Goal: Task Accomplishment & Management: Use online tool/utility

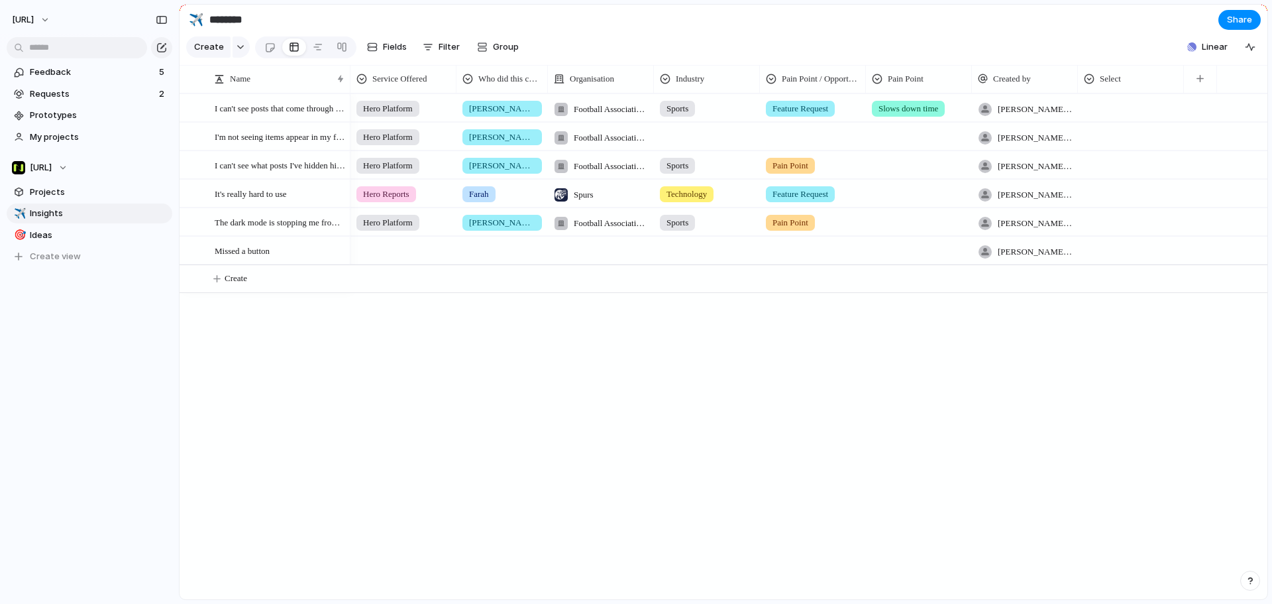
drag, startPoint x: 718, startPoint y: 402, endPoint x: 689, endPoint y: 380, distance: 36.4
click at [718, 402] on div "Hero Platform Jason Football Association Wales Sports Feature Request Slows dow…" at bounding box center [809, 346] width 917 height 506
click at [1216, 54] on span "Linear" at bounding box center [1215, 46] width 26 height 13
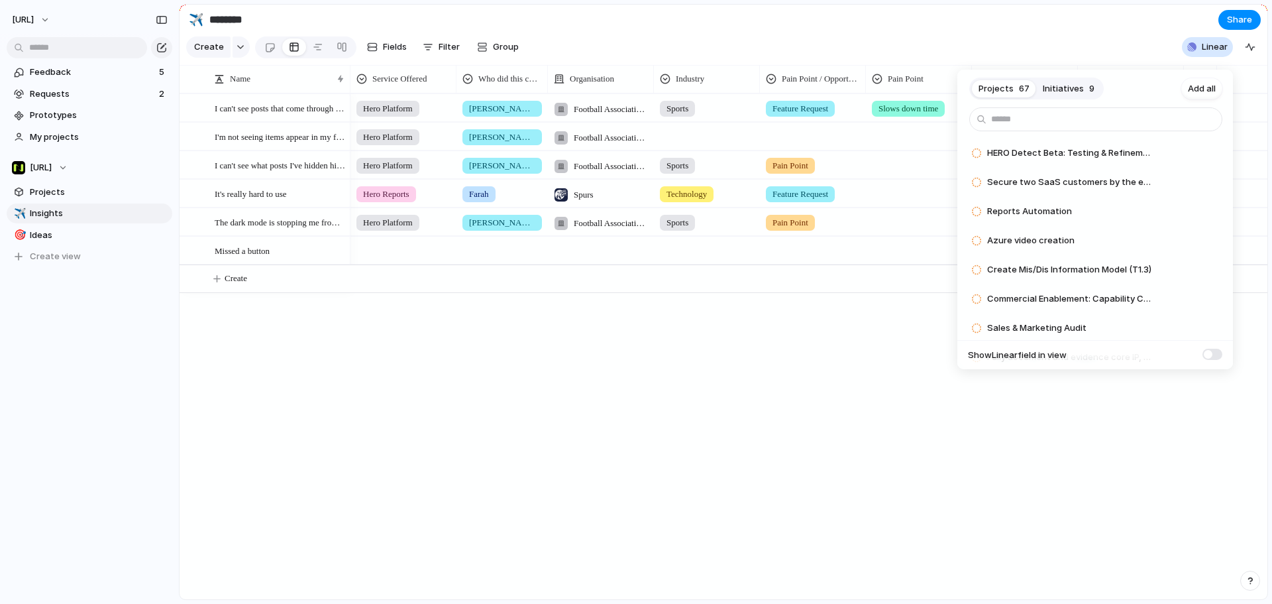
click at [1218, 353] on span at bounding box center [1213, 354] width 20 height 11
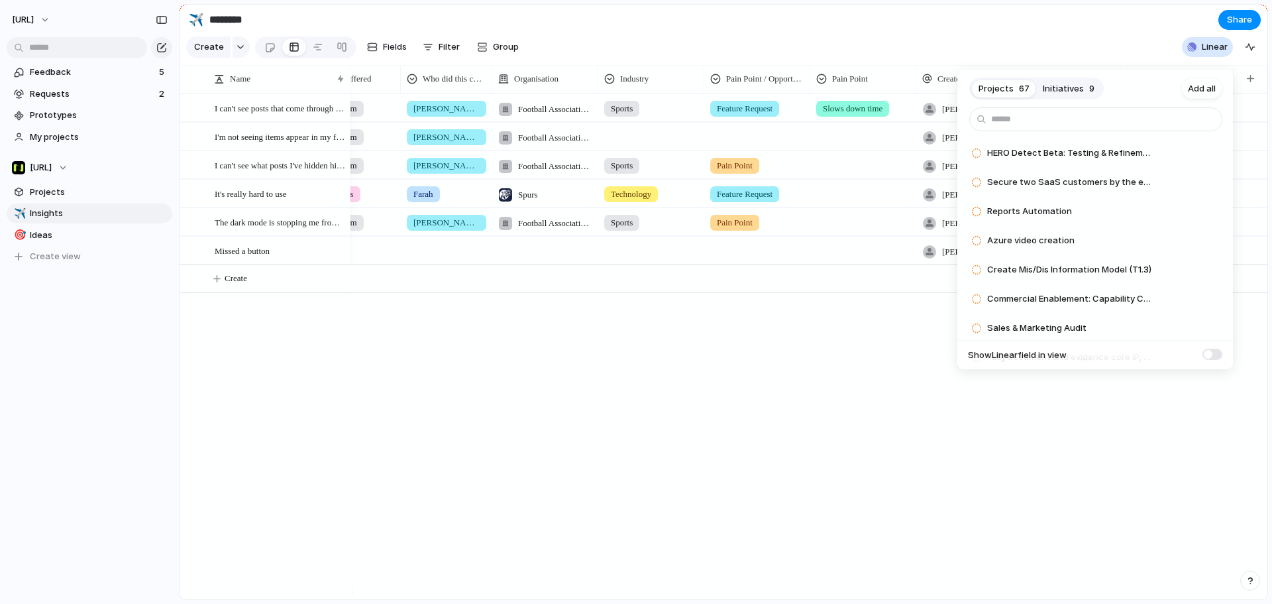
click at [1145, 403] on div "Projects 67 Initiatives 9 Add all HERO Detect Beta: Testing & Refinements Add S…" at bounding box center [636, 302] width 1272 height 604
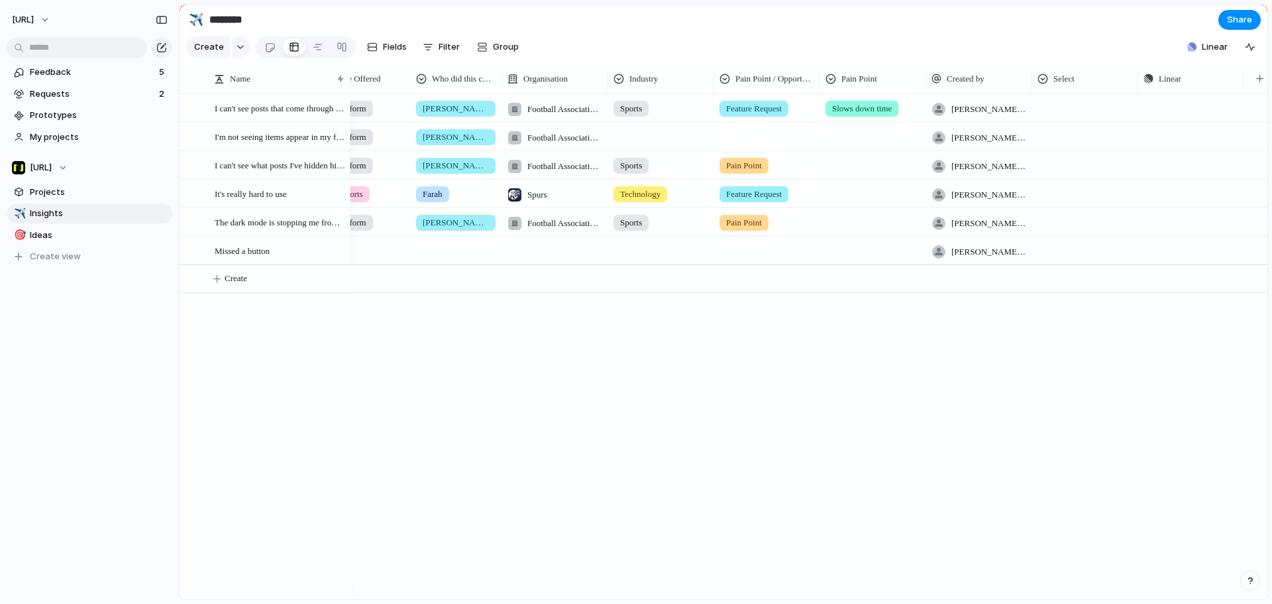
scroll to position [0, 0]
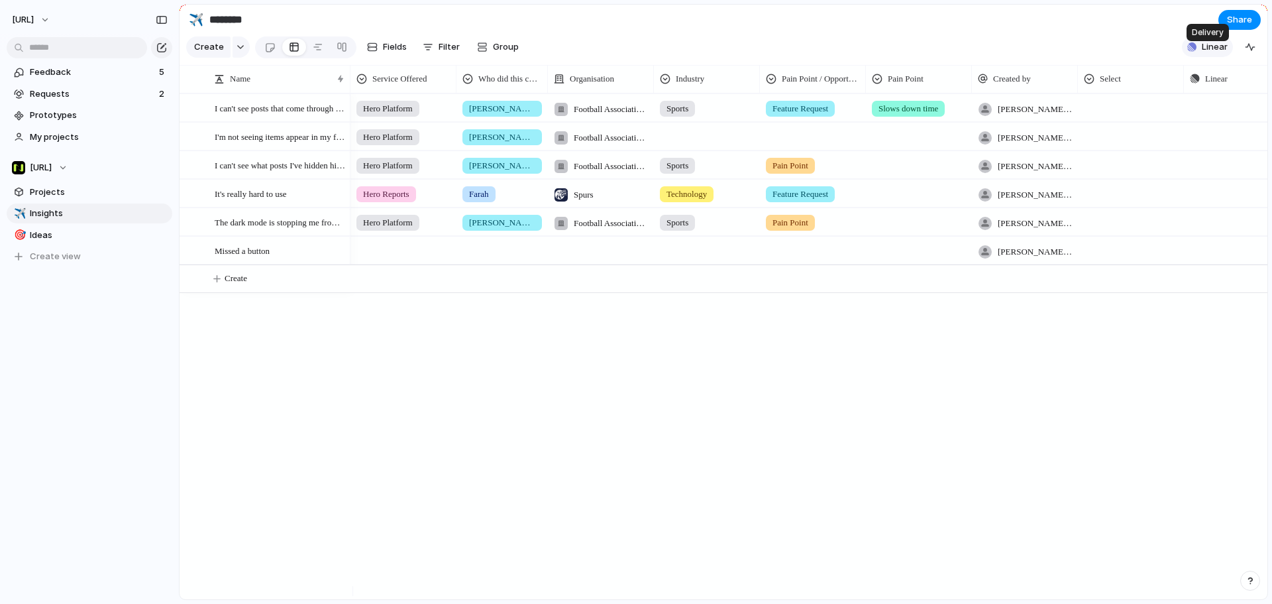
click at [1225, 53] on span "Linear" at bounding box center [1215, 46] width 26 height 13
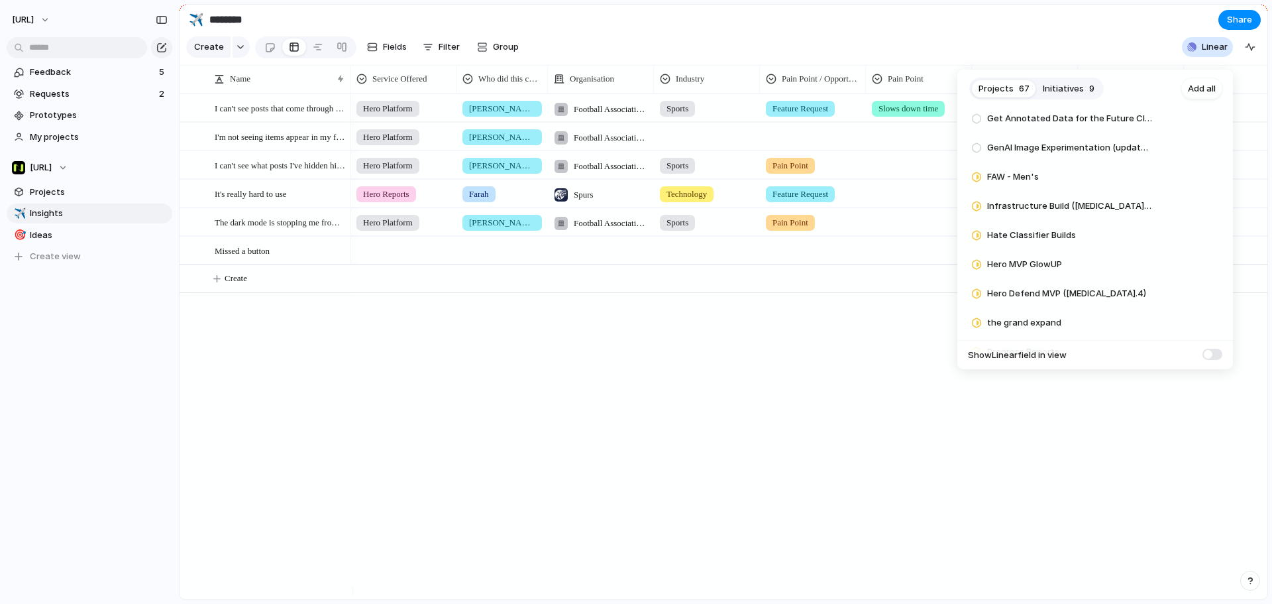
scroll to position [1060, 0]
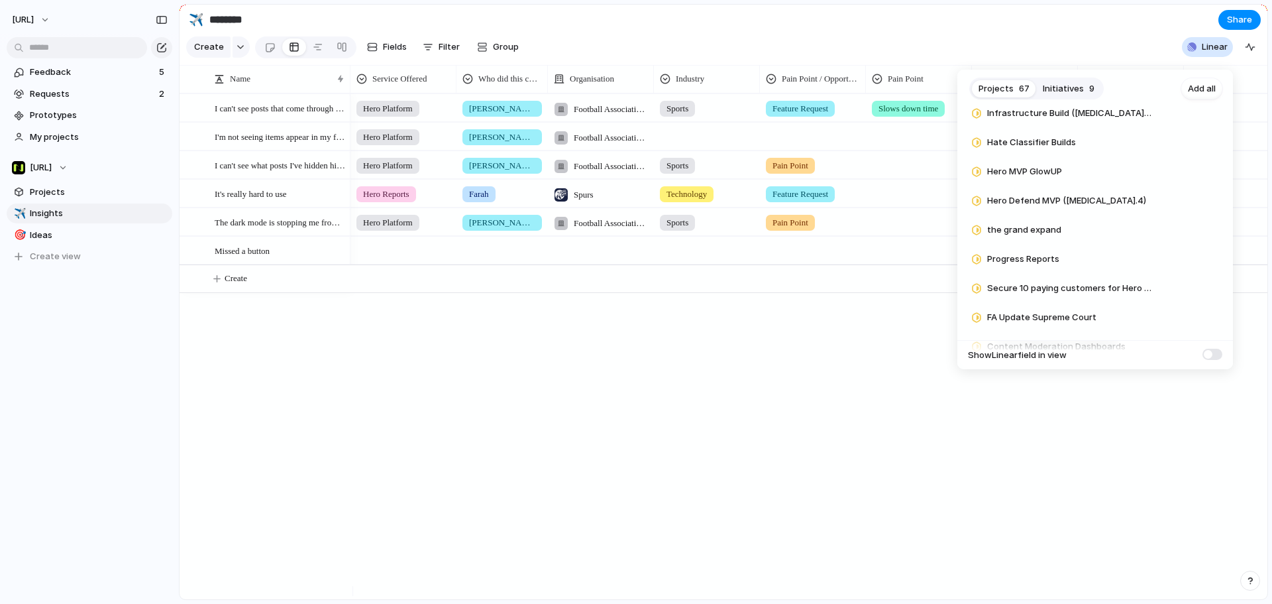
click at [771, 22] on div "Projects 67 Initiatives 9 Add all HERO Detect Beta: Testing & Refinements Add S…" at bounding box center [636, 302] width 1272 height 604
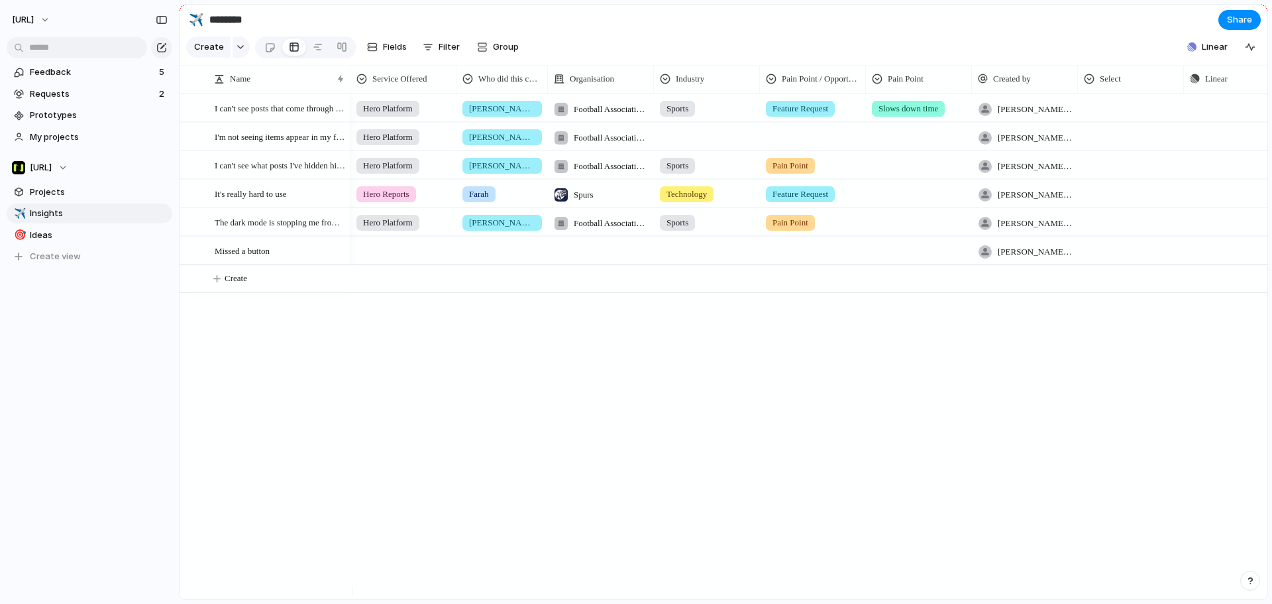
click at [241, 25] on input "********" at bounding box center [285, 20] width 156 height 24
type input "**********"
click at [1233, 113] on button "Push" at bounding box center [1244, 107] width 44 height 17
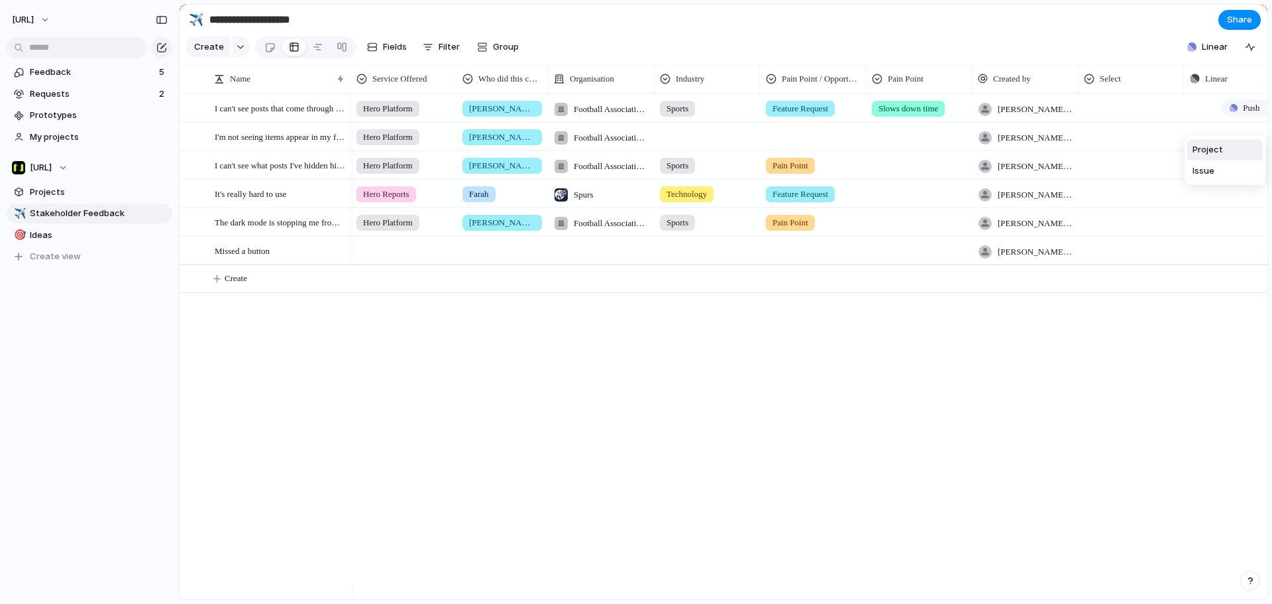
click at [1213, 151] on span "Project" at bounding box center [1208, 149] width 30 height 13
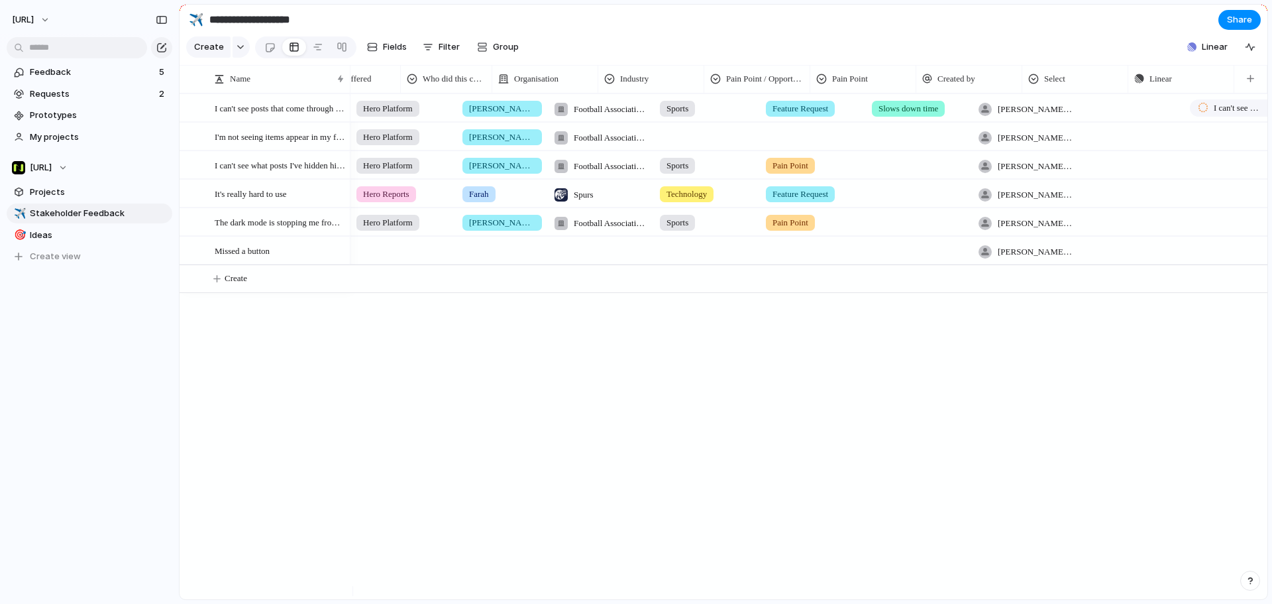
scroll to position [0, 56]
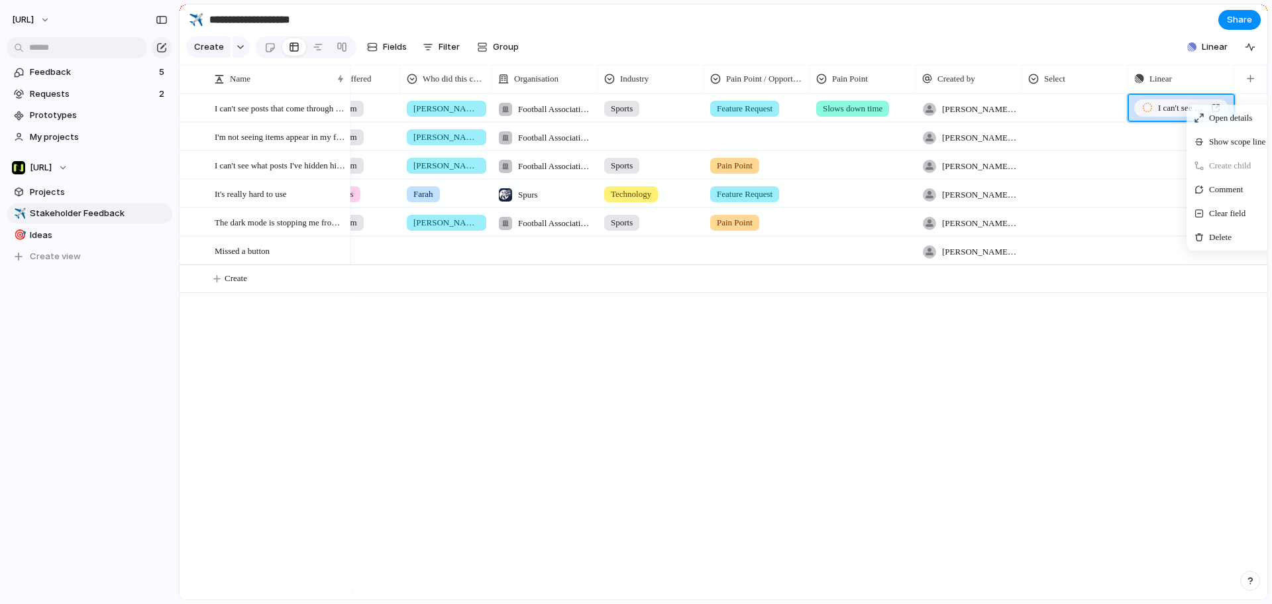
drag, startPoint x: 1221, startPoint y: 248, endPoint x: 1125, endPoint y: 46, distance: 223.2
click at [1125, 46] on main "**********" at bounding box center [724, 302] width 1090 height 596
click at [1217, 244] on span "Delete" at bounding box center [1220, 237] width 23 height 13
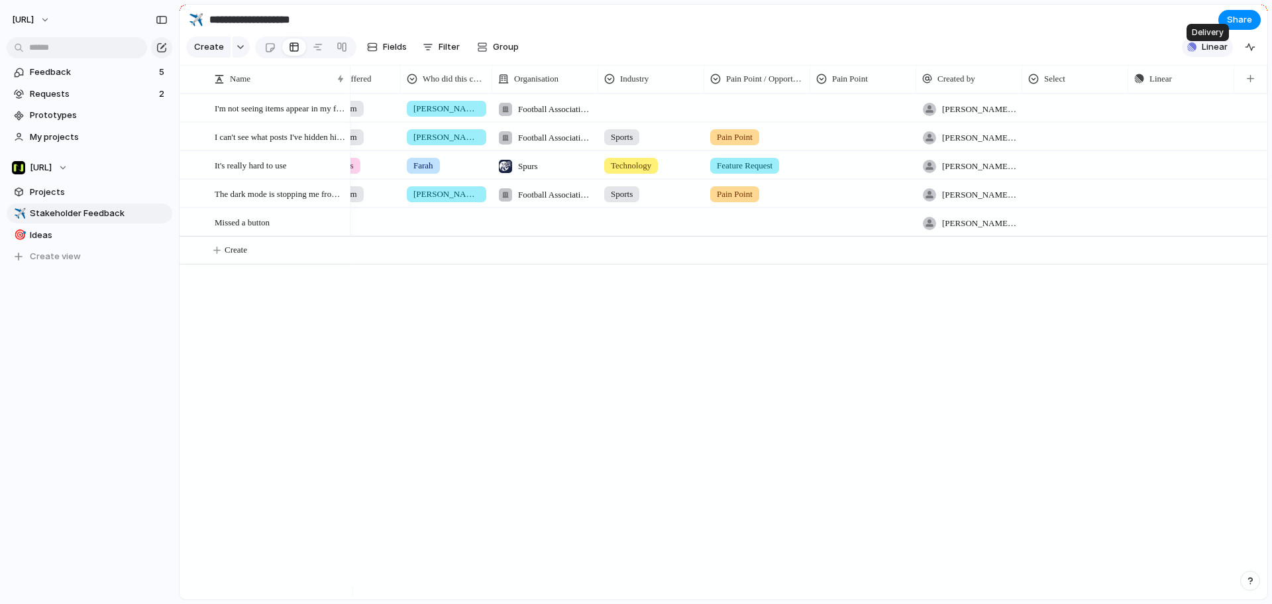
click at [1215, 54] on span "Linear" at bounding box center [1215, 46] width 26 height 13
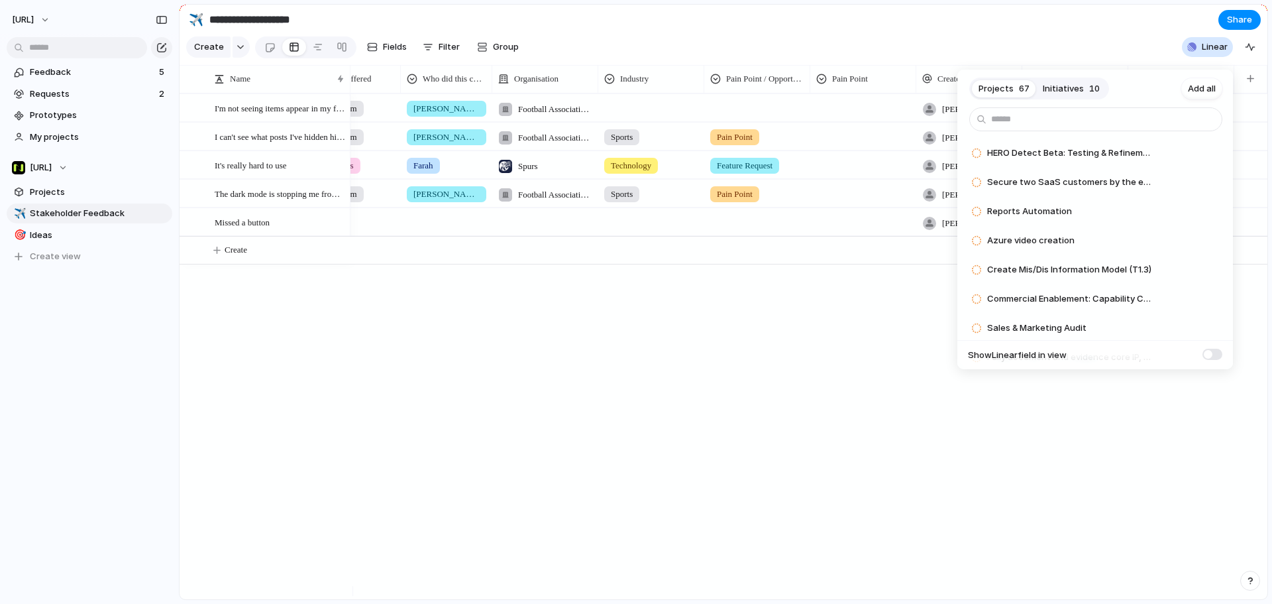
click at [1123, 28] on div "Projects 67 Initiatives 10 Add all HERO Detect Beta: Testing & Refinements Add …" at bounding box center [636, 302] width 1272 height 604
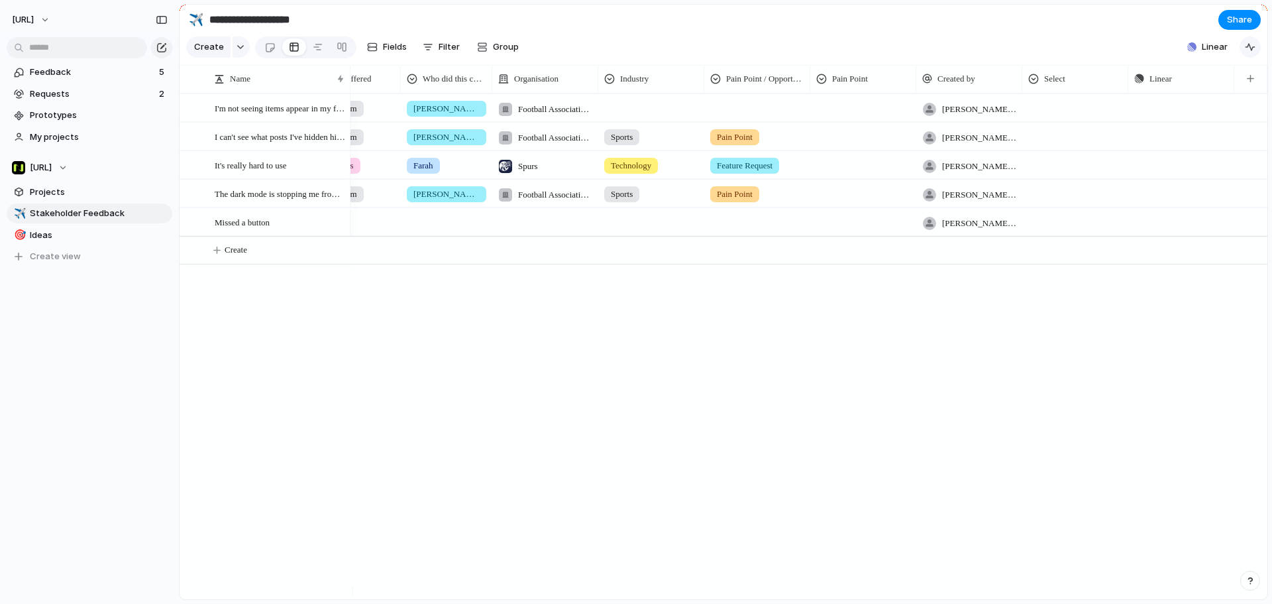
click at [1247, 52] on div "button" at bounding box center [1250, 47] width 11 height 11
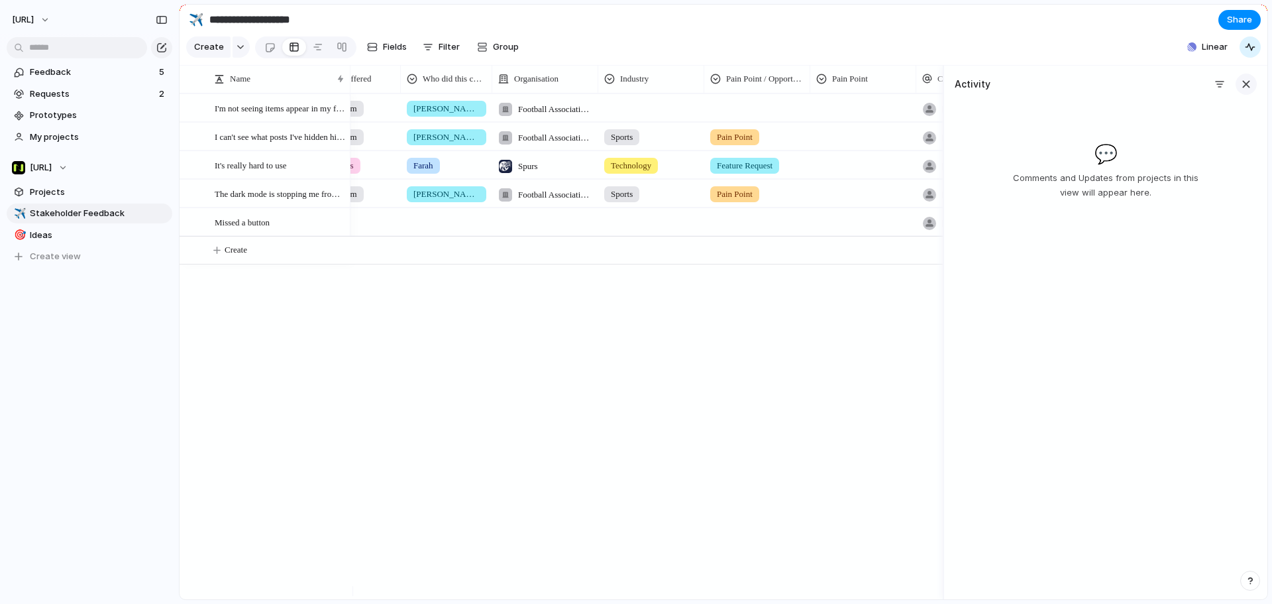
click at [1245, 89] on div "button" at bounding box center [1246, 84] width 15 height 15
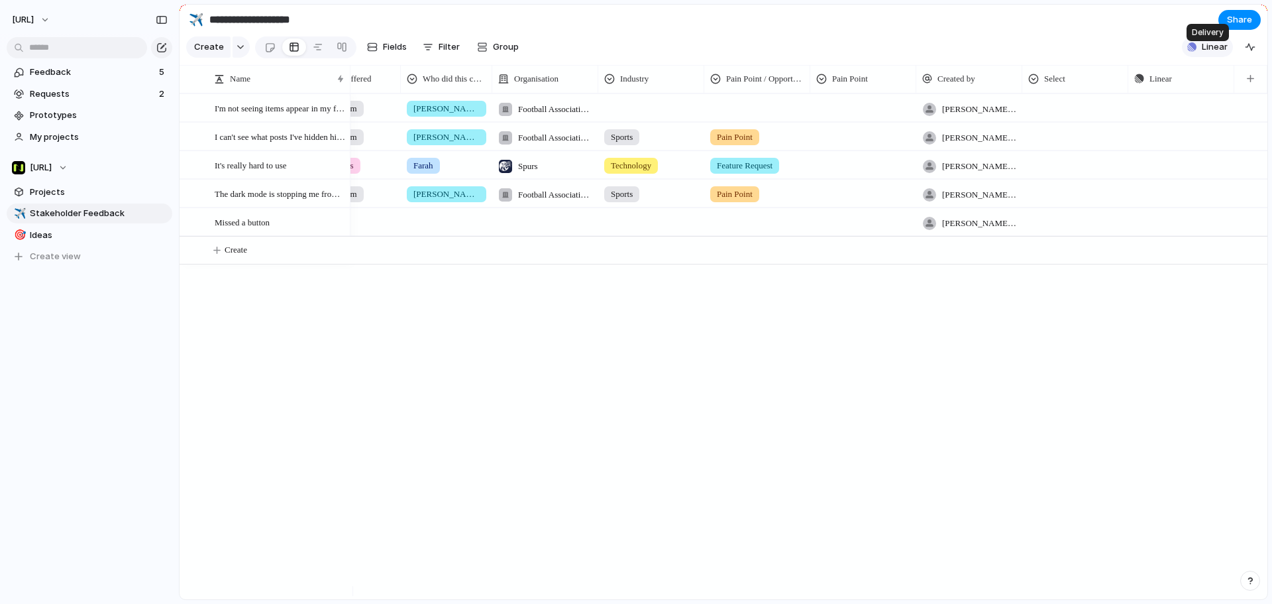
click at [1225, 51] on span "Linear" at bounding box center [1215, 46] width 26 height 13
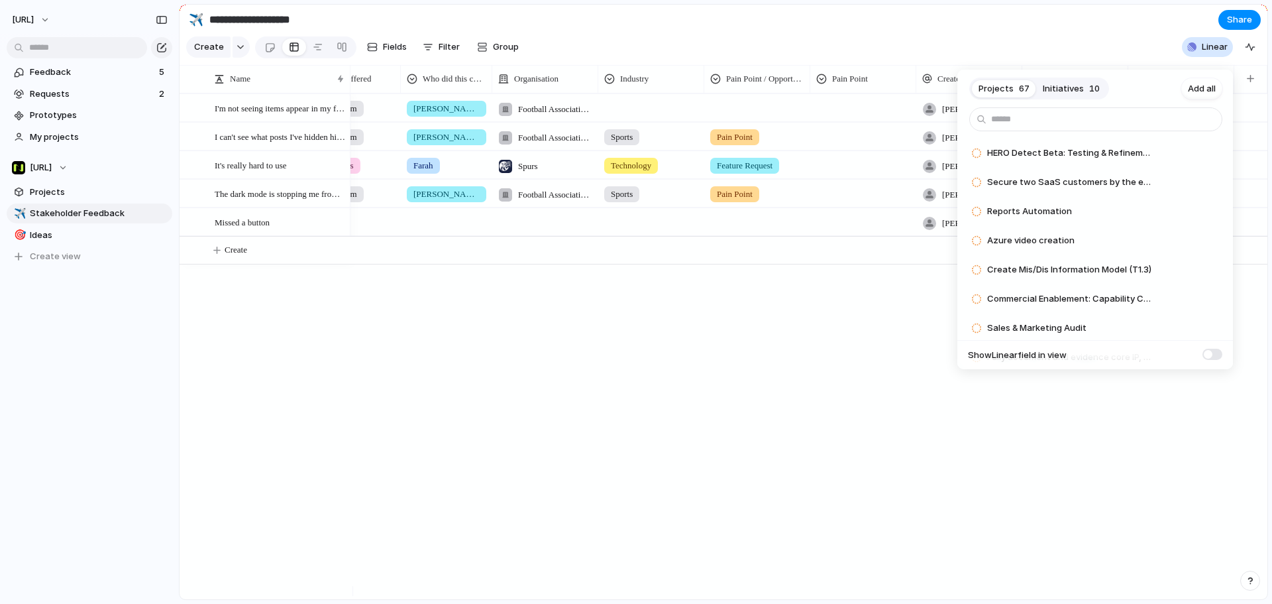
click at [1070, 83] on span "Initiatives" at bounding box center [1063, 88] width 41 height 13
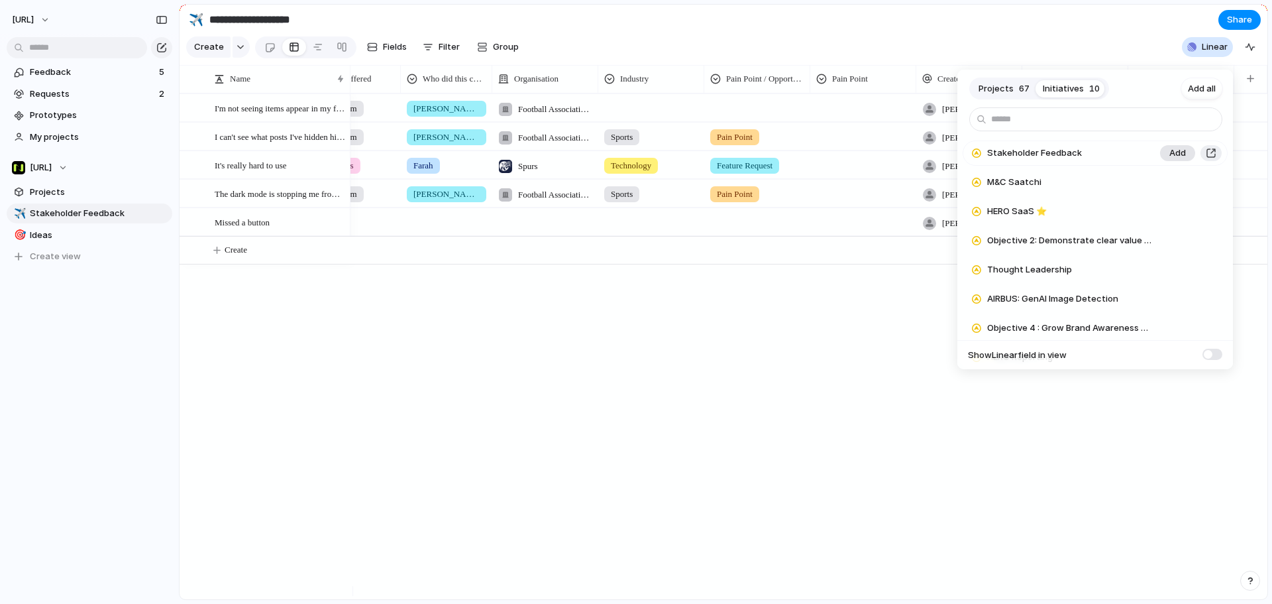
click at [1170, 151] on span "Add" at bounding box center [1178, 152] width 17 height 13
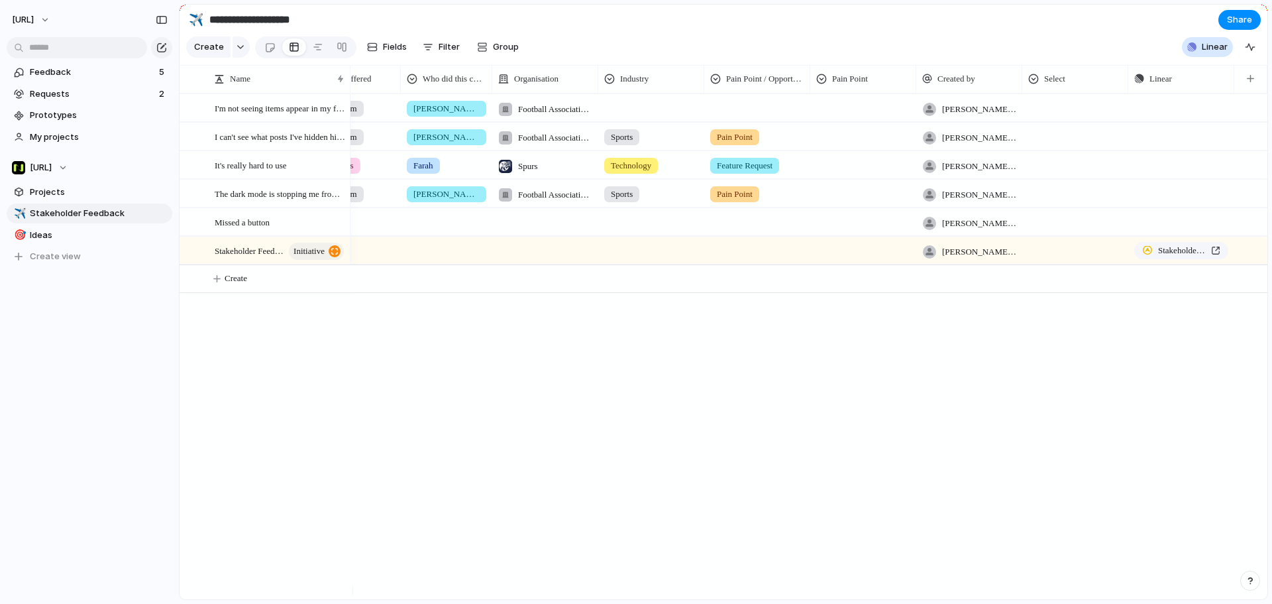
click at [816, 25] on div "Projects 67 Initiatives 9 Add all M&C Saatchi Add HERO SaaS ⭐ Add Objective 2: …" at bounding box center [636, 302] width 1272 height 604
click at [211, 252] on div at bounding box center [198, 250] width 36 height 27
click at [400, 257] on div at bounding box center [348, 250] width 106 height 27
click at [555, 343] on div "Hero Platform Hero Reports Dashboard Consultancy" at bounding box center [636, 302] width 1272 height 604
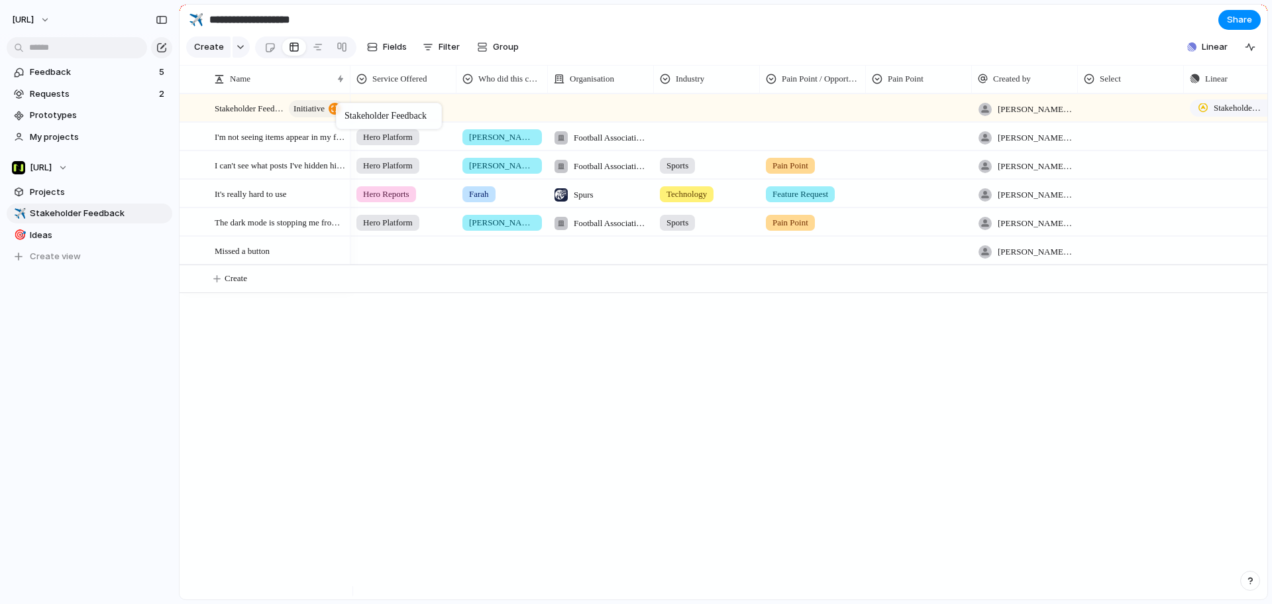
drag, startPoint x: 408, startPoint y: 266, endPoint x: 343, endPoint y: 105, distance: 173.9
click at [1223, 115] on span "Stakeholder Feedback" at bounding box center [1238, 107] width 48 height 13
drag, startPoint x: 267, startPoint y: 145, endPoint x: 261, endPoint y: 134, distance: 12.7
click at [199, 115] on div at bounding box center [205, 109] width 12 height 12
click at [203, 115] on div at bounding box center [205, 109] width 12 height 12
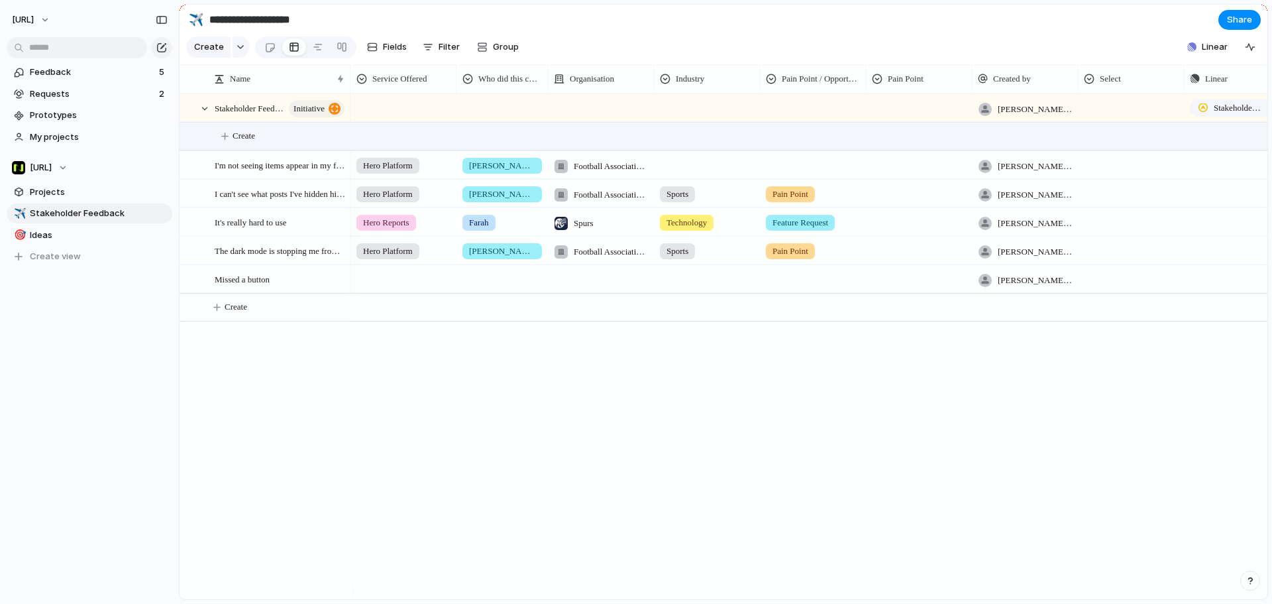
click at [317, 145] on button "Create" at bounding box center [744, 136] width 1103 height 27
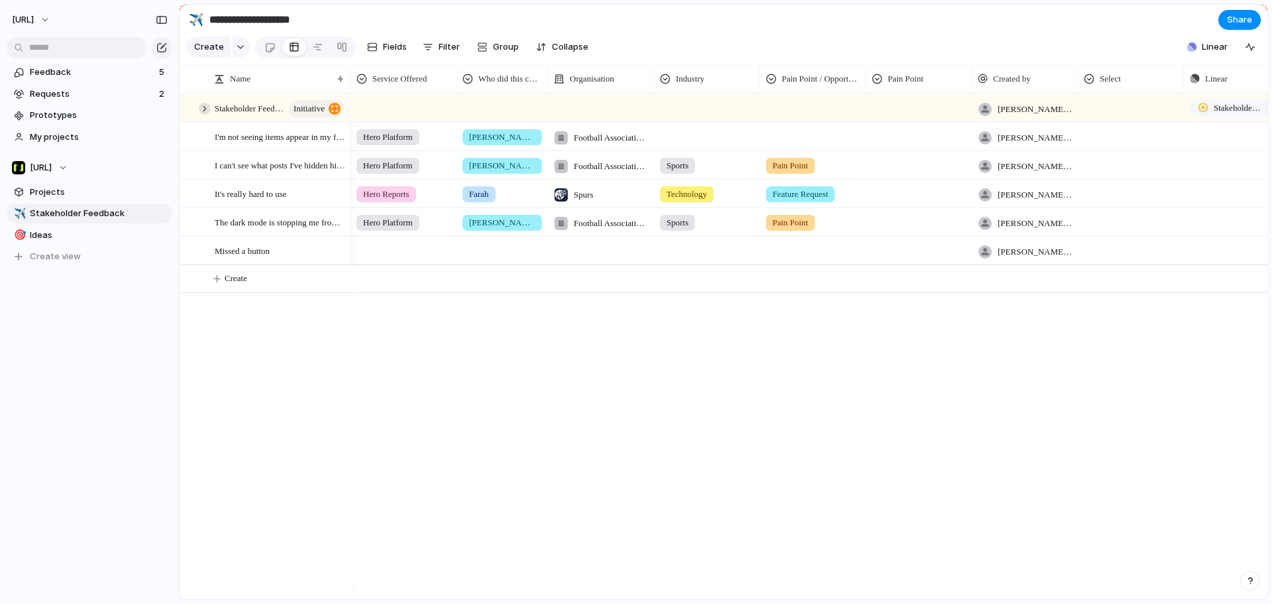
click at [206, 115] on div at bounding box center [205, 109] width 12 height 12
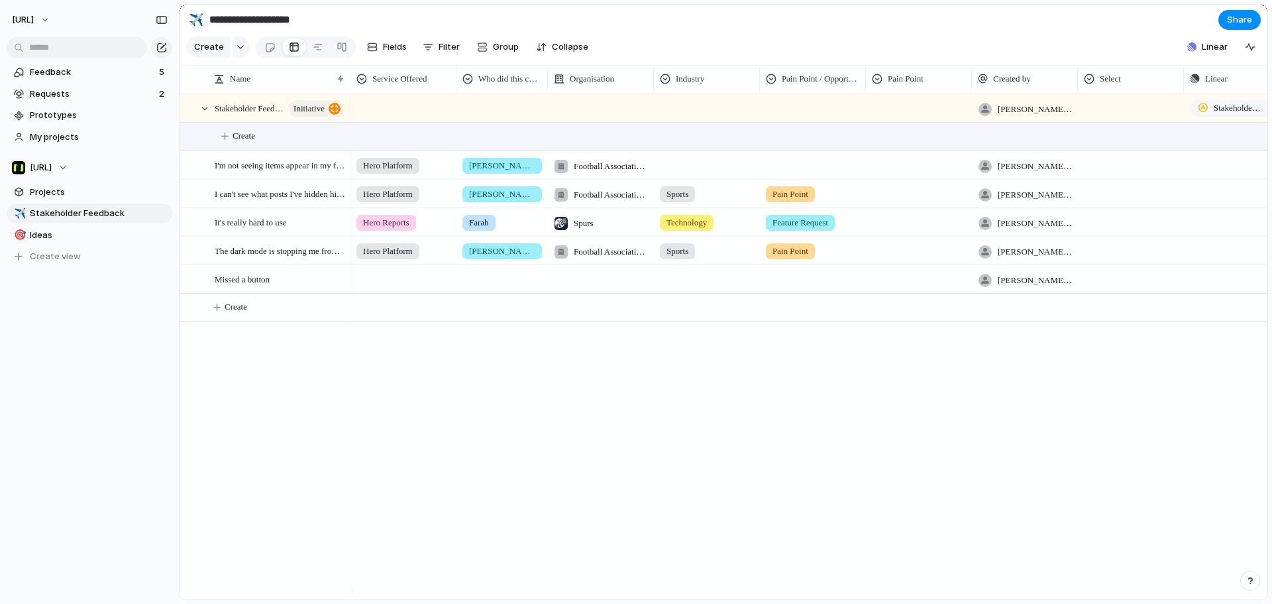
click at [251, 142] on span "Create" at bounding box center [244, 135] width 23 height 13
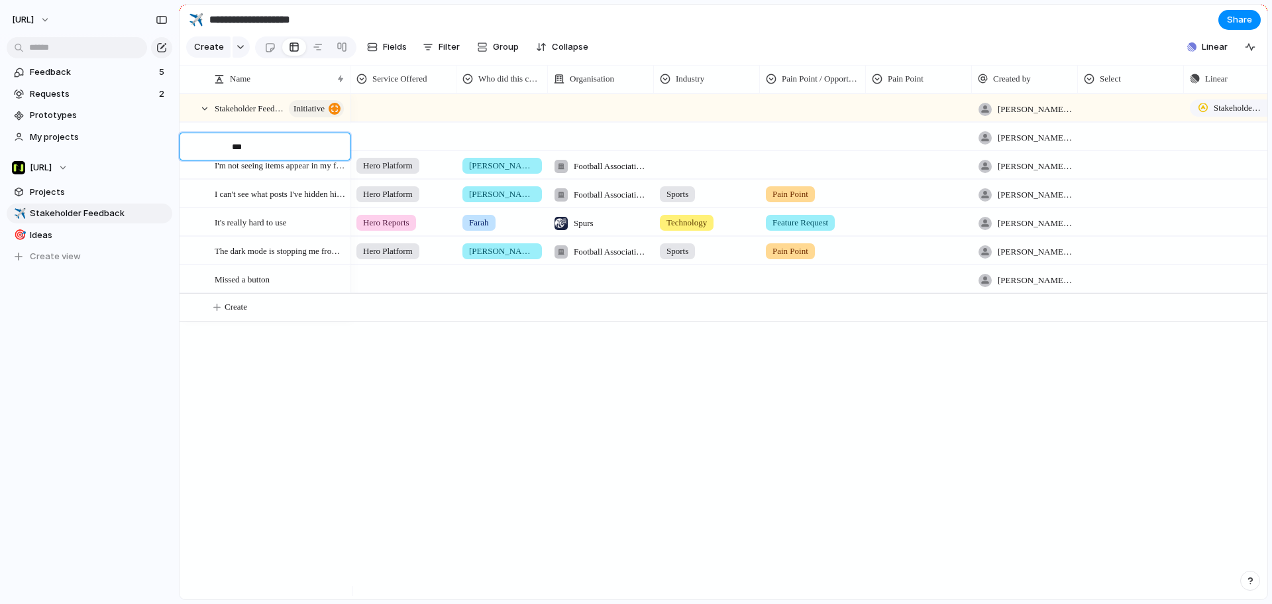
type textarea "****"
click at [388, 145] on div at bounding box center [403, 134] width 105 height 22
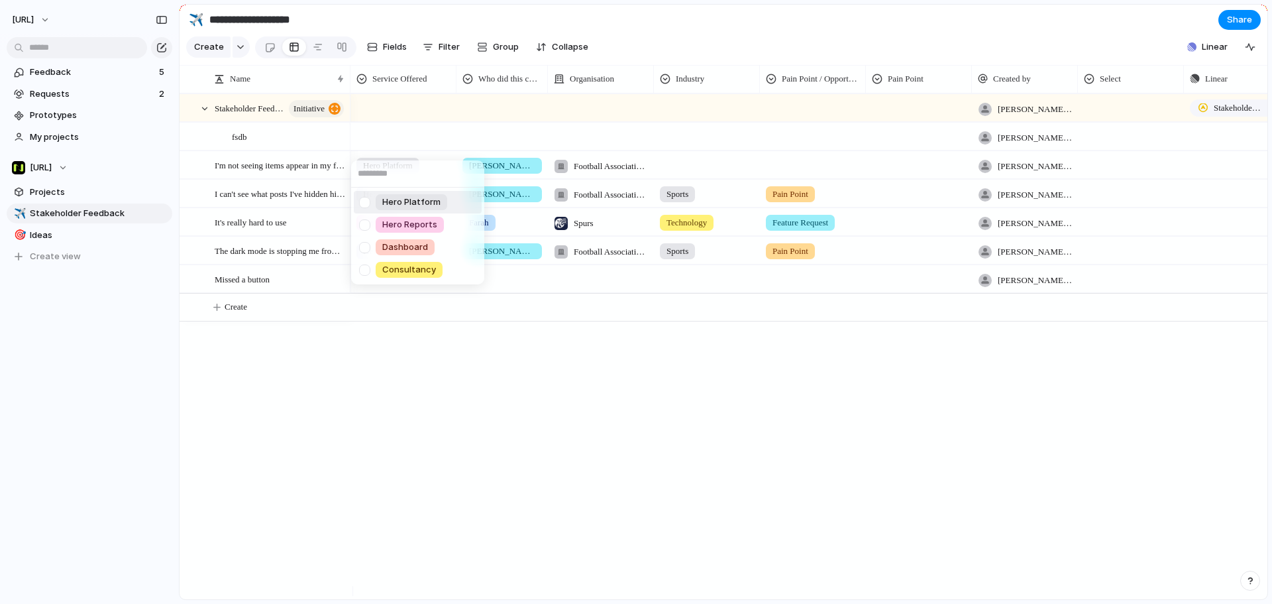
click at [387, 146] on div "Hero Platform Hero Reports Dashboard Consultancy" at bounding box center [636, 302] width 1272 height 604
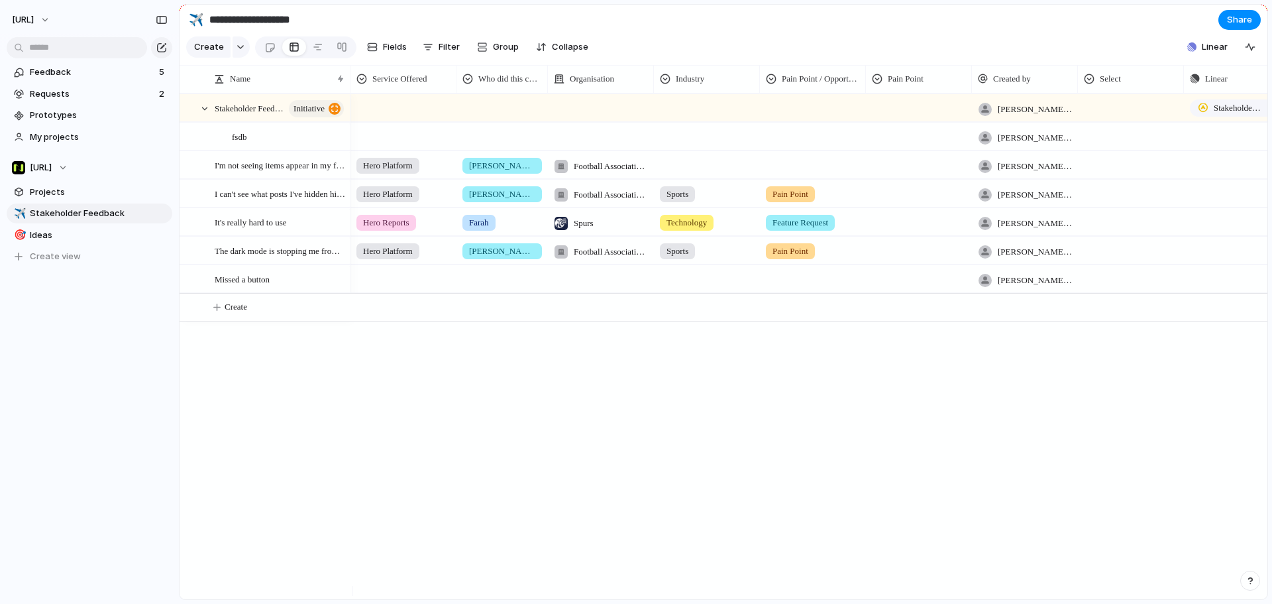
click at [387, 145] on div at bounding box center [403, 134] width 105 height 22
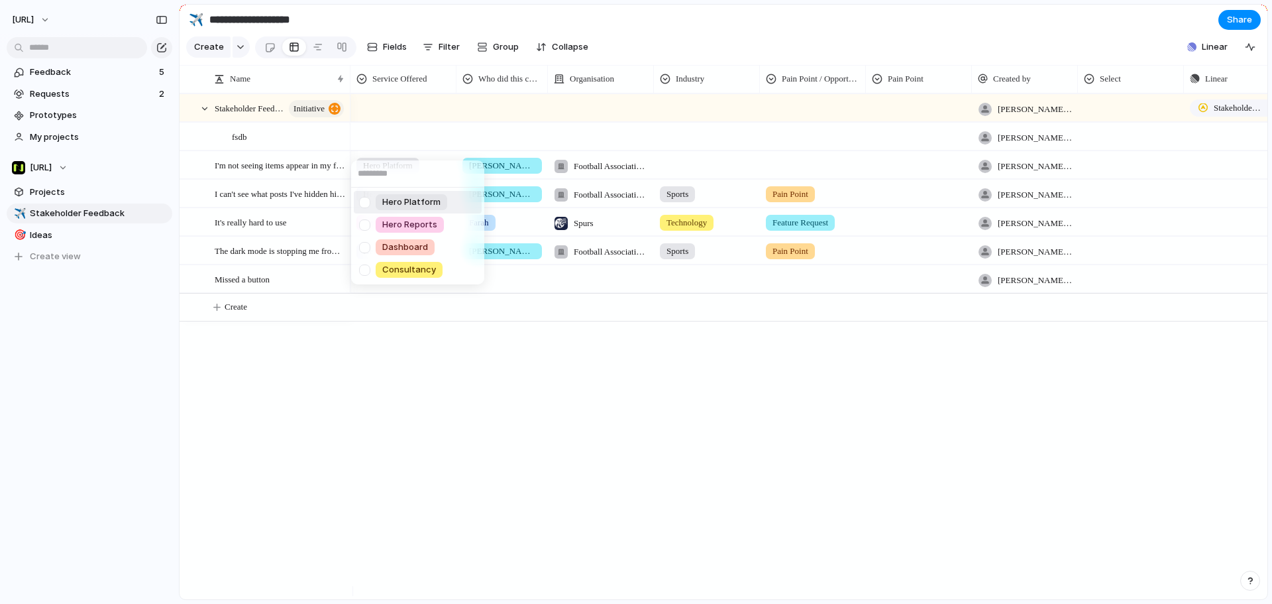
click at [497, 146] on div "Hero Platform Hero Reports Dashboard Consultancy" at bounding box center [636, 302] width 1272 height 604
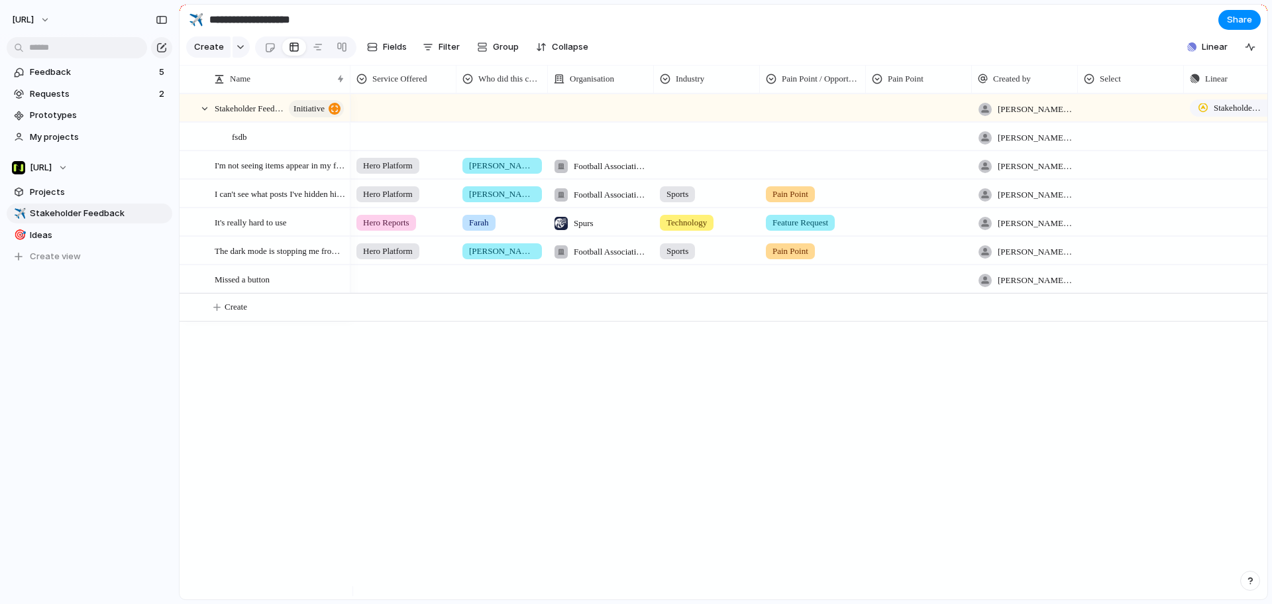
click at [502, 145] on div at bounding box center [502, 134] width 90 height 22
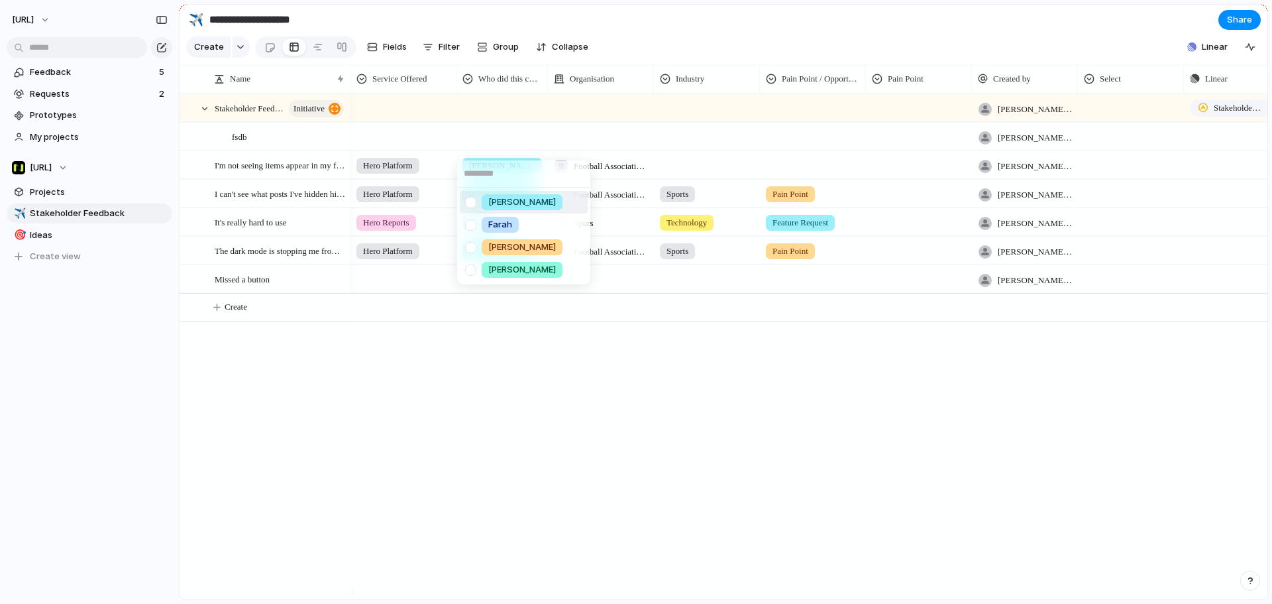
click at [431, 146] on div "Jason Farah Ben H Alastair" at bounding box center [636, 302] width 1272 height 604
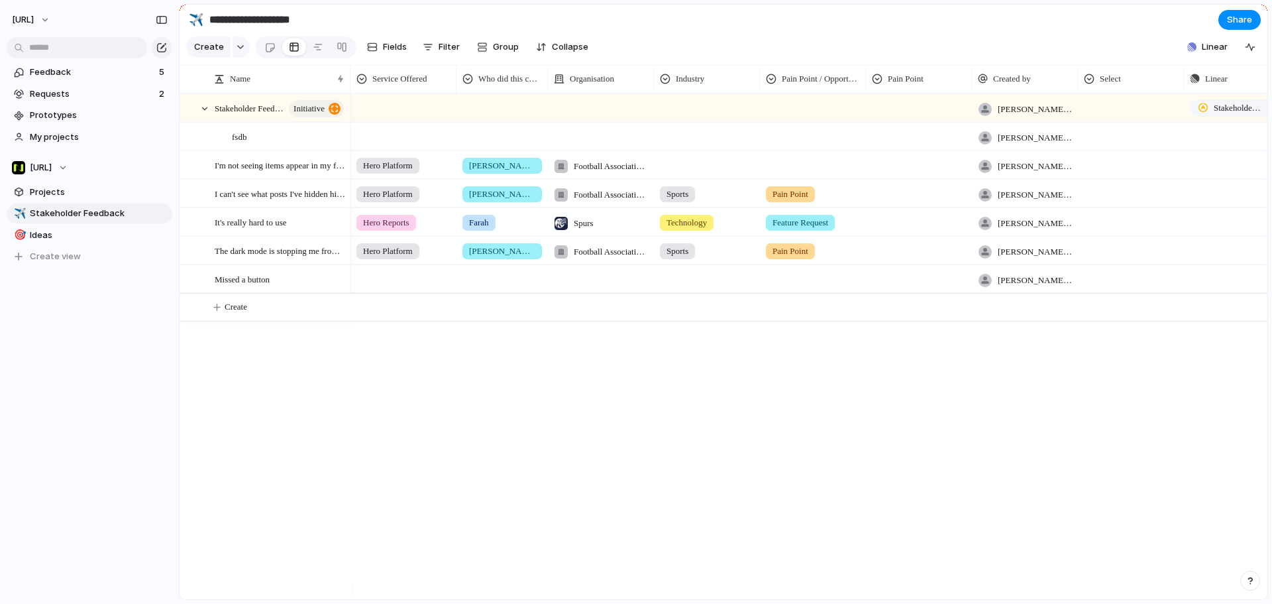
click at [424, 137] on div at bounding box center [403, 134] width 105 height 22
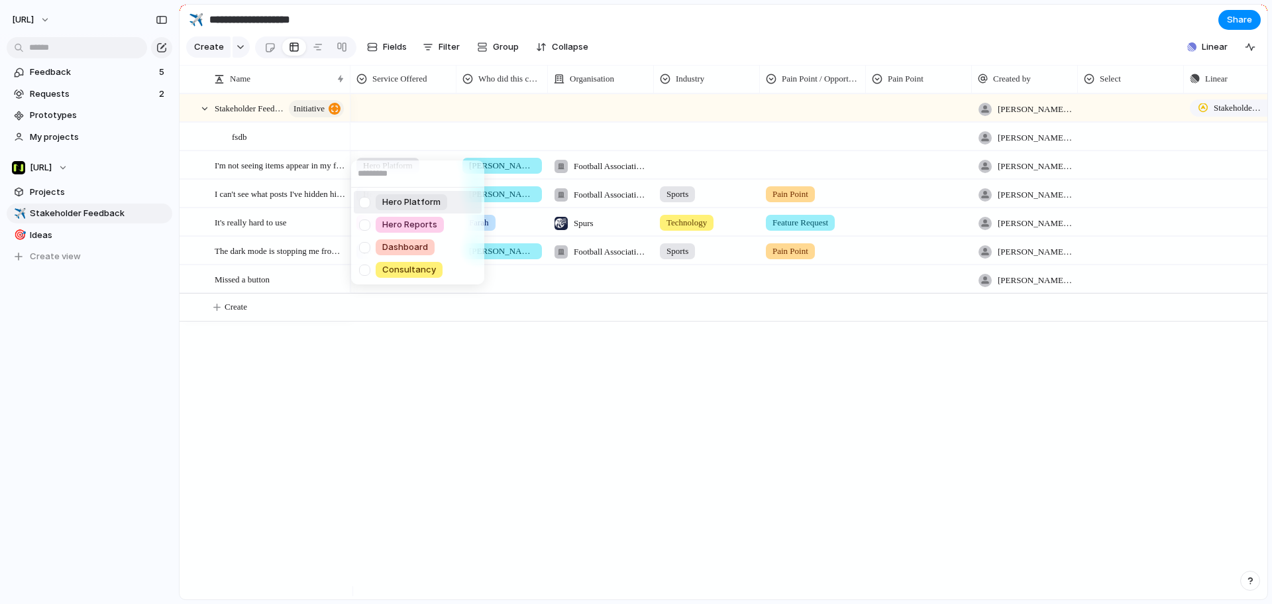
drag, startPoint x: 412, startPoint y: 202, endPoint x: 413, endPoint y: 195, distance: 7.4
click at [412, 201] on span "Hero Platform" at bounding box center [411, 202] width 58 height 13
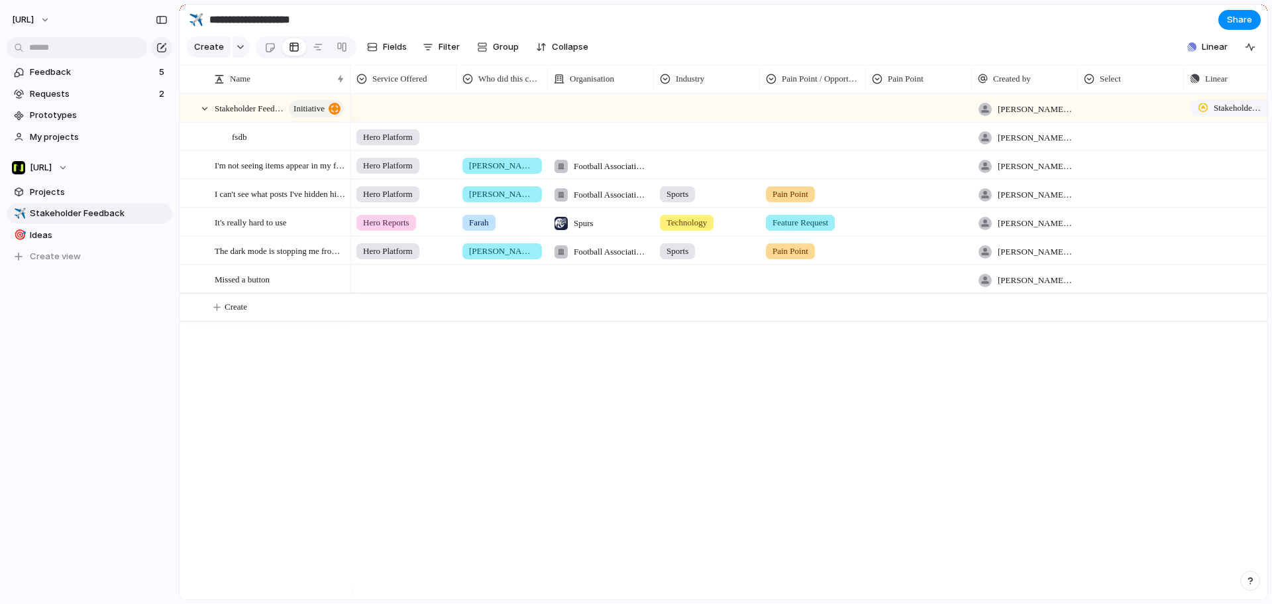
click at [506, 145] on div at bounding box center [502, 134] width 90 height 22
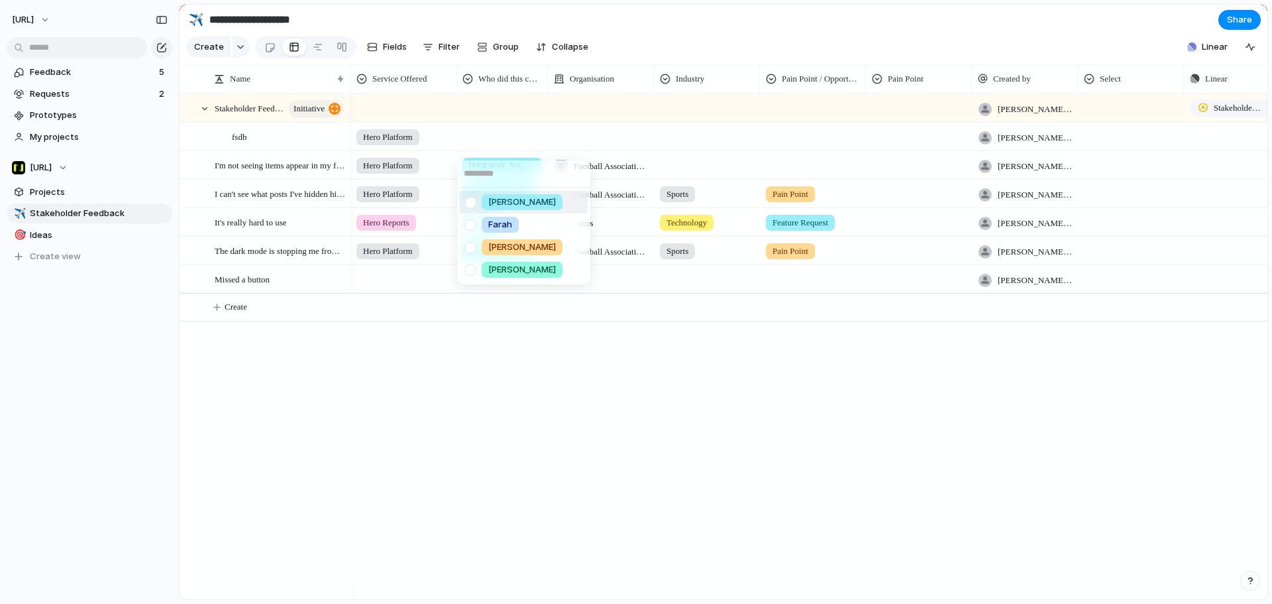
click at [510, 205] on span "[PERSON_NAME]" at bounding box center [522, 202] width 68 height 13
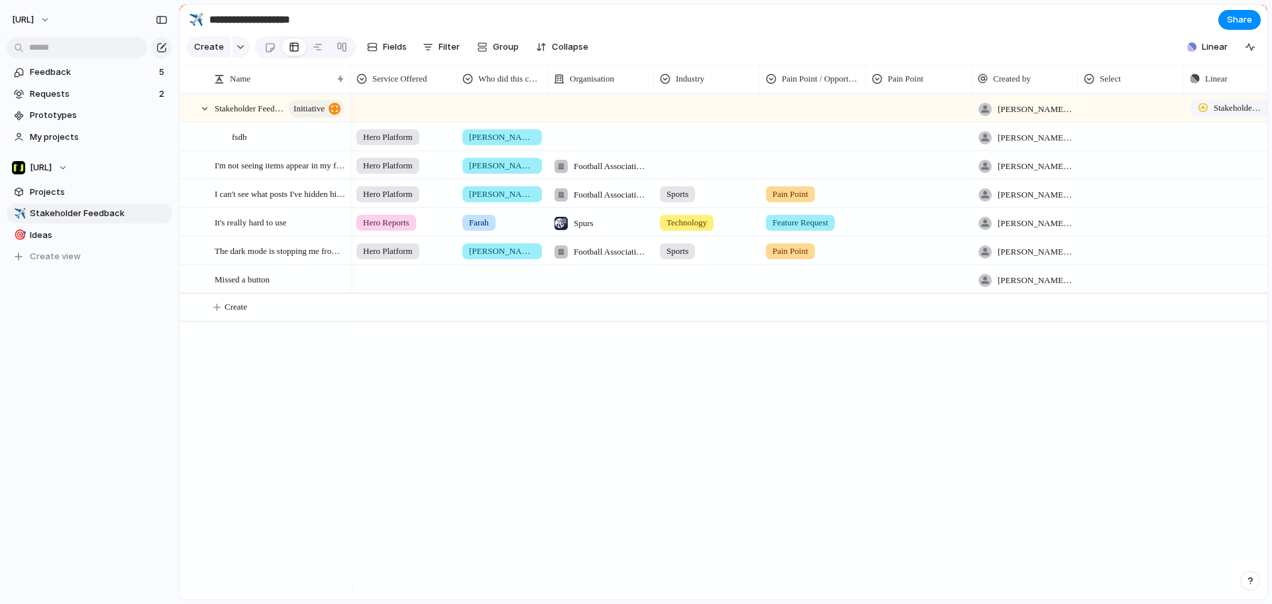
click at [592, 150] on div at bounding box center [601, 136] width 106 height 27
click at [620, 204] on li "Spurs" at bounding box center [631, 201] width 160 height 21
click at [679, 145] on div at bounding box center [707, 134] width 105 height 22
click at [714, 204] on div "Sports" at bounding box center [700, 202] width 42 height 16
click at [836, 140] on div at bounding box center [813, 134] width 105 height 22
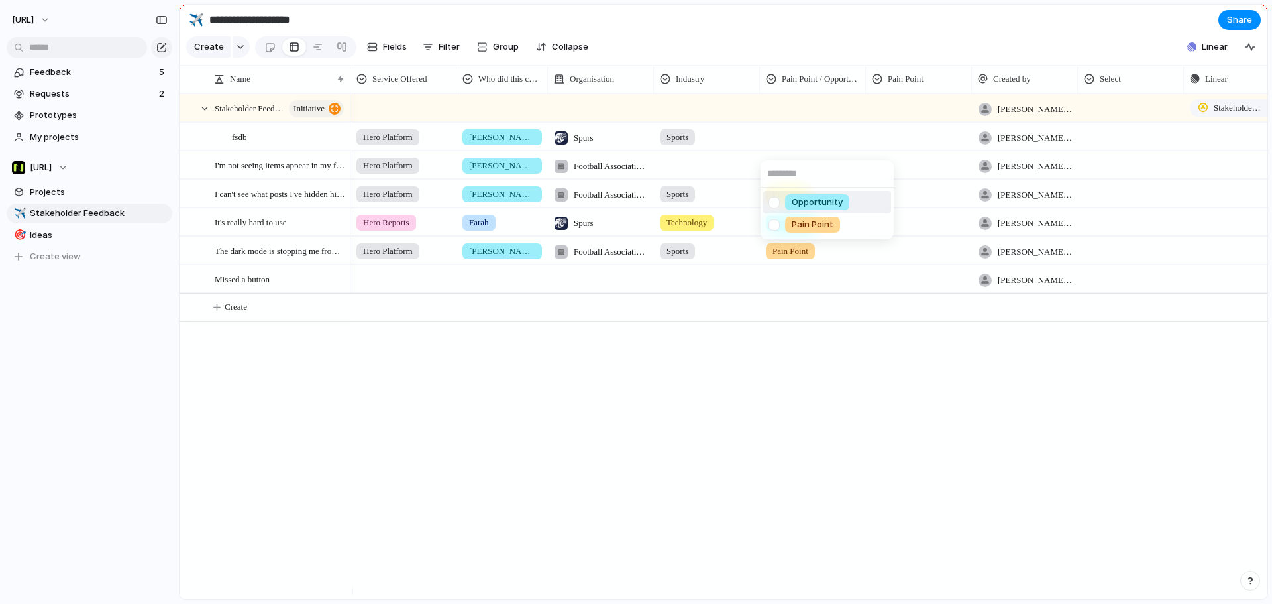
click at [831, 201] on span "Opportunity" at bounding box center [817, 202] width 51 height 13
click at [904, 145] on div at bounding box center [919, 134] width 105 height 22
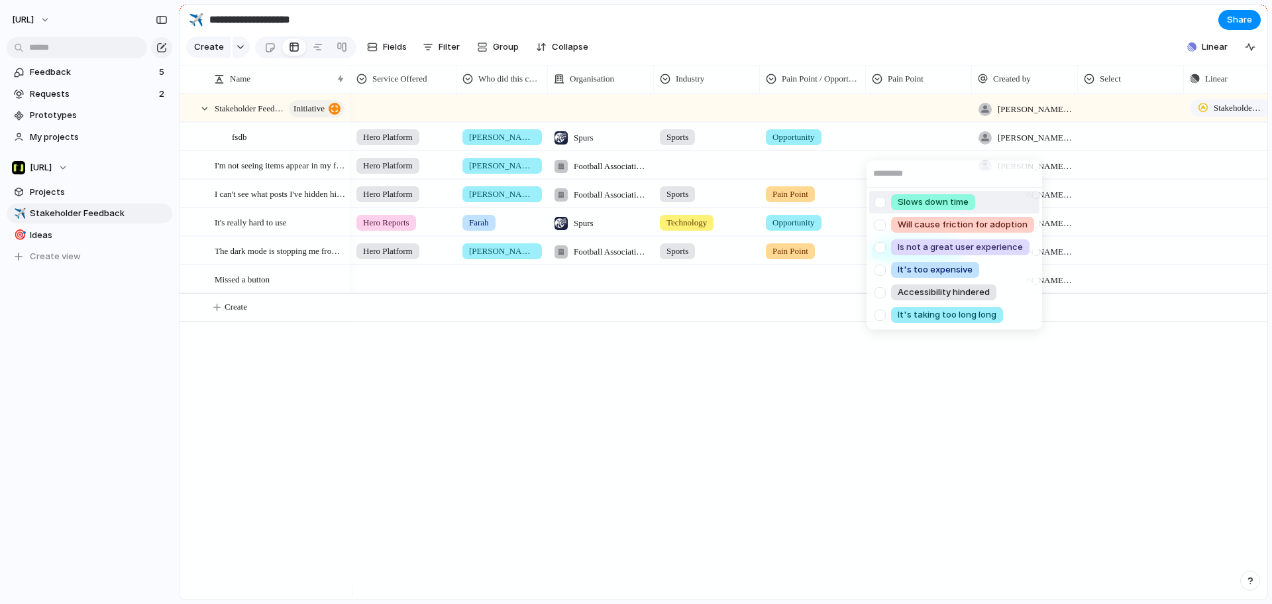
click at [908, 205] on span "Slows down time" at bounding box center [933, 202] width 71 height 13
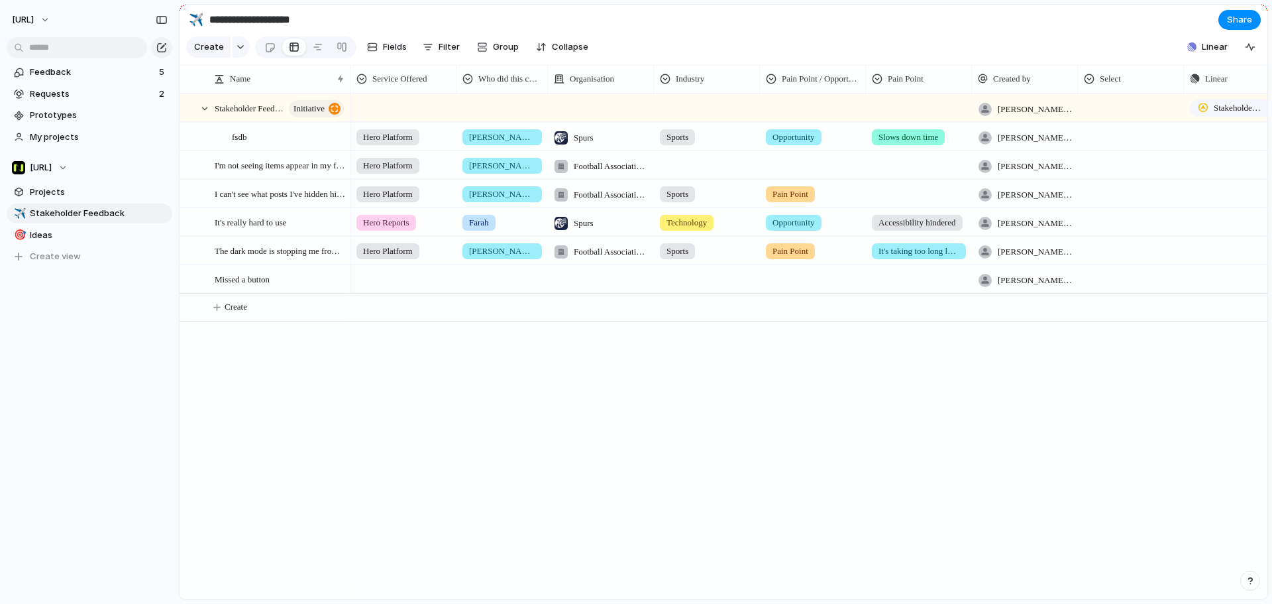
drag, startPoint x: 684, startPoint y: 359, endPoint x: 702, endPoint y: 336, distance: 29.7
click at [684, 360] on div "Hero Platform Jason Football Association Wales tyrone.stewart@nisien.ai Push He…" at bounding box center [809, 346] width 917 height 506
click at [268, 150] on div "fsdb" at bounding box center [289, 136] width 114 height 27
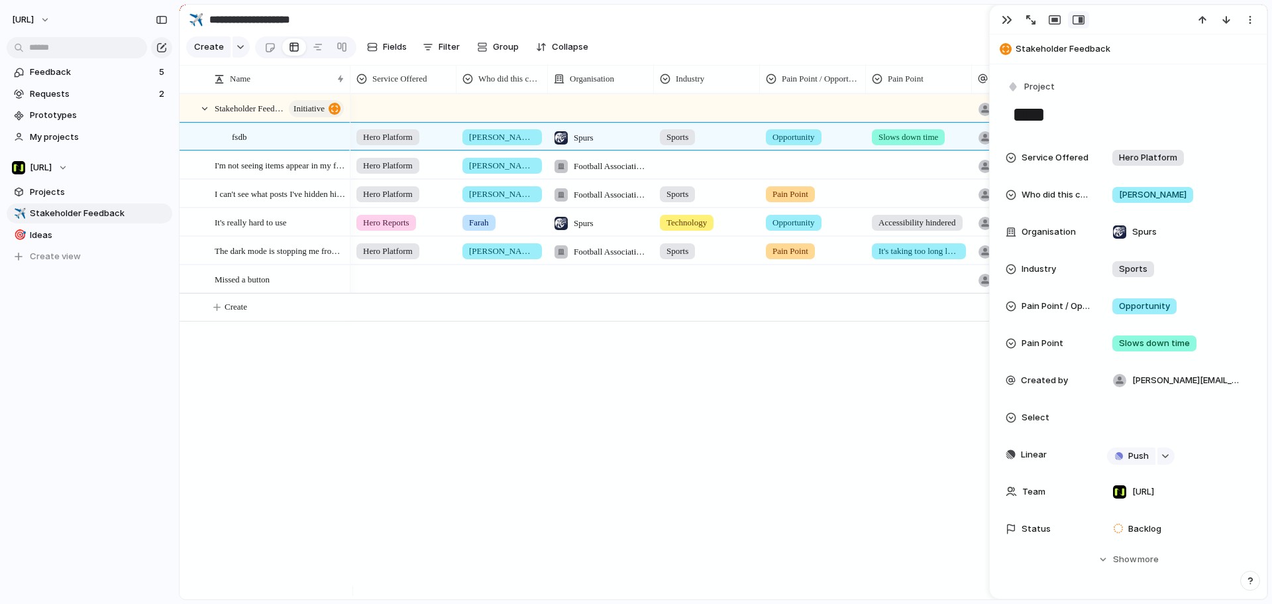
click at [1135, 101] on textarea "****" at bounding box center [1128, 115] width 235 height 28
click at [1015, 85] on div "button" at bounding box center [1013, 87] width 12 height 12
click at [1015, 85] on div "Insight Initiative Project Request Customize" at bounding box center [636, 302] width 1272 height 604
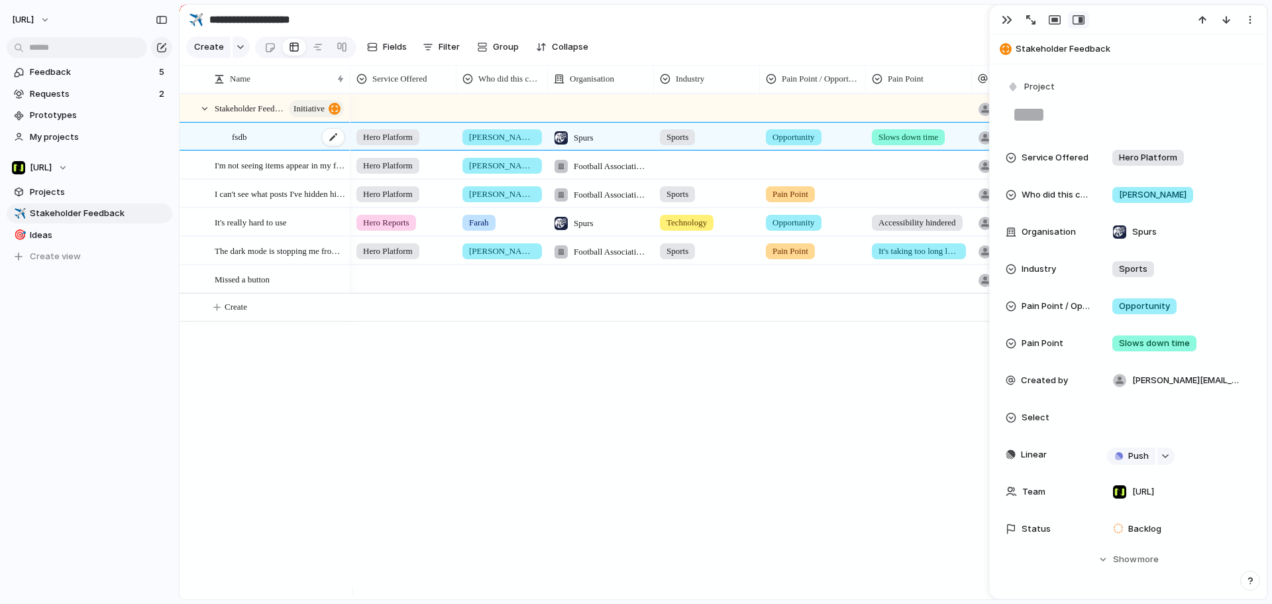
click at [293, 139] on div "fsdb" at bounding box center [289, 136] width 114 height 27
click at [907, 44] on section "Create Fields Filter Group Zoom Collapse Linear" at bounding box center [724, 50] width 1088 height 32
click at [991, 11] on div at bounding box center [1128, 19] width 277 height 29
click at [1001, 14] on button "button" at bounding box center [1007, 19] width 21 height 17
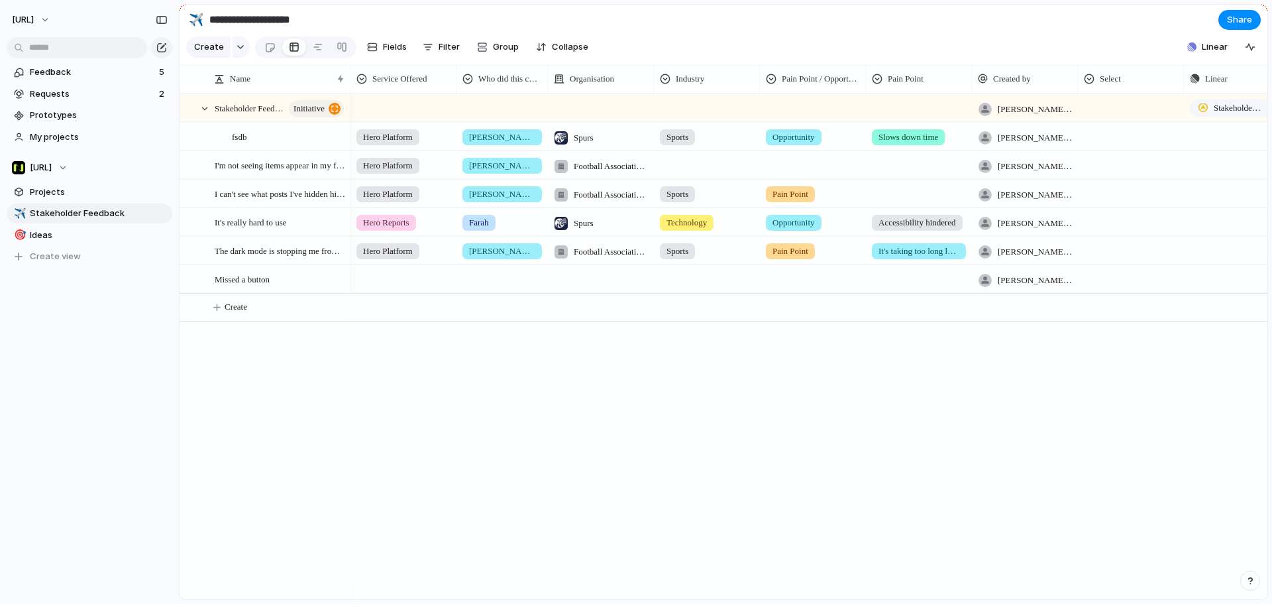
drag, startPoint x: 386, startPoint y: 459, endPoint x: 386, endPoint y: 449, distance: 9.9
click at [386, 459] on div "Hero Platform Jason Football Association Wales tyrone.stewart@nisien.ai Push He…" at bounding box center [809, 346] width 917 height 506
click at [1216, 46] on button "Linear" at bounding box center [1207, 47] width 51 height 20
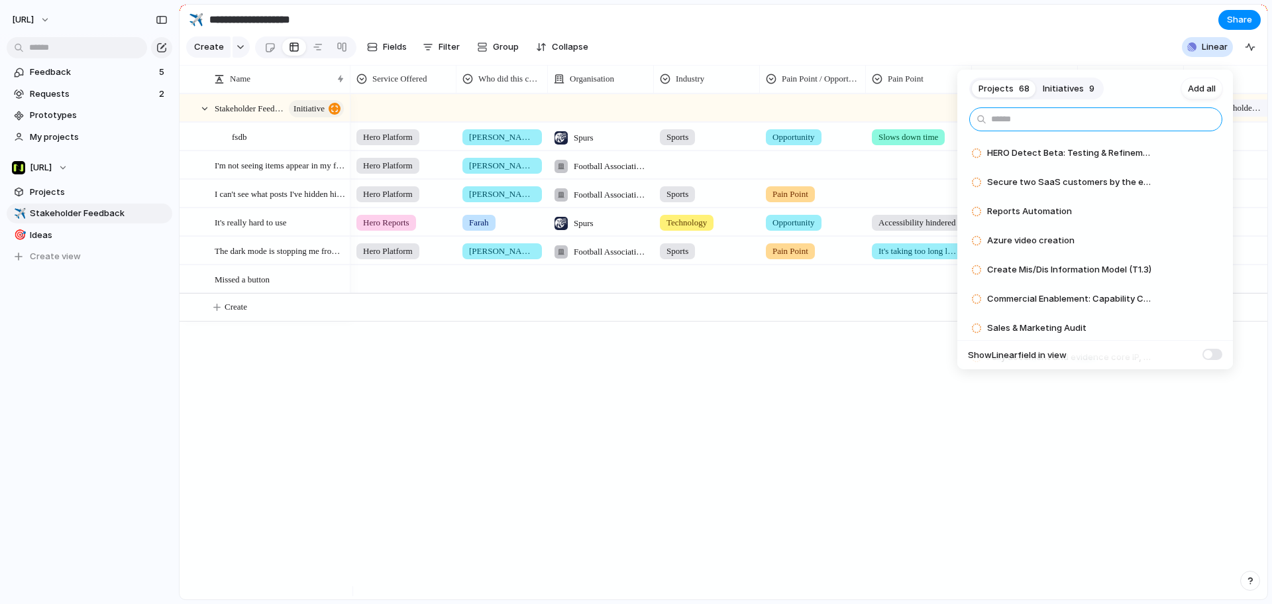
click at [1062, 130] on input "text" at bounding box center [1096, 119] width 253 height 24
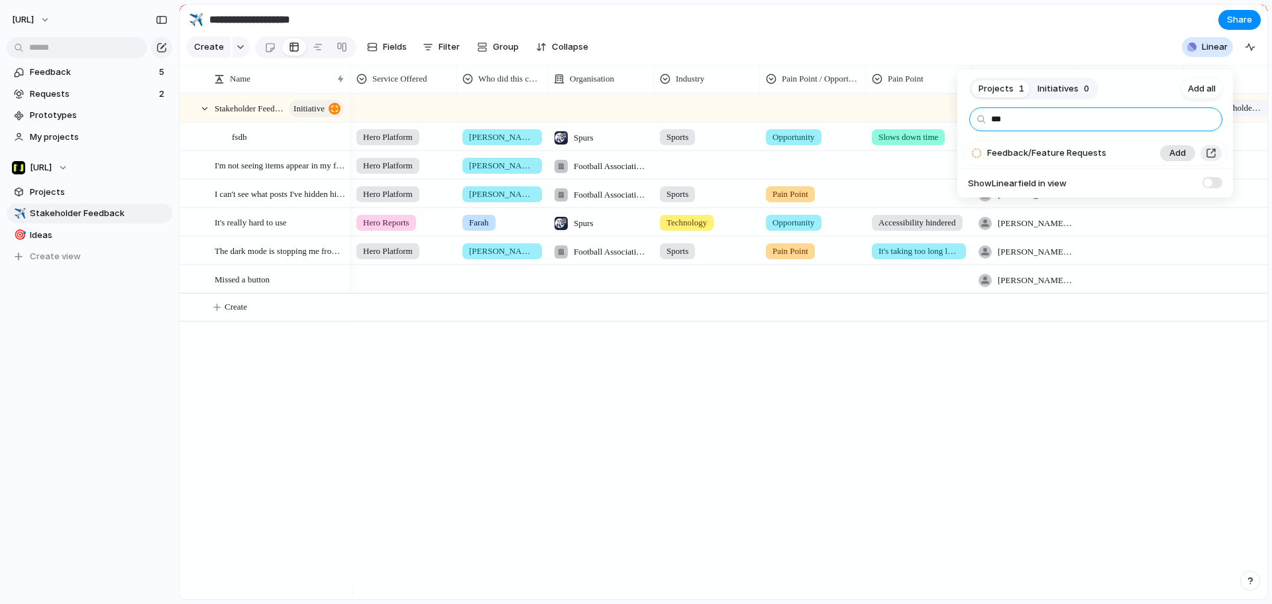
type input "***"
click at [1163, 149] on button "Add" at bounding box center [1177, 153] width 35 height 16
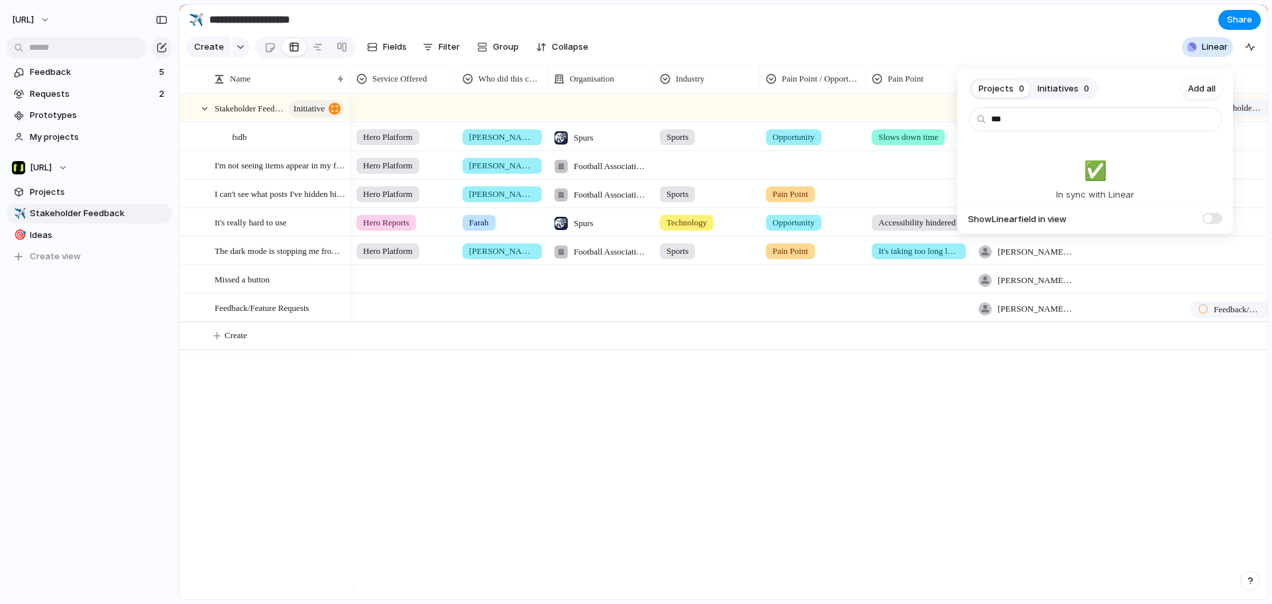
click at [846, 463] on div "Projects 0 Initiatives 0 Add all *** ✅️ In sync with Linear Show Linear field i…" at bounding box center [636, 302] width 1272 height 604
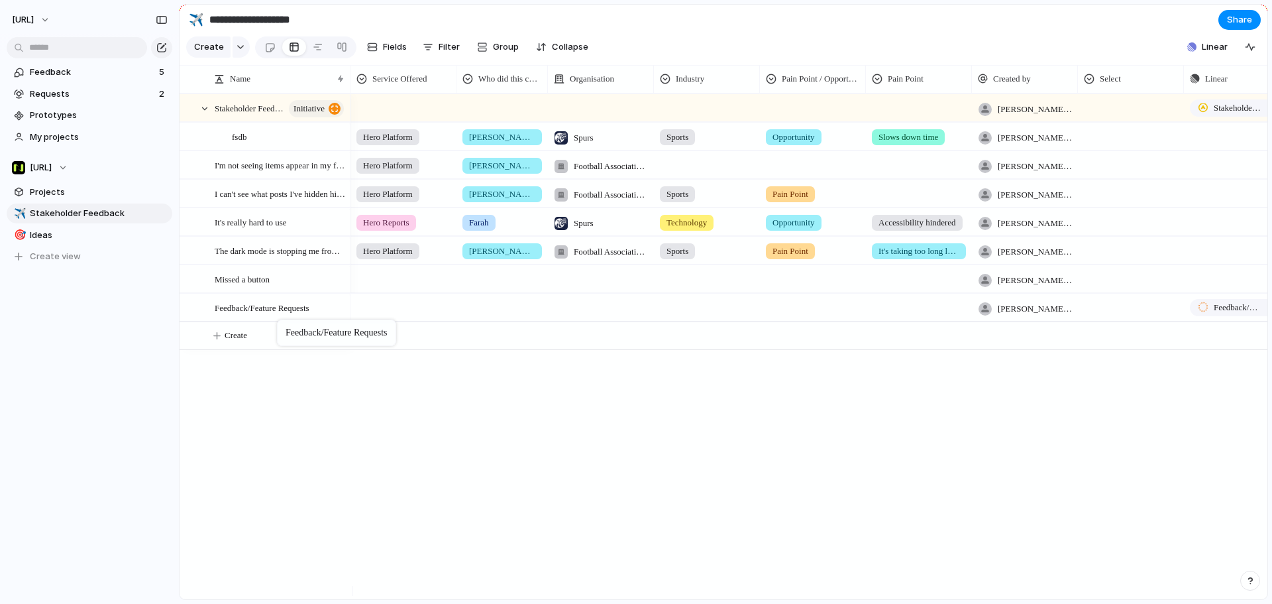
drag, startPoint x: 304, startPoint y: 311, endPoint x: 284, endPoint y: 322, distance: 22.9
click at [199, 115] on div at bounding box center [205, 109] width 12 height 12
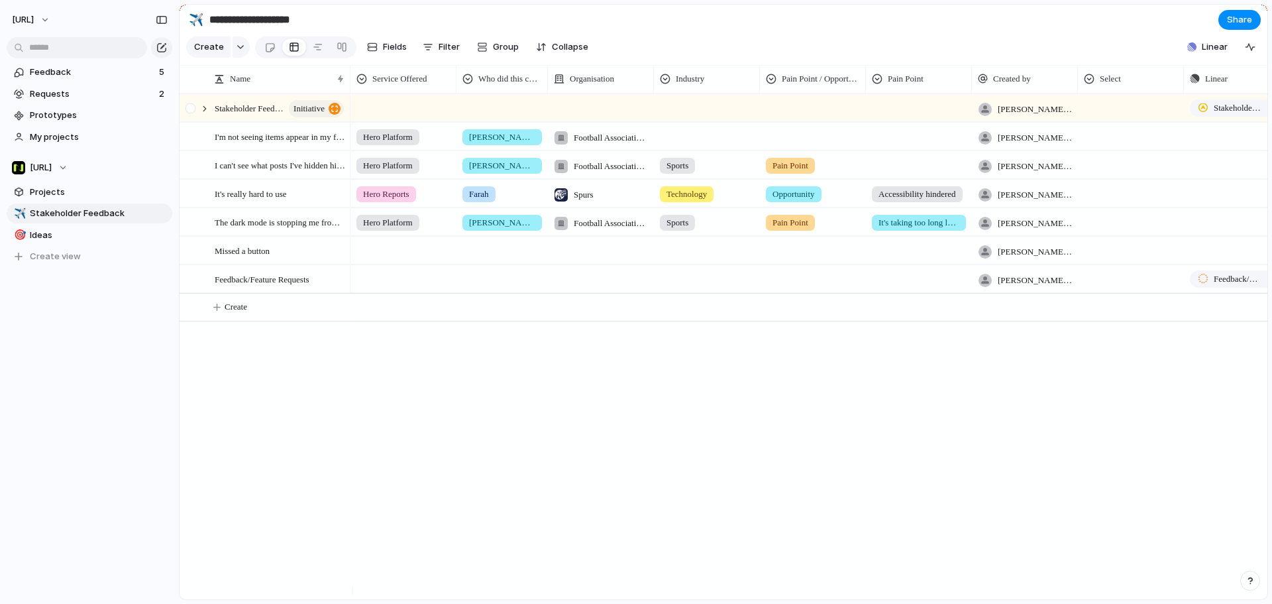
click at [192, 113] on div at bounding box center [191, 108] width 10 height 10
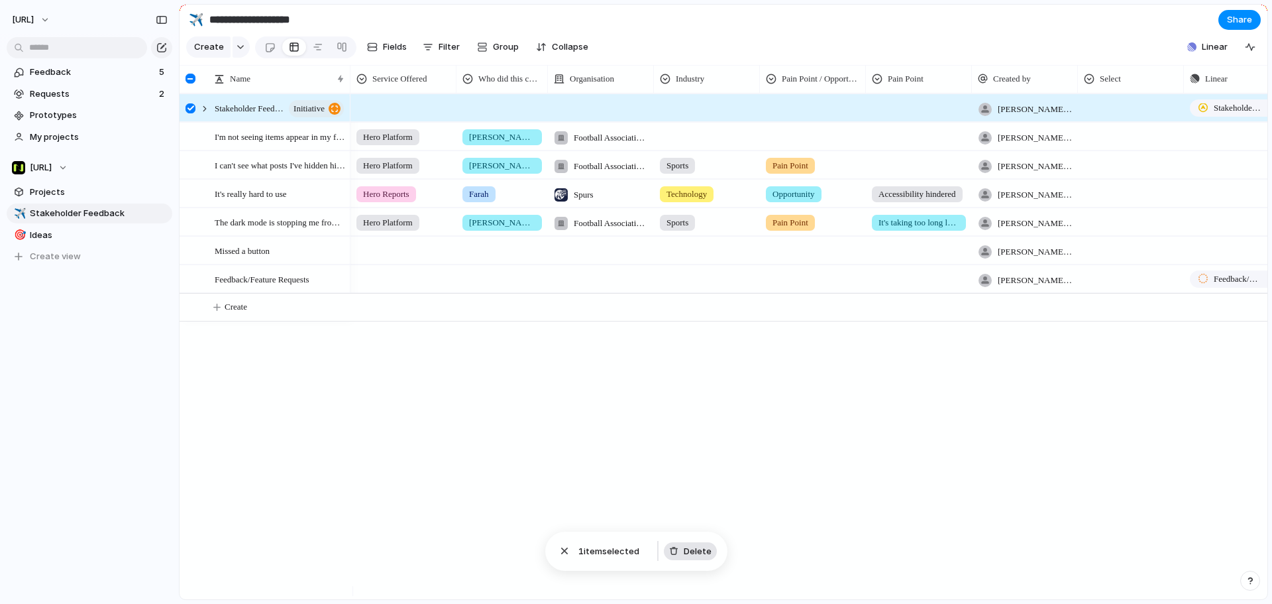
click at [711, 548] on button "Delete" at bounding box center [690, 551] width 53 height 19
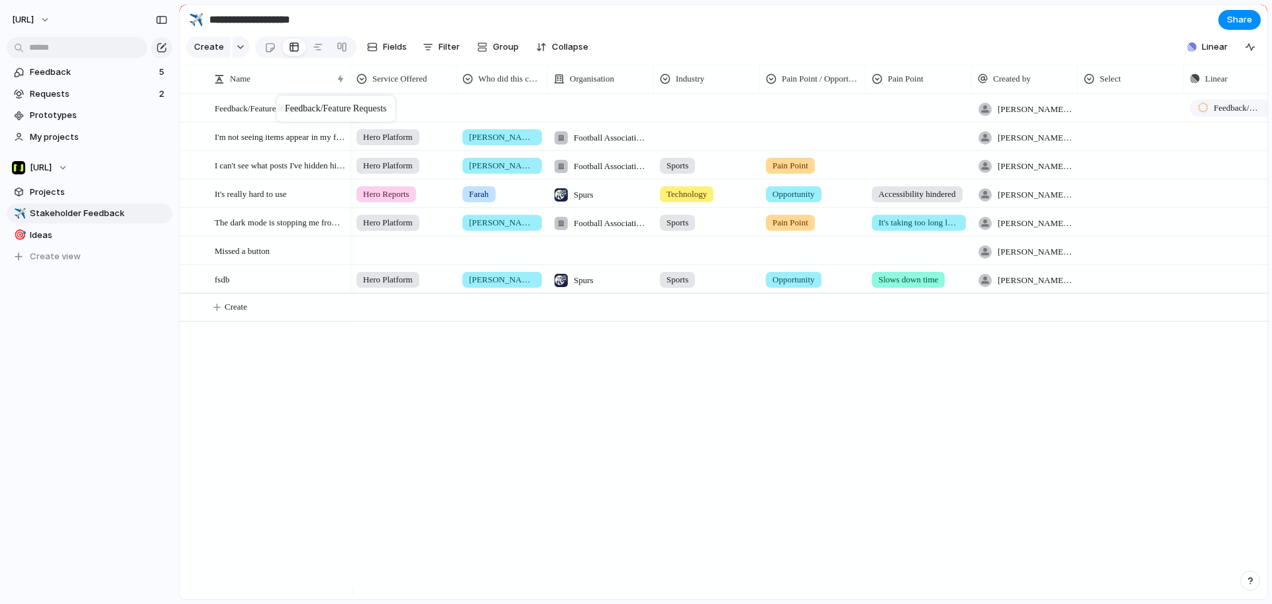
drag, startPoint x: 308, startPoint y: 262, endPoint x: 283, endPoint y: 98, distance: 166.3
click at [406, 117] on div at bounding box center [403, 106] width 105 height 22
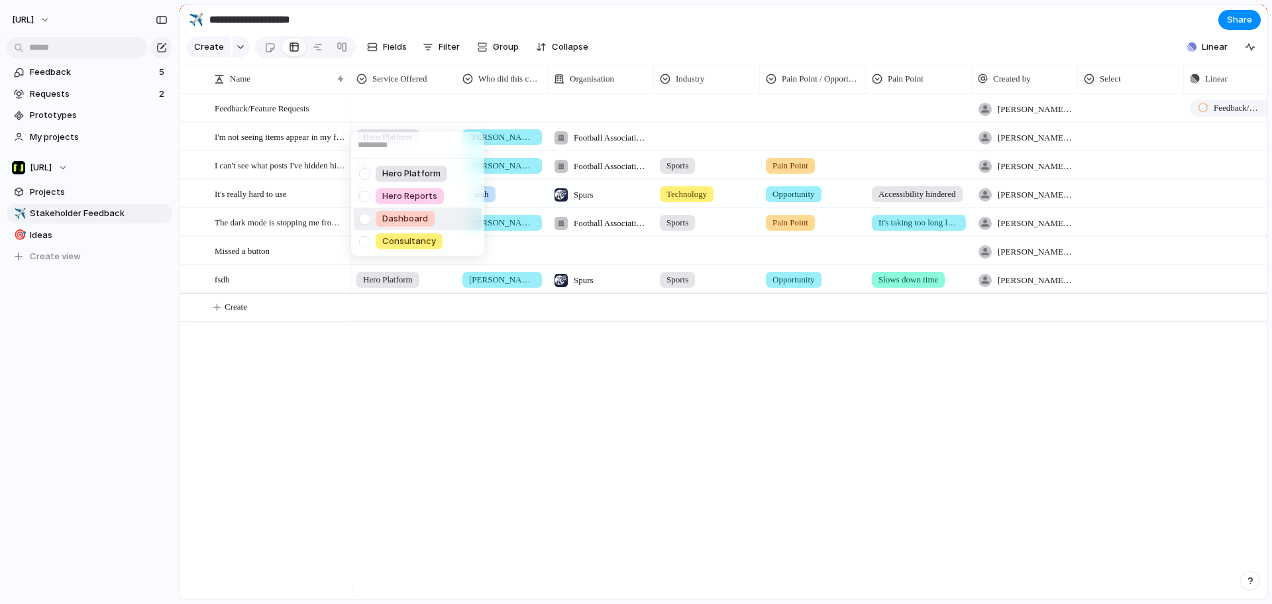
click at [498, 440] on div "Hero Platform Hero Reports Dashboard Consultancy" at bounding box center [636, 302] width 1272 height 604
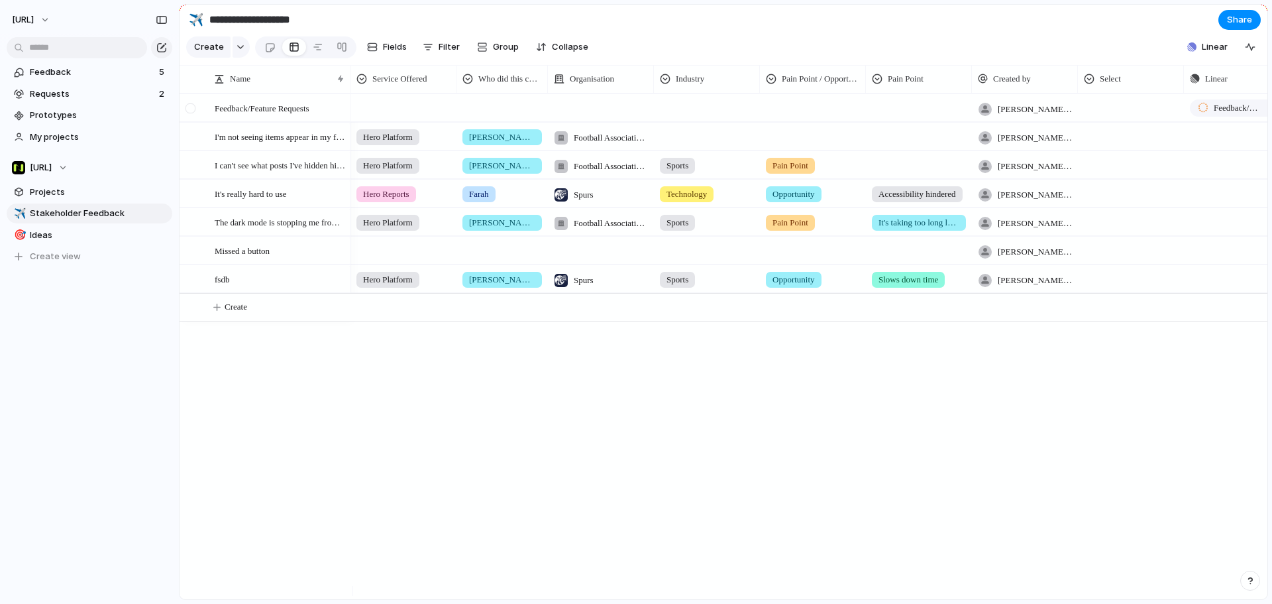
click at [211, 122] on div at bounding box center [198, 108] width 36 height 27
click at [201, 119] on div at bounding box center [192, 113] width 24 height 36
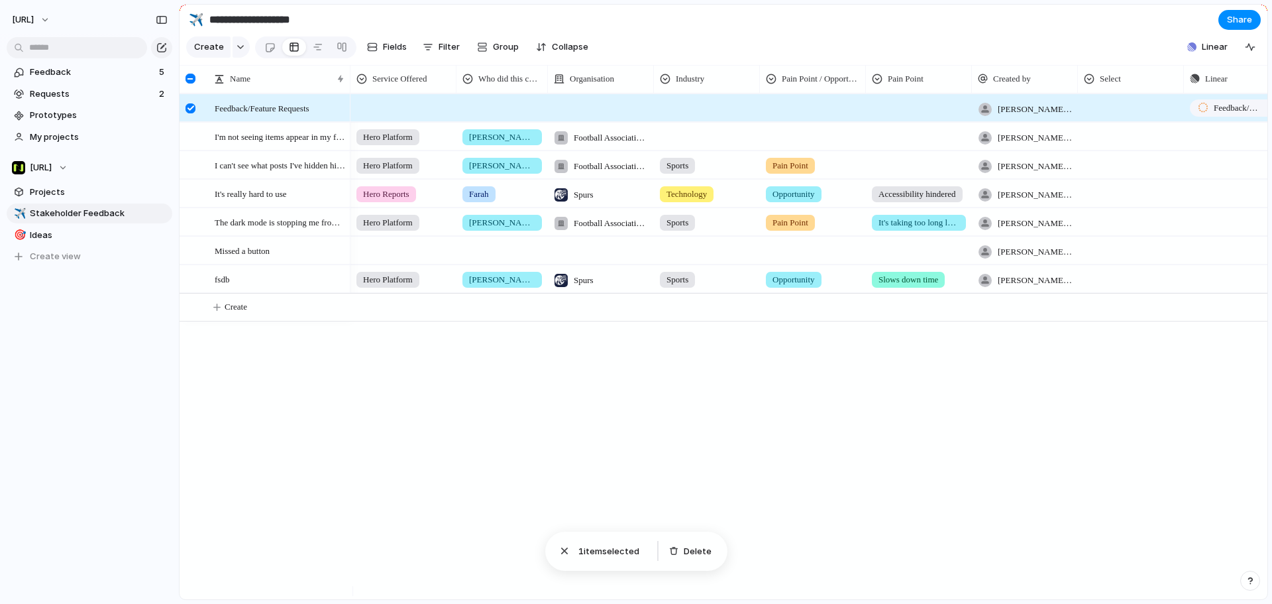
click at [207, 121] on div at bounding box center [198, 108] width 36 height 27
click at [196, 119] on div at bounding box center [192, 113] width 24 height 36
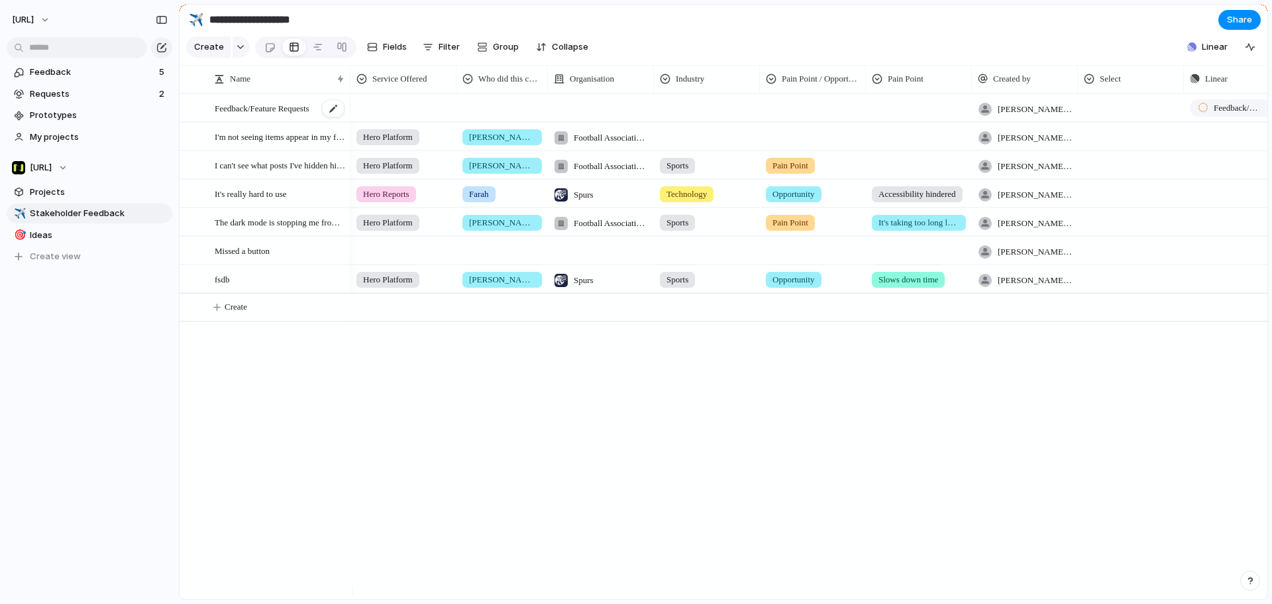
click at [223, 115] on span "Feedback/Feature Requests" at bounding box center [262, 107] width 95 height 15
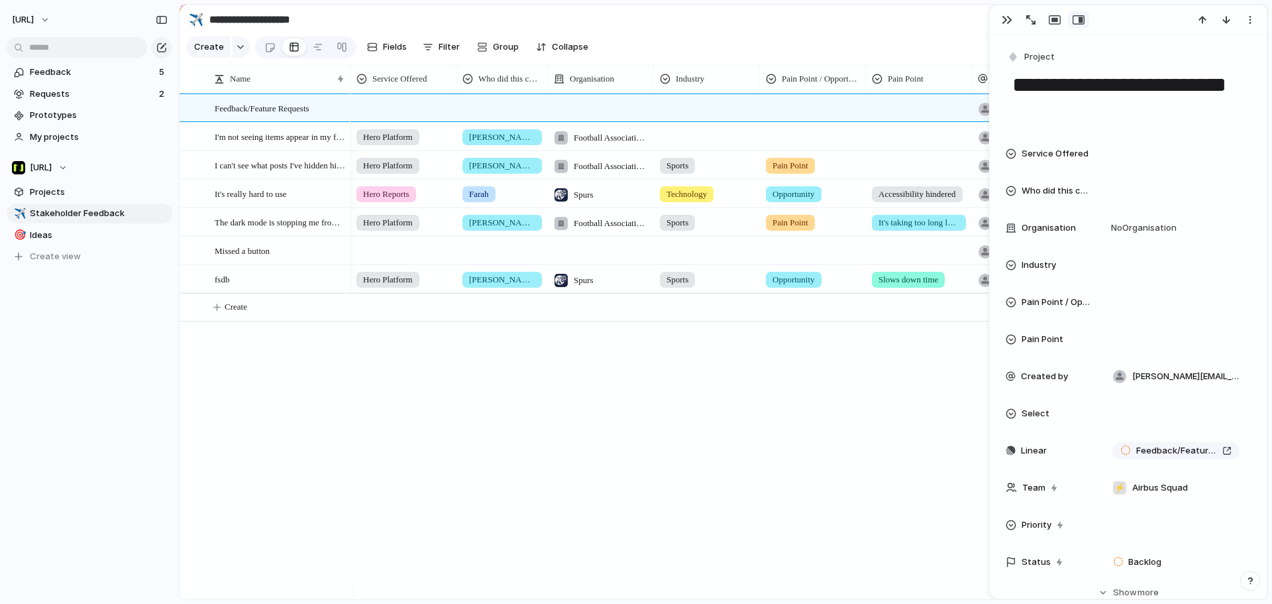
click at [493, 421] on div "Hero Platform Jason Football Association Wales tyrone.stewart@nisien.ai Push He…" at bounding box center [809, 346] width 917 height 506
drag, startPoint x: 280, startPoint y: 360, endPoint x: 279, endPoint y: 339, distance: 21.2
click at [282, 361] on div "I'm not seeing items appear in my feed I can't see what posts I've hidden histo…" at bounding box center [724, 346] width 1088 height 506
click at [199, 120] on div at bounding box center [192, 113] width 24 height 36
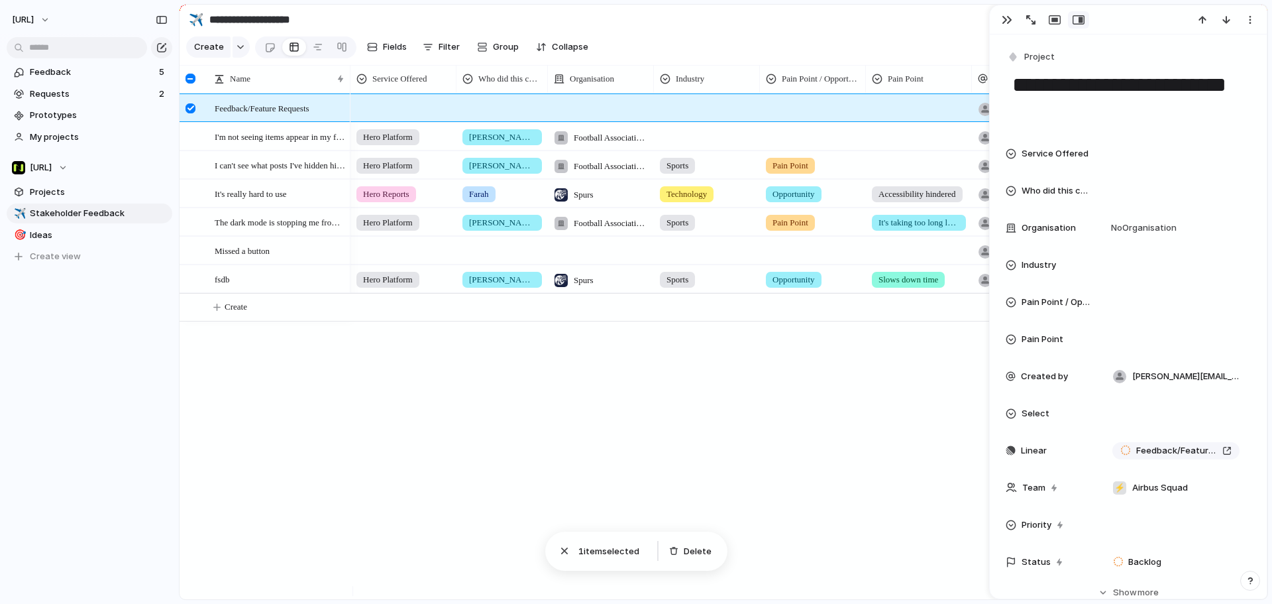
click at [203, 117] on div at bounding box center [192, 113] width 24 height 36
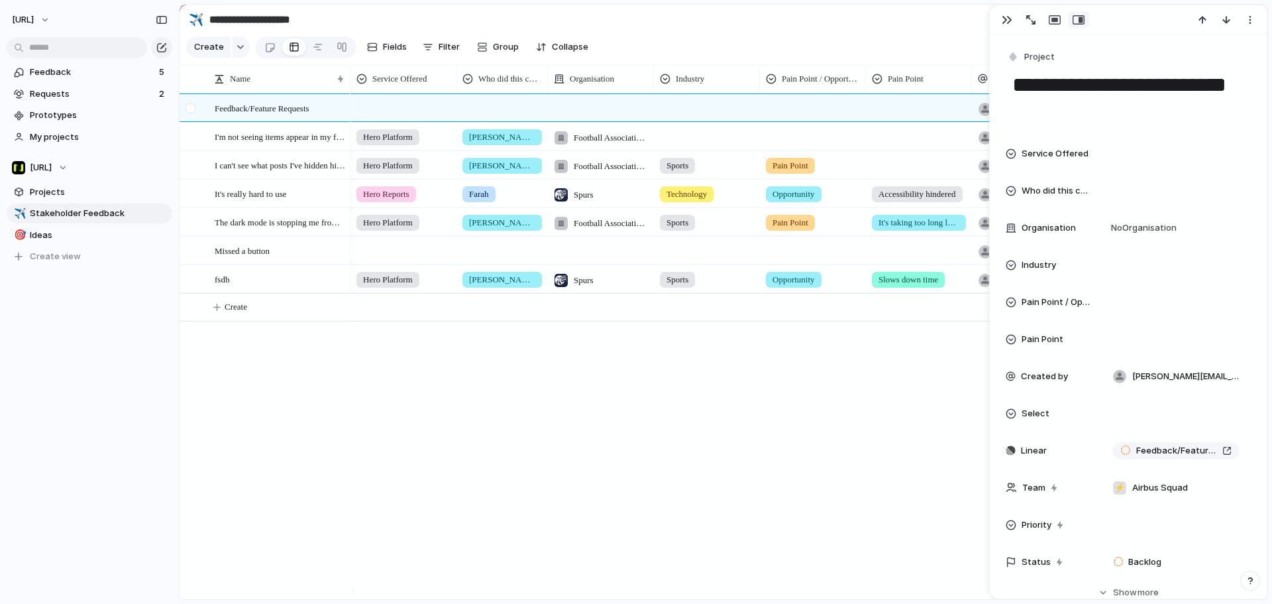
click at [215, 119] on div at bounding box center [198, 108] width 36 height 27
drag, startPoint x: 499, startPoint y: 456, endPoint x: 492, endPoint y: 442, distance: 15.7
click at [498, 453] on div "Hero Platform Jason Football Association Wales tyrone.stewart@nisien.ai Push He…" at bounding box center [809, 346] width 917 height 506
click at [1015, 27] on button "button" at bounding box center [1007, 19] width 21 height 17
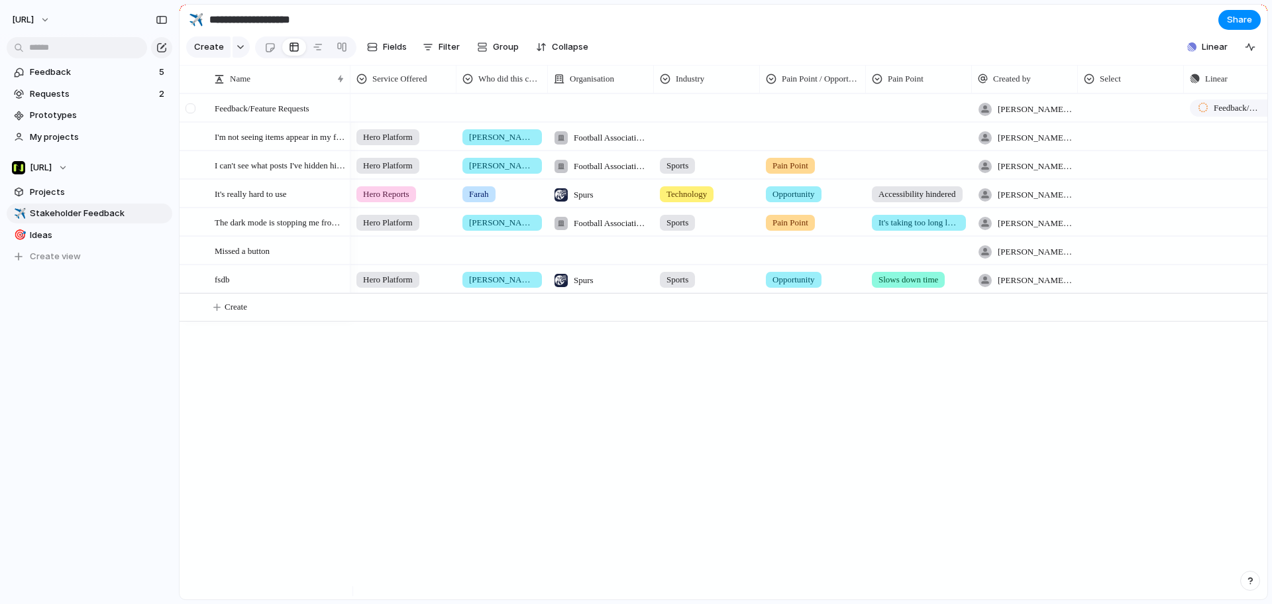
click at [201, 119] on div at bounding box center [192, 113] width 24 height 36
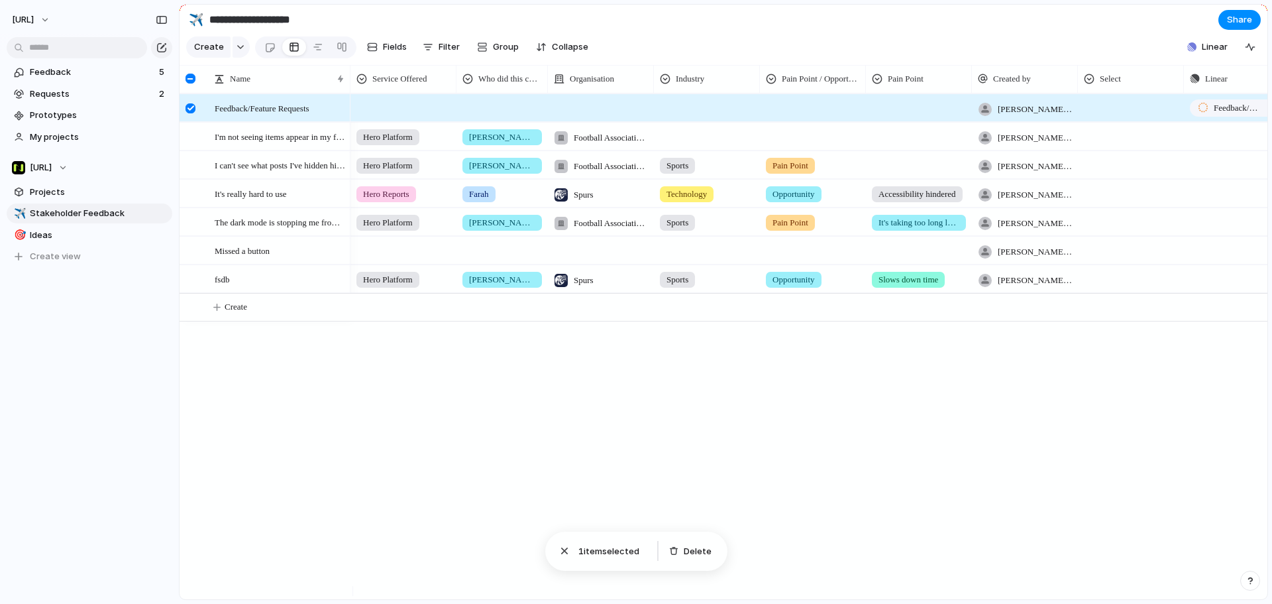
click at [211, 117] on div at bounding box center [198, 108] width 36 height 27
click at [340, 117] on div at bounding box center [333, 108] width 23 height 17
drag, startPoint x: 322, startPoint y: 160, endPoint x: 278, endPoint y: 140, distance: 48.9
click at [1232, 140] on div "button" at bounding box center [1234, 137] width 8 height 8
click at [1027, 378] on div "Project Issue" at bounding box center [636, 302] width 1272 height 604
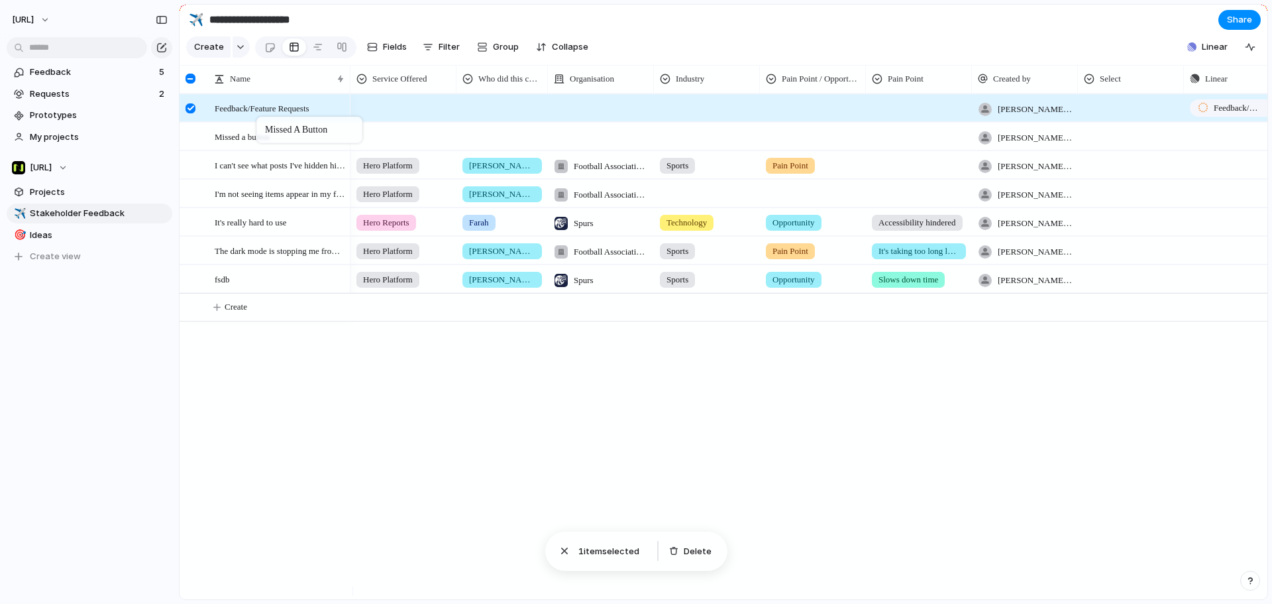
drag, startPoint x: 261, startPoint y: 257, endPoint x: 263, endPoint y: 119, distance: 137.9
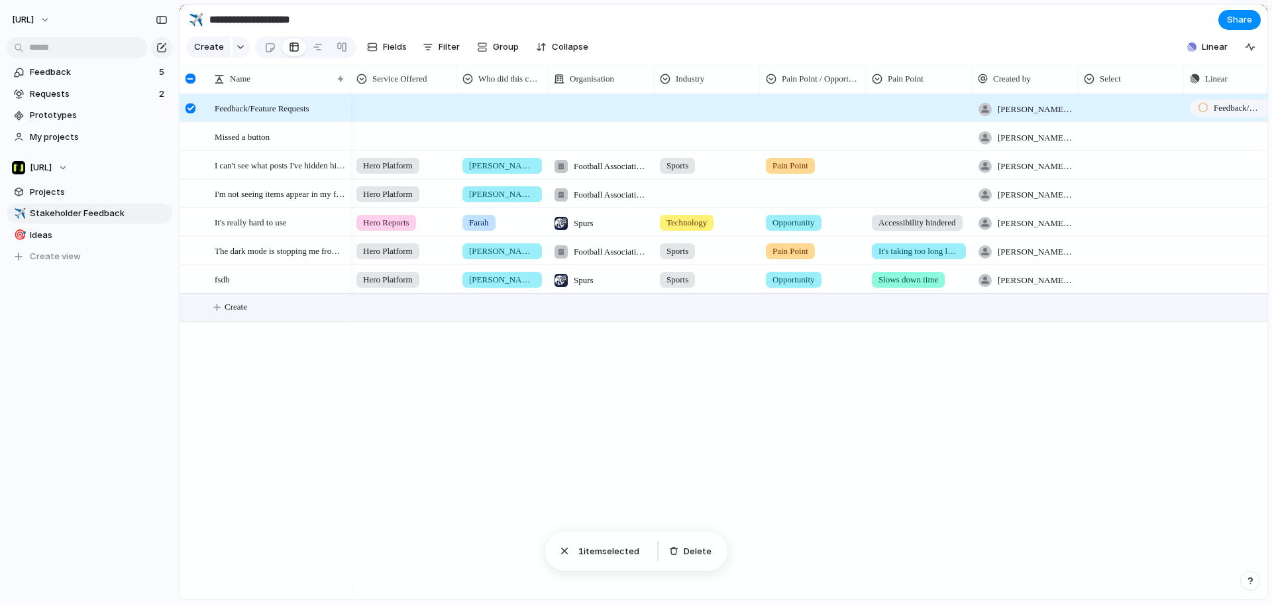
click at [405, 321] on button "Create" at bounding box center [740, 307] width 1095 height 27
click at [572, 549] on button "button" at bounding box center [564, 550] width 17 height 17
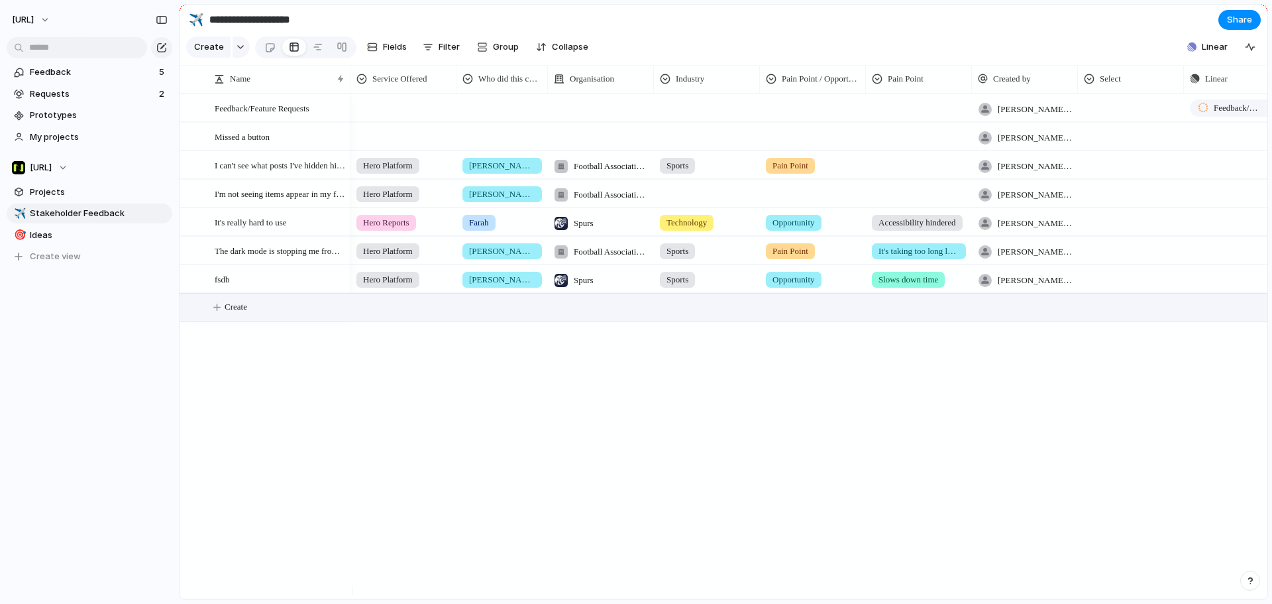
drag, startPoint x: 419, startPoint y: 415, endPoint x: 378, endPoint y: 311, distance: 111.0
click at [419, 414] on div "Hero Platform Jason Football Association Wales tyrone.stewart@nisien.ai Push He…" at bounding box center [809, 346] width 917 height 506
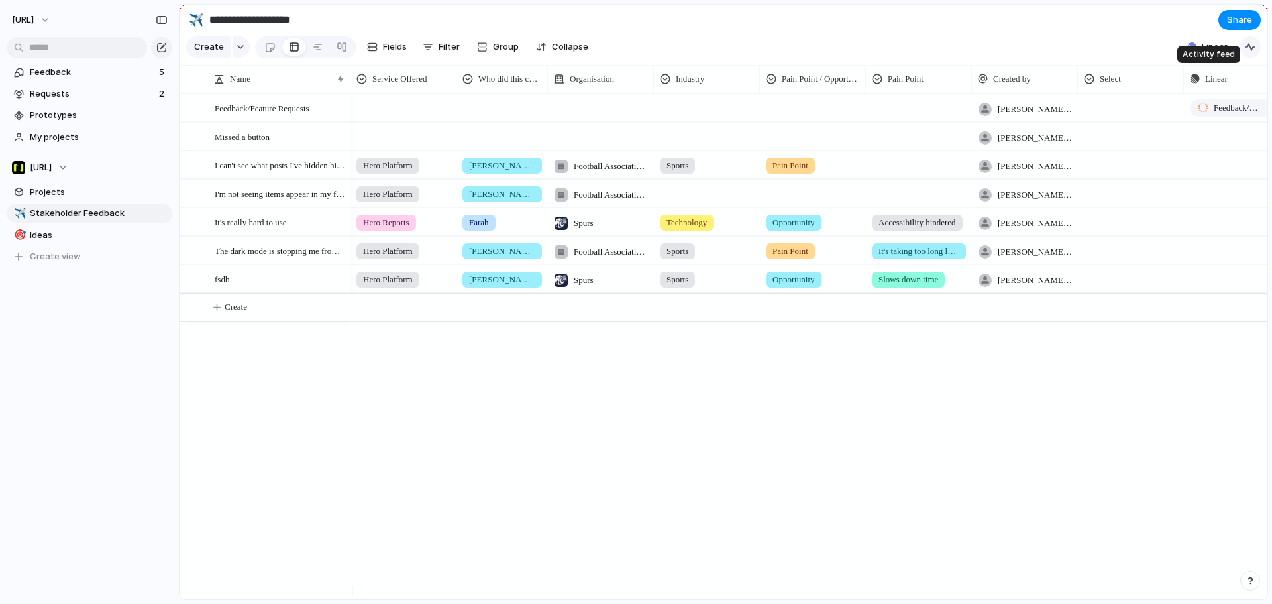
click at [1253, 52] on div "button" at bounding box center [1250, 47] width 11 height 11
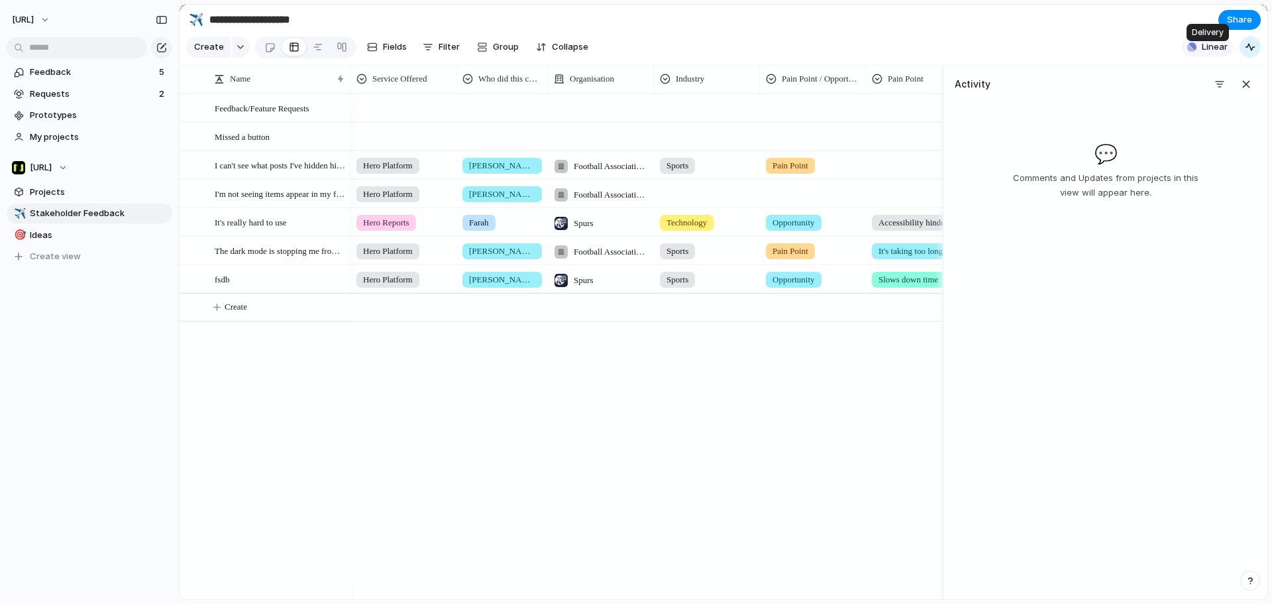
click at [1201, 52] on button "Linear" at bounding box center [1207, 47] width 51 height 20
click at [1119, 44] on div "Projects 69 Initiatives 10 Add all HERO Detect Beta: Testing & Refinements Add …" at bounding box center [636, 302] width 1272 height 604
click at [1121, 45] on section "Create Fields Filter Group Zoom Collapse Linear" at bounding box center [724, 50] width 1088 height 32
click at [771, 428] on div "Hero Platform Jason Football Association Wales tyrone.stewart@nisien.ai Hero Pl…" at bounding box center [647, 346] width 592 height 506
drag, startPoint x: 779, startPoint y: 418, endPoint x: 780, endPoint y: 412, distance: 6.8
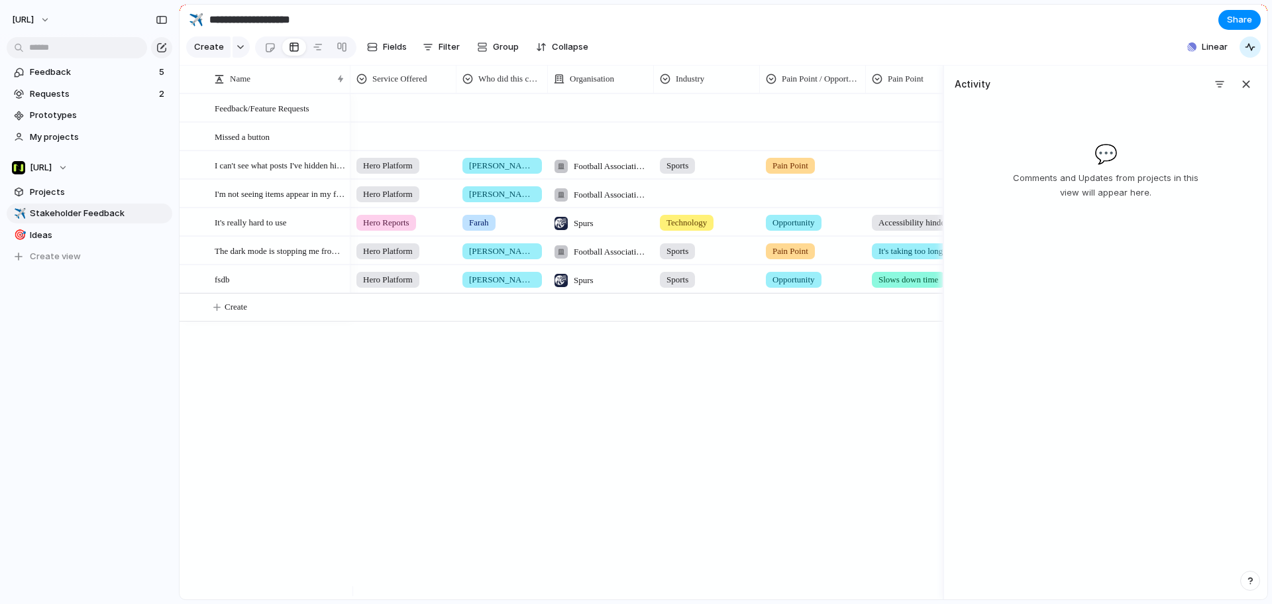
click at [779, 417] on div "Hero Platform Jason Football Association Wales tyrone.stewart@nisien.ai Hero Pl…" at bounding box center [647, 346] width 592 height 506
click at [1249, 95] on button "button" at bounding box center [1246, 84] width 21 height 21
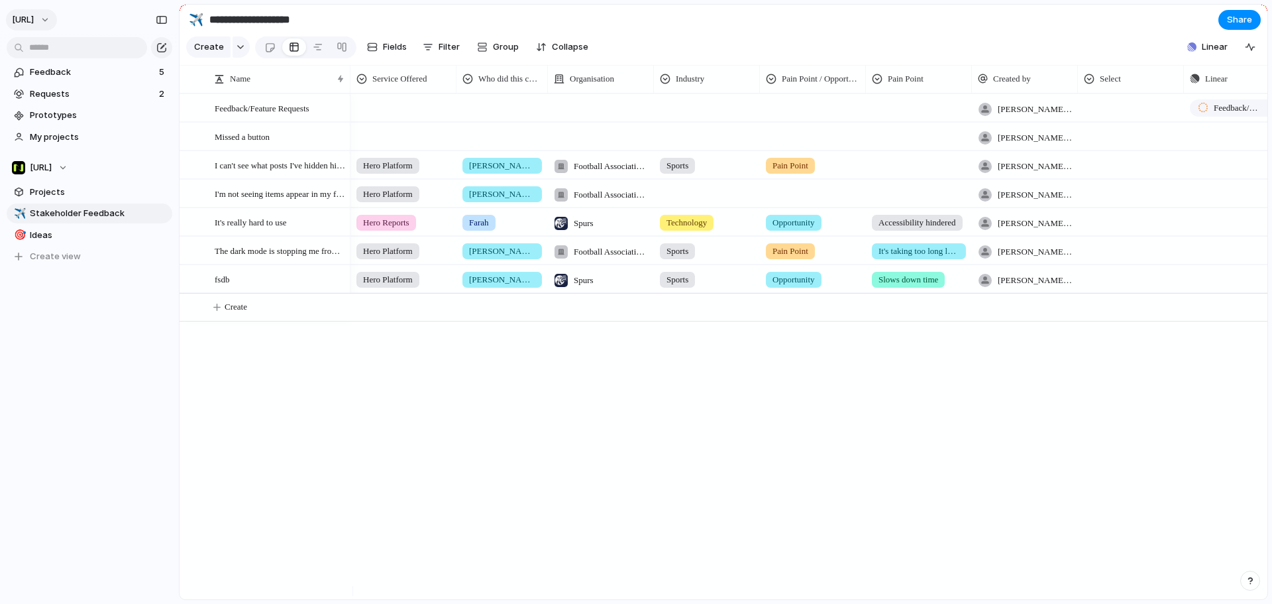
click at [50, 22] on button "[URL]" at bounding box center [31, 19] width 51 height 21
click at [74, 54] on li "Settings" at bounding box center [64, 49] width 110 height 21
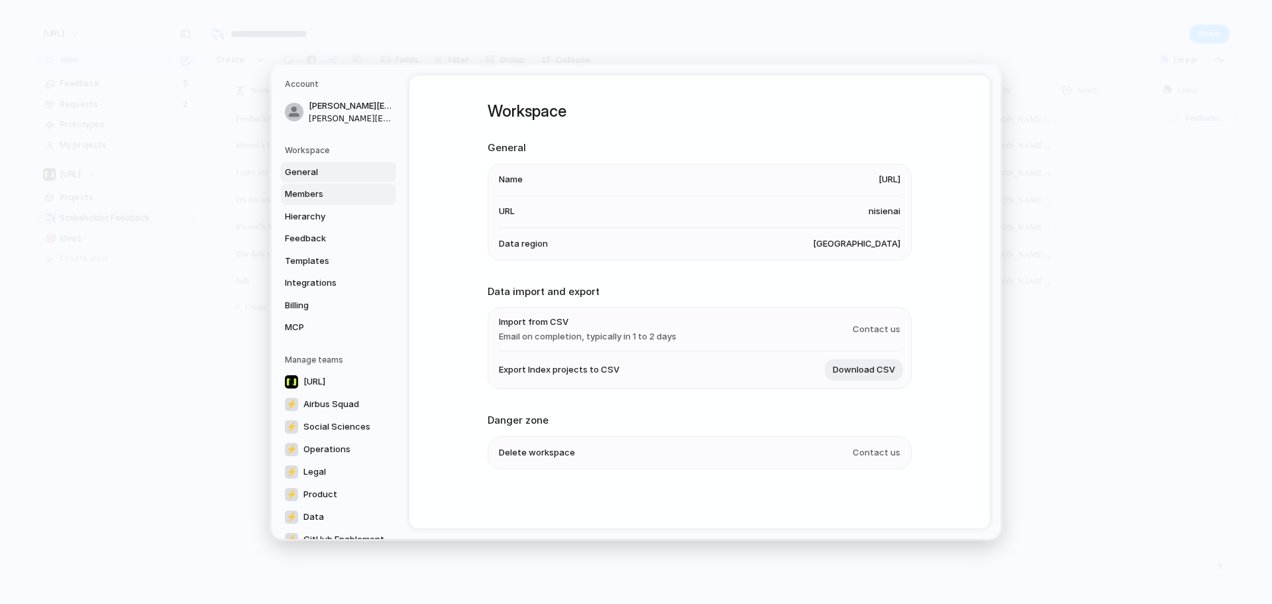
click at [340, 189] on span "Members" at bounding box center [327, 194] width 85 height 13
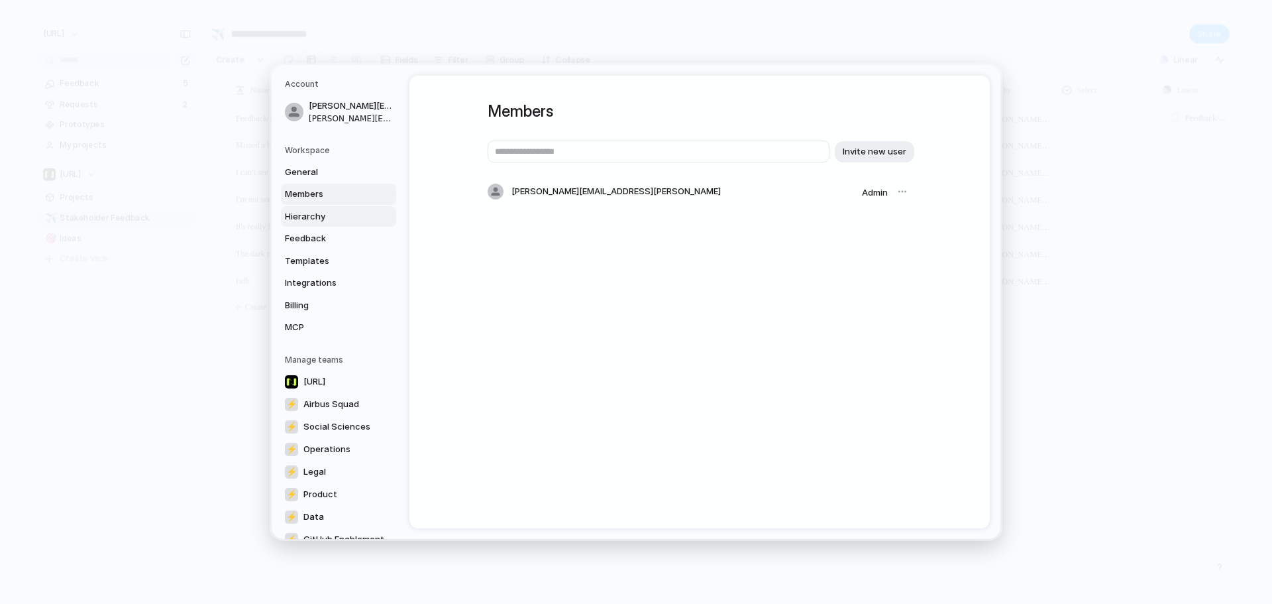
click at [336, 216] on span "Hierarchy" at bounding box center [327, 216] width 85 height 13
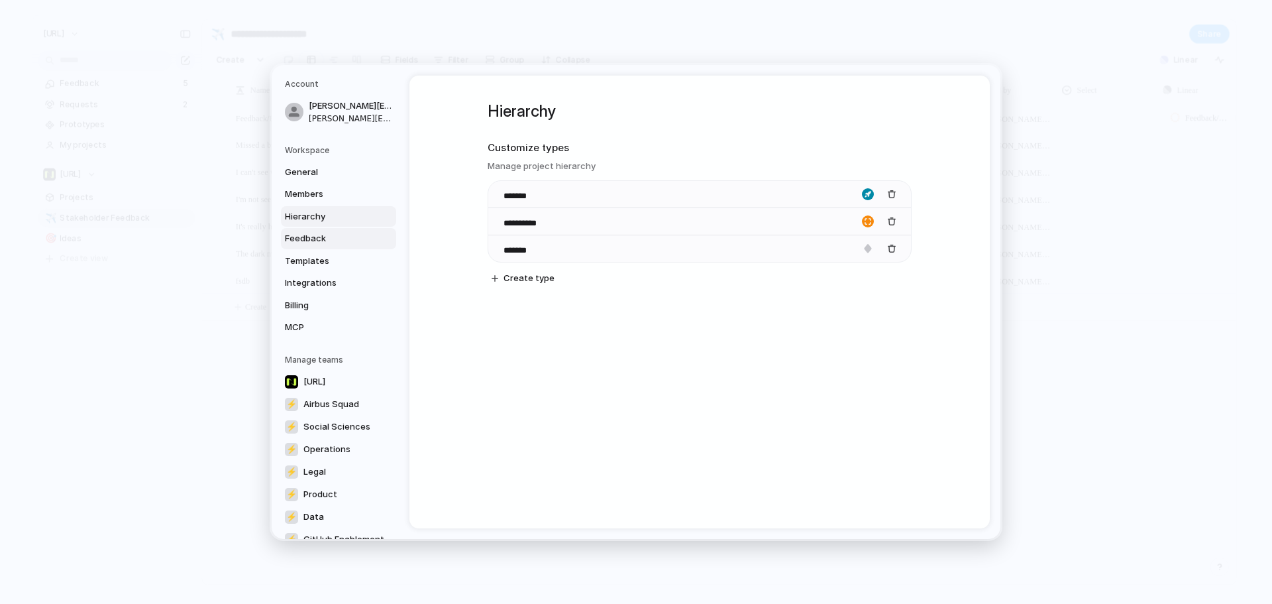
click at [338, 241] on span "Feedback" at bounding box center [327, 238] width 85 height 13
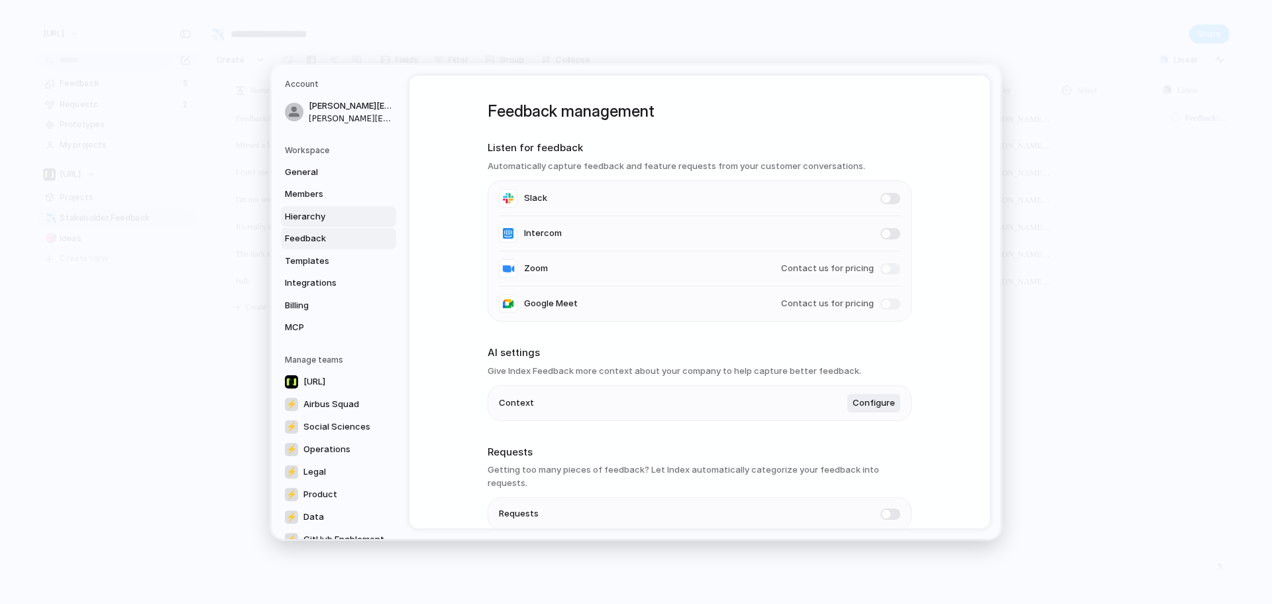
click at [348, 225] on link "Hierarchy" at bounding box center [338, 216] width 115 height 21
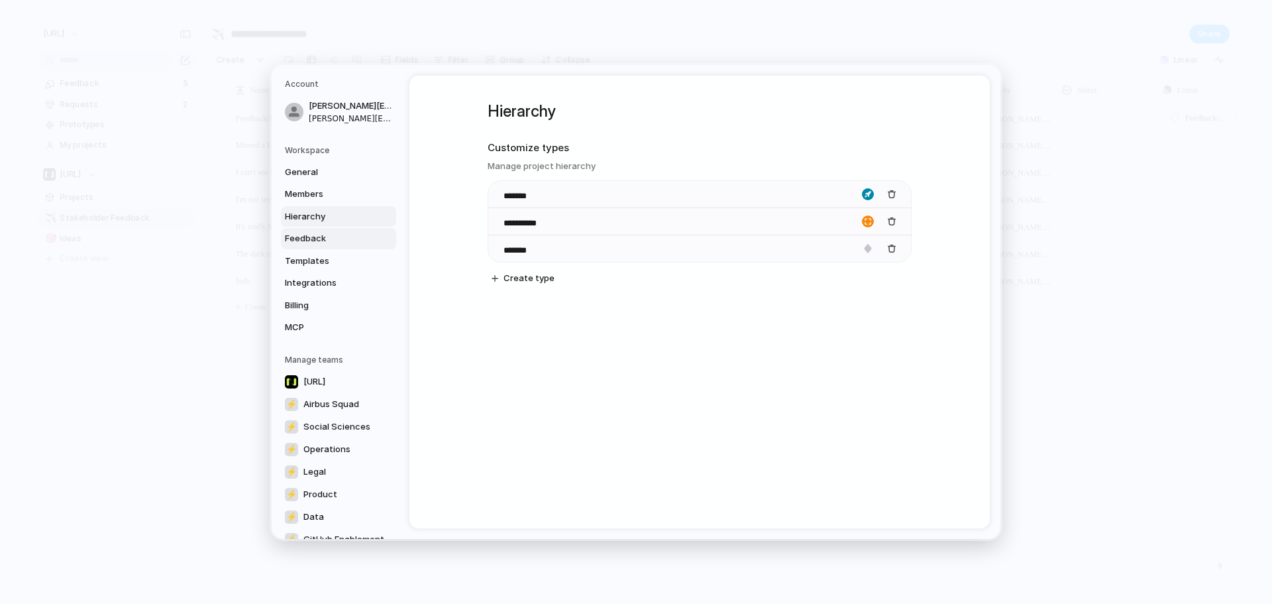
click at [313, 233] on span "Feedback" at bounding box center [327, 238] width 85 height 13
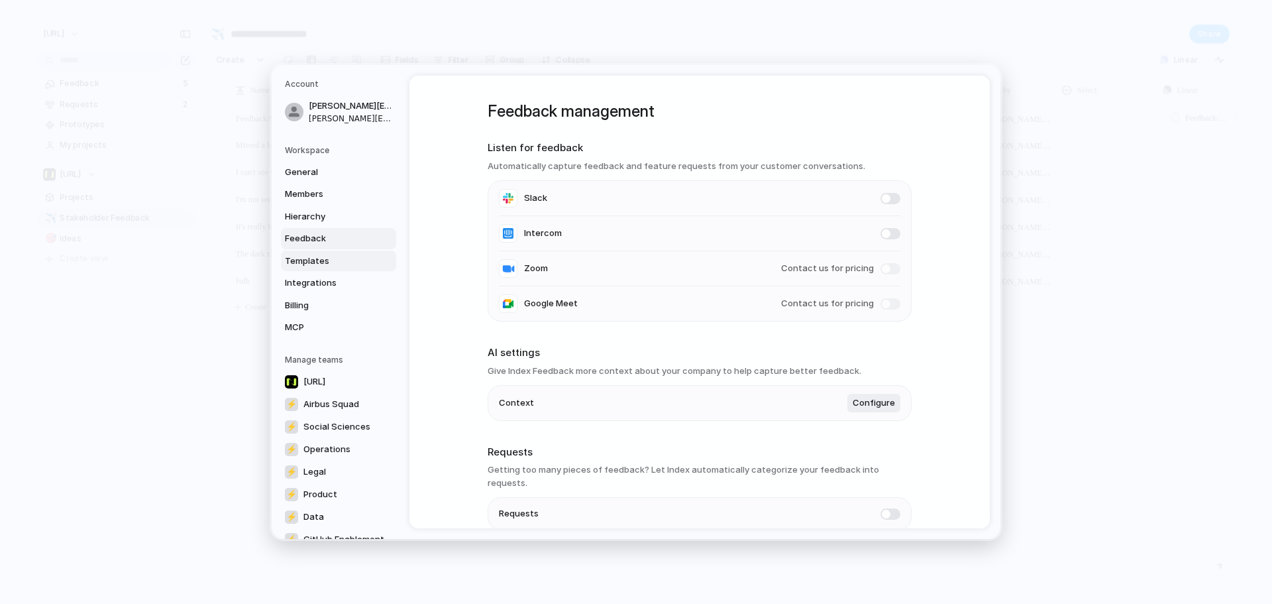
click at [327, 268] on link "Templates" at bounding box center [338, 261] width 115 height 21
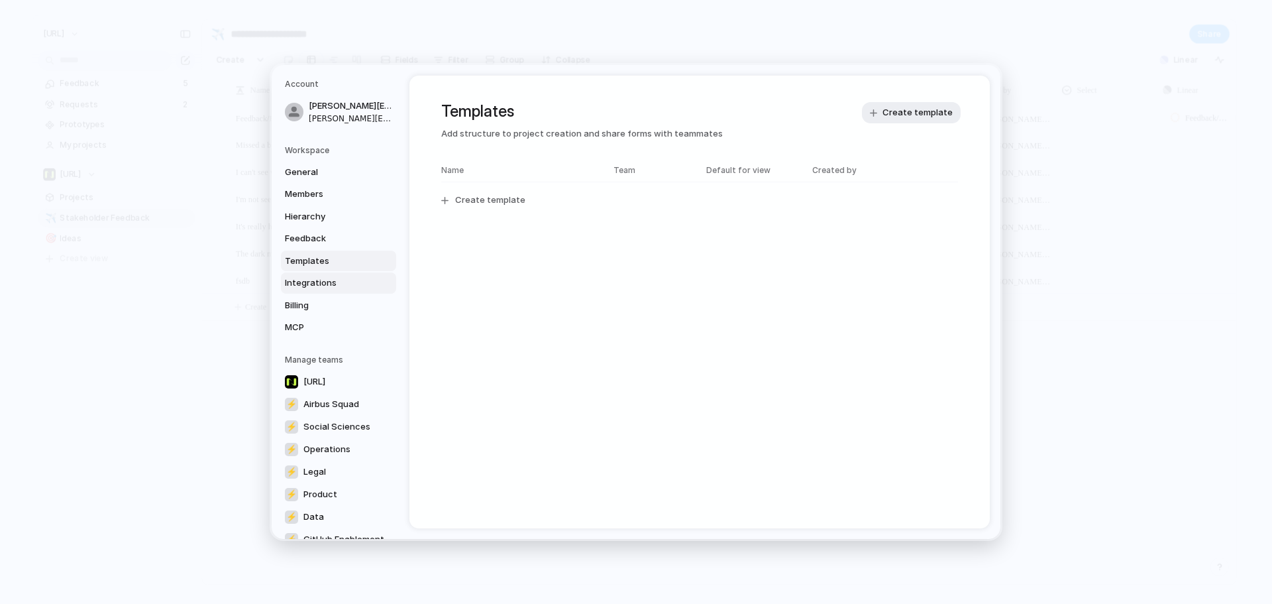
click at [337, 289] on span "Integrations" at bounding box center [327, 282] width 85 height 13
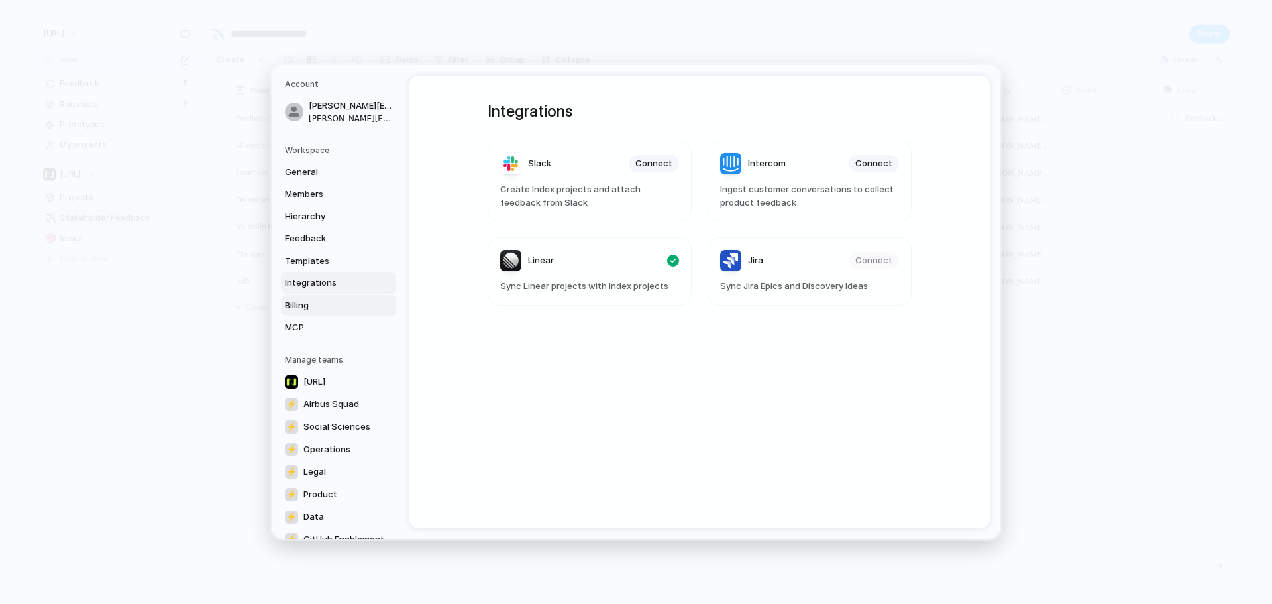
click at [329, 306] on span "Billing" at bounding box center [327, 305] width 85 height 13
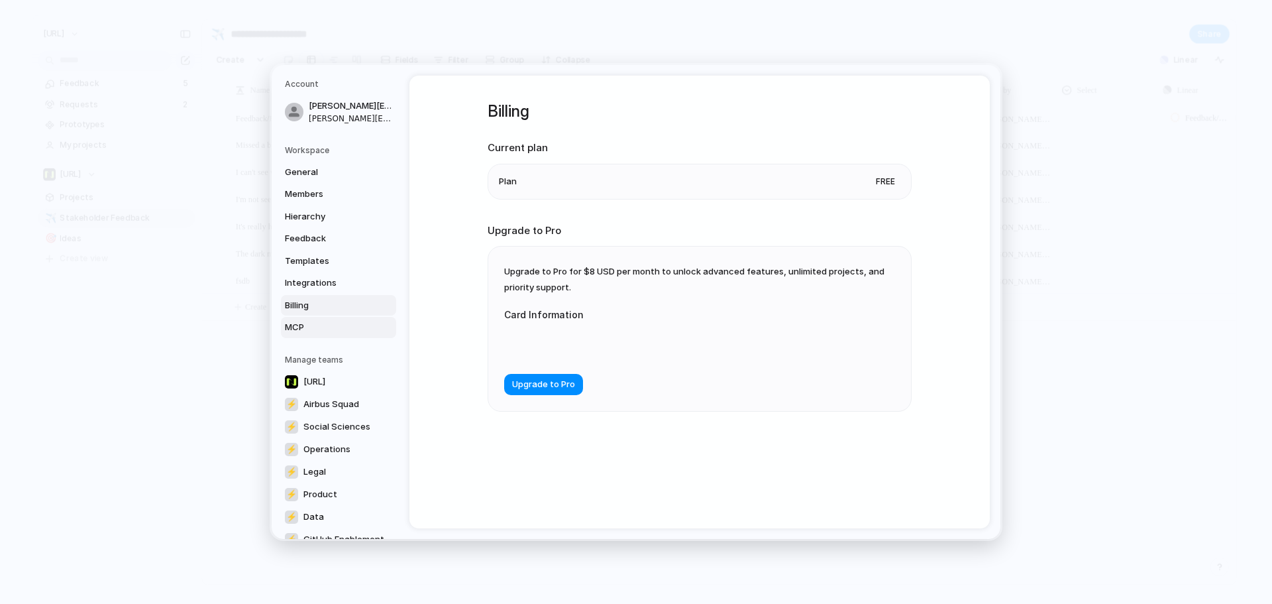
click at [329, 326] on span "MCP" at bounding box center [327, 327] width 85 height 13
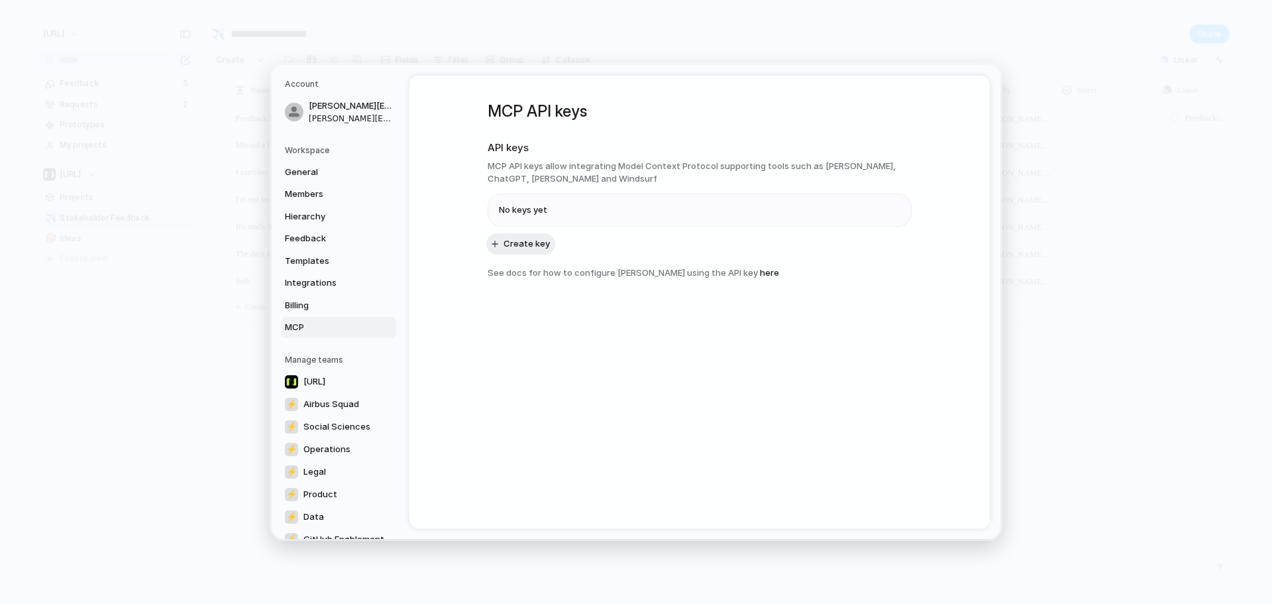
scroll to position [115, 0]
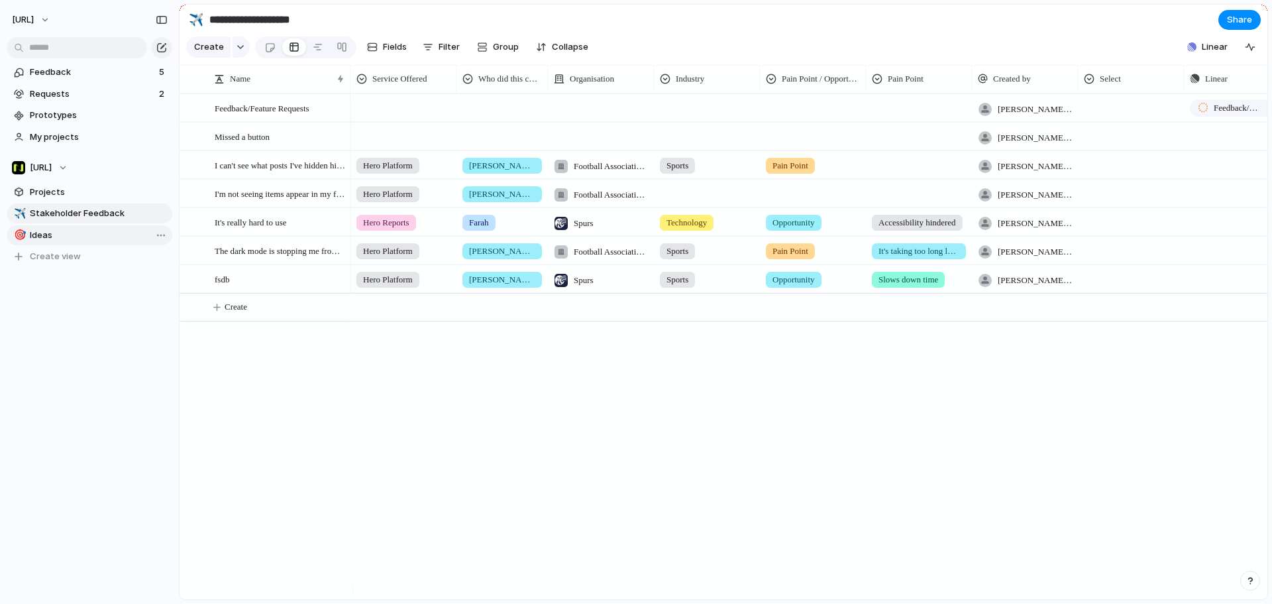
click at [105, 232] on span "Ideas" at bounding box center [99, 235] width 138 height 13
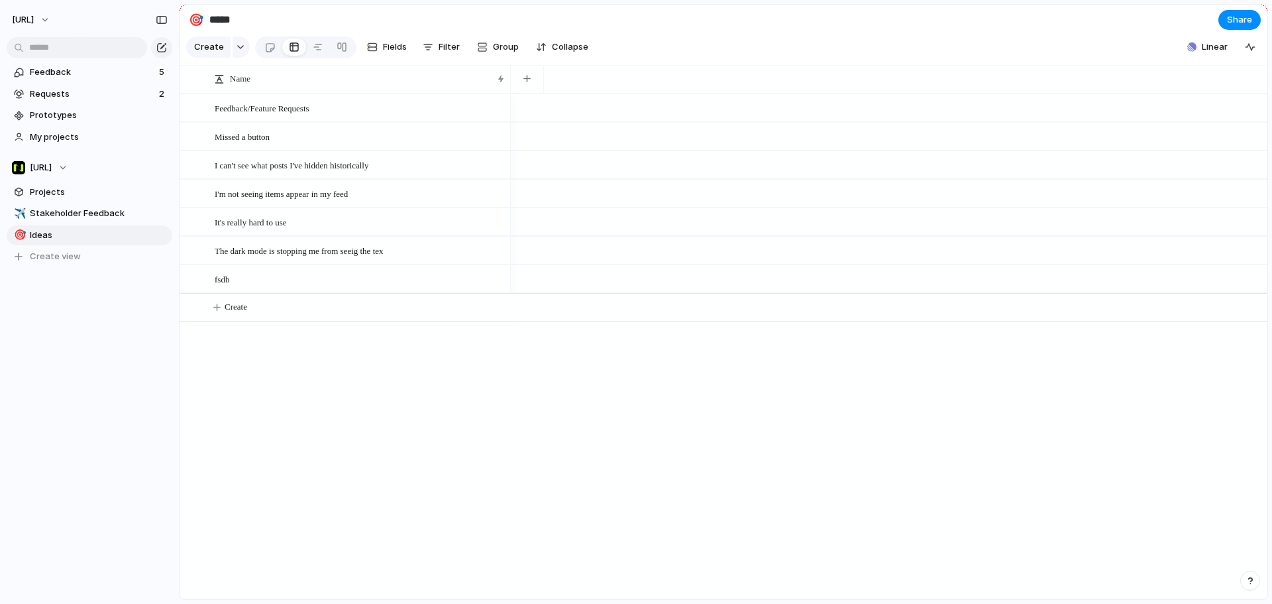
click at [249, 21] on input "*****" at bounding box center [285, 20] width 156 height 24
type input "**********"
click at [66, 191] on span "Projects" at bounding box center [99, 192] width 138 height 13
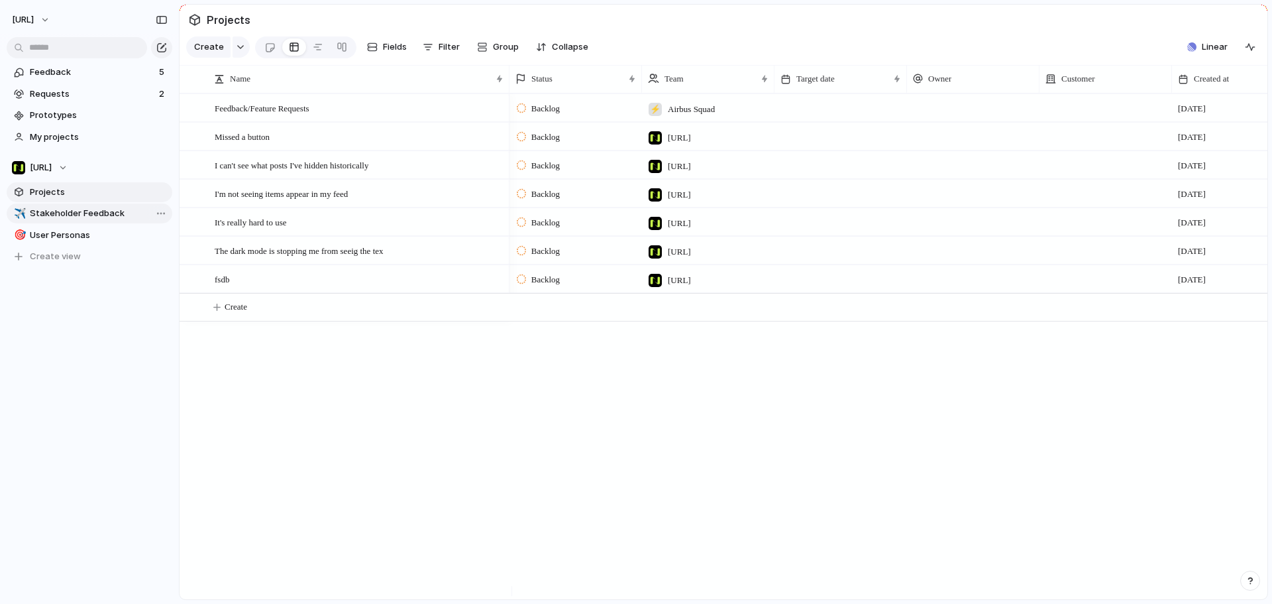
click at [72, 209] on span "Stakeholder Feedback" at bounding box center [99, 213] width 138 height 13
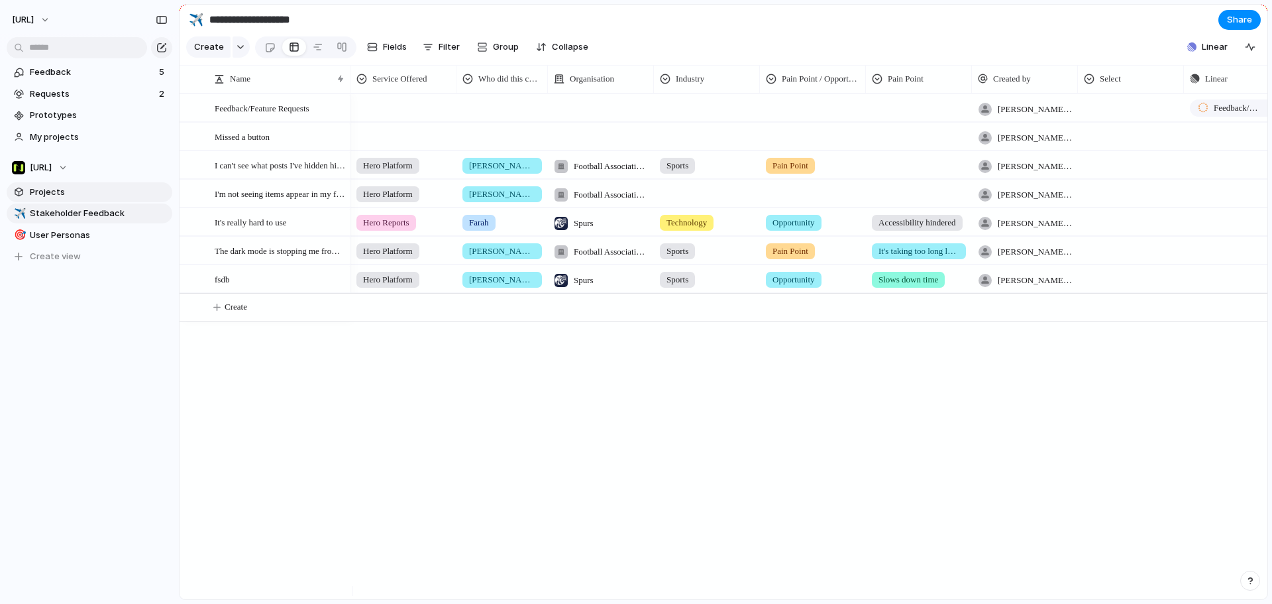
click at [78, 186] on span "Projects" at bounding box center [99, 192] width 138 height 13
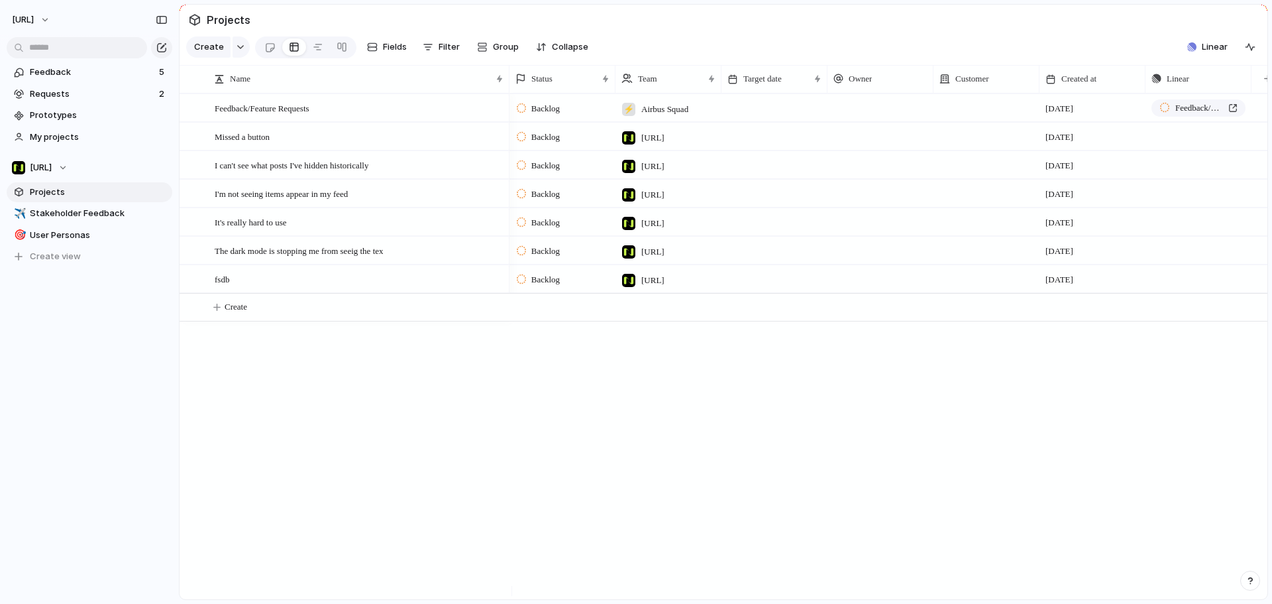
drag, startPoint x: 247, startPoint y: 15, endPoint x: 239, endPoint y: 19, distance: 9.5
click at [245, 18] on span "Projects" at bounding box center [228, 20] width 49 height 24
click at [239, 19] on span "Projects" at bounding box center [228, 20] width 49 height 24
click at [94, 221] on link "✈️ Stakeholder Feedback" at bounding box center [90, 213] width 166 height 20
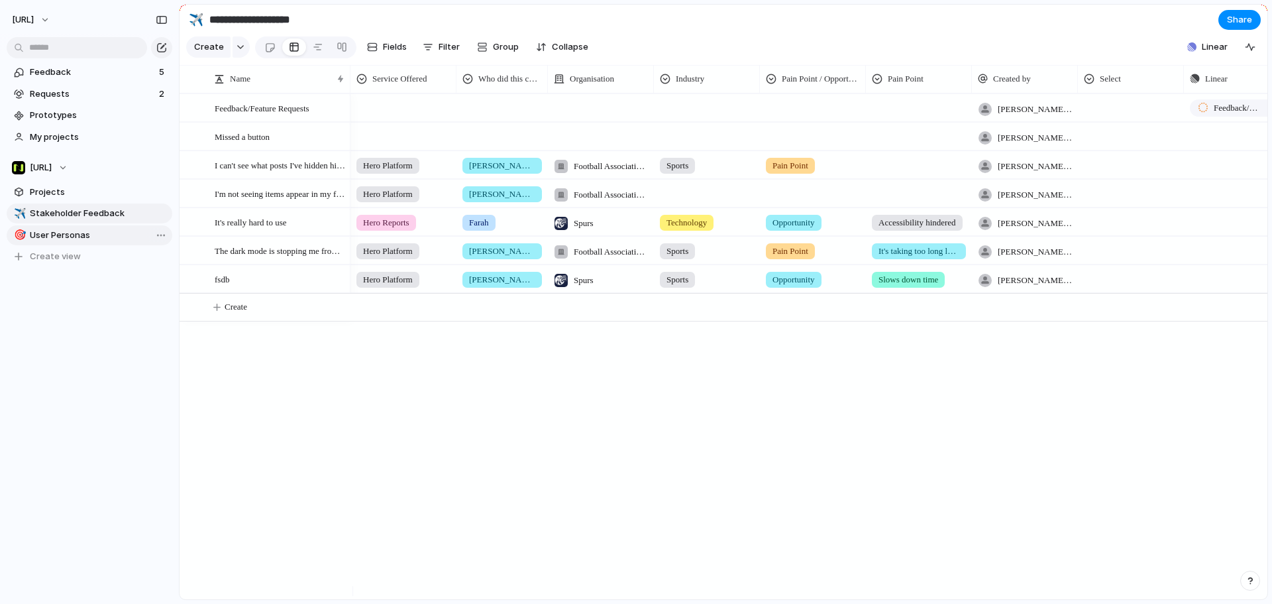
click at [86, 238] on span "User Personas" at bounding box center [99, 235] width 138 height 13
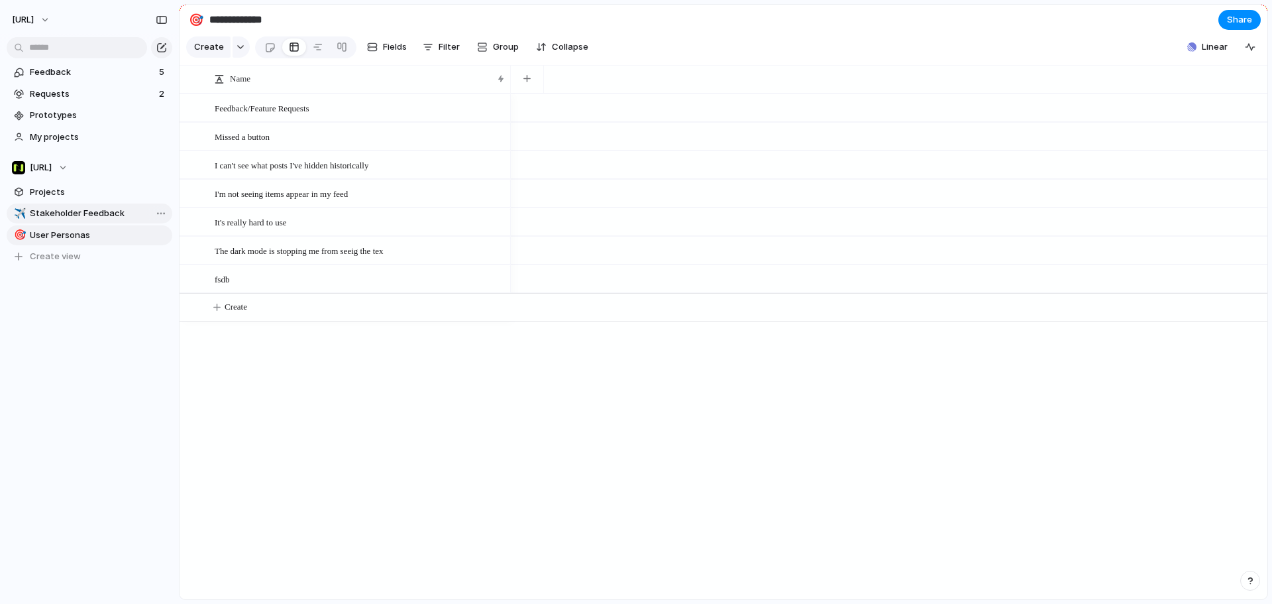
click at [93, 219] on span "Stakeholder Feedback" at bounding box center [99, 213] width 138 height 13
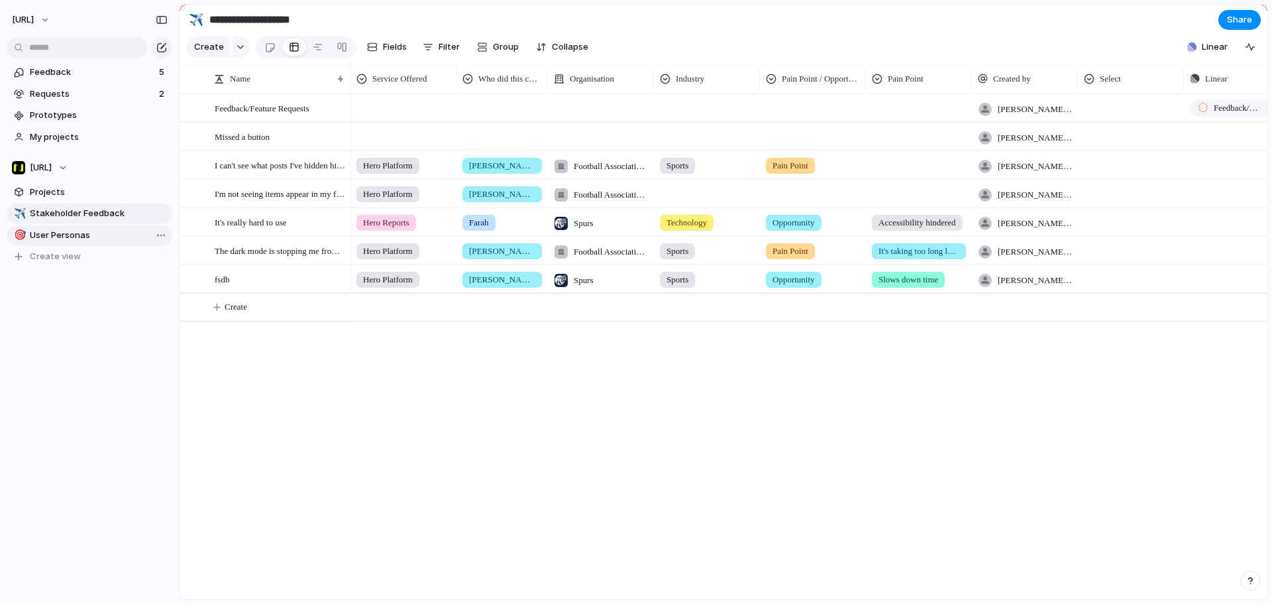
click at [103, 240] on span "User Personas" at bounding box center [99, 235] width 138 height 13
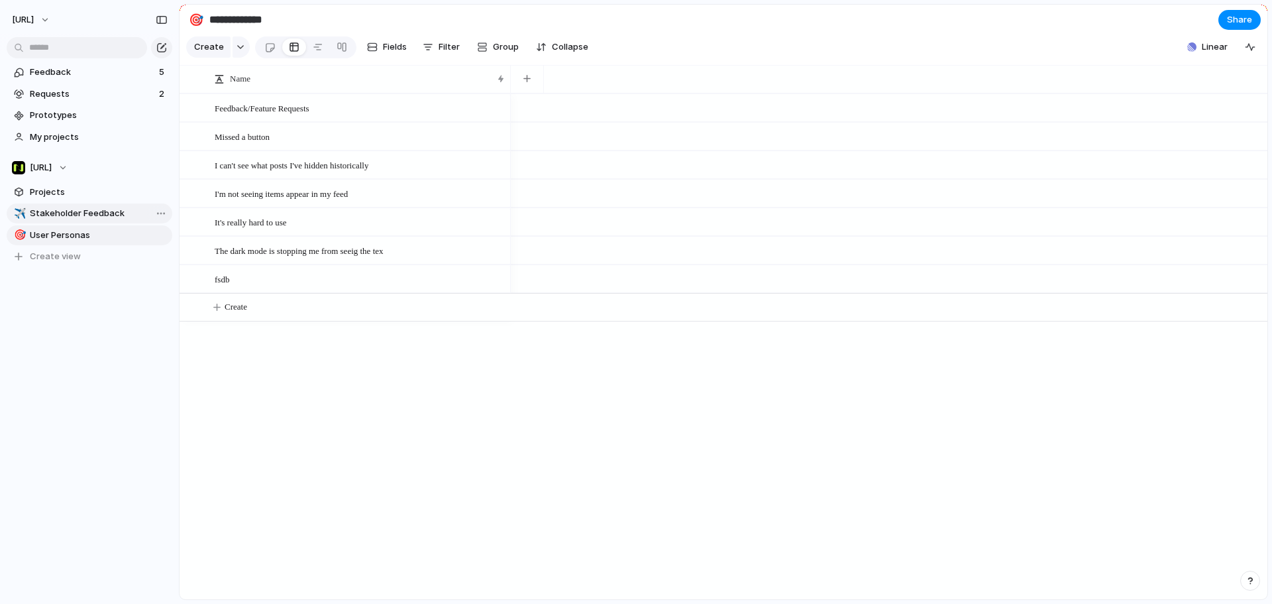
click at [97, 216] on span "Stakeholder Feedback" at bounding box center [99, 213] width 138 height 13
type input "**********"
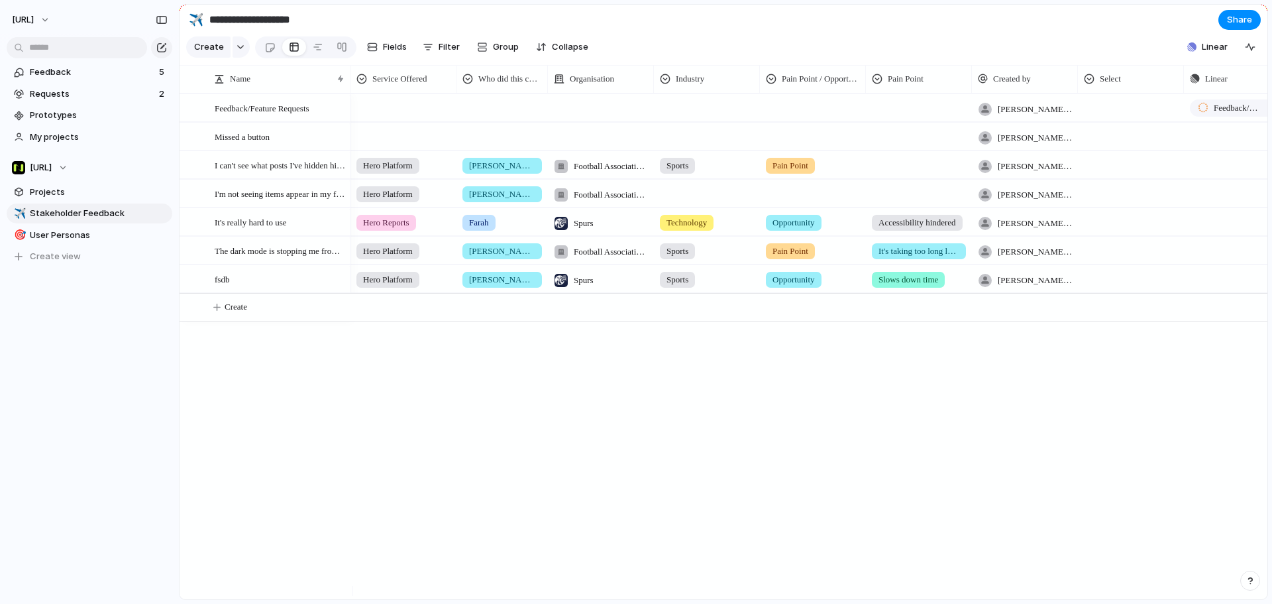
click at [433, 374] on div "tyrone.stewart@nisien.ai Feedback/Feature Requests tyrone.stewart@nisien.ai Pus…" at bounding box center [809, 346] width 917 height 506
click at [1209, 54] on span "Linear" at bounding box center [1215, 46] width 26 height 13
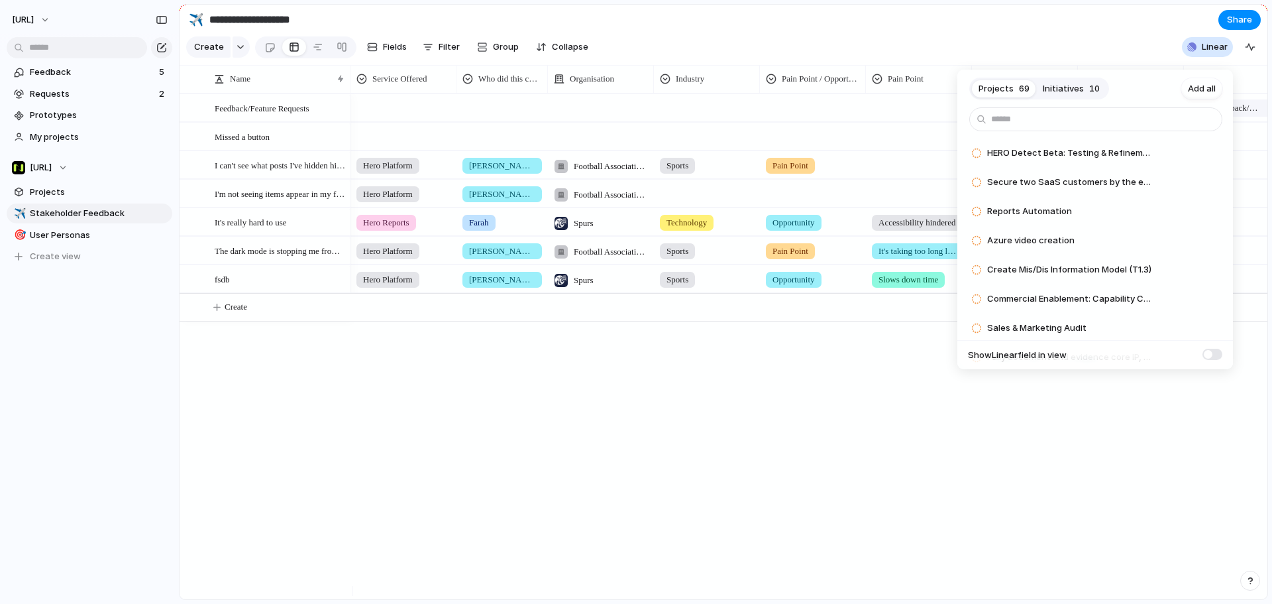
click at [1079, 82] on span "Initiatives" at bounding box center [1063, 88] width 41 height 13
click at [1160, 184] on button "Add" at bounding box center [1177, 182] width 35 height 16
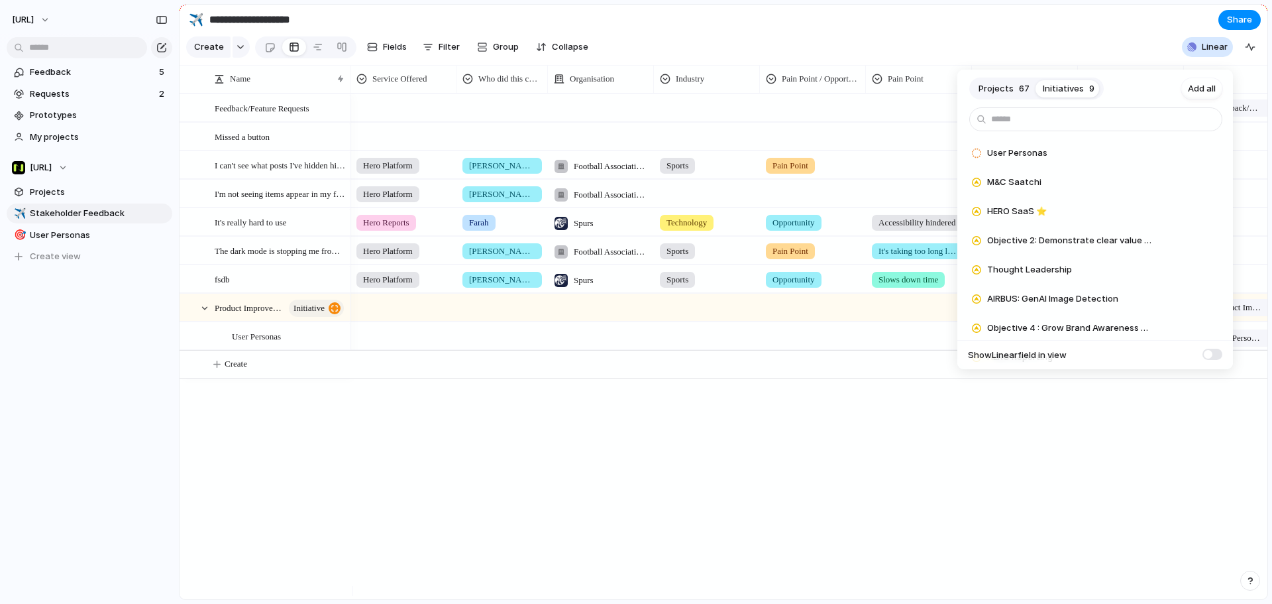
click at [803, 396] on div "Projects 67 Initiatives 9 Add all User Personas Add M&C Saatchi Add HERO SaaS ⭐…" at bounding box center [636, 302] width 1272 height 604
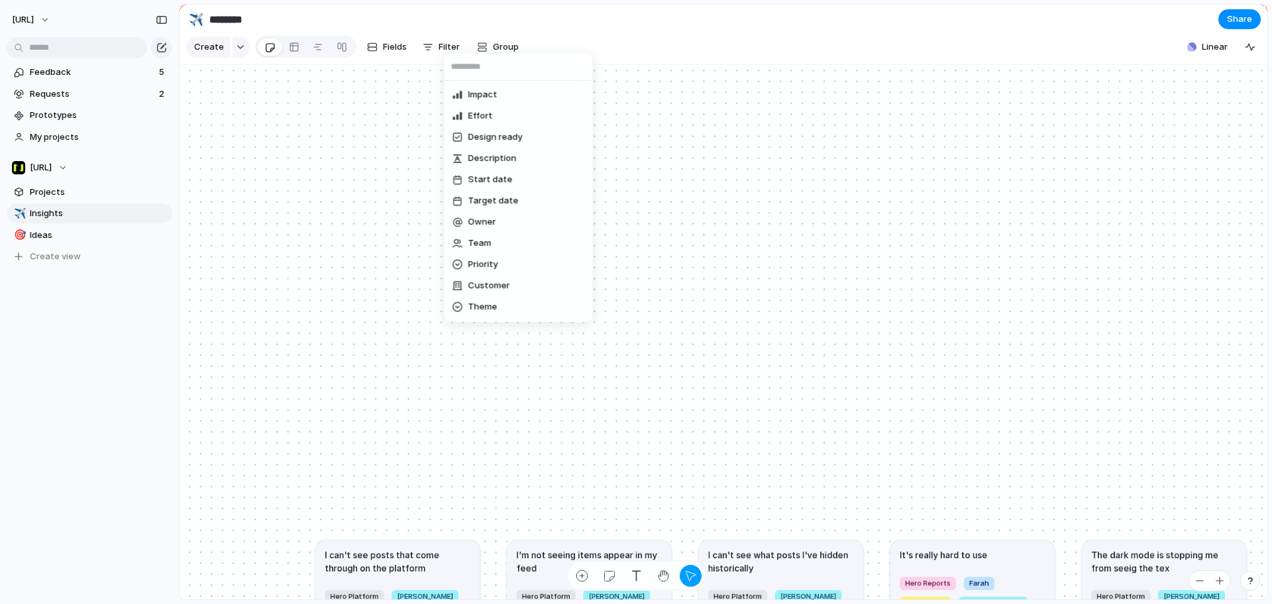
scroll to position [11, 0]
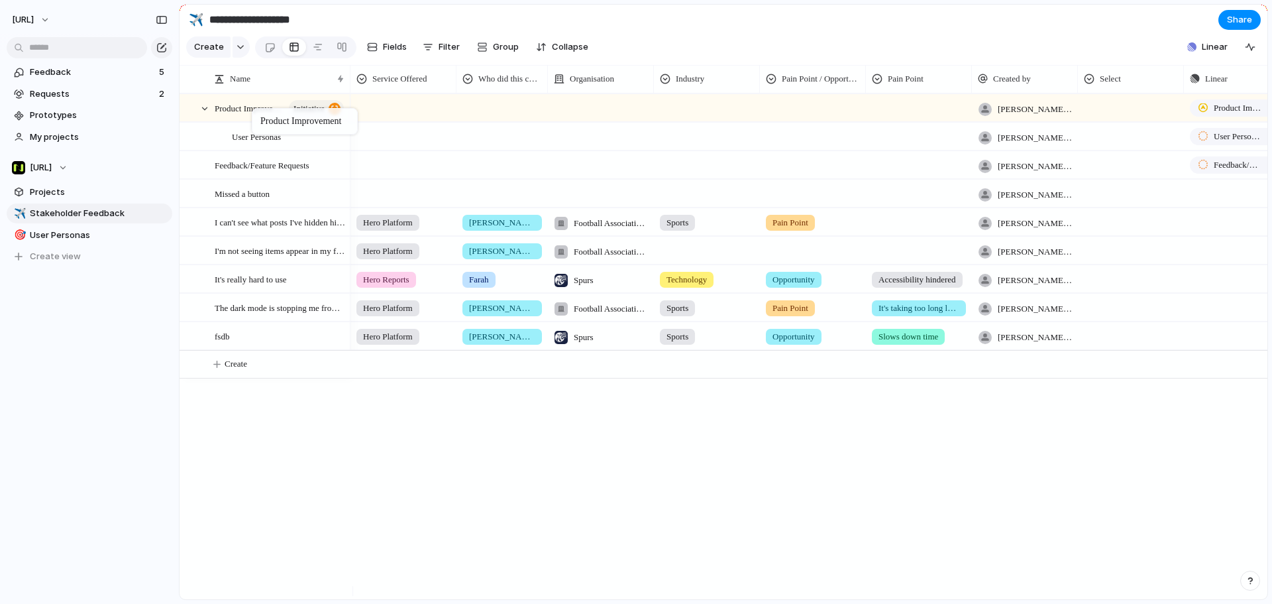
drag, startPoint x: 236, startPoint y: 323, endPoint x: 258, endPoint y: 106, distance: 218.5
click at [235, 144] on span "User Personas" at bounding box center [256, 136] width 49 height 15
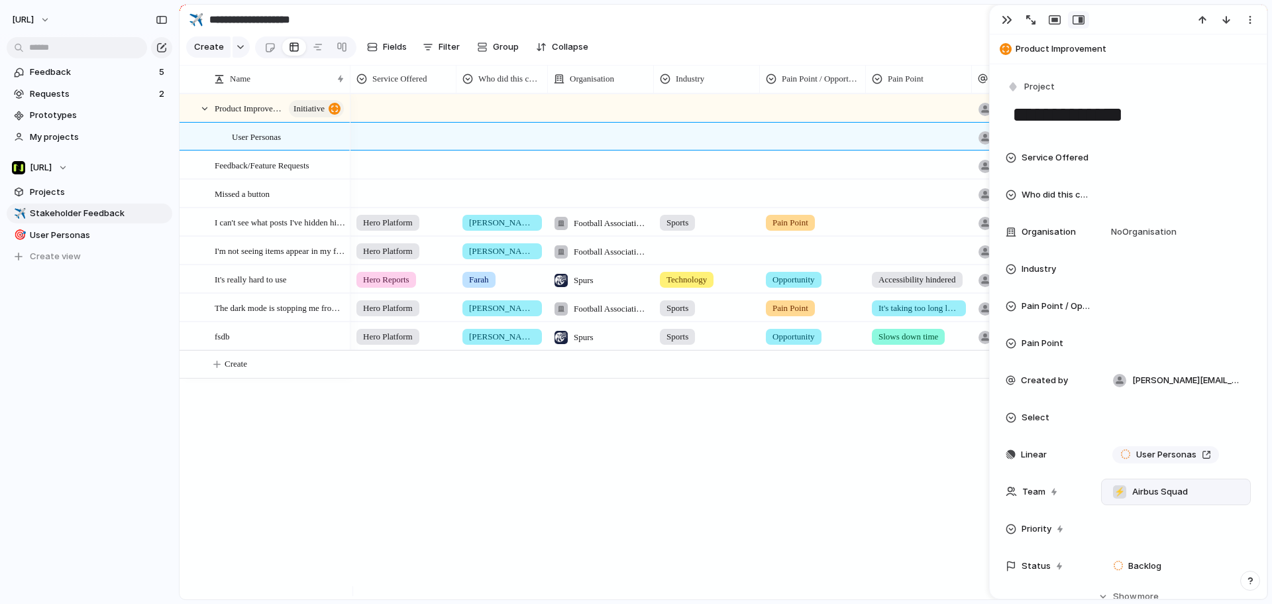
click at [1152, 493] on span "Airbus Squad" at bounding box center [1161, 491] width 56 height 13
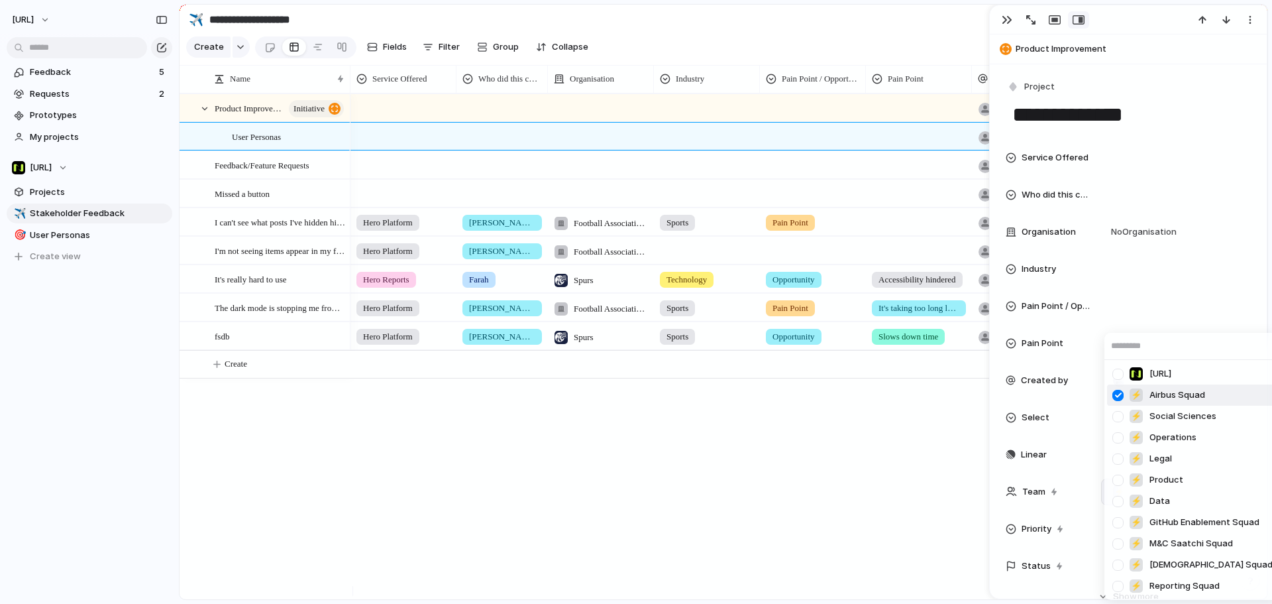
click at [1121, 390] on div at bounding box center [1118, 395] width 23 height 23
click at [1124, 478] on div at bounding box center [1118, 480] width 23 height 23
click at [1115, 392] on div at bounding box center [1118, 395] width 23 height 23
click at [882, 451] on div "[URL] ⚡ Airbus Squad ⚡ Social Sciences ⚡ Operations ⚡ Legal ⚡ Product ⚡ Data ⚡ …" at bounding box center [636, 302] width 1272 height 604
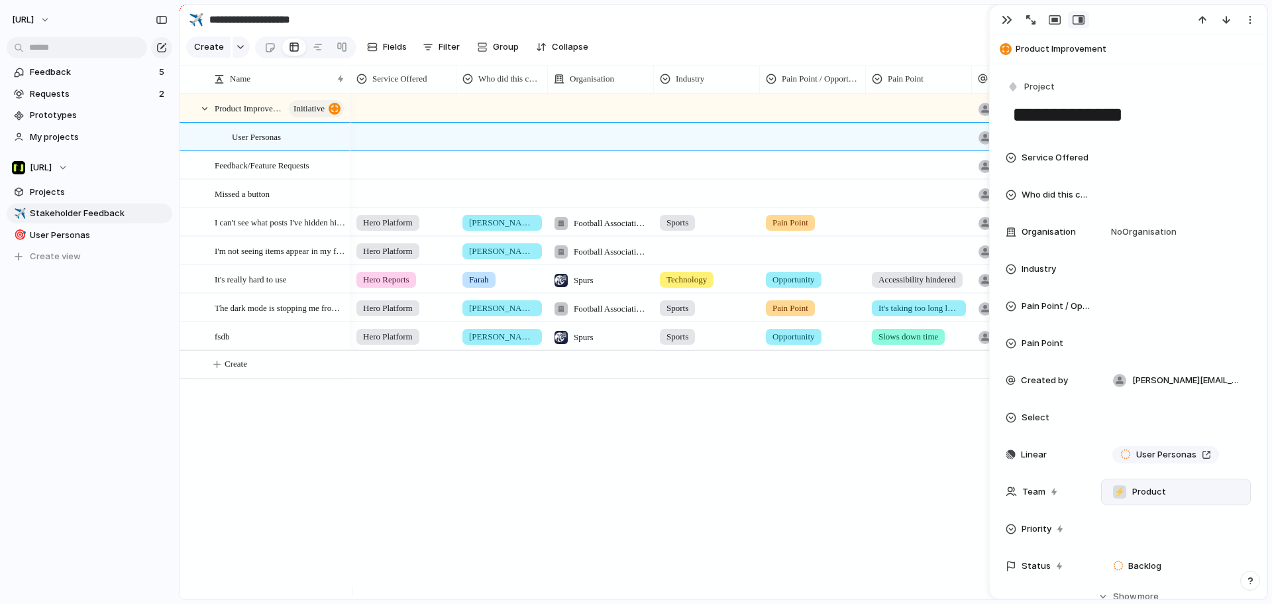
drag, startPoint x: 669, startPoint y: 416, endPoint x: 651, endPoint y: 403, distance: 22.3
click at [669, 416] on div "tyrone.stewart@nisien.ai Feedback/Feature Requests tyrone.stewart@nisien.ai Pus…" at bounding box center [809, 346] width 917 height 506
click at [406, 117] on div at bounding box center [403, 106] width 105 height 22
click at [265, 119] on div "Hero Platform Hero Reports Dashboard Consultancy" at bounding box center [636, 302] width 1272 height 604
click at [251, 115] on span "Product Improvement" at bounding box center [236, 107] width 42 height 15
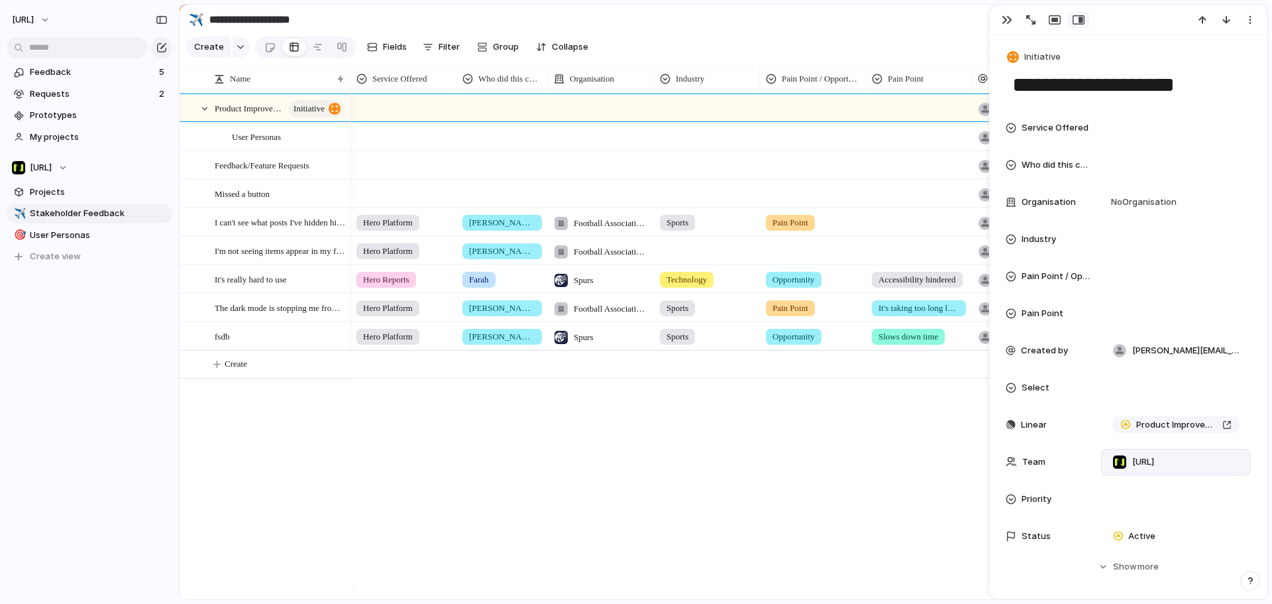
click at [1177, 456] on div "[URL]" at bounding box center [1176, 462] width 138 height 15
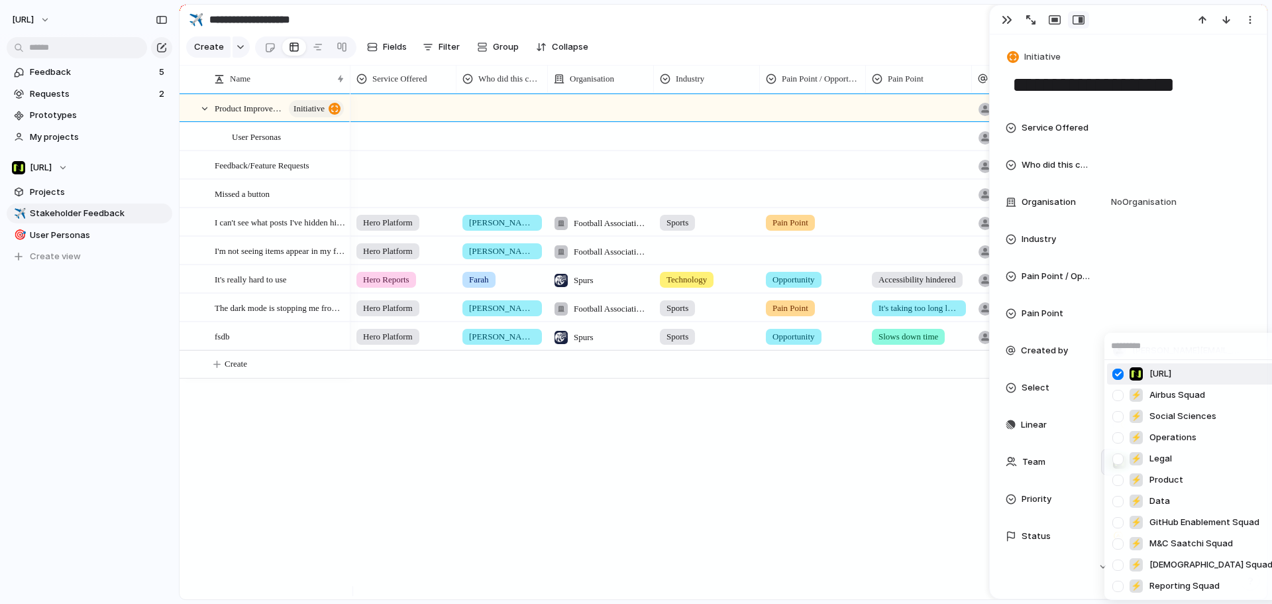
click at [1119, 374] on div at bounding box center [1118, 374] width 23 height 23
click at [1127, 480] on div at bounding box center [1118, 480] width 23 height 23
click at [1125, 371] on div at bounding box center [1118, 374] width 23 height 23
click at [1041, 452] on div "[URL] ⚡ Airbus Squad ⚡ Social Sciences ⚡ Operations ⚡ Legal ⚡ Product ⚡ Data ⚡ …" at bounding box center [636, 302] width 1272 height 604
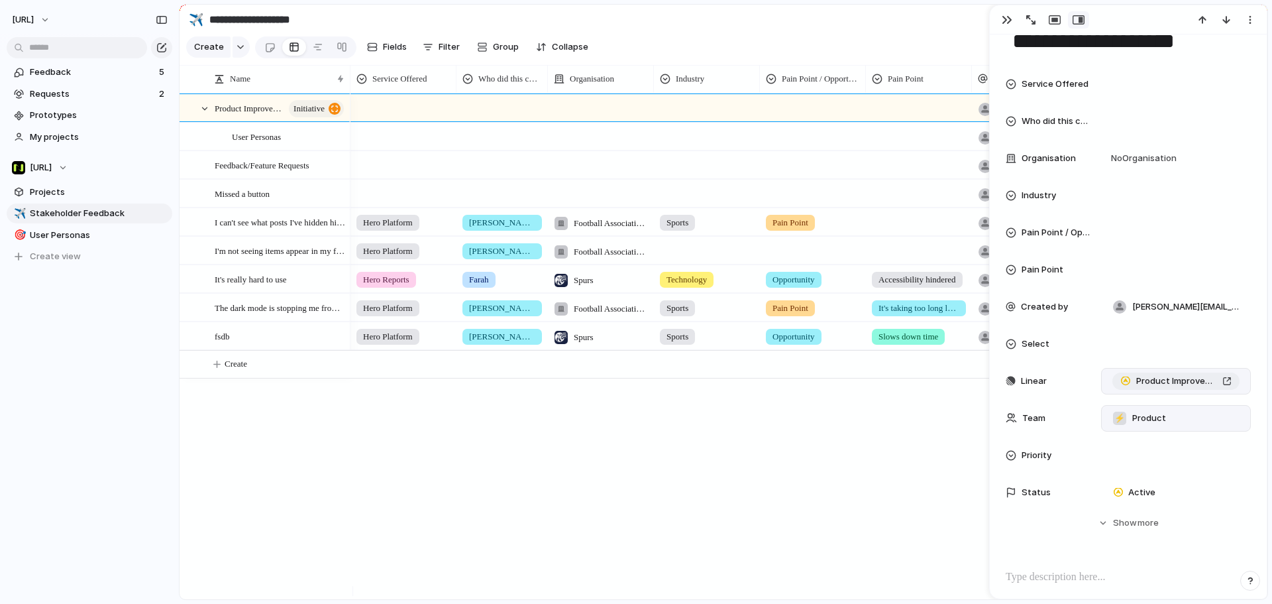
scroll to position [66, 0]
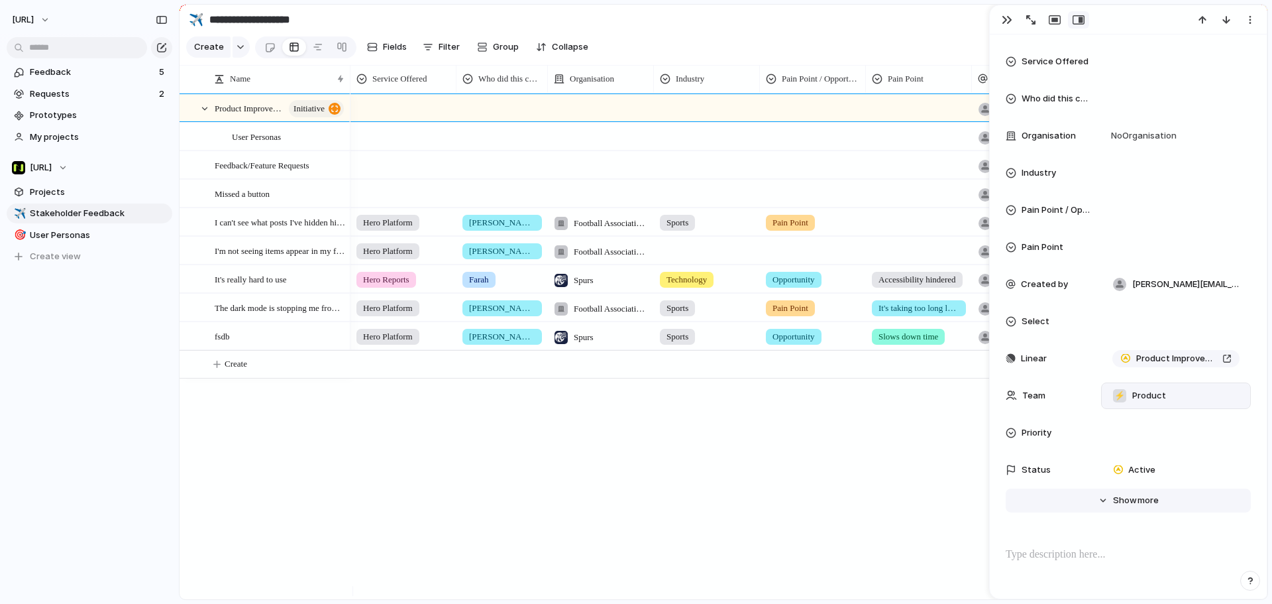
click at [1151, 494] on span "more" at bounding box center [1148, 500] width 21 height 13
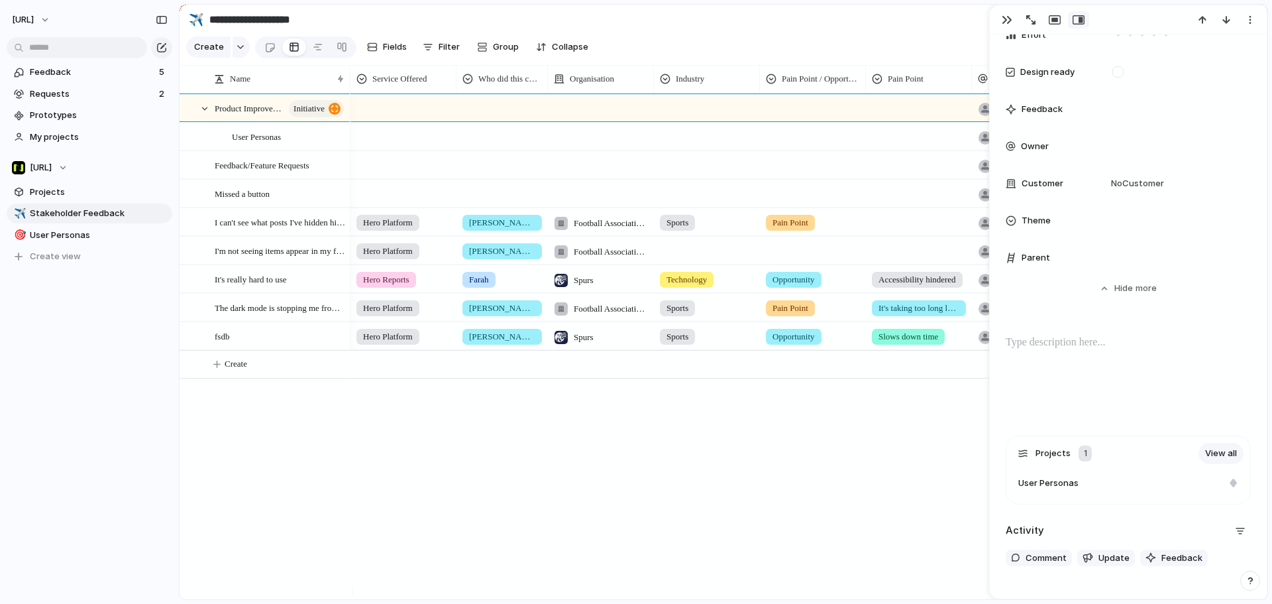
scroll to position [837, 0]
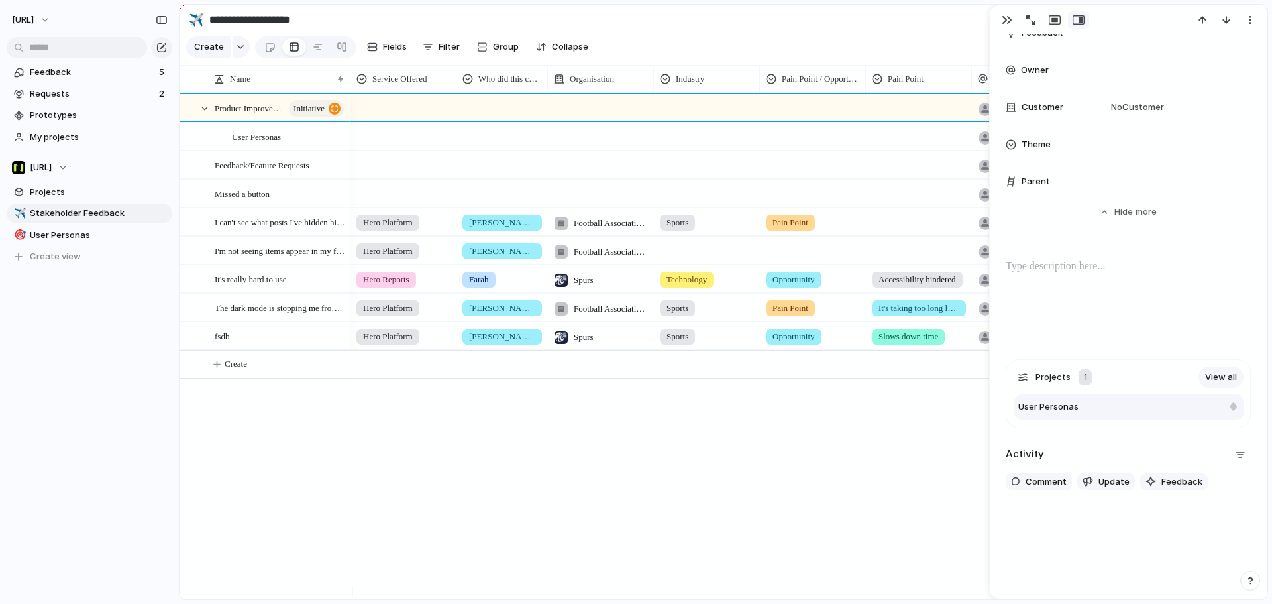
drag, startPoint x: 1209, startPoint y: 408, endPoint x: 1211, endPoint y: 416, distance: 7.6
click at [1211, 416] on div "User Personas" at bounding box center [1129, 406] width 229 height 25
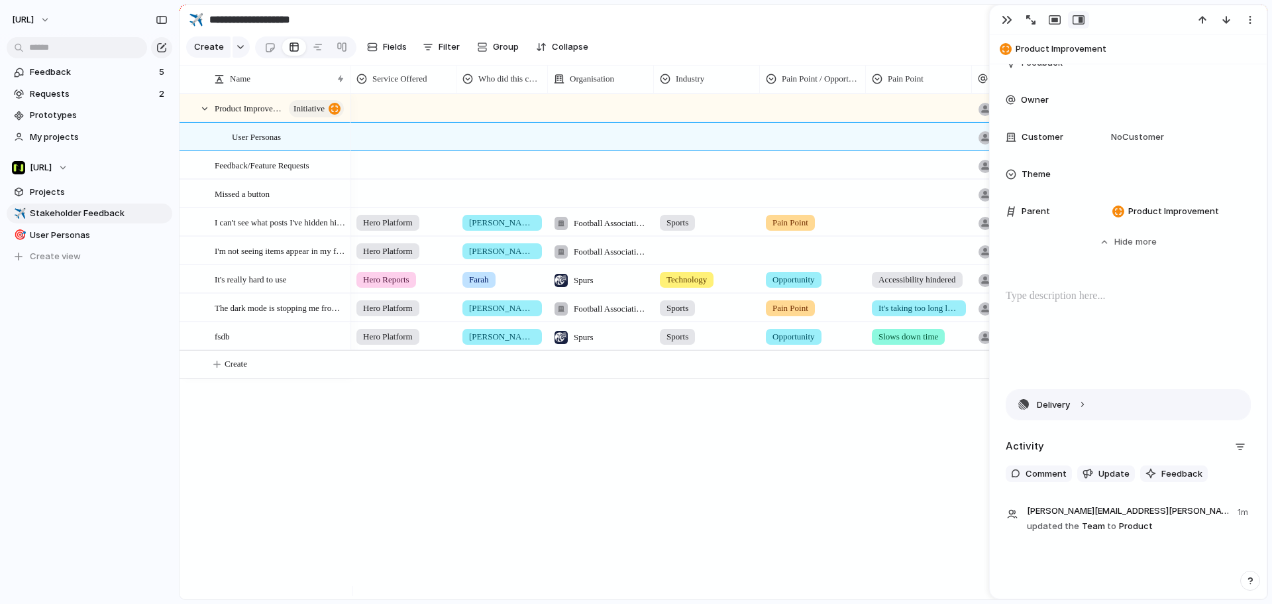
scroll to position [837, 0]
click at [1170, 406] on button "Delivery" at bounding box center [1129, 405] width 244 height 30
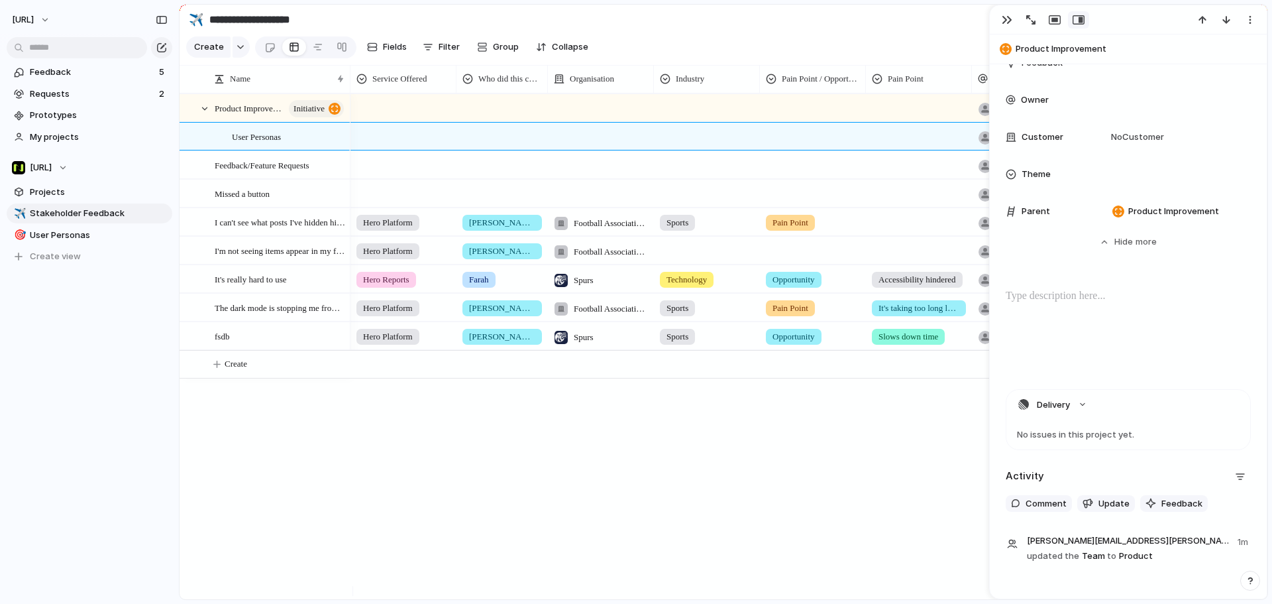
click at [1117, 433] on div "No issues in this project yet." at bounding box center [1129, 435] width 244 height 30
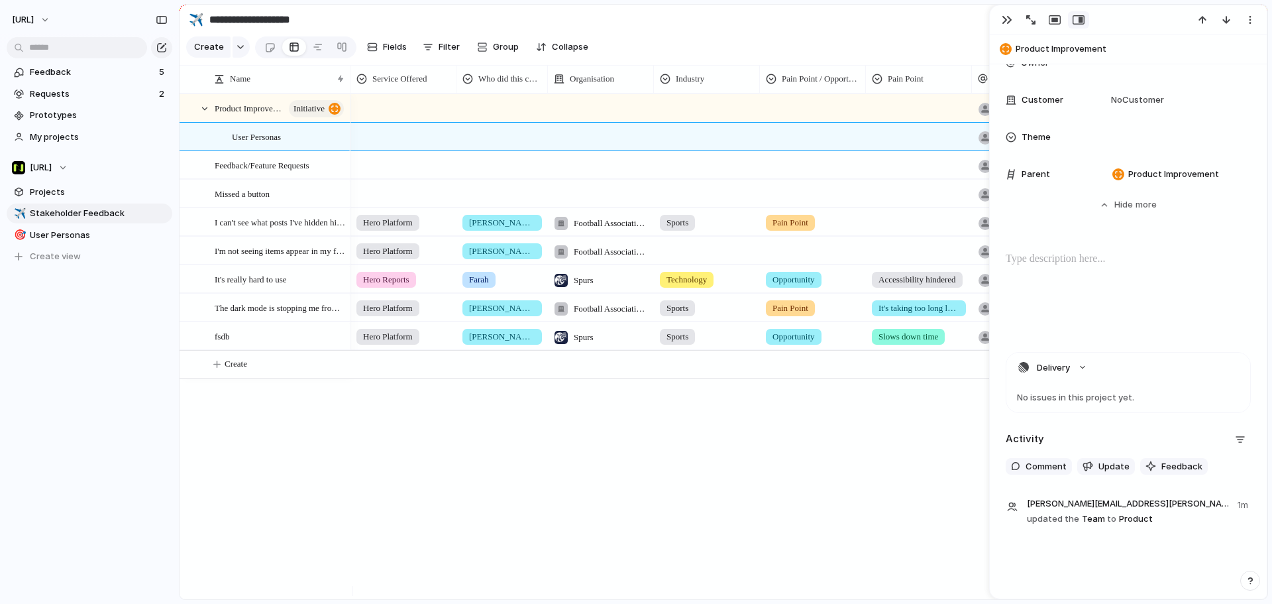
scroll to position [907, 0]
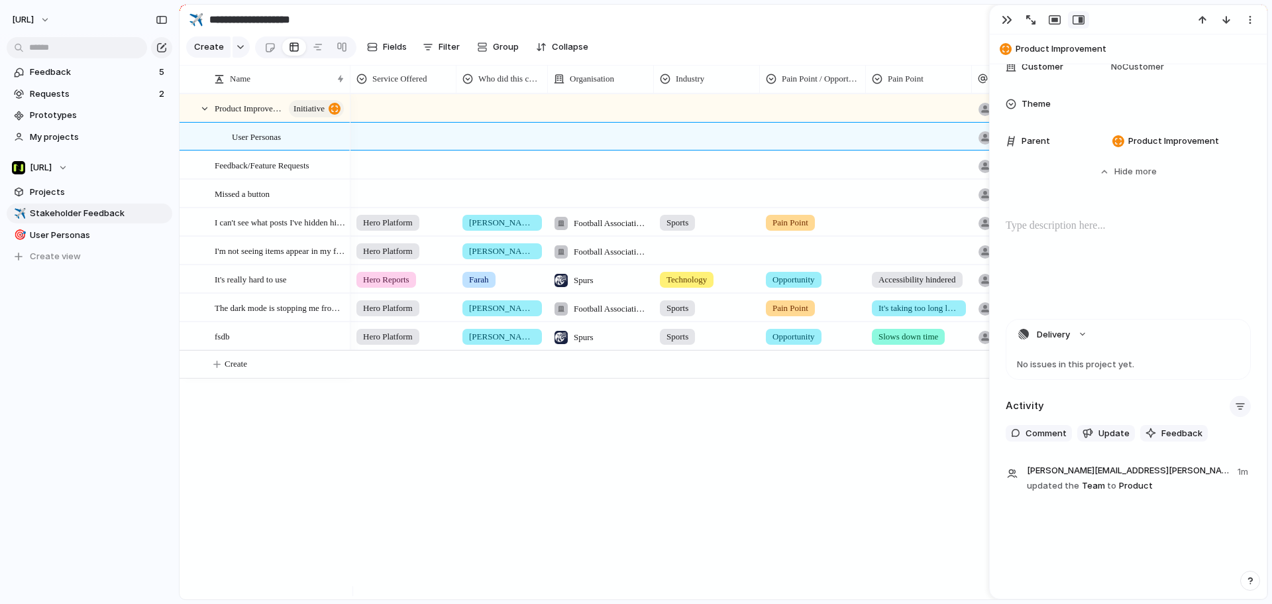
click at [1235, 408] on div "button" at bounding box center [1240, 406] width 11 height 11
click at [1232, 408] on div "Comments Updates Changes Feedback" at bounding box center [636, 302] width 1272 height 604
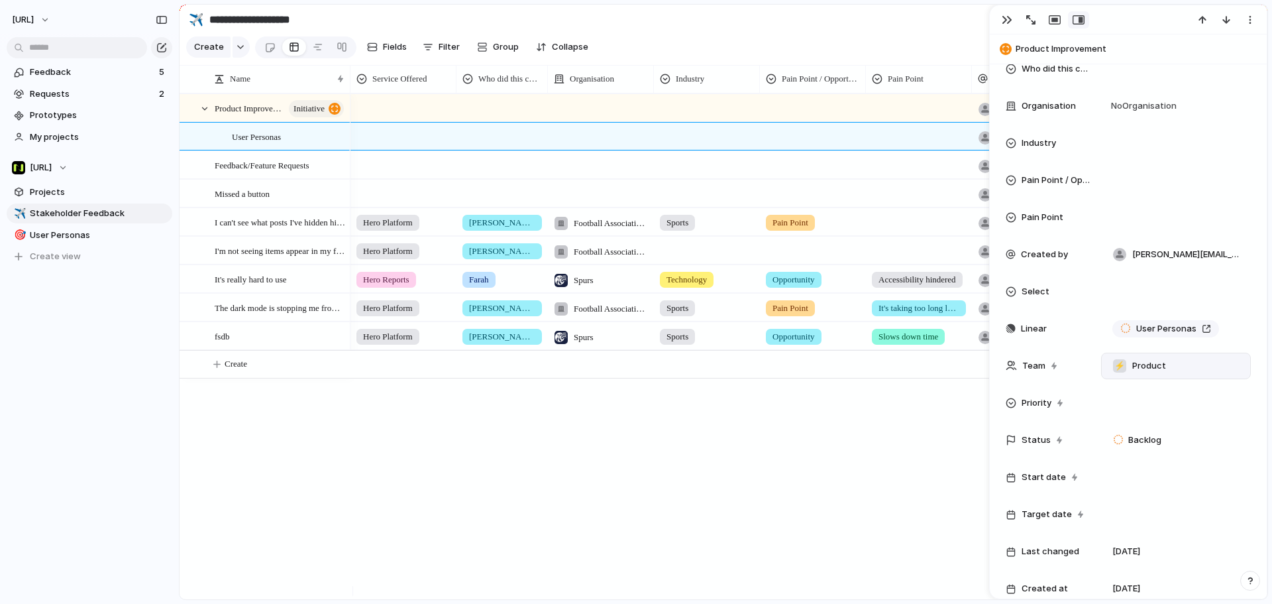
scroll to position [0, 0]
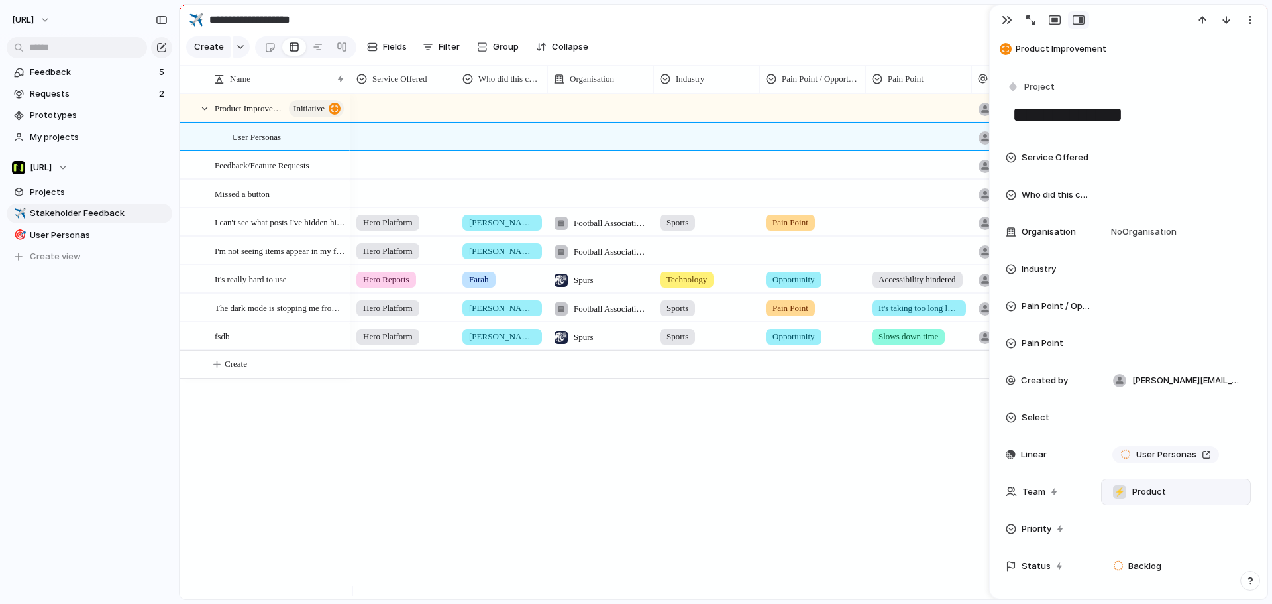
click at [1061, 155] on span "Service Offered" at bounding box center [1055, 157] width 67 height 13
click at [1084, 150] on div "Hero Platform Hero Reports Dashboard Consultancy" at bounding box center [636, 302] width 1272 height 604
click at [378, 104] on div at bounding box center [403, 106] width 105 height 22
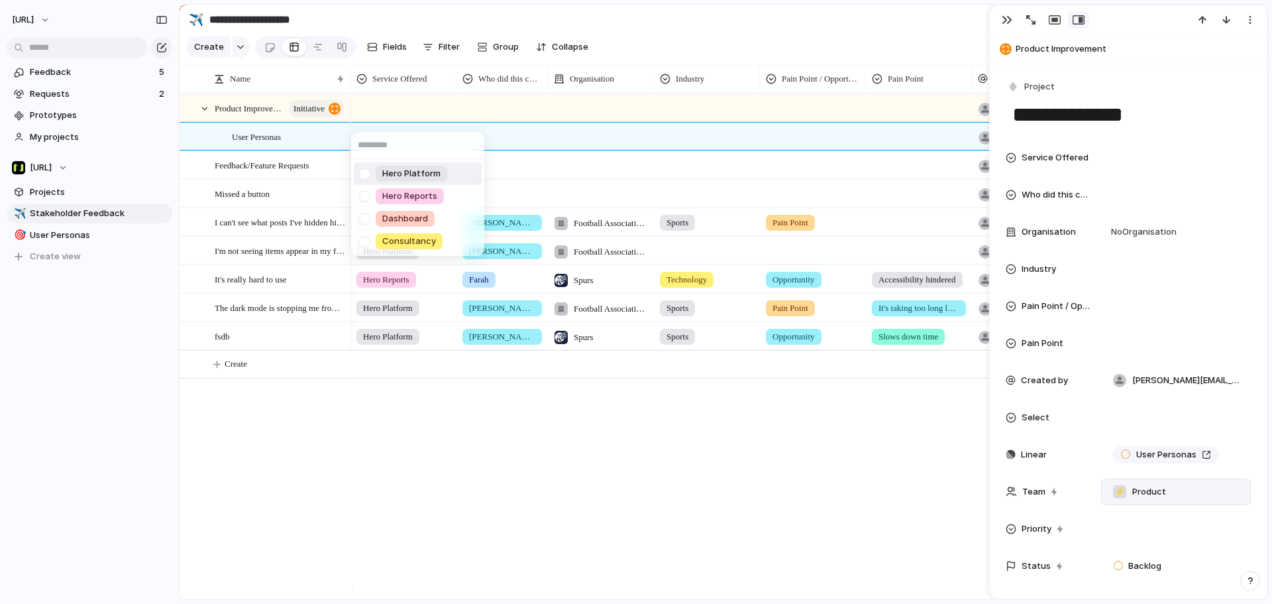
click at [374, 111] on div "Hero Platform Hero Reports Dashboard Consultancy" at bounding box center [636, 302] width 1272 height 604
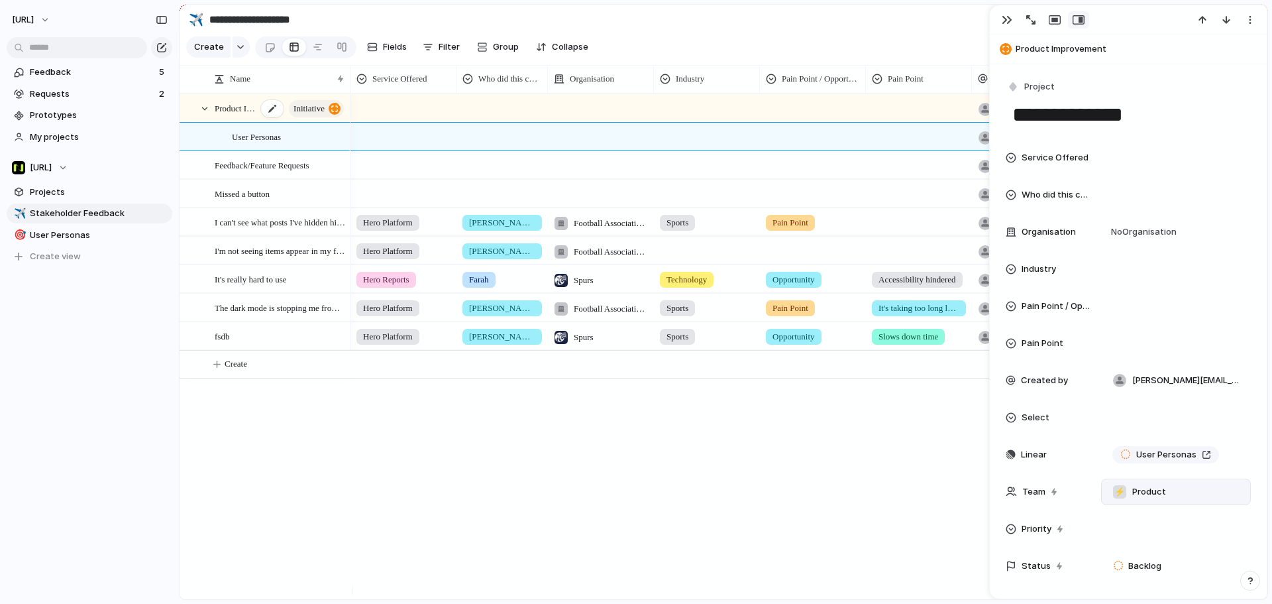
click at [256, 112] on div "Product Improvement initiative" at bounding box center [280, 108] width 131 height 27
type textarea "**********"
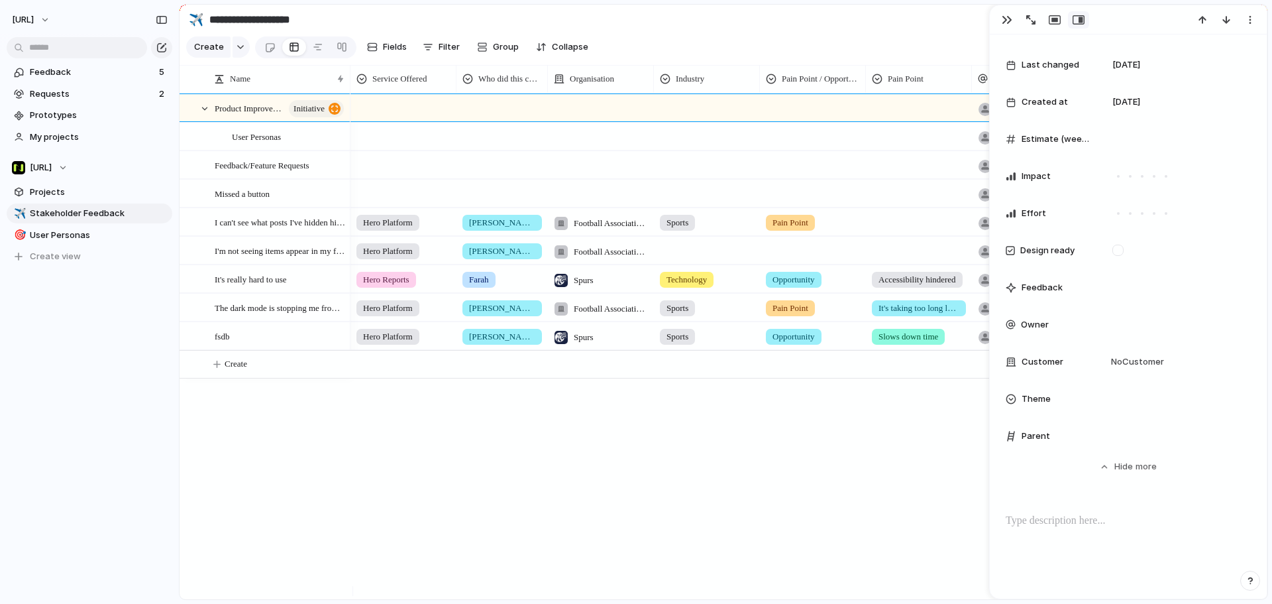
scroll to position [663, 0]
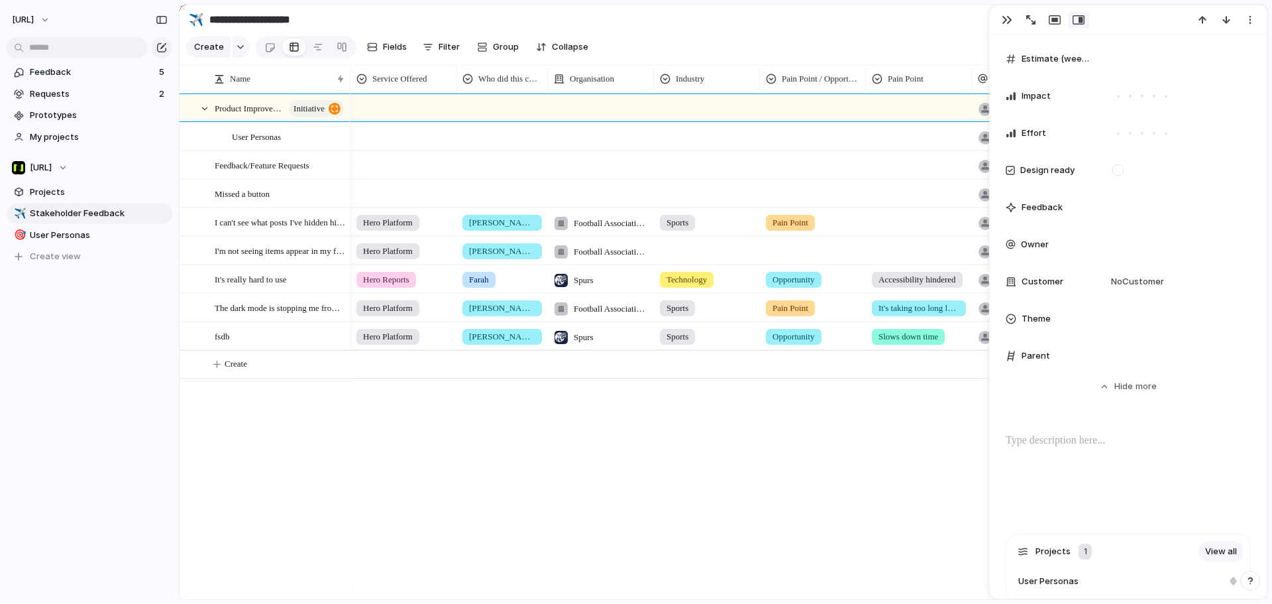
click at [1058, 358] on div "Parent" at bounding box center [1048, 355] width 85 height 13
click at [1099, 361] on div "Parent" at bounding box center [1128, 356] width 245 height 27
click at [1050, 319] on span "Theme" at bounding box center [1036, 318] width 29 height 13
click at [1068, 281] on div "🌱 Experiment 🔮 Magic 🔨 Infrastructure 🚀 Scale" at bounding box center [636, 302] width 1272 height 604
click at [1069, 282] on div "Customer" at bounding box center [1048, 281] width 85 height 13
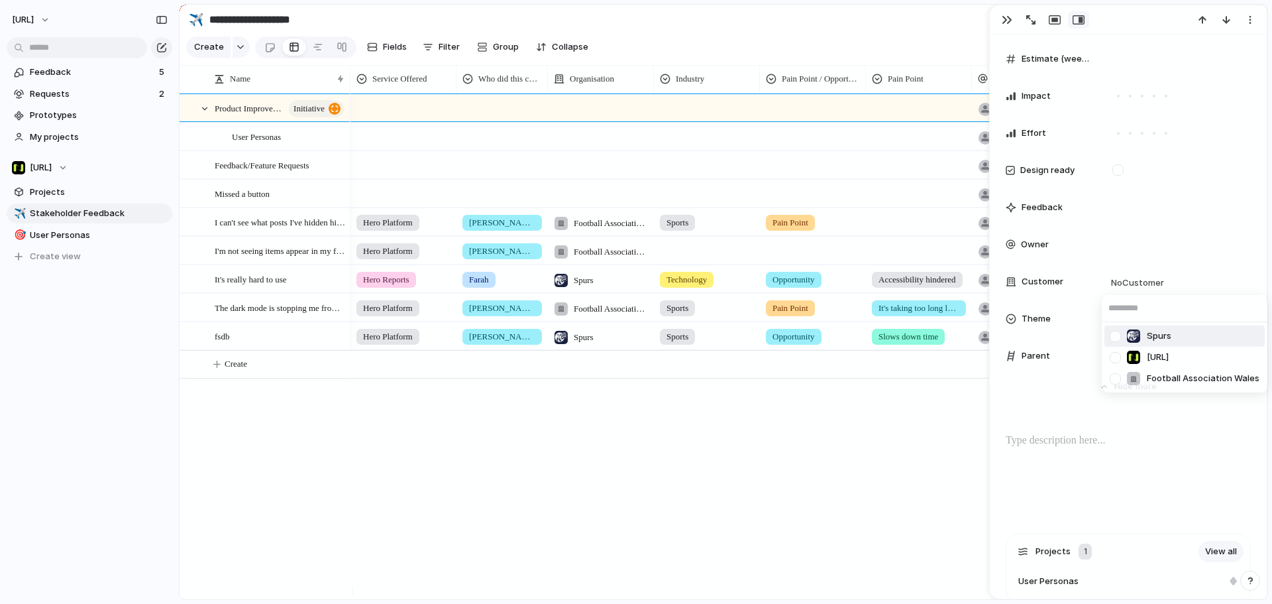
click at [1068, 281] on div "Spurs Nisien.Ai Football Association Wales" at bounding box center [636, 302] width 1272 height 604
click at [1068, 316] on div "Theme" at bounding box center [1048, 318] width 85 height 13
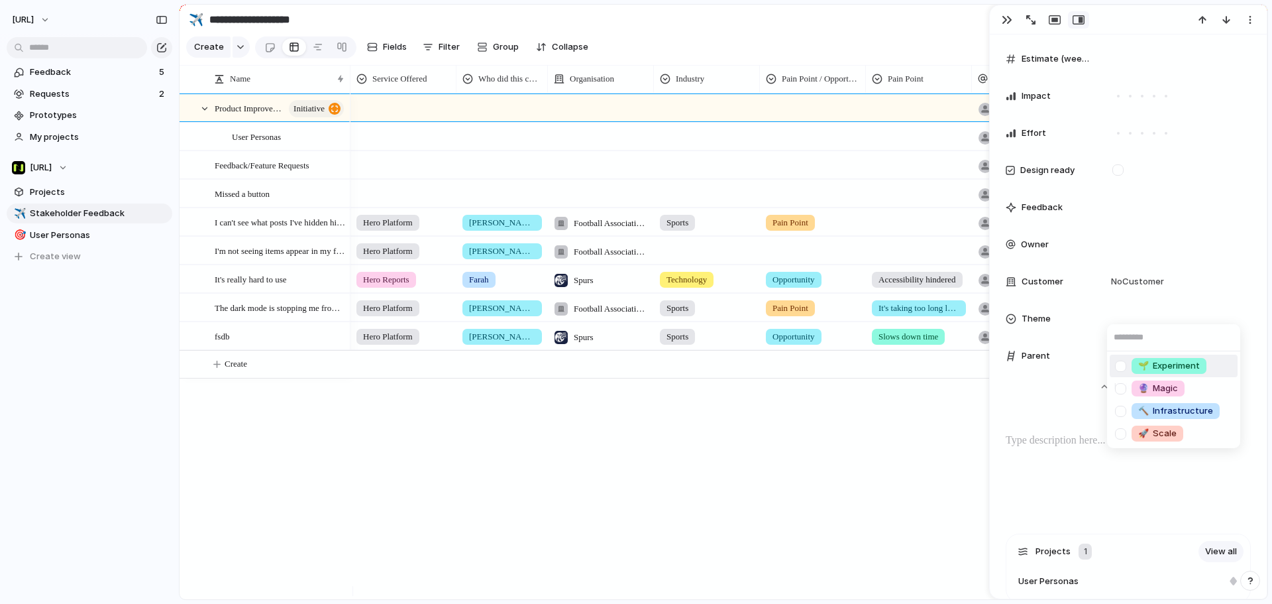
click at [1174, 367] on span "🌱 Experiment" at bounding box center [1170, 365] width 62 height 13
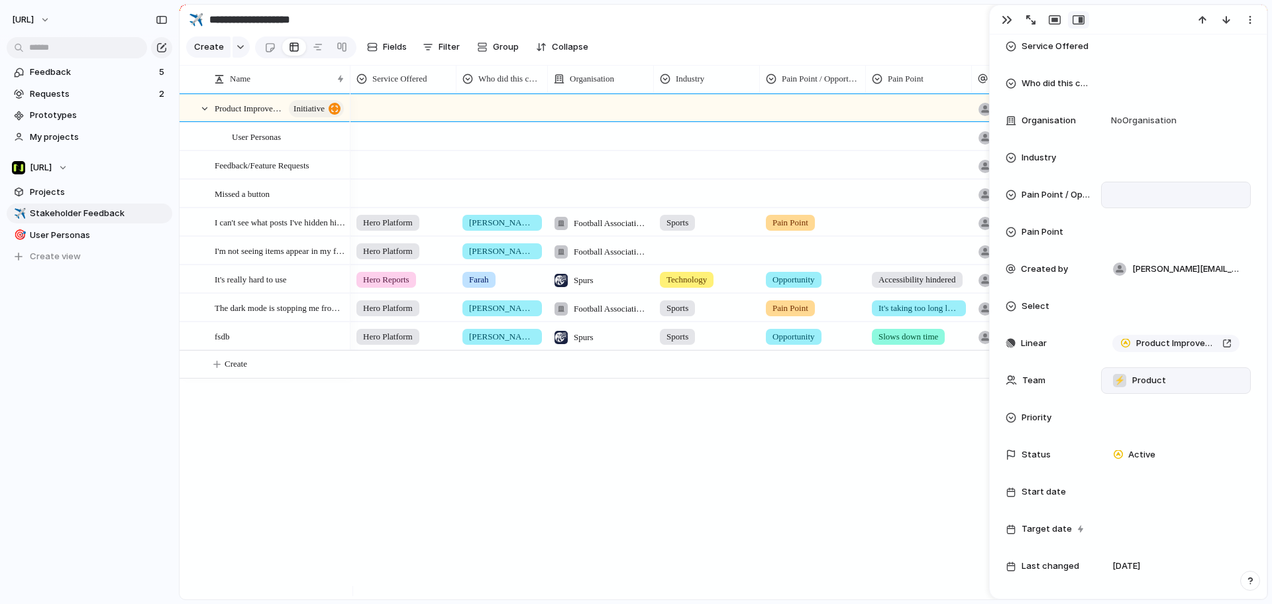
scroll to position [0, 0]
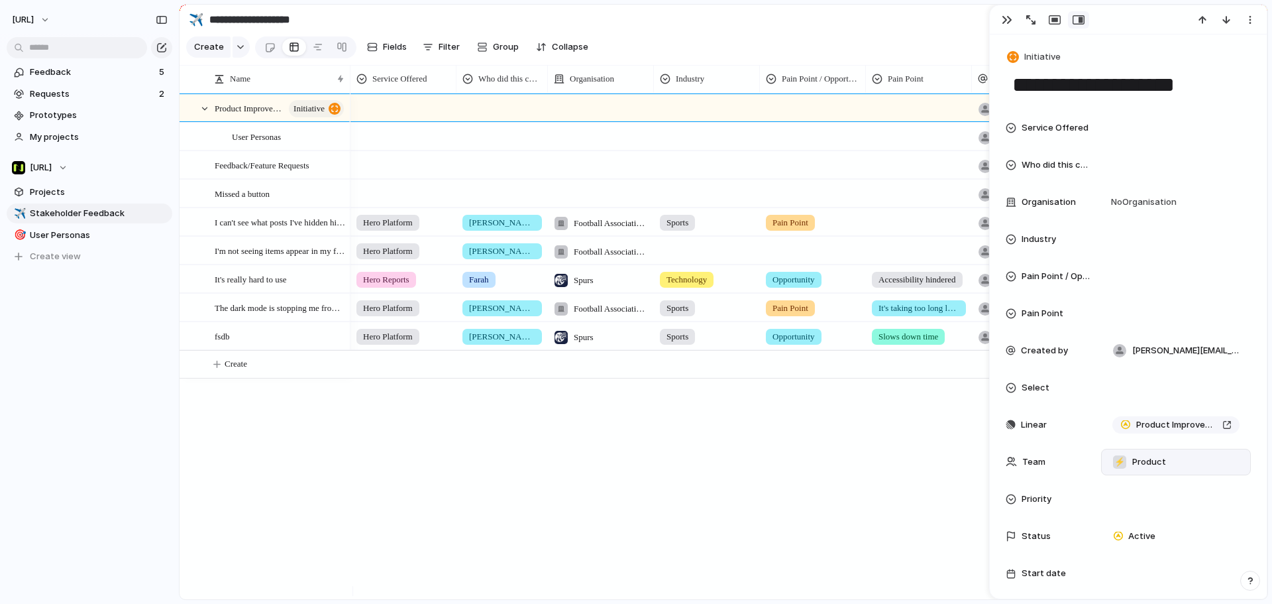
click at [1059, 162] on span "Who did this come from?" at bounding box center [1056, 164] width 69 height 13
click at [1063, 196] on div "Jason Farah Ben H Alastair" at bounding box center [636, 302] width 1272 height 604
click at [1064, 196] on span "Organisation" at bounding box center [1049, 202] width 54 height 13
click at [1061, 237] on div "Spurs Nisien.Ai Football Association Wales" at bounding box center [636, 302] width 1272 height 604
click at [1055, 235] on span "Industry" at bounding box center [1039, 239] width 34 height 13
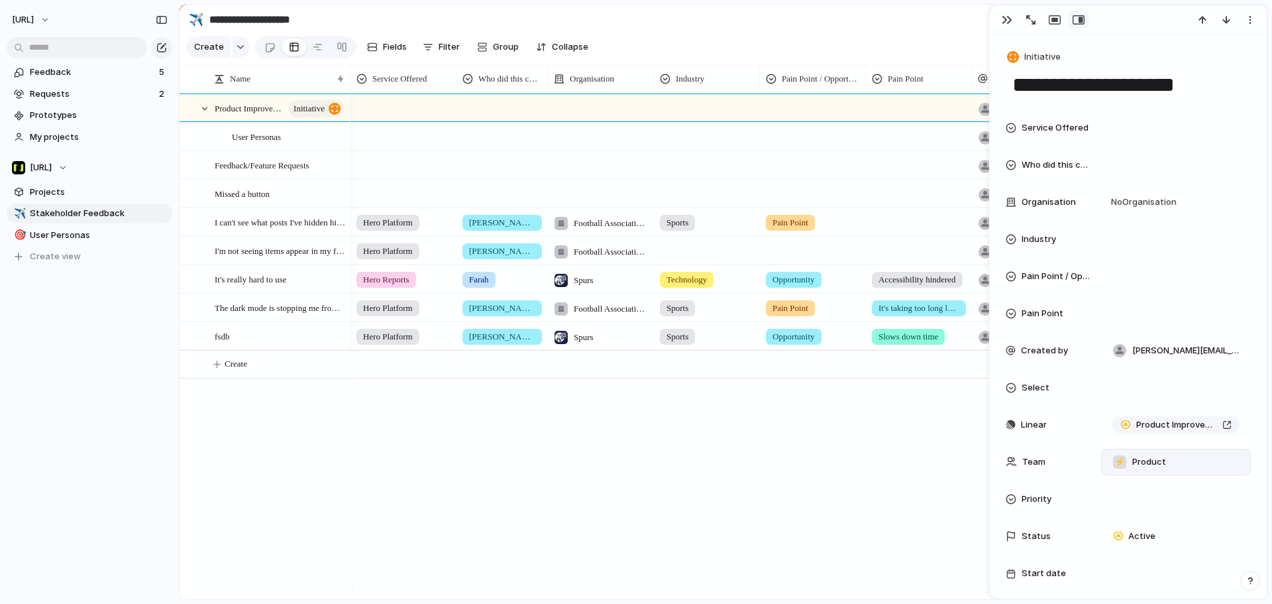
click at [1050, 294] on div "Sports Legals Technology" at bounding box center [636, 302] width 1272 height 604
click at [1051, 274] on span "Pain Point / Opportunity" at bounding box center [1056, 276] width 69 height 13
click at [1042, 313] on div "Opportunity Pain Point" at bounding box center [636, 302] width 1272 height 604
click at [1026, 348] on span "Created by" at bounding box center [1044, 350] width 47 height 13
click at [1034, 378] on div "Select" at bounding box center [1128, 387] width 245 height 27
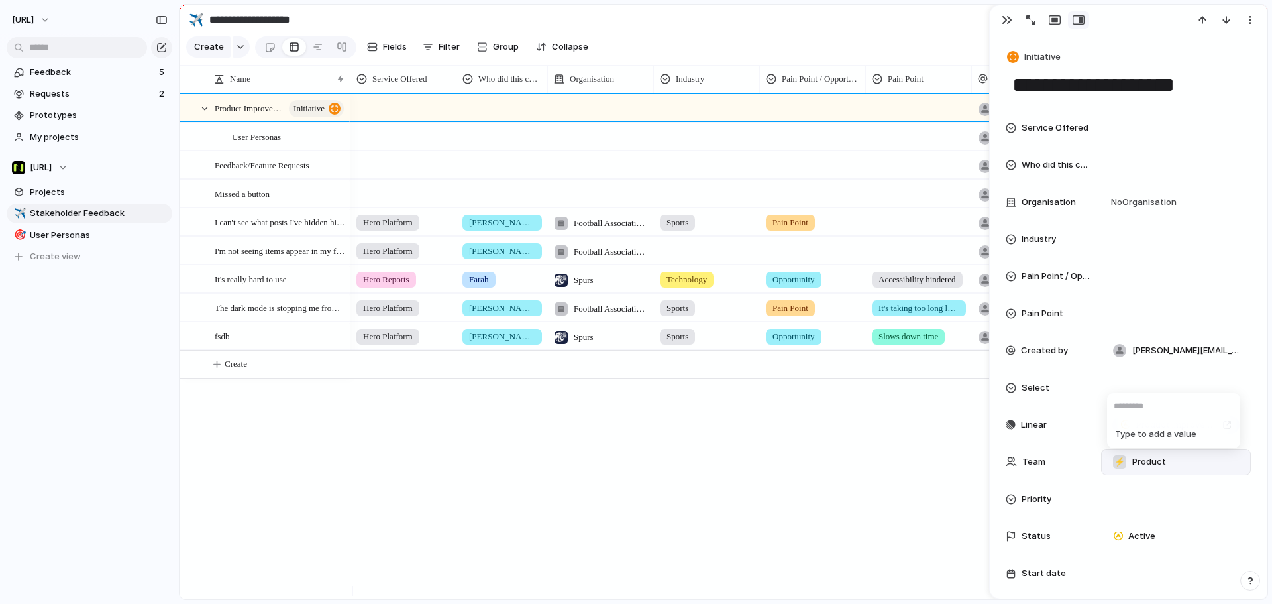
click at [1036, 387] on div "Type to add a value" at bounding box center [636, 302] width 1272 height 604
click at [1036, 388] on span "Select" at bounding box center [1036, 387] width 28 height 13
click at [1041, 496] on div "Type to add a value" at bounding box center [636, 302] width 1272 height 604
click at [1043, 496] on span "Priority" at bounding box center [1037, 498] width 30 height 13
click at [1045, 134] on div "Urgent High Medium Low No Priority" at bounding box center [636, 302] width 1272 height 604
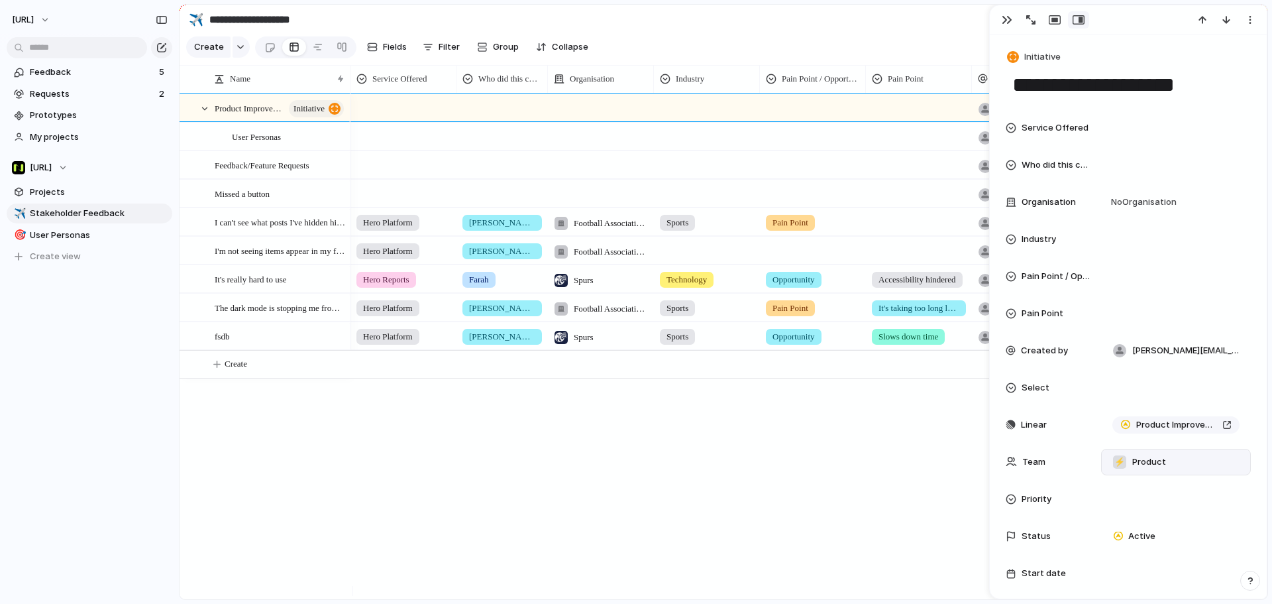
click at [1055, 124] on span "Service Offered" at bounding box center [1055, 127] width 67 height 13
click at [1141, 7] on div "Hero Platform Hero Reports Dashboard Consultancy" at bounding box center [636, 302] width 1272 height 604
click at [335, 146] on div at bounding box center [333, 137] width 23 height 17
click at [496, 160] on div at bounding box center [502, 164] width 91 height 27
click at [1008, 21] on div "Jason Farah Ben H Alastair" at bounding box center [636, 302] width 1272 height 604
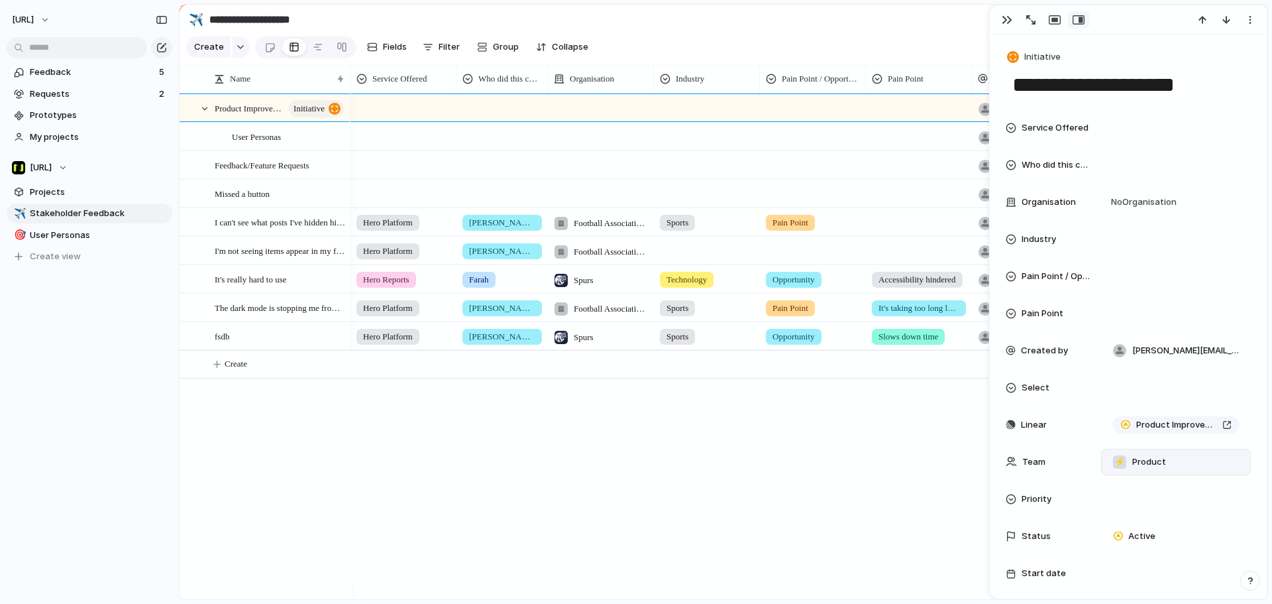
click at [1003, 21] on div "button" at bounding box center [1007, 20] width 11 height 11
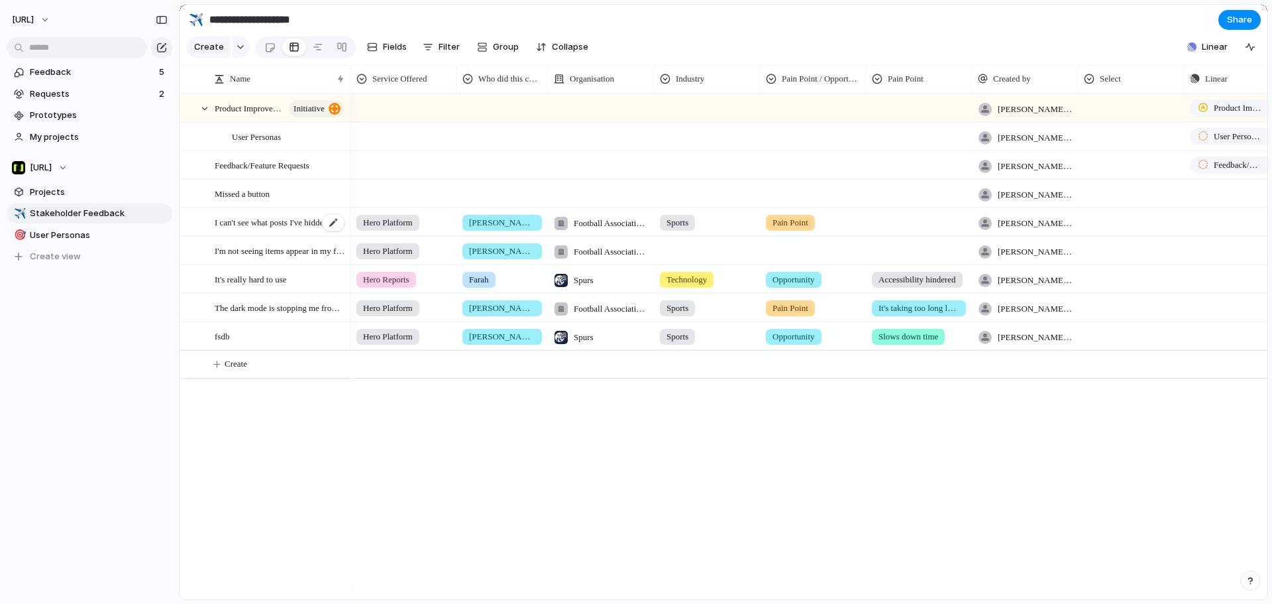
click at [272, 229] on span "I can't see what posts I've hidden historically" at bounding box center [280, 221] width 131 height 15
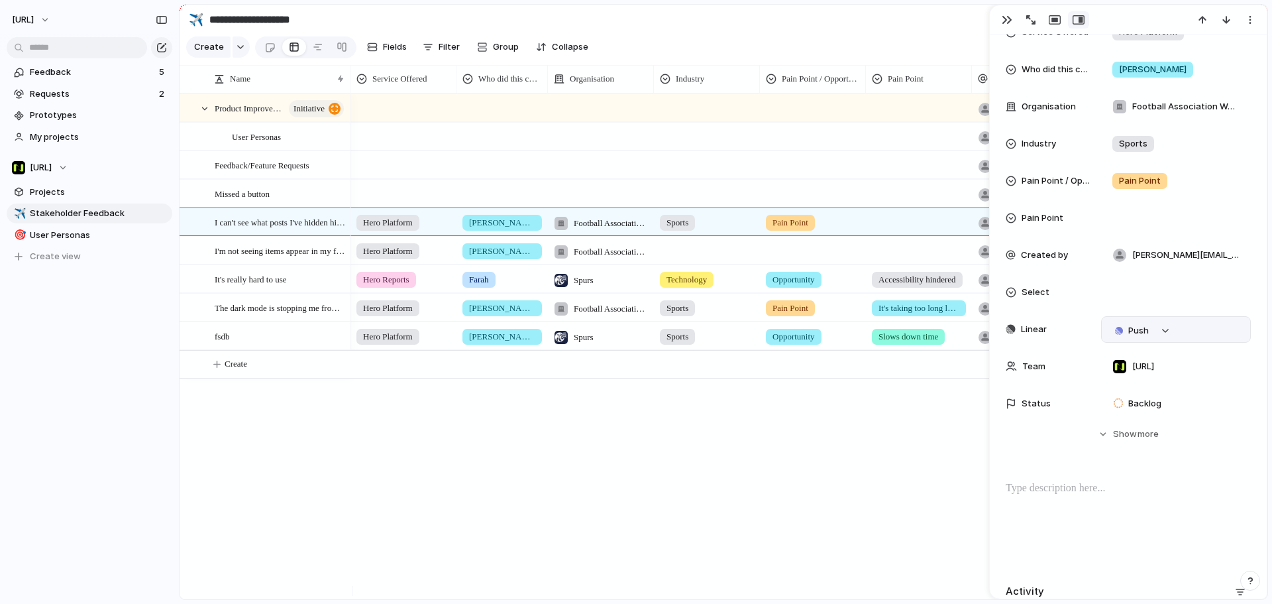
scroll to position [133, 0]
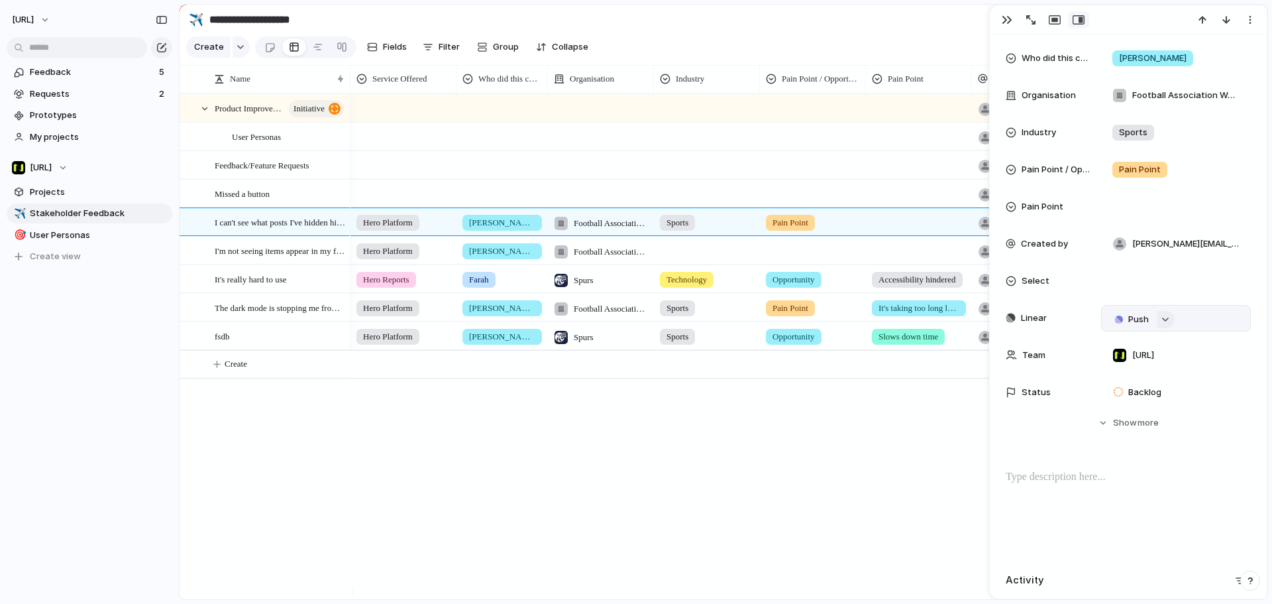
click at [1165, 319] on div "button" at bounding box center [1165, 319] width 9 height 5
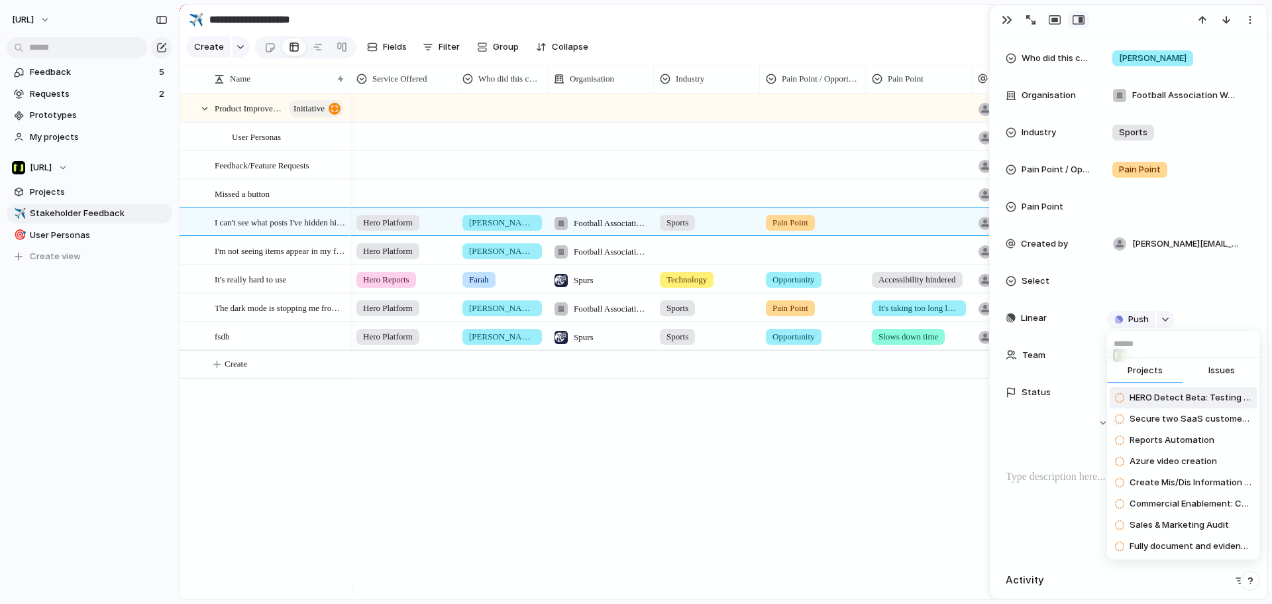
click at [1166, 321] on div "Projects Issues HERO Detect Beta: Testing & Refinements Secure two SaaS custome…" at bounding box center [636, 302] width 1272 height 604
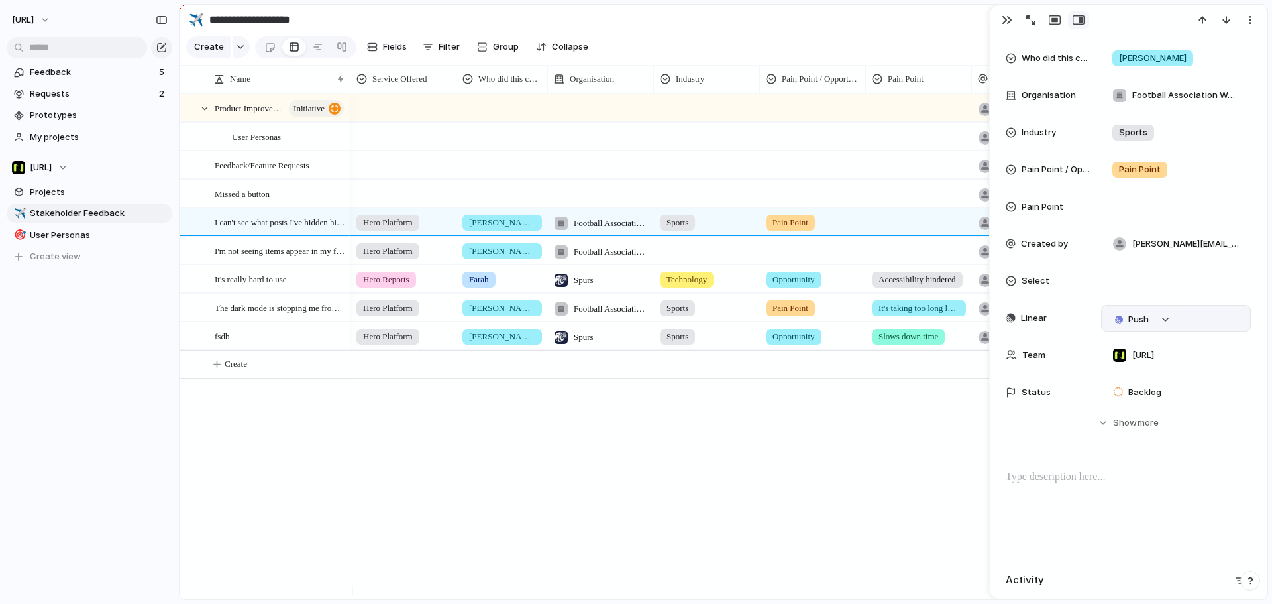
click at [1196, 323] on div "Push" at bounding box center [1176, 318] width 138 height 15
click at [1161, 319] on button "button" at bounding box center [1166, 319] width 17 height 17
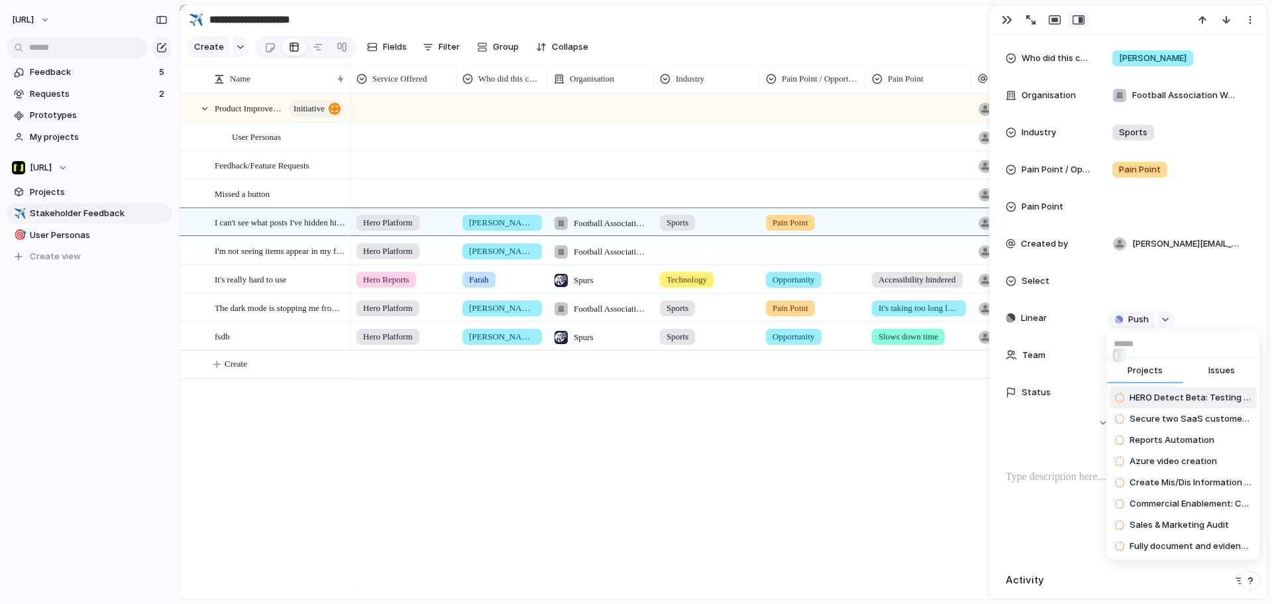
click at [1211, 369] on span "Issues" at bounding box center [1222, 370] width 27 height 13
click at [1064, 518] on div "Projects Issues AIRBUS PHASE 2: Assumption AIRBUS PHASE 2: Risks AIRBUS PHASE 2…" at bounding box center [636, 302] width 1272 height 604
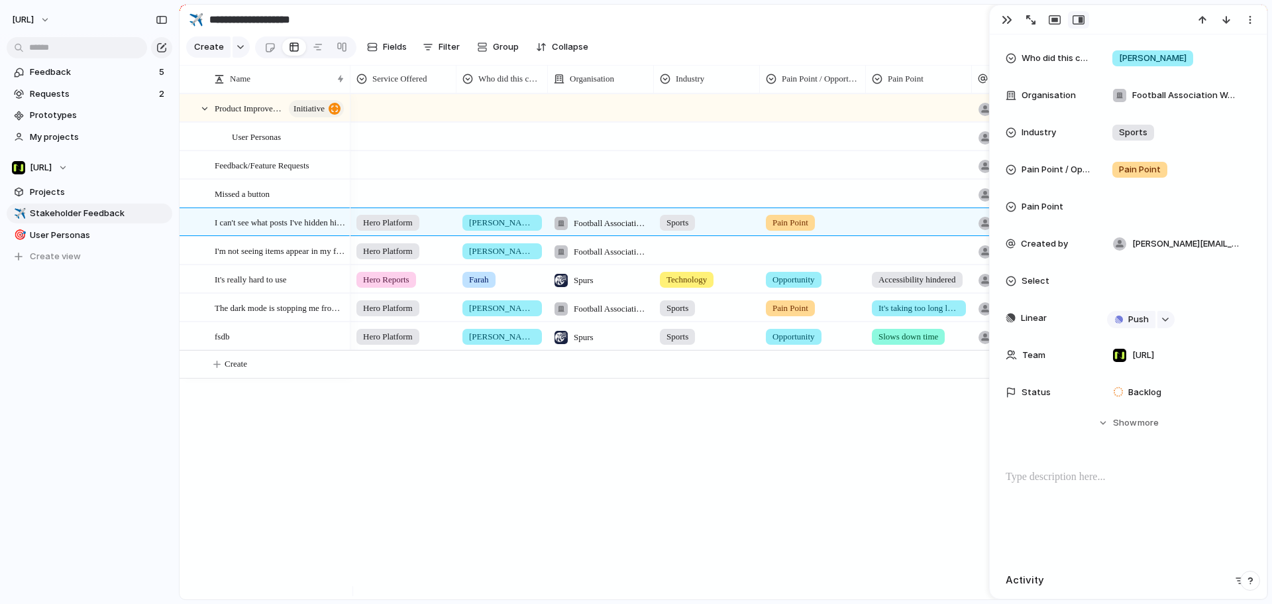
click at [921, 486] on div "tyrone.stewart@nisien.ai Feedback/Feature Requests tyrone.stewart@nisien.ai Pus…" at bounding box center [809, 346] width 917 height 506
click at [1011, 17] on div "button" at bounding box center [1007, 20] width 11 height 11
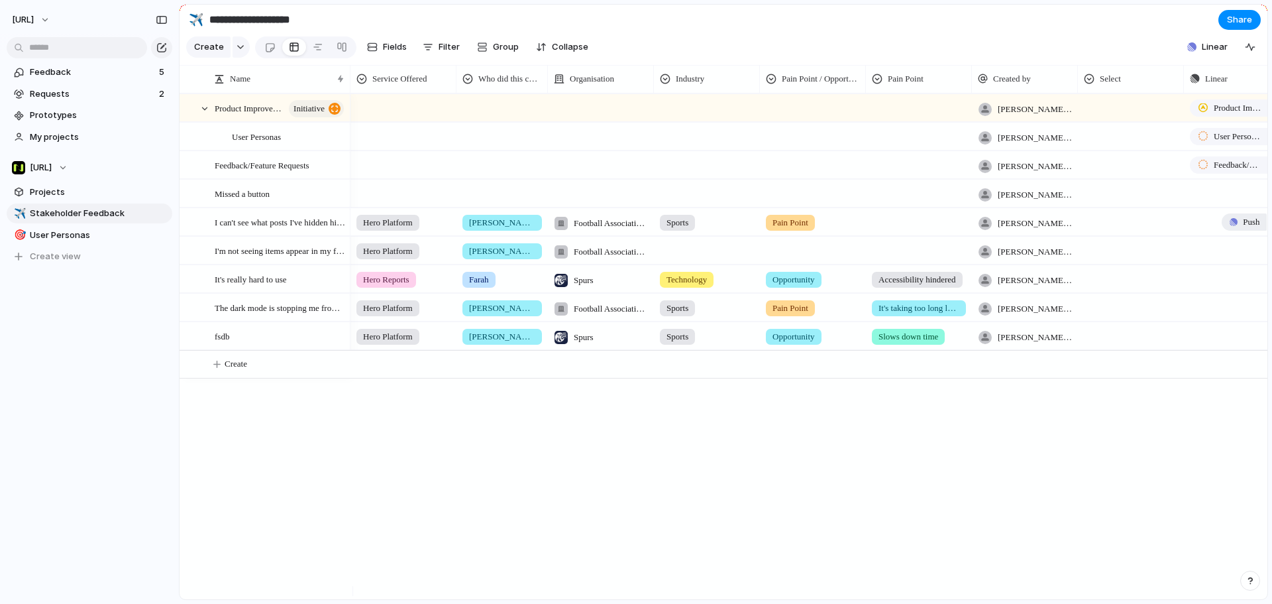
click at [1233, 226] on div "button" at bounding box center [1234, 222] width 8 height 8
click at [1226, 283] on li "Issue" at bounding box center [1226, 284] width 76 height 21
click at [205, 115] on div at bounding box center [205, 109] width 12 height 12
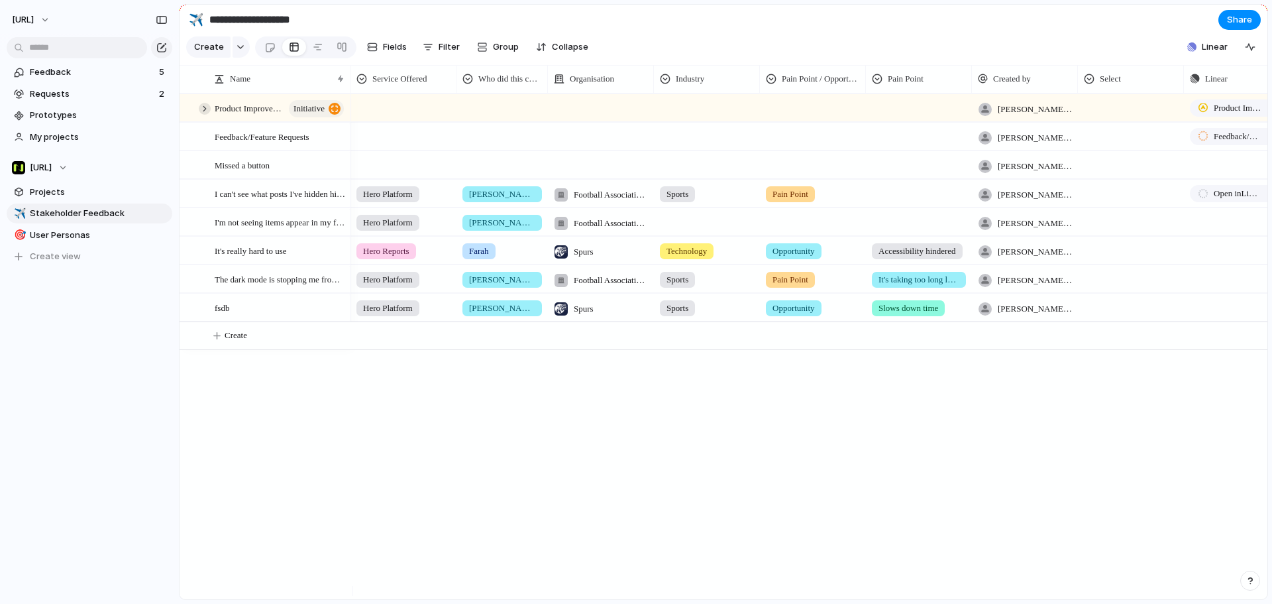
click at [201, 115] on div at bounding box center [205, 109] width 12 height 12
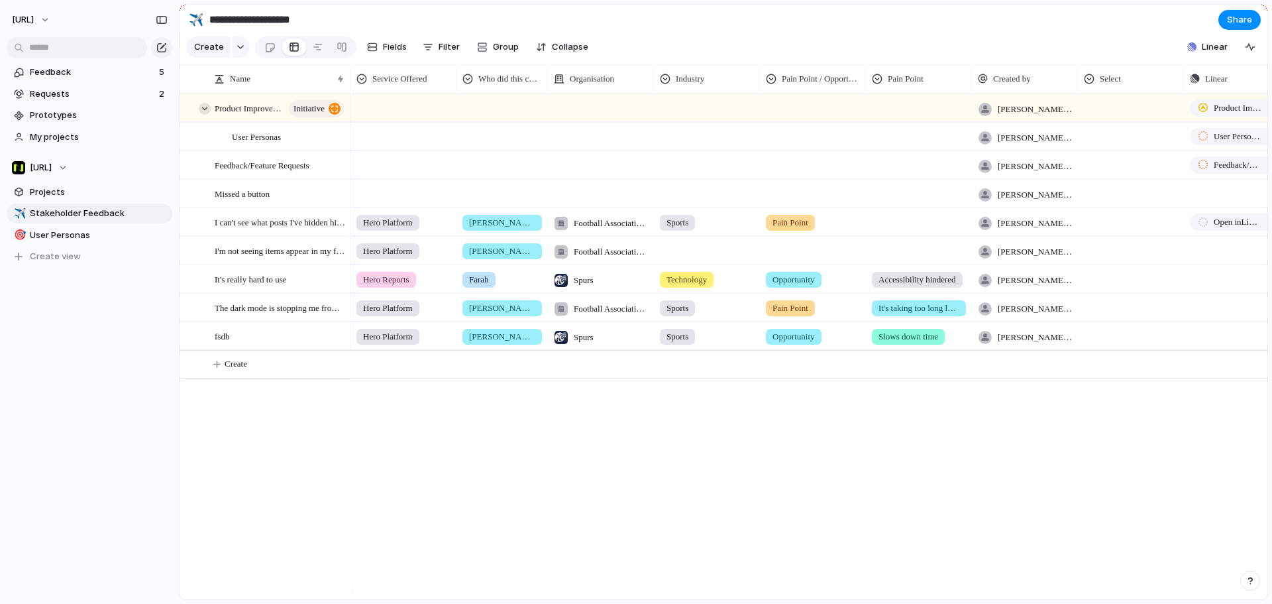
click at [201, 115] on div at bounding box center [205, 109] width 12 height 12
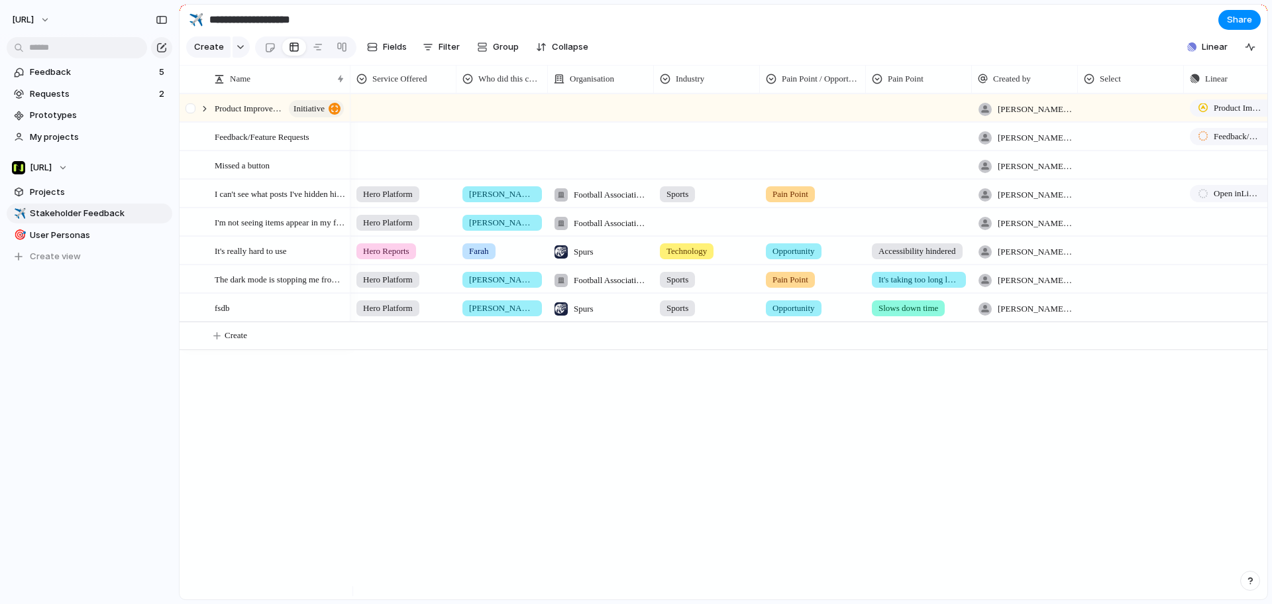
click at [194, 113] on div at bounding box center [191, 108] width 10 height 10
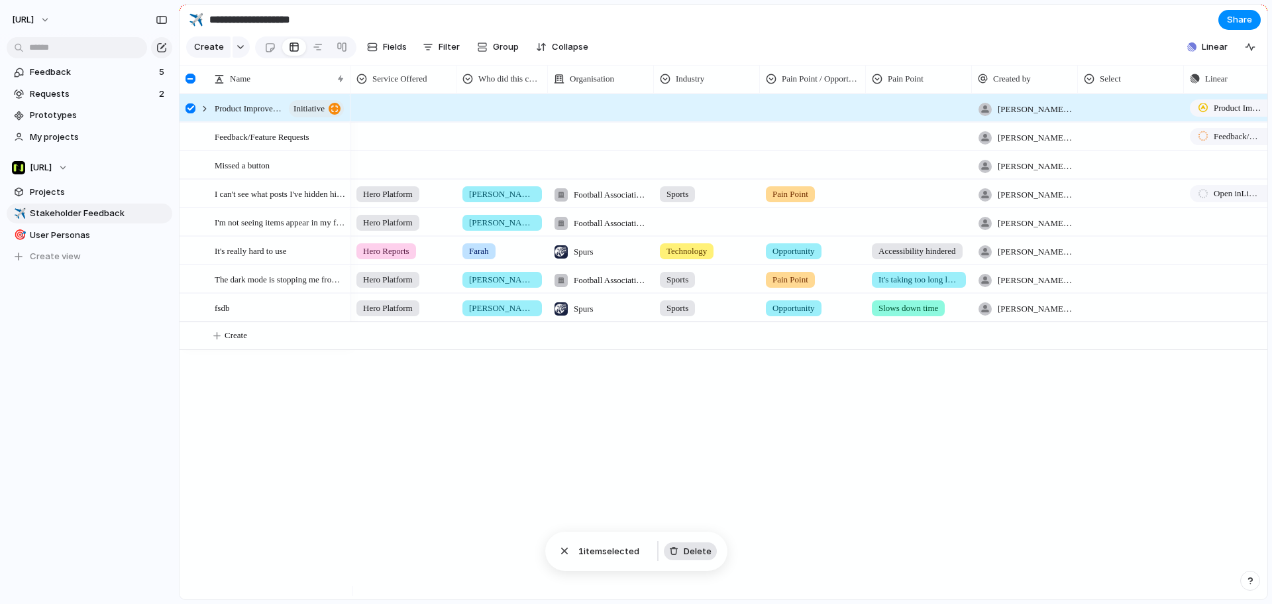
click at [685, 548] on span "Delete" at bounding box center [698, 551] width 28 height 13
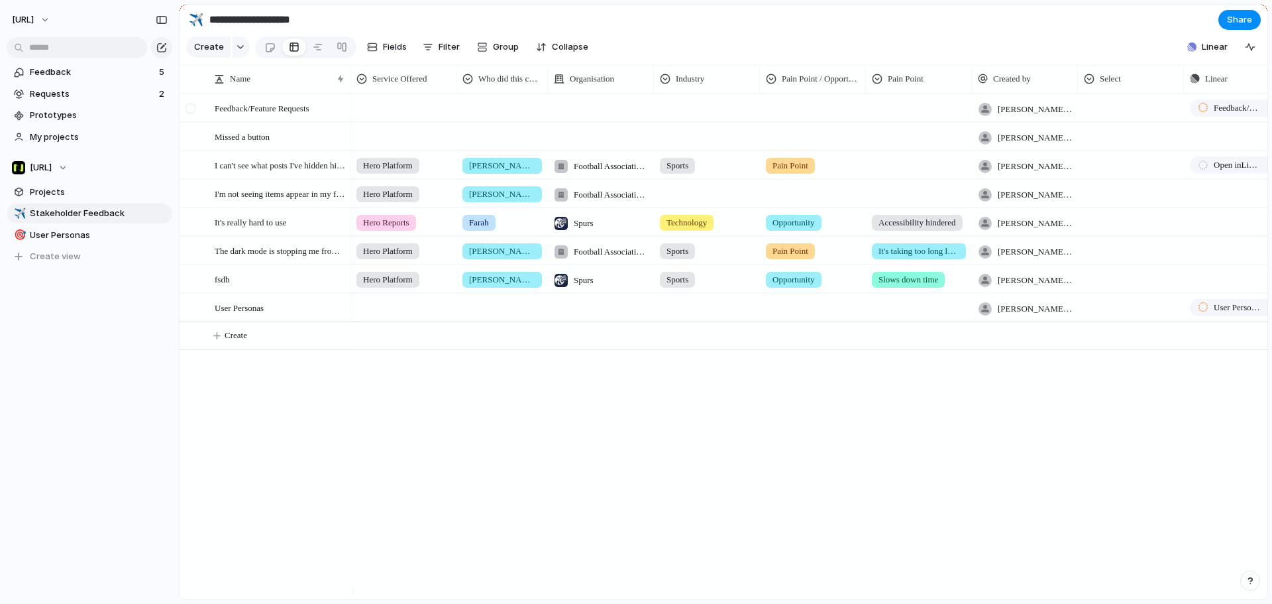
click at [192, 113] on div at bounding box center [191, 108] width 10 height 10
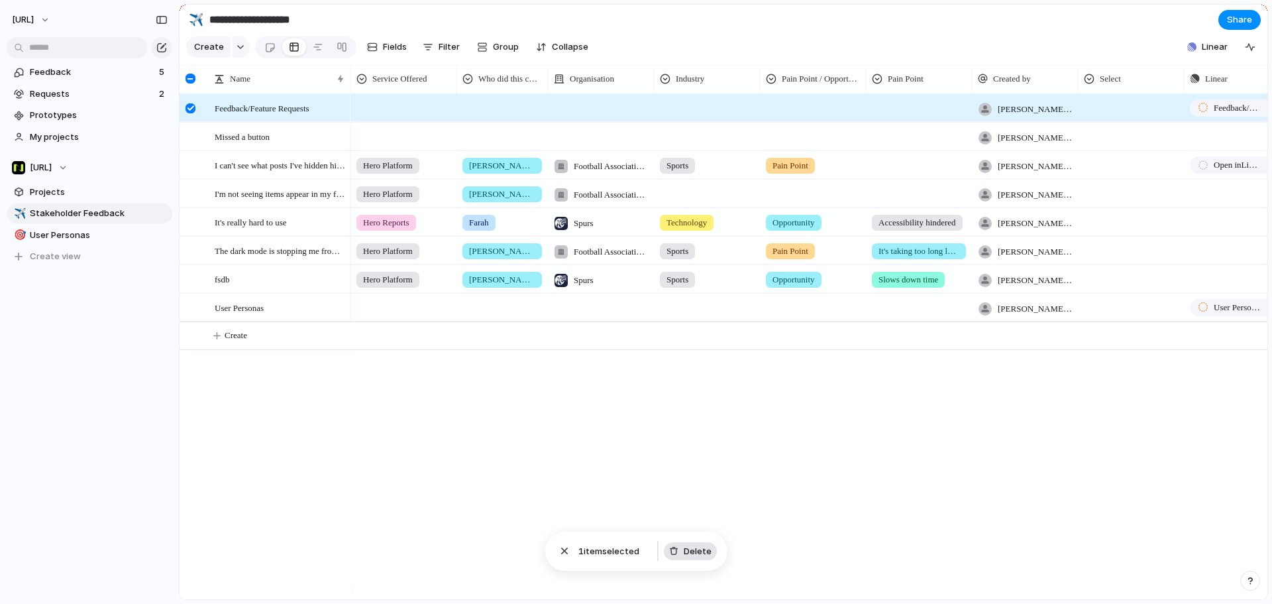
click at [702, 547] on span "Delete" at bounding box center [698, 551] width 28 height 13
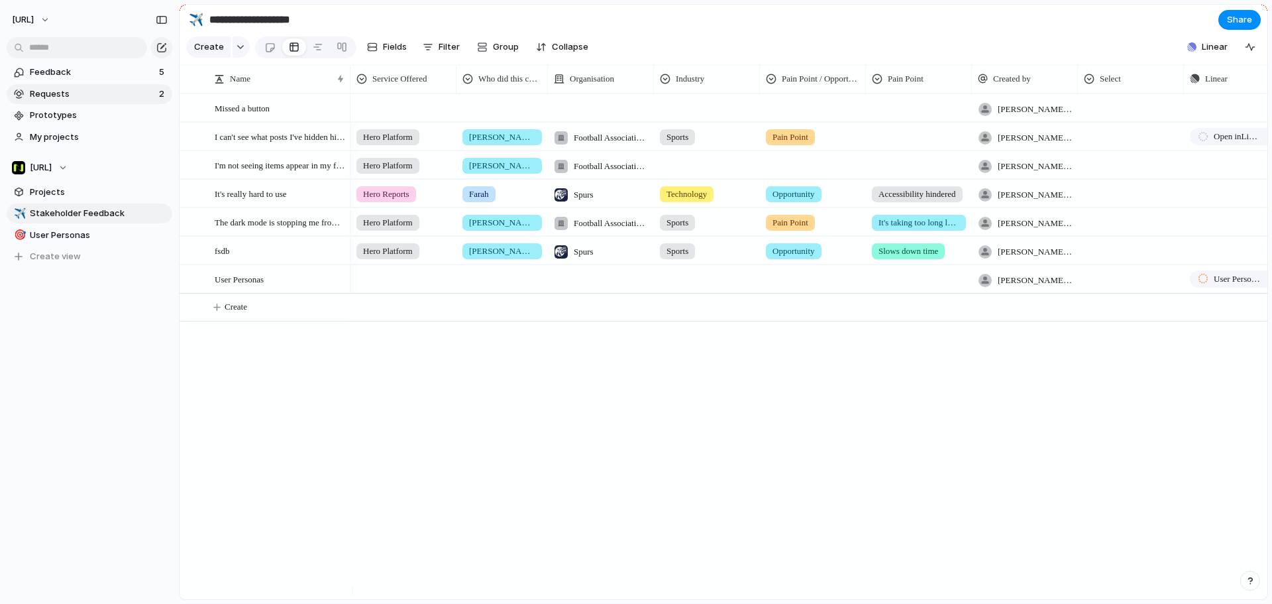
click at [44, 85] on link "Requests 2" at bounding box center [90, 94] width 166 height 20
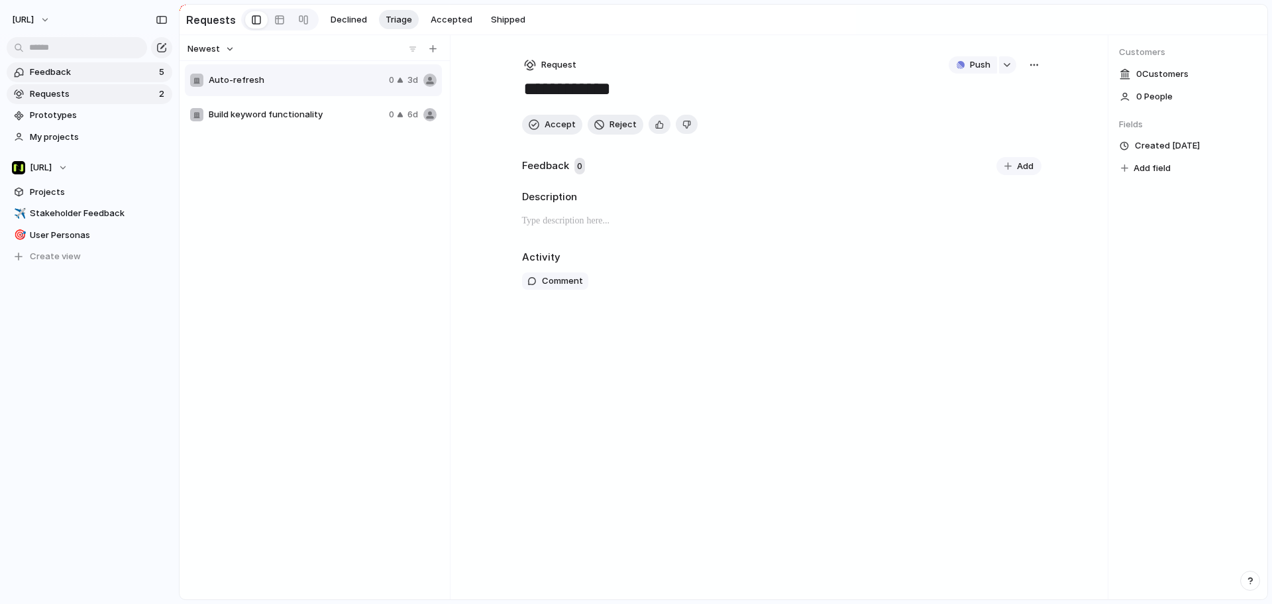
click at [53, 79] on link "Feedback 5" at bounding box center [90, 72] width 166 height 20
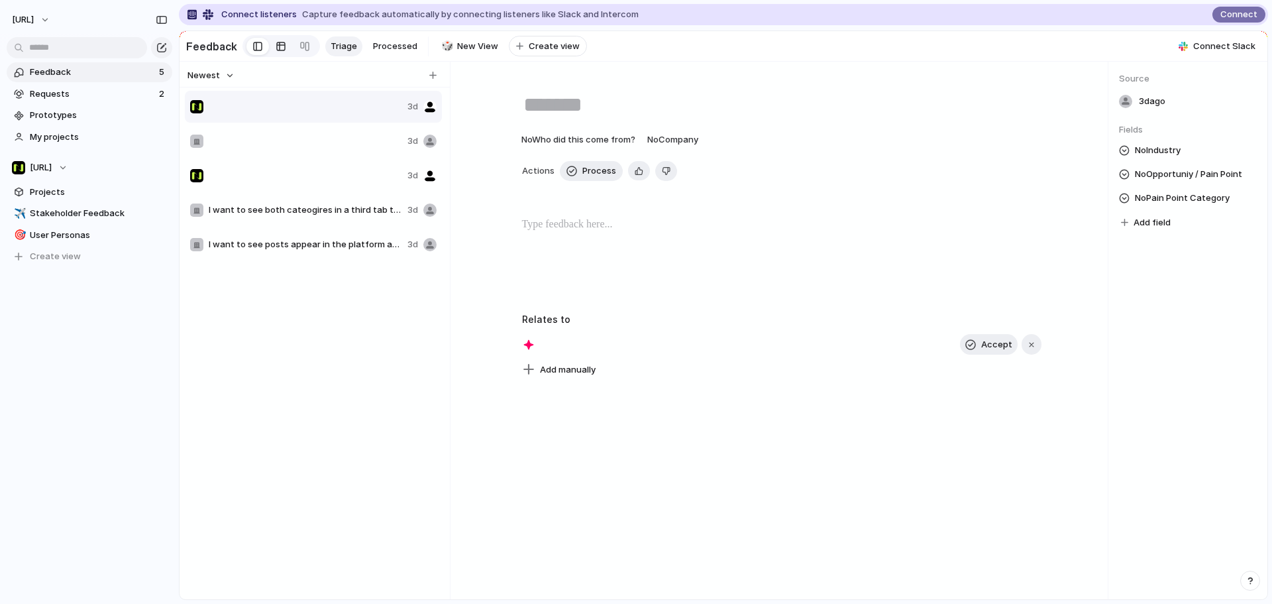
click at [280, 42] on div at bounding box center [281, 46] width 11 height 21
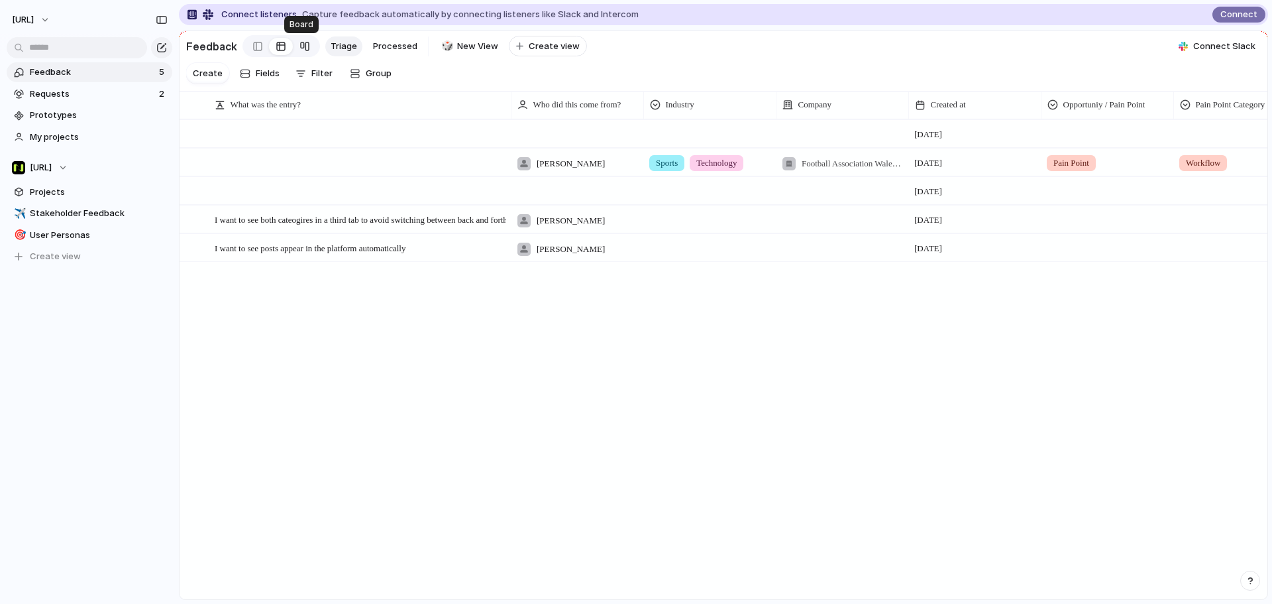
click at [301, 48] on div at bounding box center [305, 46] width 11 height 21
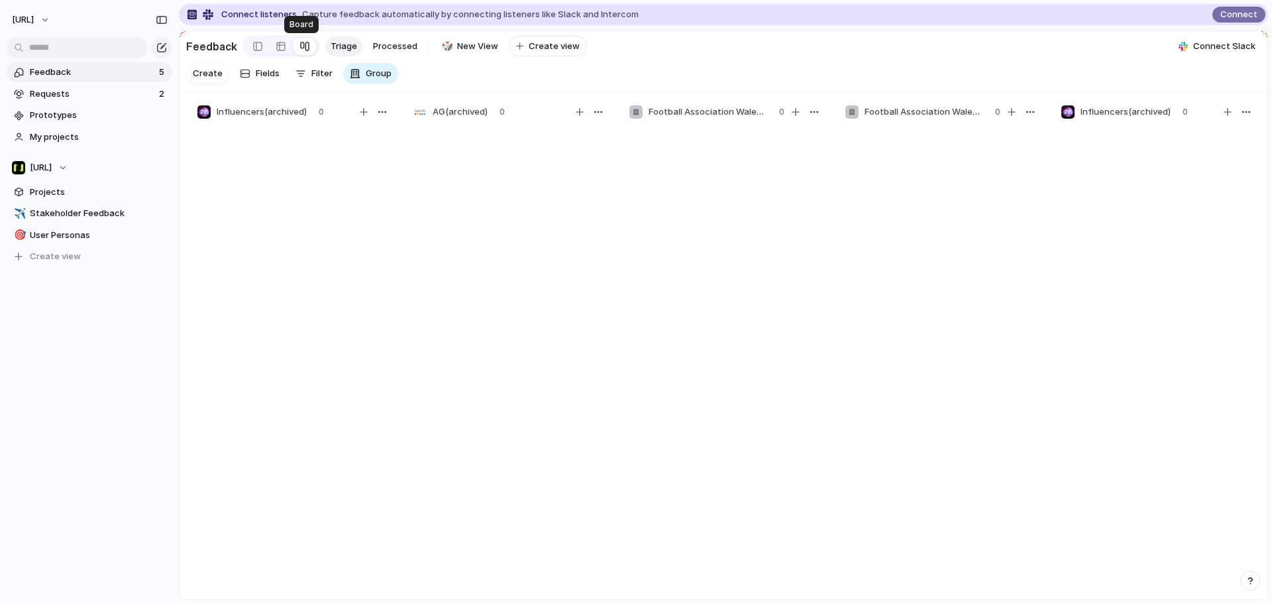
click at [293, 48] on link at bounding box center [305, 46] width 24 height 21
click at [288, 48] on link at bounding box center [281, 46] width 24 height 21
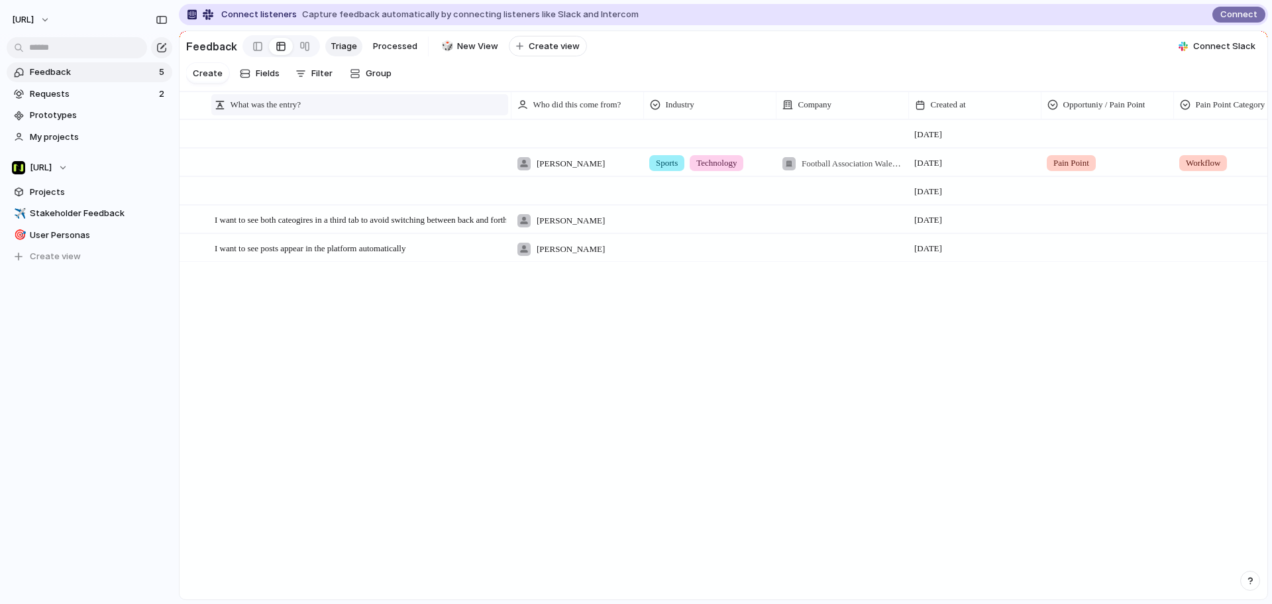
click at [376, 111] on div "What was the entry?" at bounding box center [360, 104] width 290 height 13
click at [283, 146] on li "Modify" at bounding box center [262, 146] width 97 height 21
click at [329, 111] on div "What was the entry?" at bounding box center [360, 104] width 290 height 13
click at [329, 115] on div "Modify Hide Sort ascending Sort descending" at bounding box center [636, 302] width 1272 height 604
click at [329, 111] on div "What was the entry?" at bounding box center [360, 104] width 290 height 13
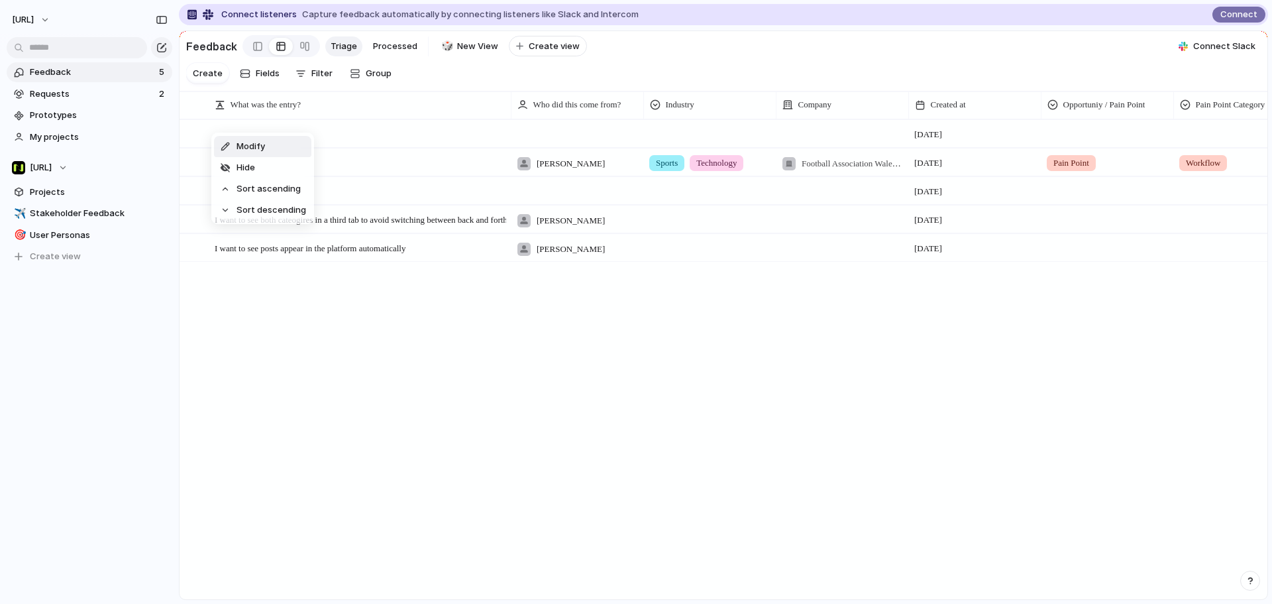
click at [270, 146] on li "Modify" at bounding box center [262, 146] width 97 height 21
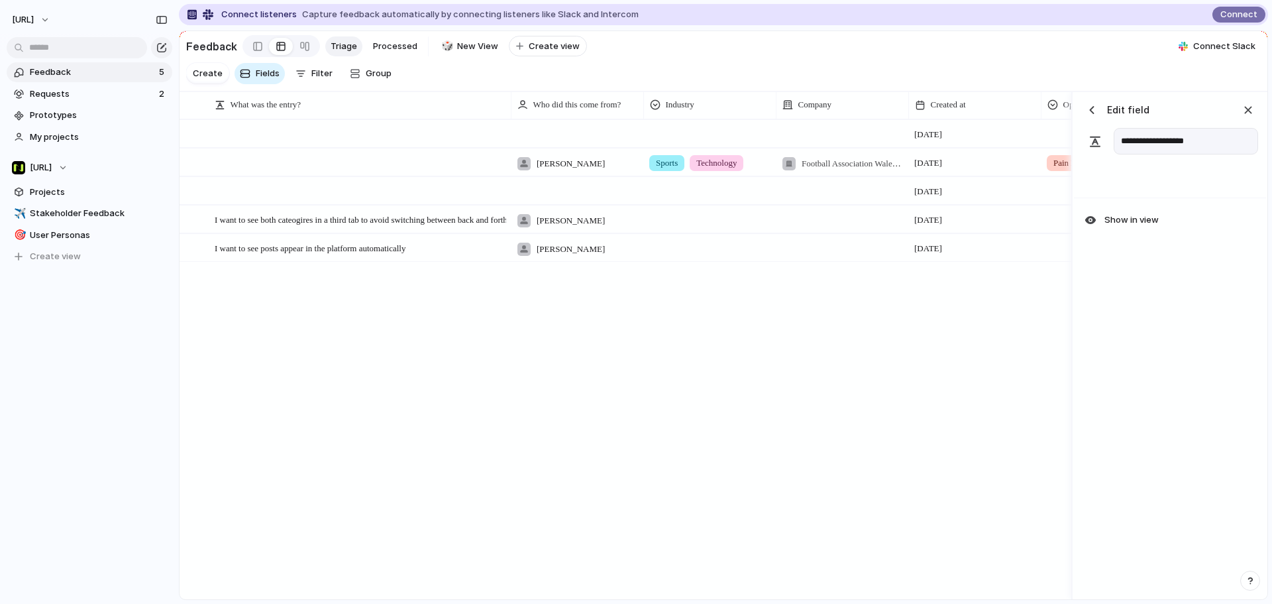
click at [1095, 115] on div "button" at bounding box center [1092, 109] width 13 height 13
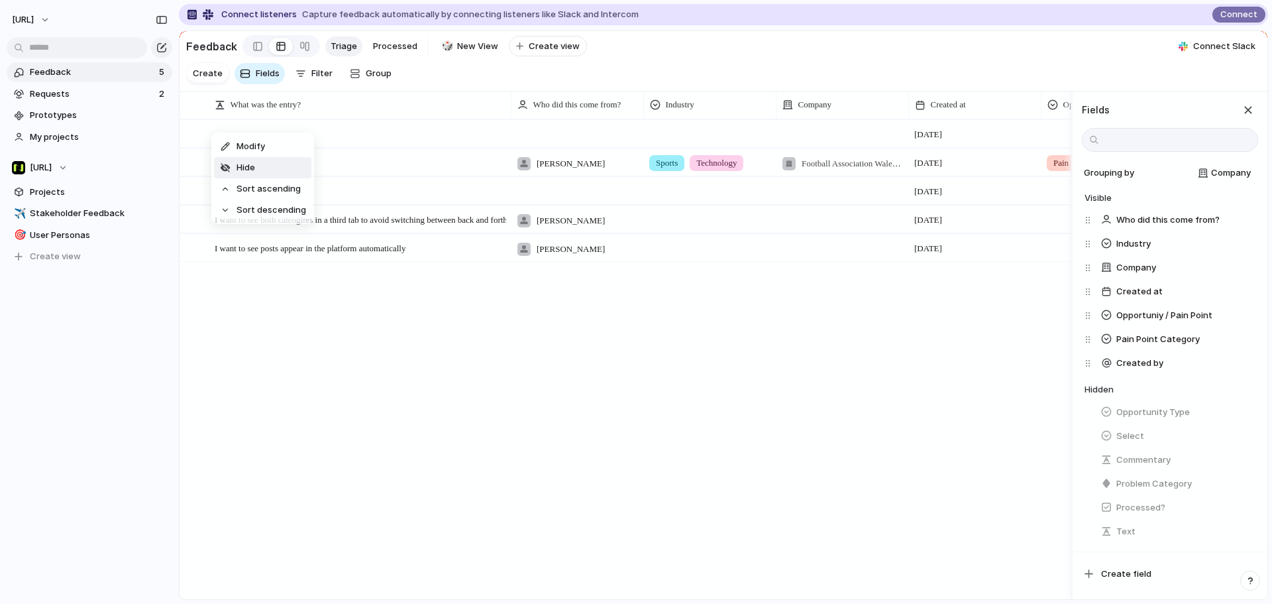
click at [264, 167] on li "Hide" at bounding box center [262, 167] width 97 height 21
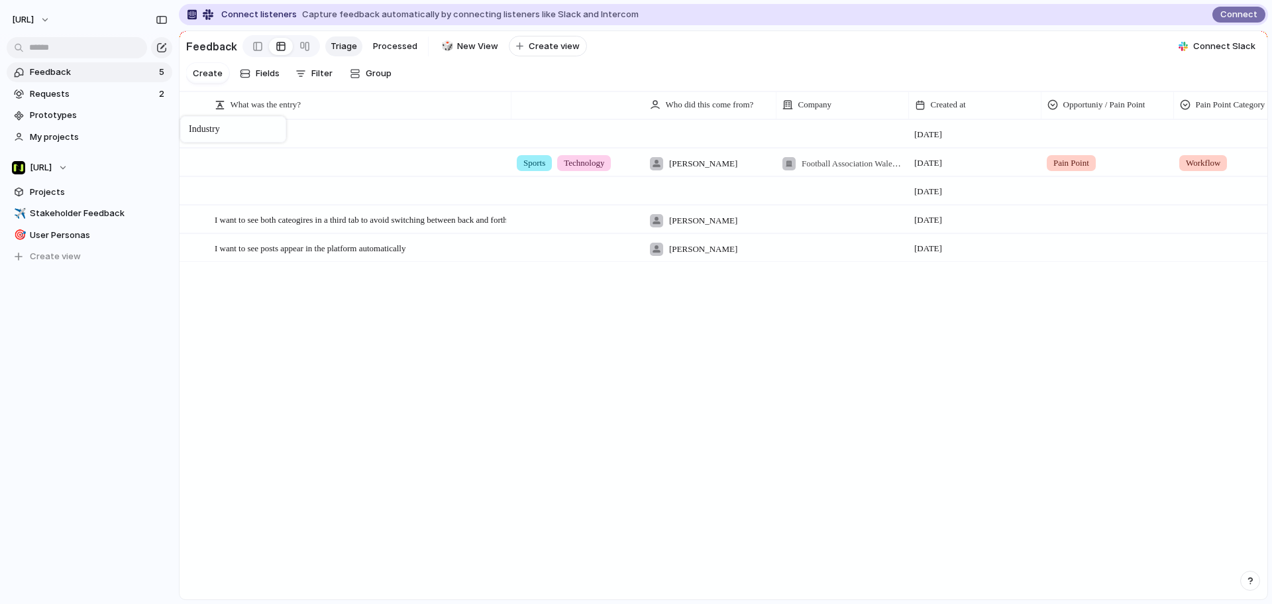
drag, startPoint x: 715, startPoint y: 121, endPoint x: 187, endPoint y: 119, distance: 528.2
drag, startPoint x: 572, startPoint y: 124, endPoint x: 225, endPoint y: 106, distance: 347.1
click at [94, 93] on span "Requests" at bounding box center [92, 93] width 125 height 13
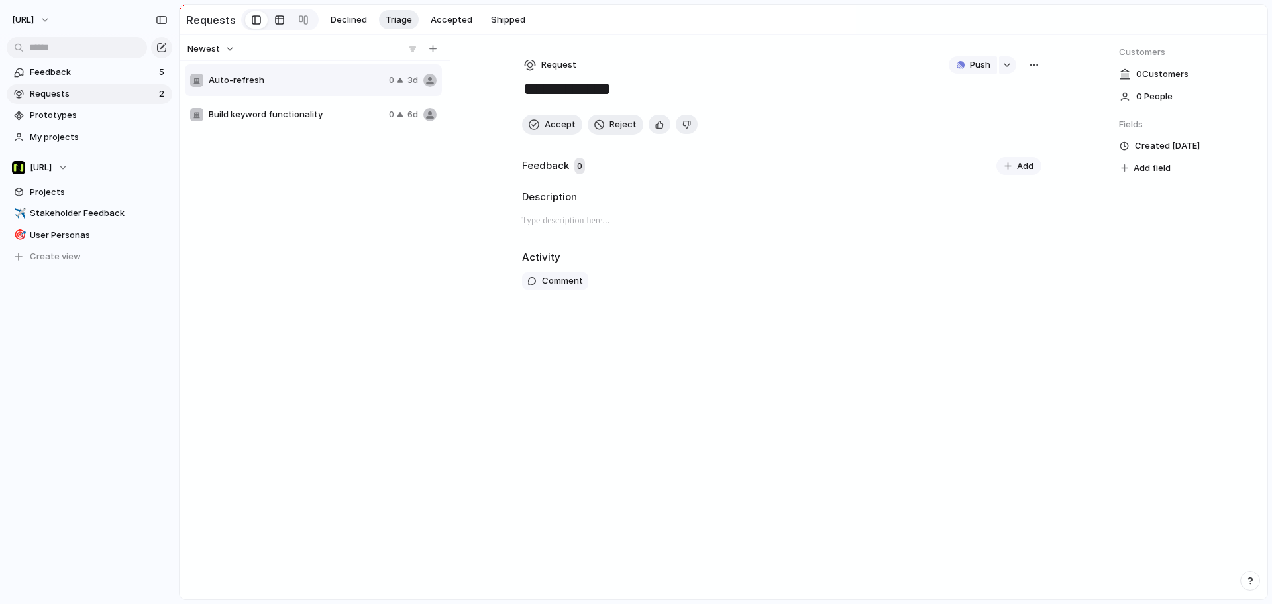
click at [268, 17] on link at bounding box center [280, 19] width 24 height 21
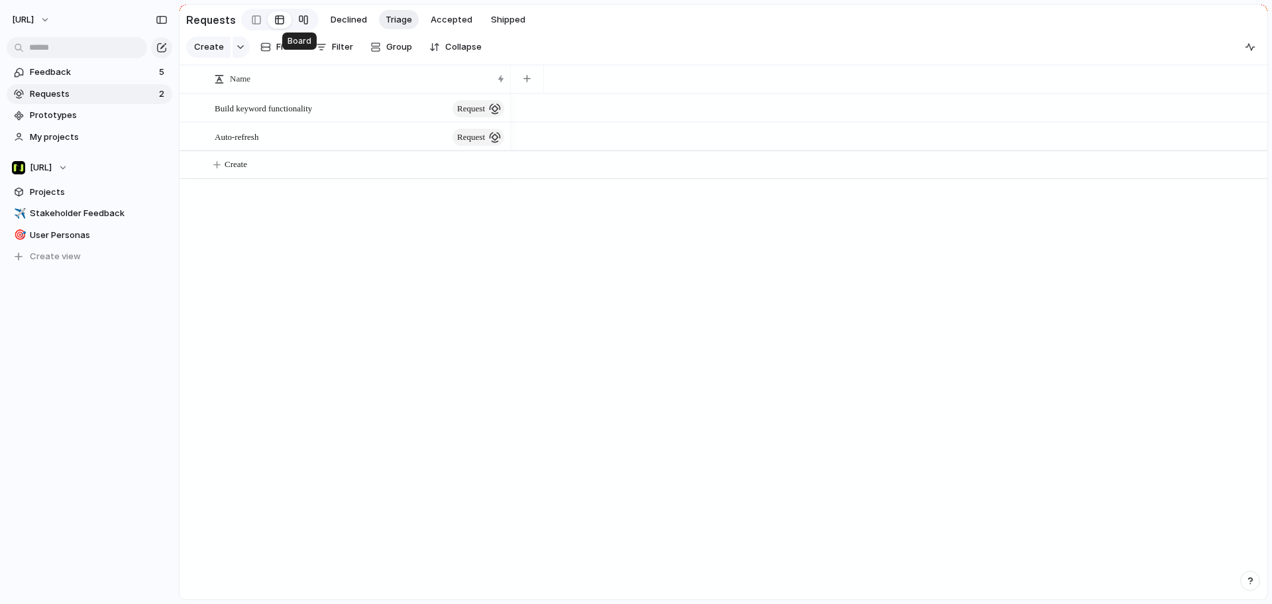
click at [300, 17] on div at bounding box center [303, 19] width 11 height 21
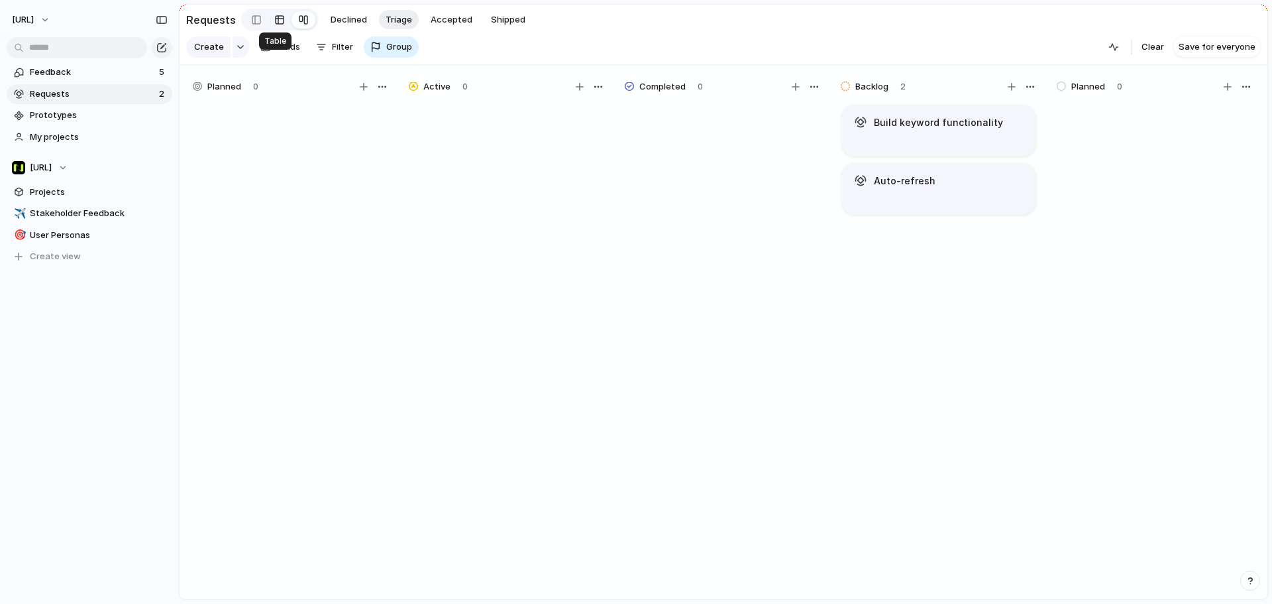
click at [283, 19] on link at bounding box center [280, 19] width 24 height 21
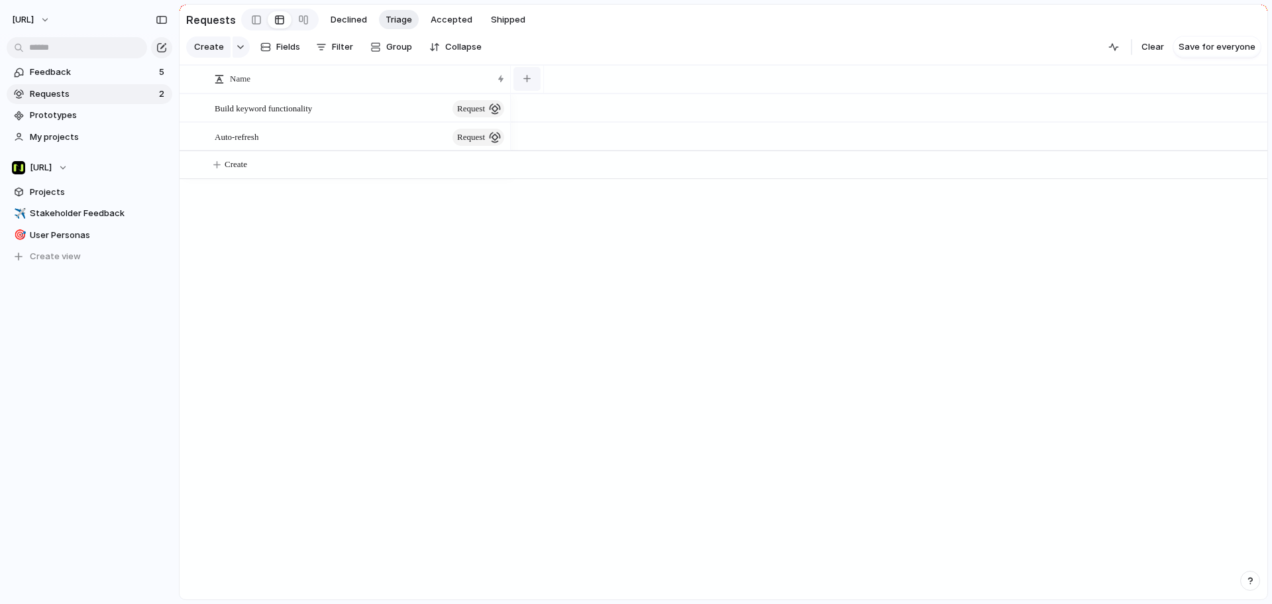
click at [519, 84] on button "button" at bounding box center [527, 79] width 27 height 24
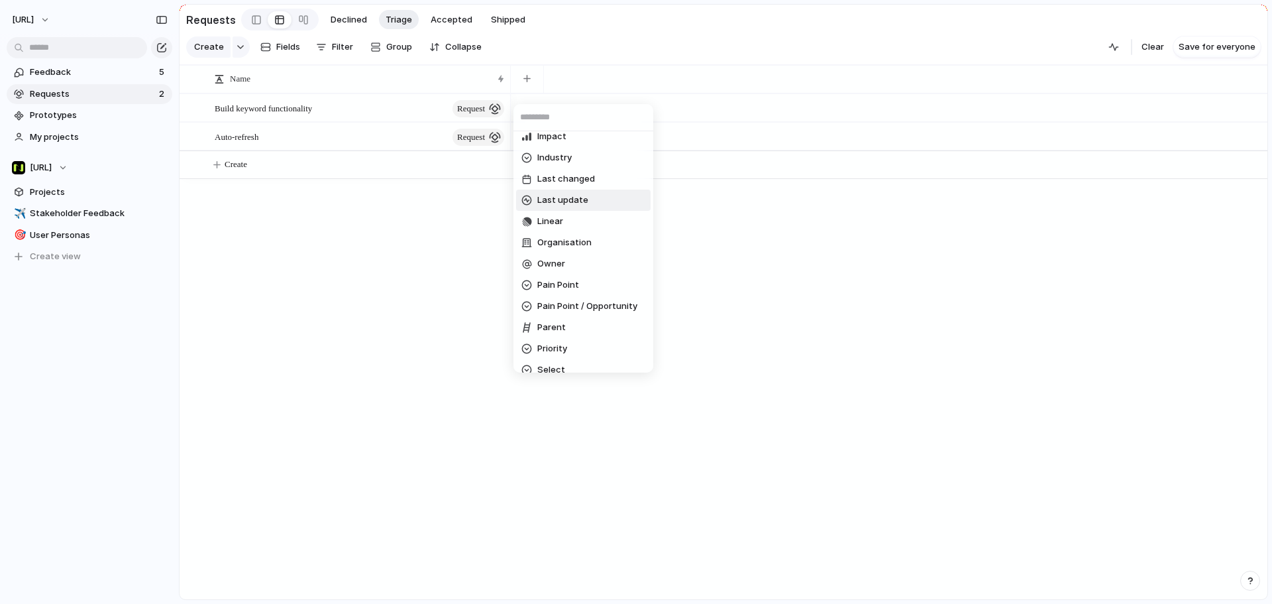
scroll to position [199, 0]
drag, startPoint x: 561, startPoint y: 352, endPoint x: 554, endPoint y: 286, distance: 66.6
click at [560, 351] on span "Select" at bounding box center [551, 349] width 28 height 13
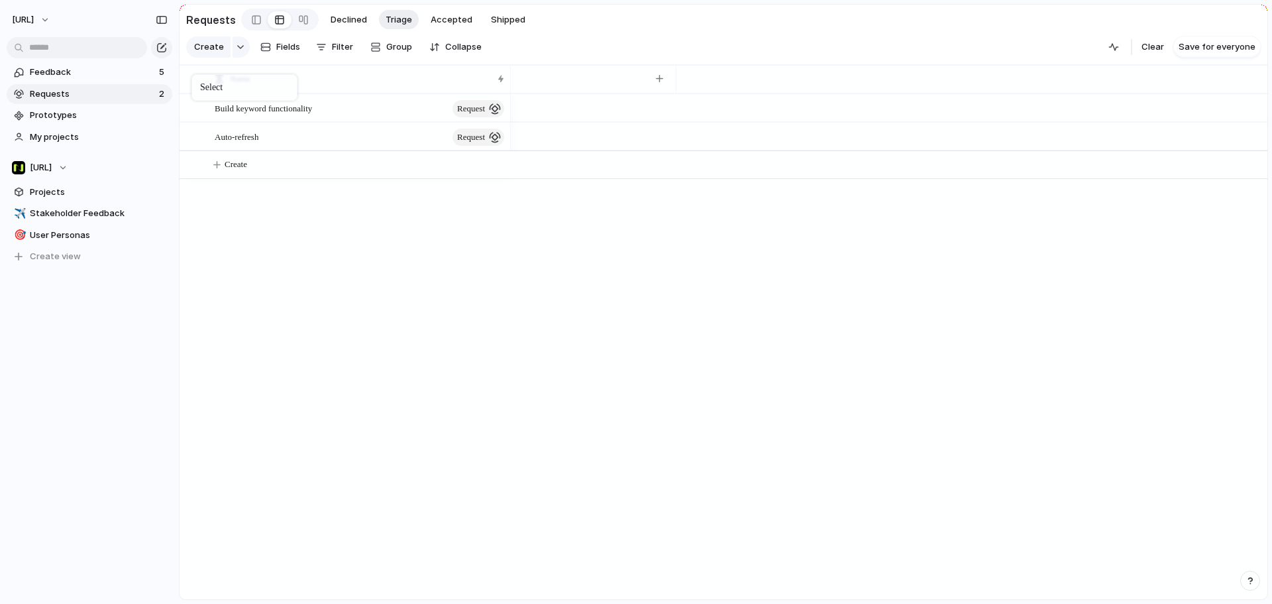
drag, startPoint x: 585, startPoint y: 84, endPoint x: 198, endPoint y: 77, distance: 387.1
click at [115, 192] on span "Projects" at bounding box center [99, 192] width 138 height 13
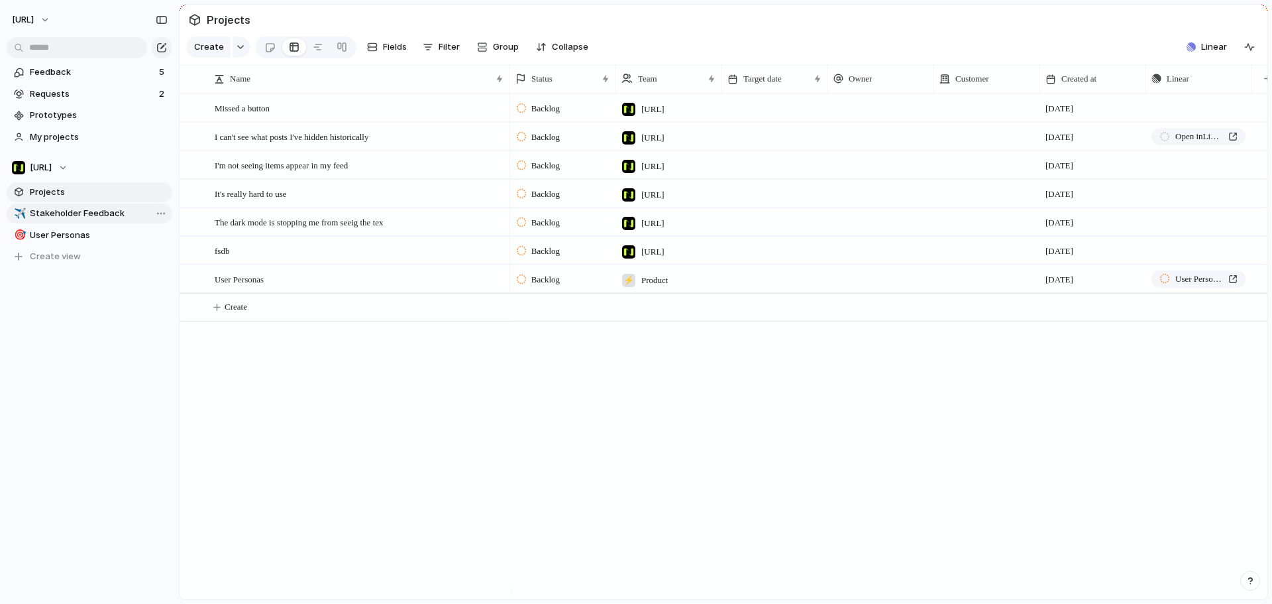
click at [103, 218] on span "Stakeholder Feedback" at bounding box center [99, 213] width 138 height 13
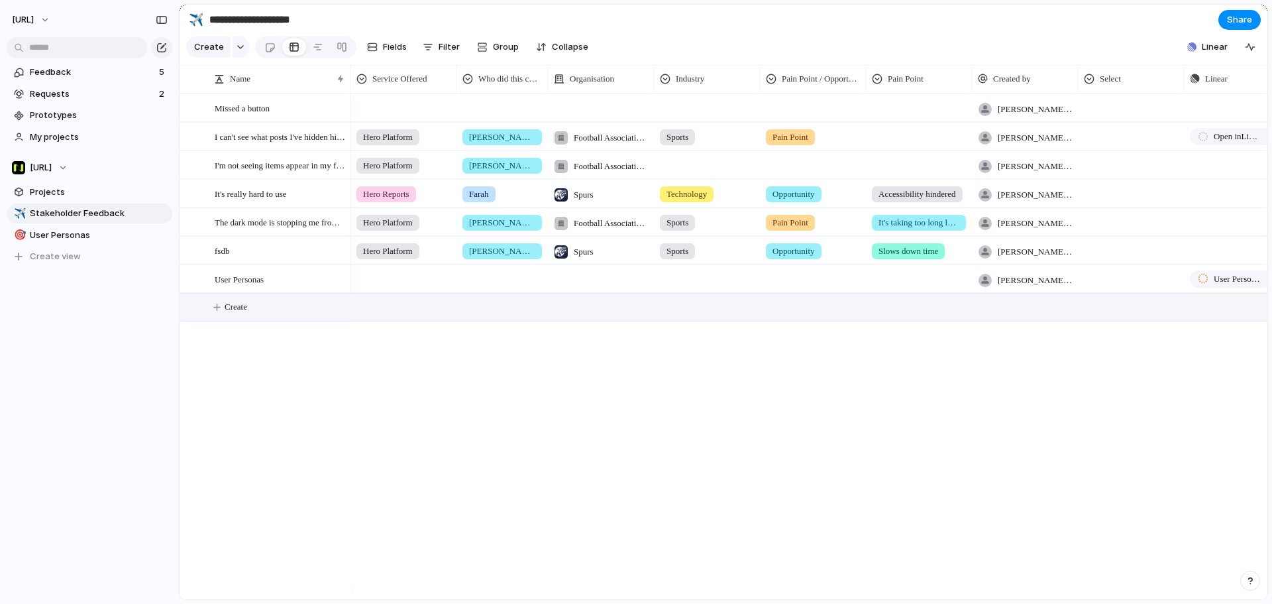
click at [247, 313] on span "Create" at bounding box center [236, 306] width 23 height 13
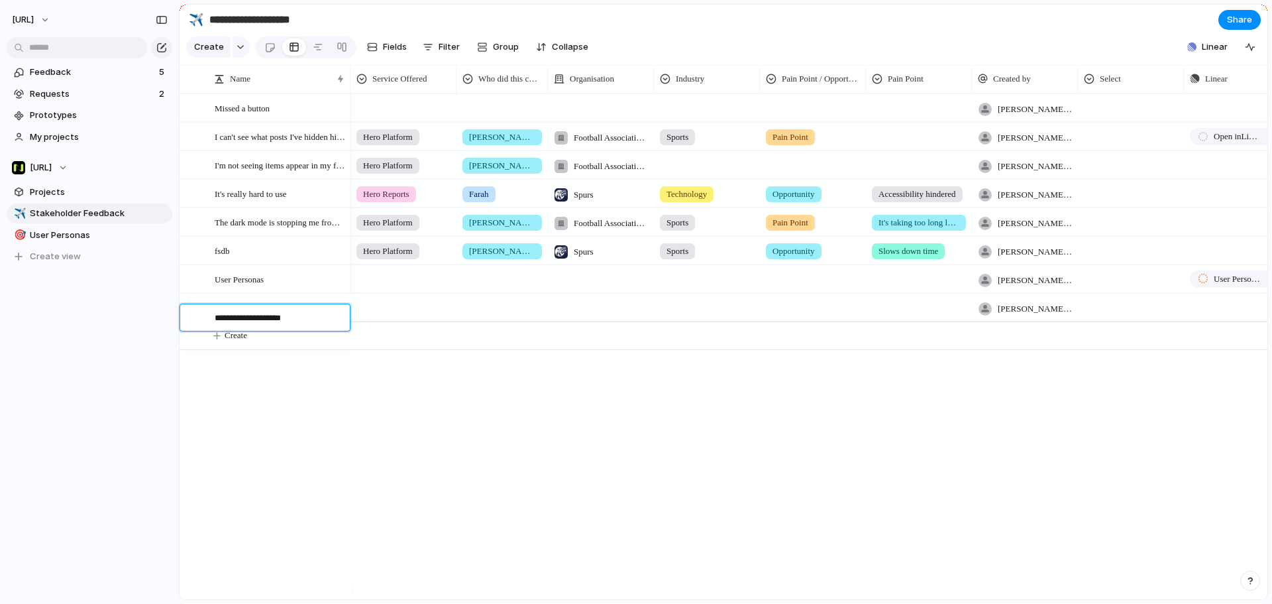
type textarea "**********"
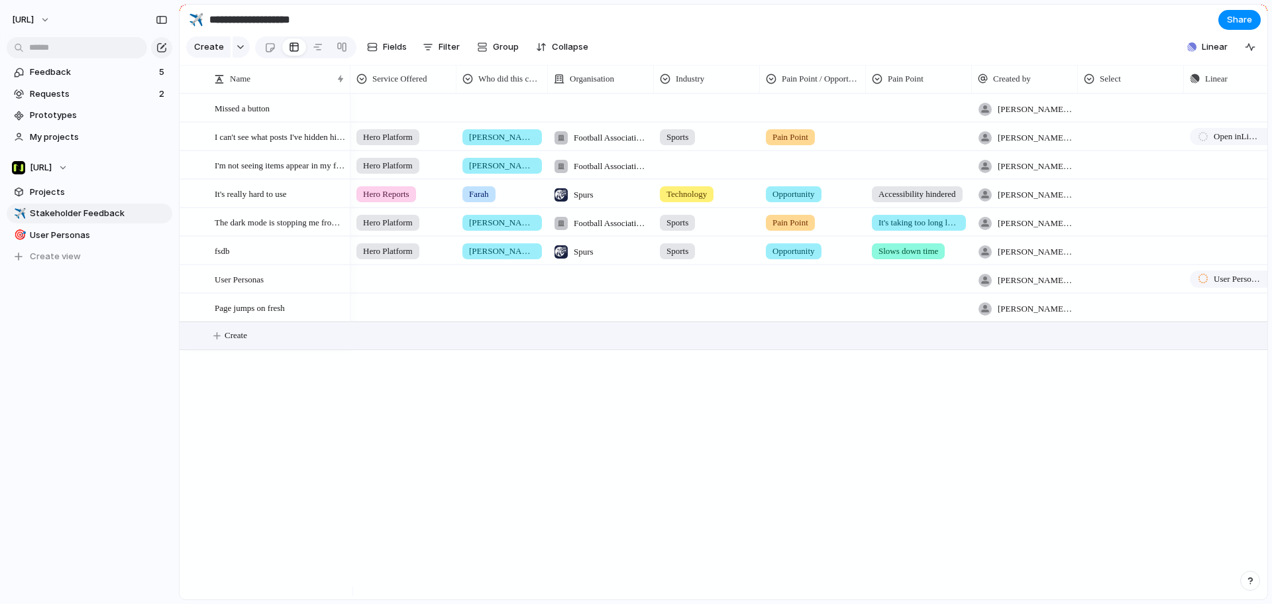
click at [388, 313] on div at bounding box center [403, 305] width 105 height 22
click at [414, 371] on span "Hero Platform" at bounding box center [411, 372] width 58 height 13
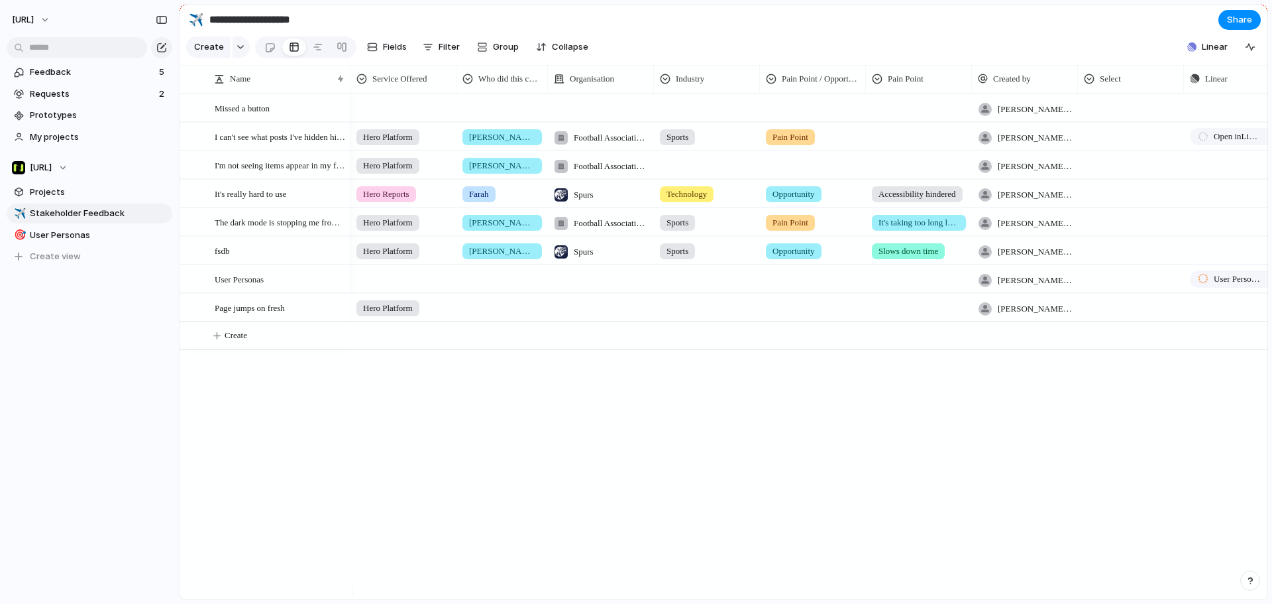
click at [500, 309] on div at bounding box center [502, 305] width 90 height 22
click at [501, 378] on span "[PERSON_NAME]" at bounding box center [522, 372] width 68 height 13
click at [592, 320] on div at bounding box center [601, 307] width 106 height 27
drag, startPoint x: 594, startPoint y: 391, endPoint x: 770, endPoint y: 297, distance: 199.8
click at [594, 389] on span "[URL]" at bounding box center [605, 393] width 22 height 13
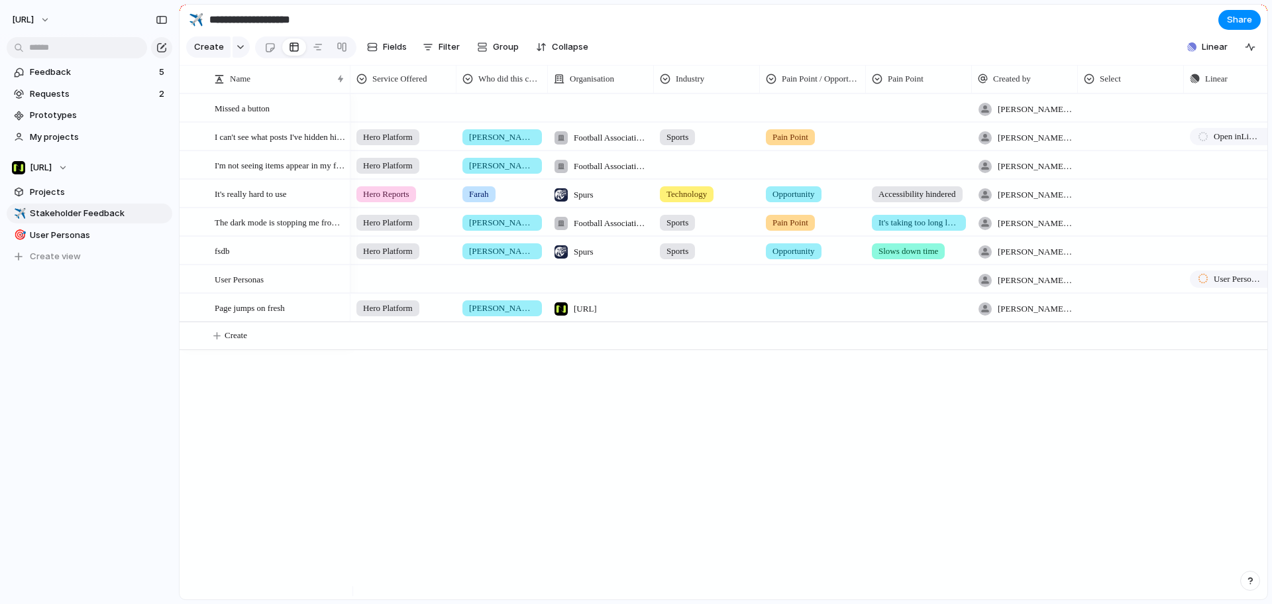
click at [693, 316] on div at bounding box center [707, 305] width 105 height 22
click at [697, 376] on span "Sports" at bounding box center [700, 372] width 28 height 13
click at [807, 316] on div at bounding box center [813, 305] width 105 height 22
drag, startPoint x: 814, startPoint y: 387, endPoint x: 818, endPoint y: 373, distance: 14.3
click at [815, 388] on li "Pain Point" at bounding box center [827, 395] width 128 height 23
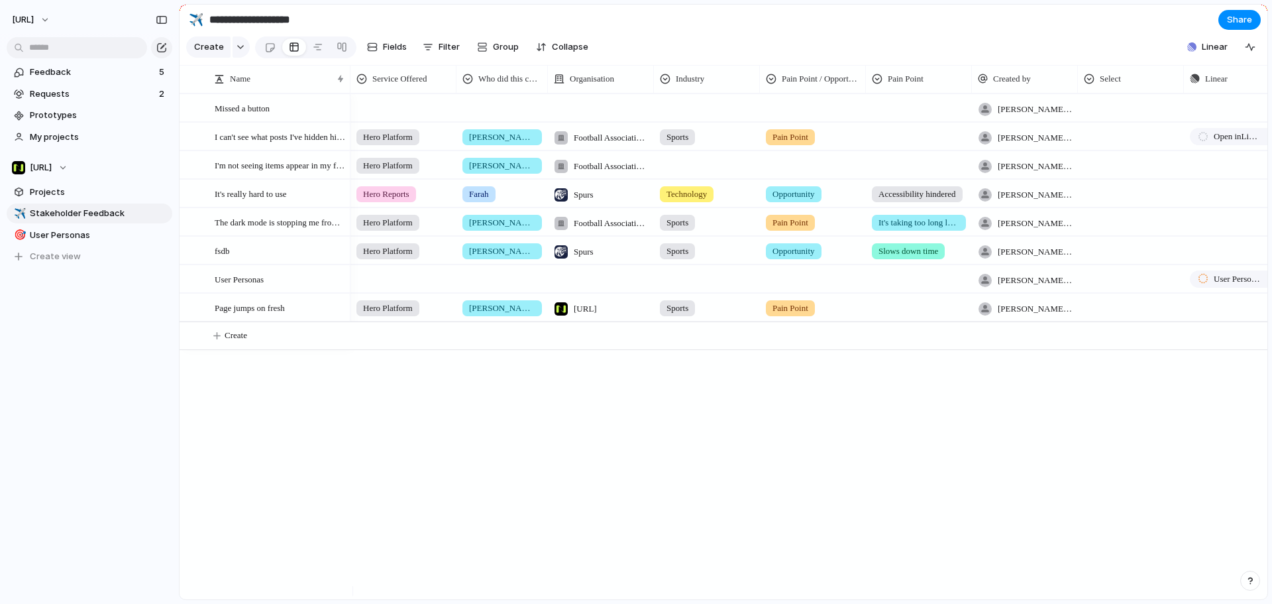
click at [915, 316] on div at bounding box center [919, 305] width 105 height 22
type input "**"
click at [972, 370] on div "Slows down time" at bounding box center [933, 373] width 84 height 16
click at [278, 321] on div "Page jumps on fresh" at bounding box center [280, 307] width 131 height 27
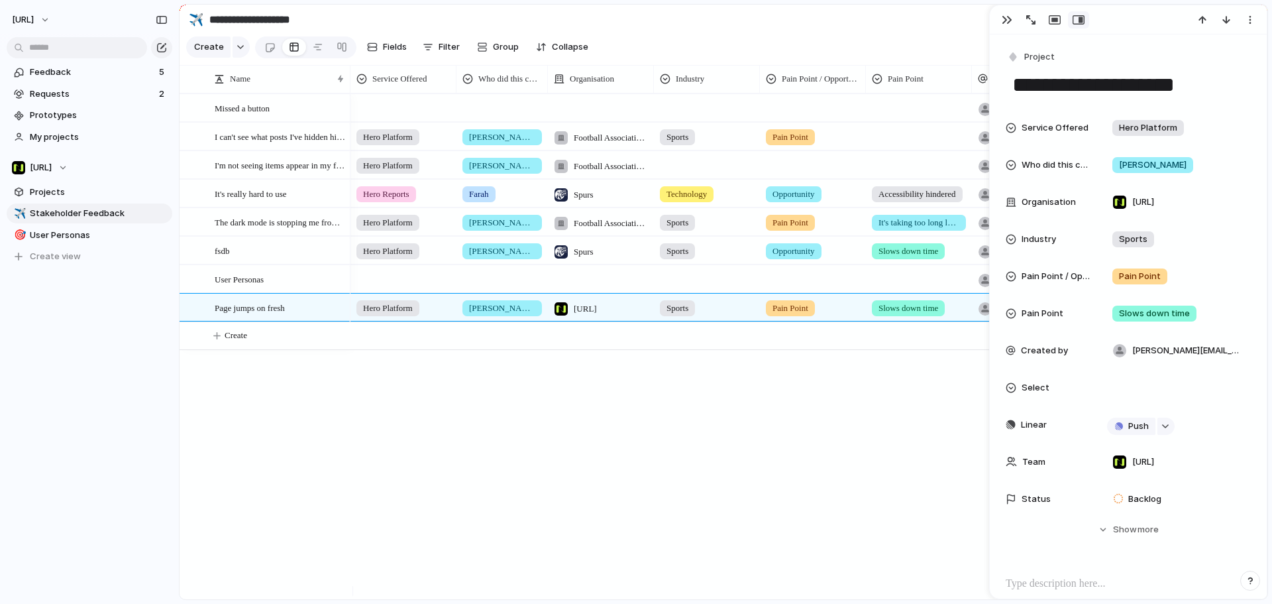
click at [406, 423] on div "tyrone.stewart@nisien.ai Push Hero Platform Jason Football Association Wales Sp…" at bounding box center [809, 346] width 917 height 506
drag, startPoint x: 649, startPoint y: 544, endPoint x: 655, endPoint y: 539, distance: 8.5
click at [654, 542] on div "tyrone.stewart@nisien.ai Push Hero Platform Jason Football Association Wales Sp…" at bounding box center [809, 346] width 917 height 506
click at [1008, 10] on div at bounding box center [1128, 19] width 277 height 29
click at [1007, 14] on button "button" at bounding box center [1007, 19] width 21 height 17
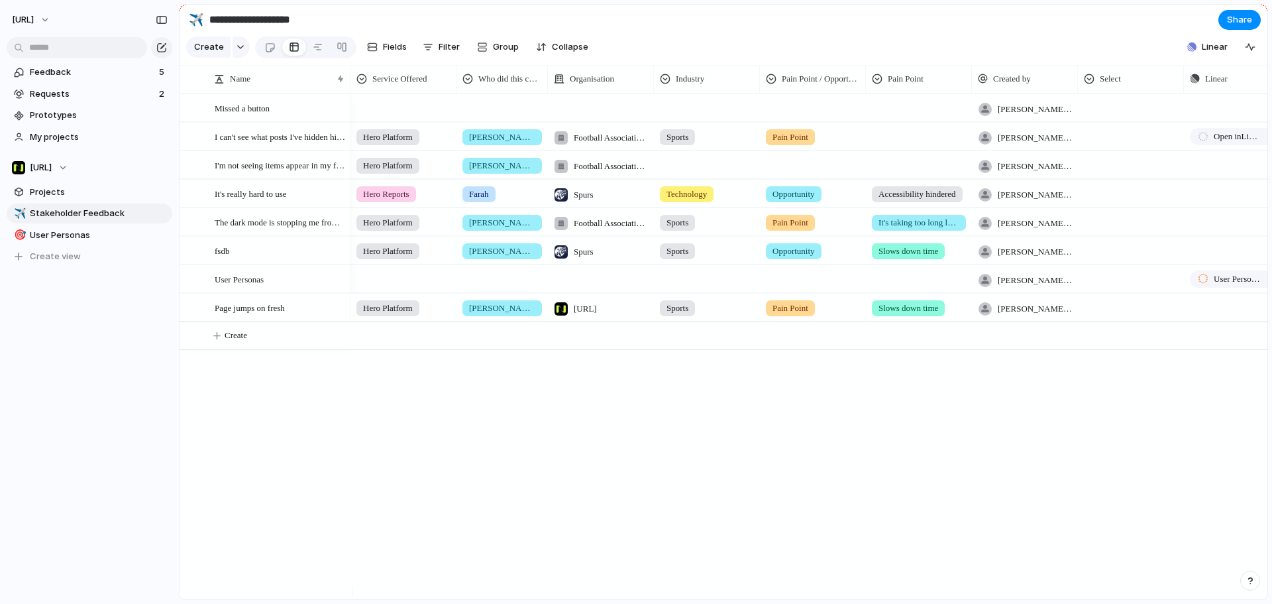
click at [945, 316] on div "Slows down time" at bounding box center [908, 308] width 73 height 16
type input "*"
type input "**********"
click at [187, 142] on div at bounding box center [191, 137] width 10 height 10
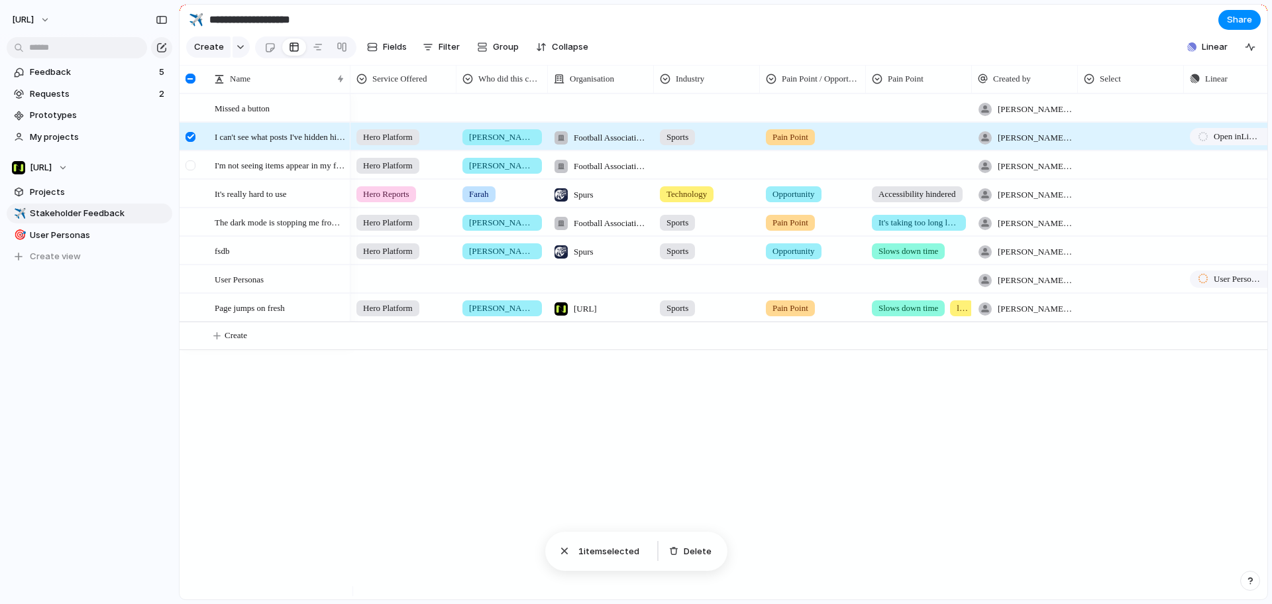
click at [190, 170] on div at bounding box center [191, 165] width 10 height 10
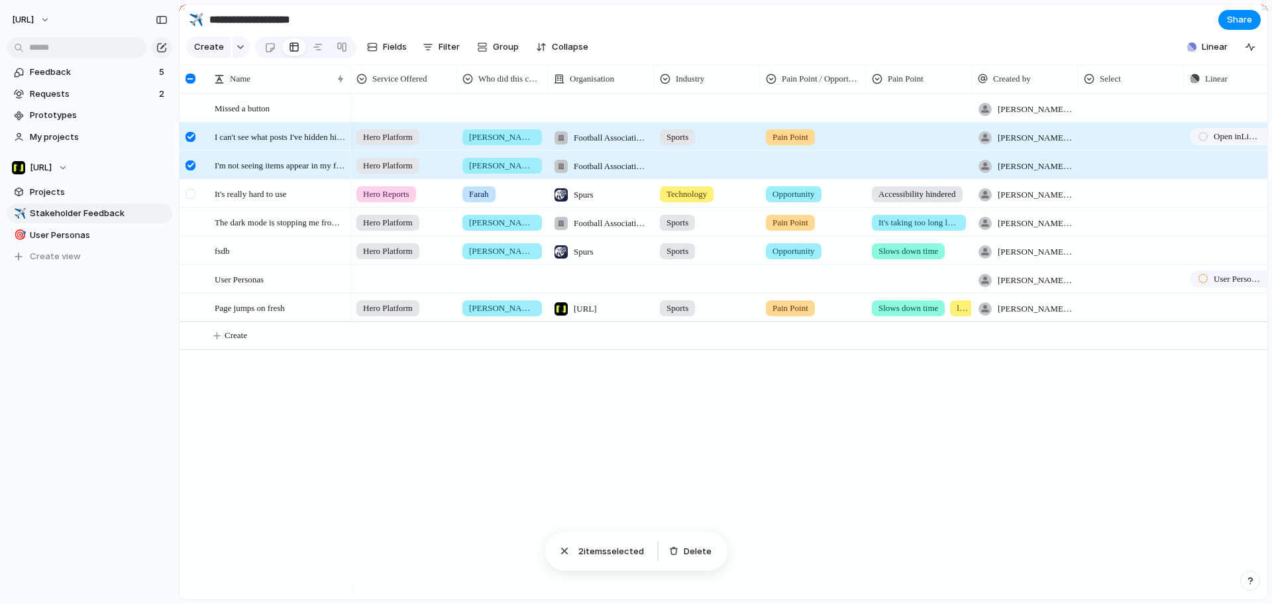
click at [193, 199] on div at bounding box center [191, 194] width 10 height 10
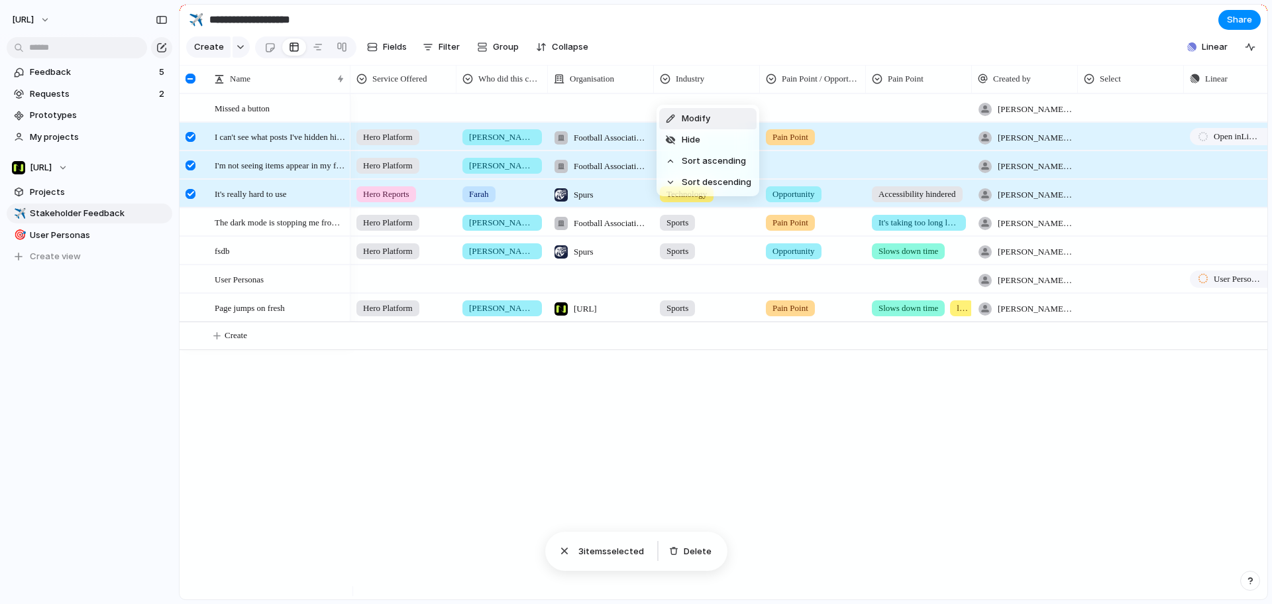
click at [724, 90] on div "Modify Hide Sort ascending Sort descending" at bounding box center [636, 302] width 1272 height 604
click at [724, 85] on div "Industry" at bounding box center [706, 78] width 93 height 13
click at [736, 48] on div "Modify Hide Sort ascending Sort descending" at bounding box center [636, 302] width 1272 height 604
click at [190, 142] on div at bounding box center [191, 137] width 10 height 10
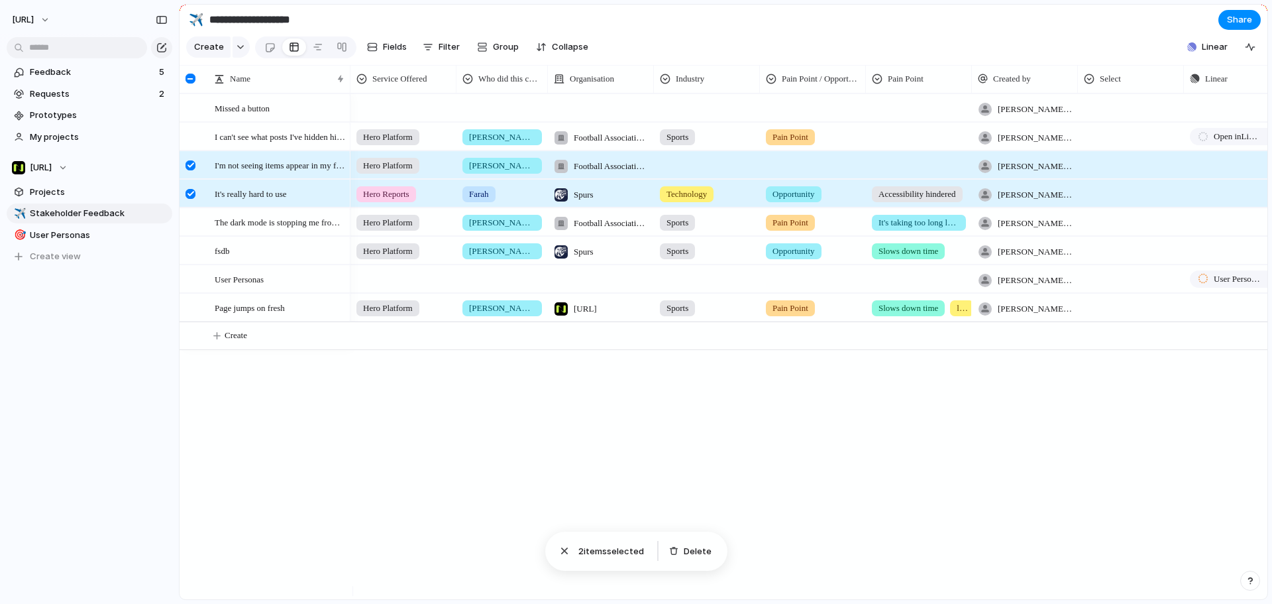
click at [188, 168] on div at bounding box center [192, 170] width 24 height 36
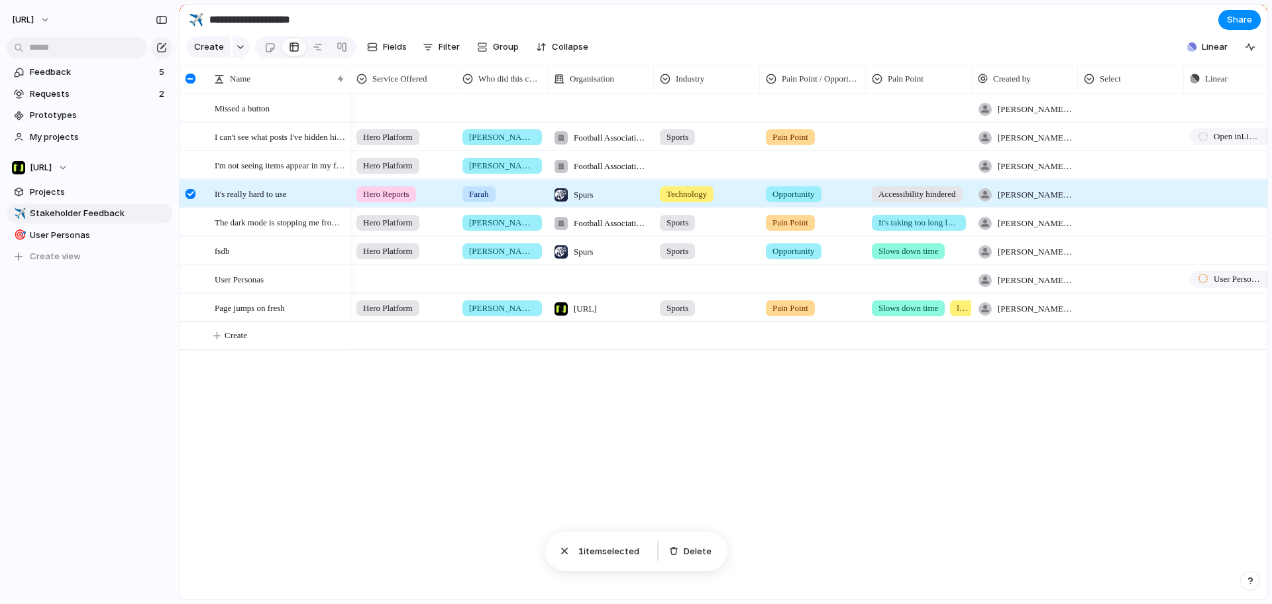
click at [196, 201] on div at bounding box center [192, 198] width 24 height 36
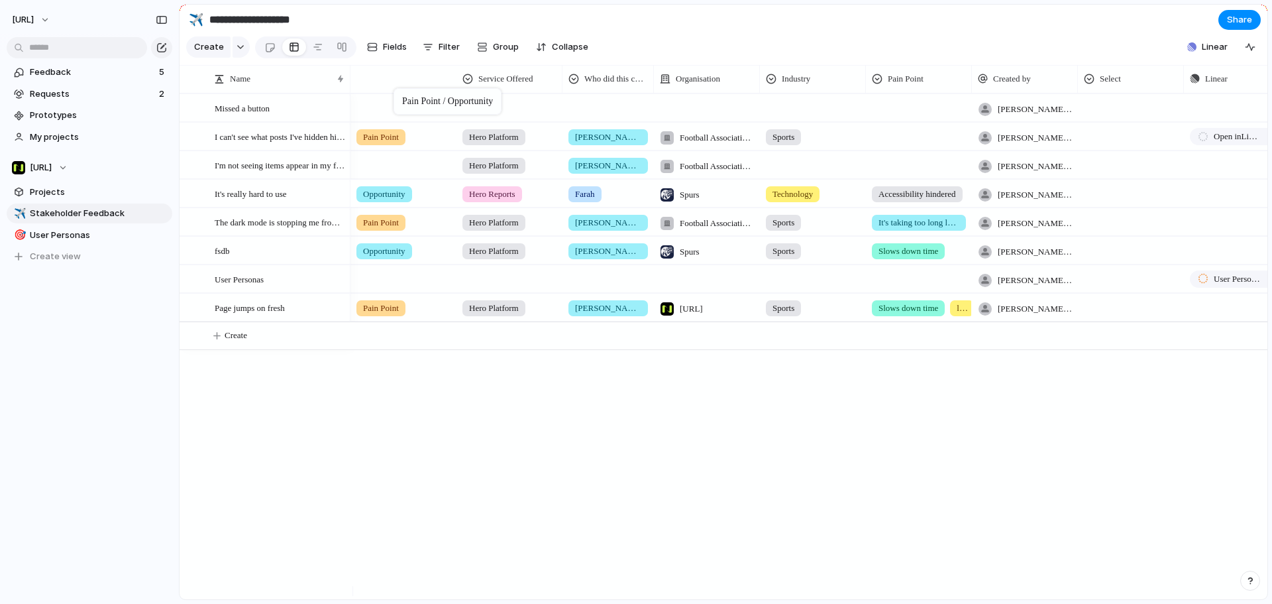
drag, startPoint x: 790, startPoint y: 89, endPoint x: 398, endPoint y: 89, distance: 391.7
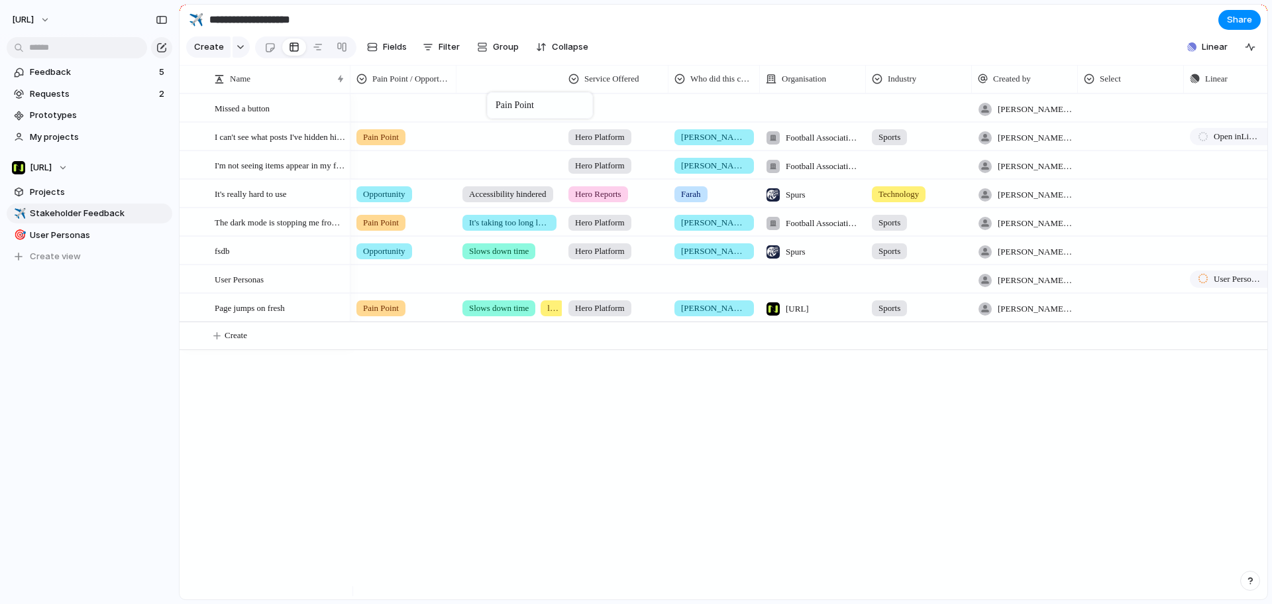
drag, startPoint x: 889, startPoint y: 84, endPoint x: 492, endPoint y: 92, distance: 397.7
click at [568, 461] on div "tyrone.stewart@nisien.ai Push Hero Platform Jason Football Association Wales Sp…" at bounding box center [809, 346] width 917 height 506
drag, startPoint x: 59, startPoint y: 258, endPoint x: 88, endPoint y: 275, distance: 33.5
click at [93, 318] on div "Feedback 5 Requests 2 Prototypes My projects Nisien.Ai Projects ✈️ Stakeholder …" at bounding box center [89, 187] width 179 height 374
click at [101, 207] on div "✈️ Stakeholder Feedback 🎯 User Personas ✈️ Stakeholder Feedback To pick up a dr…" at bounding box center [90, 234] width 166 height 63
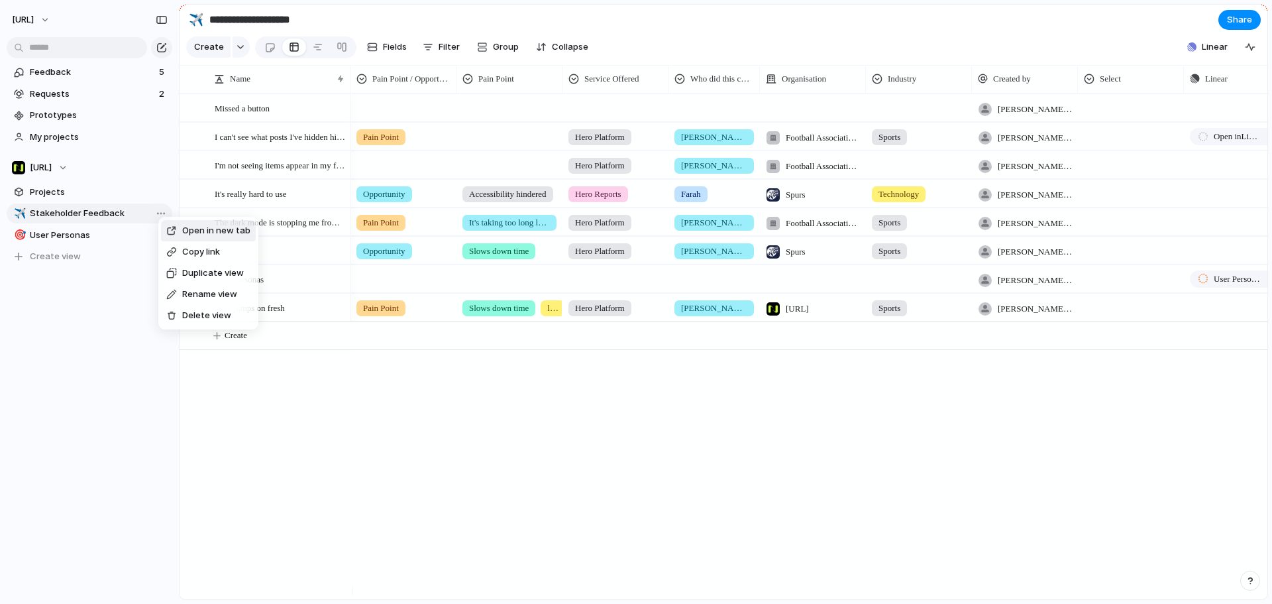
click at [132, 293] on div "Open in new tab Copy link Duplicate view Rename view Delete view" at bounding box center [636, 302] width 1272 height 604
click at [68, 66] on span "Feedback" at bounding box center [92, 72] width 125 height 13
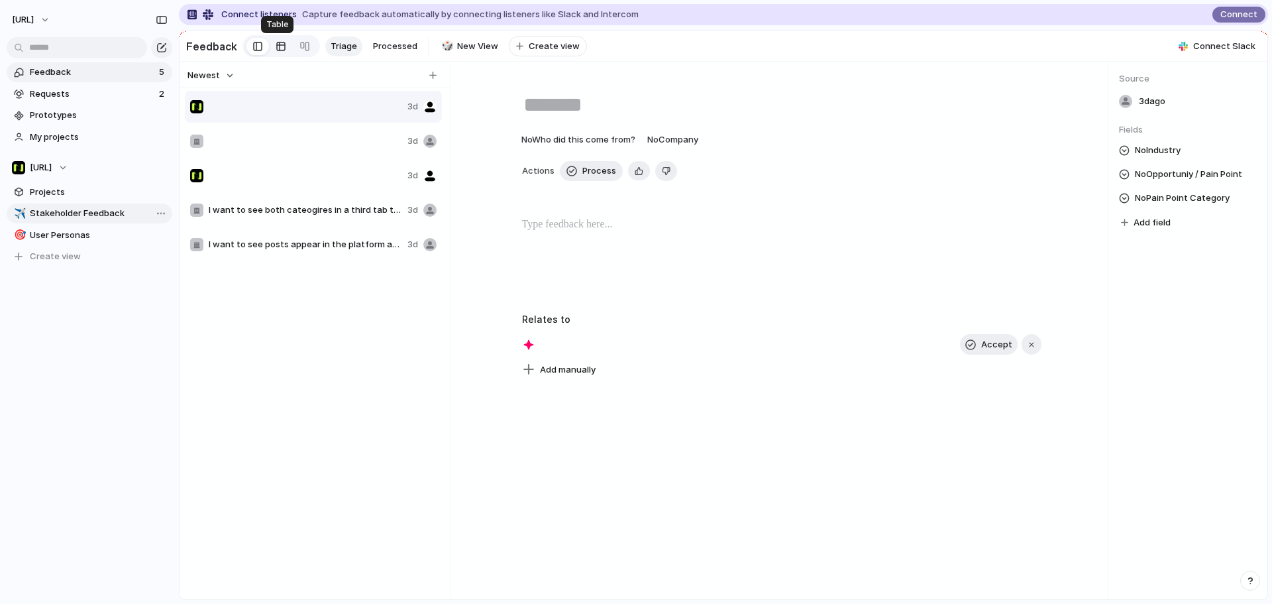
click at [279, 44] on div at bounding box center [281, 46] width 11 height 21
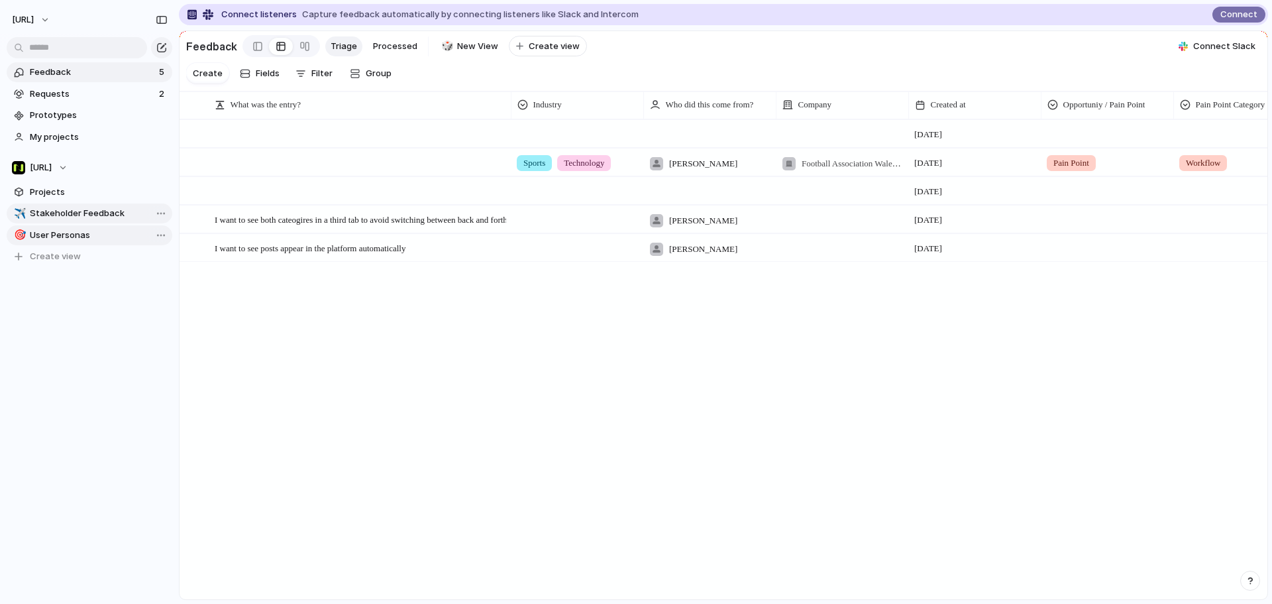
click at [66, 234] on span "User Personas" at bounding box center [99, 235] width 138 height 13
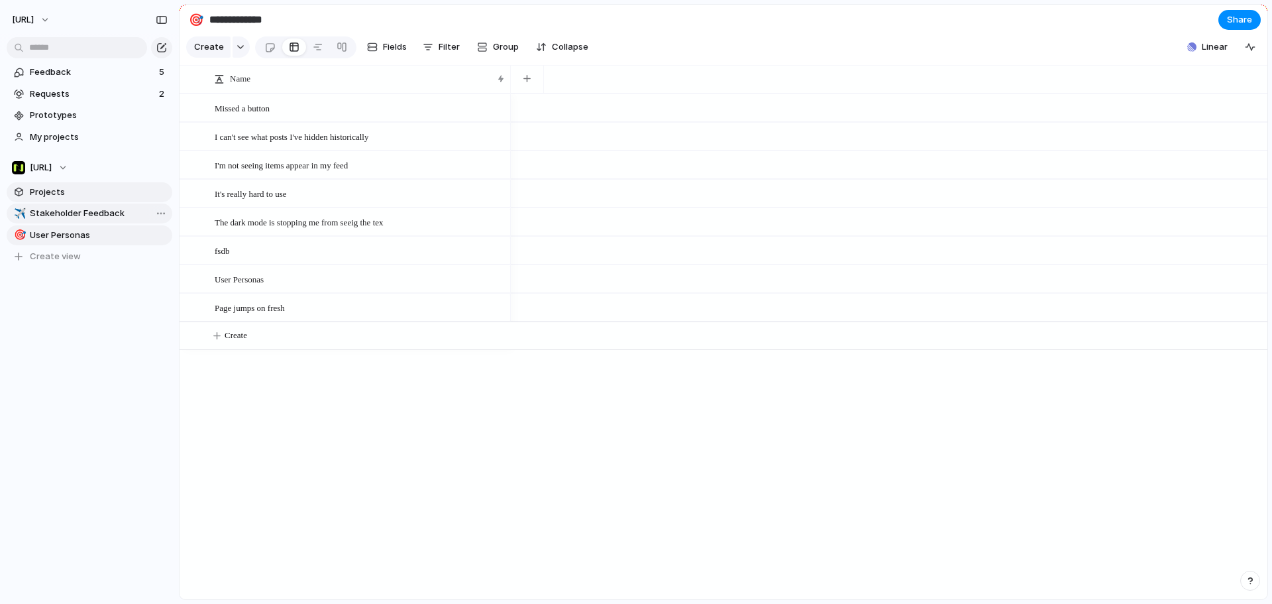
click at [64, 198] on span "Projects" at bounding box center [99, 192] width 138 height 13
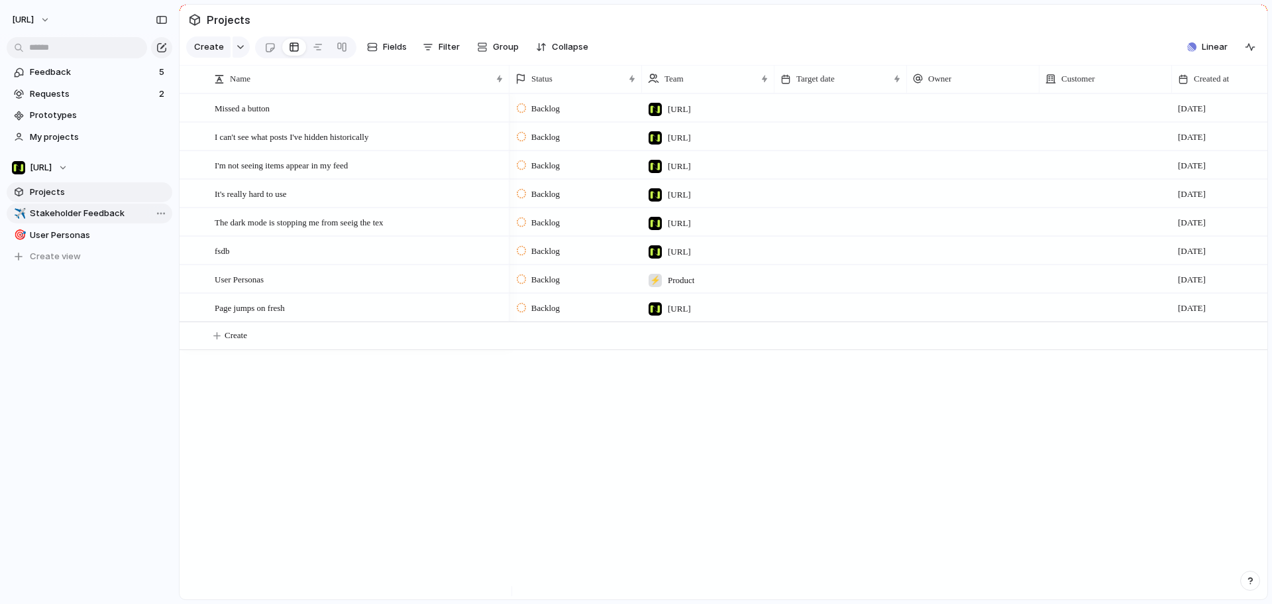
click at [70, 209] on span "Stakeholder Feedback" at bounding box center [99, 213] width 138 height 13
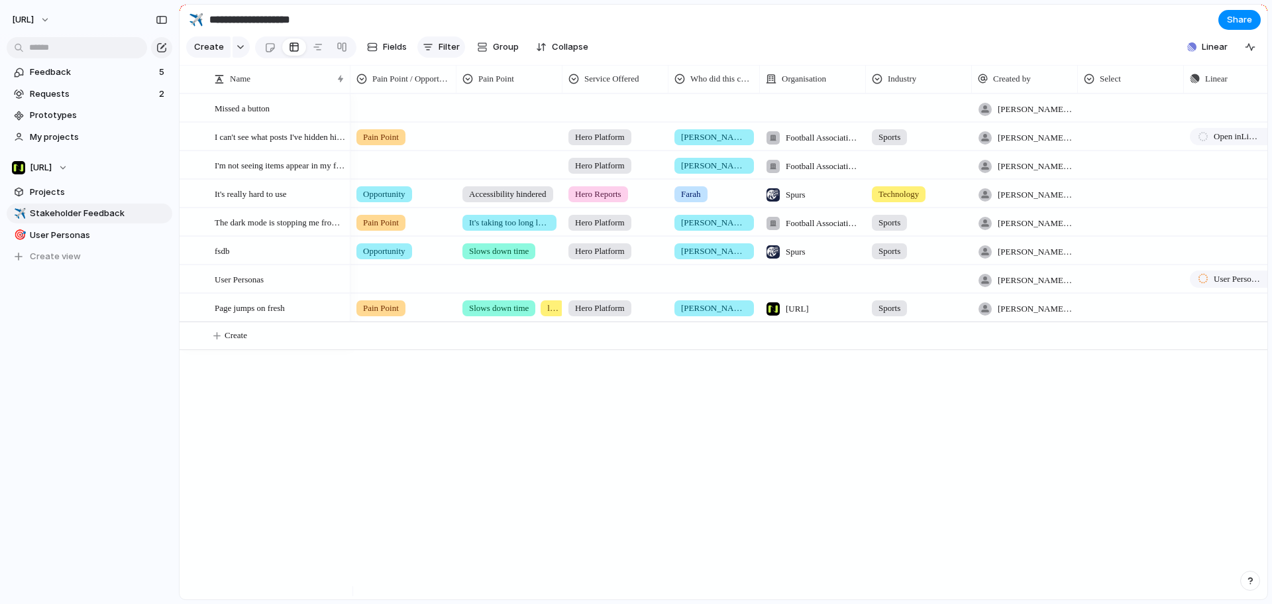
click at [439, 50] on span "Filter" at bounding box center [449, 46] width 21 height 13
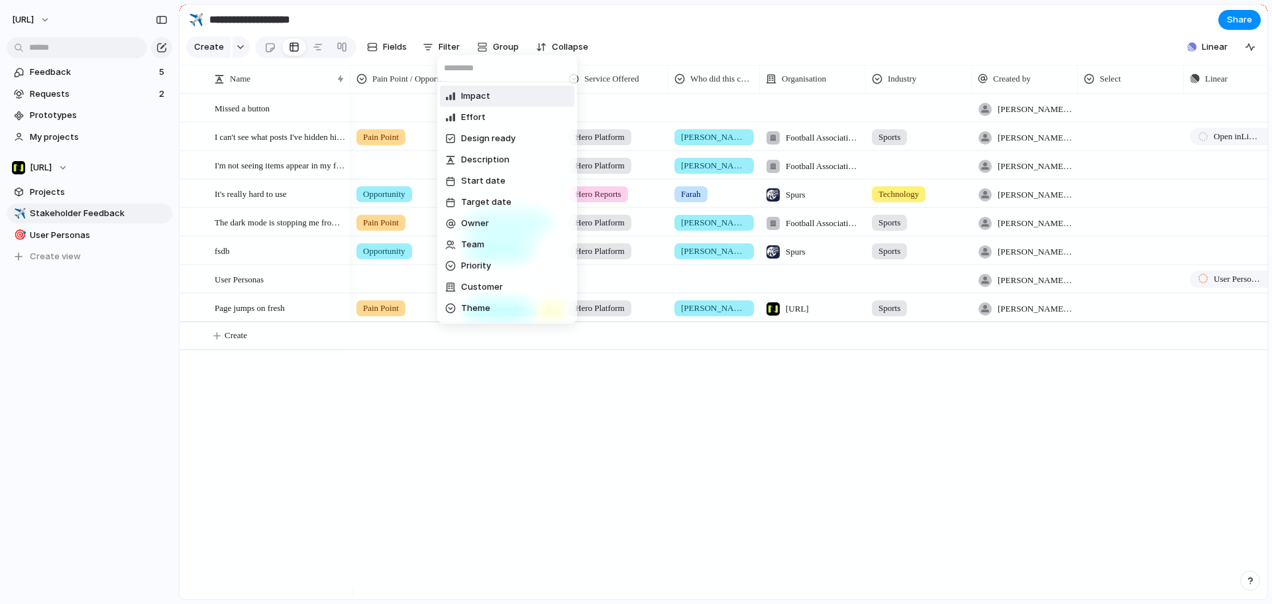
click at [504, 53] on div "Impact Effort Design ready Description Start date Target date Owner Team Priori…" at bounding box center [636, 302] width 1272 height 604
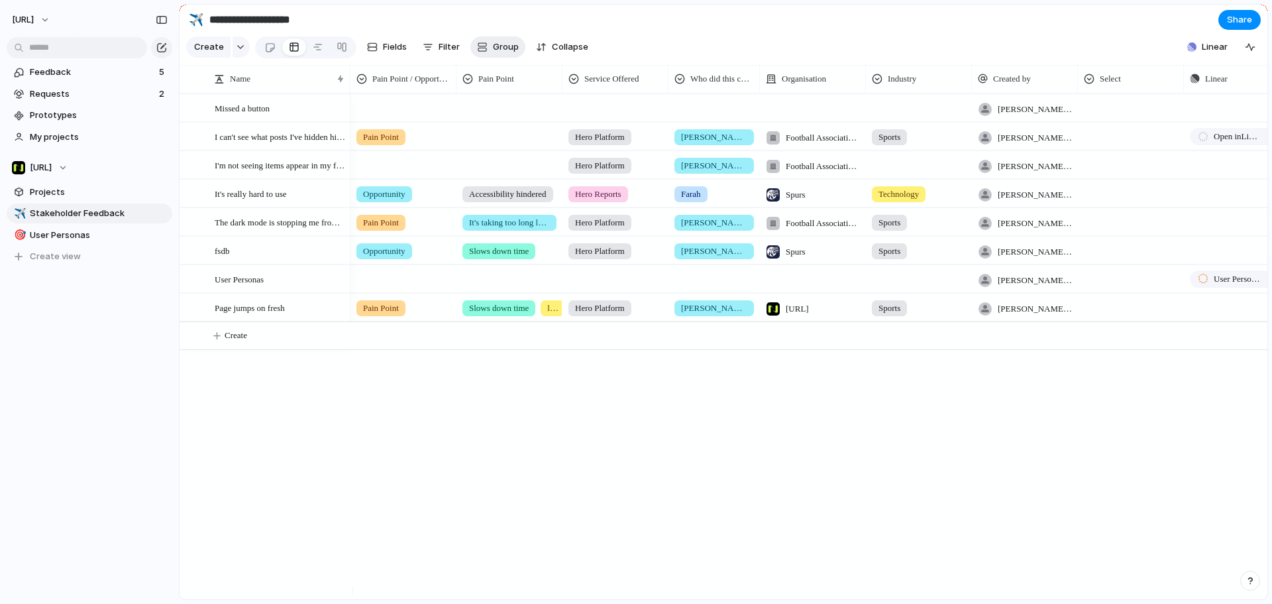
click at [506, 49] on span "Group" at bounding box center [506, 46] width 26 height 13
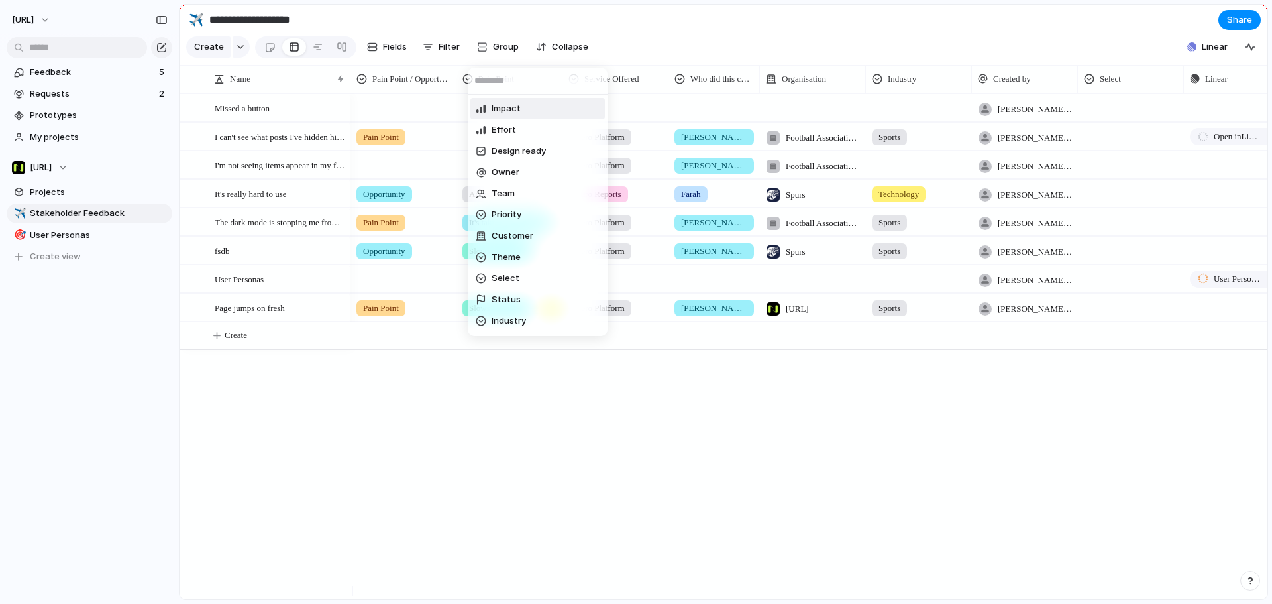
click at [387, 37] on div "Impact Effort Design ready Owner Team Priority Customer Theme Select Status Ind…" at bounding box center [636, 302] width 1272 height 604
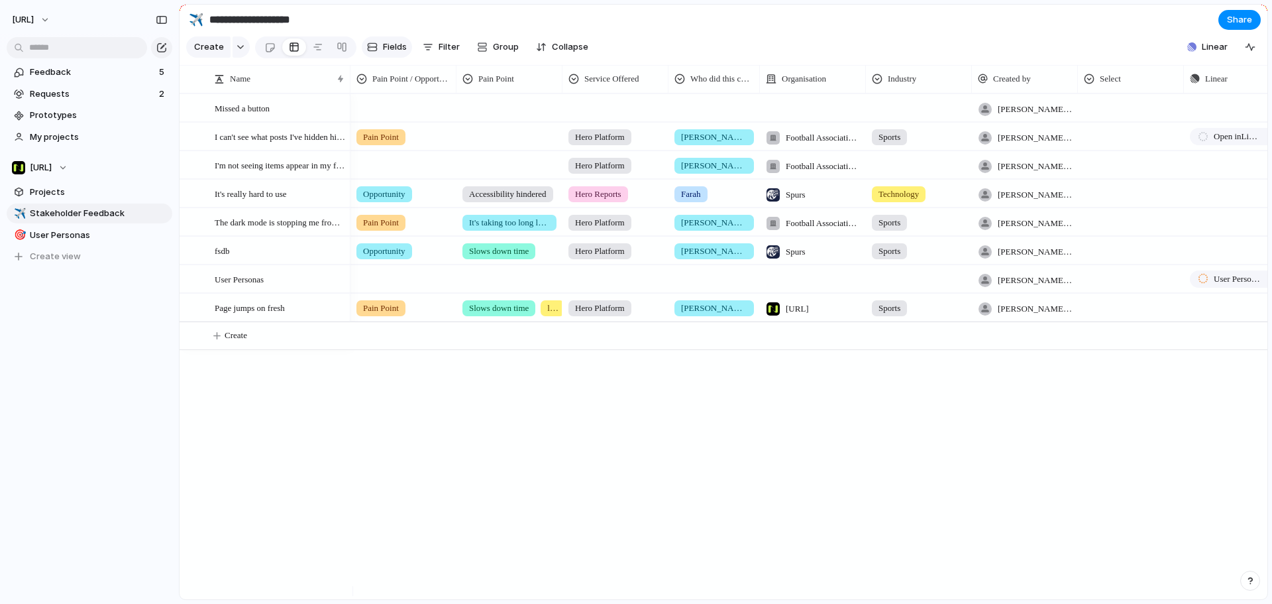
click at [391, 50] on span "Fields" at bounding box center [395, 46] width 24 height 13
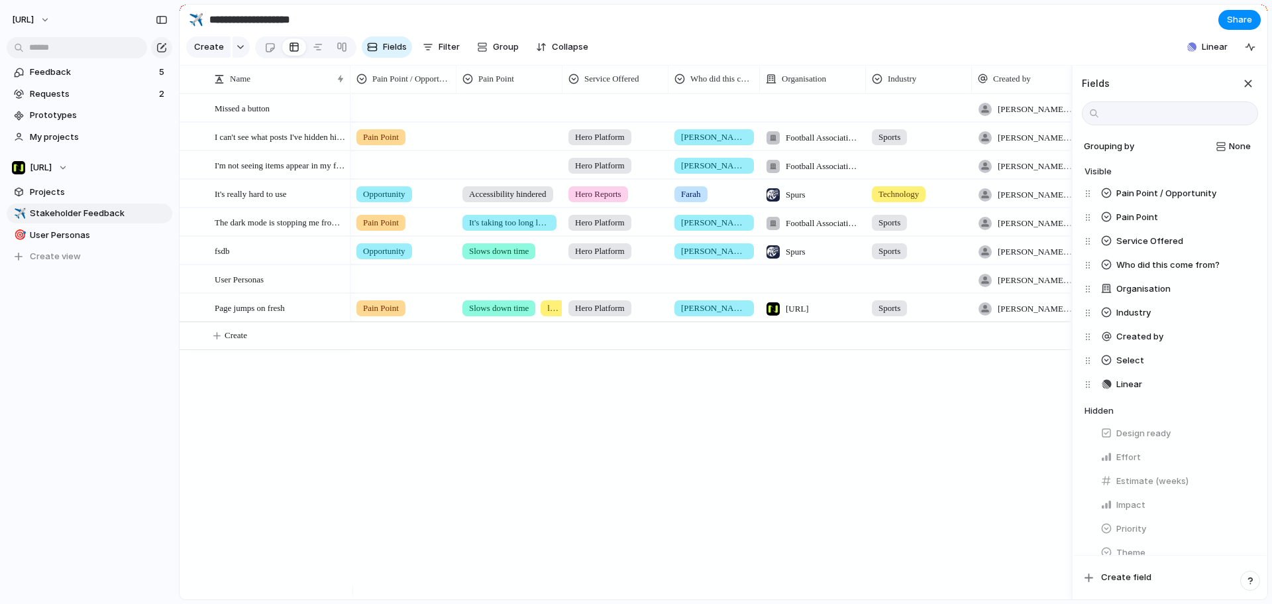
click at [505, 29] on section "**********" at bounding box center [724, 20] width 1088 height 30
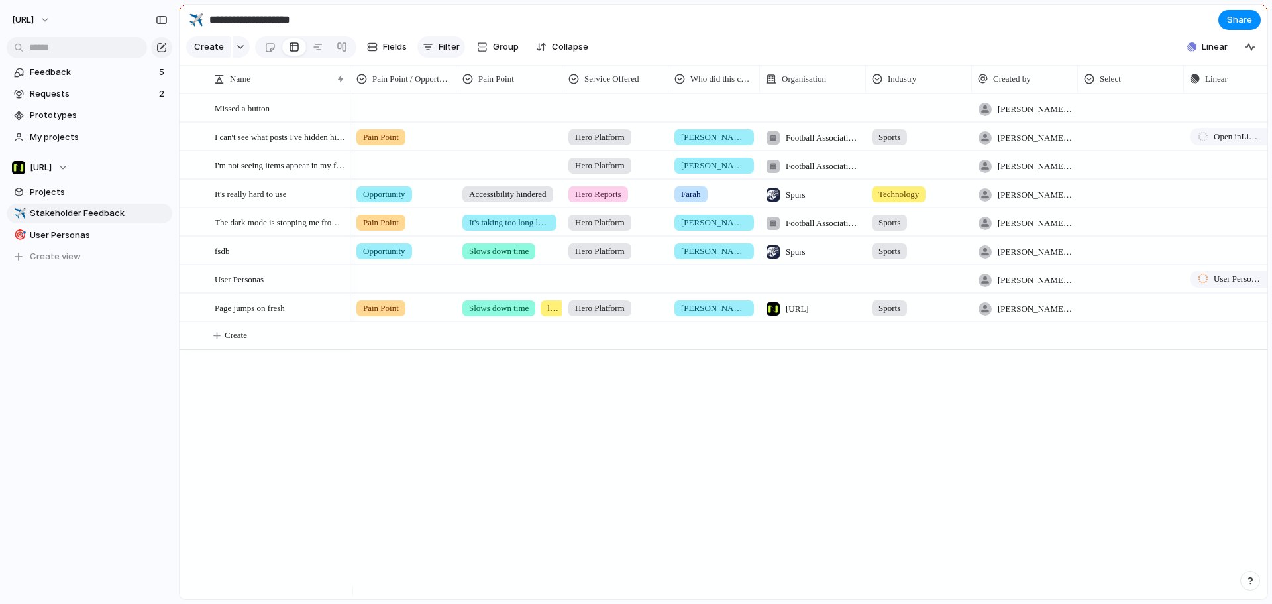
click at [433, 50] on button "Filter" at bounding box center [442, 46] width 48 height 21
click at [76, 72] on div "Impact Effort Design ready Description Start date Target date Owner Team Priori…" at bounding box center [636, 302] width 1272 height 604
click at [76, 72] on span "Feedback" at bounding box center [92, 72] width 125 height 13
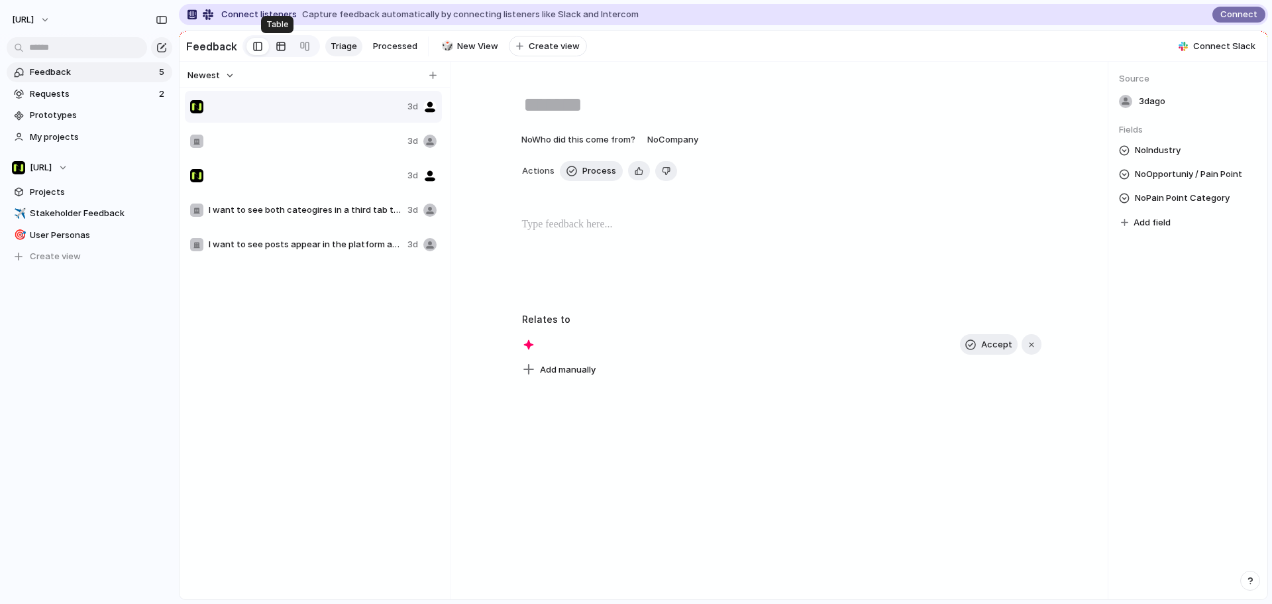
click at [276, 40] on div at bounding box center [281, 46] width 11 height 21
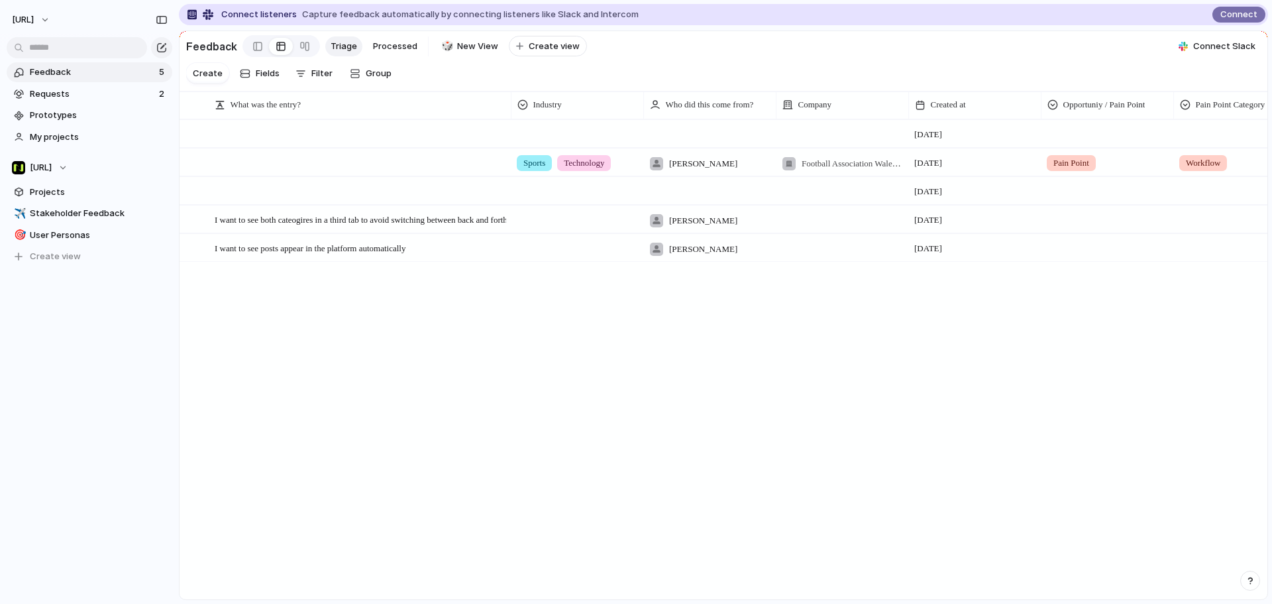
click at [119, 71] on span "Feedback" at bounding box center [92, 72] width 125 height 13
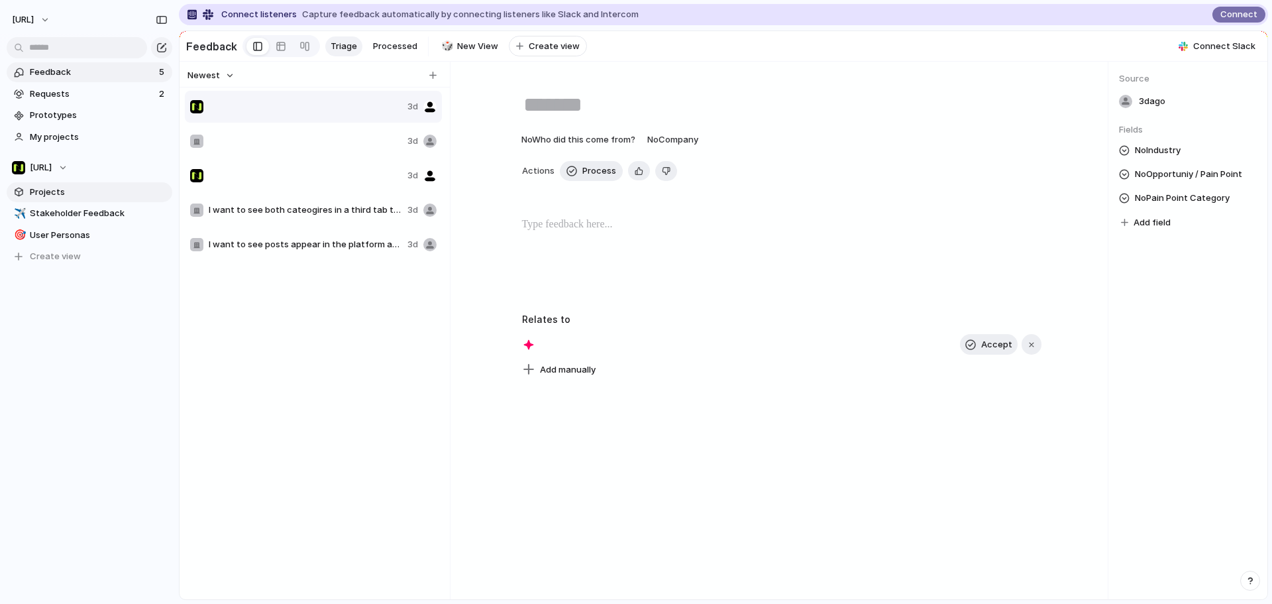
click at [82, 196] on span "Projects" at bounding box center [99, 192] width 138 height 13
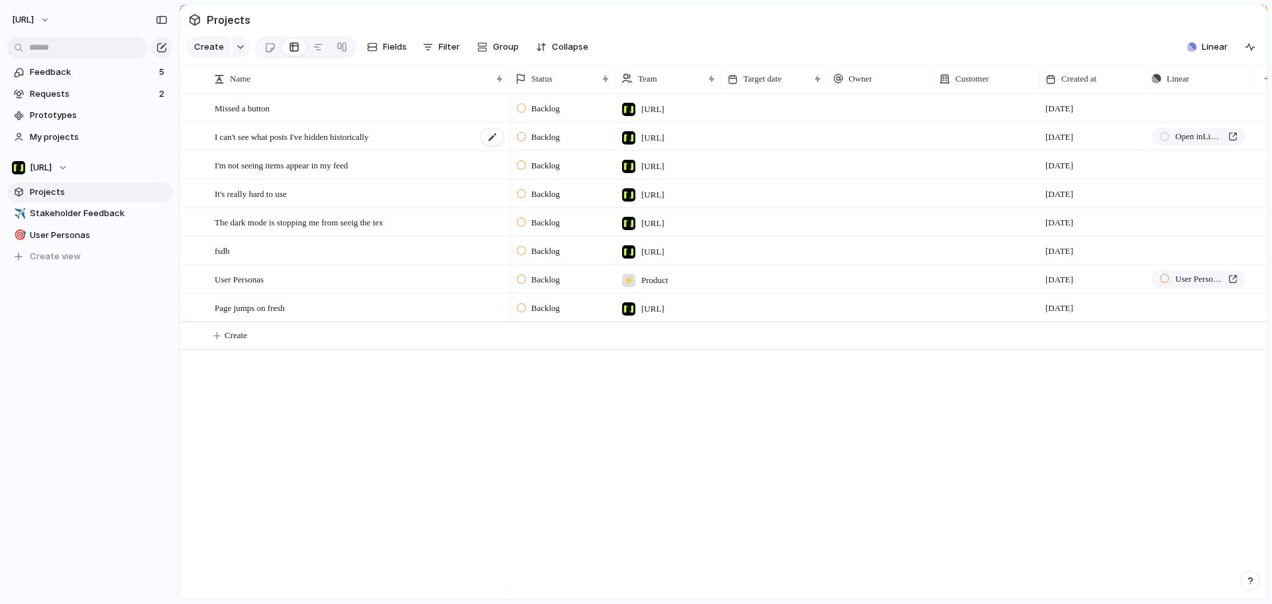
click at [311, 144] on span "I can't see what posts I've hidden historically" at bounding box center [292, 136] width 154 height 15
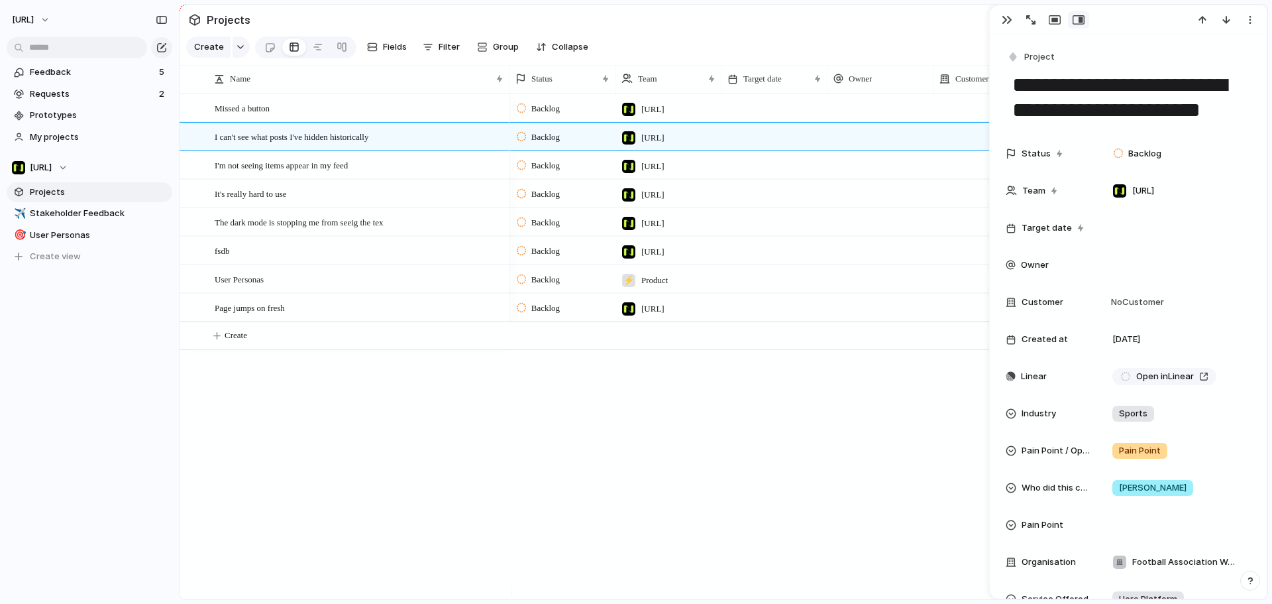
click at [1015, 92] on textarea "**********" at bounding box center [1128, 98] width 235 height 54
click at [1017, 92] on textarea "**********" at bounding box center [1128, 98] width 235 height 54
drag, startPoint x: 1013, startPoint y: 84, endPoint x: 1231, endPoint y: 153, distance: 228.7
click at [1231, 151] on div "**********" at bounding box center [1128, 608] width 277 height 1148
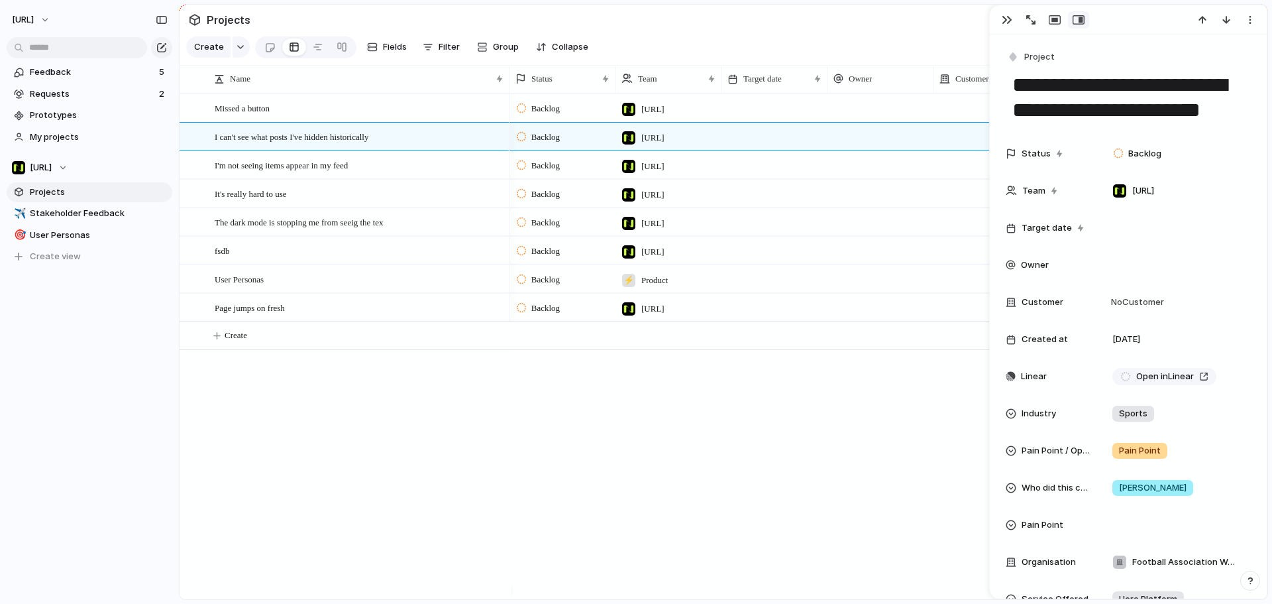
drag, startPoint x: 1009, startPoint y: 78, endPoint x: 1006, endPoint y: 89, distance: 12.4
click at [1011, 79] on textarea "**********" at bounding box center [1128, 98] width 235 height 54
drag, startPoint x: 1009, startPoint y: 85, endPoint x: 1221, endPoint y: 132, distance: 217.2
click at [1223, 129] on div "**********" at bounding box center [1128, 608] width 277 height 1148
click at [97, 217] on span "Stakeholder Feedback" at bounding box center [99, 213] width 138 height 13
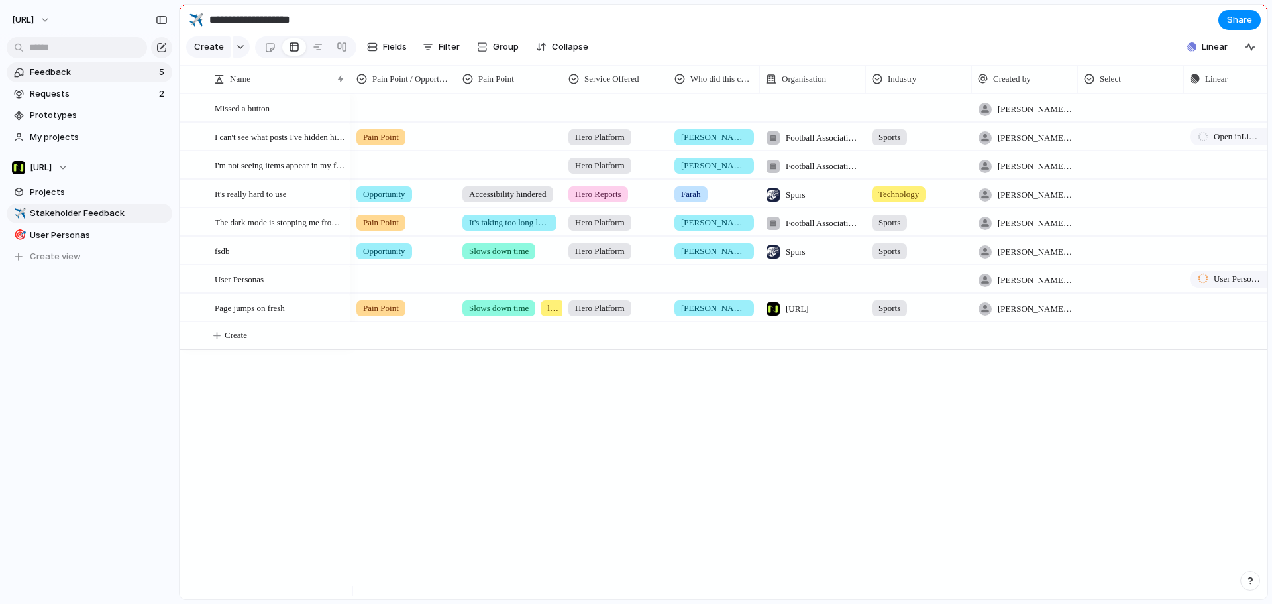
click at [107, 71] on span "Feedback" at bounding box center [92, 72] width 125 height 13
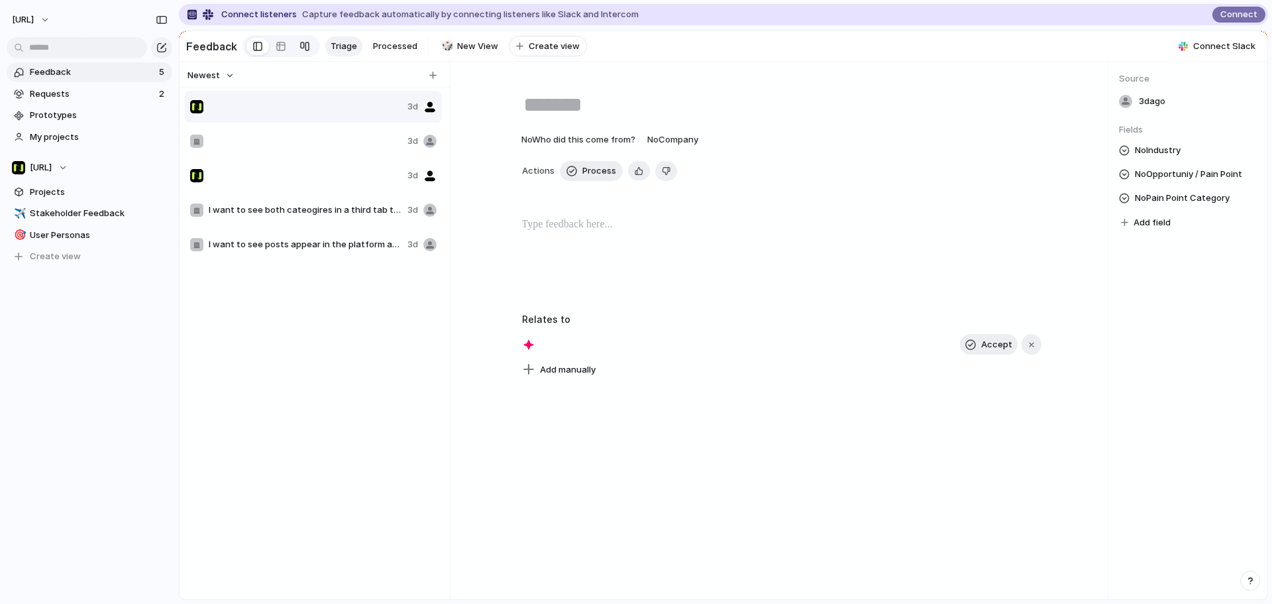
click at [293, 49] on link at bounding box center [305, 46] width 24 height 21
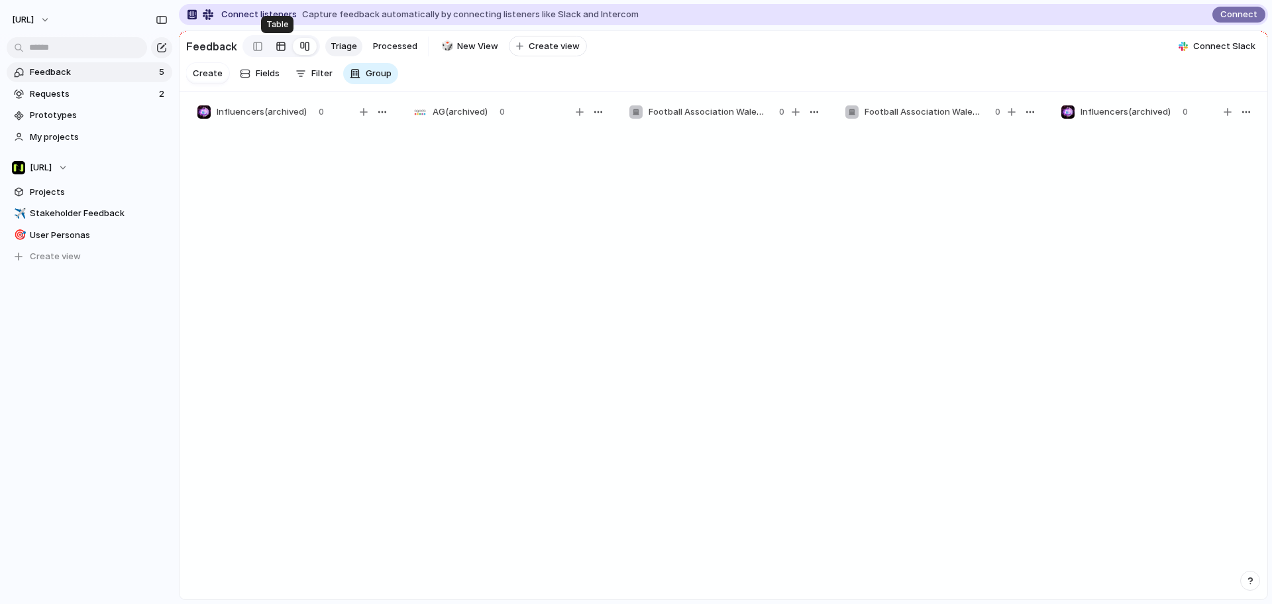
click at [278, 44] on div at bounding box center [281, 46] width 11 height 21
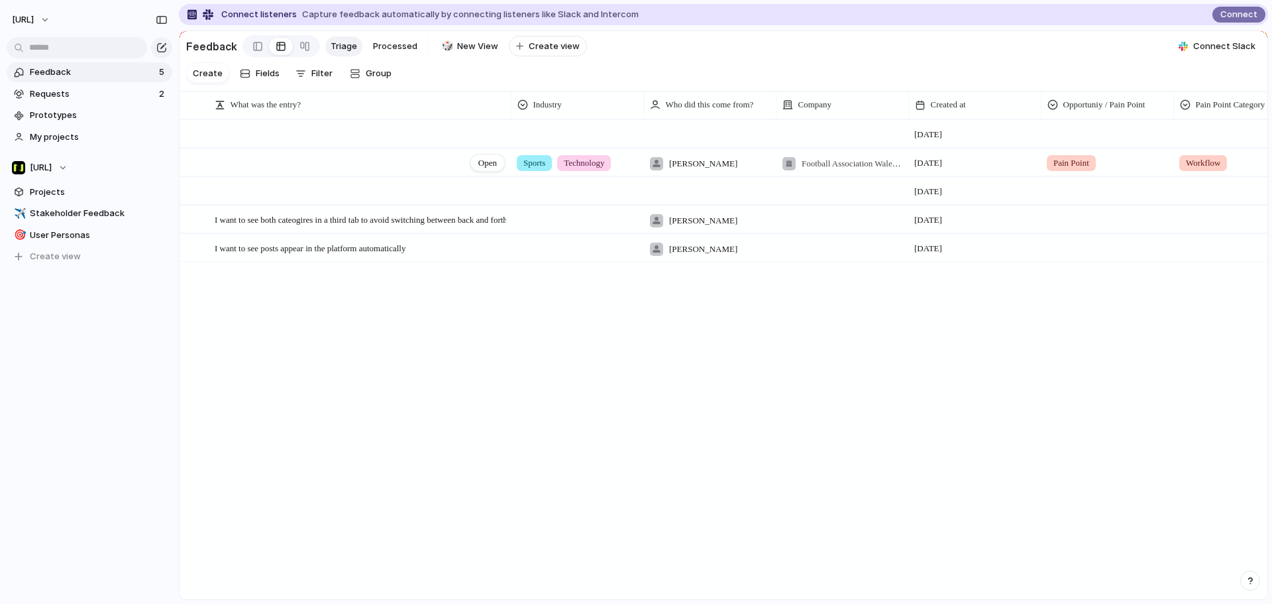
click at [324, 177] on div "Open" at bounding box center [361, 163] width 292 height 28
click at [299, 119] on div "What was the entry? Industry Who did this come from? Company Created at Opportu…" at bounding box center [724, 105] width 1088 height 28
click at [297, 142] on div "Open" at bounding box center [361, 135] width 292 height 28
drag, startPoint x: 439, startPoint y: 503, endPoint x: 435, endPoint y: 547, distance: 43.9
click at [237, 115] on div "What was the entry?" at bounding box center [359, 104] width 297 height 21
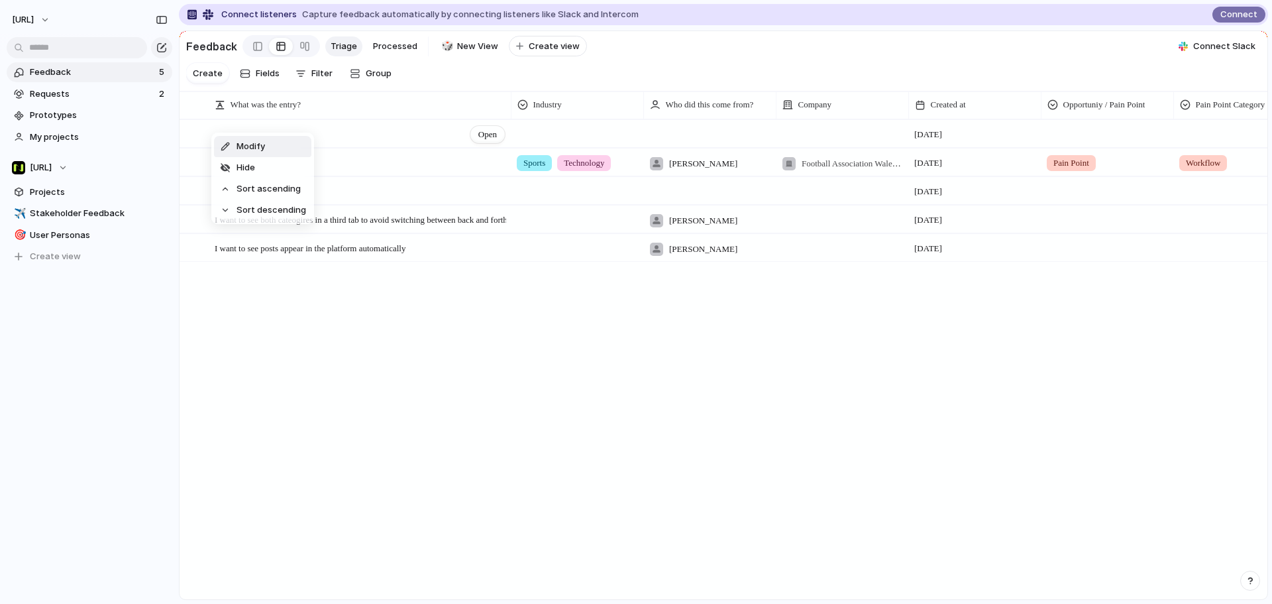
drag, startPoint x: 355, startPoint y: 142, endPoint x: 370, endPoint y: 144, distance: 14.8
click at [356, 142] on div "Modify Hide Sort ascending Sort descending" at bounding box center [636, 302] width 1272 height 604
click at [370, 144] on div "Open" at bounding box center [361, 135] width 292 height 28
type textarea "**********"
click at [489, 143] on div "Open" at bounding box center [488, 134] width 34 height 17
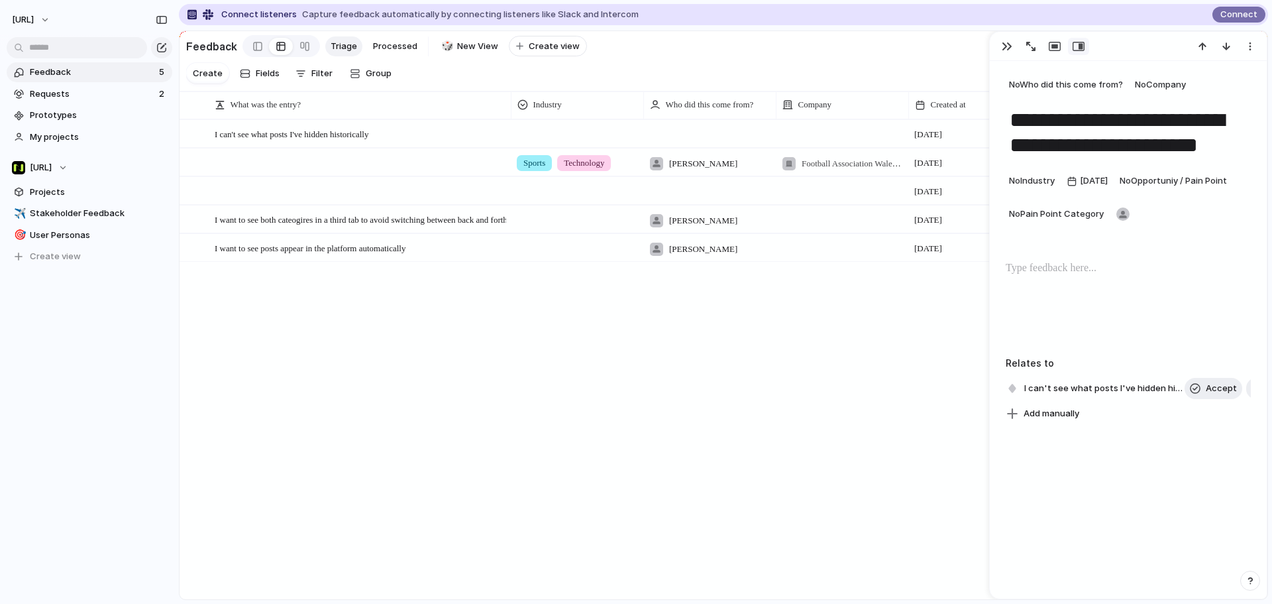
click at [427, 396] on div "I can't see what posts I've hidden historically Open 3 October tyrone.stewart@n…" at bounding box center [724, 358] width 1088 height 479
click at [123, 77] on span "Feedback" at bounding box center [92, 72] width 125 height 13
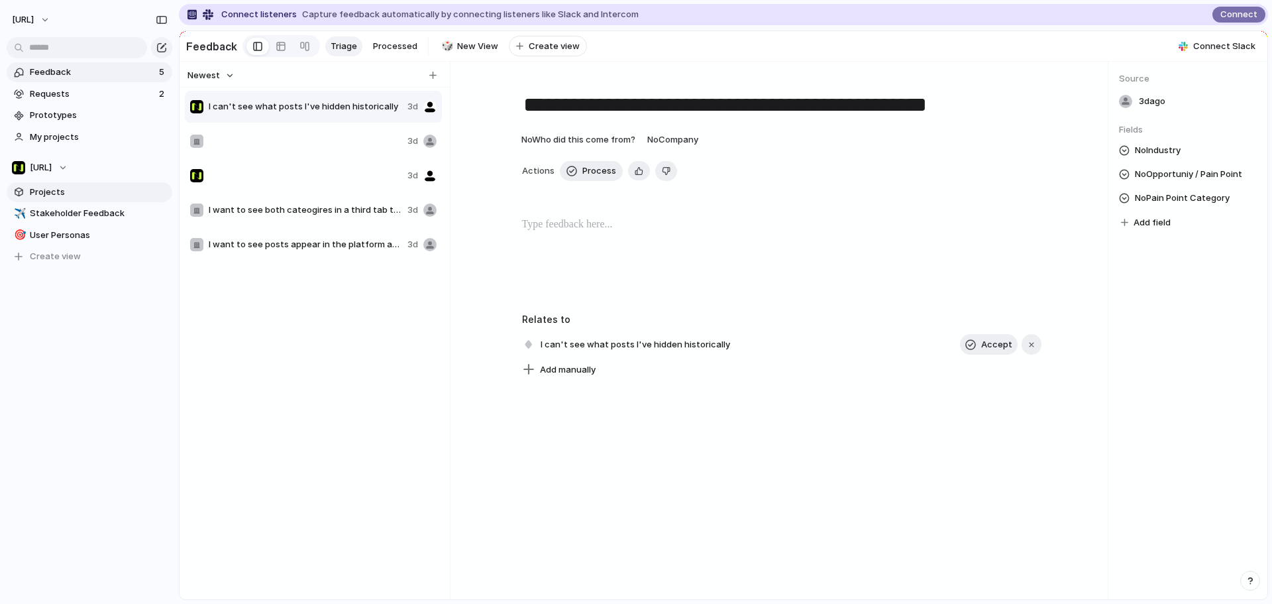
click at [51, 197] on span "Projects" at bounding box center [99, 192] width 138 height 13
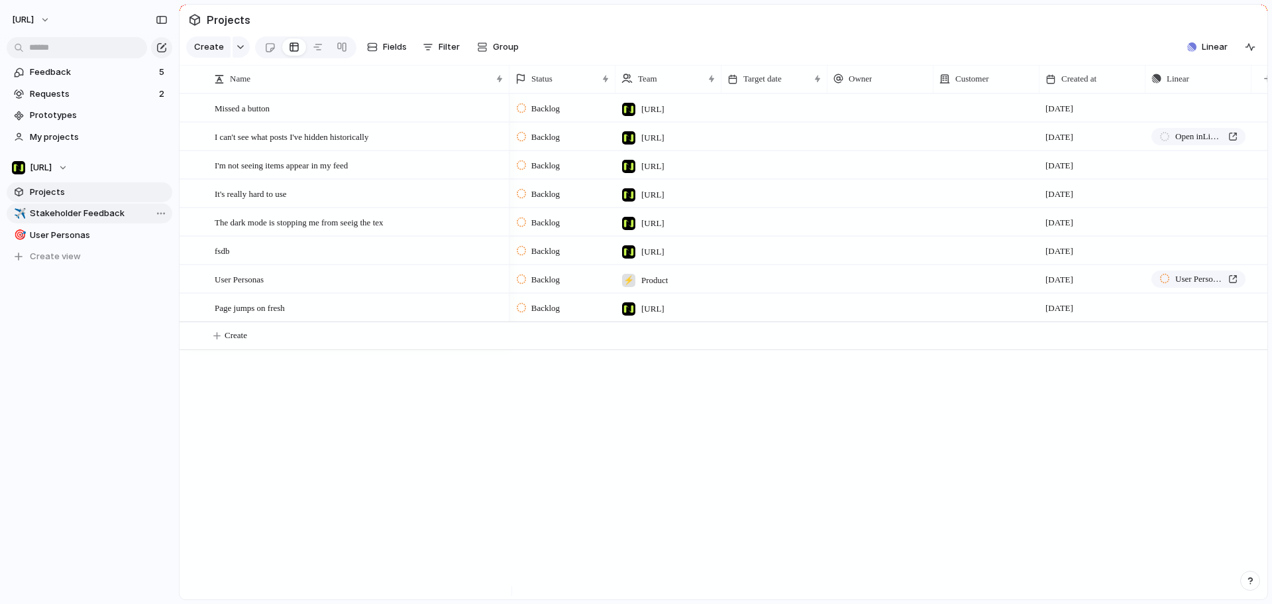
click at [83, 213] on span "Stakeholder Feedback" at bounding box center [99, 213] width 138 height 13
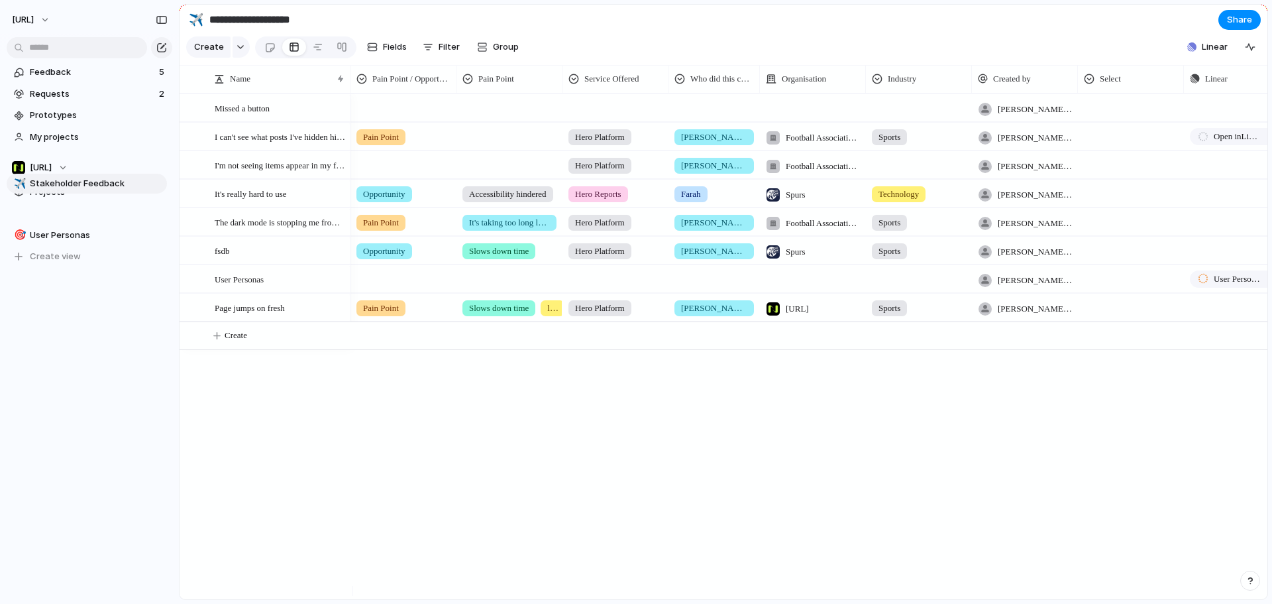
drag, startPoint x: 129, startPoint y: 184, endPoint x: 121, endPoint y: 180, distance: 8.9
click at [121, 203] on div "✈️ Stakeholder Feedback 🎯 User Personas ✈️ Stakeholder Feedback To pick up a dr…" at bounding box center [90, 234] width 166 height 63
click at [146, 161] on div "button" at bounding box center [157, 168] width 24 height 16
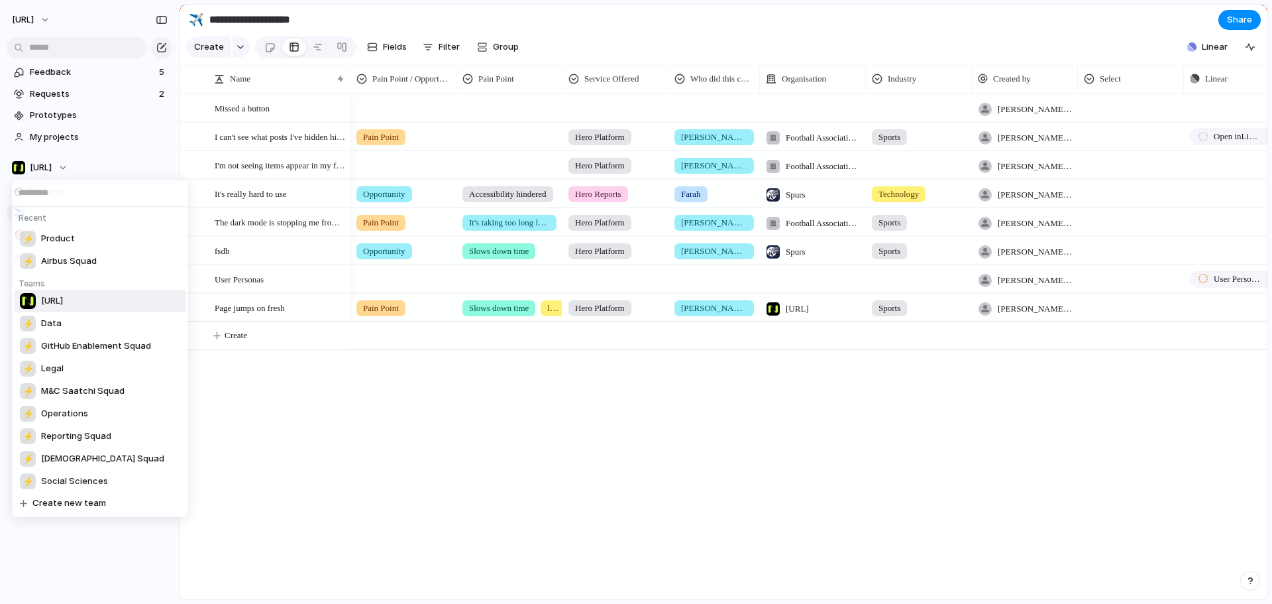
click at [161, 171] on div "Recent ⚡ Product ⚡ Airbus Squad Teams [URL] ⚡ Data ⚡ GitHub Enablement Squad ⚡ …" at bounding box center [636, 302] width 1272 height 604
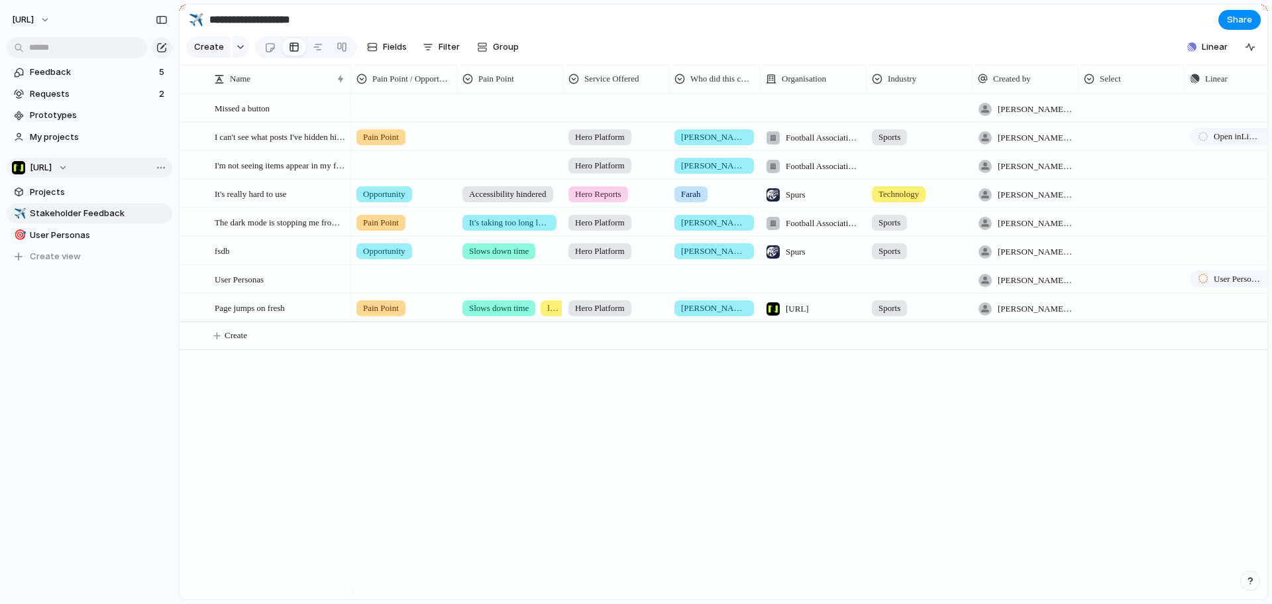
drag, startPoint x: 23, startPoint y: 396, endPoint x: 34, endPoint y: 327, distance: 70.5
click at [23, 395] on div "Team settings Copy link Add members" at bounding box center [636, 302] width 1272 height 604
click at [79, 257] on button "Create view" at bounding box center [90, 257] width 166 height 20
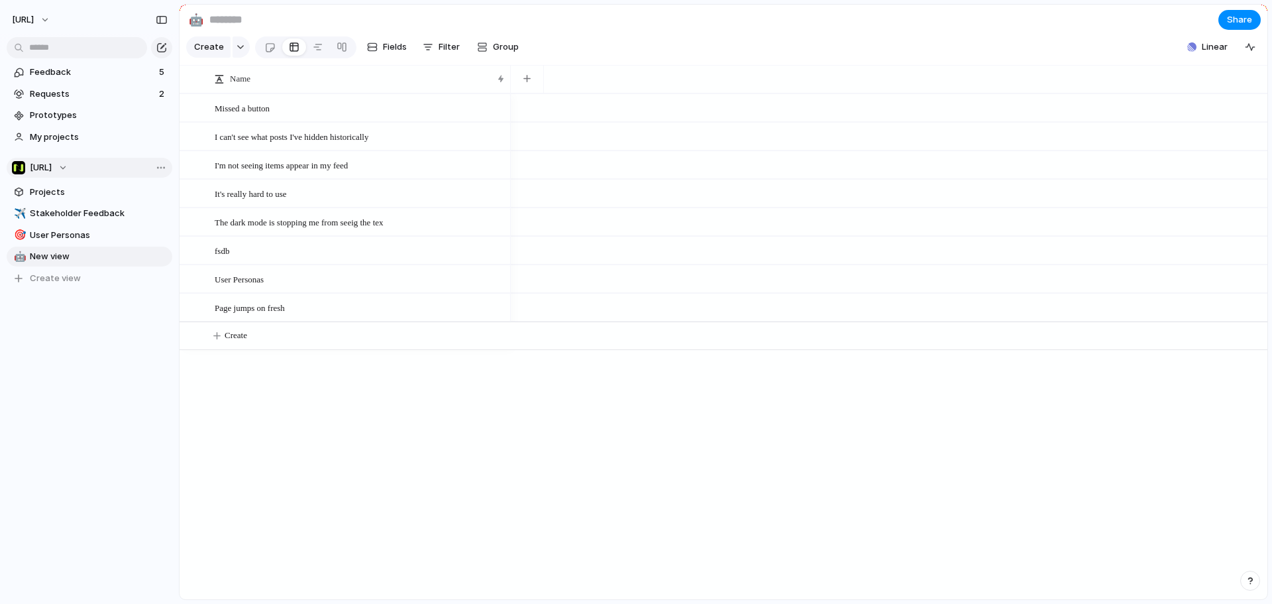
click at [82, 302] on div "Feedback 5 Requests 2 Prototypes My projects Nisien.Ai Projects ✈️ Stakeholder …" at bounding box center [89, 198] width 179 height 396
click at [201, 362] on span "Delete view" at bounding box center [206, 363] width 49 height 13
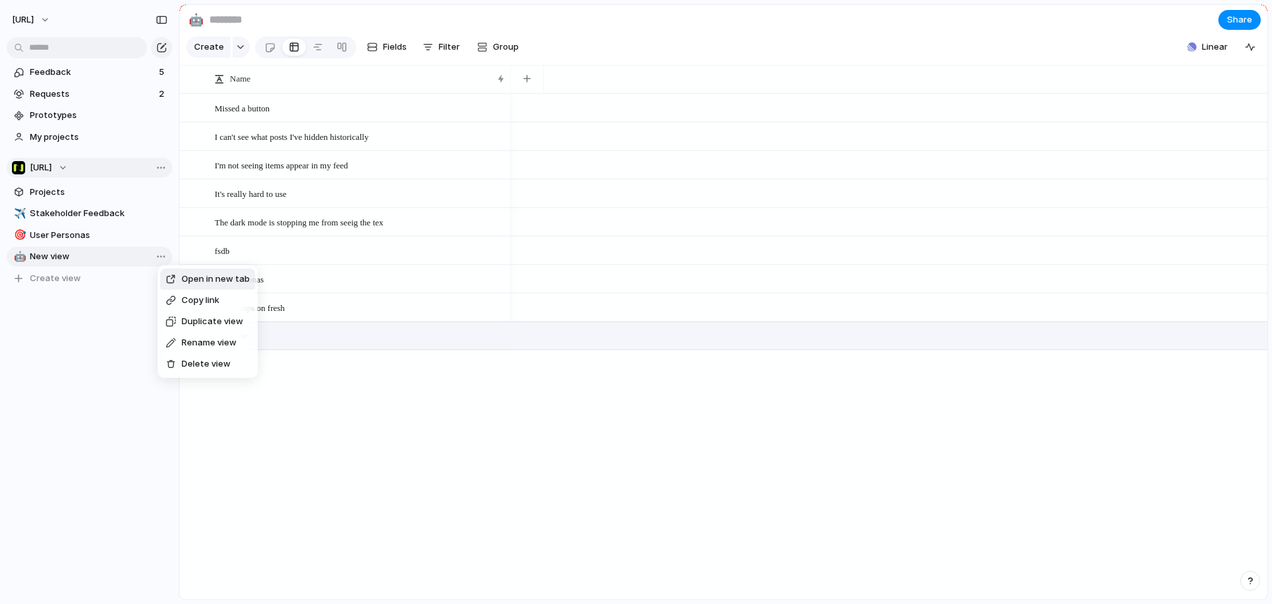
type input "**********"
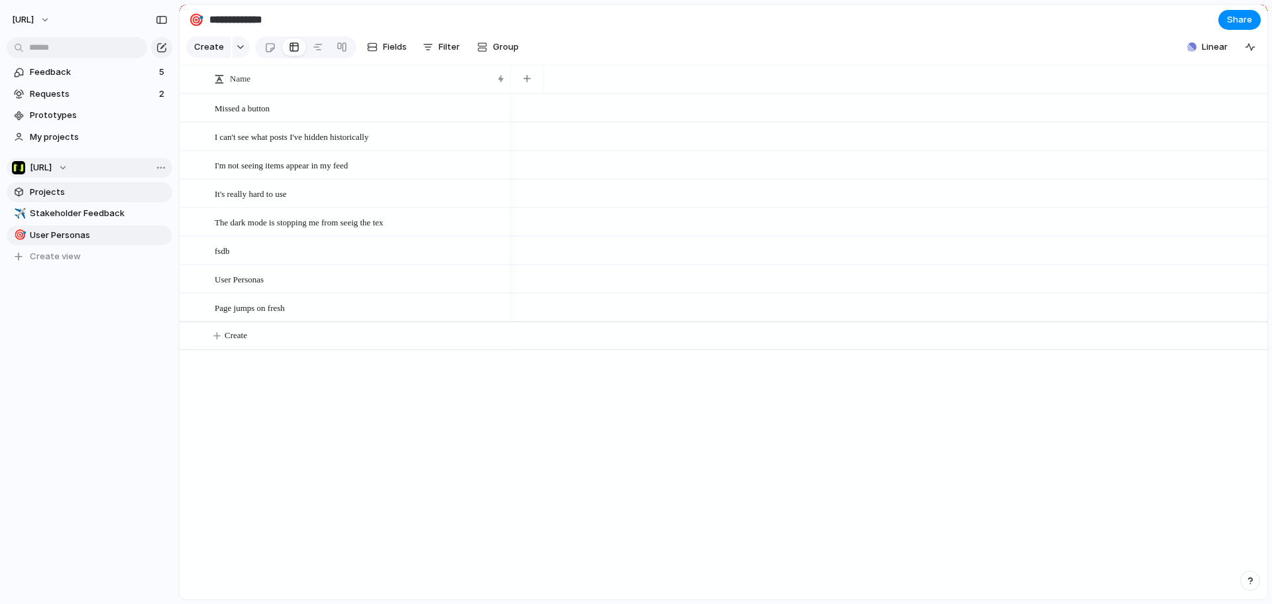
click at [98, 191] on span "Projects" at bounding box center [99, 192] width 138 height 13
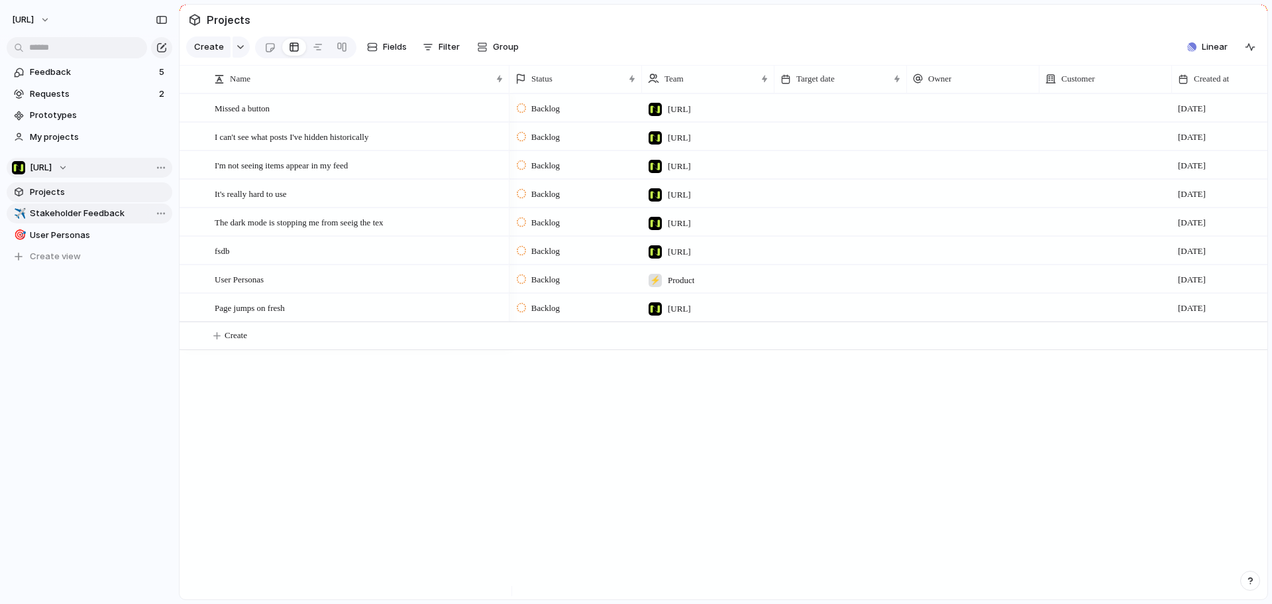
click at [96, 210] on span "Stakeholder Feedback" at bounding box center [99, 213] width 138 height 13
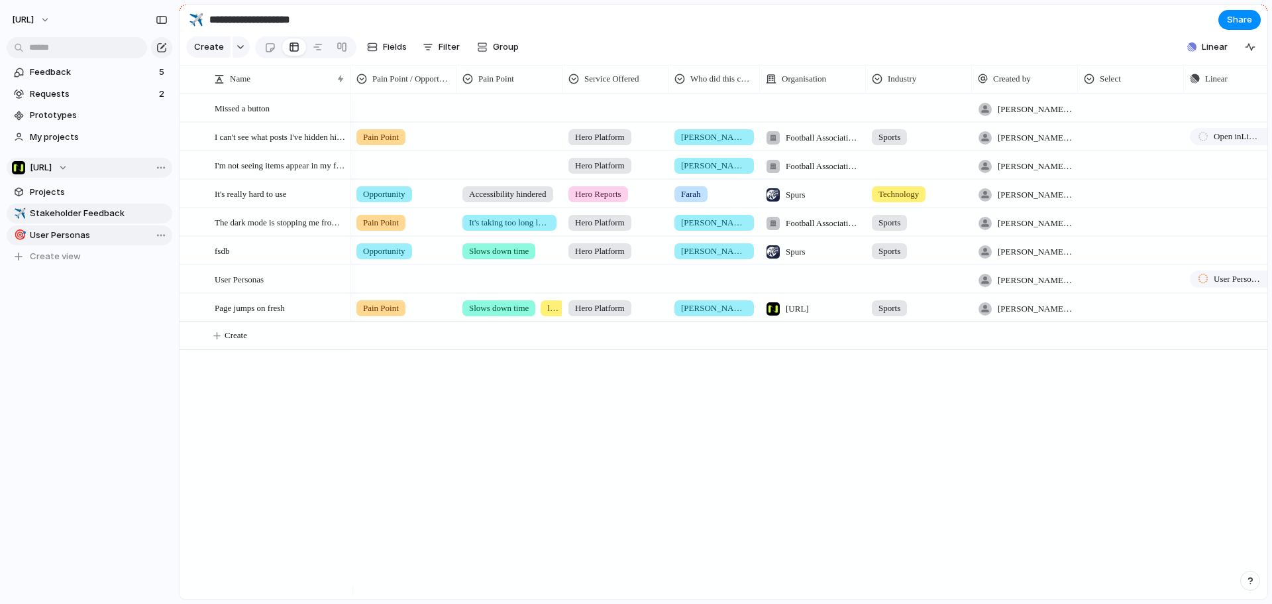
click at [99, 230] on span "User Personas" at bounding box center [99, 235] width 138 height 13
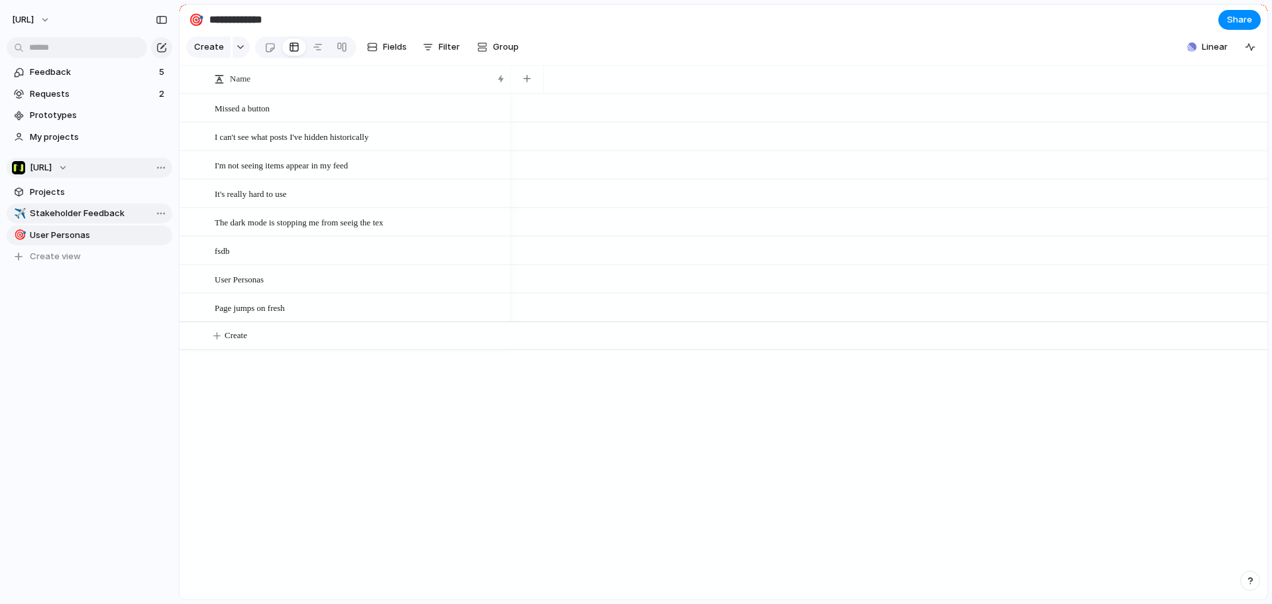
click at [97, 215] on span "Stakeholder Feedback" at bounding box center [99, 213] width 138 height 13
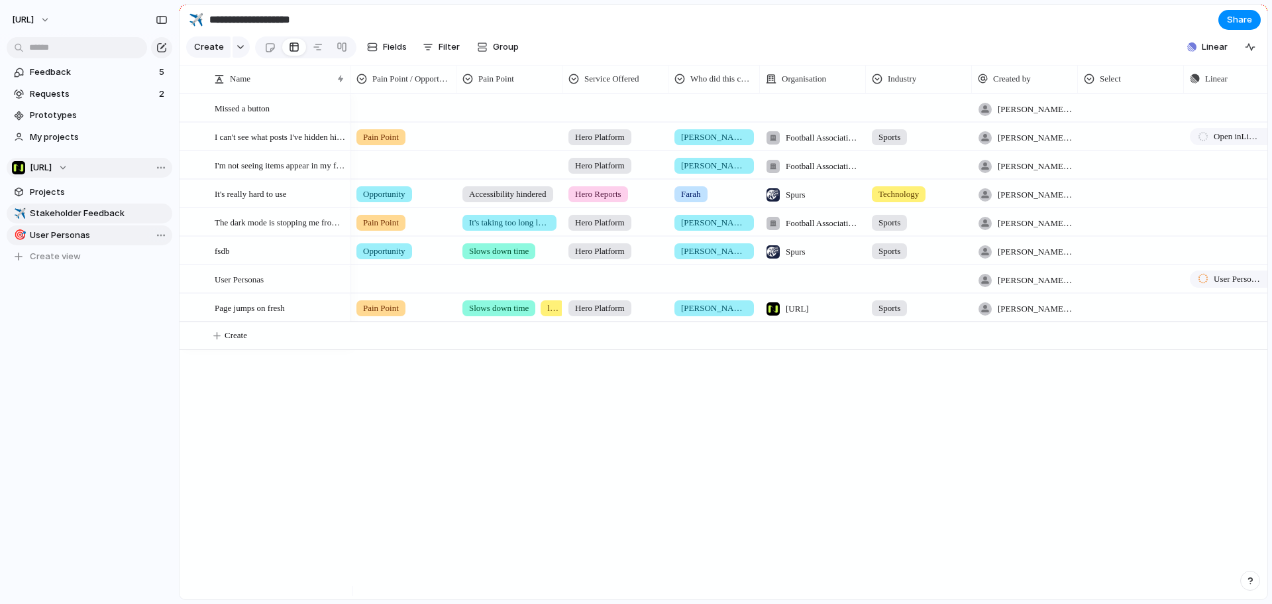
click at [95, 240] on span "User Personas" at bounding box center [99, 235] width 138 height 13
type input "**********"
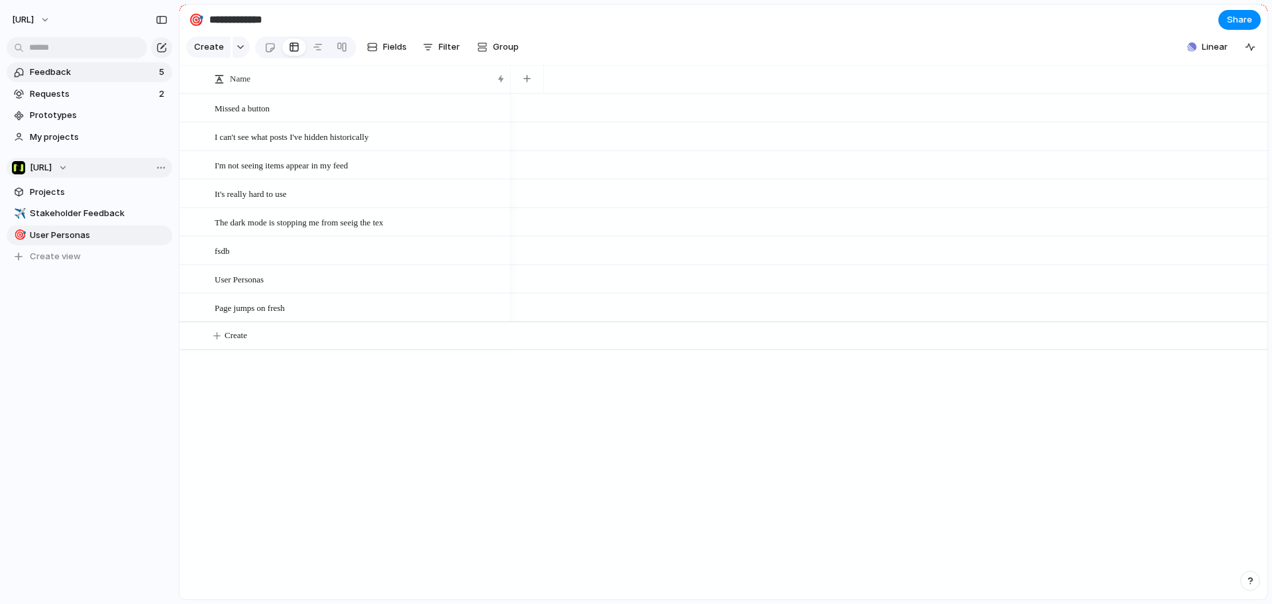
click at [44, 70] on span "Feedback" at bounding box center [92, 72] width 125 height 13
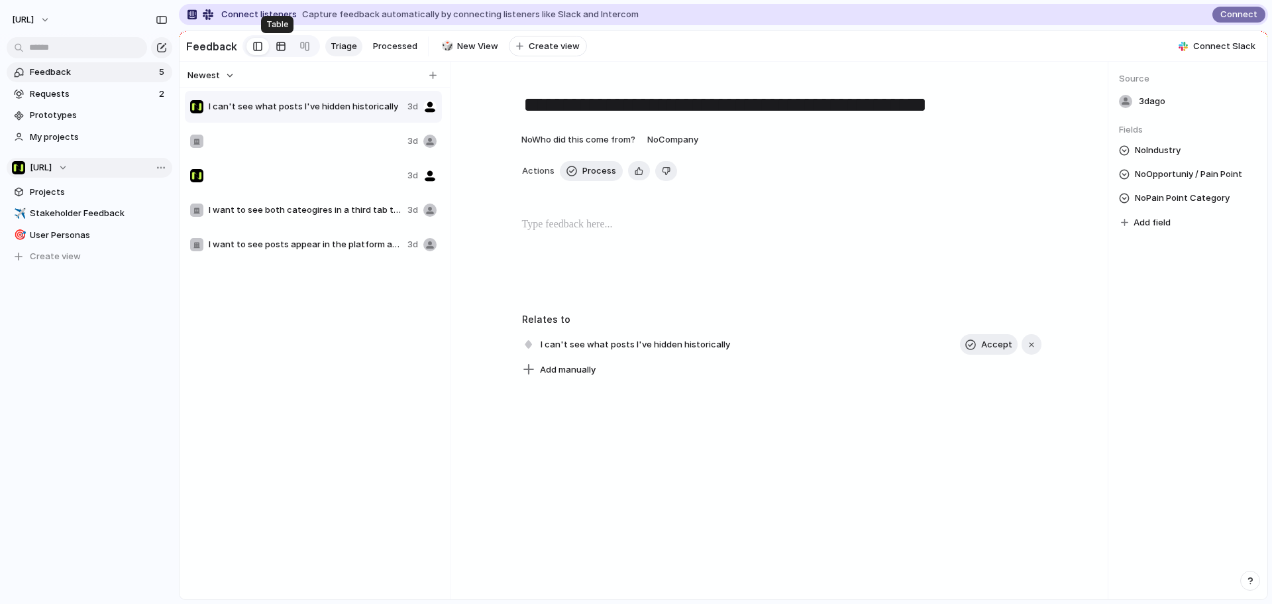
click at [270, 50] on link at bounding box center [281, 46] width 24 height 21
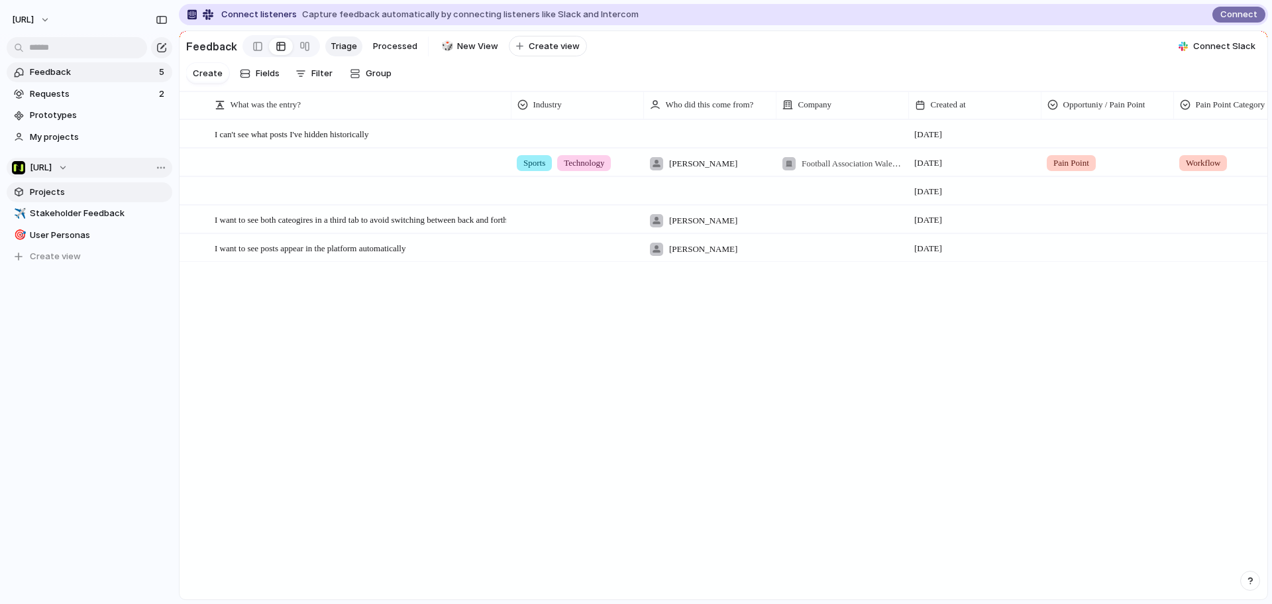
click at [56, 188] on span "Projects" at bounding box center [99, 192] width 138 height 13
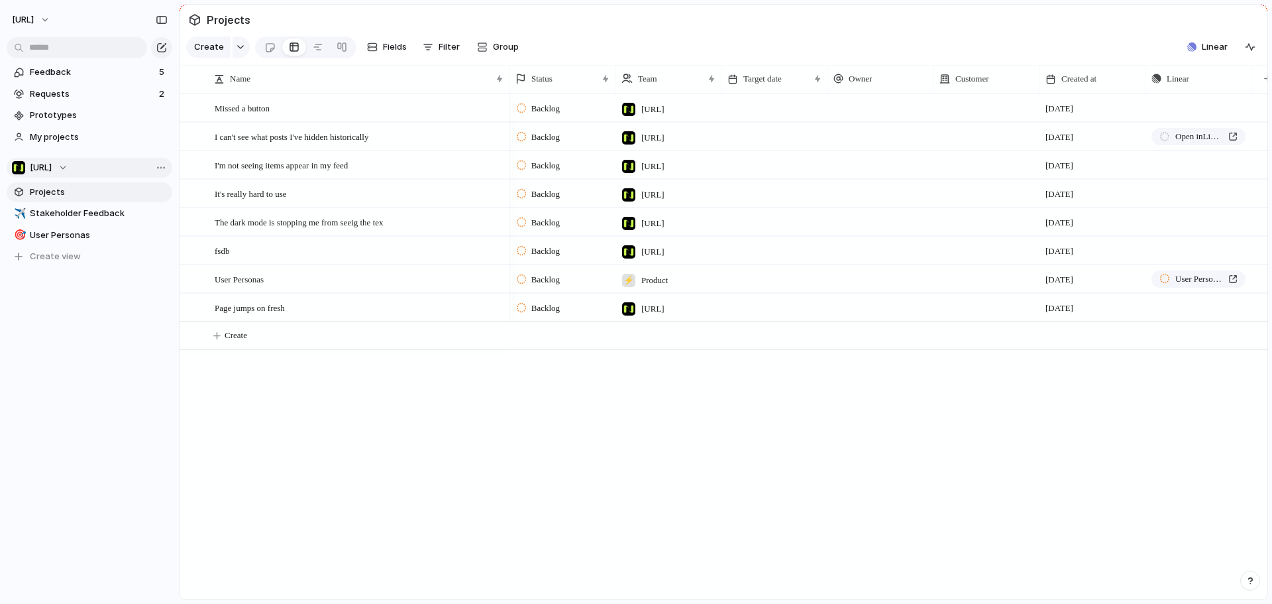
click at [52, 168] on span "[URL]" at bounding box center [41, 167] width 22 height 13
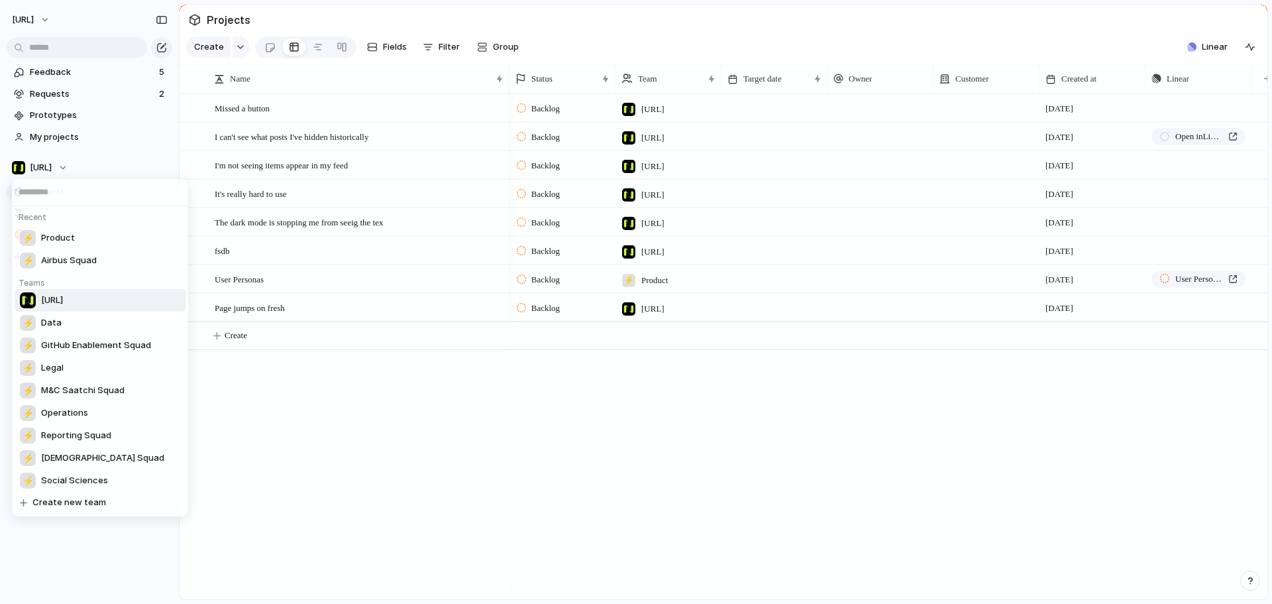
click at [66, 168] on div "Recent ⚡ Product ⚡ Airbus Squad Teams [URL] ⚡ Data ⚡ GitHub Enablement Squad ⚡ …" at bounding box center [636, 302] width 1272 height 604
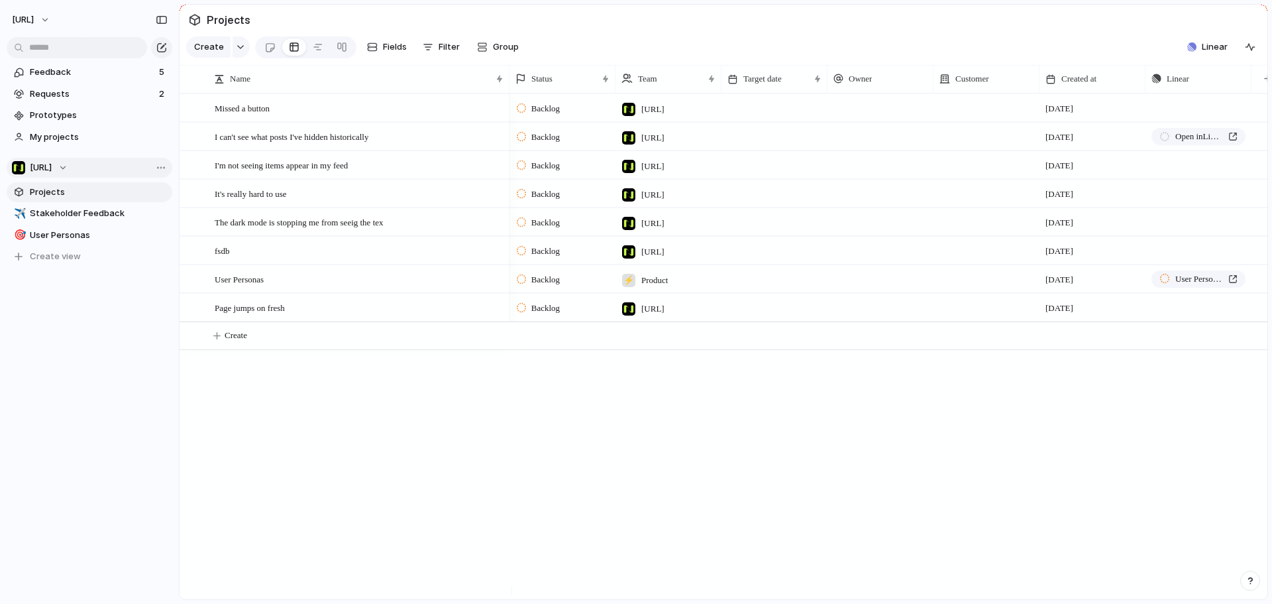
click at [68, 165] on div "[URL]" at bounding box center [40, 167] width 56 height 13
click at [77, 165] on div "Recent ⚡ Product ⚡ Airbus Squad Teams [URL] ⚡ Data ⚡ GitHub Enablement Squad ⚡ …" at bounding box center [636, 302] width 1272 height 604
click at [66, 194] on span "Projects" at bounding box center [99, 192] width 138 height 13
click at [68, 208] on span "Stakeholder Feedback" at bounding box center [99, 213] width 138 height 13
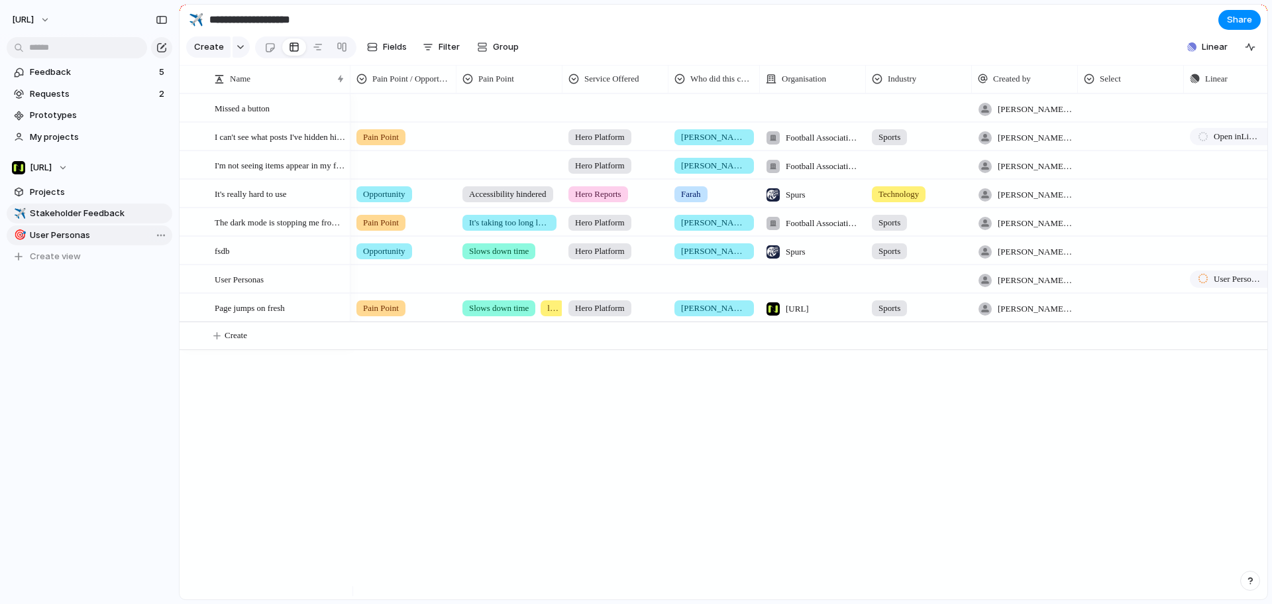
click at [76, 235] on span "User Personas" at bounding box center [99, 235] width 138 height 13
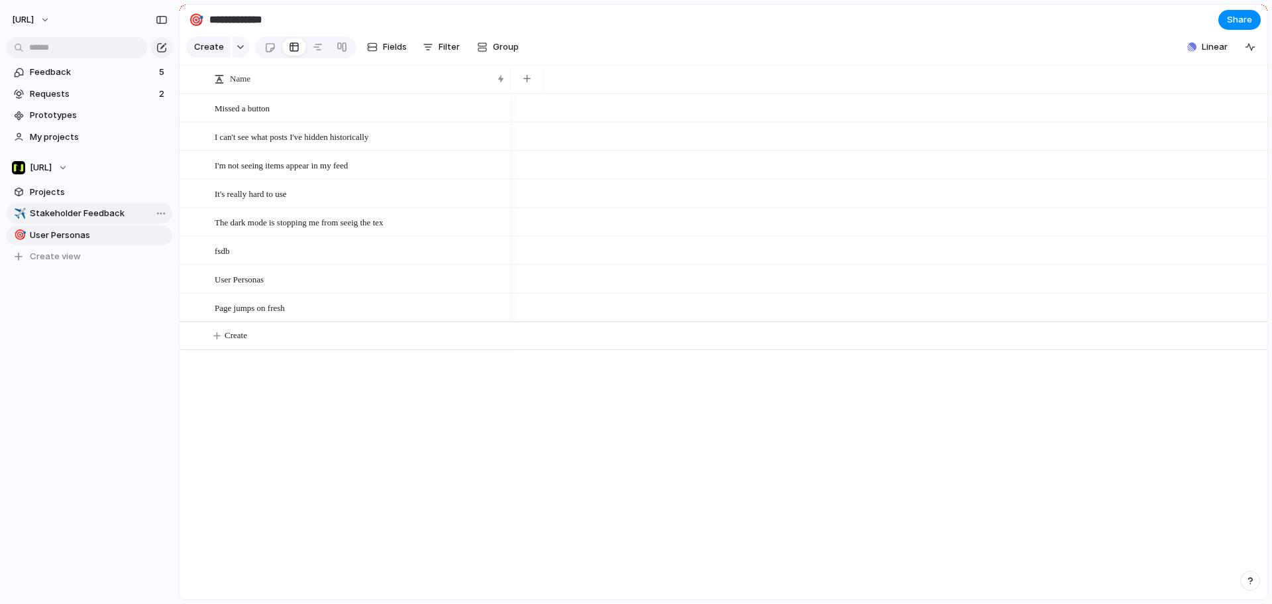
click at [71, 213] on span "Stakeholder Feedback" at bounding box center [99, 213] width 138 height 13
type input "**********"
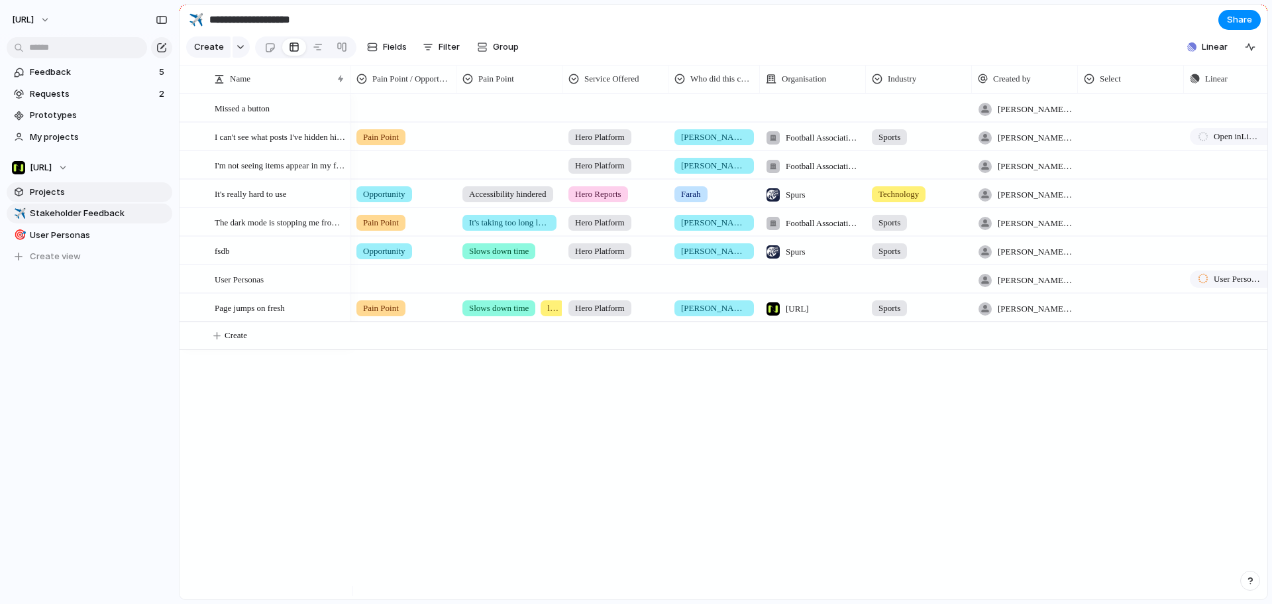
click at [65, 193] on span "Projects" at bounding box center [99, 192] width 138 height 13
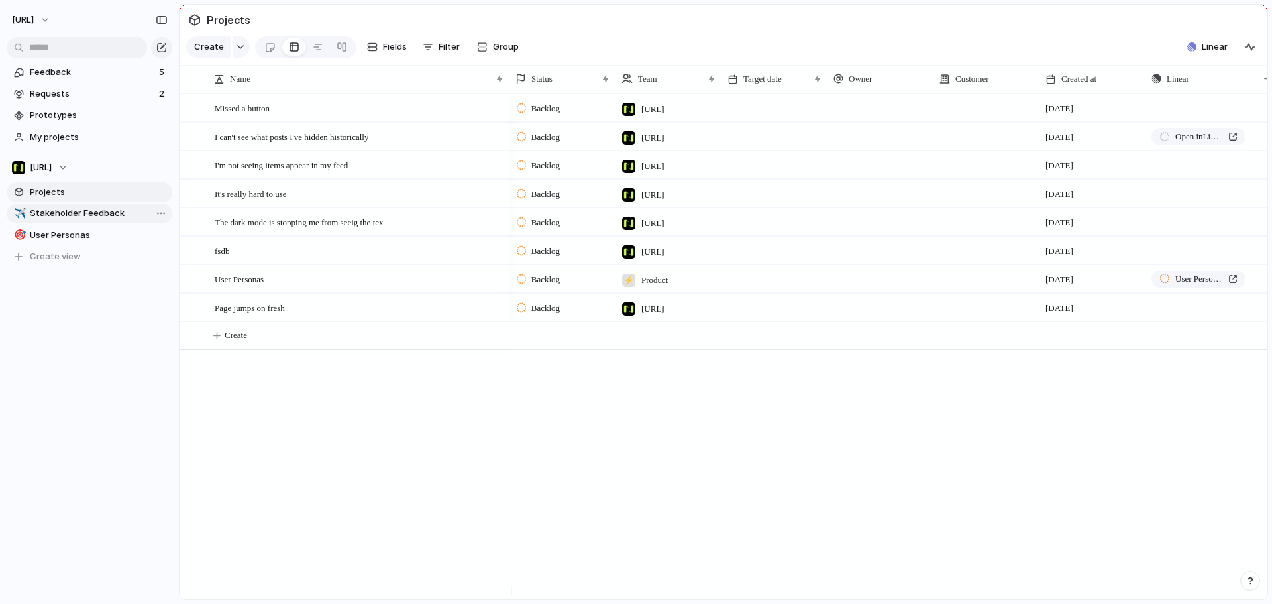
click at [72, 211] on span "Stakeholder Feedback" at bounding box center [99, 213] width 138 height 13
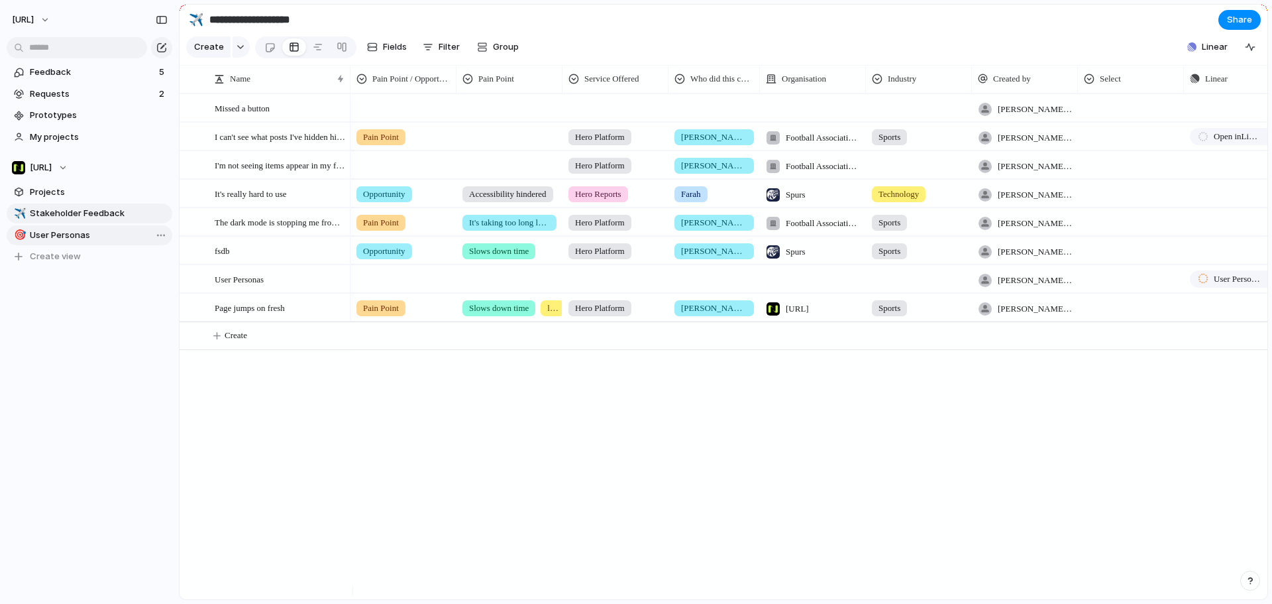
click at [85, 238] on span "User Personas" at bounding box center [99, 235] width 138 height 13
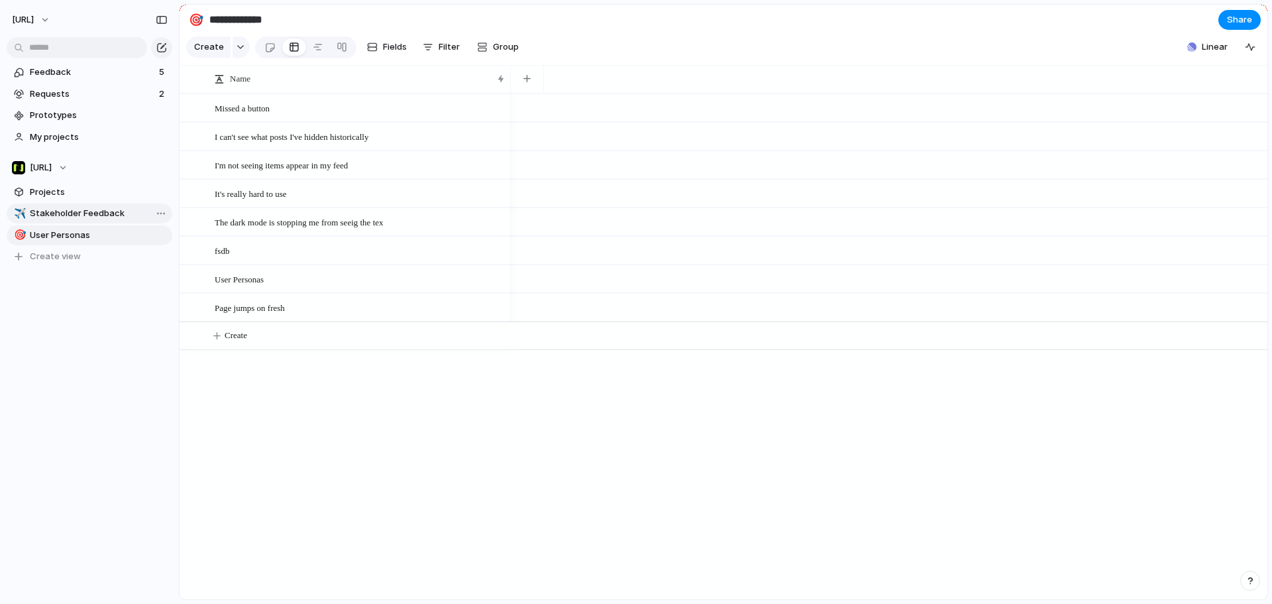
click at [86, 217] on span "Stakeholder Feedback" at bounding box center [99, 213] width 138 height 13
type input "**********"
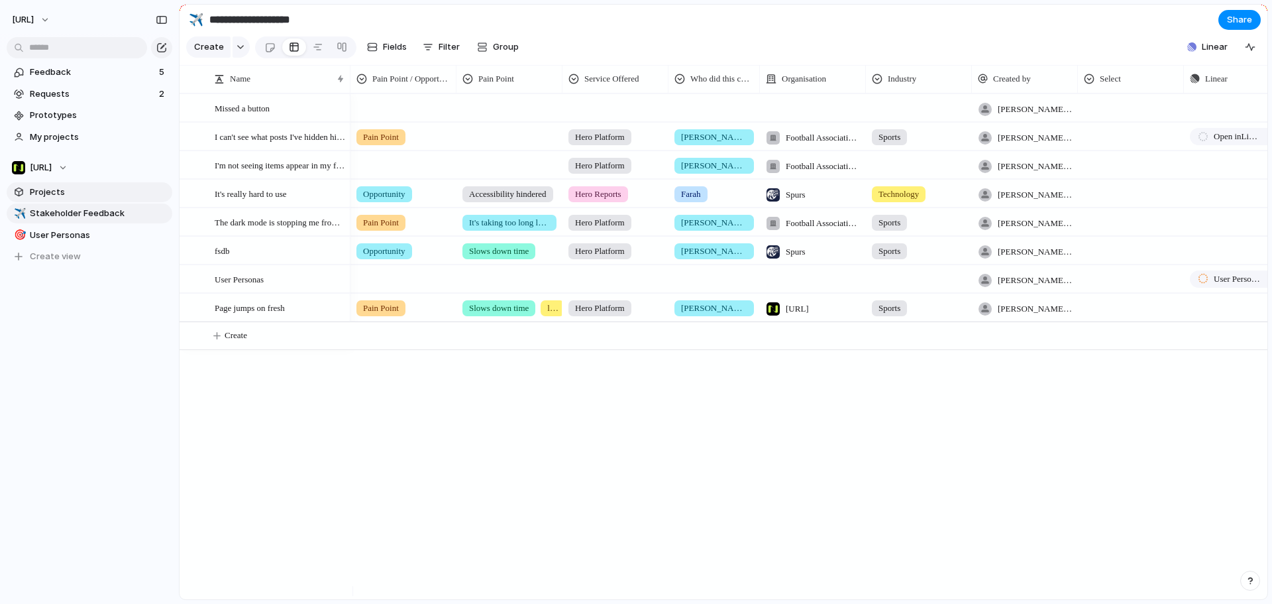
click at [74, 194] on span "Projects" at bounding box center [99, 192] width 138 height 13
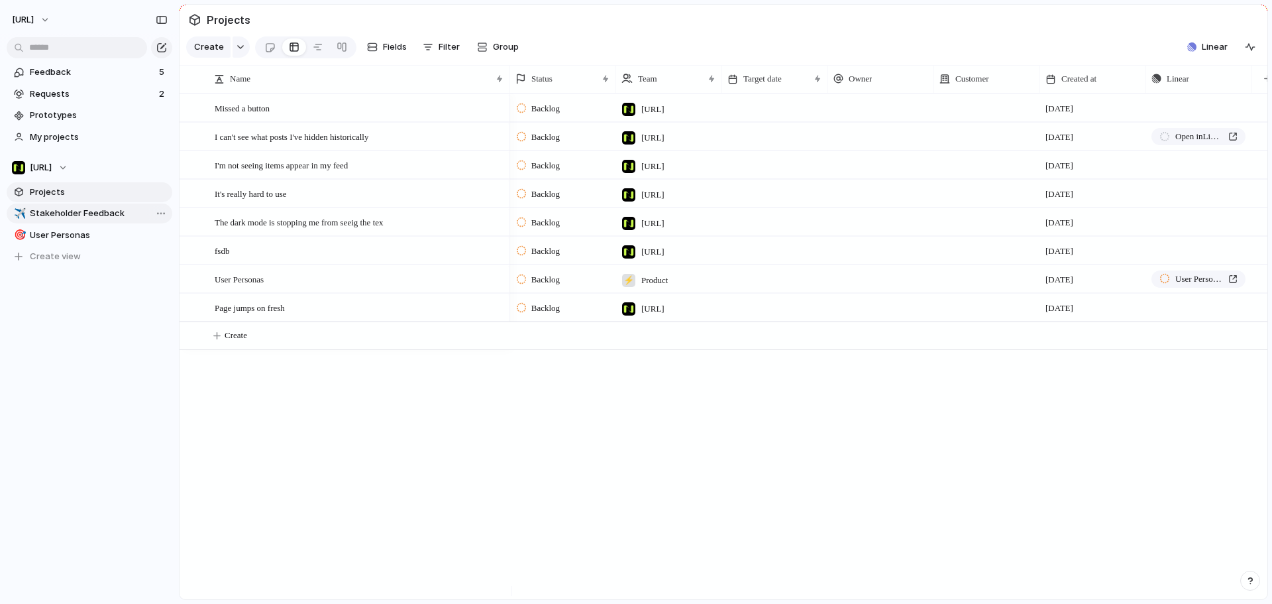
click at [78, 217] on span "Stakeholder Feedback" at bounding box center [99, 213] width 138 height 13
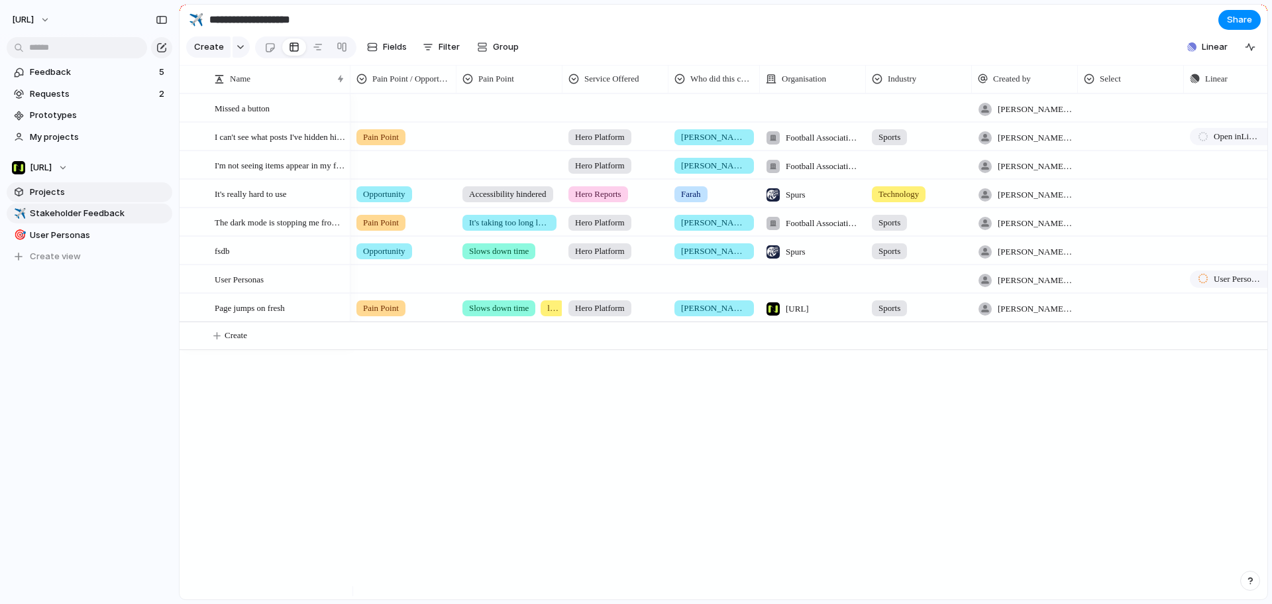
click at [74, 196] on span "Projects" at bounding box center [99, 192] width 138 height 13
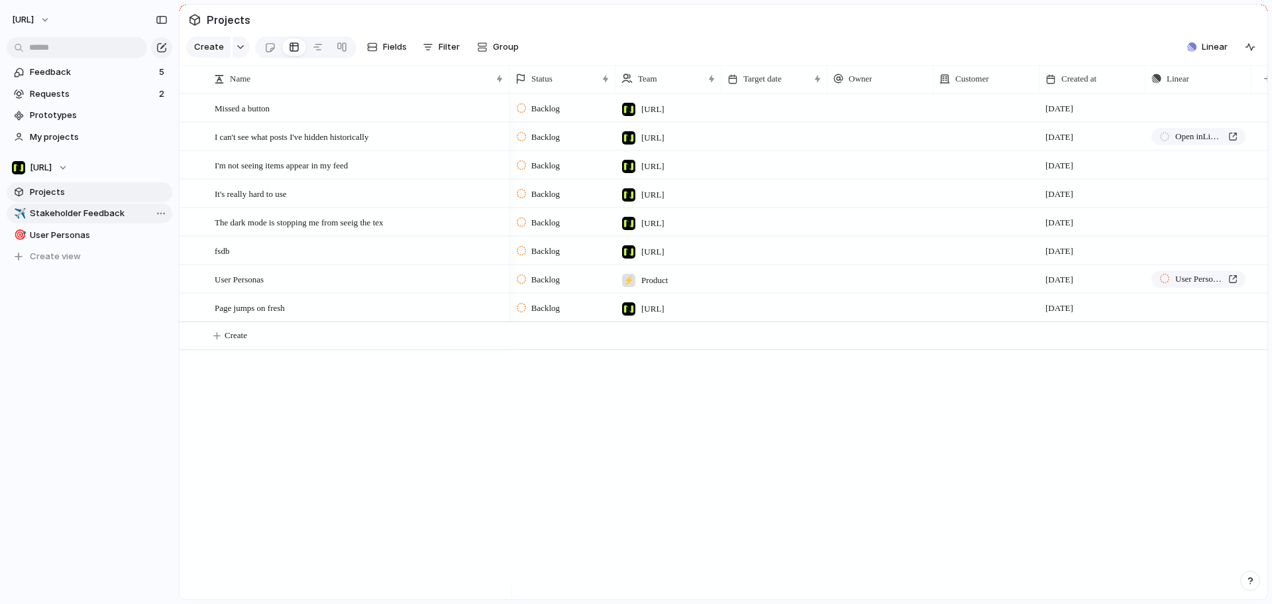
click at [71, 207] on span "Stakeholder Feedback" at bounding box center [99, 213] width 138 height 13
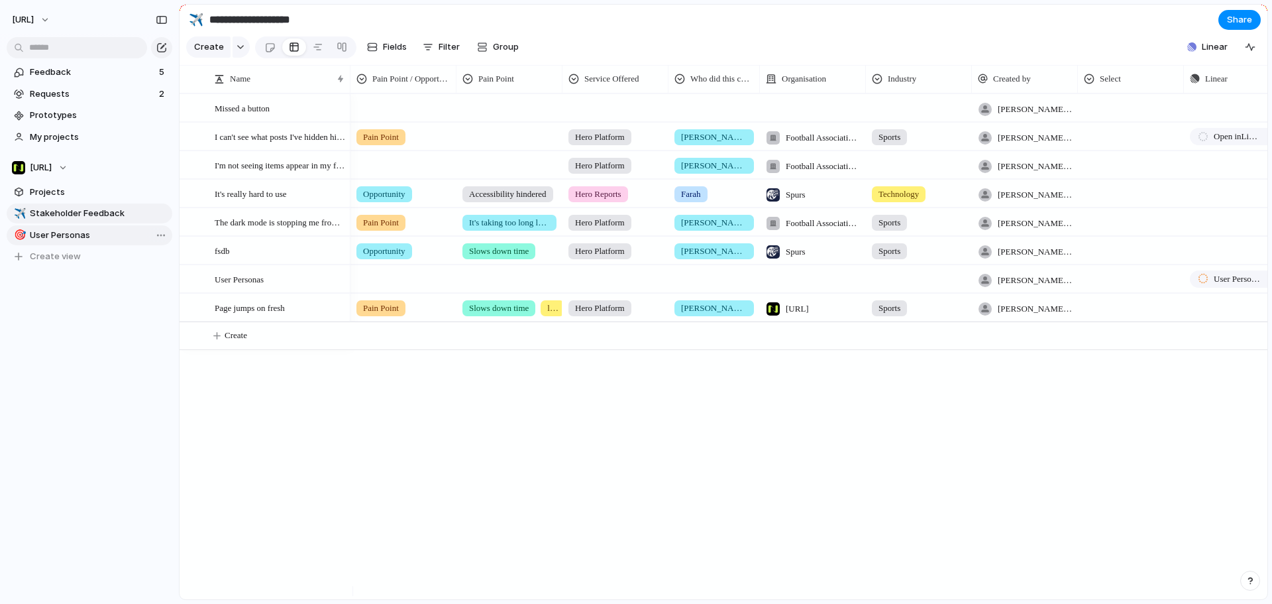
click at [73, 230] on span "User Personas" at bounding box center [99, 235] width 138 height 13
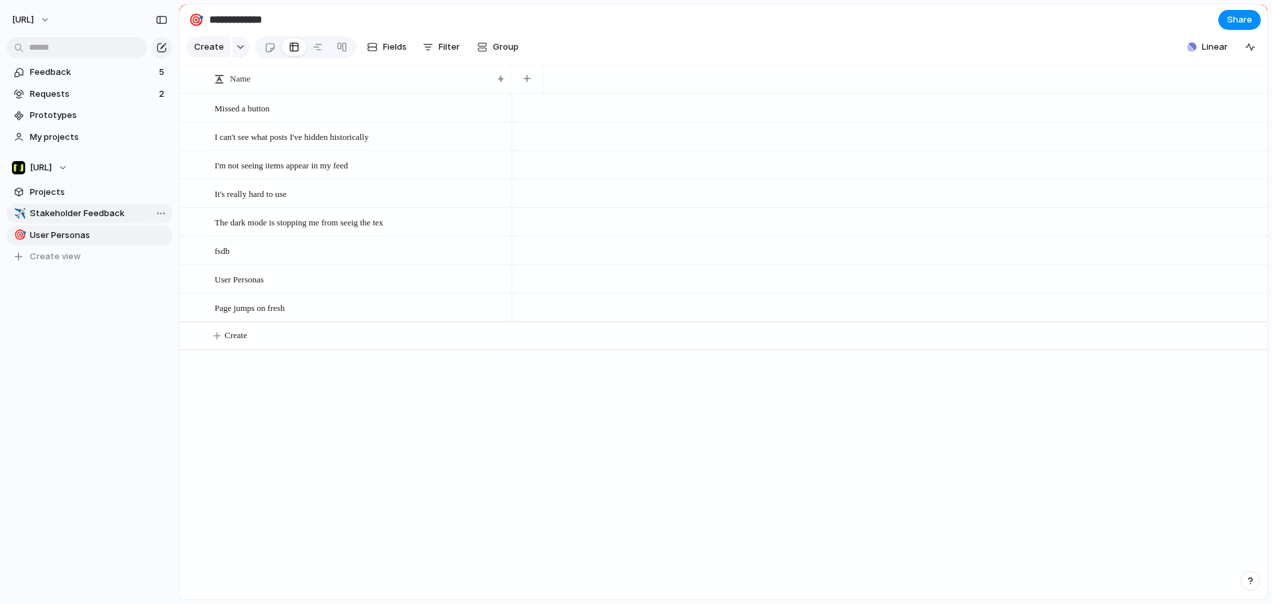
click at [64, 213] on span "Stakeholder Feedback" at bounding box center [99, 213] width 138 height 13
type input "**********"
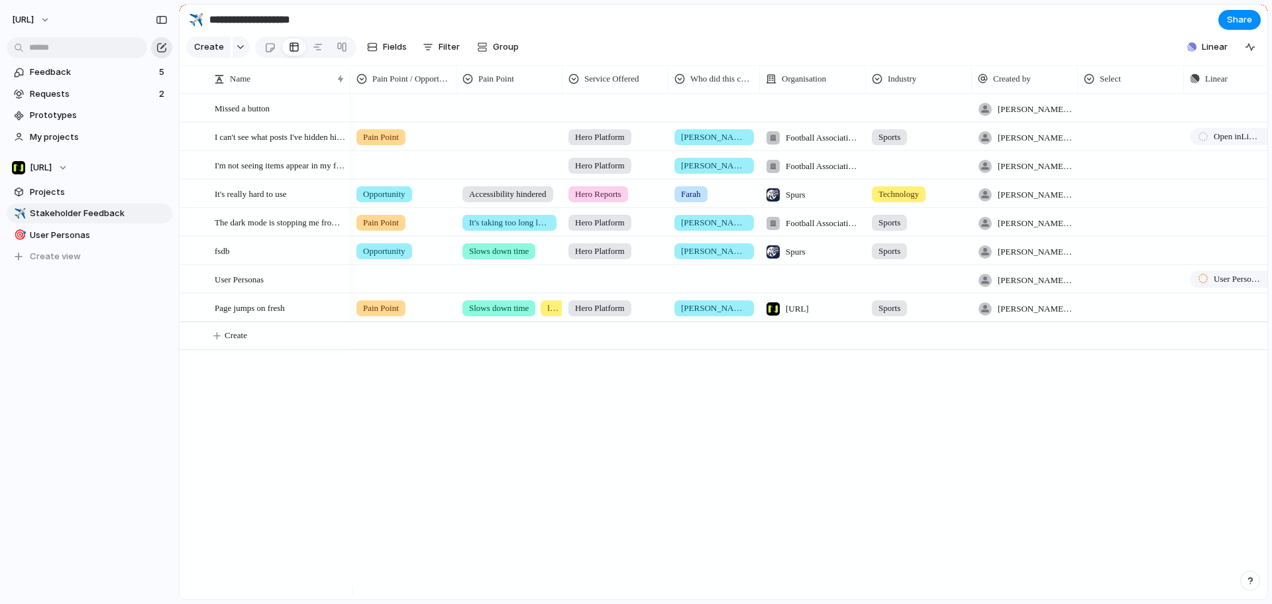
click at [171, 50] on button "button" at bounding box center [161, 47] width 21 height 21
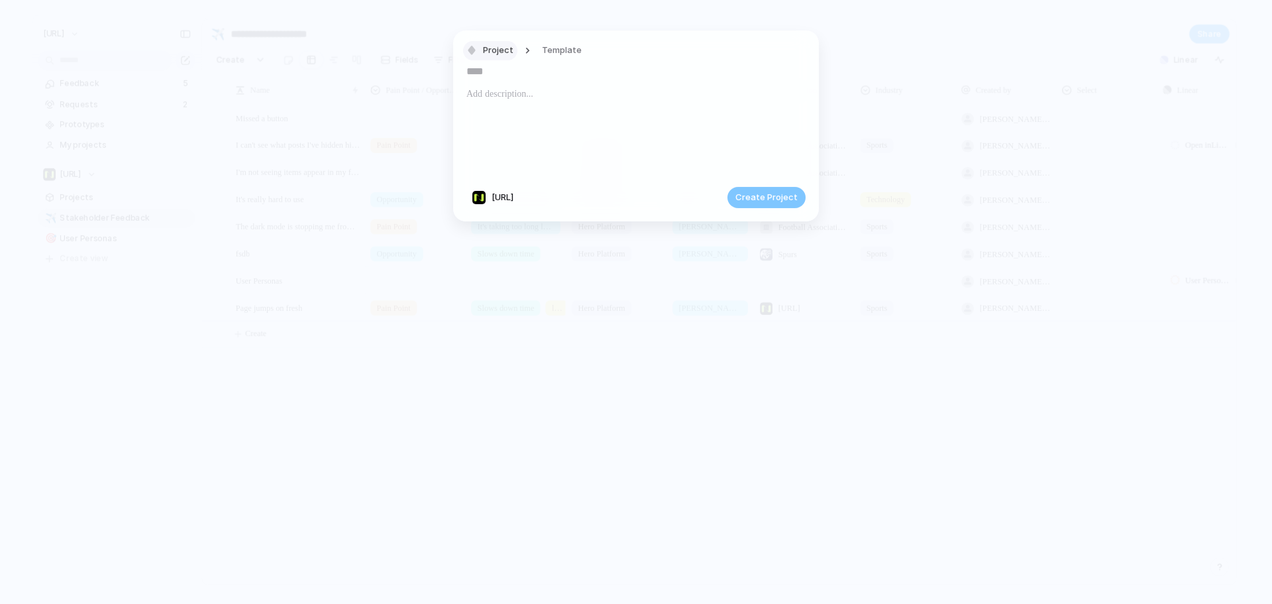
click at [510, 48] on span "Project" at bounding box center [498, 50] width 30 height 13
click at [624, 134] on div "Insight Initiative Project Request Customize" at bounding box center [636, 302] width 1272 height 604
click at [523, 54] on div "Project Template" at bounding box center [528, 50] width 123 height 19
click at [502, 48] on span "Project" at bounding box center [498, 50] width 30 height 13
click at [500, 113] on span "Insight" at bounding box center [502, 106] width 28 height 13
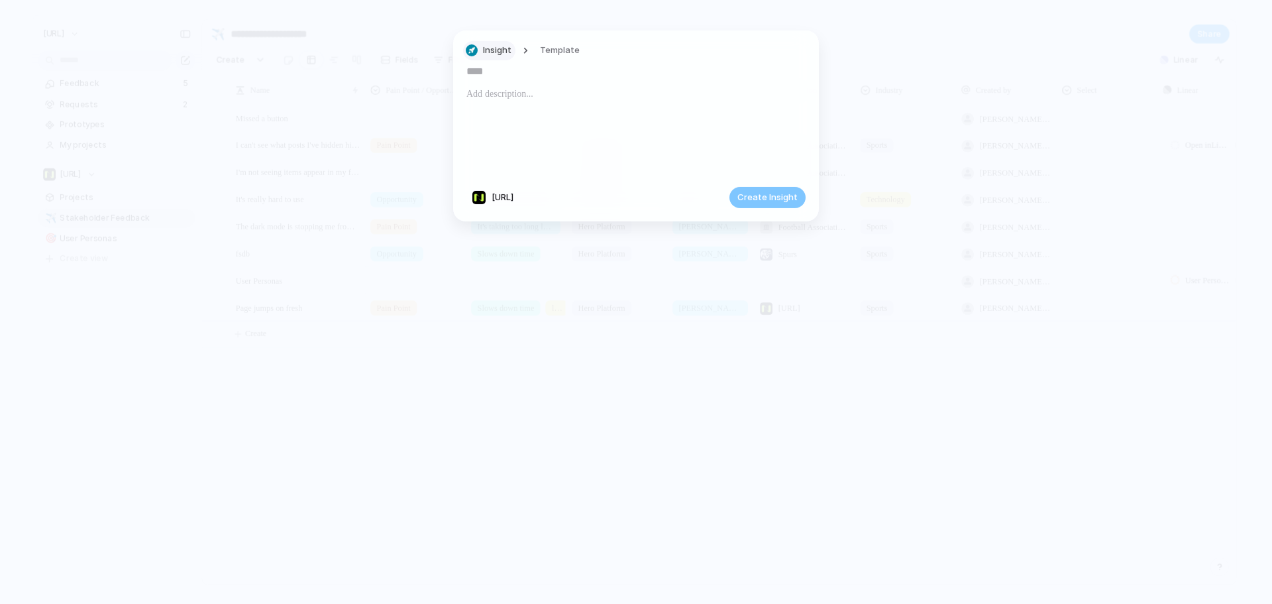
click at [501, 53] on span "Insight" at bounding box center [497, 50] width 28 height 13
click at [518, 196] on span "Customize" at bounding box center [511, 197] width 46 height 13
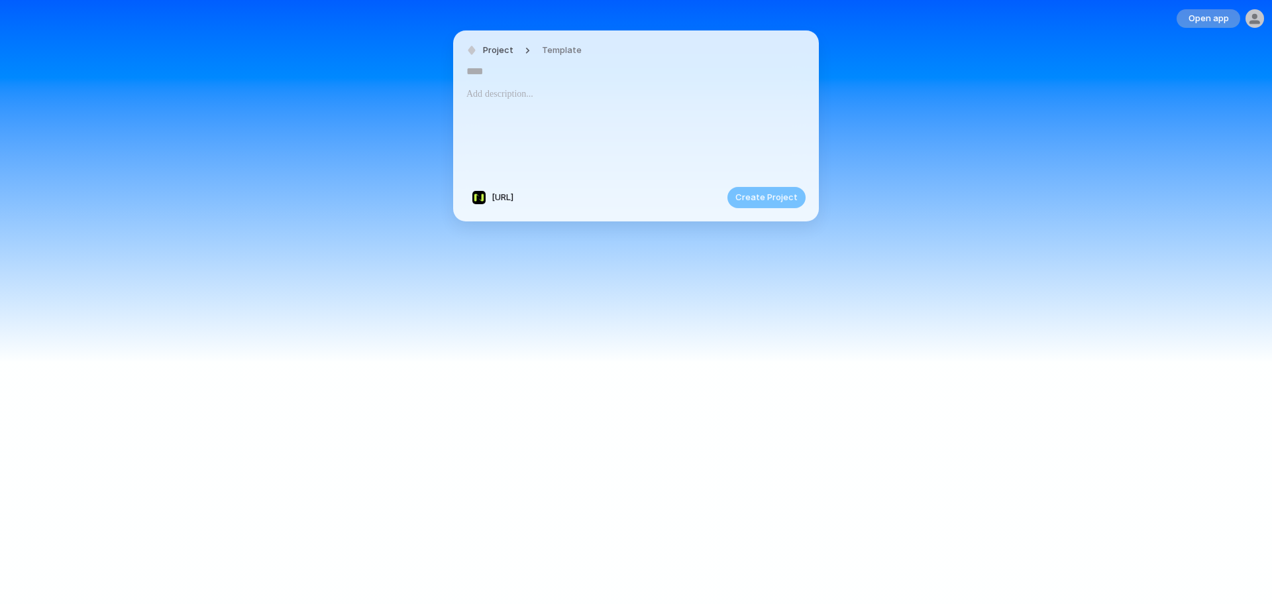
click at [383, 104] on div "Open app" at bounding box center [636, 302] width 1272 height 604
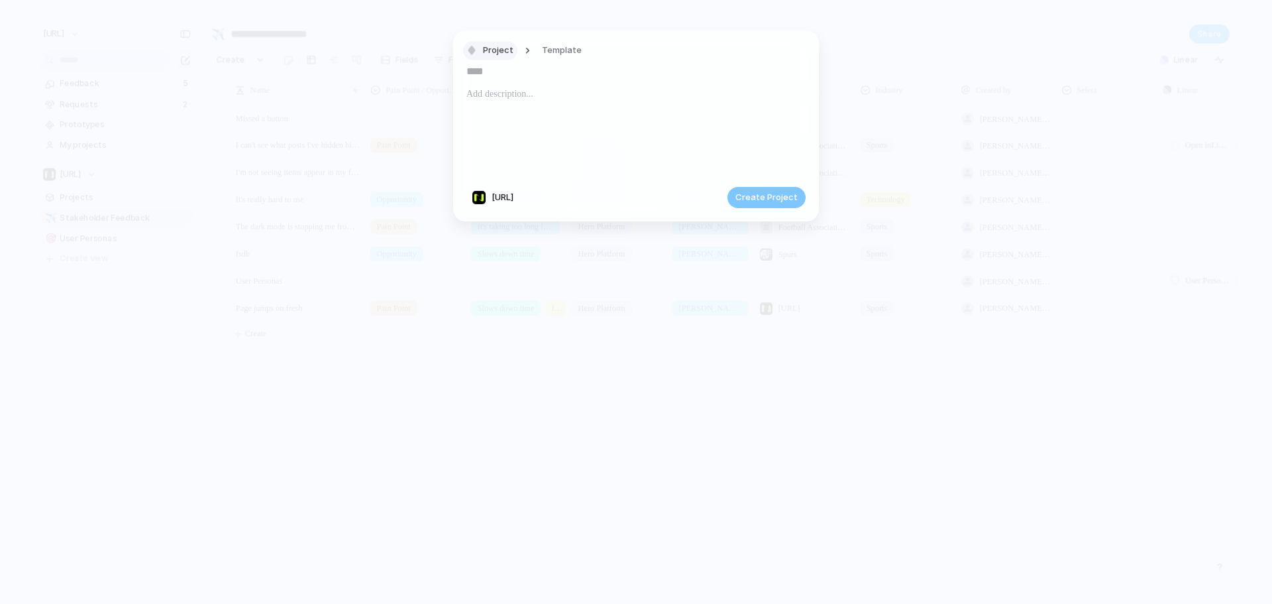
click at [472, 46] on div "button" at bounding box center [472, 50] width 12 height 12
click at [702, 103] on div "Insight Initiative Project Request Customize" at bounding box center [636, 302] width 1272 height 604
click at [540, 50] on button "Template" at bounding box center [562, 50] width 56 height 19
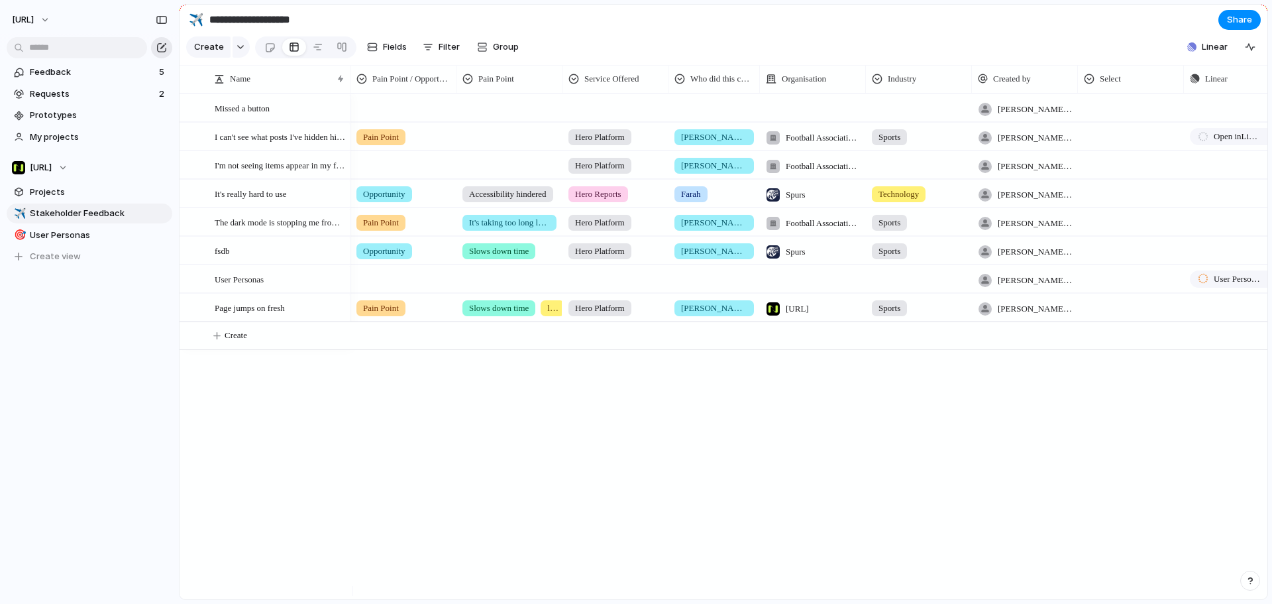
click at [162, 44] on div "button" at bounding box center [161, 47] width 11 height 11
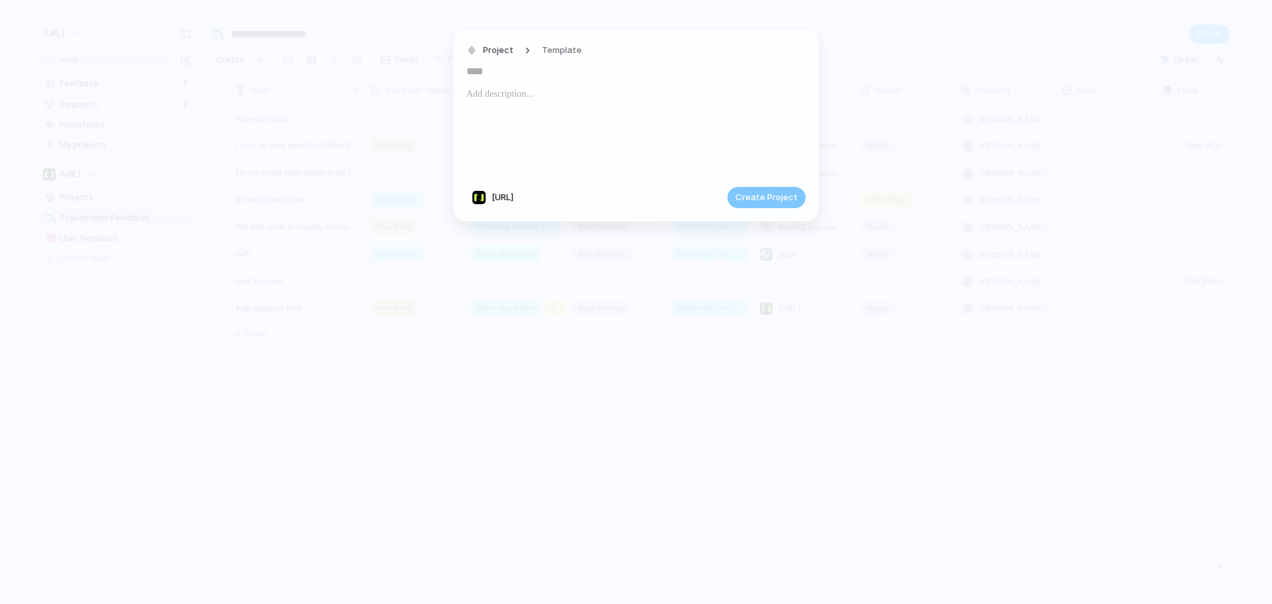
click at [485, 197] on div at bounding box center [479, 197] width 13 height 13
click at [520, 85] on div "[URL] ⚡ Airbus Squad ⚡ Social Sciences ⚡ Operations ⚡ Legal ⚡ Product ⚡ Data ⚡ …" at bounding box center [636, 302] width 1272 height 604
click at [521, 82] on div "Project Template" at bounding box center [636, 108] width 339 height 135
click at [521, 77] on input "text" at bounding box center [636, 71] width 339 height 21
type input "**********"
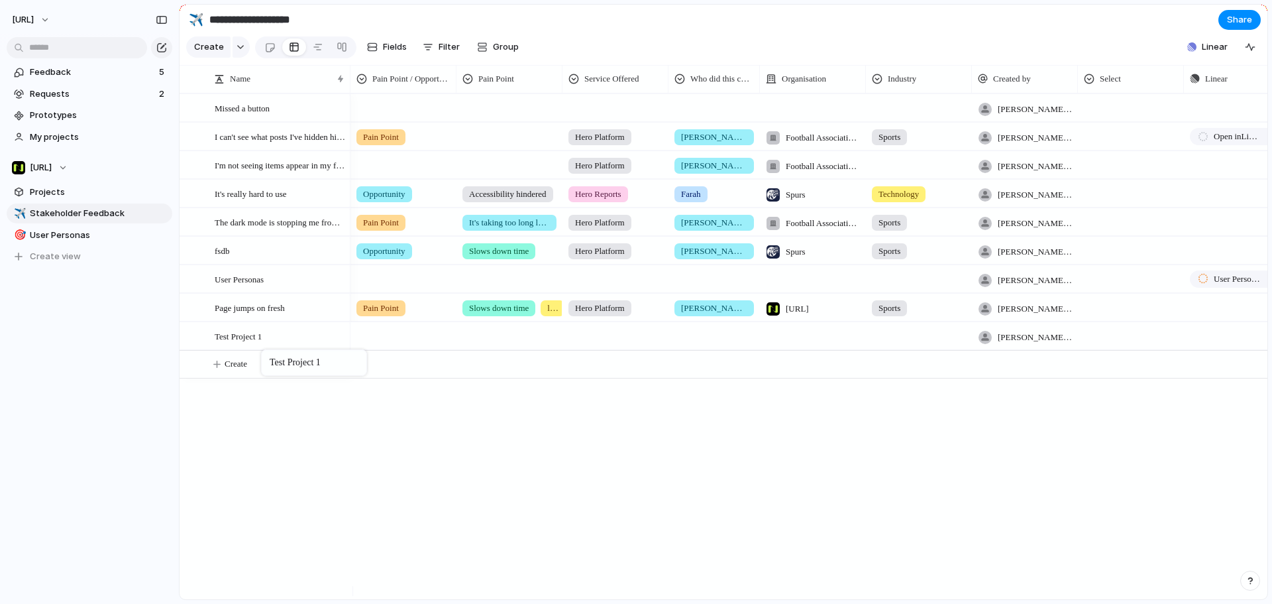
drag, startPoint x: 287, startPoint y: 349, endPoint x: 267, endPoint y: 347, distance: 20.0
click at [53, 199] on link "Projects" at bounding box center [90, 192] width 166 height 20
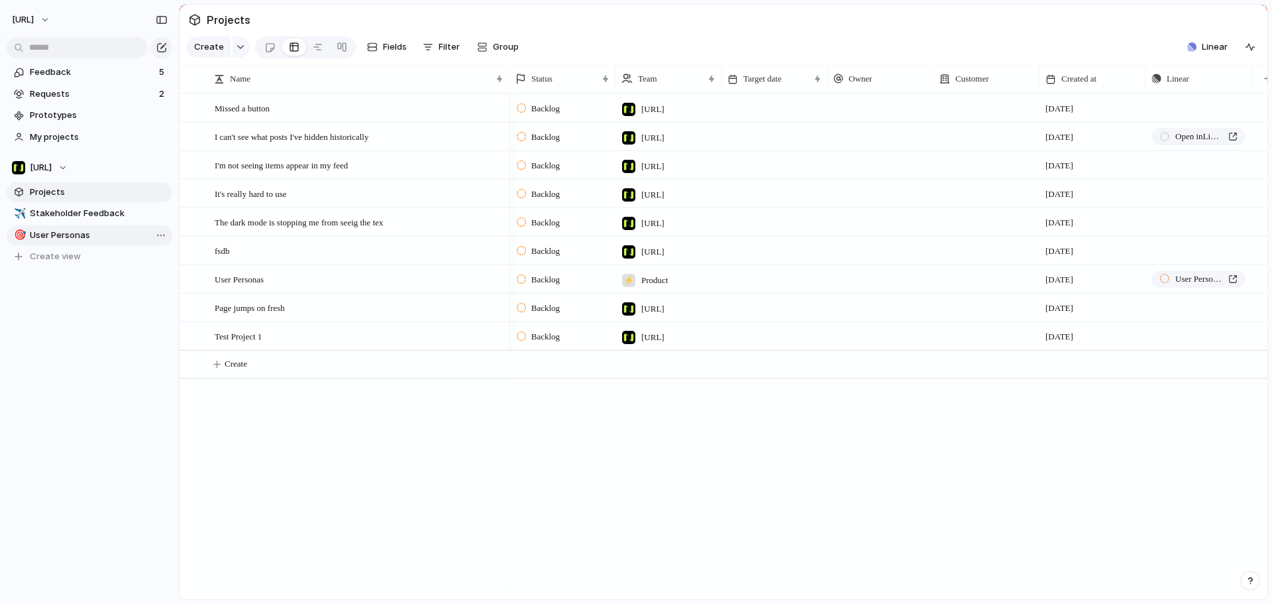
click at [72, 231] on span "User Personas" at bounding box center [99, 235] width 138 height 13
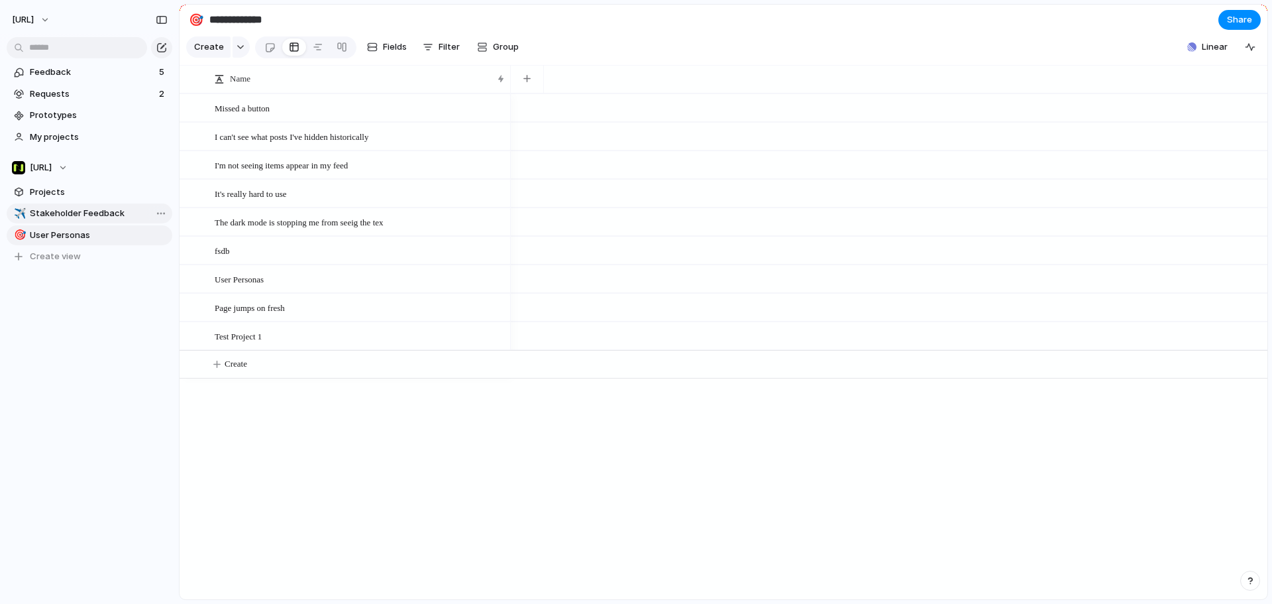
click at [77, 215] on span "Stakeholder Feedback" at bounding box center [99, 213] width 138 height 13
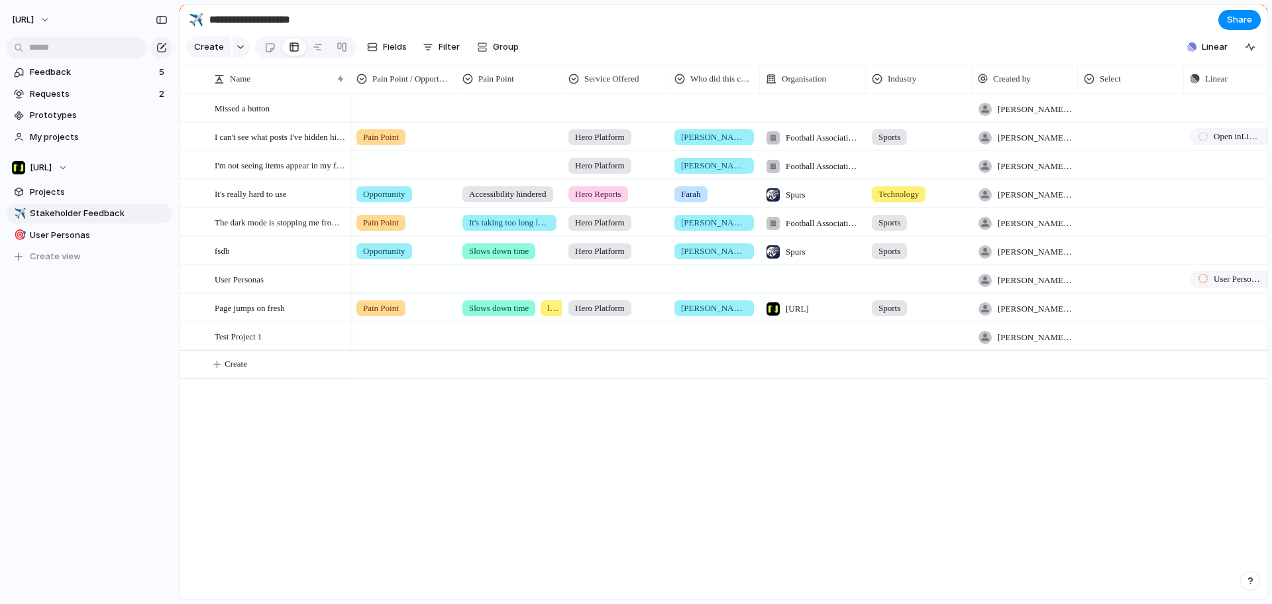
type input "**********"
click at [79, 192] on span "Projects" at bounding box center [99, 192] width 138 height 13
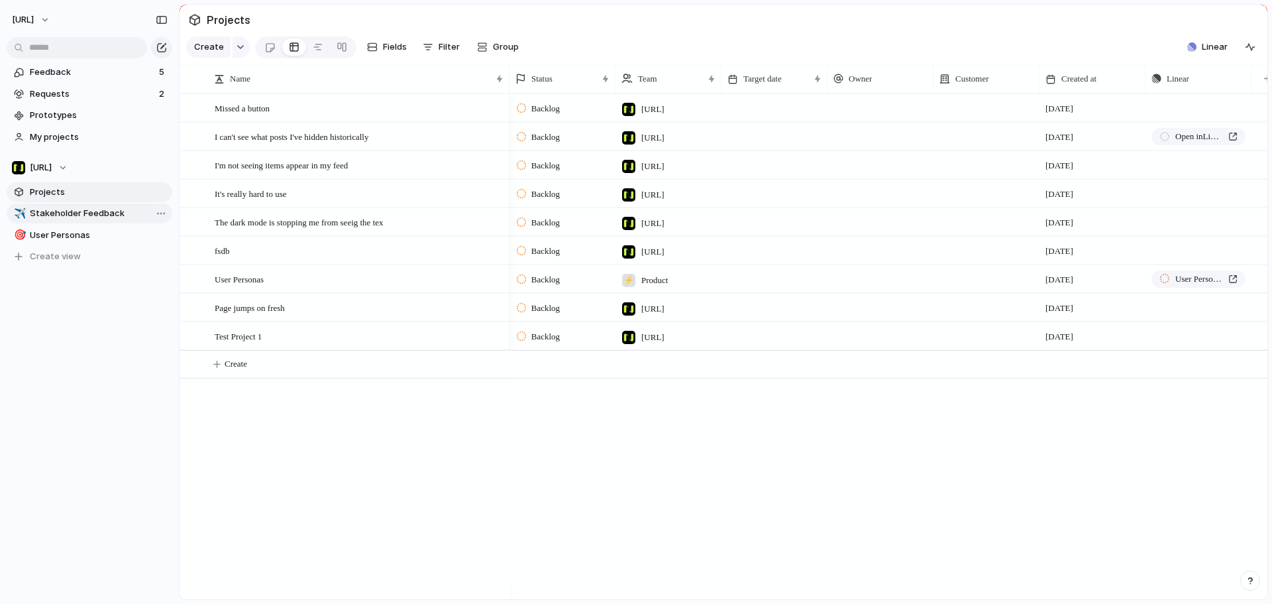
click at [84, 209] on span "Stakeholder Feedback" at bounding box center [99, 213] width 138 height 13
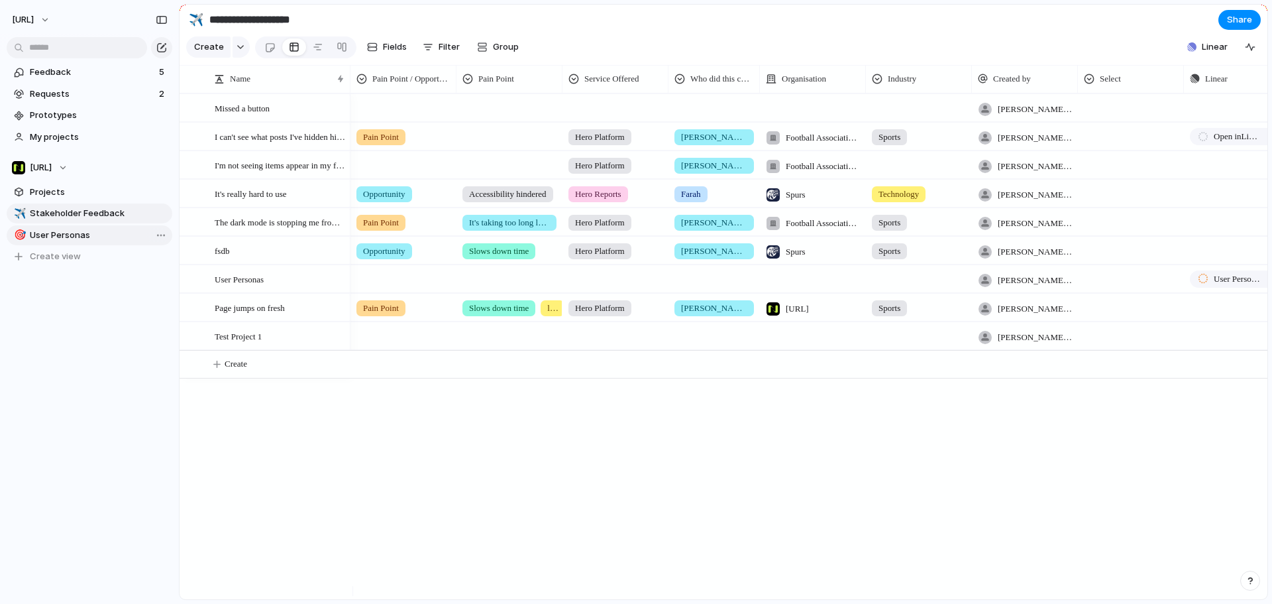
click at [84, 231] on span "User Personas" at bounding box center [99, 235] width 138 height 13
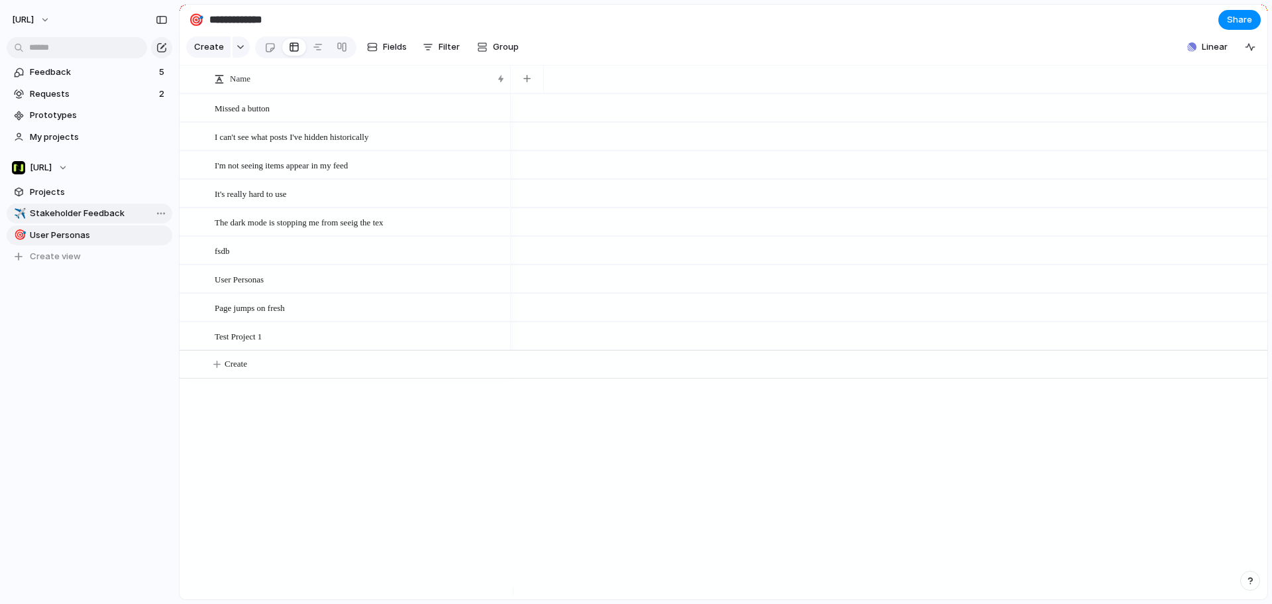
click at [87, 208] on span "Stakeholder Feedback" at bounding box center [99, 213] width 138 height 13
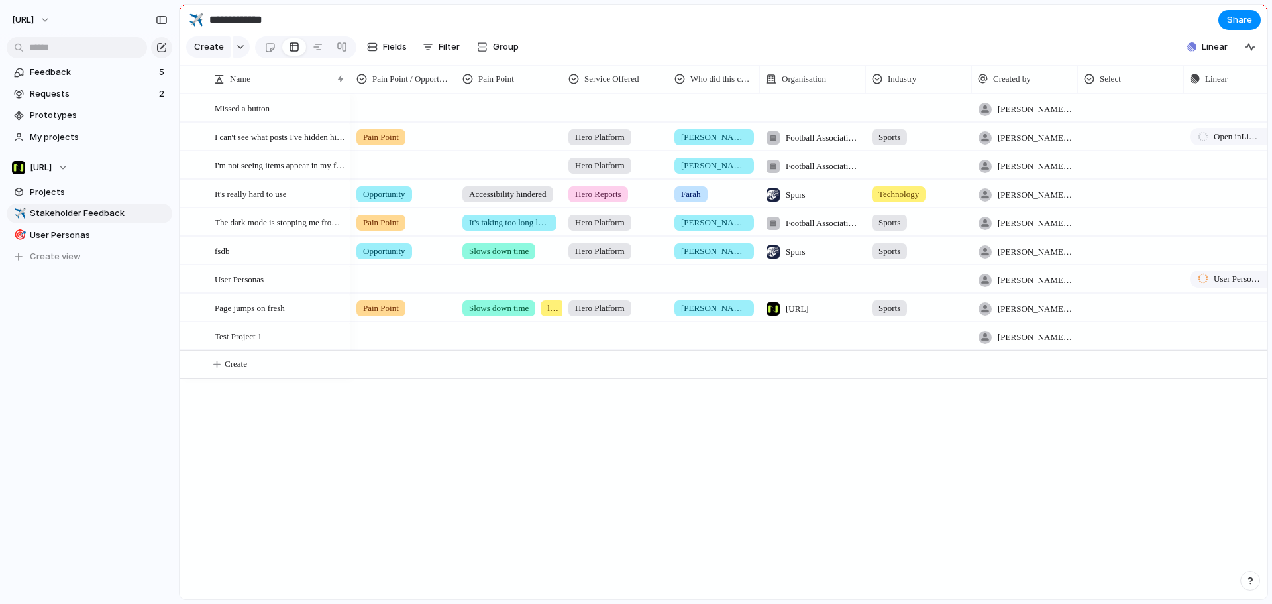
type input "**********"
click at [85, 192] on span "Projects" at bounding box center [99, 192] width 138 height 13
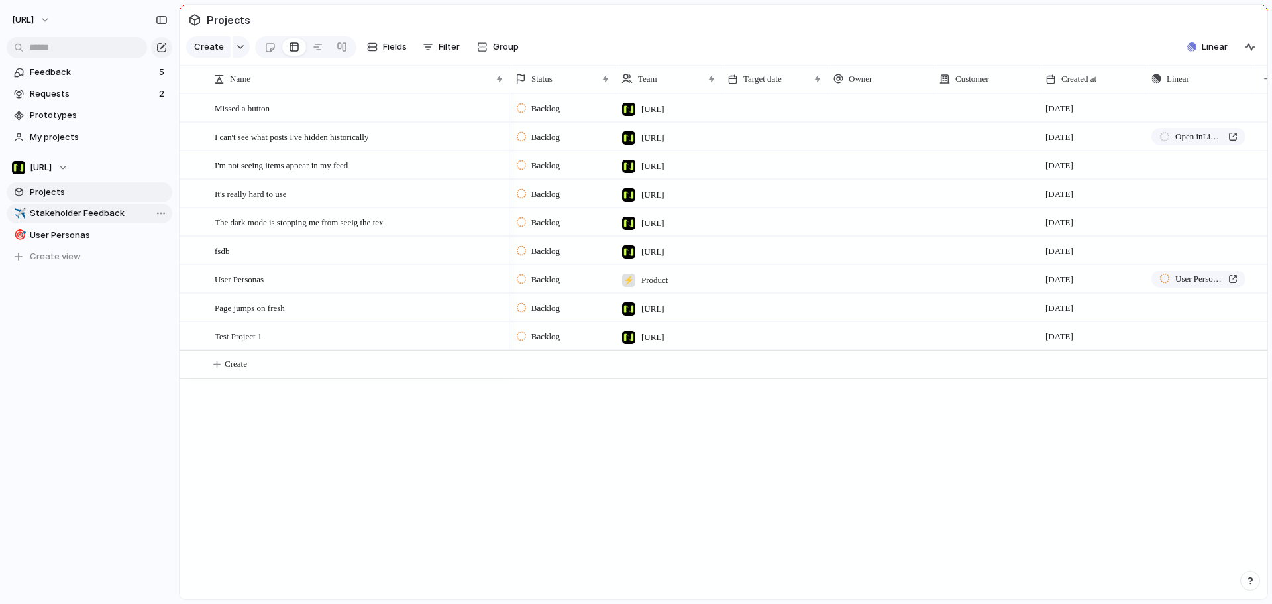
click at [91, 221] on link "✈️ Stakeholder Feedback" at bounding box center [90, 213] width 166 height 20
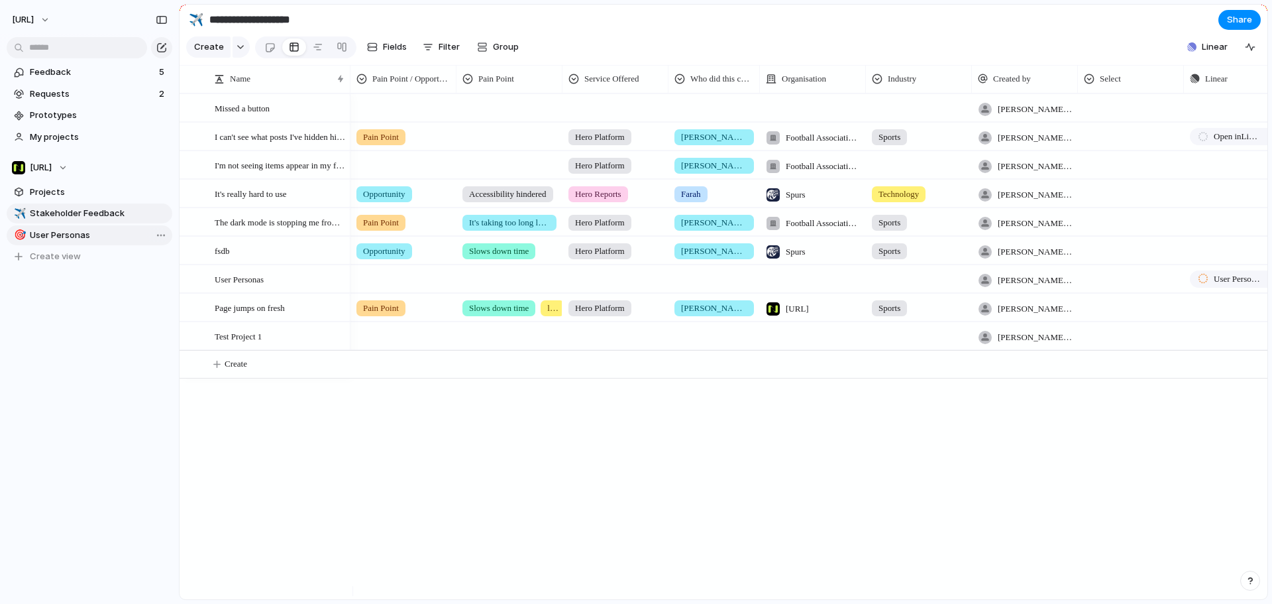
click at [91, 237] on span "User Personas" at bounding box center [99, 235] width 138 height 13
type input "**********"
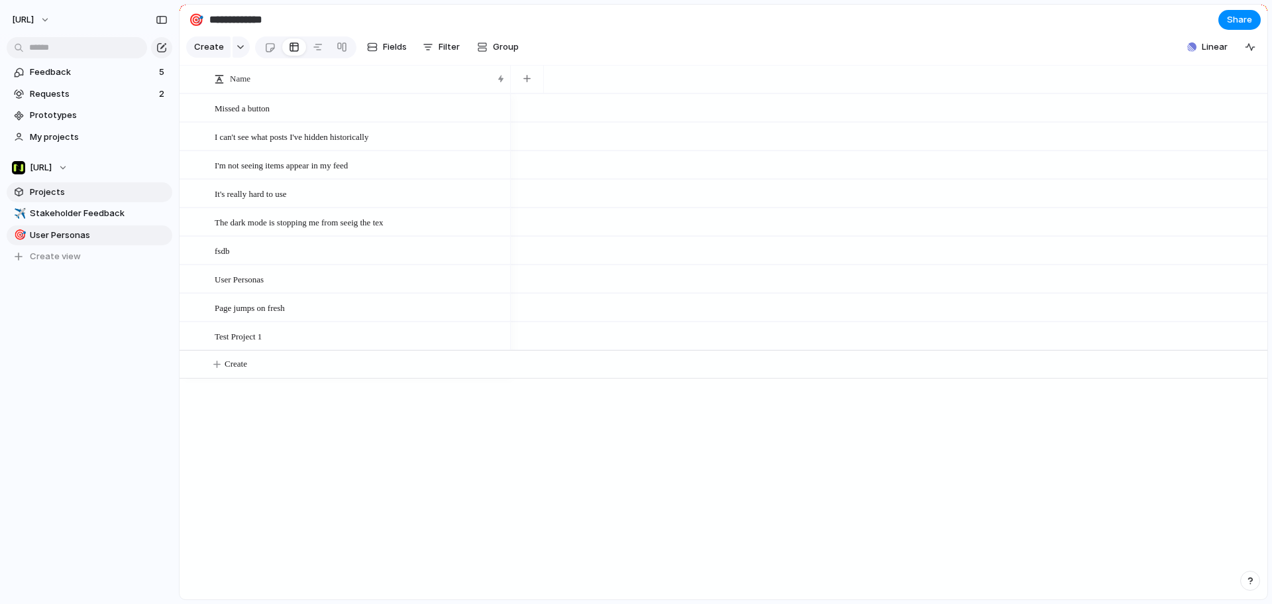
click at [88, 188] on span "Projects" at bounding box center [99, 192] width 138 height 13
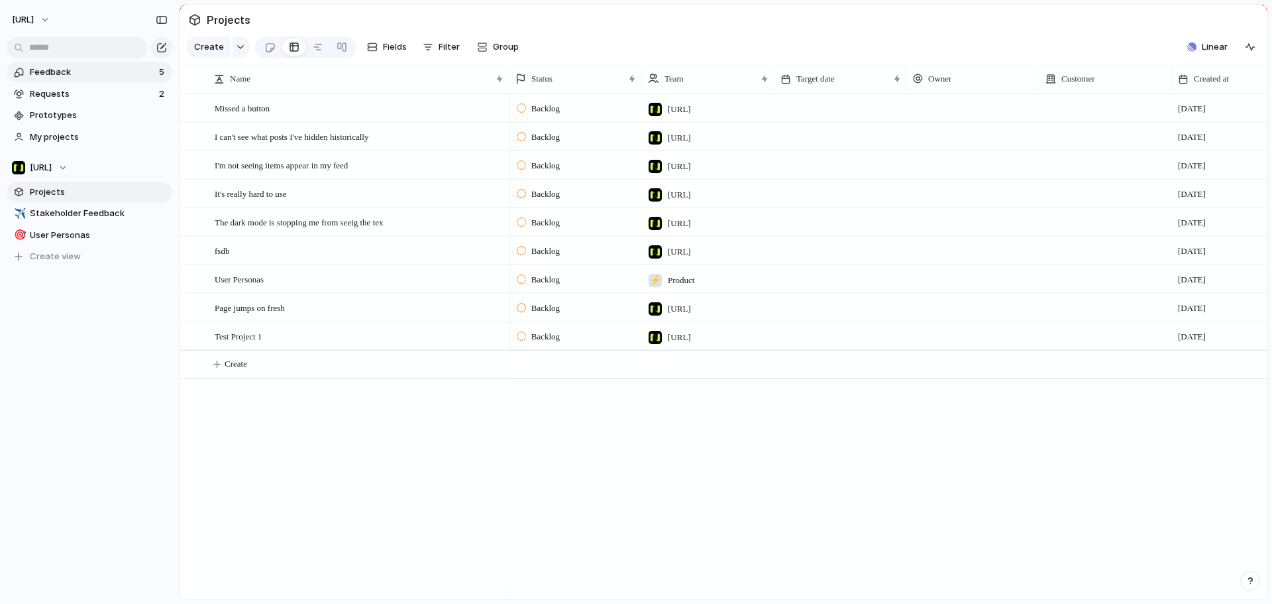
click at [84, 78] on span "Feedback" at bounding box center [92, 72] width 125 height 13
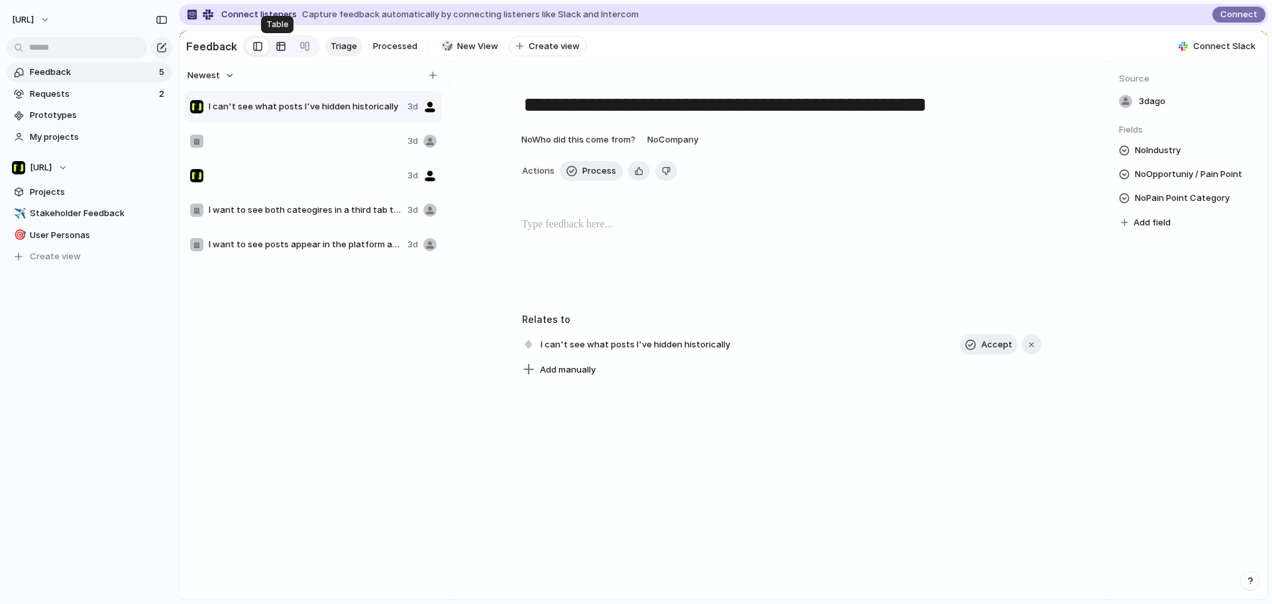
click at [284, 46] on link at bounding box center [281, 46] width 24 height 21
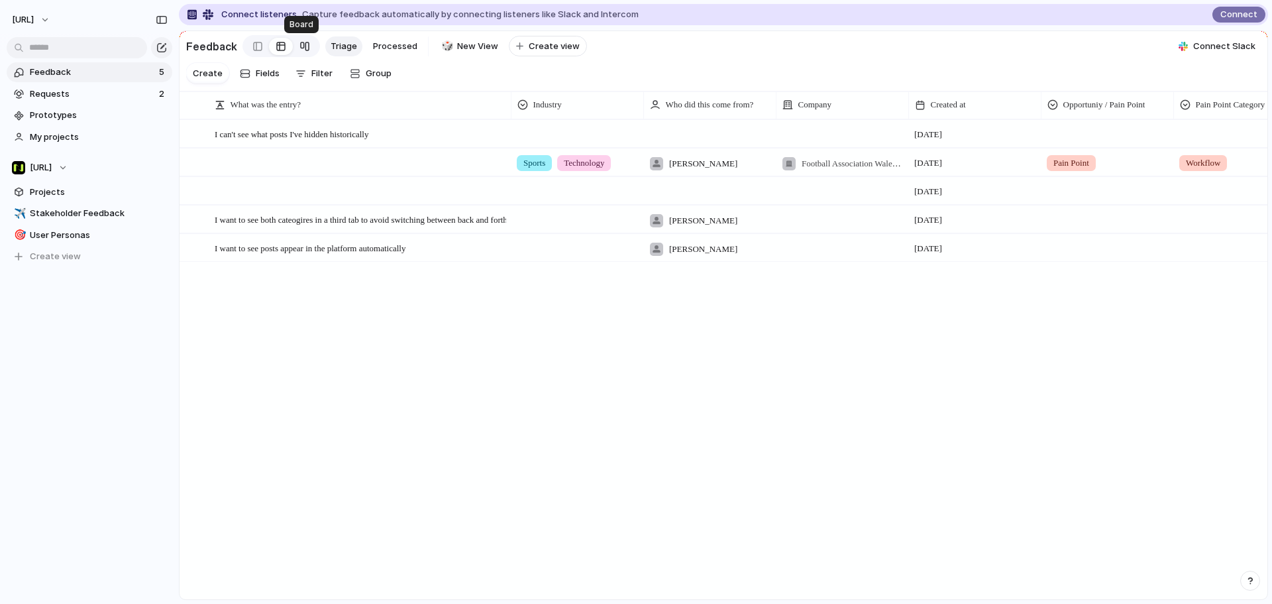
click at [300, 46] on div at bounding box center [305, 46] width 11 height 21
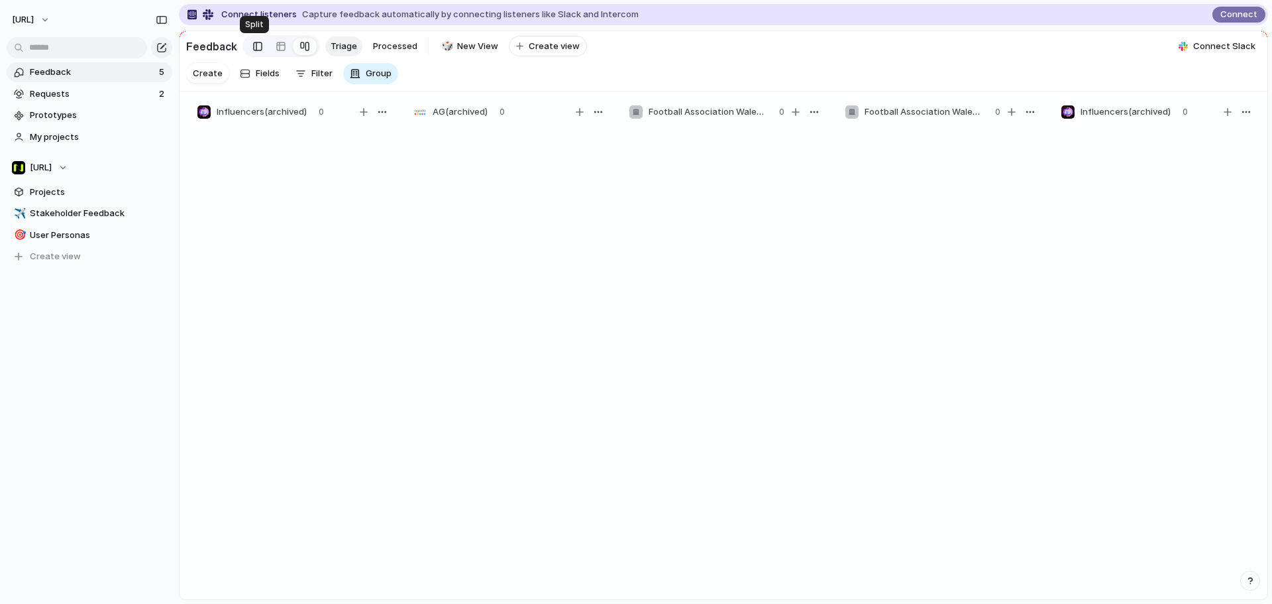
click at [255, 46] on div at bounding box center [257, 46] width 9 height 20
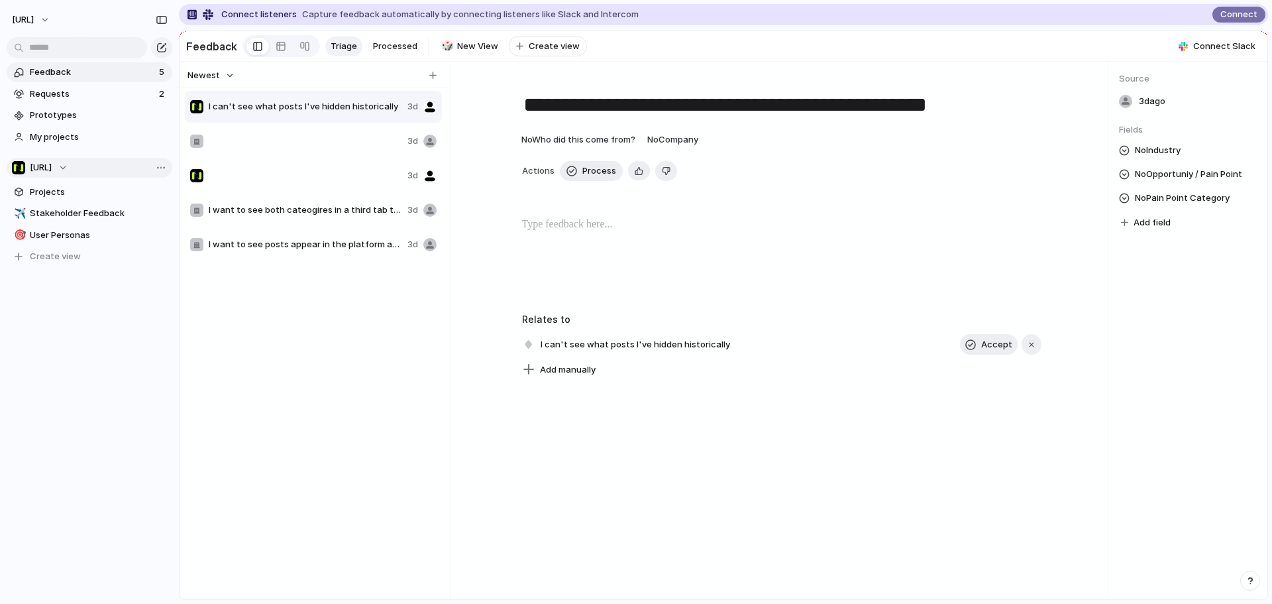
click at [52, 168] on span "[URL]" at bounding box center [41, 167] width 22 height 13
drag, startPoint x: 98, startPoint y: 166, endPoint x: 136, endPoint y: 165, distance: 37.8
click at [101, 166] on div "Recent ⚡ Product ⚡ Airbus Squad Teams [URL] ⚡ Data ⚡ GitHub Enablement Squad ⚡ …" at bounding box center [636, 302] width 1272 height 604
click at [144, 308] on div "Team settings Copy link Add members" at bounding box center [636, 302] width 1272 height 604
click at [44, 168] on span "[URL]" at bounding box center [41, 167] width 22 height 13
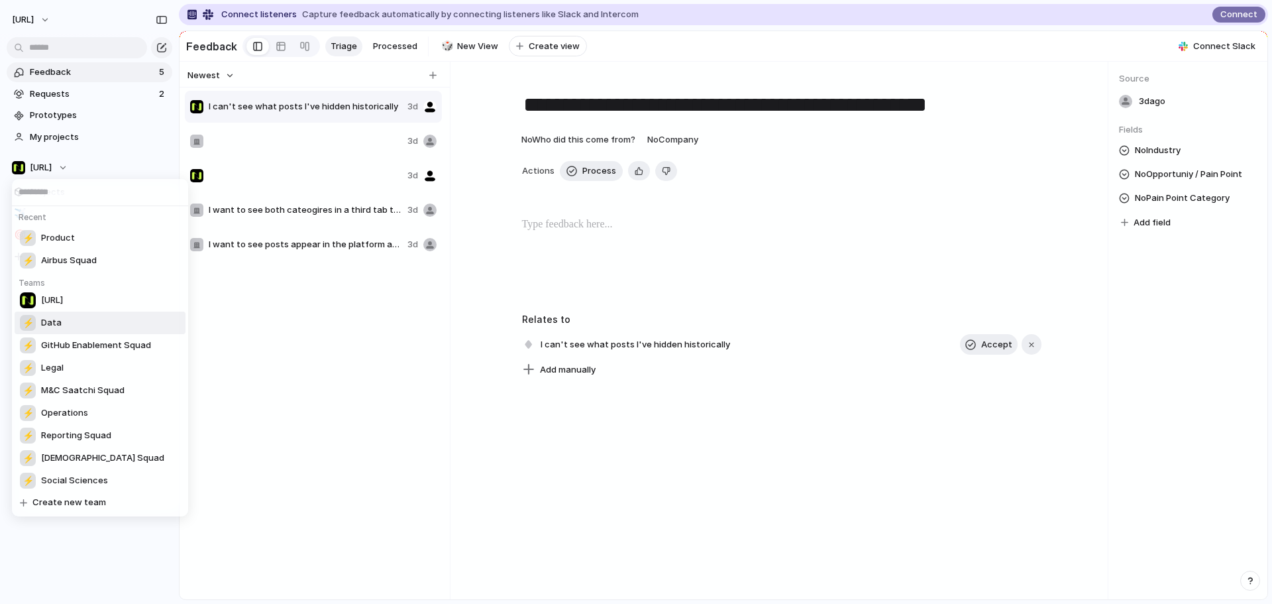
click at [86, 319] on li "⚡ Data" at bounding box center [100, 322] width 171 height 23
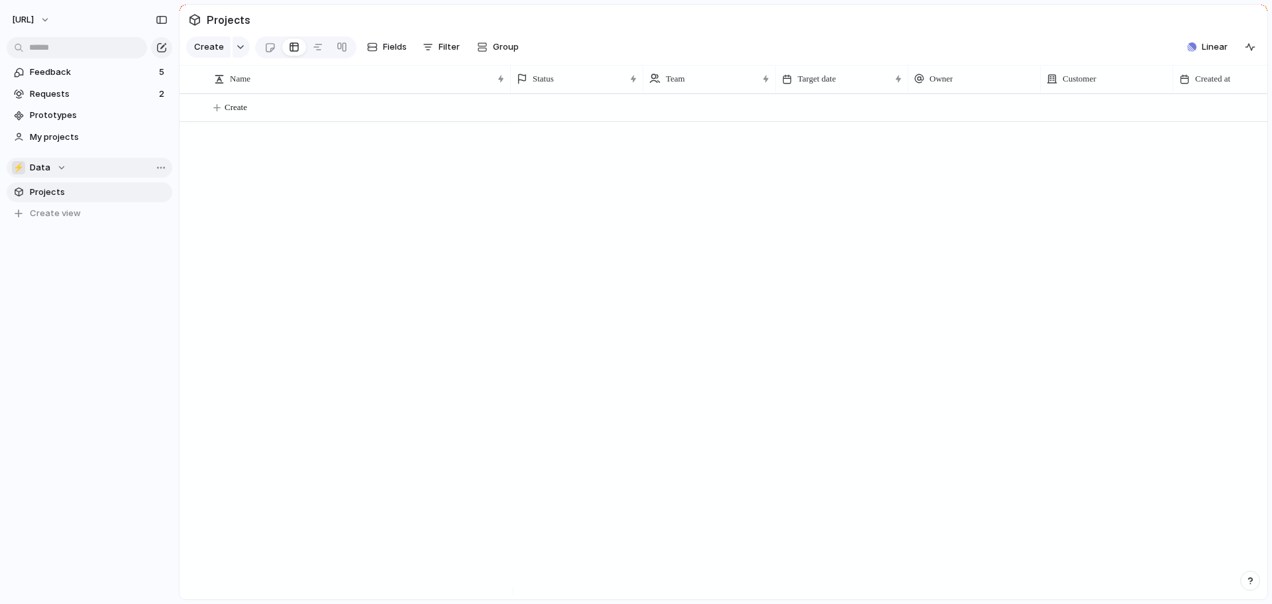
click at [53, 168] on div "⚡ Data" at bounding box center [39, 167] width 54 height 13
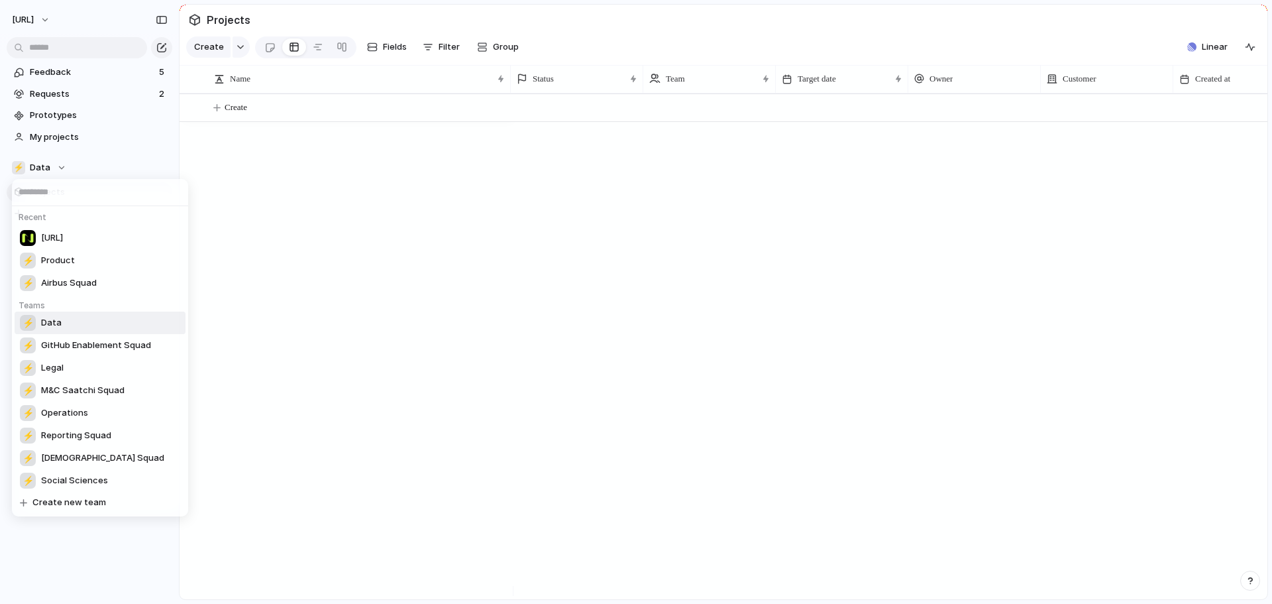
click at [63, 164] on div "Recent [URL] ⚡ Product ⚡ Airbus Squad Teams ⚡ Data ⚡ GitHub Enablement Squad ⚡ …" at bounding box center [636, 302] width 1272 height 604
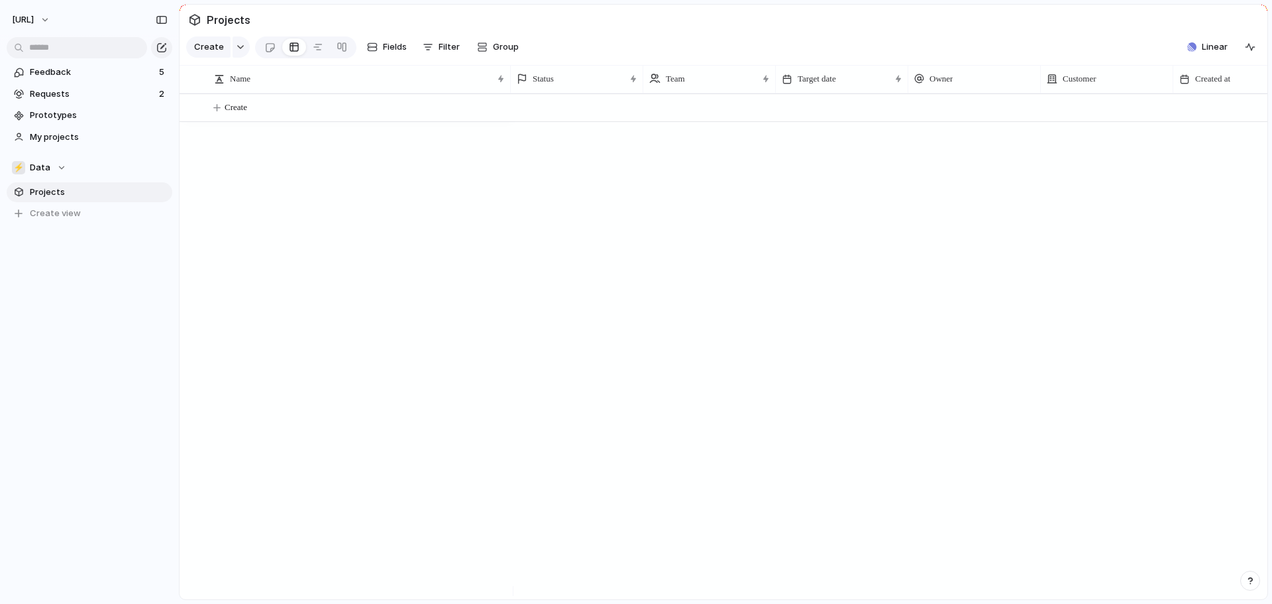
click at [63, 164] on div "⚡ Data" at bounding box center [39, 167] width 54 height 13
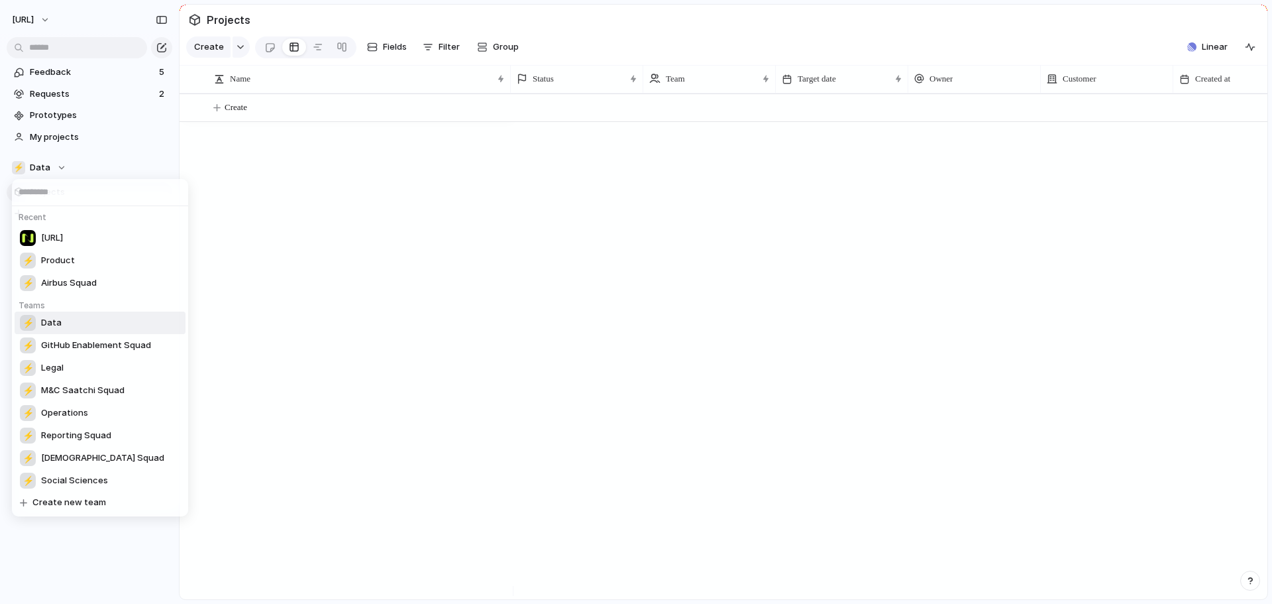
click at [63, 164] on div "Recent [URL] ⚡ Product ⚡ Airbus Squad Teams ⚡ Data ⚡ GitHub Enablement Squad ⚡ …" at bounding box center [636, 302] width 1272 height 604
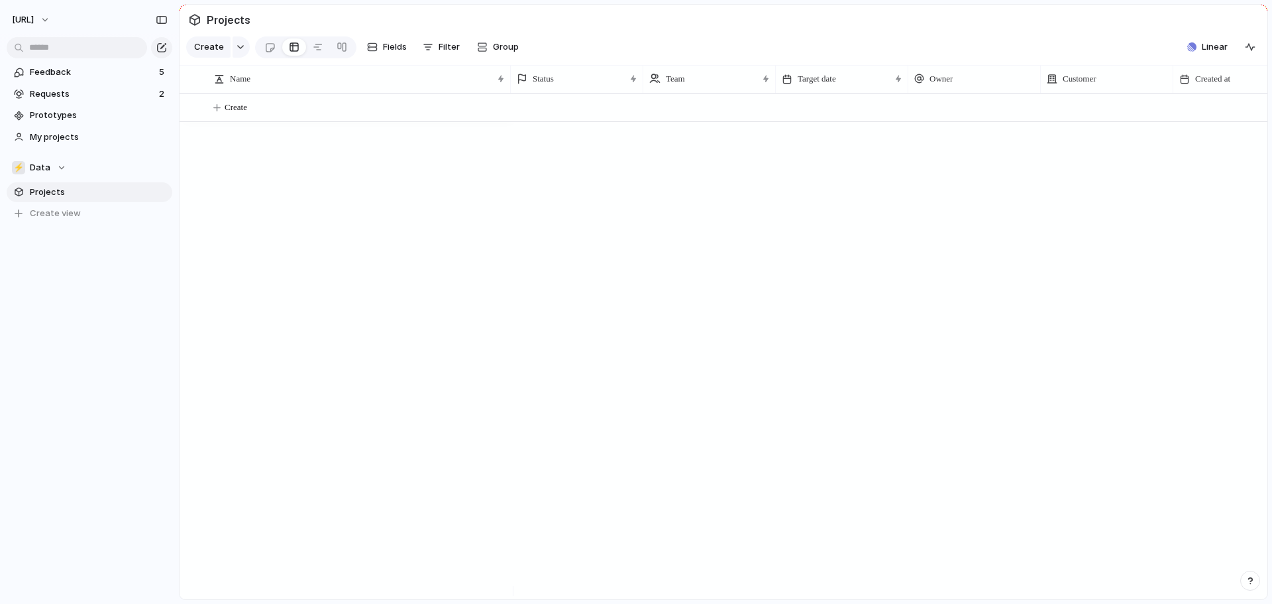
click at [55, 190] on span "Projects" at bounding box center [99, 192] width 138 height 13
click at [58, 165] on div "⚡ Data" at bounding box center [39, 167] width 54 height 13
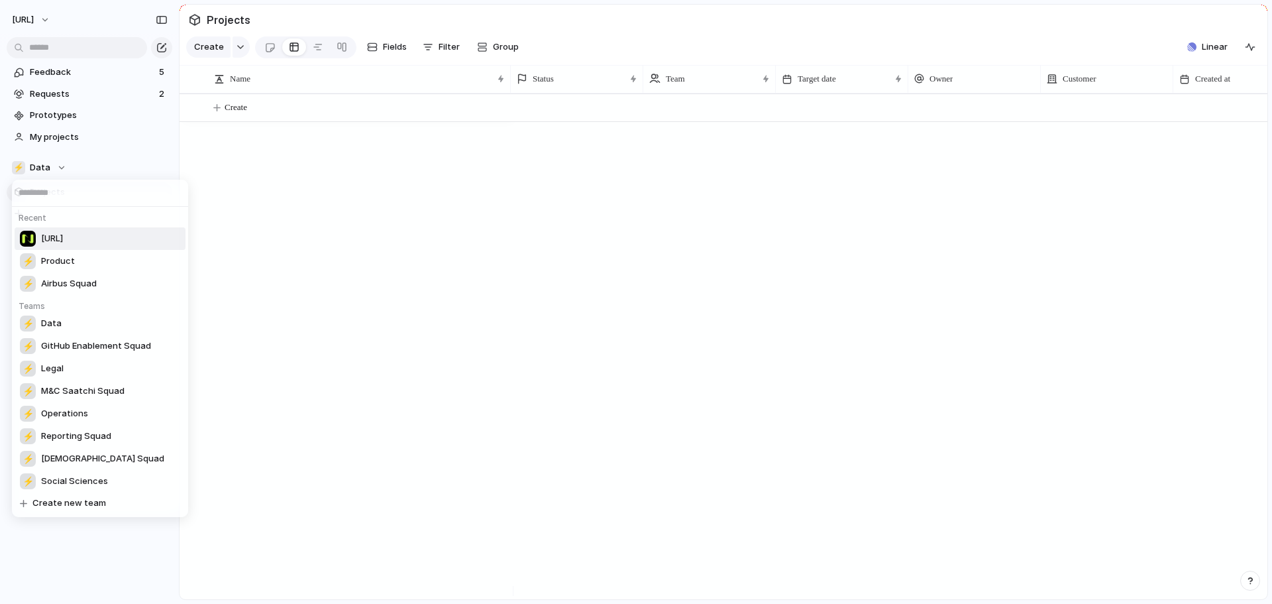
click at [56, 231] on div "[URL]" at bounding box center [41, 239] width 43 height 16
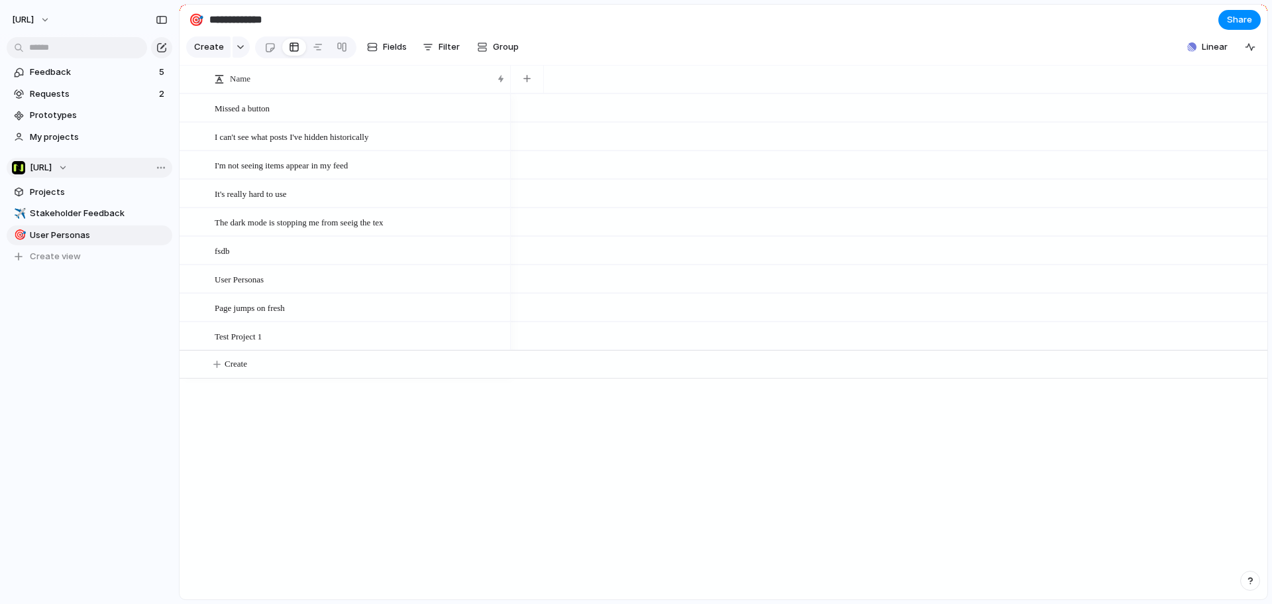
click at [68, 164] on div "[URL]" at bounding box center [40, 167] width 56 height 13
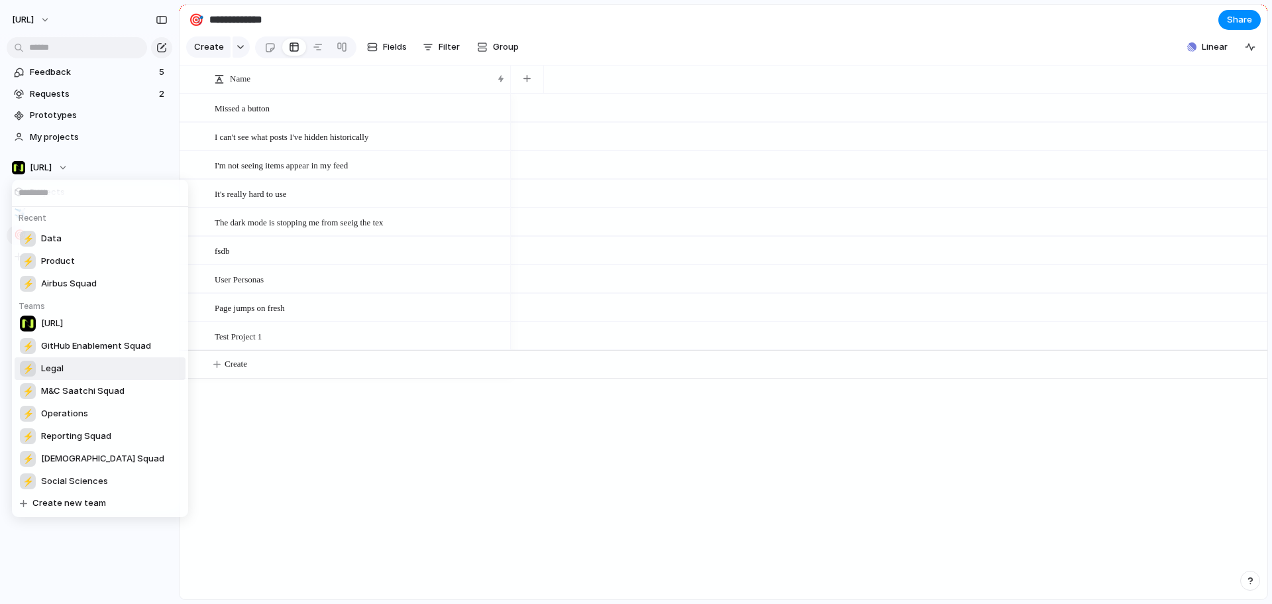
click at [93, 374] on li "⚡ Legal" at bounding box center [100, 368] width 171 height 23
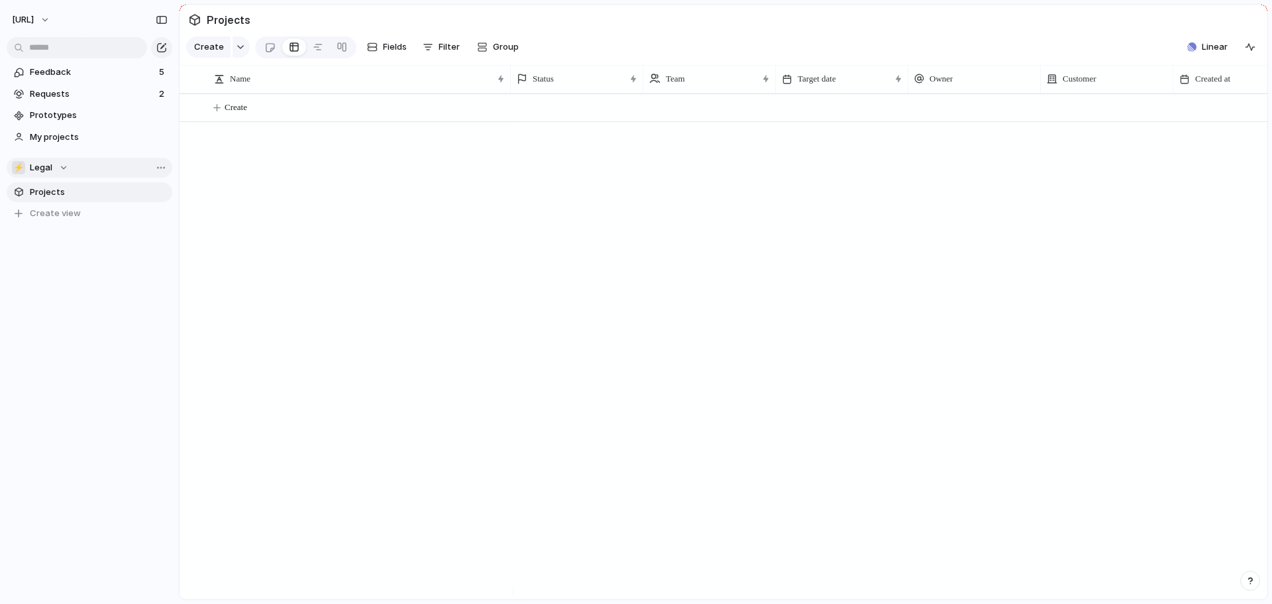
click at [63, 162] on div "⚡ Legal" at bounding box center [40, 167] width 56 height 13
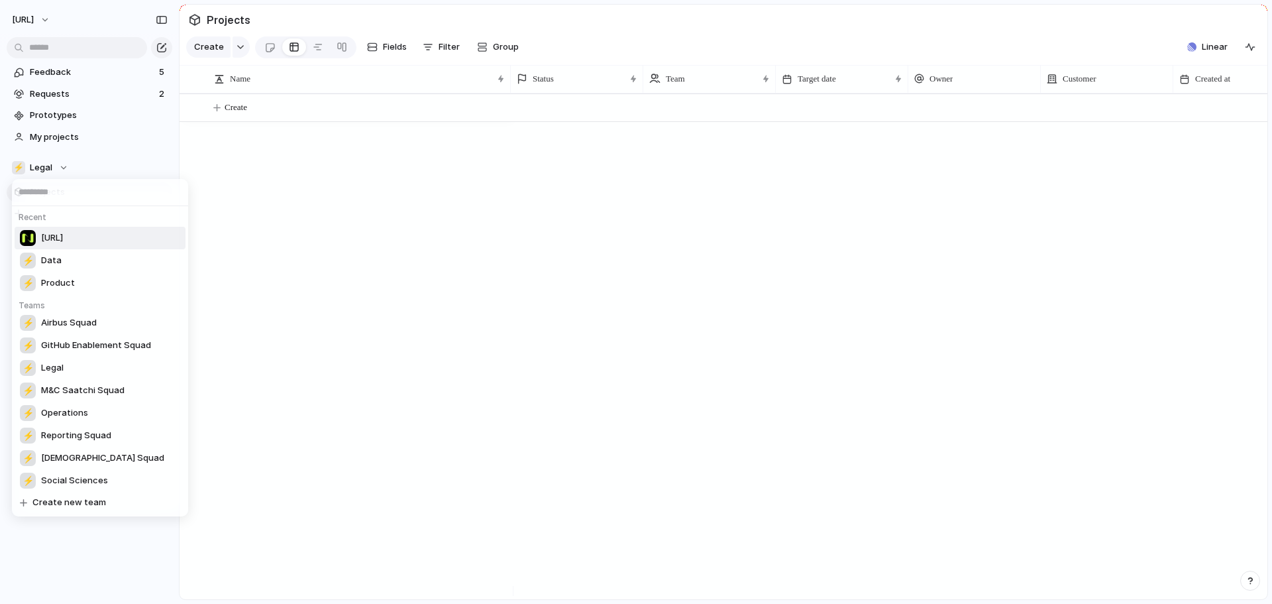
click at [63, 239] on span "[URL]" at bounding box center [52, 237] width 22 height 13
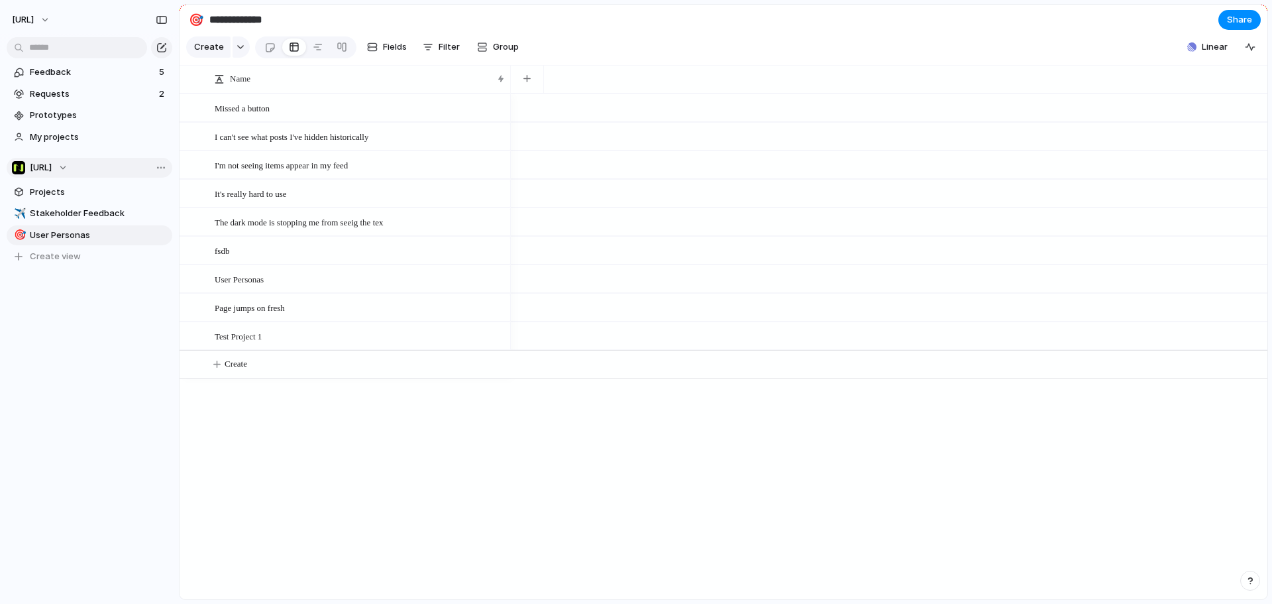
click at [68, 164] on div "[URL]" at bounding box center [40, 167] width 56 height 13
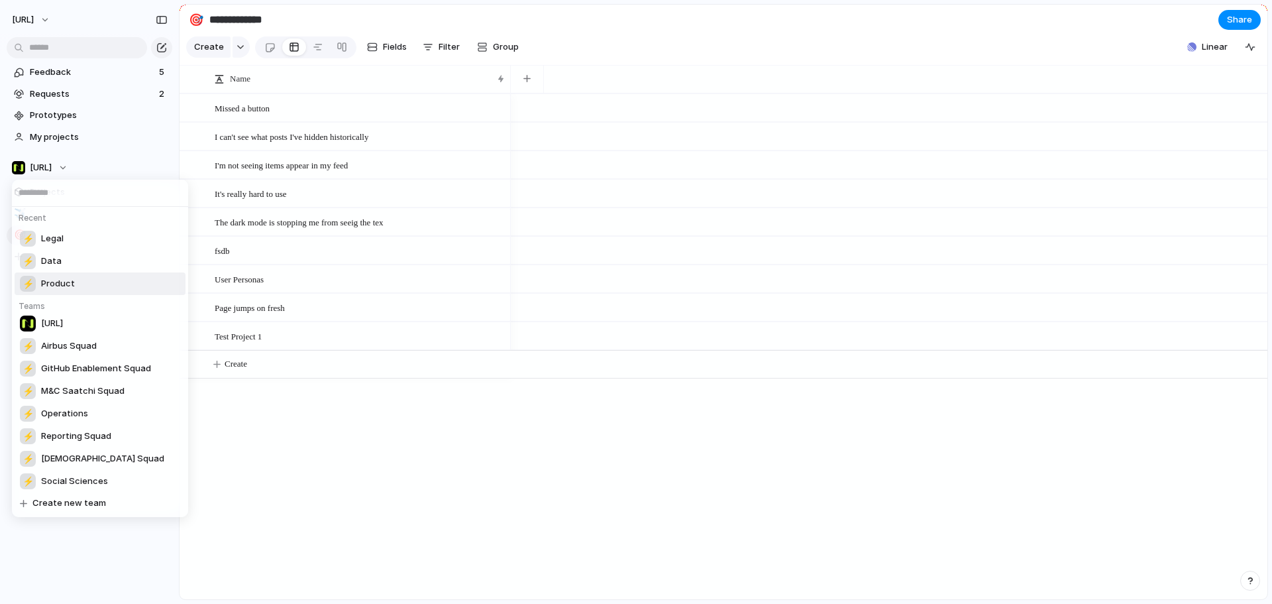
click at [70, 285] on span "Product" at bounding box center [58, 283] width 34 height 13
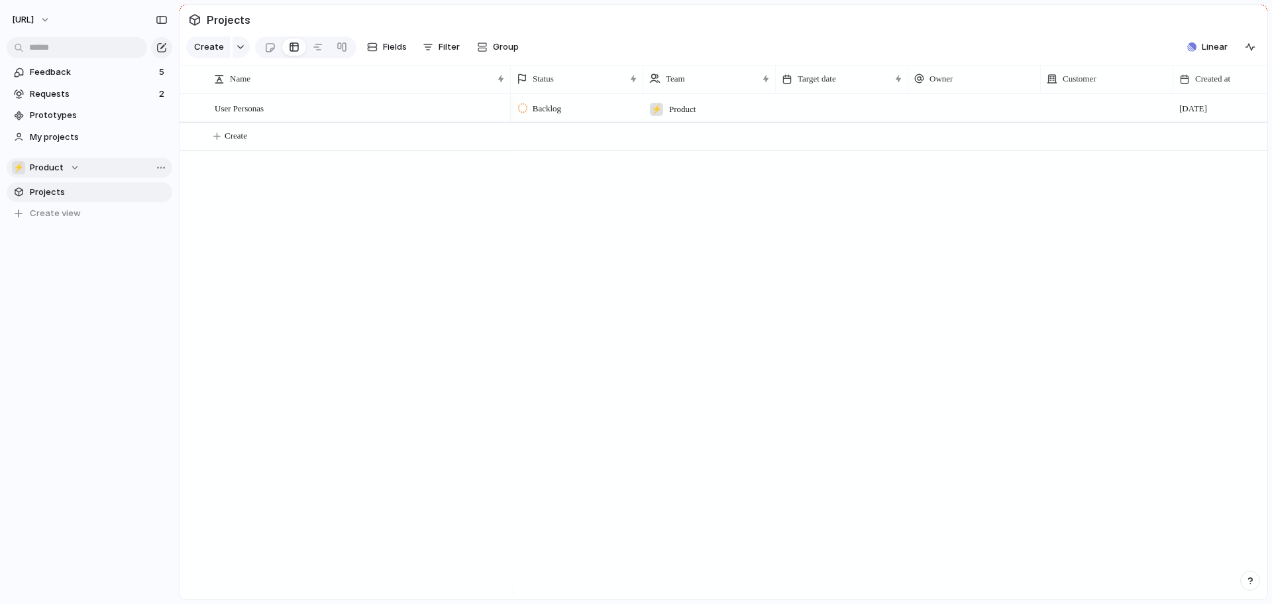
click at [68, 166] on div "⚡ Product" at bounding box center [46, 167] width 68 height 13
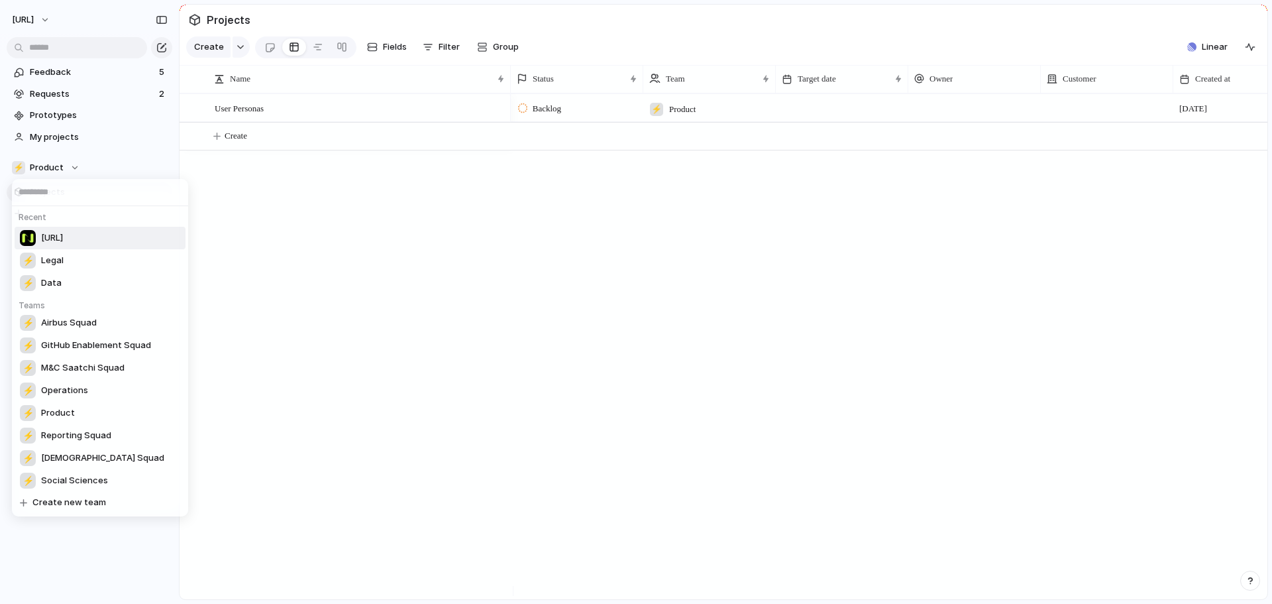
drag, startPoint x: 46, startPoint y: 242, endPoint x: 60, endPoint y: 238, distance: 14.5
click at [60, 238] on span "[URL]" at bounding box center [52, 237] width 22 height 13
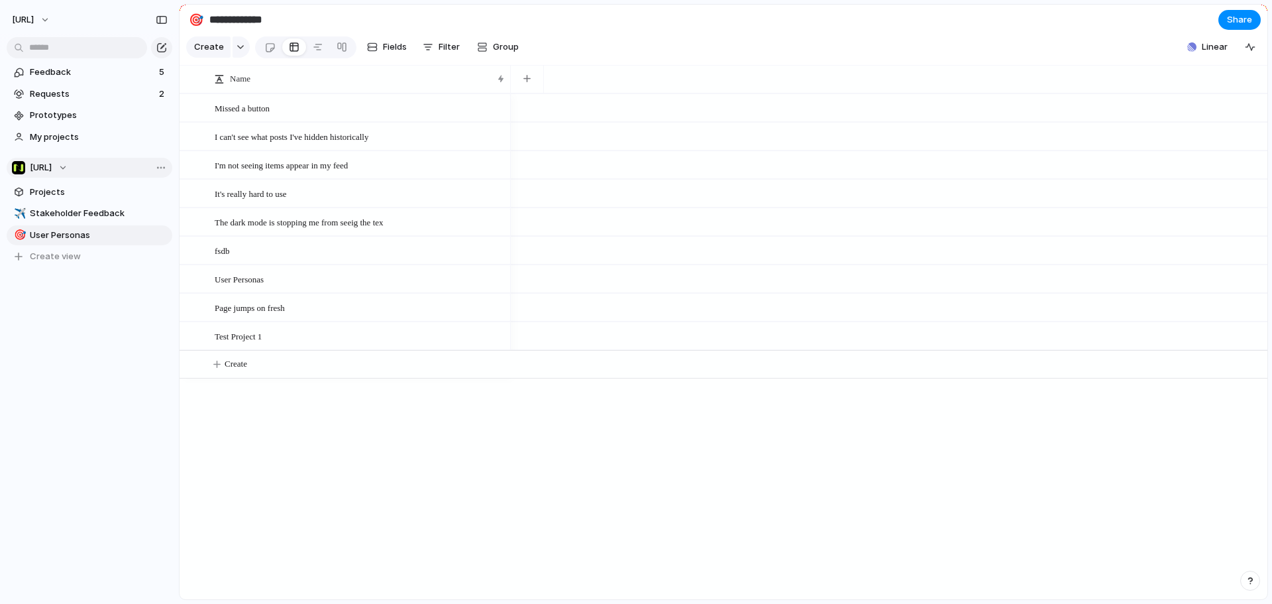
click at [40, 167] on span "[URL]" at bounding box center [41, 167] width 22 height 13
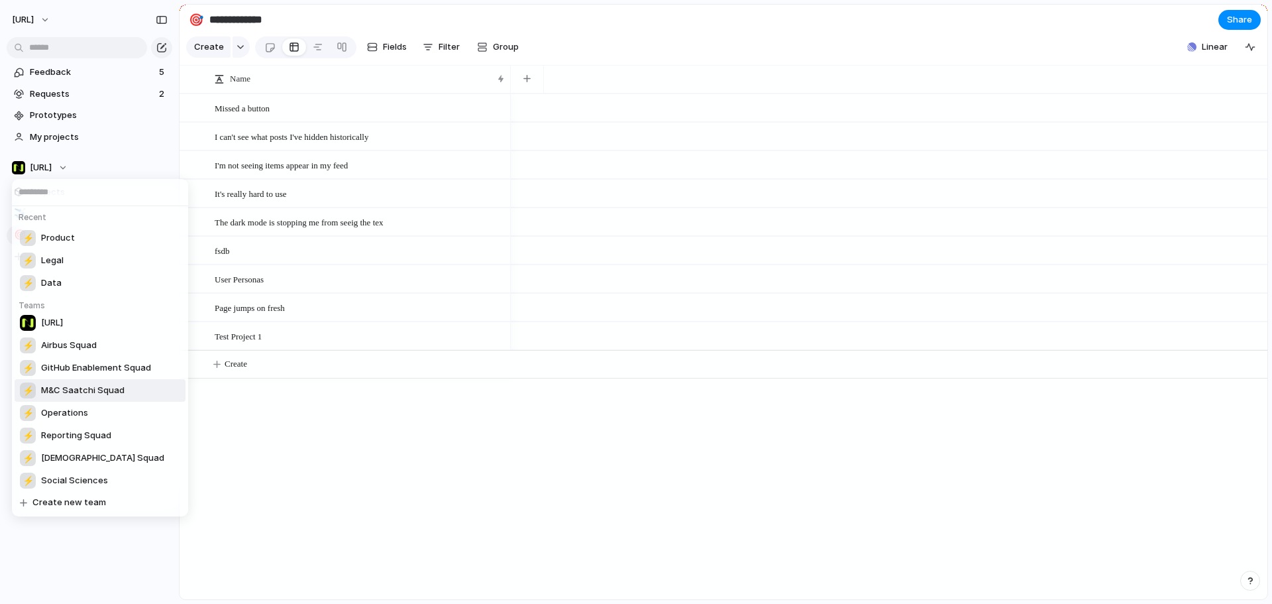
click at [283, 449] on div "Recent ⚡ Product ⚡ Legal ⚡ Data Teams [URL] ⚡ Airbus Squad ⚡ GitHub Enablement …" at bounding box center [636, 302] width 1272 height 604
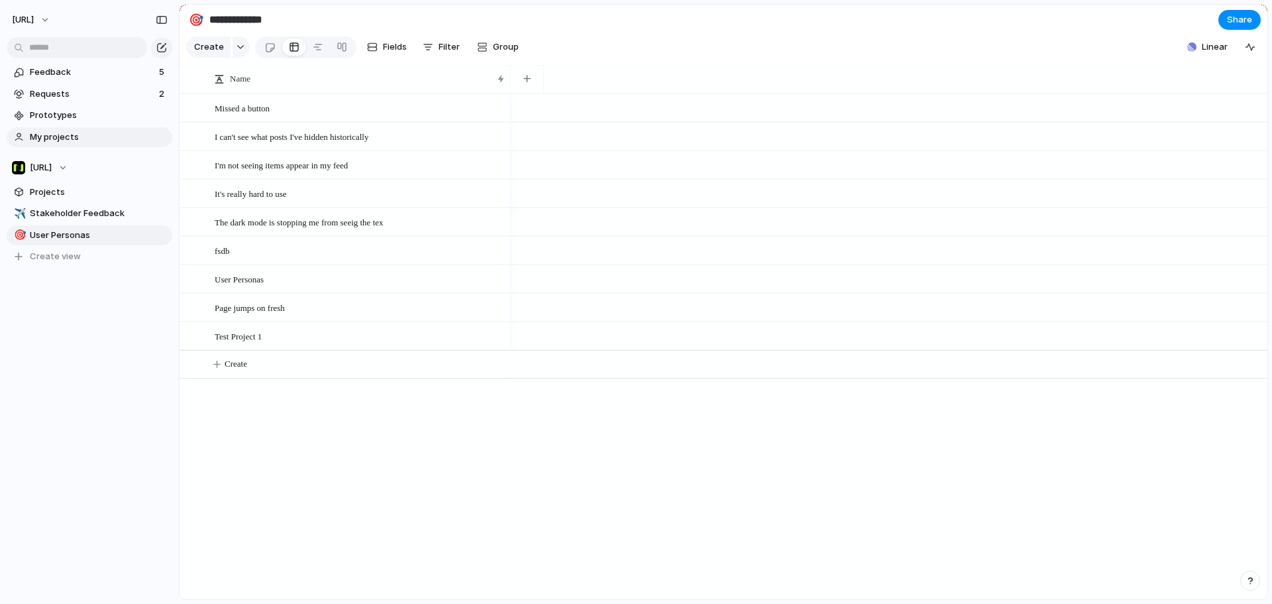
click at [54, 140] on span "My projects" at bounding box center [99, 137] width 138 height 13
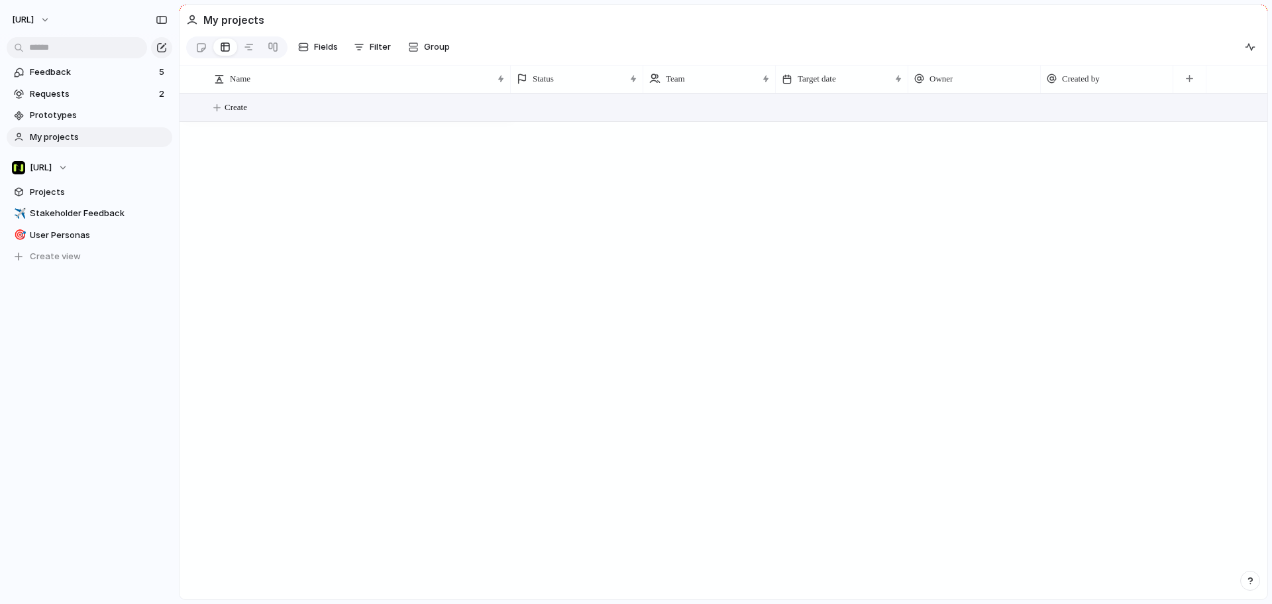
click at [269, 121] on button "Create" at bounding box center [740, 107] width 1095 height 27
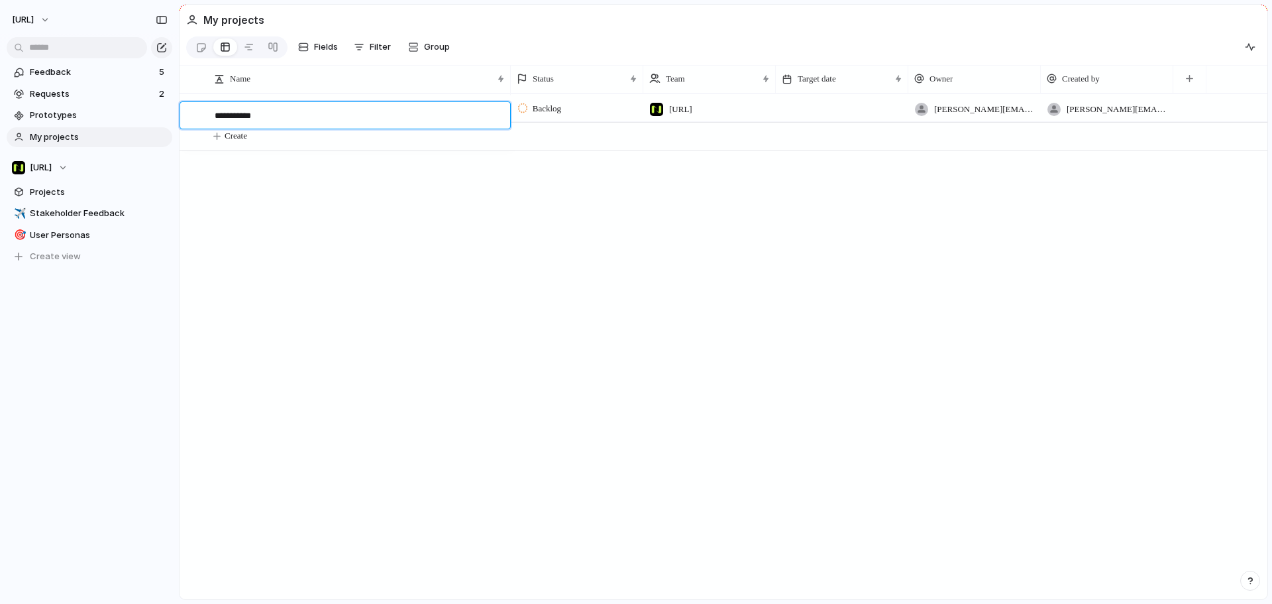
type textarea "**********"
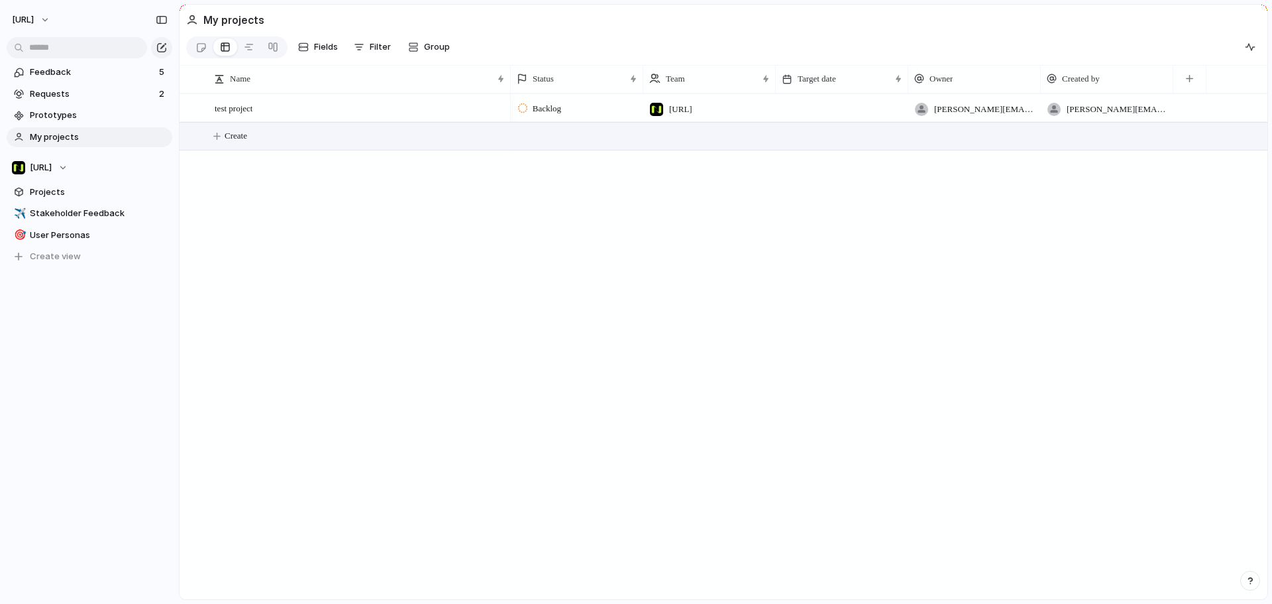
click at [693, 113] on span "[URL]" at bounding box center [680, 109] width 23 height 13
click at [842, 208] on div "Nisien.Ai ⚡ Airbus Squad ⚡ Social Sciences ⚡ Operations ⚡ Legal ⚡ Product ⚡ Dat…" at bounding box center [636, 302] width 1272 height 604
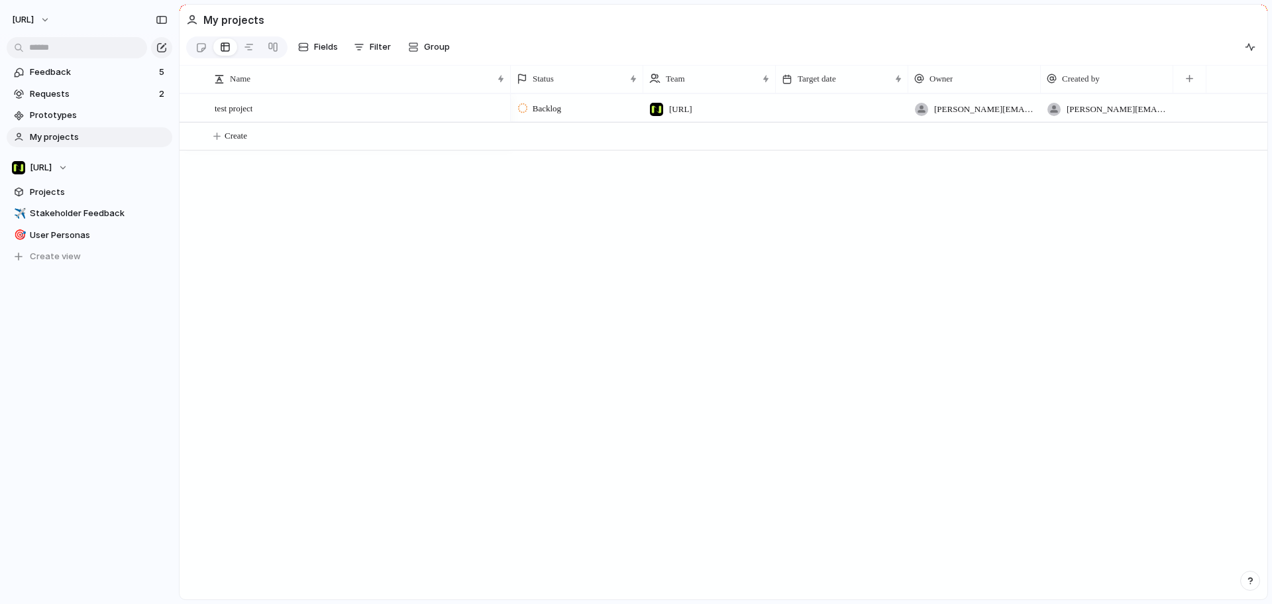
click at [693, 115] on span "[URL]" at bounding box center [680, 109] width 23 height 13
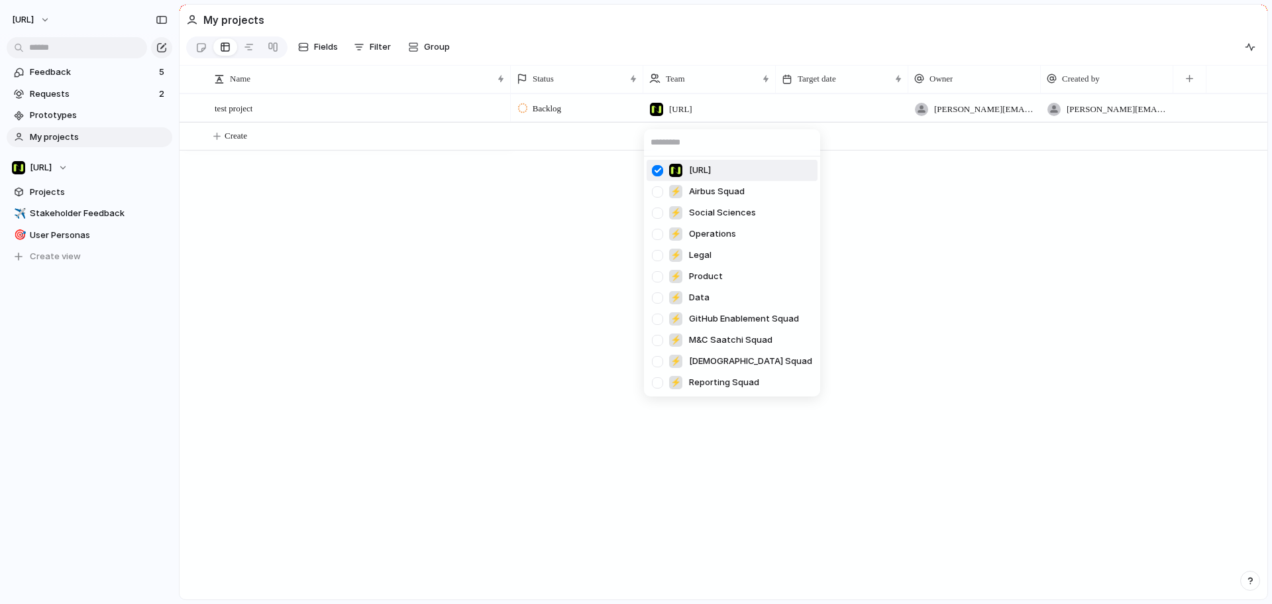
click at [693, 85] on div "Nisien.Ai ⚡ Airbus Squad ⚡ Social Sciences ⚡ Operations ⚡ Legal ⚡ Product ⚡ Dat…" at bounding box center [636, 302] width 1272 height 604
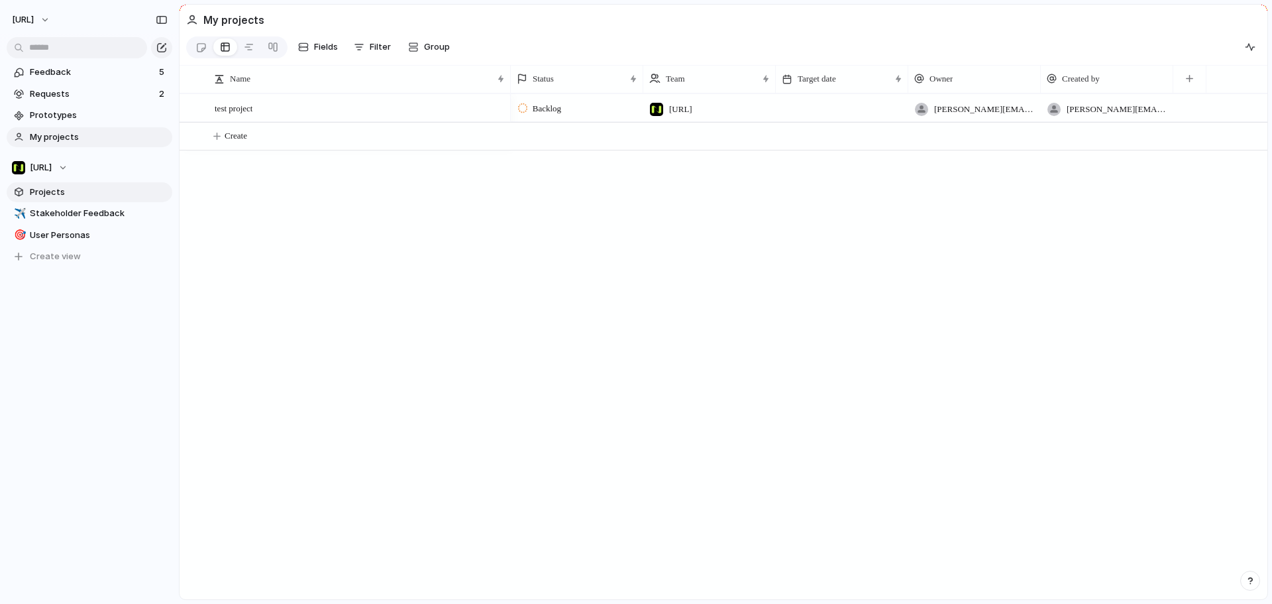
click at [50, 190] on span "Projects" at bounding box center [99, 192] width 138 height 13
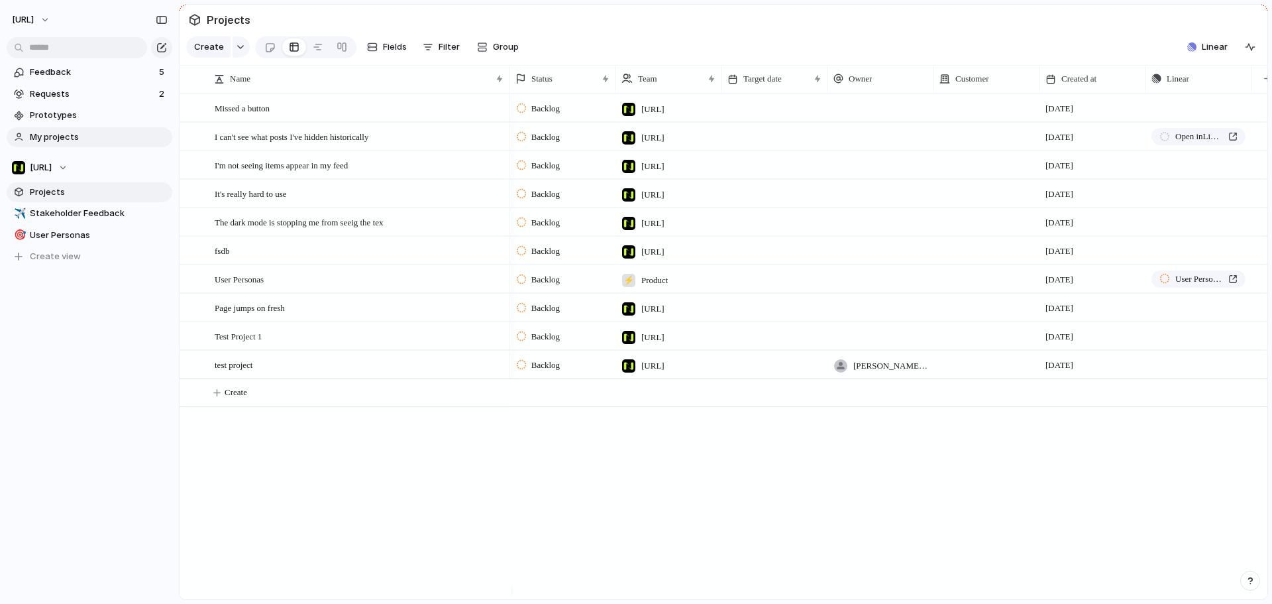
click at [71, 130] on link "My projects" at bounding box center [90, 137] width 166 height 20
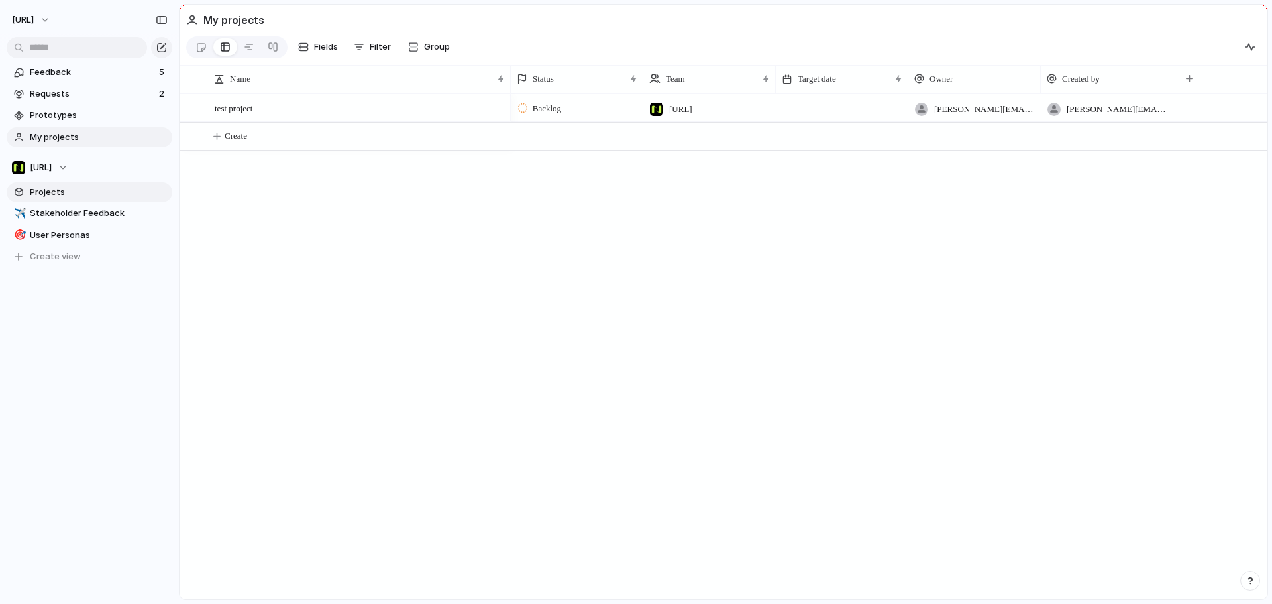
click at [62, 196] on span "Projects" at bounding box center [99, 192] width 138 height 13
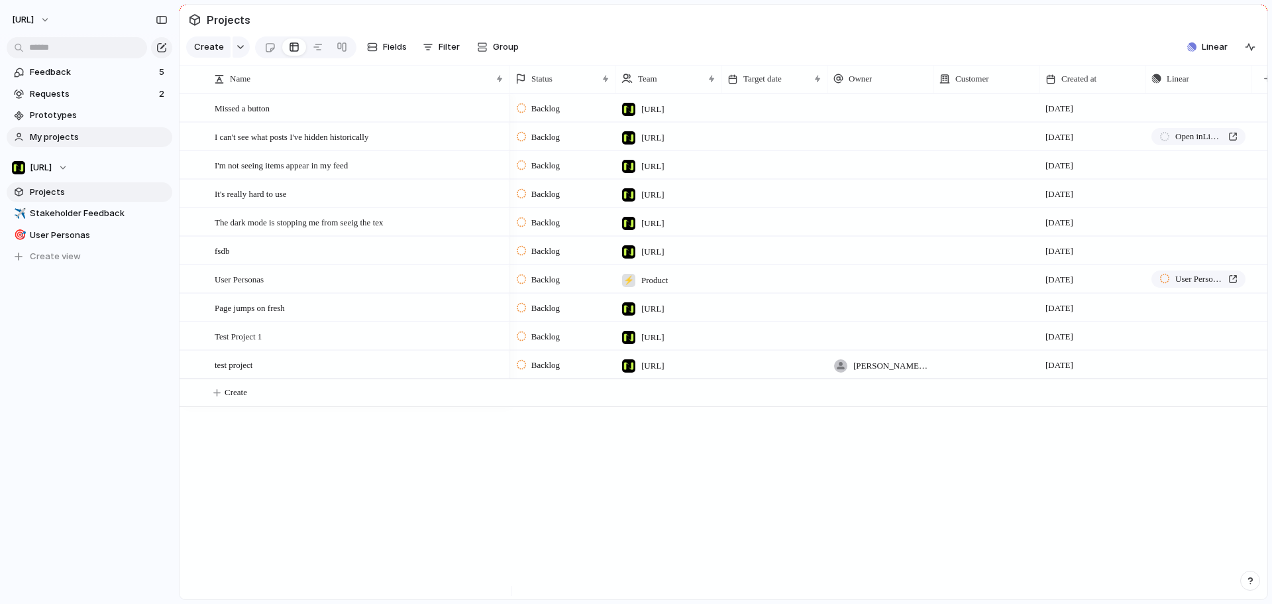
click at [75, 132] on span "My projects" at bounding box center [99, 137] width 138 height 13
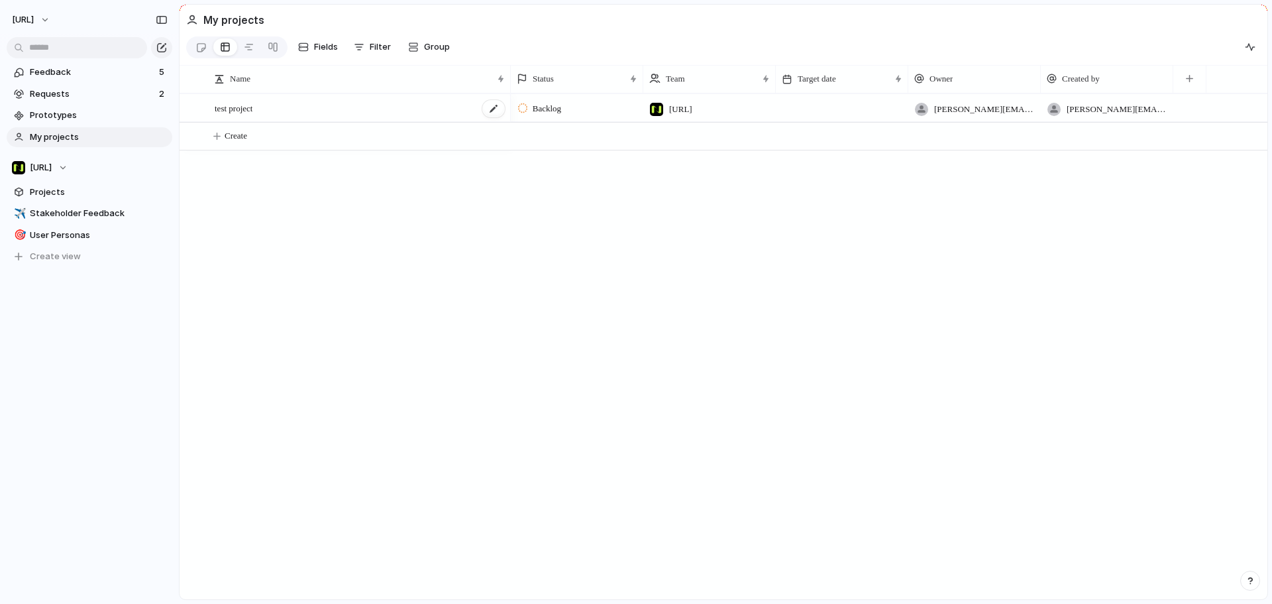
click at [233, 115] on span "test project" at bounding box center [234, 107] width 38 height 15
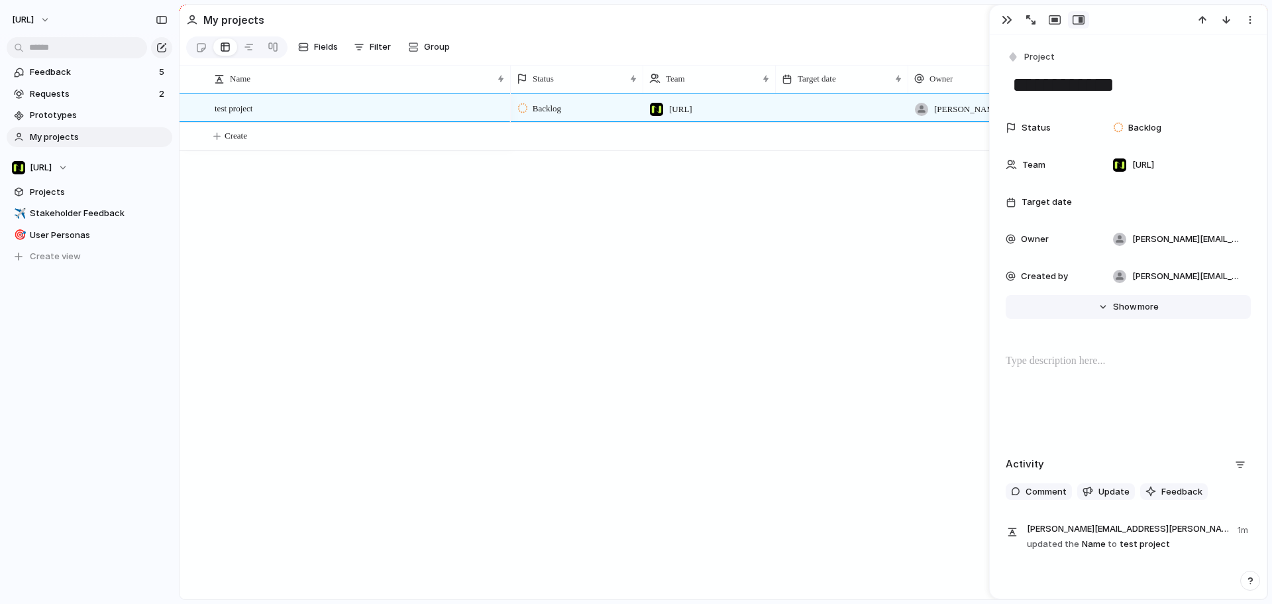
click at [1105, 315] on button "Hide Show more" at bounding box center [1128, 307] width 245 height 24
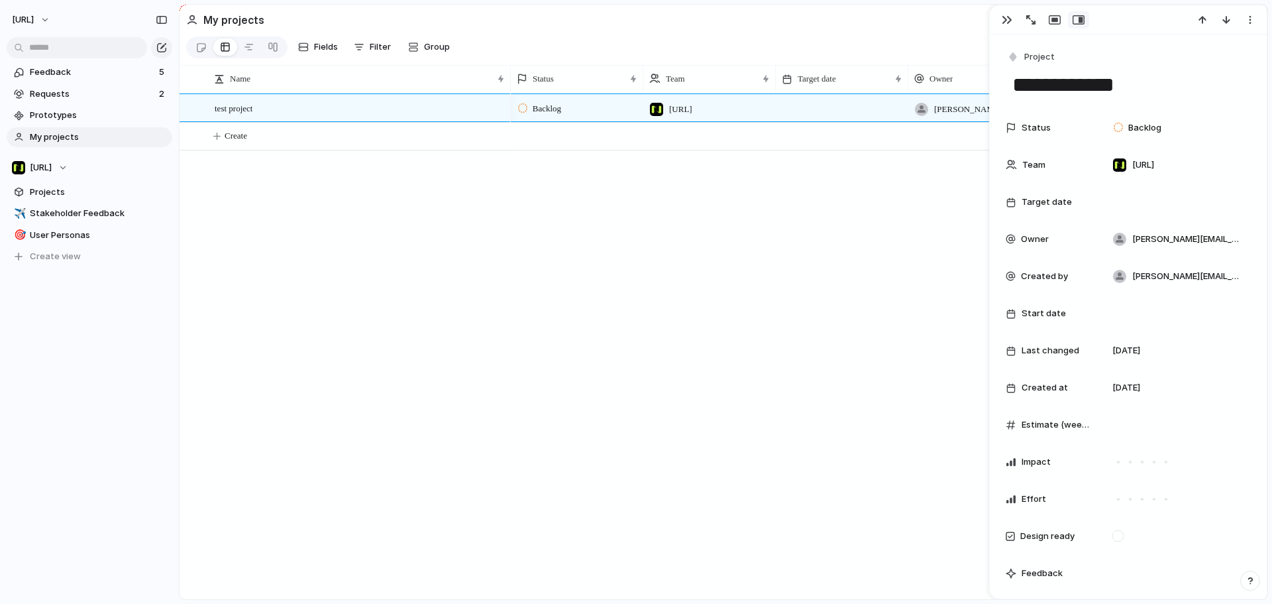
click at [643, 287] on div "Backlog Nisien.Ai tyrone.stewart@nisien.ai tyrone.stewart@nisien.ai" at bounding box center [889, 346] width 757 height 506
click at [1005, 21] on div "button" at bounding box center [1007, 20] width 11 height 11
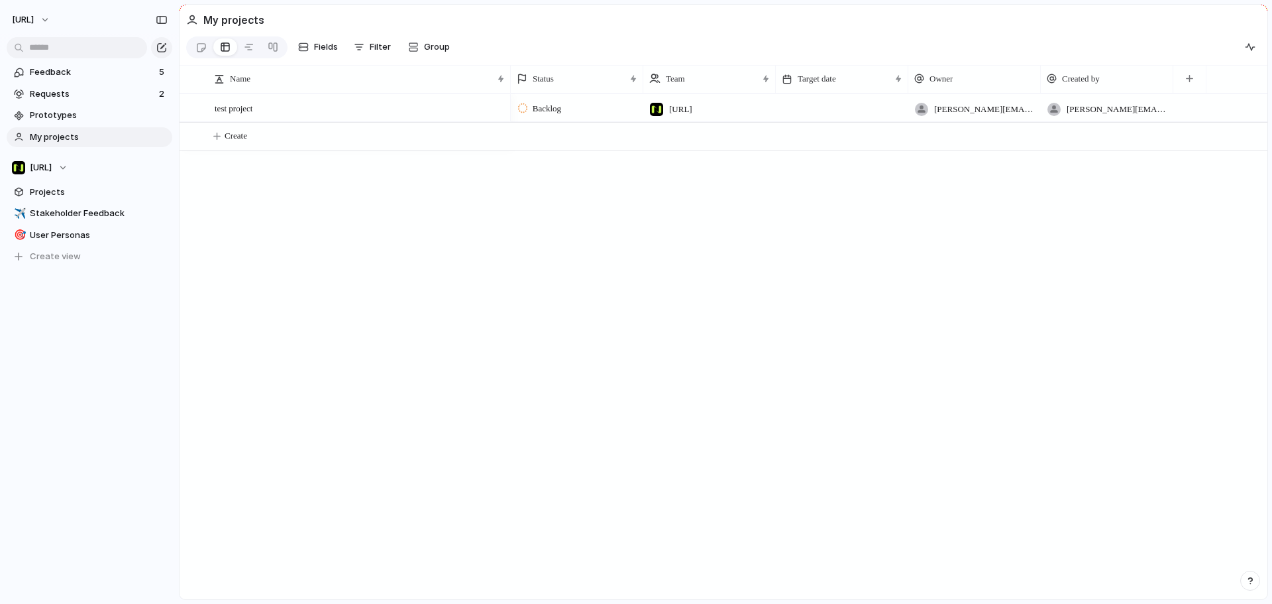
click at [100, 138] on span "My projects" at bounding box center [99, 137] width 138 height 13
click at [74, 138] on span "My projects" at bounding box center [99, 137] width 138 height 13
drag, startPoint x: 70, startPoint y: 137, endPoint x: 539, endPoint y: 248, distance: 482.2
click at [541, 249] on div "Backlog Nisien.Ai tyrone.stewart@nisien.ai tyrone.stewart@nisien.ai" at bounding box center [889, 346] width 757 height 506
click at [49, 137] on span "My projects" at bounding box center [99, 137] width 138 height 13
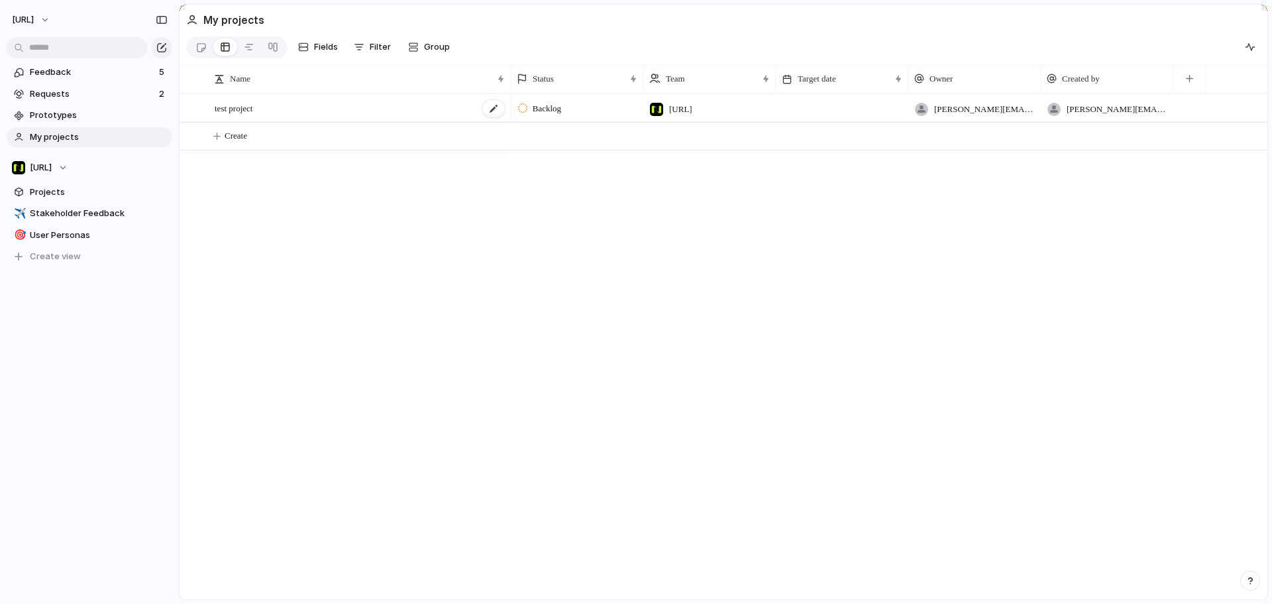
click at [268, 121] on div "test project" at bounding box center [361, 108] width 292 height 27
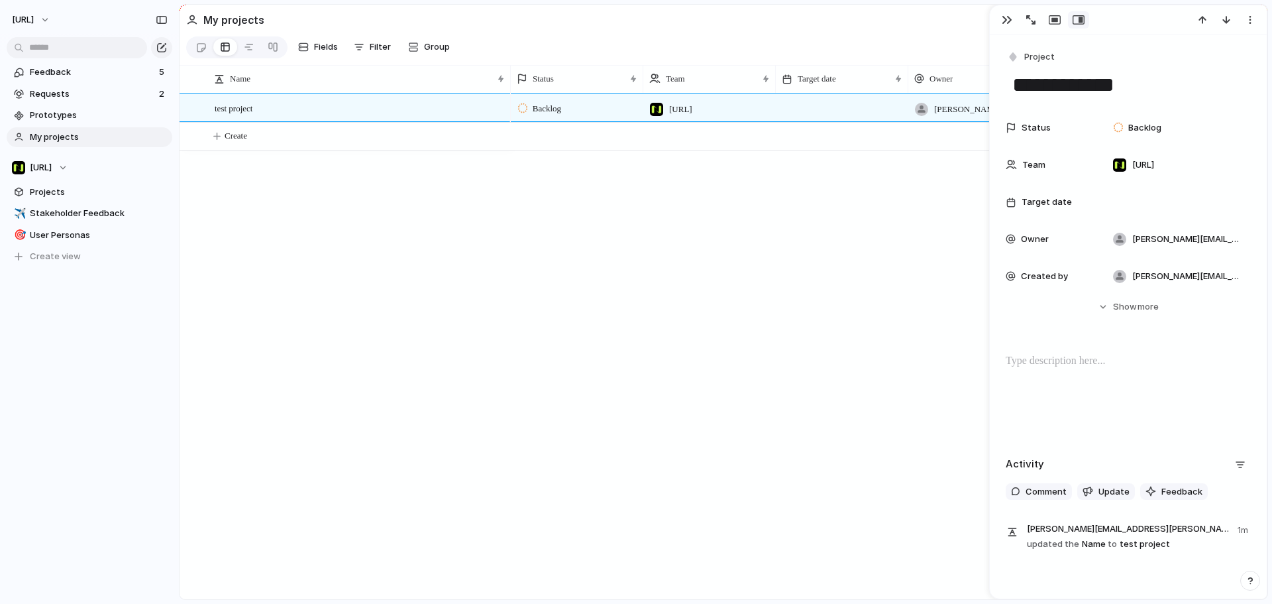
click at [1095, 68] on div "**********" at bounding box center [1128, 73] width 245 height 51
click at [1095, 76] on textarea "**********" at bounding box center [1128, 85] width 235 height 28
type textarea "**********"
click at [1013, 54] on div "button" at bounding box center [1013, 57] width 12 height 12
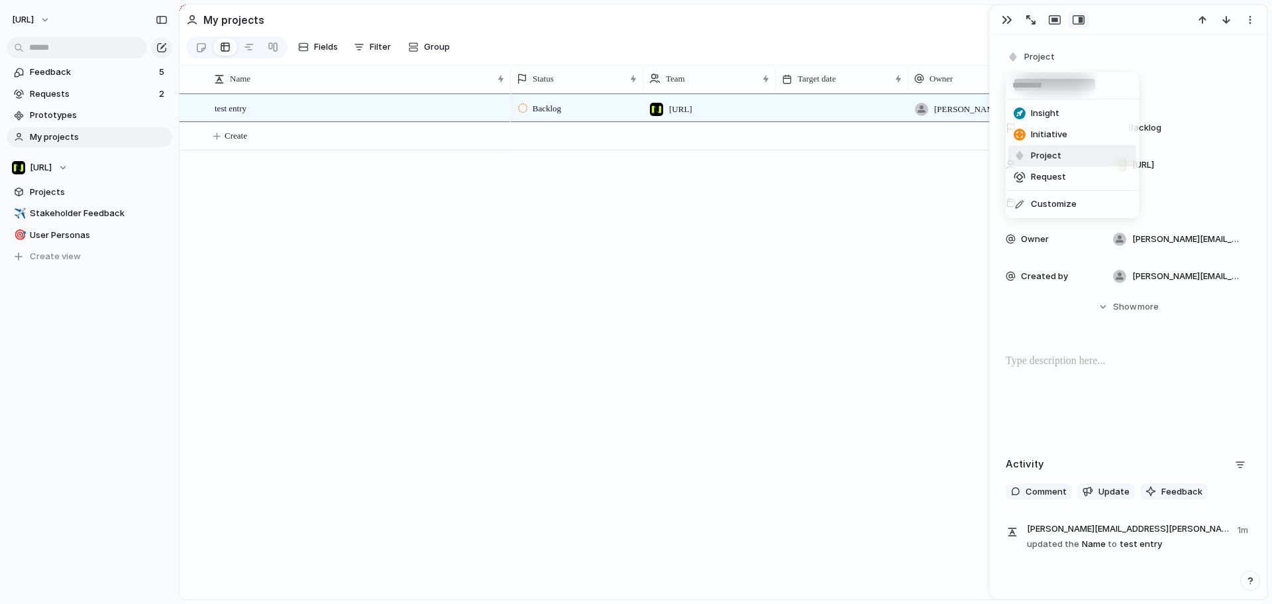
click at [923, 223] on div "Insight Initiative Project Request Customize" at bounding box center [636, 302] width 1272 height 604
click at [1028, 56] on span "Project" at bounding box center [1040, 56] width 30 height 13
click at [732, 148] on div "Insight Initiative Project Request Customize" at bounding box center [636, 302] width 1272 height 604
click at [693, 116] on span "[URL]" at bounding box center [680, 109] width 23 height 13
click at [852, 204] on div "Nisien.Ai ⚡ Airbus Squad ⚡ Social Sciences ⚡ Operations ⚡ Legal ⚡ Product ⚡ Dat…" at bounding box center [636, 302] width 1272 height 604
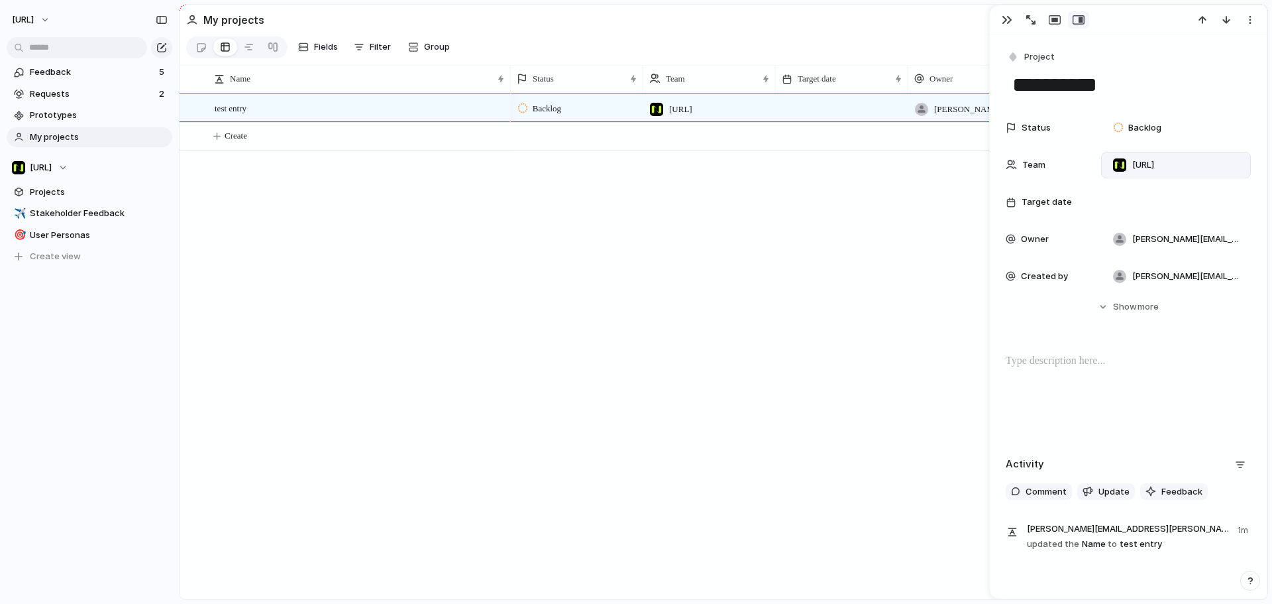
click at [1154, 164] on span "[URL]" at bounding box center [1144, 164] width 22 height 13
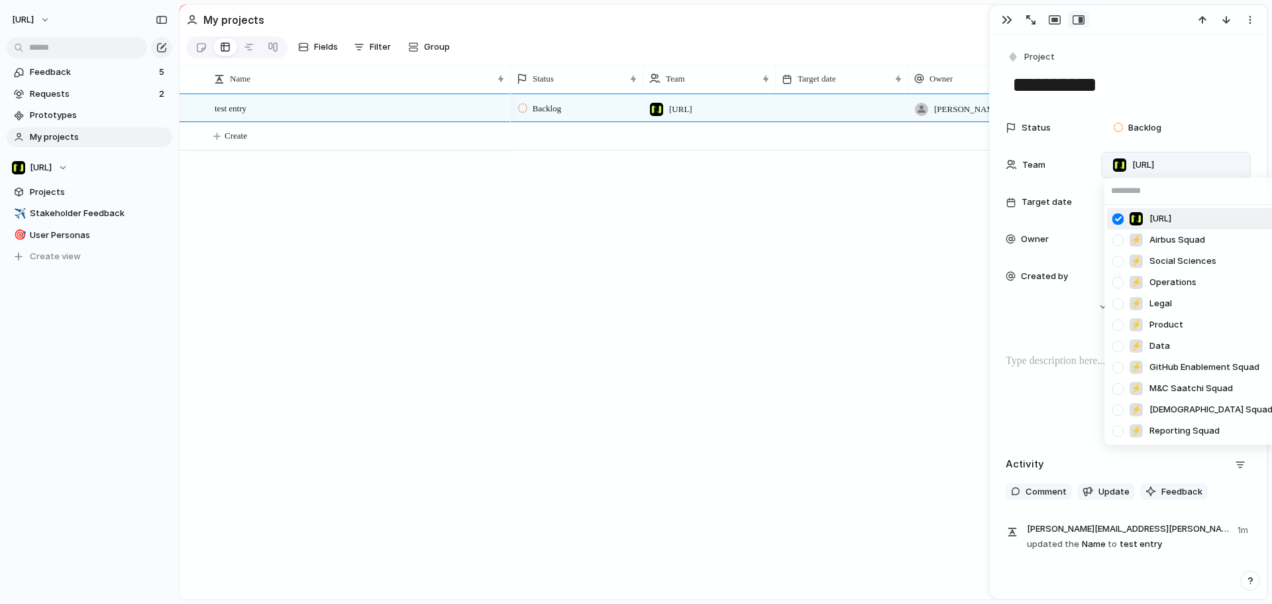
click at [1115, 219] on div at bounding box center [1118, 218] width 23 height 23
click at [1121, 221] on div at bounding box center [1118, 218] width 23 height 23
click at [1120, 319] on div at bounding box center [1118, 324] width 23 height 23
click at [1123, 219] on div at bounding box center [1118, 219] width 23 height 23
click at [1118, 219] on div at bounding box center [1118, 218] width 23 height 23
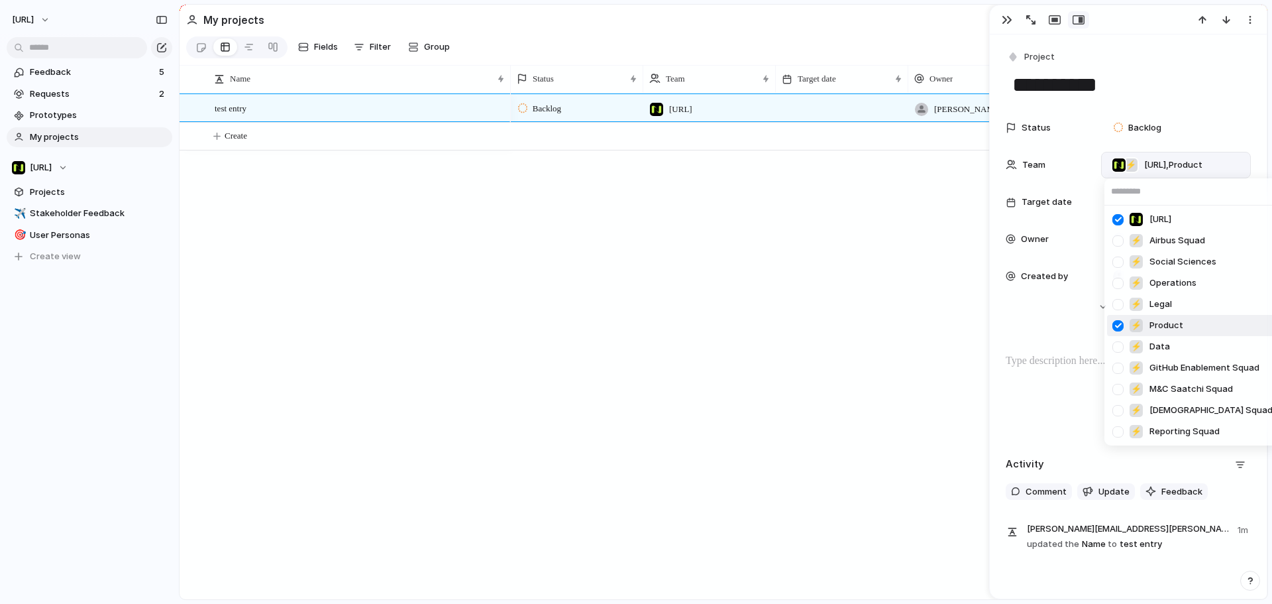
click at [1115, 318] on div at bounding box center [1118, 325] width 23 height 23
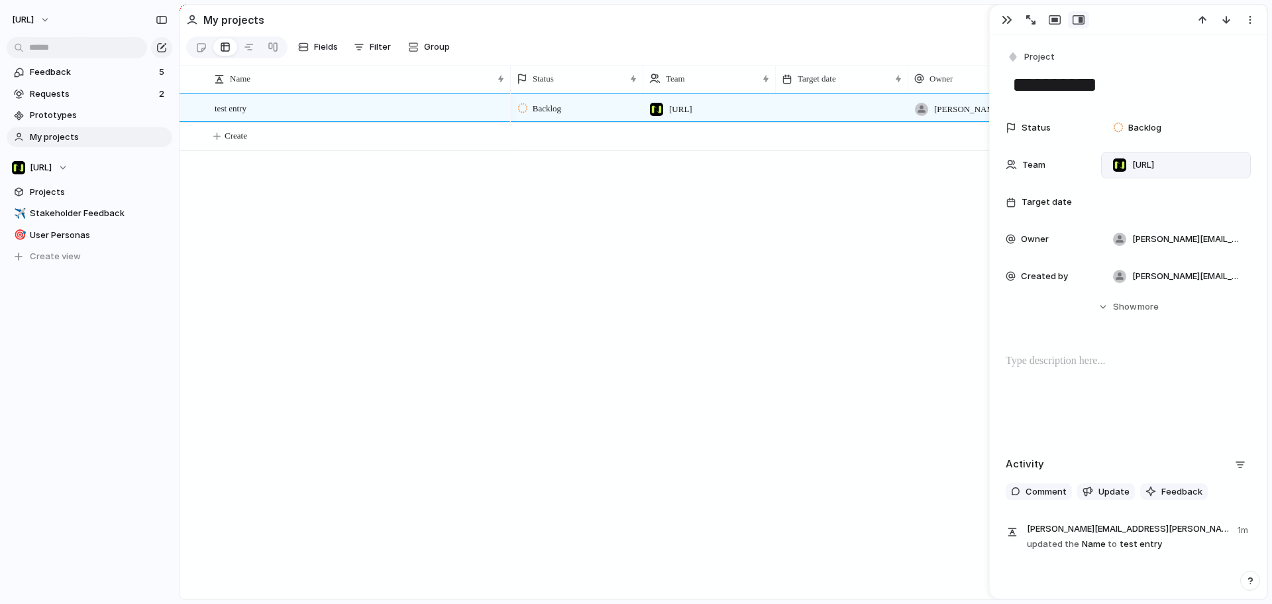
click at [855, 302] on div "Nisien.Ai ⚡ Airbus Squad ⚡ Social Sciences ⚡ Operations ⚡ Legal ⚡ Product ⚡ Dat…" at bounding box center [636, 302] width 1272 height 604
click at [39, 68] on span "Feedback" at bounding box center [92, 72] width 125 height 13
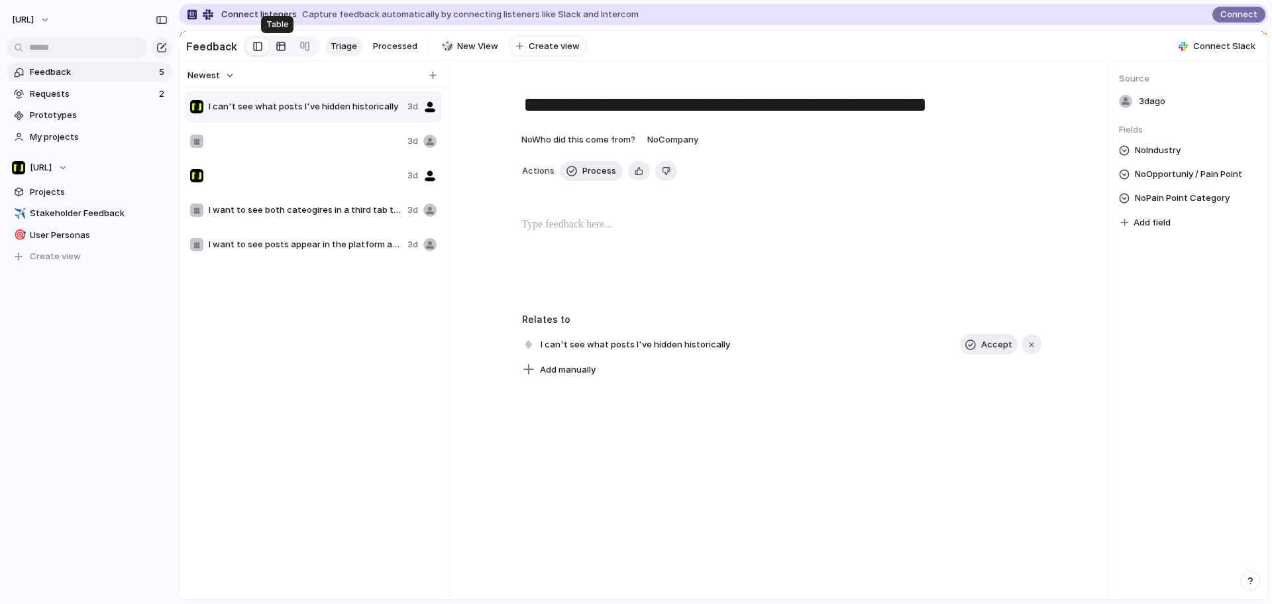
click at [269, 46] on link at bounding box center [281, 46] width 24 height 21
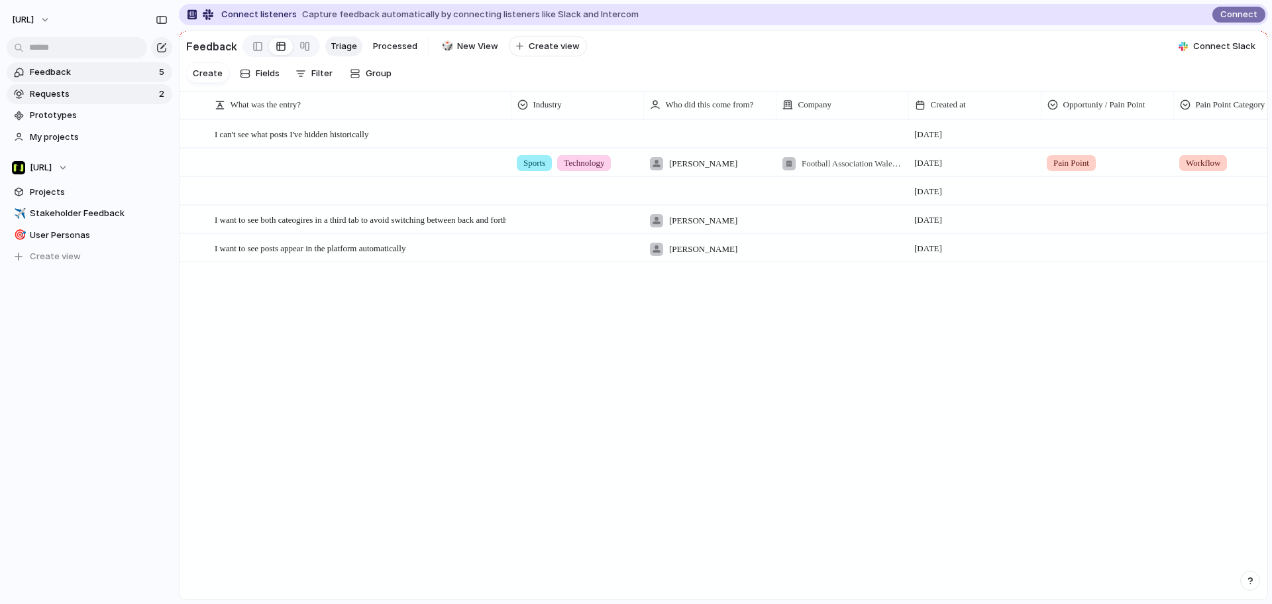
drag, startPoint x: 98, startPoint y: 109, endPoint x: 86, endPoint y: 94, distance: 19.4
click at [87, 94] on section "Feedback 5 Requests 2 Prototypes My projects" at bounding box center [89, 103] width 179 height 87
click at [82, 72] on span "Feedback" at bounding box center [92, 72] width 125 height 13
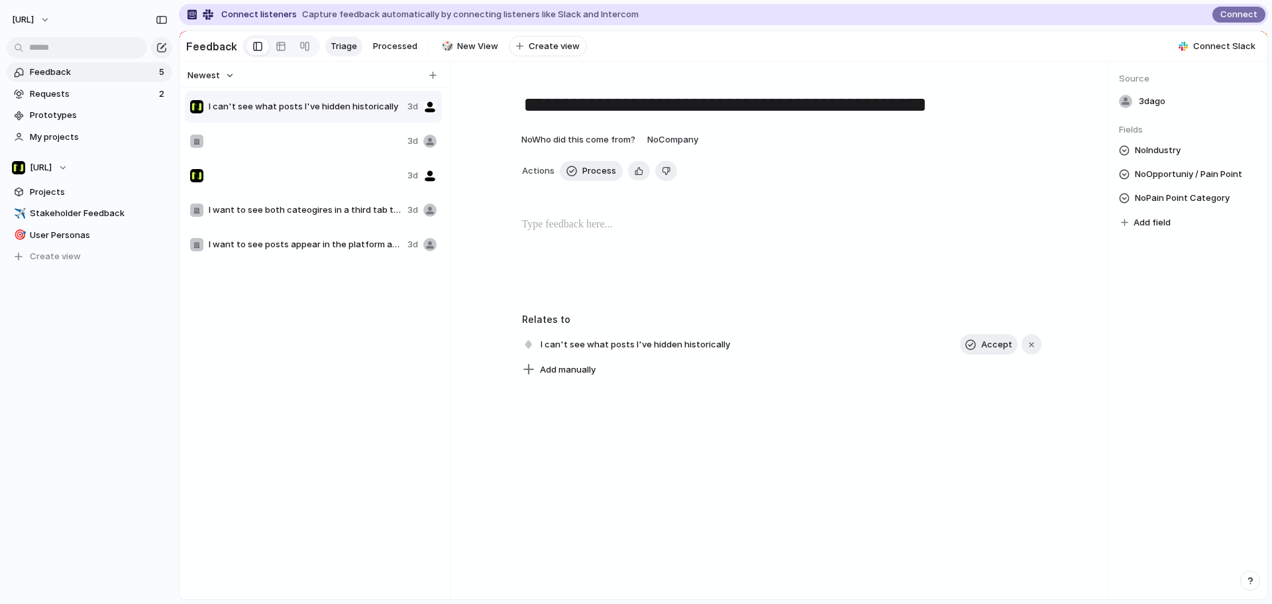
click at [345, 48] on span "Triage" at bounding box center [344, 46] width 27 height 13
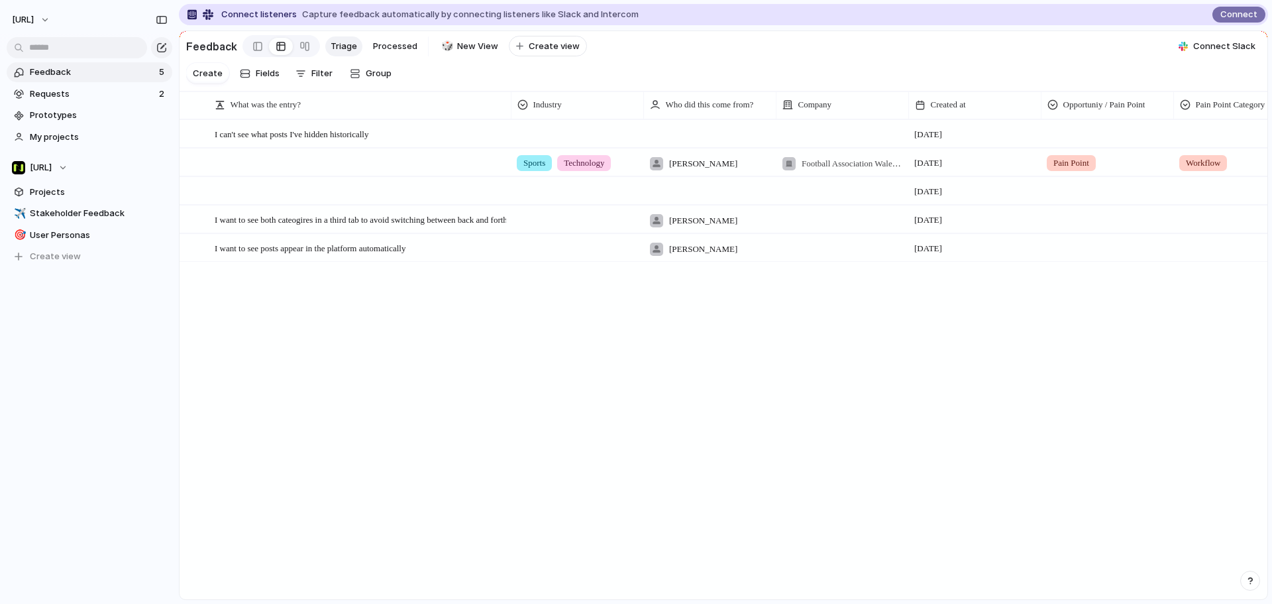
click at [340, 44] on span "Triage" at bounding box center [344, 46] width 27 height 13
click at [341, 44] on span "Triage" at bounding box center [344, 46] width 27 height 13
click at [343, 44] on span "Triage" at bounding box center [344, 46] width 27 height 13
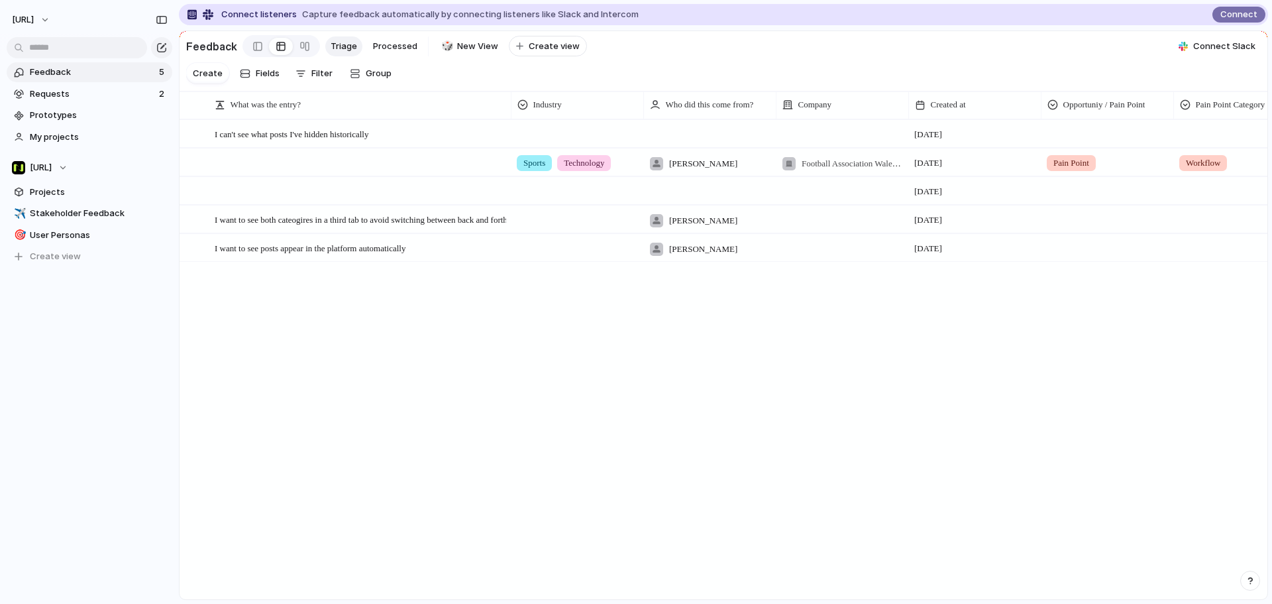
click at [345, 46] on span "Triage" at bounding box center [344, 46] width 27 height 13
click at [314, 80] on span "Filter" at bounding box center [321, 73] width 21 height 13
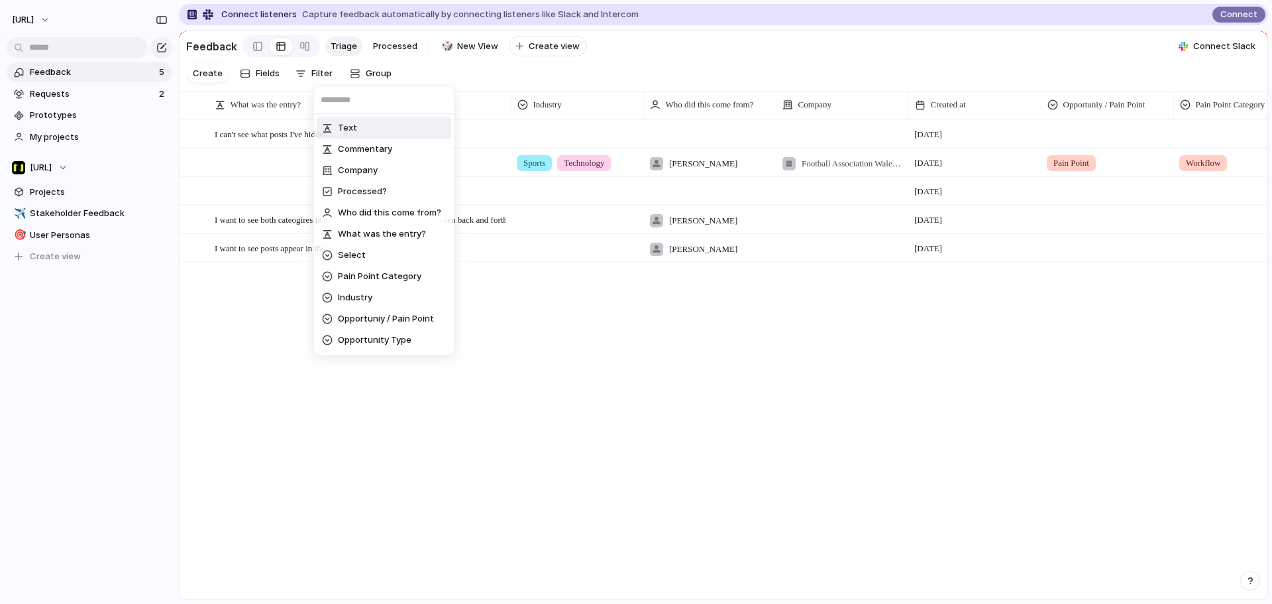
click at [211, 76] on div "Text Commentary Company Processed? Who did this come from? What was the entry? …" at bounding box center [636, 302] width 1272 height 604
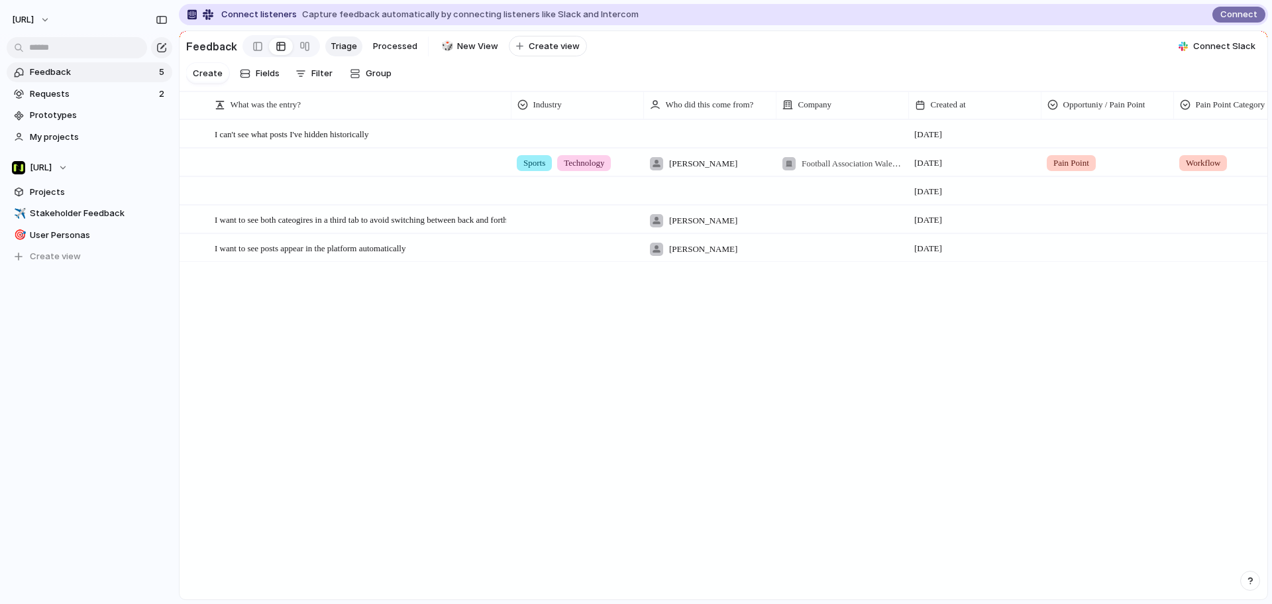
click at [211, 76] on span "Create" at bounding box center [208, 73] width 30 height 13
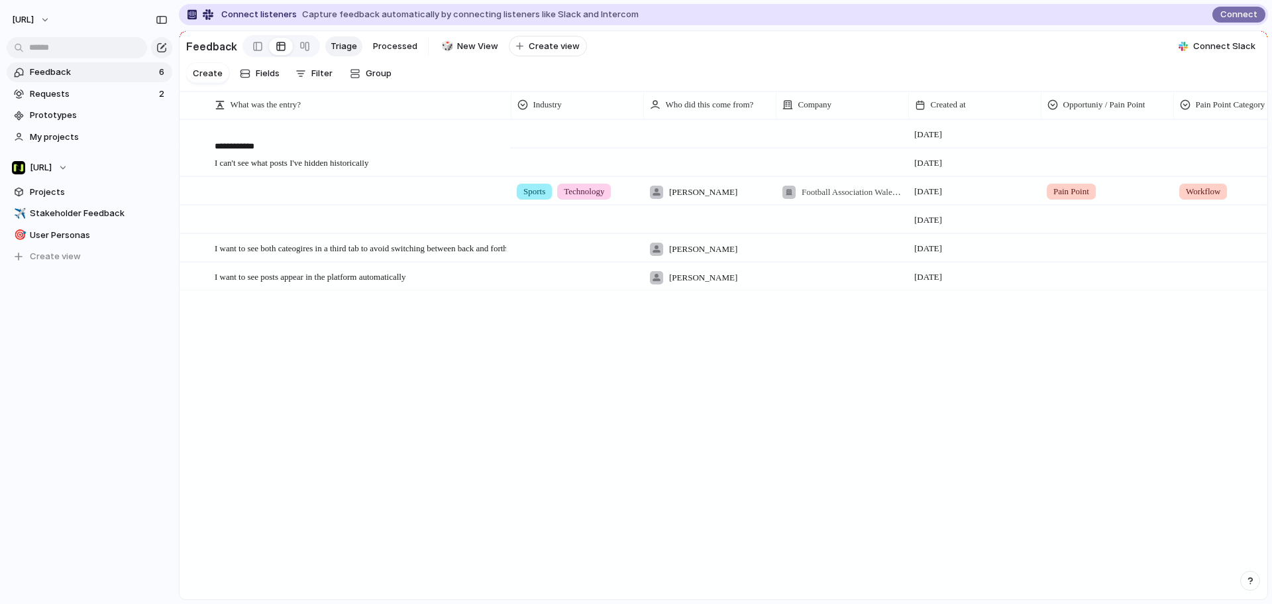
type textarea "**********"
click at [56, 193] on span "Projects" at bounding box center [99, 192] width 138 height 13
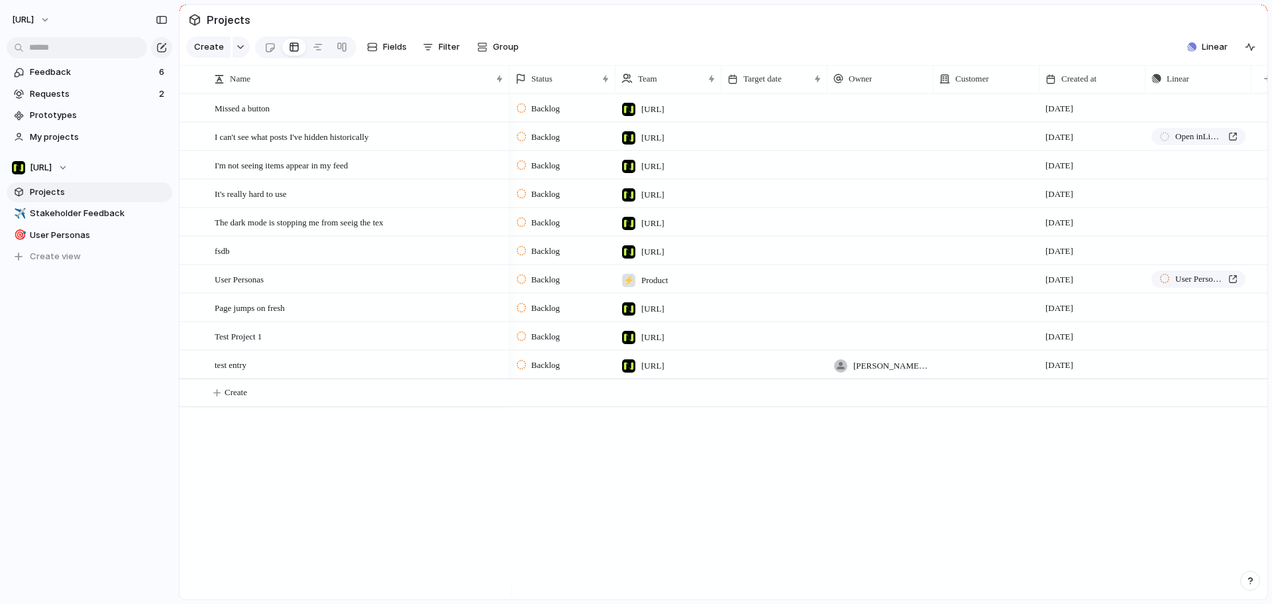
click at [73, 197] on span "Projects" at bounding box center [99, 192] width 138 height 13
click at [76, 211] on span "Stakeholder Feedback" at bounding box center [99, 213] width 138 height 13
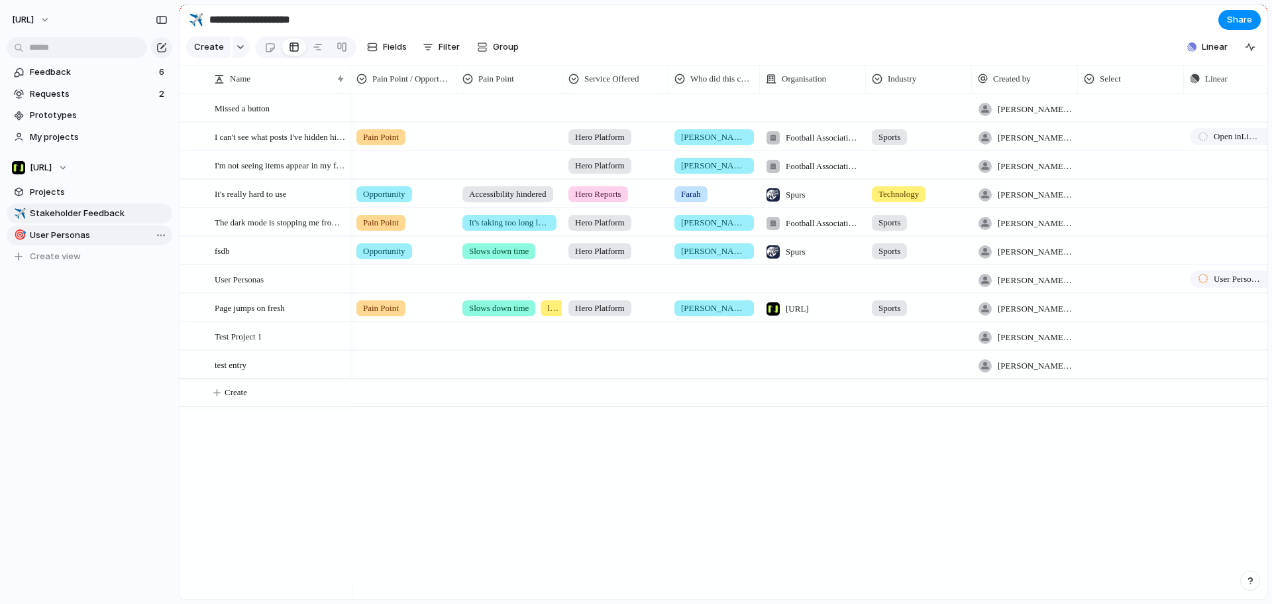
click at [82, 229] on span "User Personas" at bounding box center [99, 235] width 138 height 13
type input "**********"
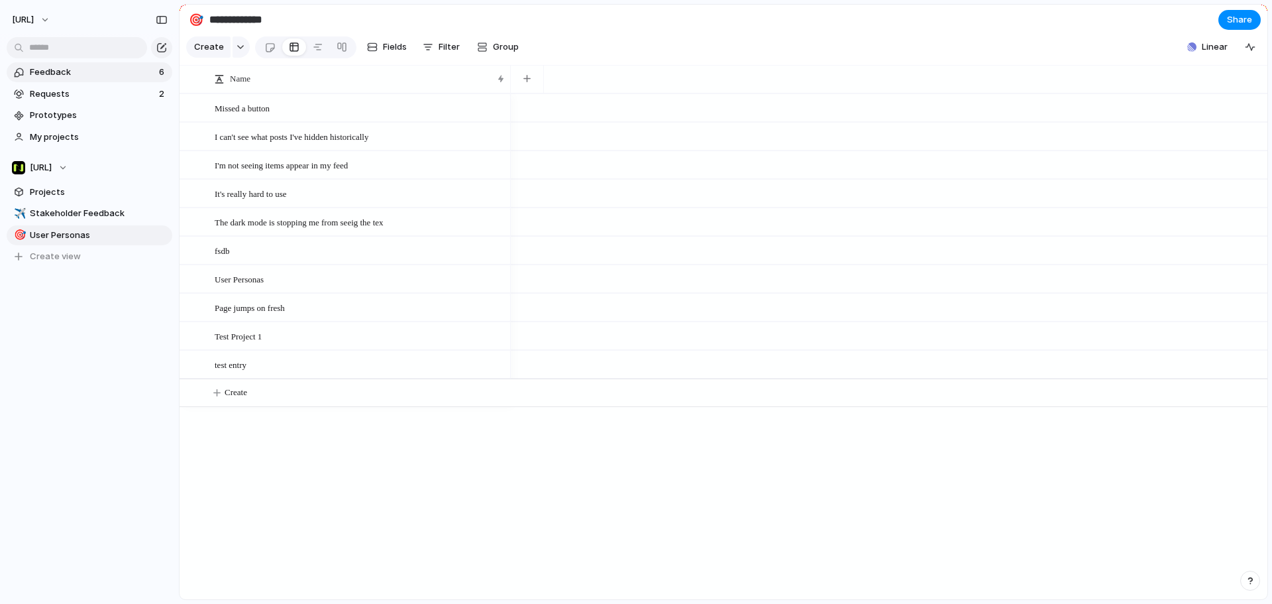
click at [85, 73] on span "Feedback" at bounding box center [92, 72] width 125 height 13
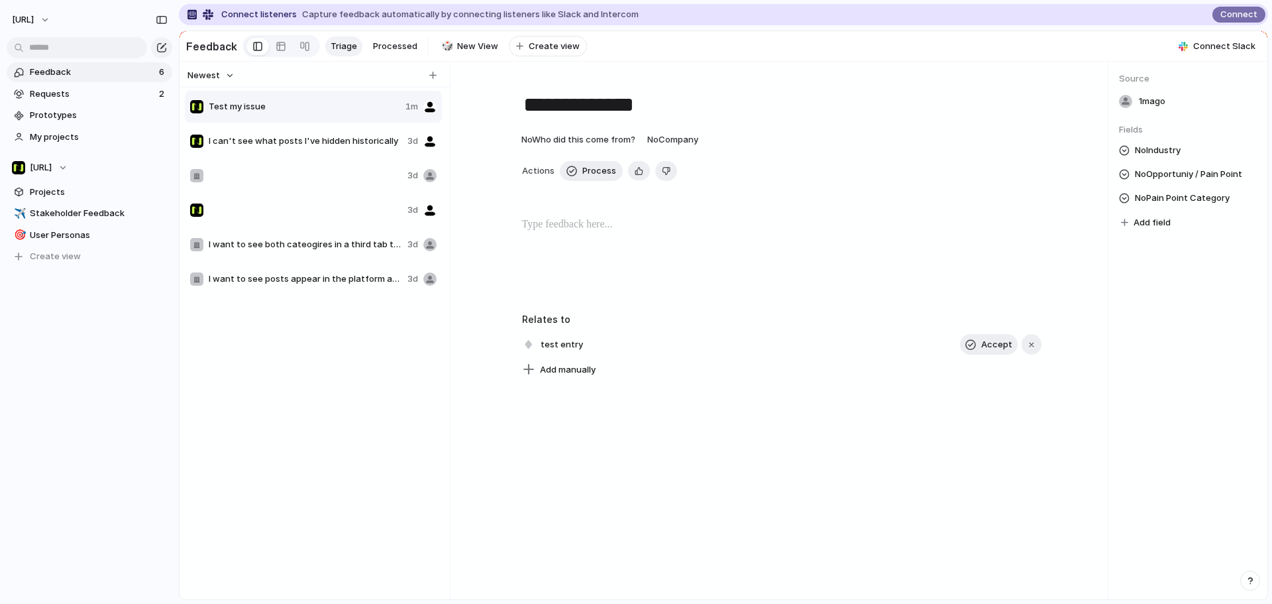
click at [355, 41] on link "Triage" at bounding box center [343, 46] width 37 height 20
click at [353, 42] on link "Triage" at bounding box center [343, 46] width 37 height 20
click at [353, 42] on span "Triage" at bounding box center [344, 46] width 27 height 13
click at [353, 44] on span "Triage" at bounding box center [344, 46] width 27 height 13
click at [219, 84] on button "Newest" at bounding box center [211, 75] width 51 height 17
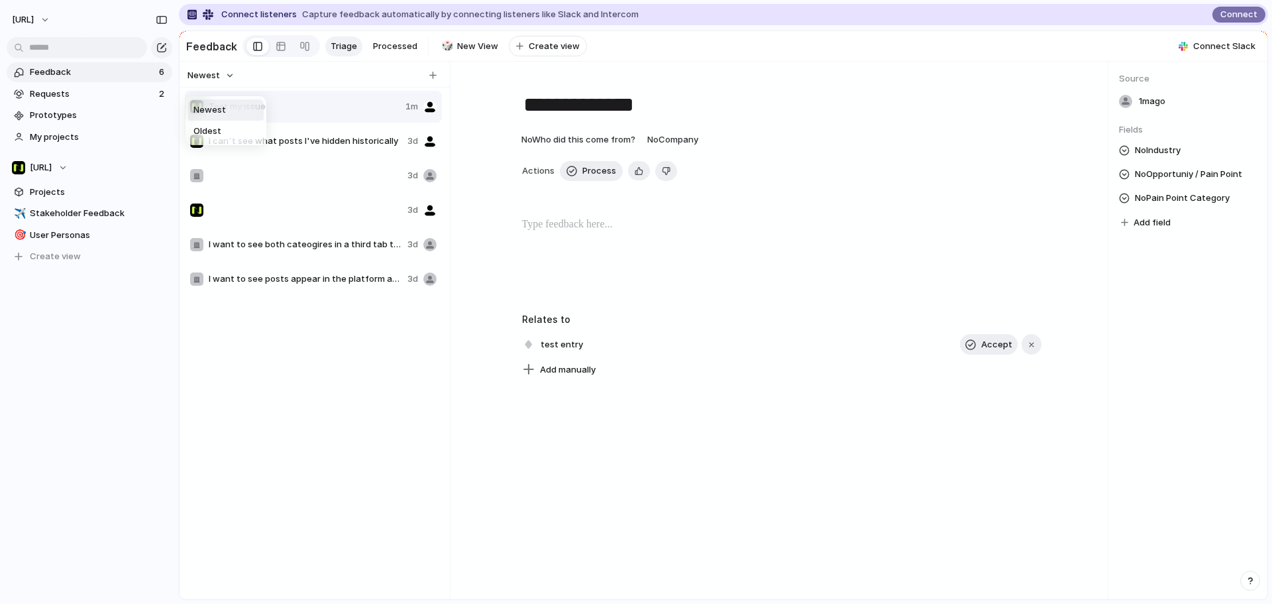
click at [219, 84] on div "Newest Oldest" at bounding box center [636, 302] width 1272 height 604
click at [79, 100] on span "Requests" at bounding box center [92, 93] width 125 height 13
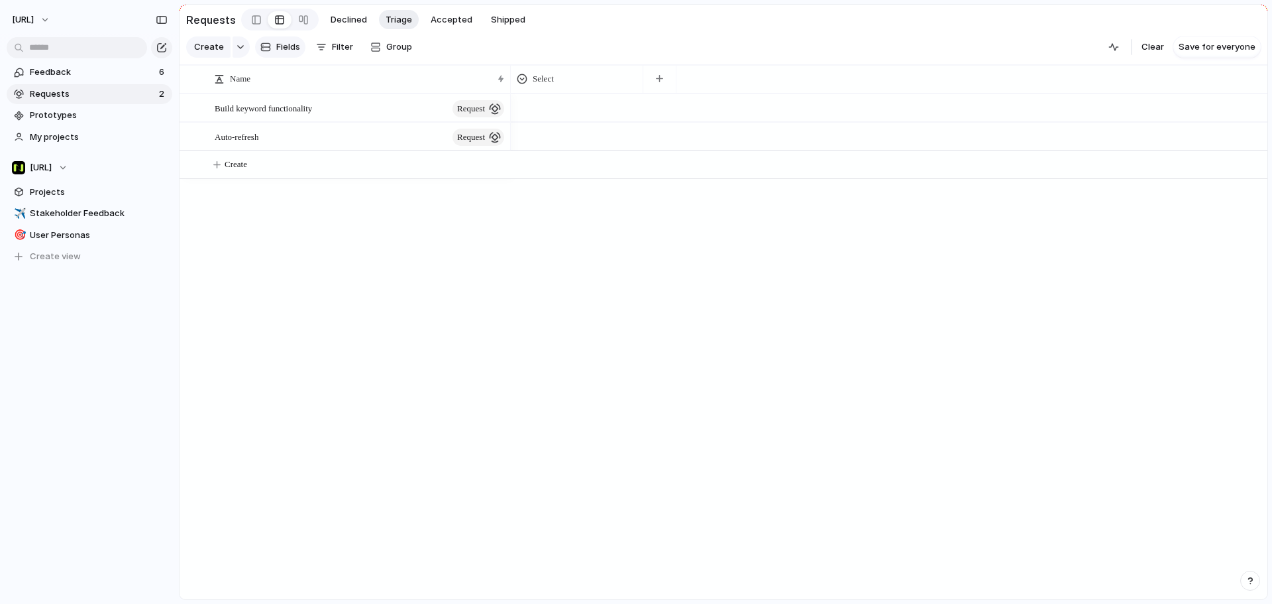
click at [284, 50] on span "Fields" at bounding box center [288, 46] width 24 height 13
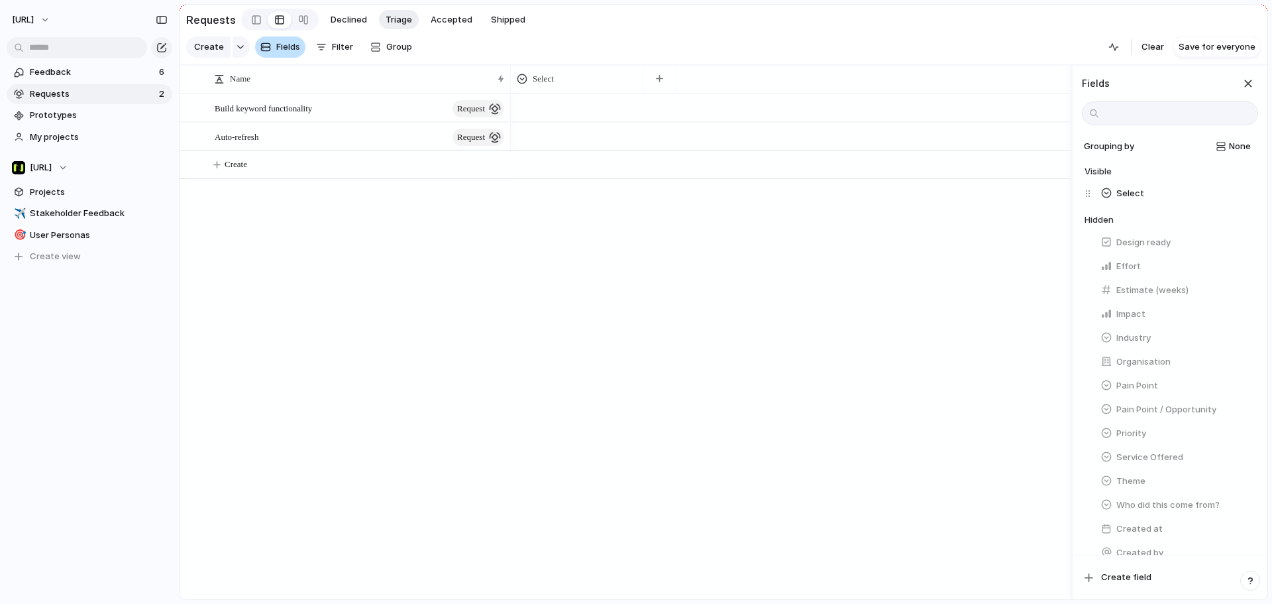
click at [284, 50] on span "Fields" at bounding box center [288, 46] width 24 height 13
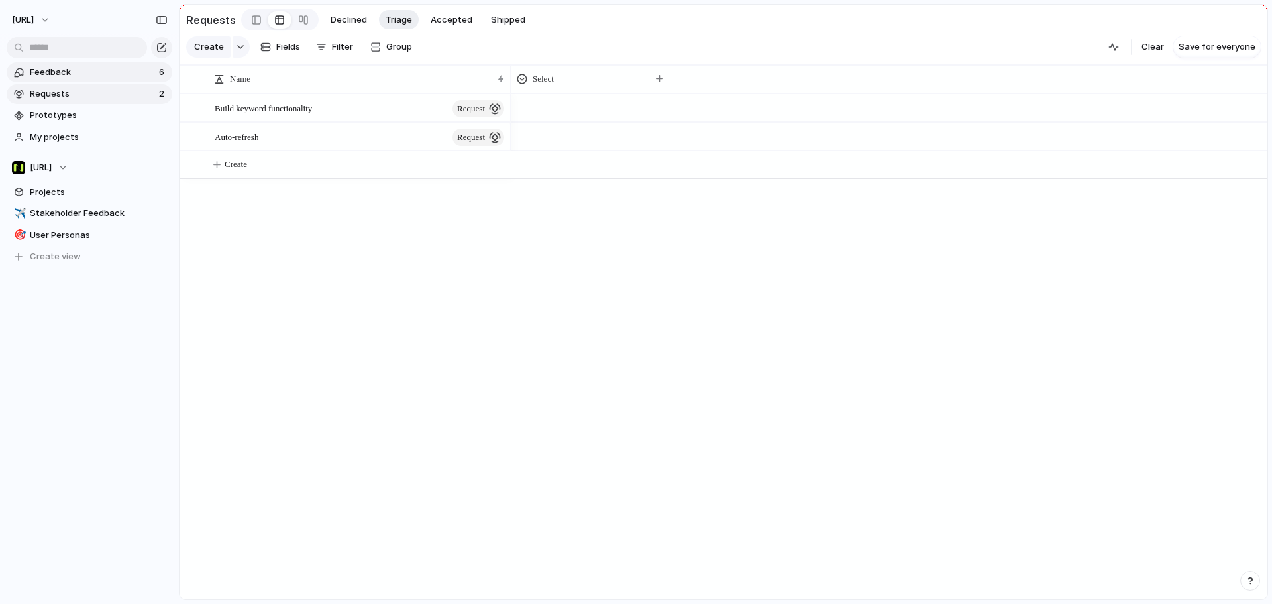
click at [104, 76] on span "Feedback" at bounding box center [92, 72] width 125 height 13
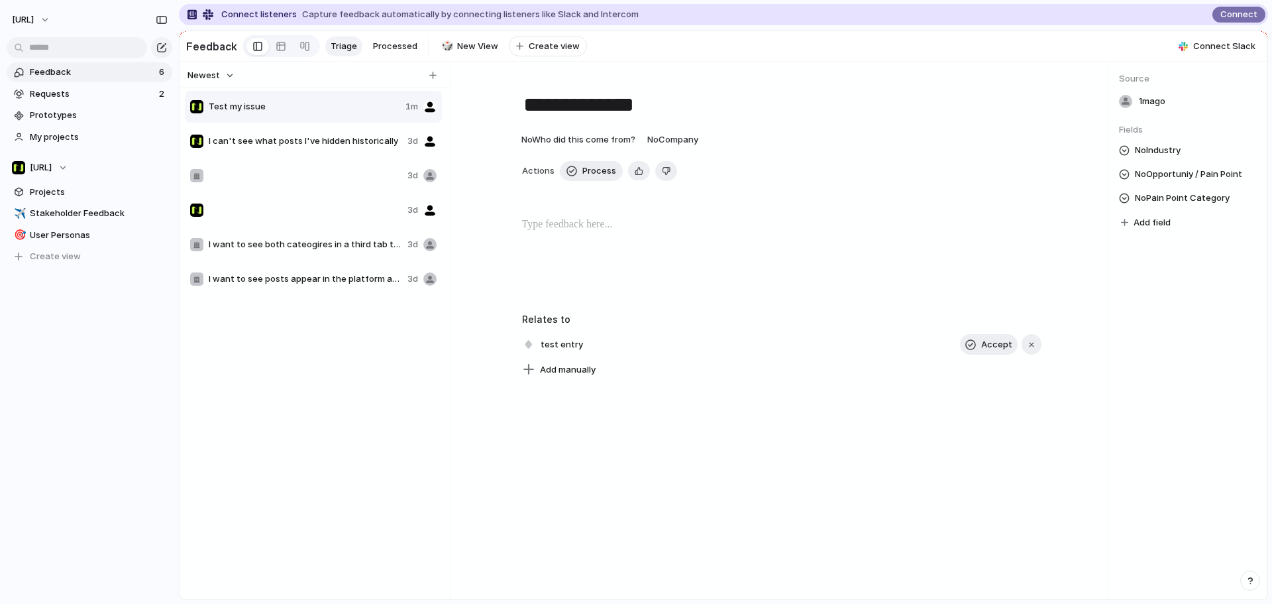
click at [67, 126] on section "Feedback 6 Requests 2 Prototypes My projects" at bounding box center [89, 103] width 179 height 87
click at [70, 135] on span "My projects" at bounding box center [99, 137] width 138 height 13
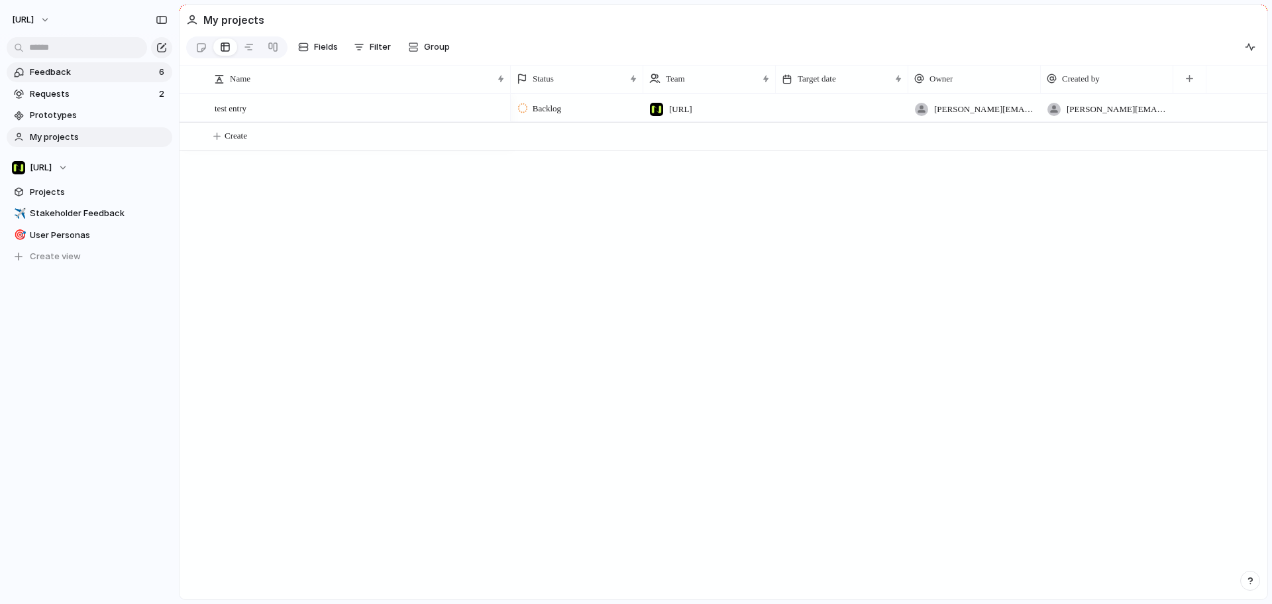
click at [74, 76] on span "Feedback" at bounding box center [92, 72] width 125 height 13
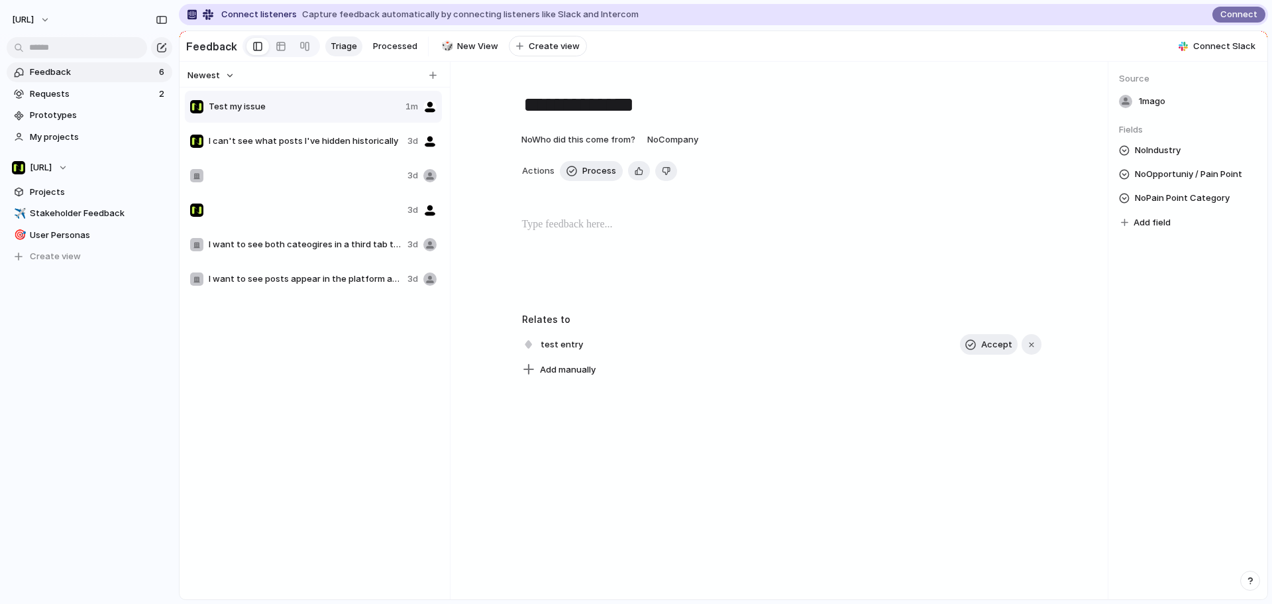
drag, startPoint x: 313, startPoint y: 113, endPoint x: 921, endPoint y: 168, distance: 610.2
click at [891, 163] on div "**********" at bounding box center [724, 330] width 1088 height 537
click at [276, 52] on div at bounding box center [281, 46] width 11 height 21
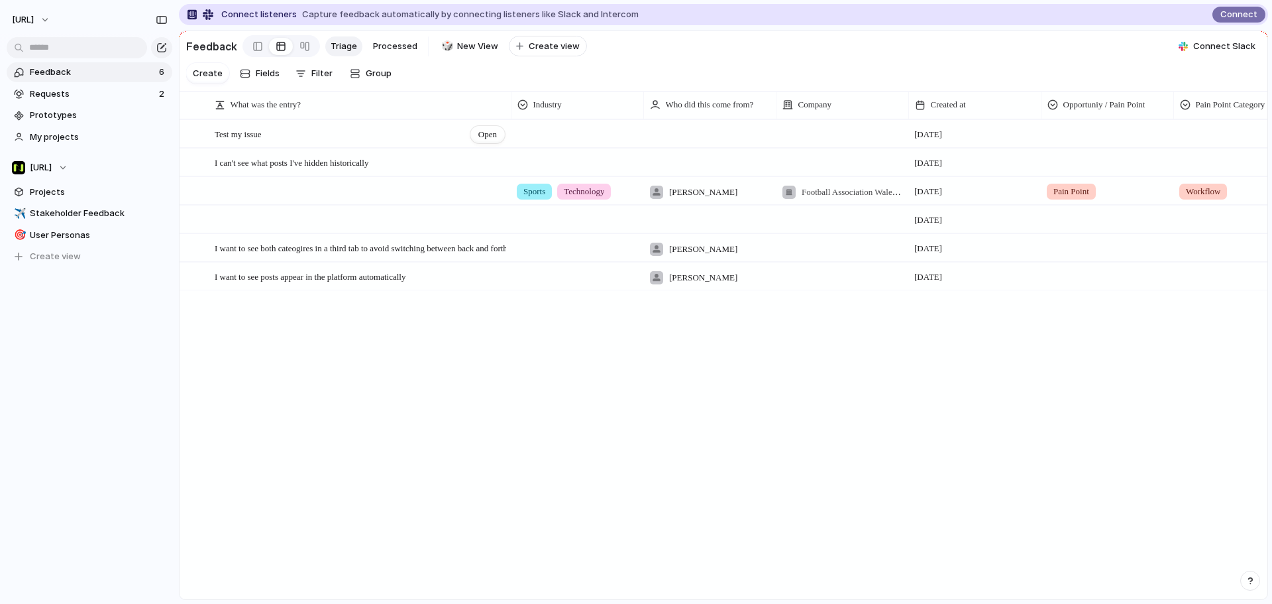
click at [360, 141] on div "Test my issue Open" at bounding box center [361, 135] width 292 height 28
drag, startPoint x: 478, startPoint y: 154, endPoint x: 439, endPoint y: 150, distance: 40.0
click at [477, 154] on div "**********" at bounding box center [351, 145] width 309 height 24
drag, startPoint x: 799, startPoint y: 589, endPoint x: 987, endPoint y: 591, distance: 188.2
click at [987, 591] on div at bounding box center [726, 590] width 1088 height 10
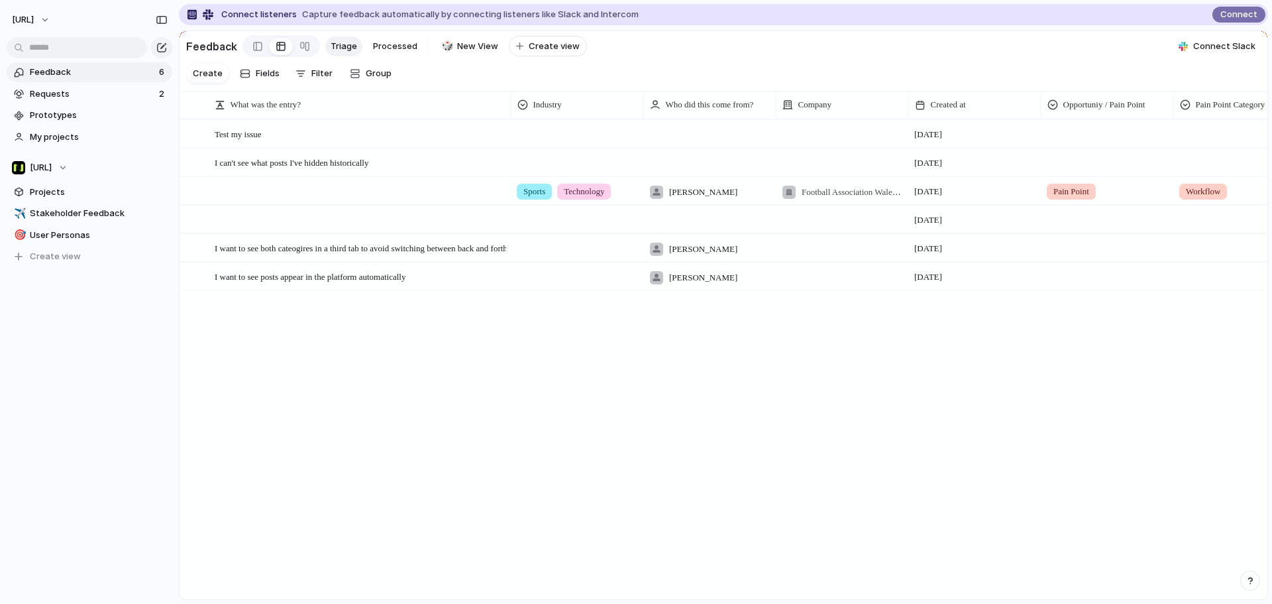
click at [976, 588] on div at bounding box center [828, 590] width 1292 height 10
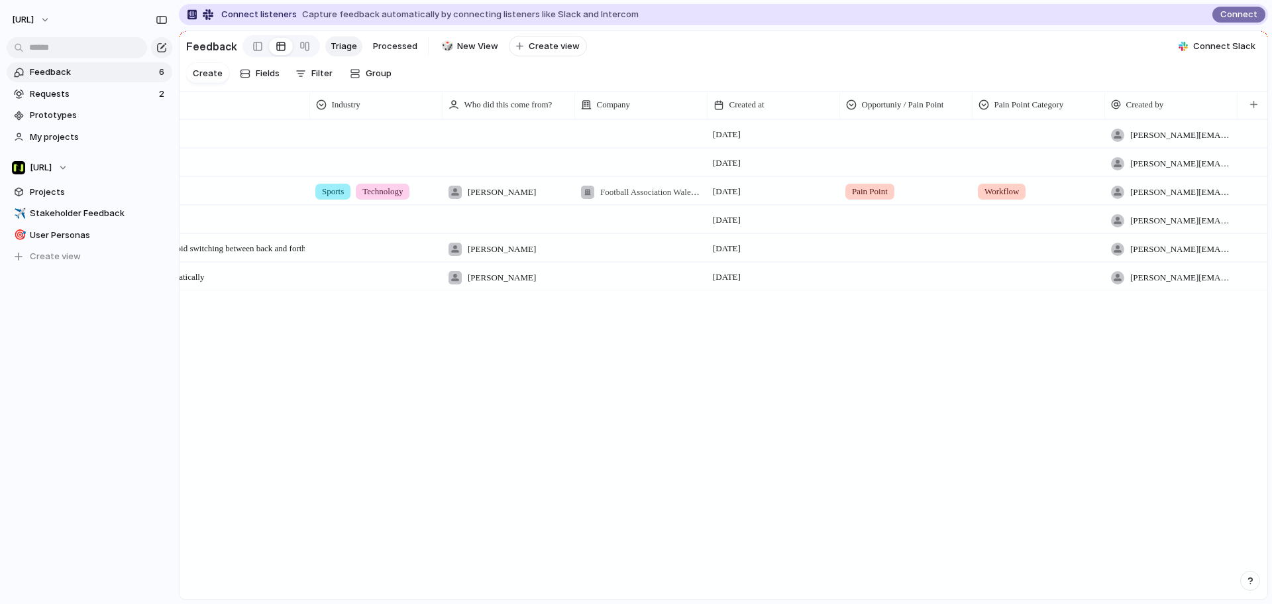
scroll to position [0, 204]
click at [644, 111] on div "Company" at bounding box center [639, 104] width 120 height 13
click at [685, 102] on div "Modify Hide Sort ascending Sort descending" at bounding box center [636, 302] width 1272 height 604
click at [1261, 117] on button "button" at bounding box center [1251, 105] width 27 height 24
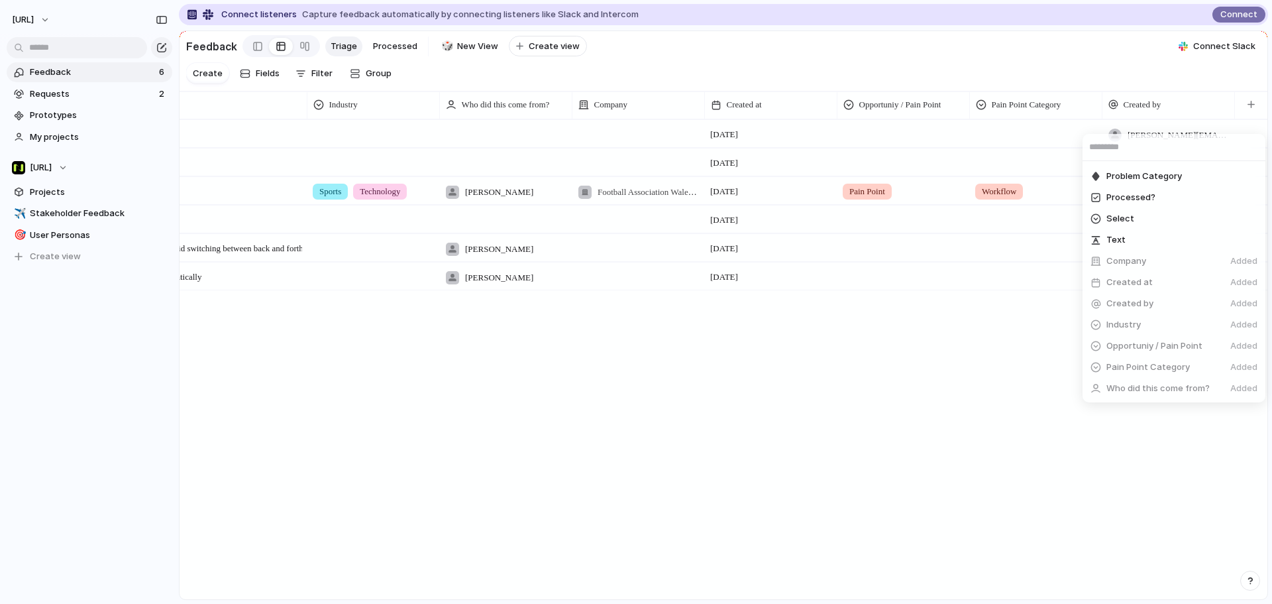
scroll to position [62, 0]
drag, startPoint x: 852, startPoint y: 371, endPoint x: 719, endPoint y: 316, distance: 144.1
click at [847, 368] on div "Commentary Opportunity Type Problem Category Processed? Select Text Company Add…" at bounding box center [636, 302] width 1272 height 604
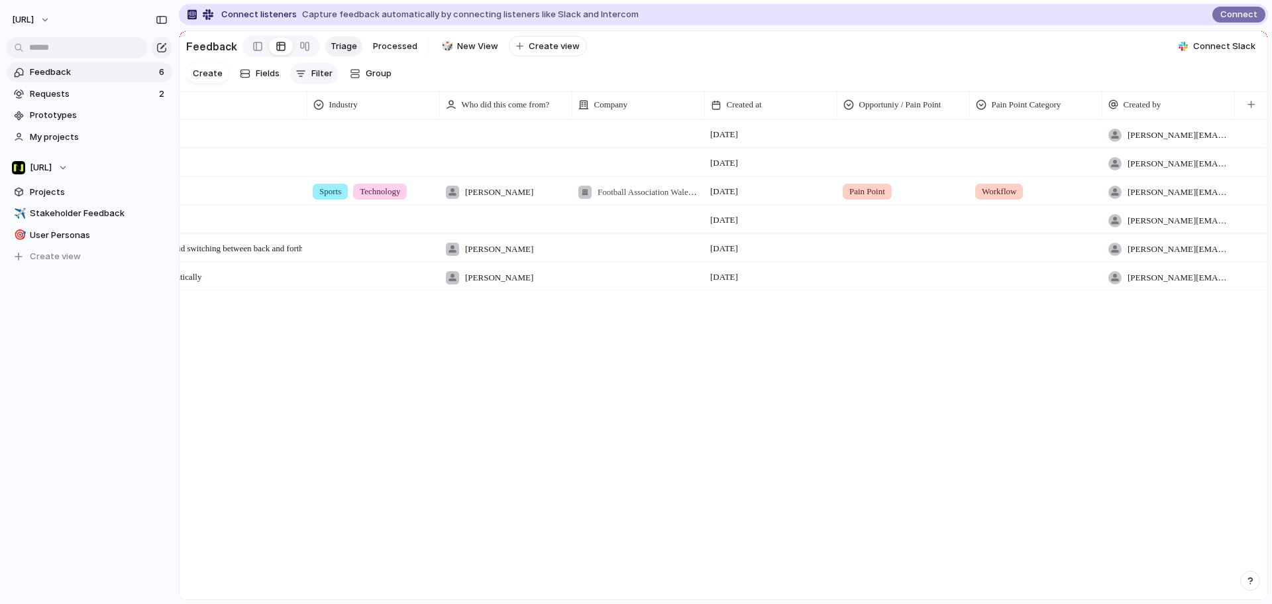
click at [297, 79] on div "button" at bounding box center [301, 73] width 11 height 11
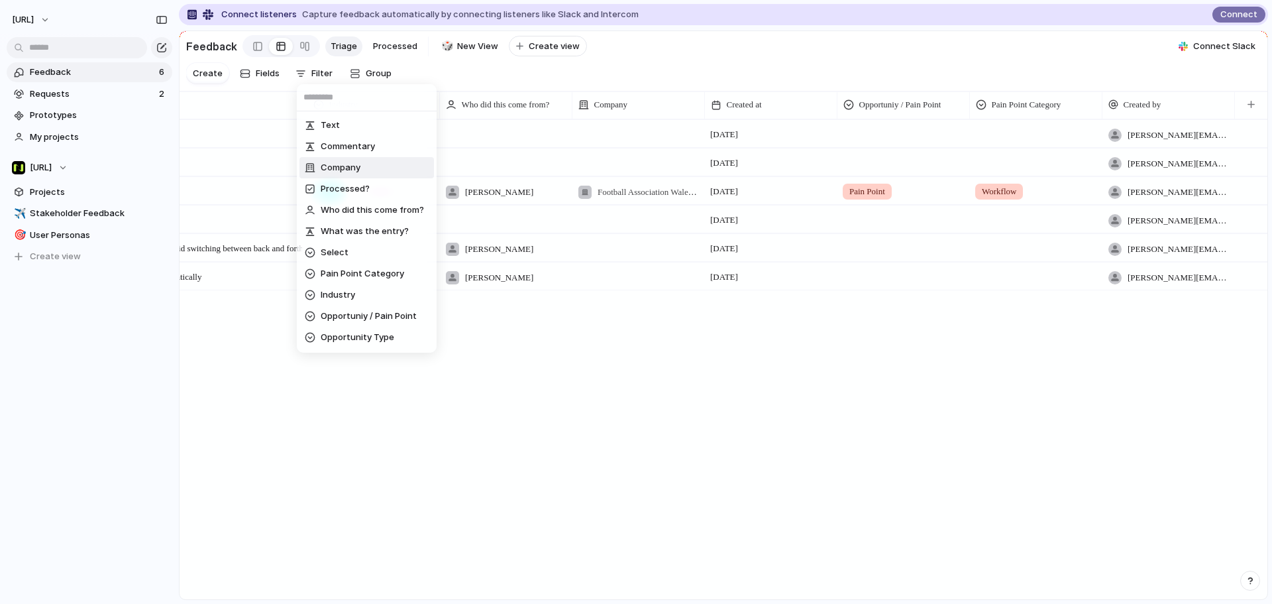
scroll to position [41, 0]
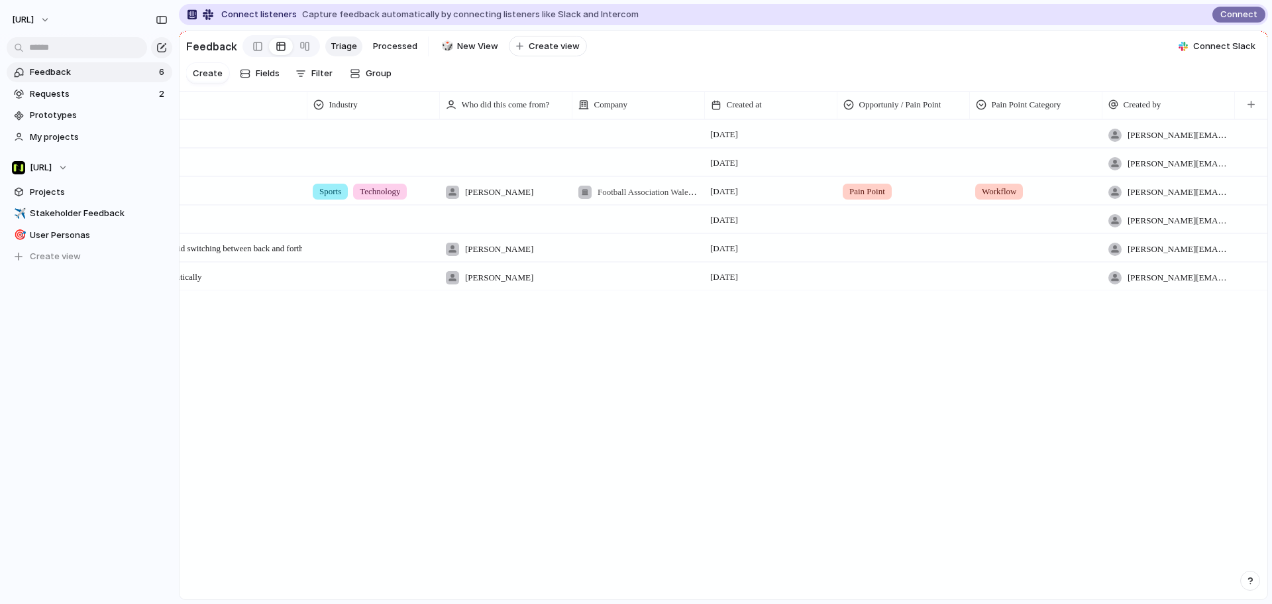
click at [266, 78] on div "Text Commentary Company Processed? Who did this come from? What was the entry? …" at bounding box center [636, 302] width 1272 height 604
click at [266, 78] on span "Fields" at bounding box center [268, 73] width 24 height 13
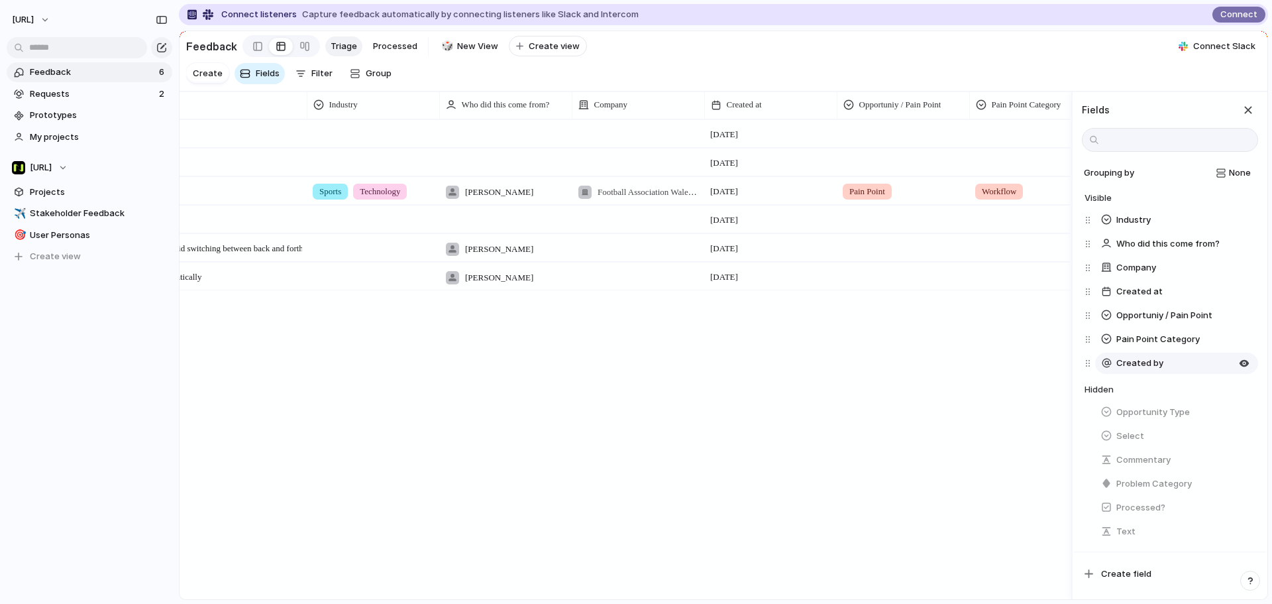
scroll to position [9, 0]
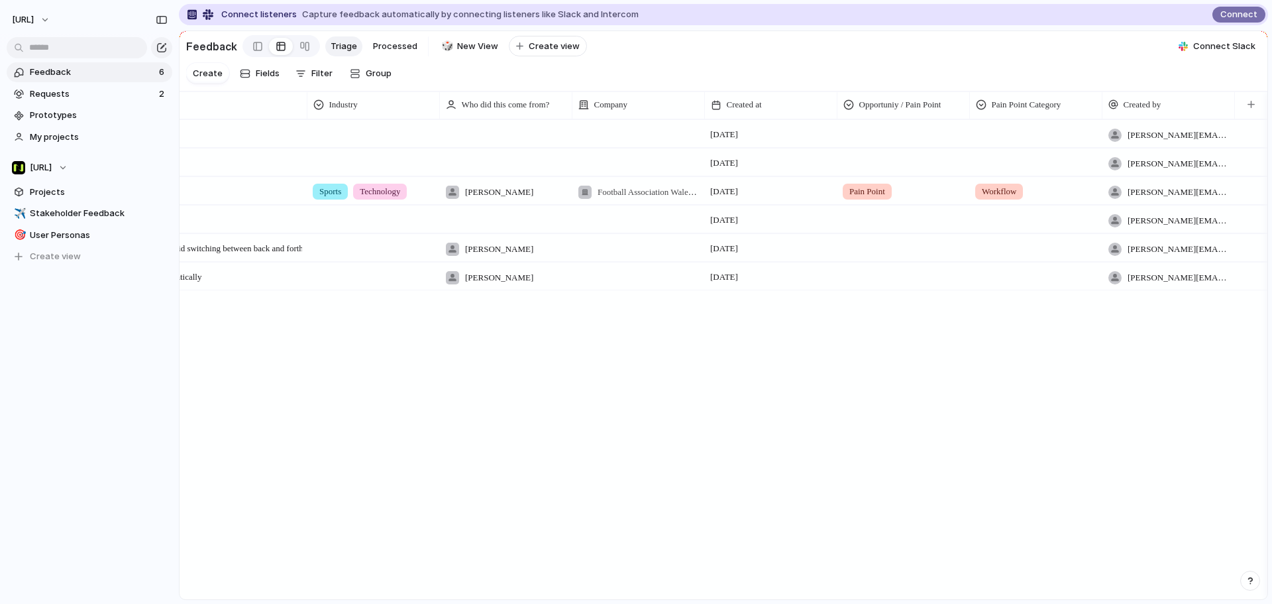
click at [1038, 466] on div "Test my issue Open 7 October tyrone.stewart@nisien.ai I can't see what posts I'…" at bounding box center [724, 358] width 1088 height 479
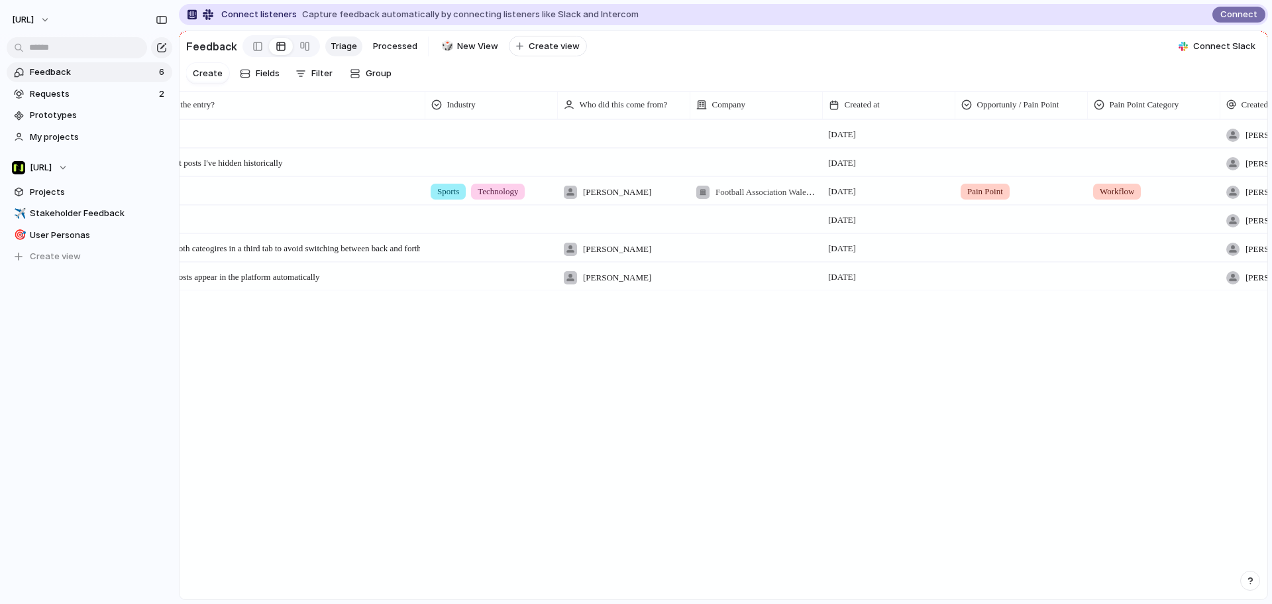
scroll to position [0, 0]
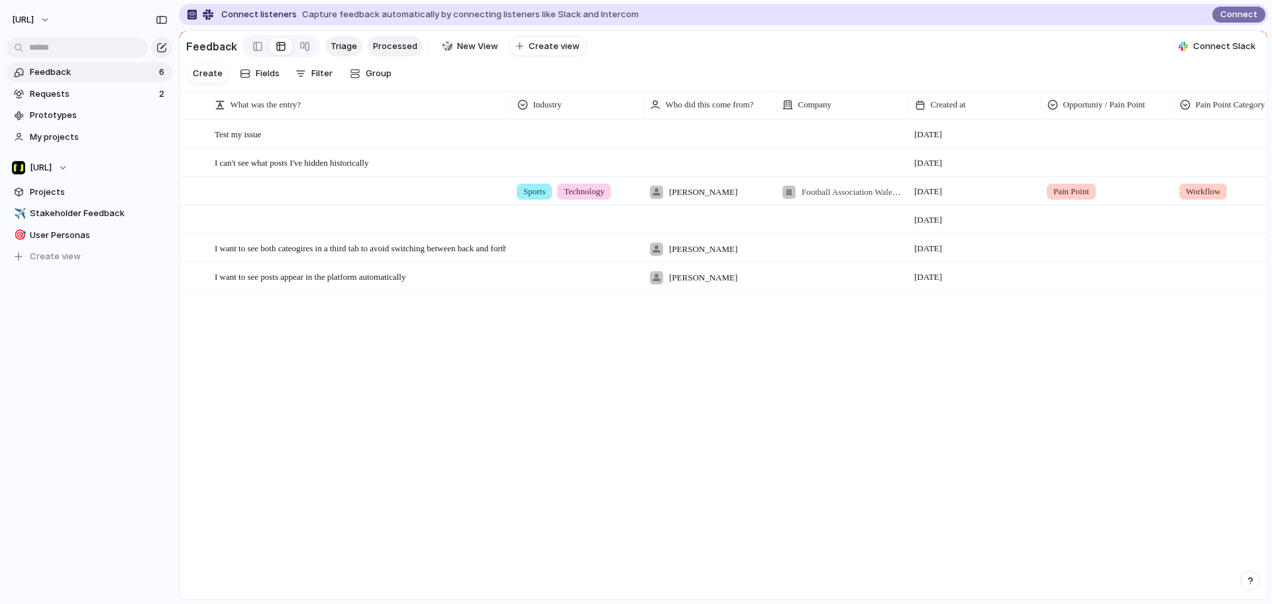
click at [376, 44] on span "Processed" at bounding box center [395, 46] width 44 height 13
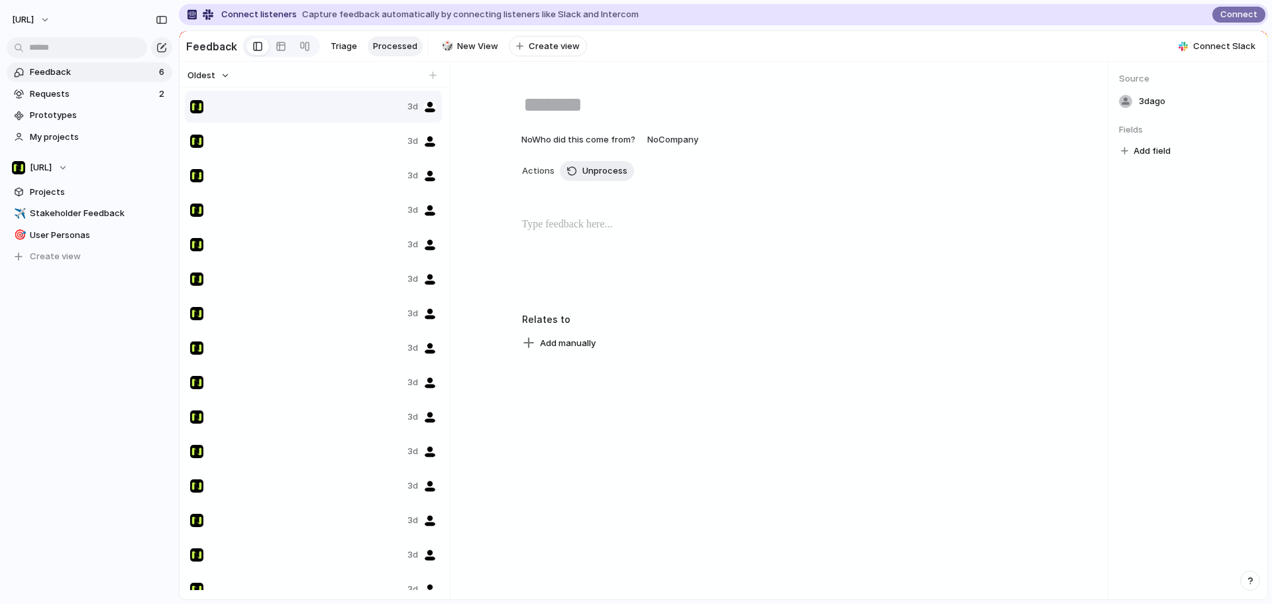
drag, startPoint x: 286, startPoint y: 116, endPoint x: 280, endPoint y: 135, distance: 19.5
click at [282, 139] on div "3d 3d 3d 3d 3d 3d 3d 3d 3d 3d 3d 3d 3d 3d 3d 3d 3d 3d 3d 3d" at bounding box center [315, 433] width 260 height 689
click at [482, 44] on span "New View" at bounding box center [477, 46] width 41 height 13
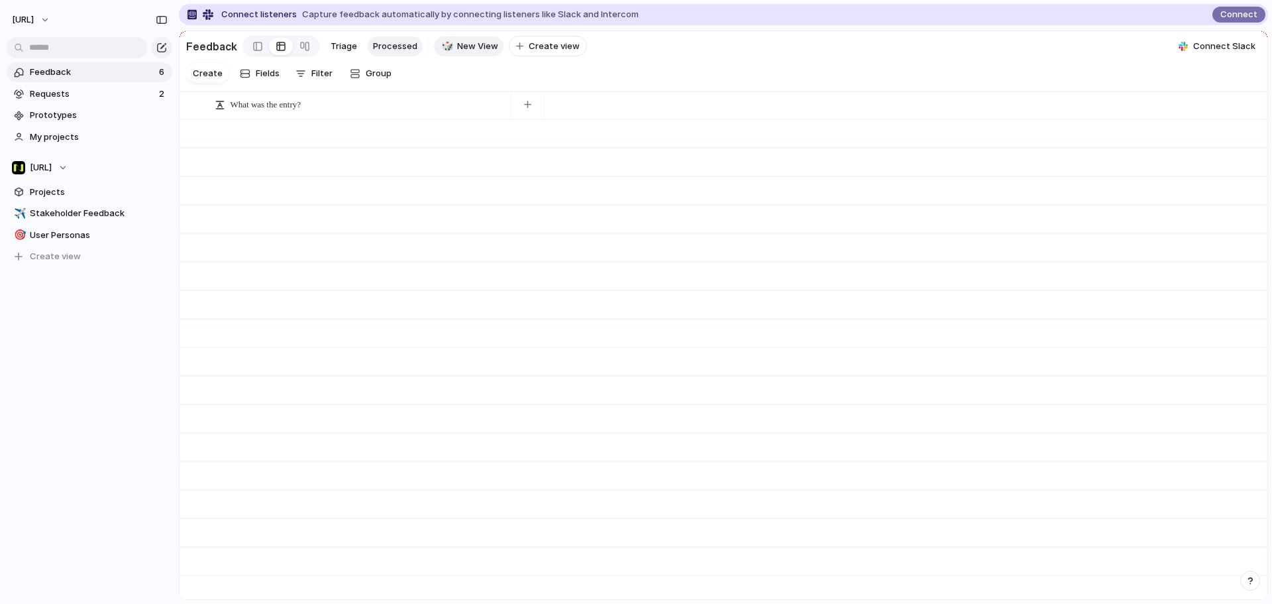
click at [388, 46] on span "Processed" at bounding box center [395, 46] width 44 height 13
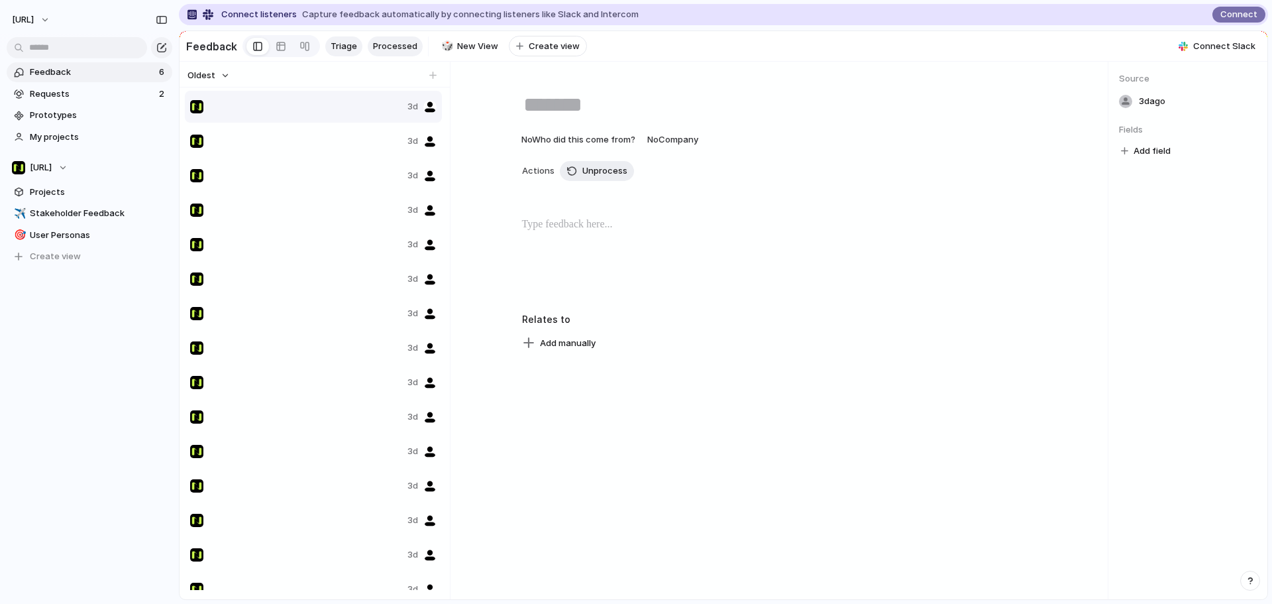
click at [343, 44] on span "Triage" at bounding box center [344, 46] width 27 height 13
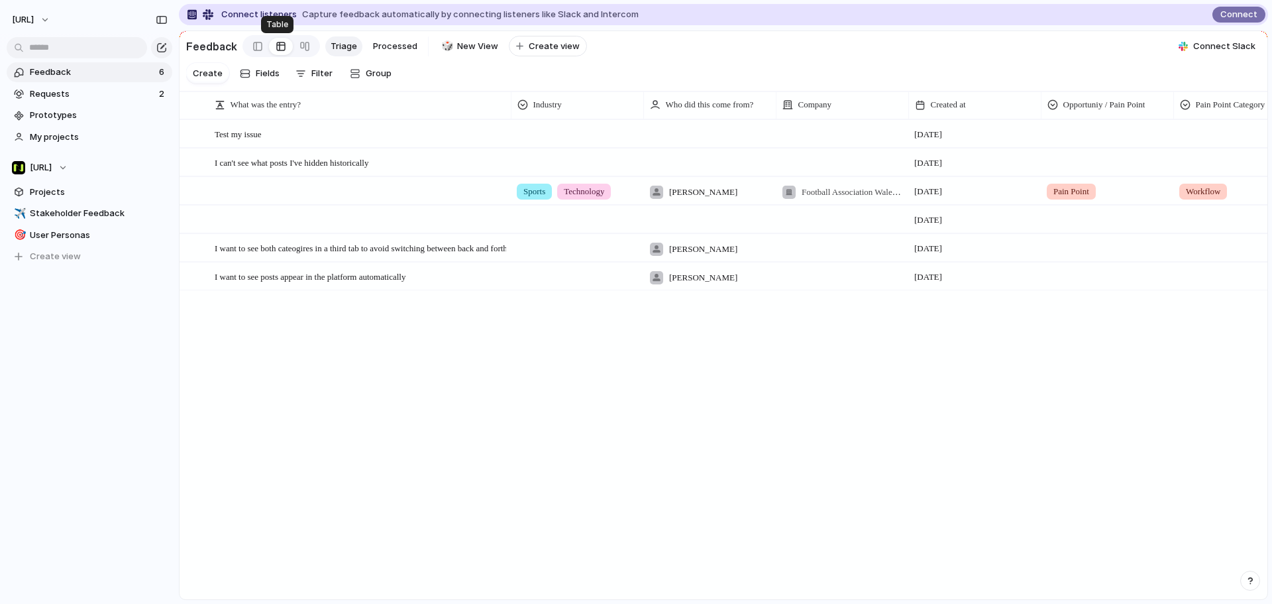
click at [280, 52] on div at bounding box center [281, 46] width 11 height 21
click at [306, 50] on link at bounding box center [305, 46] width 24 height 21
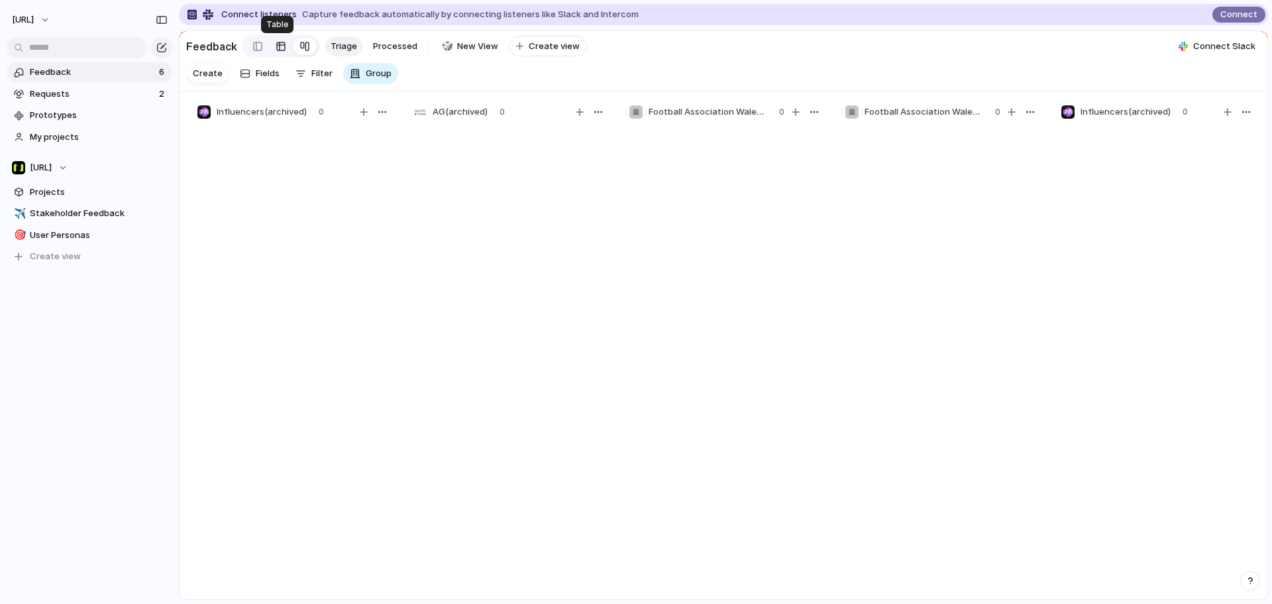
click at [279, 52] on div at bounding box center [281, 46] width 11 height 21
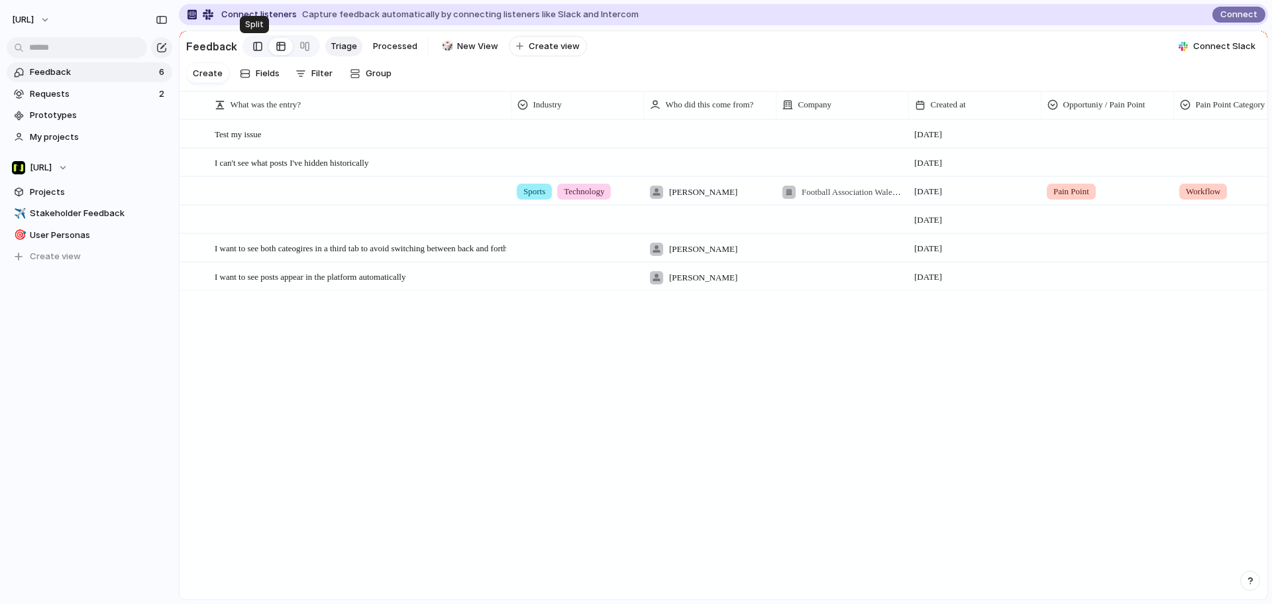
click at [253, 57] on link at bounding box center [258, 46] width 23 height 21
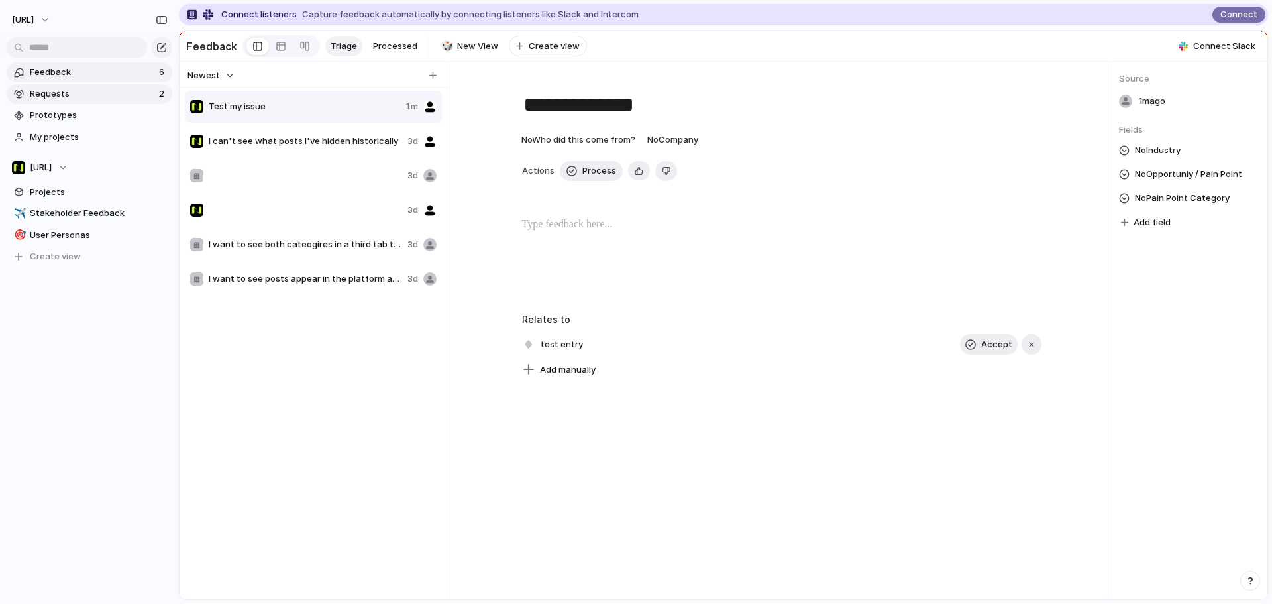
click at [95, 93] on span "Requests" at bounding box center [92, 93] width 125 height 13
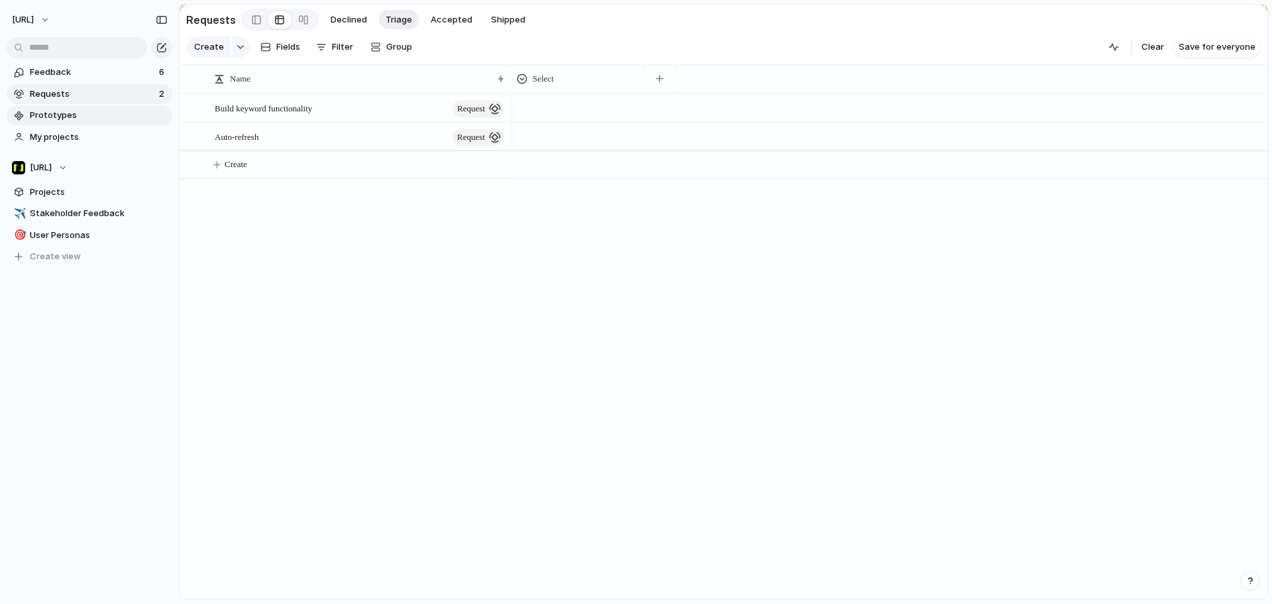
click at [76, 123] on link "Prototypes" at bounding box center [90, 115] width 166 height 20
click at [107, 133] on span "My projects" at bounding box center [99, 137] width 138 height 13
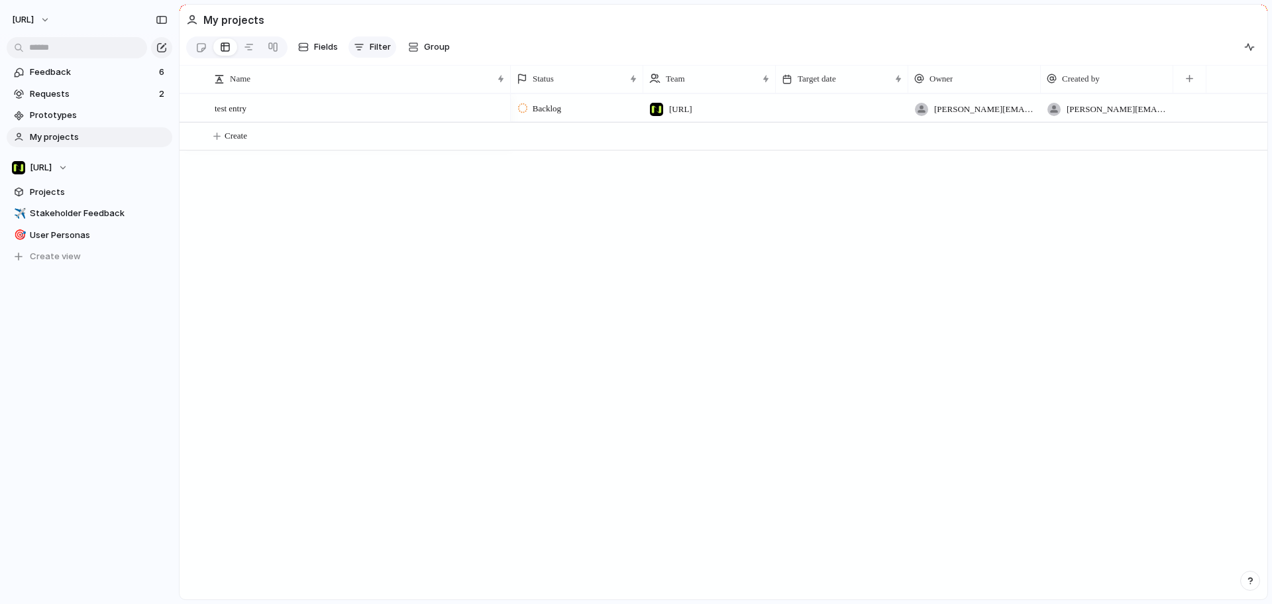
click at [386, 54] on span "Filter" at bounding box center [380, 46] width 21 height 13
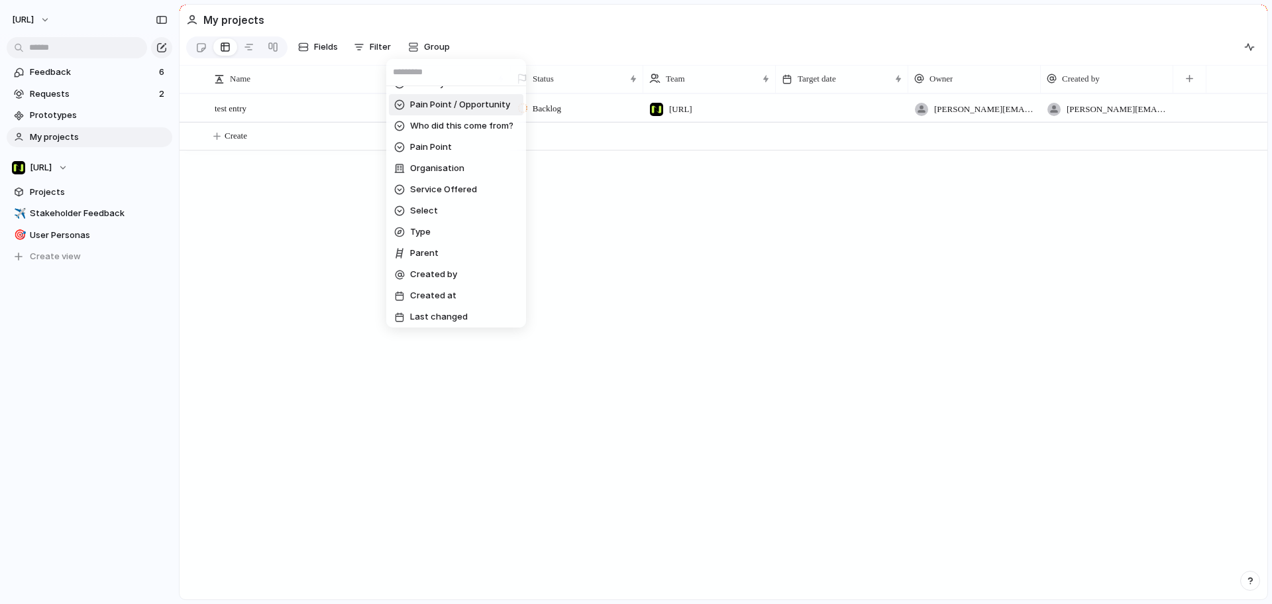
scroll to position [253, 0]
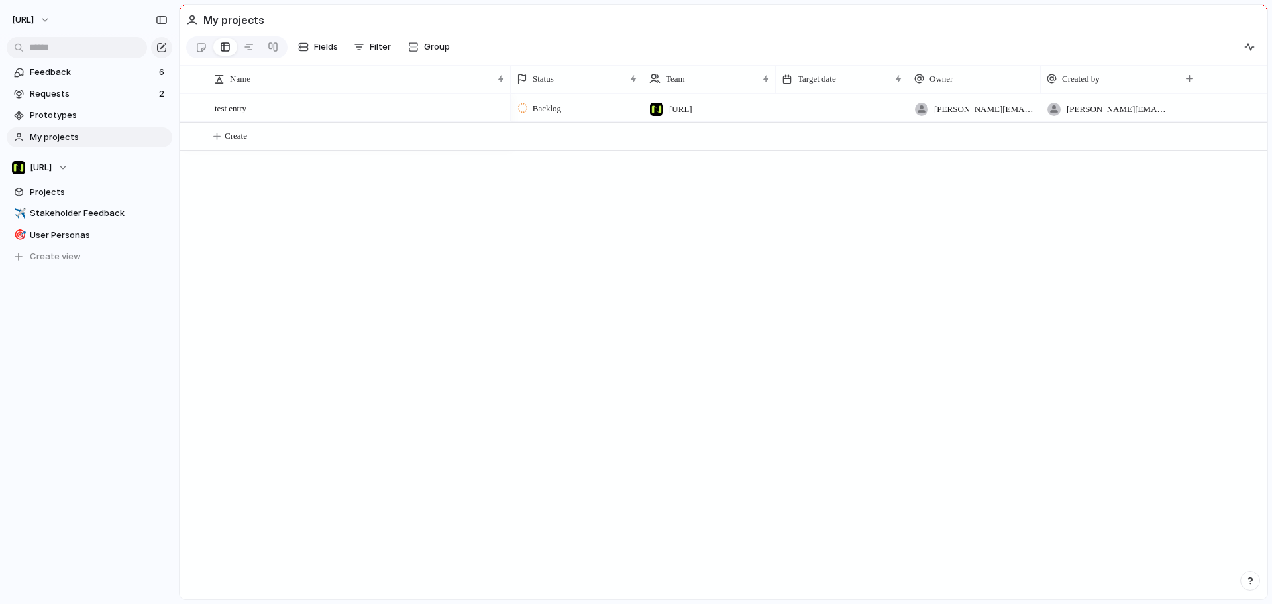
click at [327, 48] on div "Impact Effort Design ready Description Start date Target date Team Priority Cus…" at bounding box center [636, 302] width 1272 height 604
click at [327, 48] on span "Fields" at bounding box center [326, 46] width 24 height 13
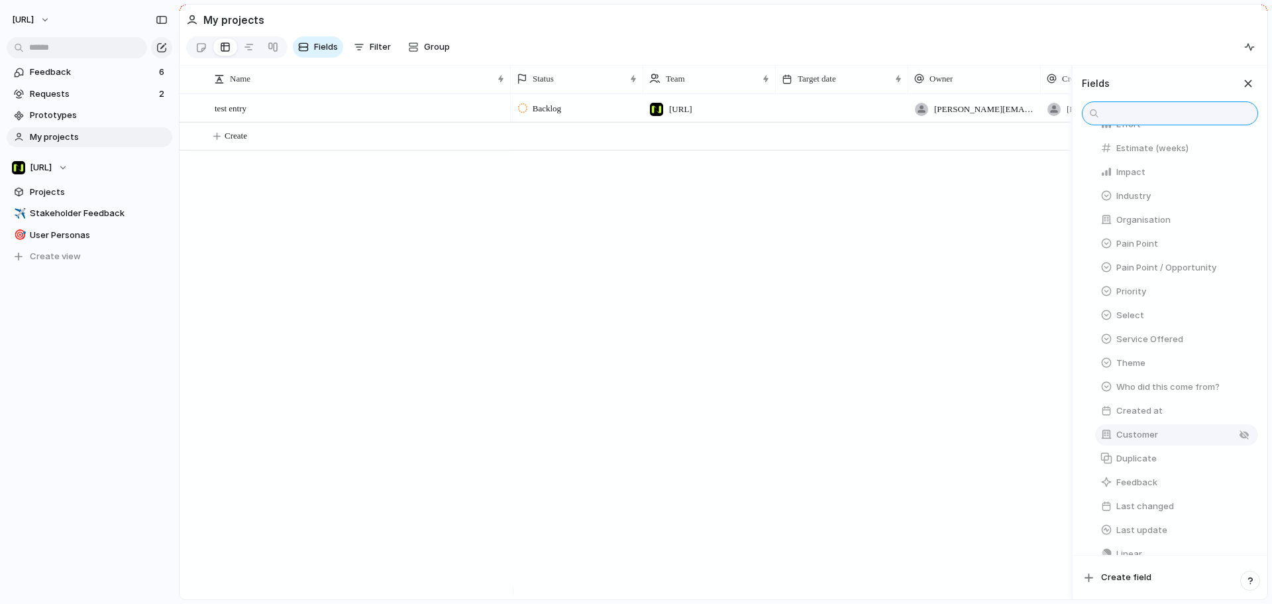
scroll to position [311, 0]
click at [1239, 510] on div "button" at bounding box center [1244, 511] width 11 height 11
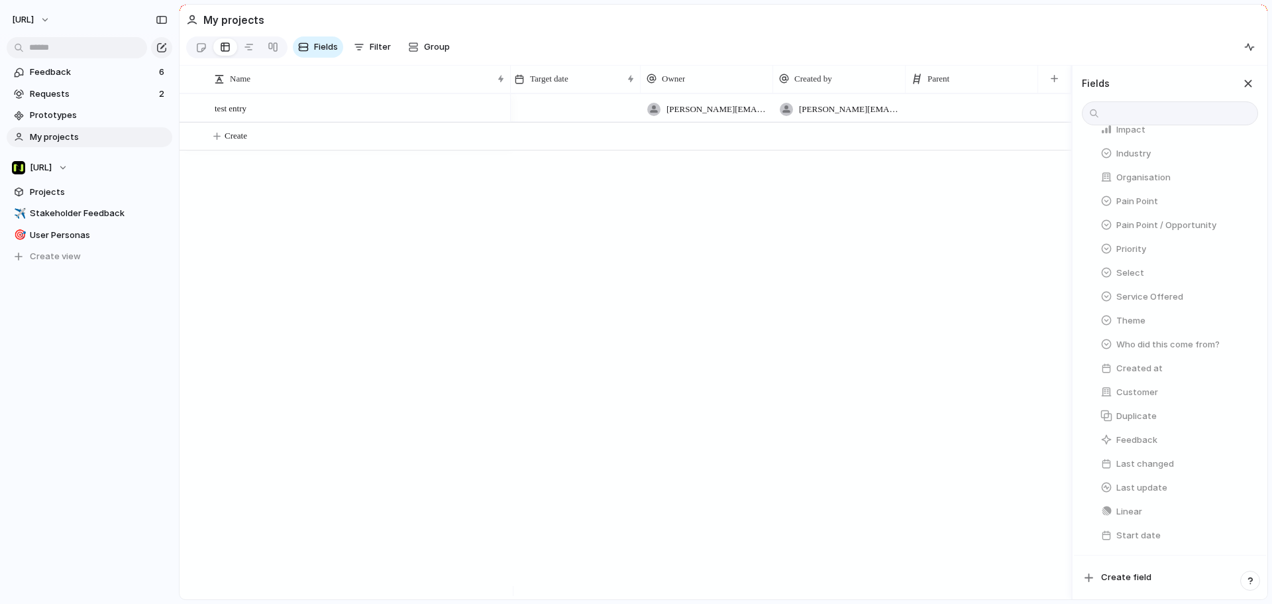
scroll to position [0, 0]
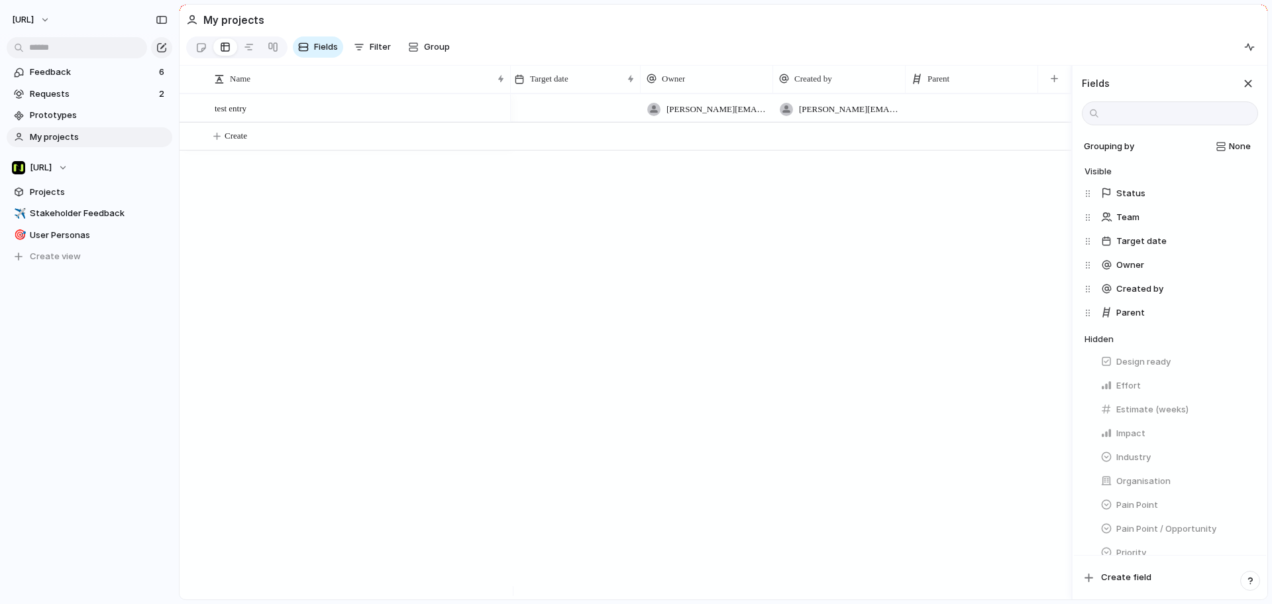
click at [981, 106] on div "Nisien.Ai tyrone.stewart@nisien.ai tyrone.stewart@nisien.ai" at bounding box center [657, 107] width 828 height 28
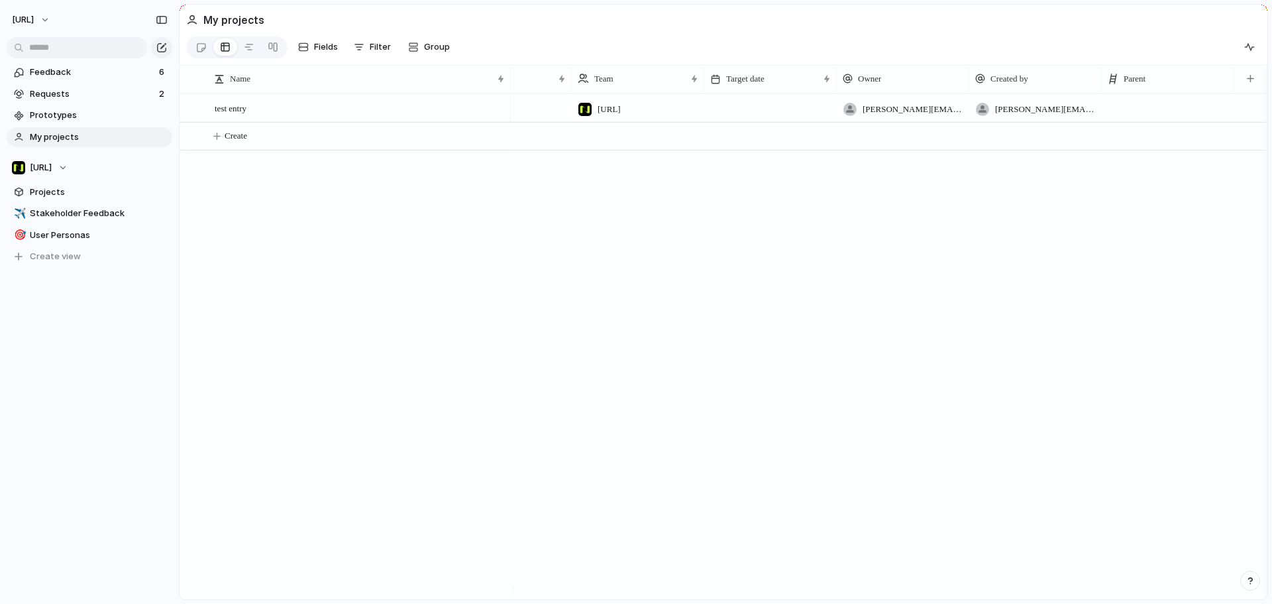
scroll to position [0, 72]
click at [1147, 112] on div at bounding box center [1168, 107] width 133 height 27
click at [95, 87] on div "Build keyword functionality Auto-refresh" at bounding box center [636, 302] width 1272 height 604
click at [46, 92] on span "Requests" at bounding box center [92, 93] width 125 height 13
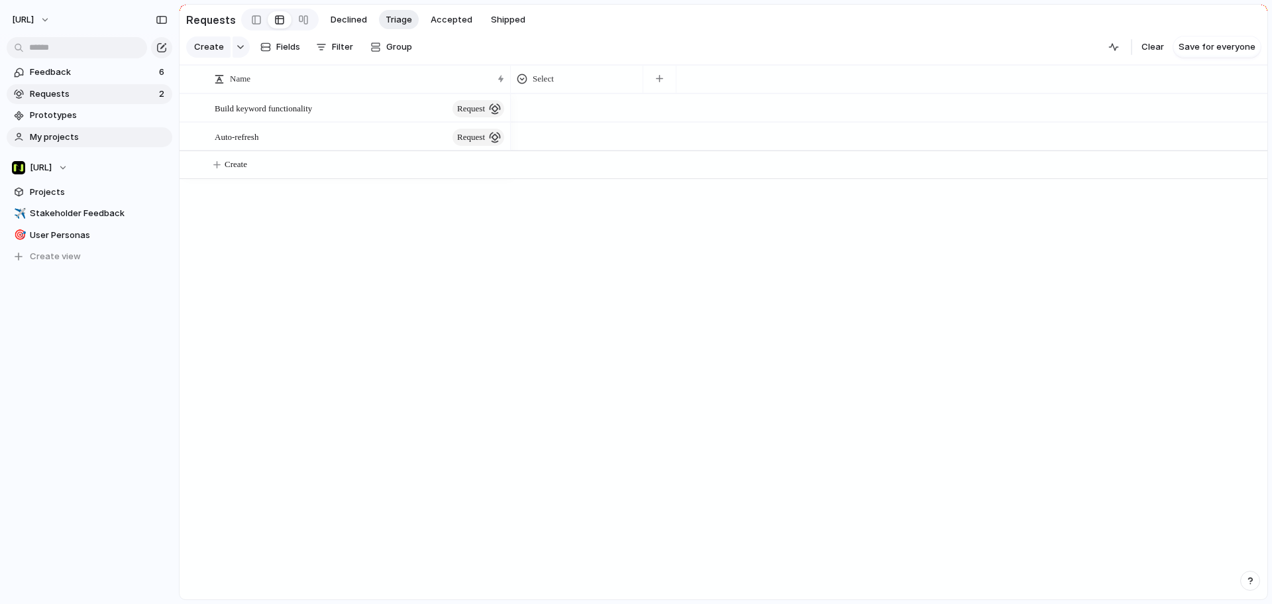
click at [57, 138] on span "My projects" at bounding box center [99, 137] width 138 height 13
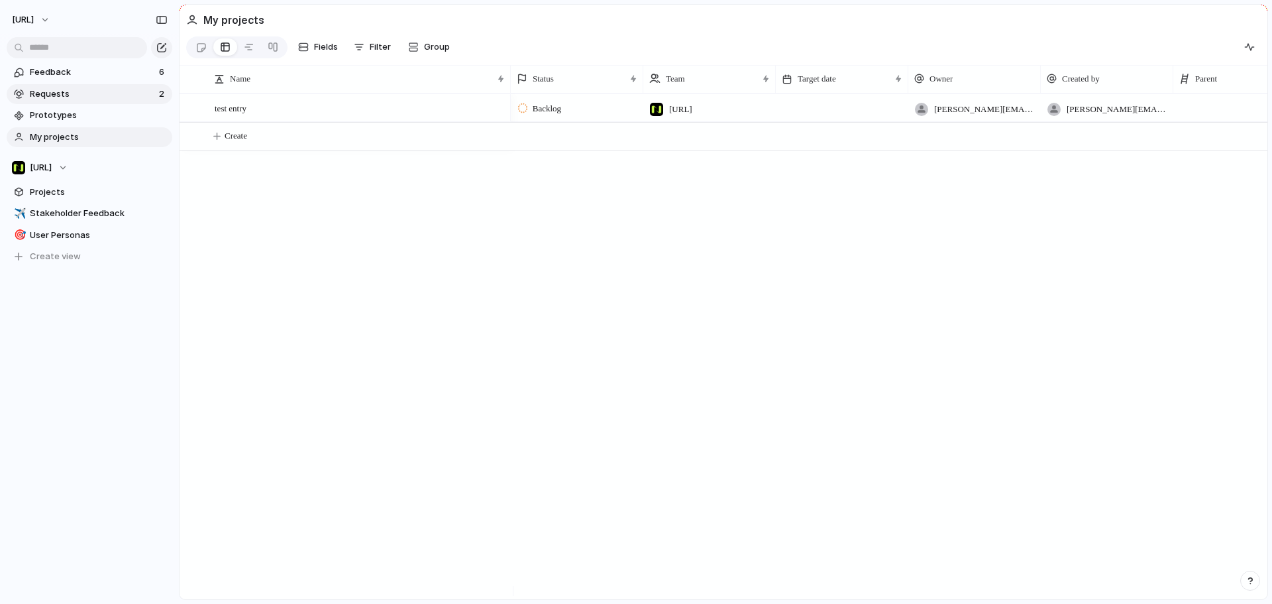
click at [50, 86] on link "Requests 2" at bounding box center [90, 94] width 166 height 20
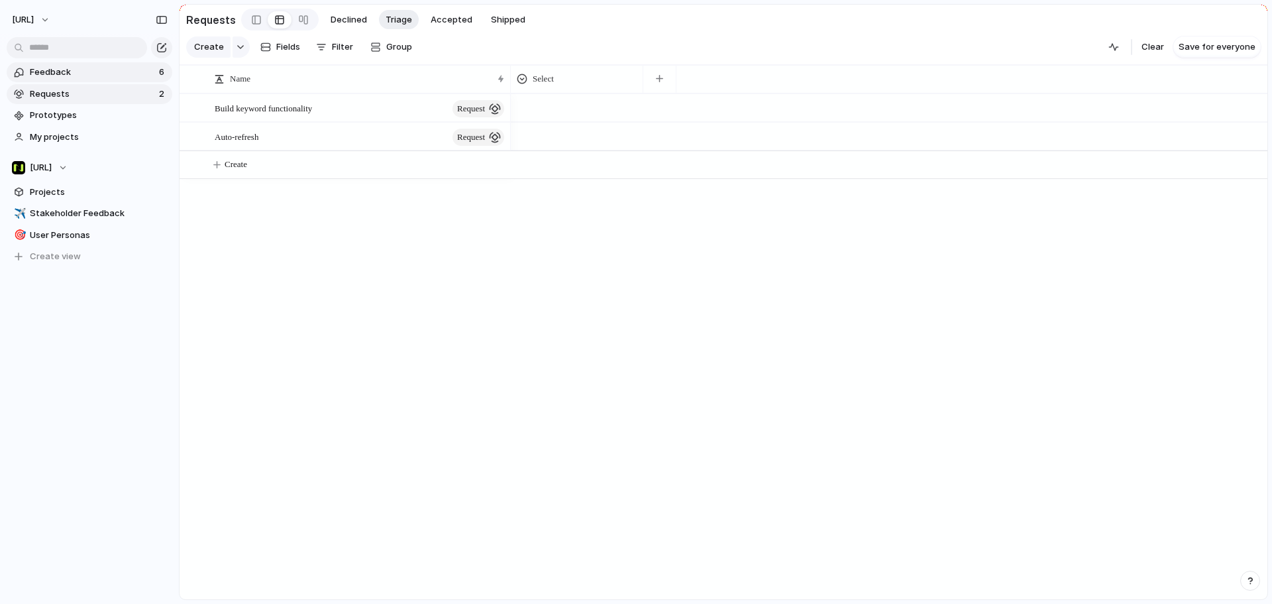
click at [80, 67] on span "Feedback" at bounding box center [92, 72] width 125 height 13
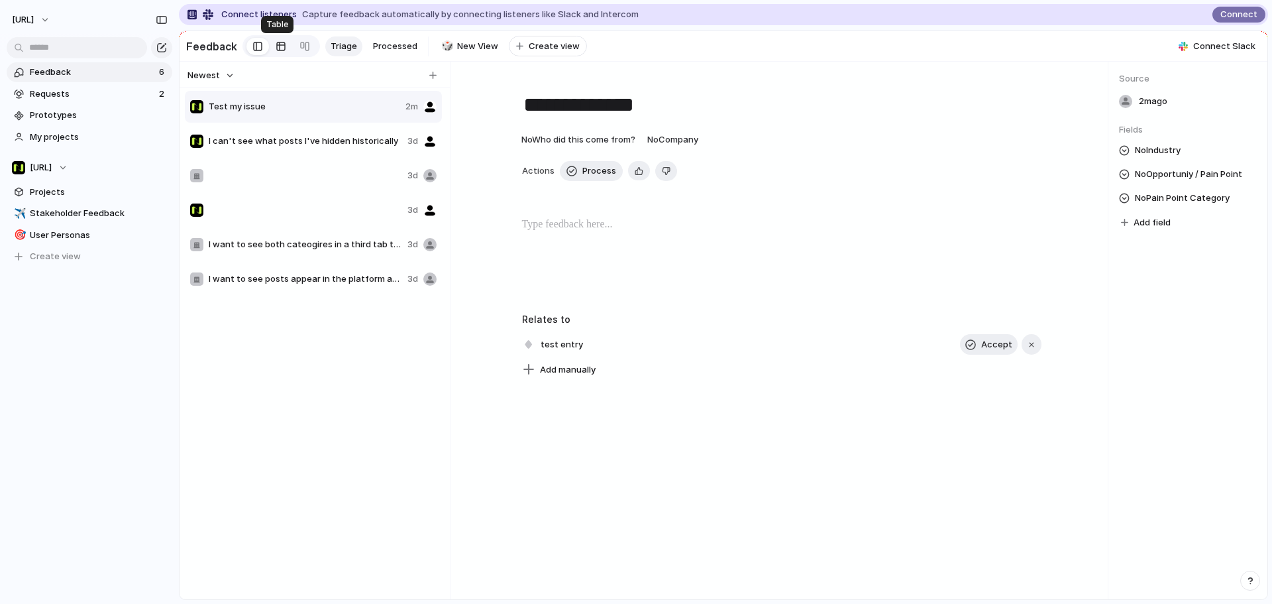
click at [276, 48] on div at bounding box center [281, 46] width 11 height 21
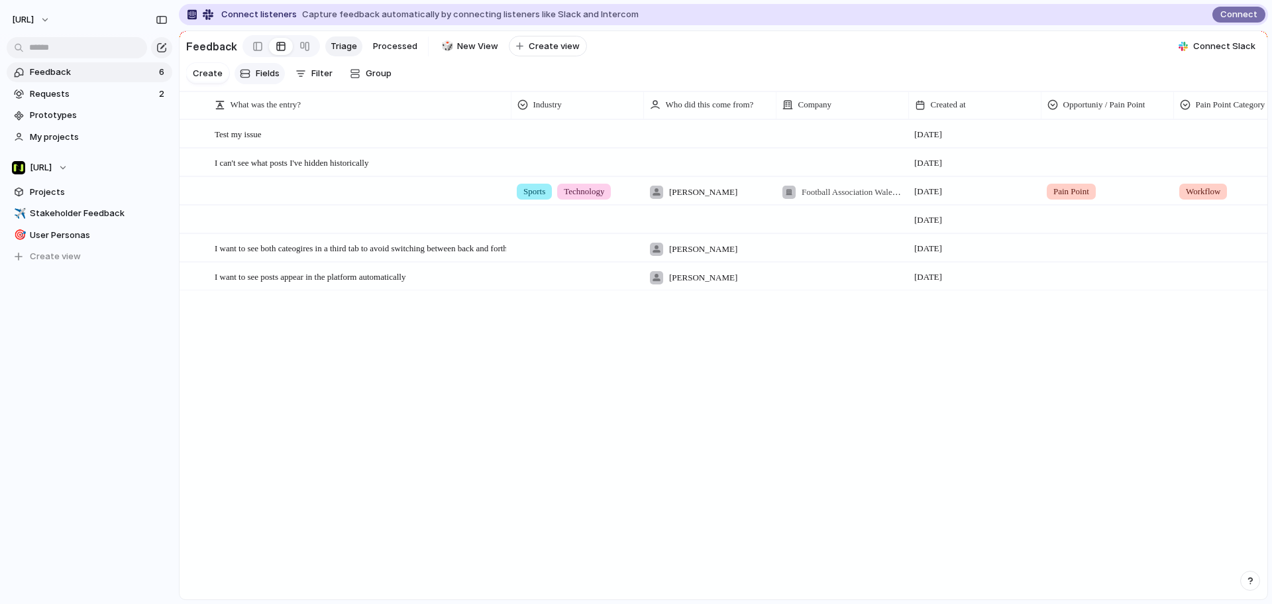
click at [264, 80] on span "Fields" at bounding box center [268, 73] width 24 height 13
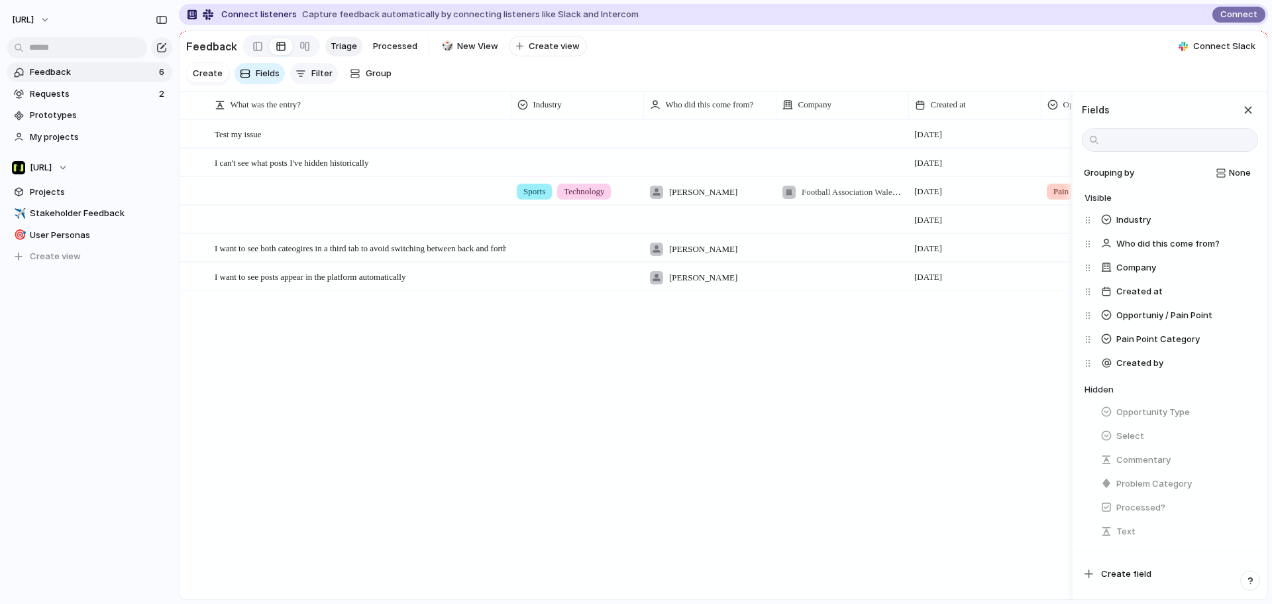
click at [311, 80] on span "Filter" at bounding box center [321, 73] width 21 height 13
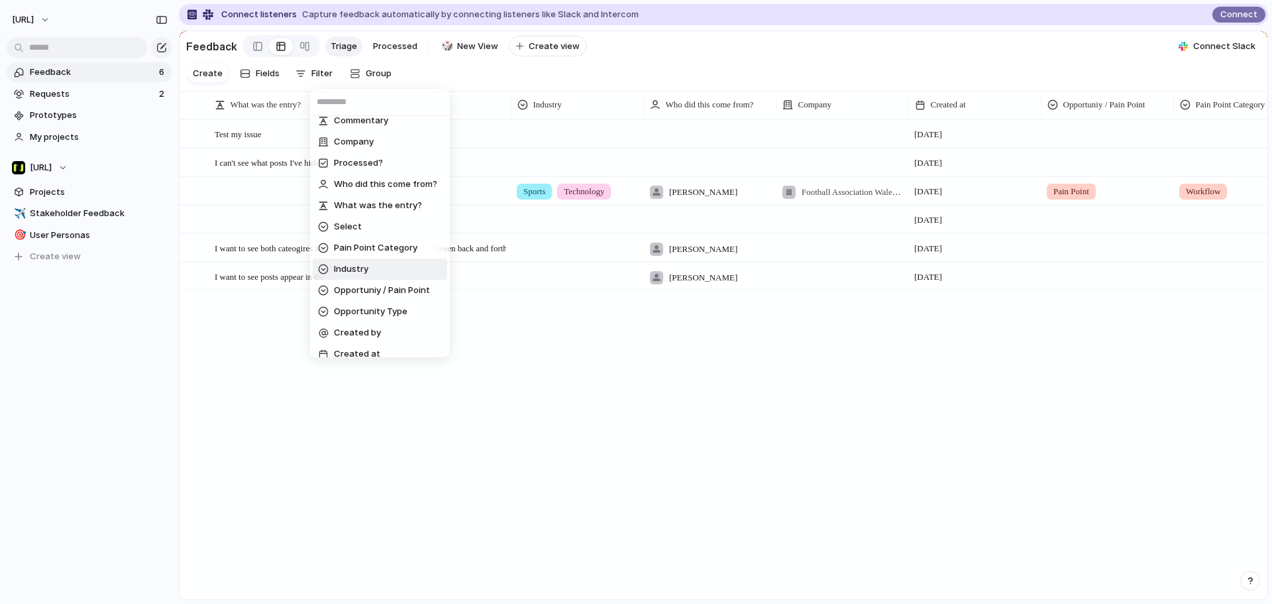
scroll to position [41, 0]
click at [261, 78] on div "Text Commentary Company Processed? Who did this come from? What was the entry? …" at bounding box center [636, 302] width 1272 height 604
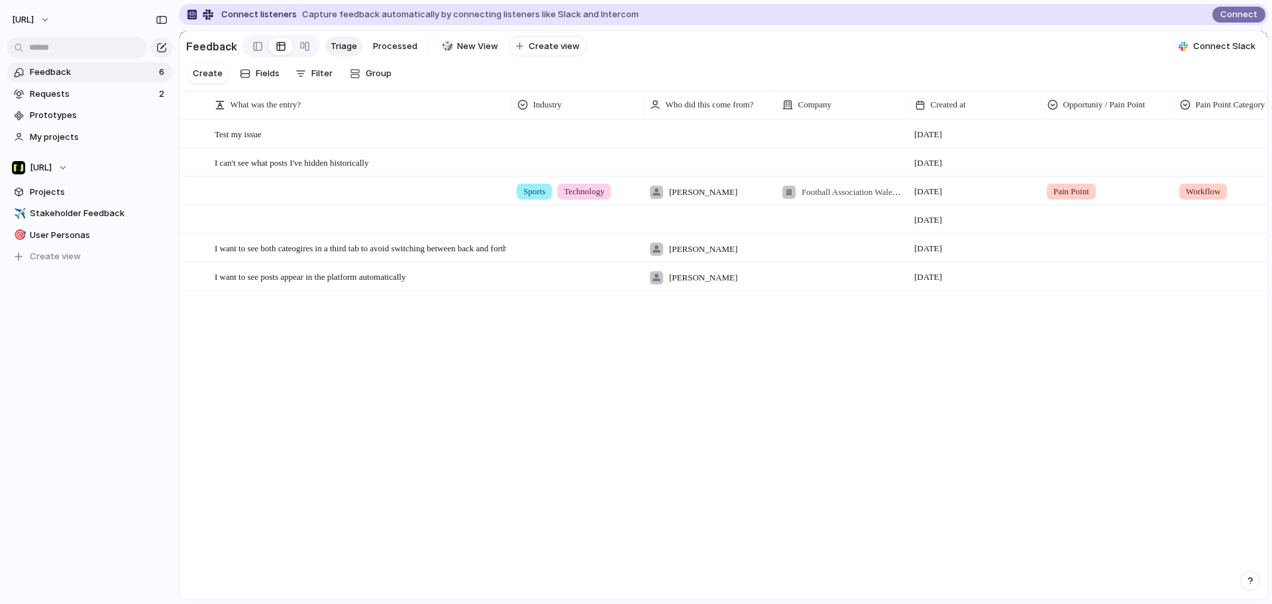
click at [261, 78] on span "Fields" at bounding box center [268, 73] width 24 height 13
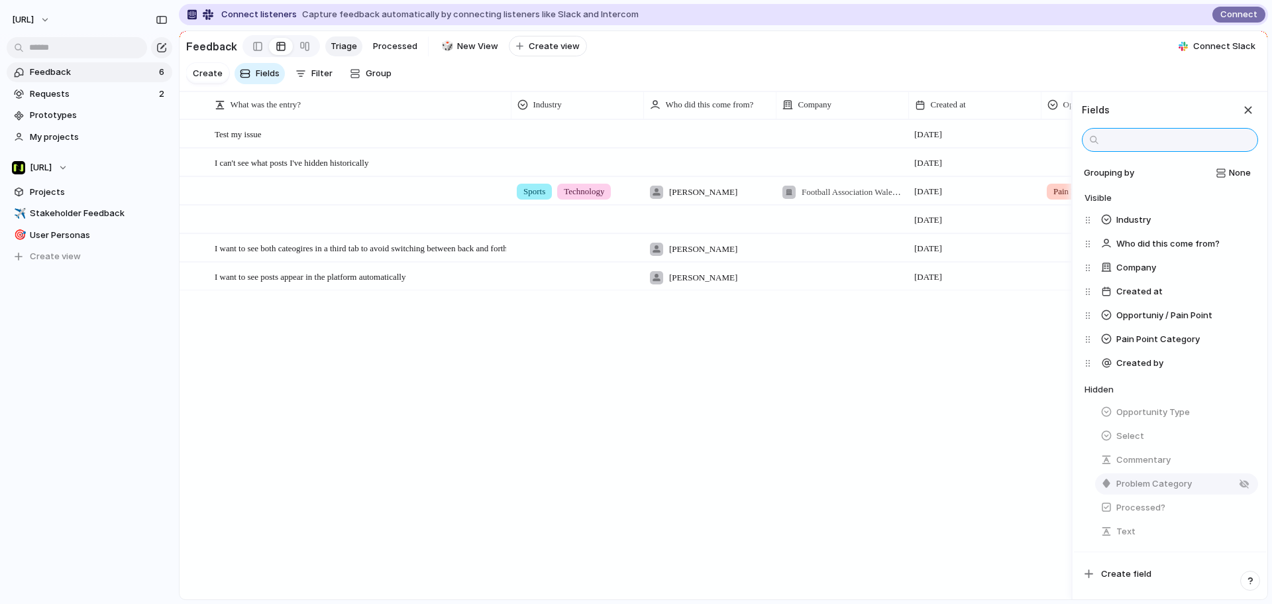
scroll to position [9, 0]
click at [1143, 578] on span "Create field" at bounding box center [1126, 573] width 50 height 13
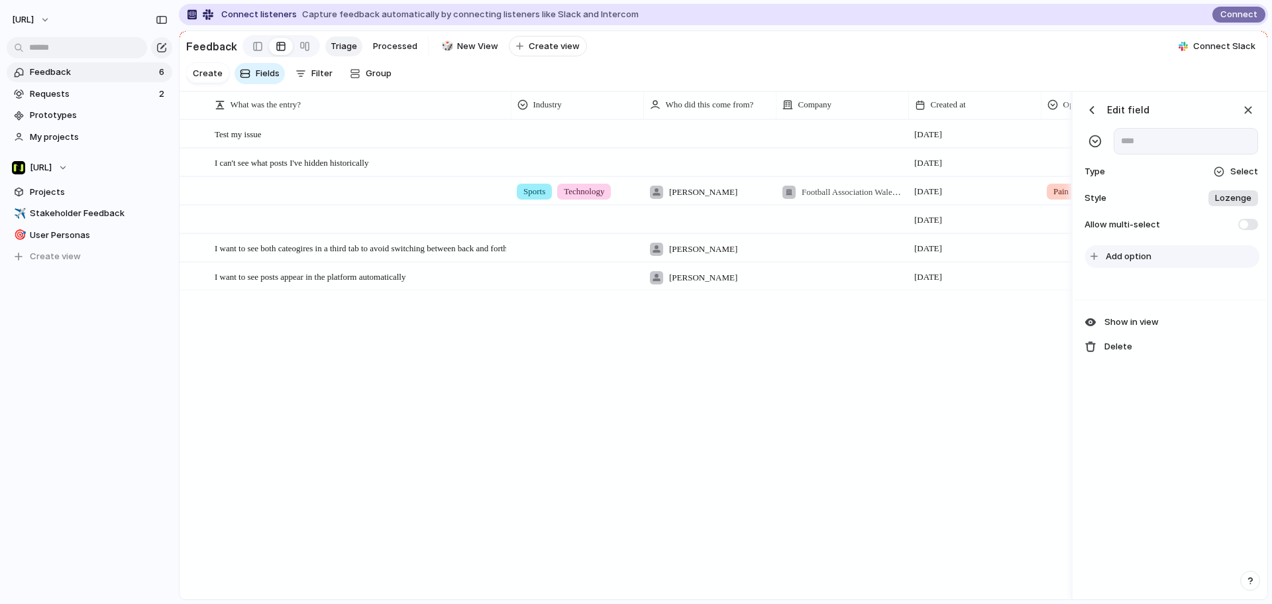
click at [1131, 263] on span "Add option" at bounding box center [1129, 256] width 46 height 13
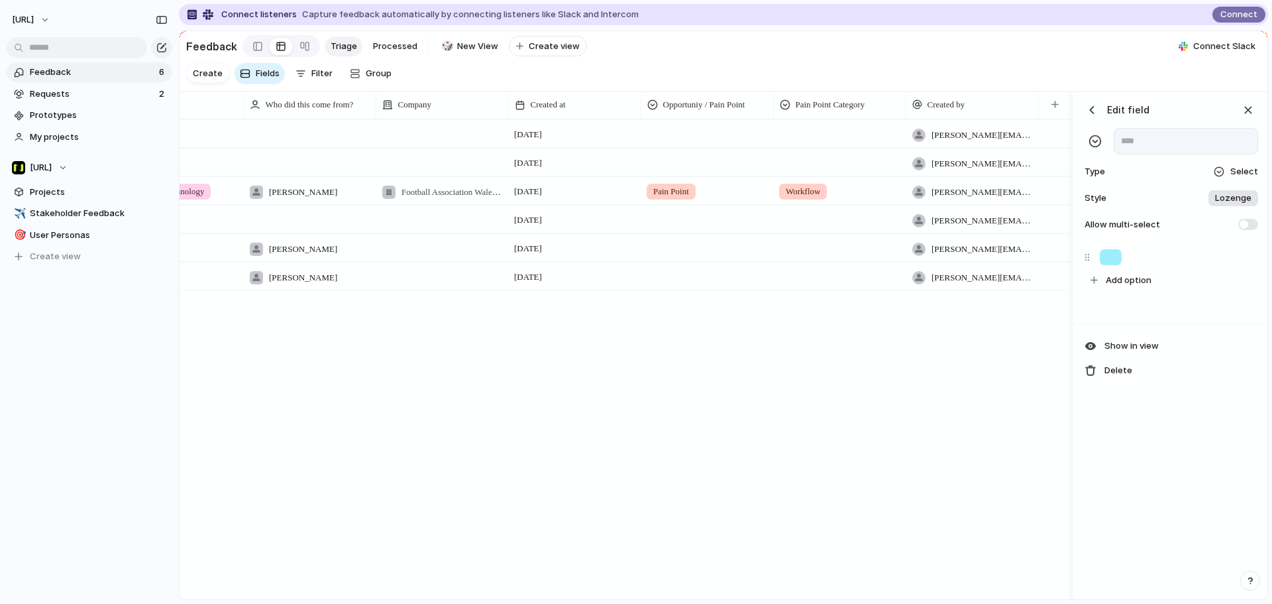
click at [1246, 178] on span "Select" at bounding box center [1245, 171] width 28 height 13
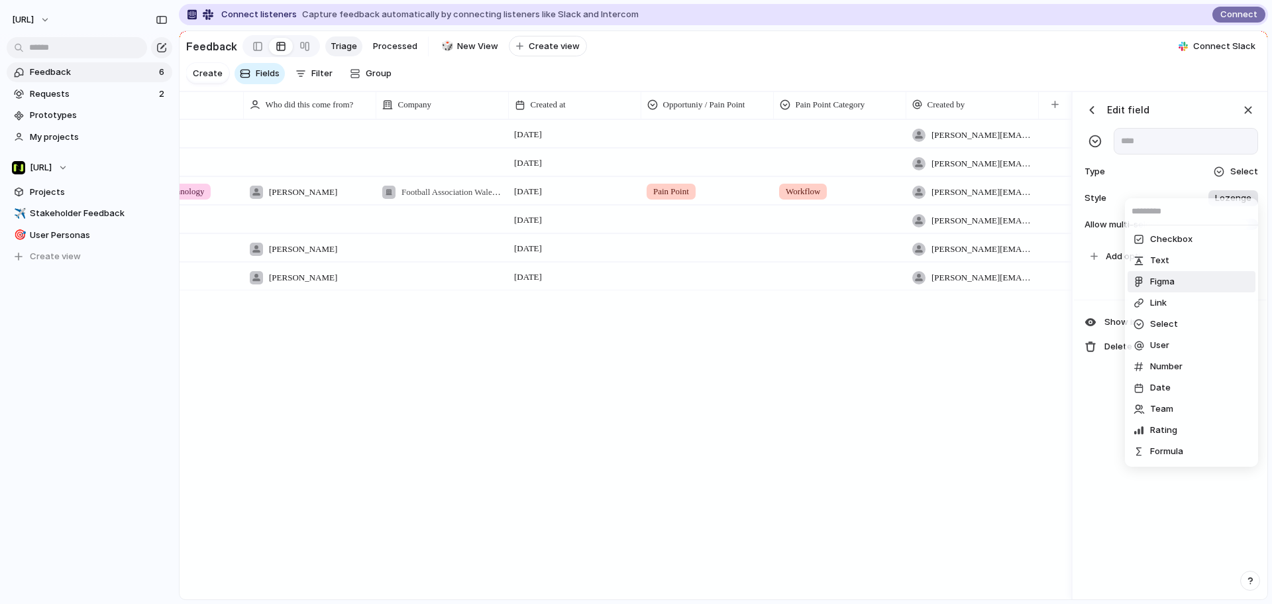
scroll to position [20, 0]
click at [1004, 460] on div "Checkbox Text Figma Link Select User Number Date Team Rating Formula Company" at bounding box center [636, 302] width 1272 height 604
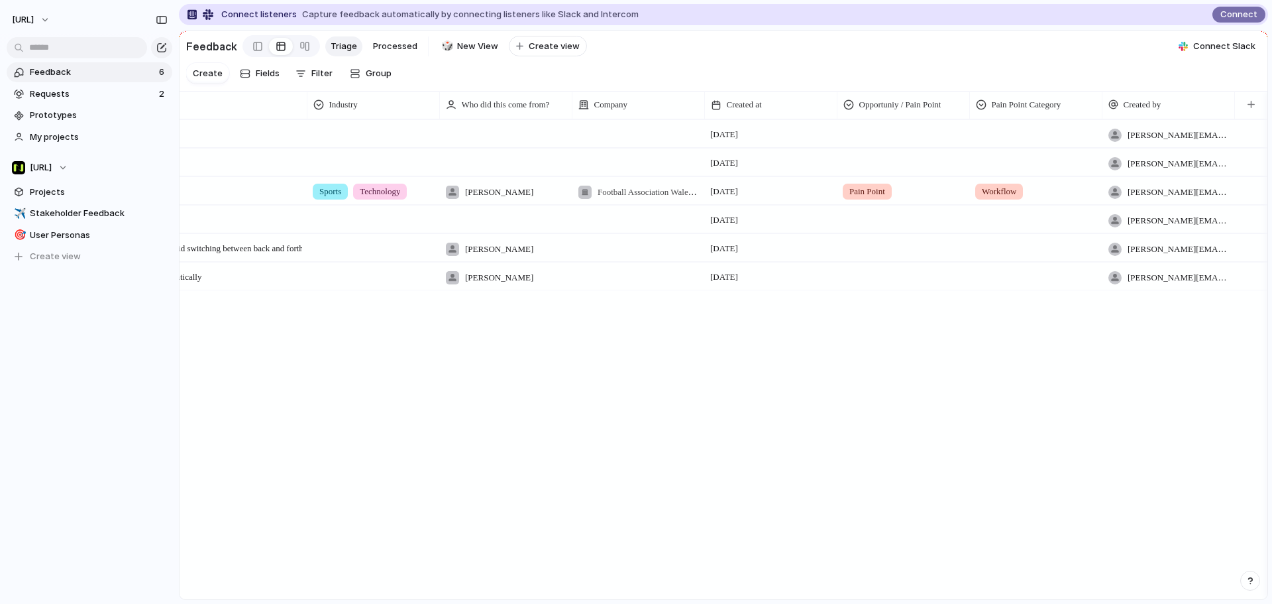
click at [1004, 459] on div "Test my issue Open 7 October tyrone.stewart@nisien.ai I can't see what posts I'…" at bounding box center [724, 358] width 1088 height 479
click at [52, 95] on span "Requests" at bounding box center [92, 93] width 125 height 13
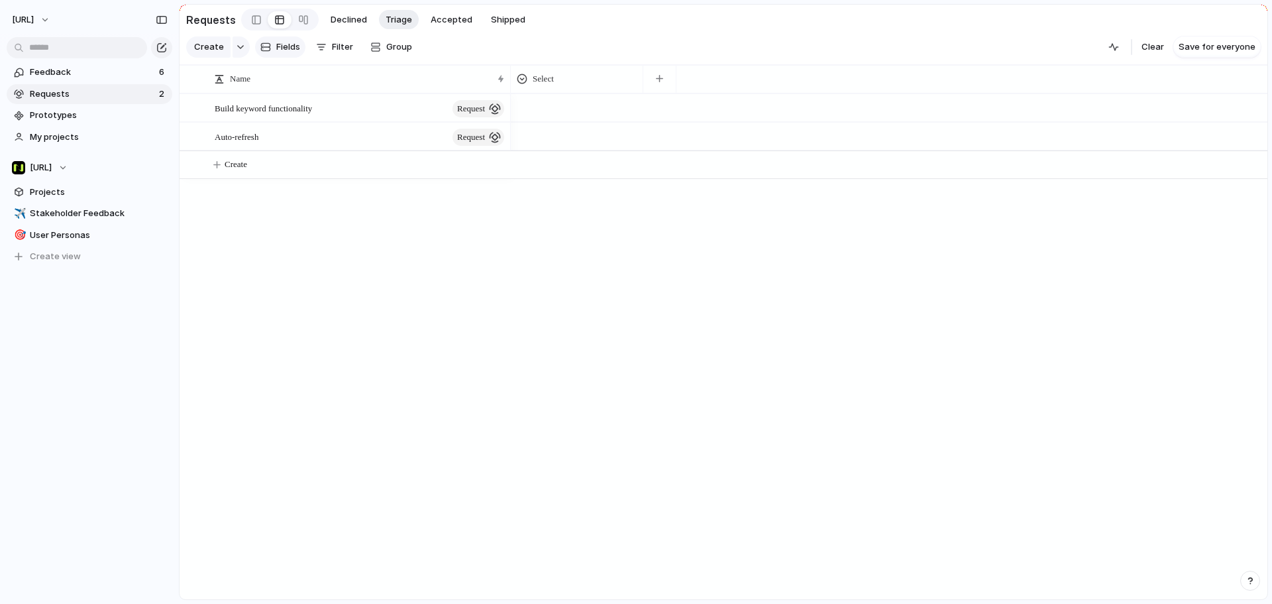
click at [290, 46] on span "Fields" at bounding box center [288, 46] width 24 height 13
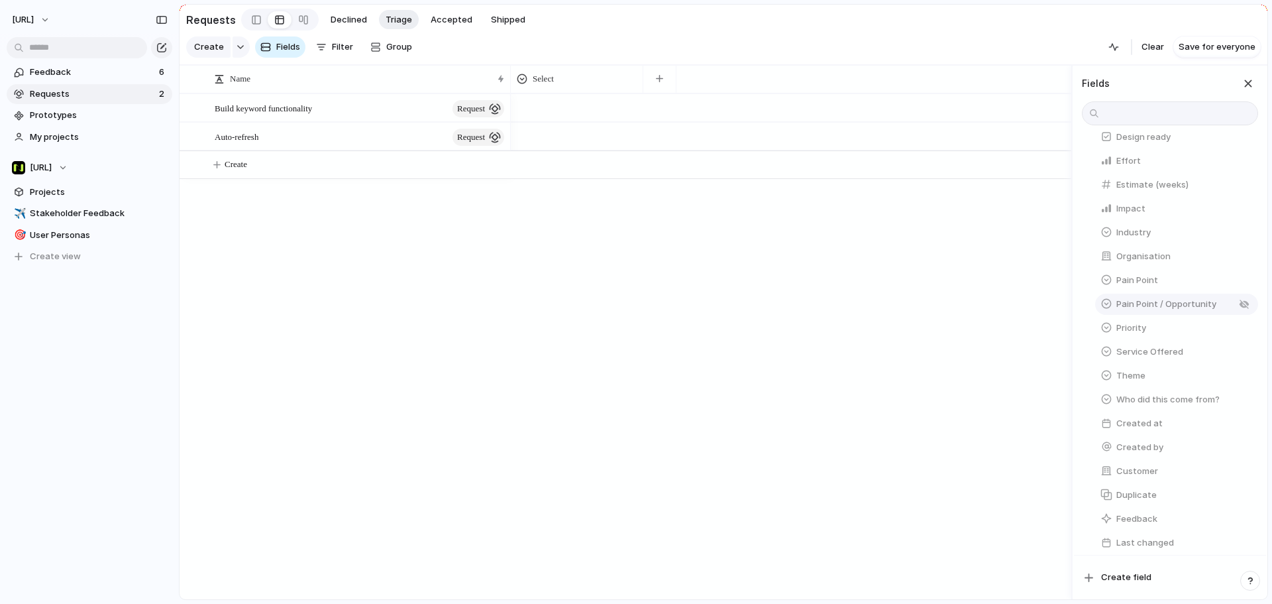
scroll to position [311, 0]
click at [1241, 437] on div "button" at bounding box center [1244, 440] width 11 height 11
drag, startPoint x: 728, startPoint y: 304, endPoint x: 714, endPoint y: 255, distance: 50.3
click at [730, 302] on div at bounding box center [791, 346] width 561 height 506
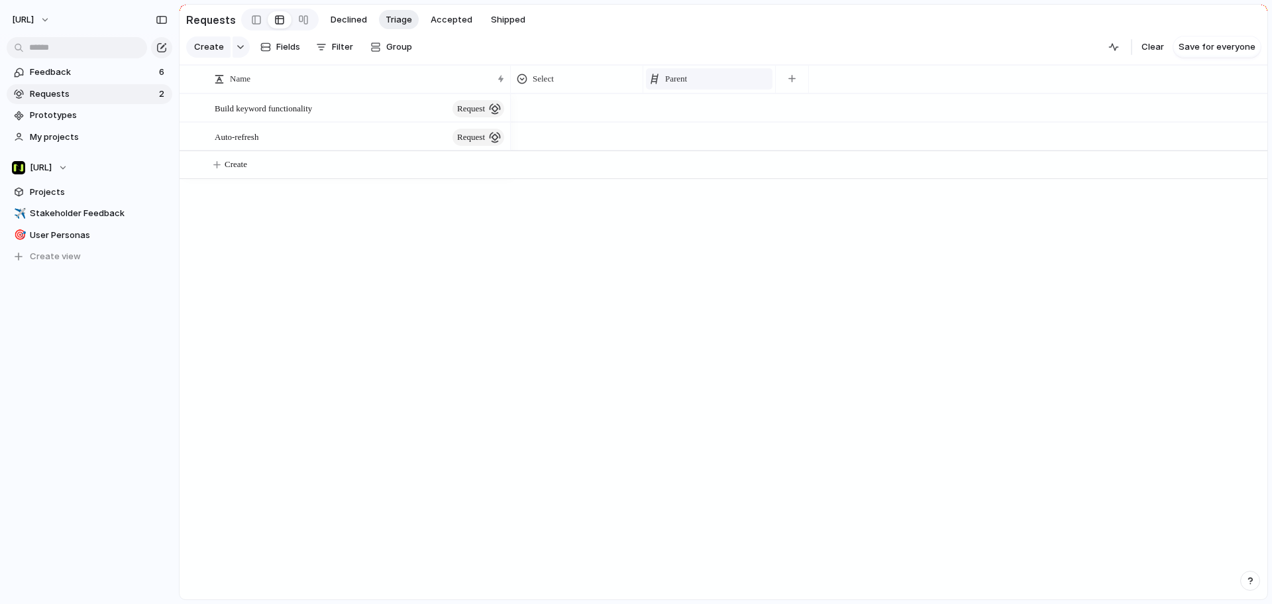
click at [705, 89] on div "Parent" at bounding box center [709, 78] width 127 height 21
click at [784, 138] on div "Modify Hide Sort ascending Sort descending" at bounding box center [636, 302] width 1272 height 604
click at [710, 93] on div "Parent" at bounding box center [709, 79] width 127 height 28
click at [705, 114] on div at bounding box center [710, 107] width 133 height 27
click at [702, 119] on div "Auto-refresh" at bounding box center [636, 302] width 1272 height 604
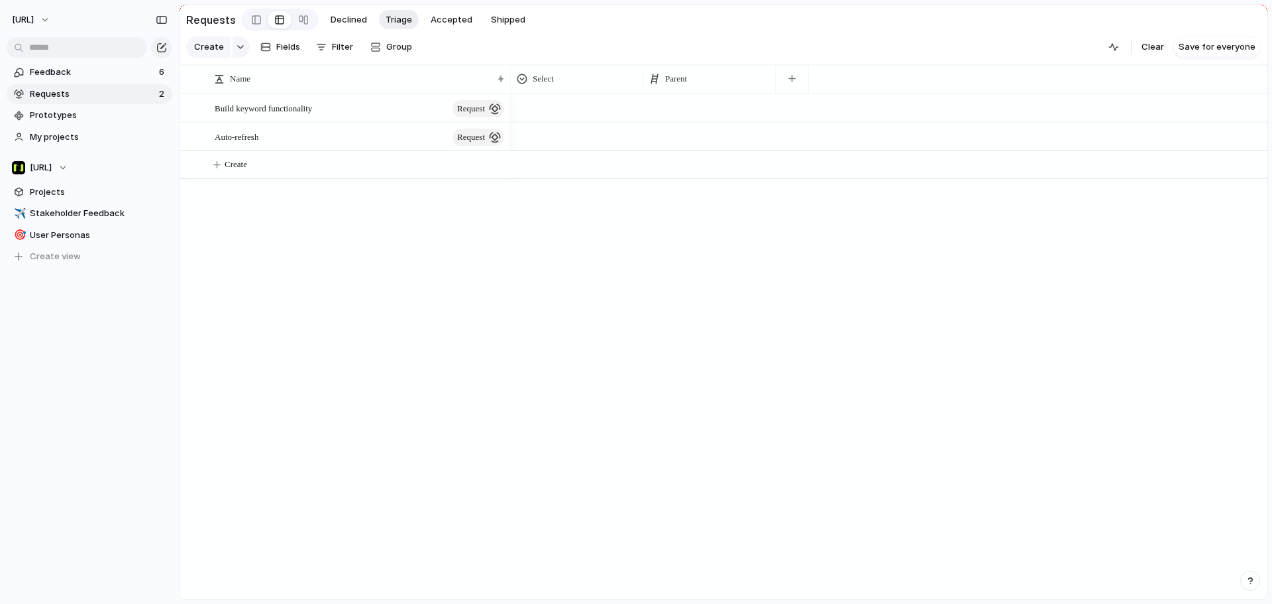
click at [685, 150] on div at bounding box center [710, 136] width 133 height 27
drag, startPoint x: 444, startPoint y: 353, endPoint x: 429, endPoint y: 335, distance: 23.1
click at [443, 352] on div "Build keyword functionality" at bounding box center [636, 302] width 1272 height 604
click at [75, 196] on span "Projects" at bounding box center [99, 192] width 138 height 13
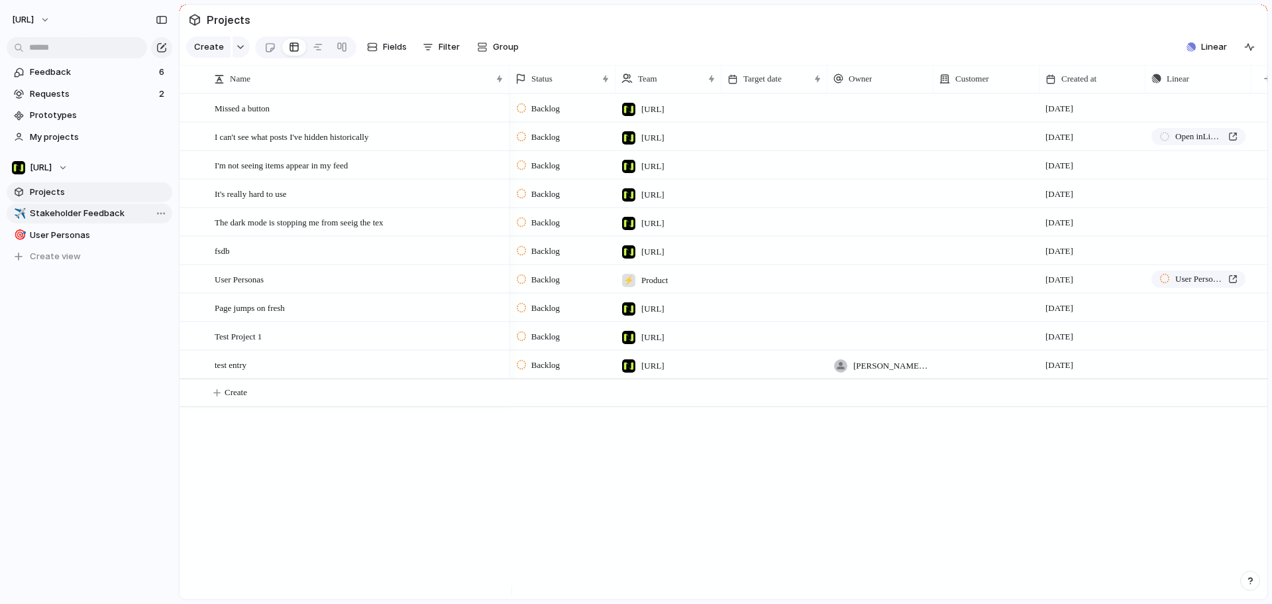
click at [70, 217] on span "Stakeholder Feedback" at bounding box center [99, 213] width 138 height 13
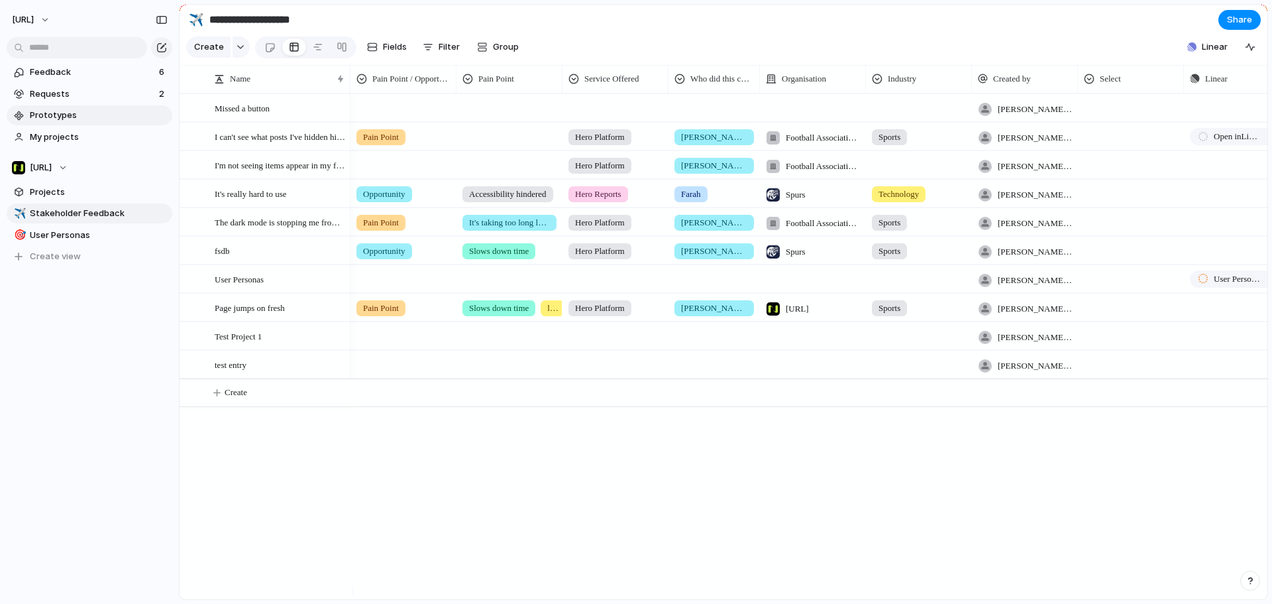
click at [76, 121] on link "Prototypes" at bounding box center [90, 115] width 166 height 20
click at [74, 144] on link "My projects" at bounding box center [90, 137] width 166 height 20
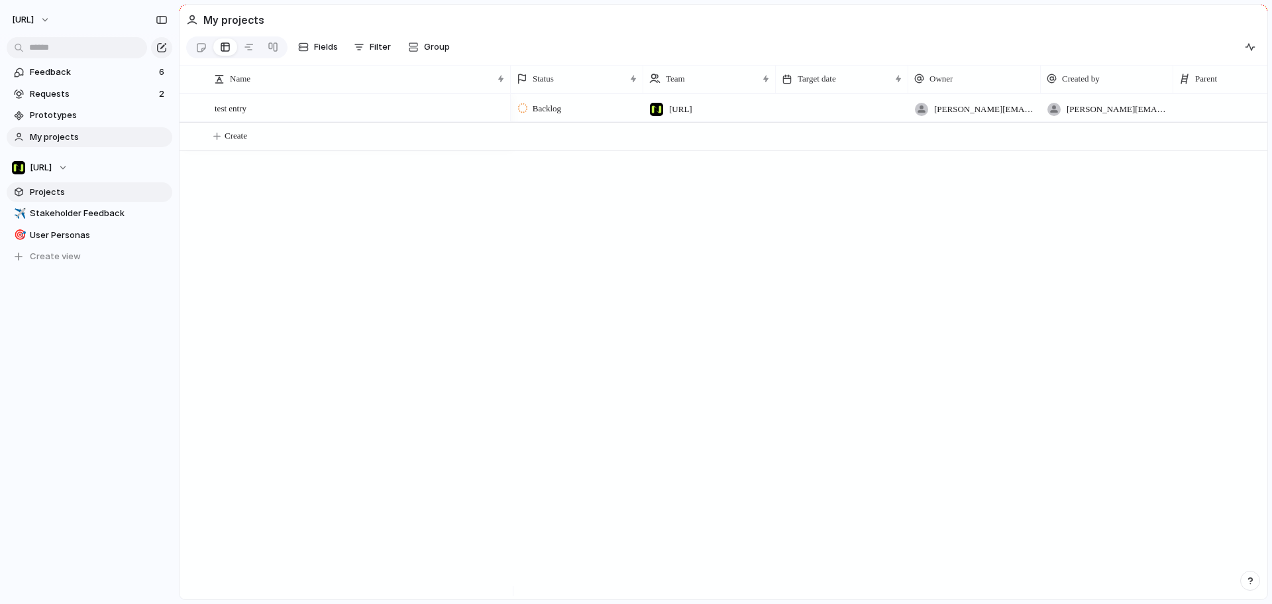
click at [109, 190] on span "Projects" at bounding box center [99, 192] width 138 height 13
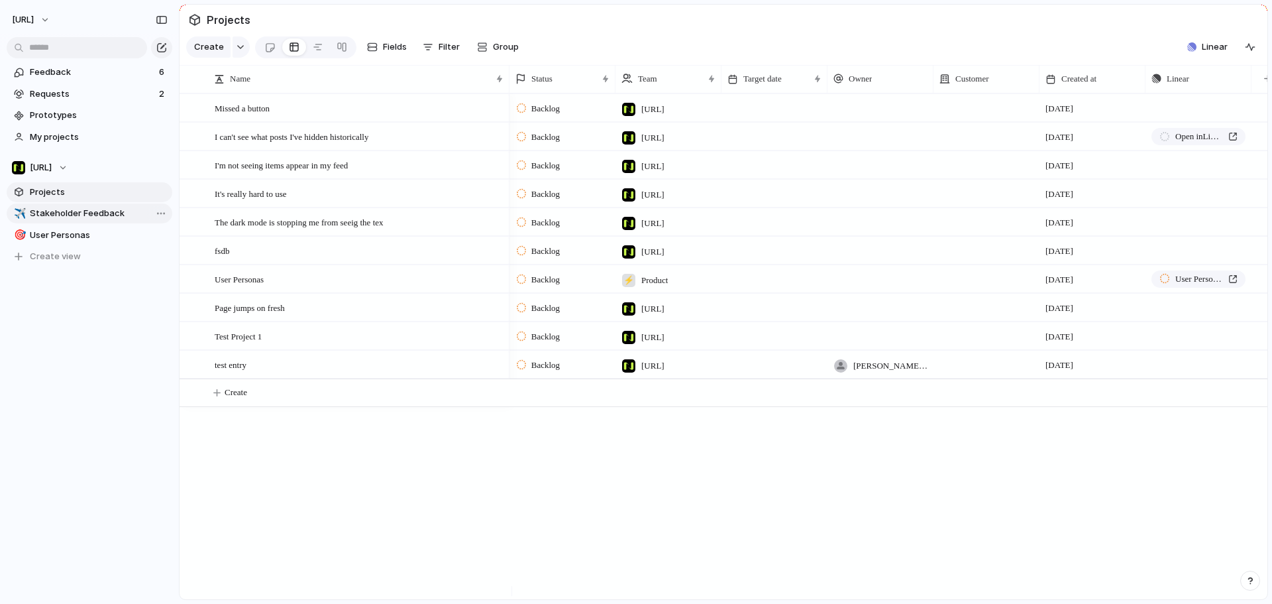
click at [103, 211] on span "Stakeholder Feedback" at bounding box center [99, 213] width 138 height 13
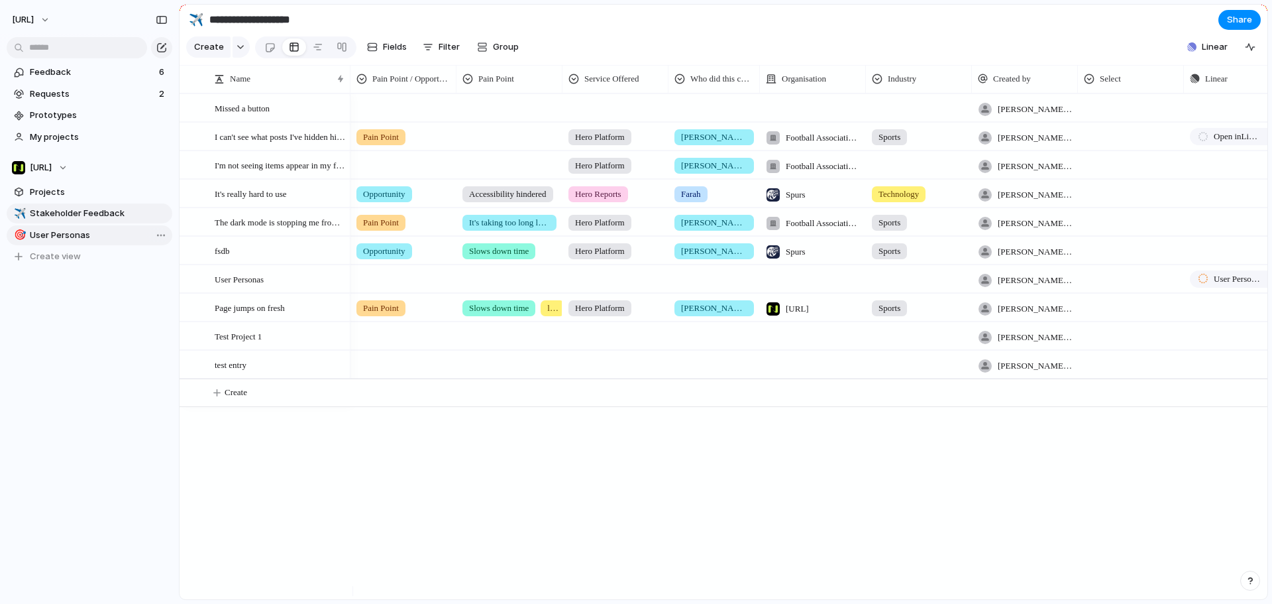
click at [99, 225] on div "🎯 User Personas" at bounding box center [90, 235] width 166 height 20
click at [78, 191] on span "Projects" at bounding box center [99, 192] width 138 height 13
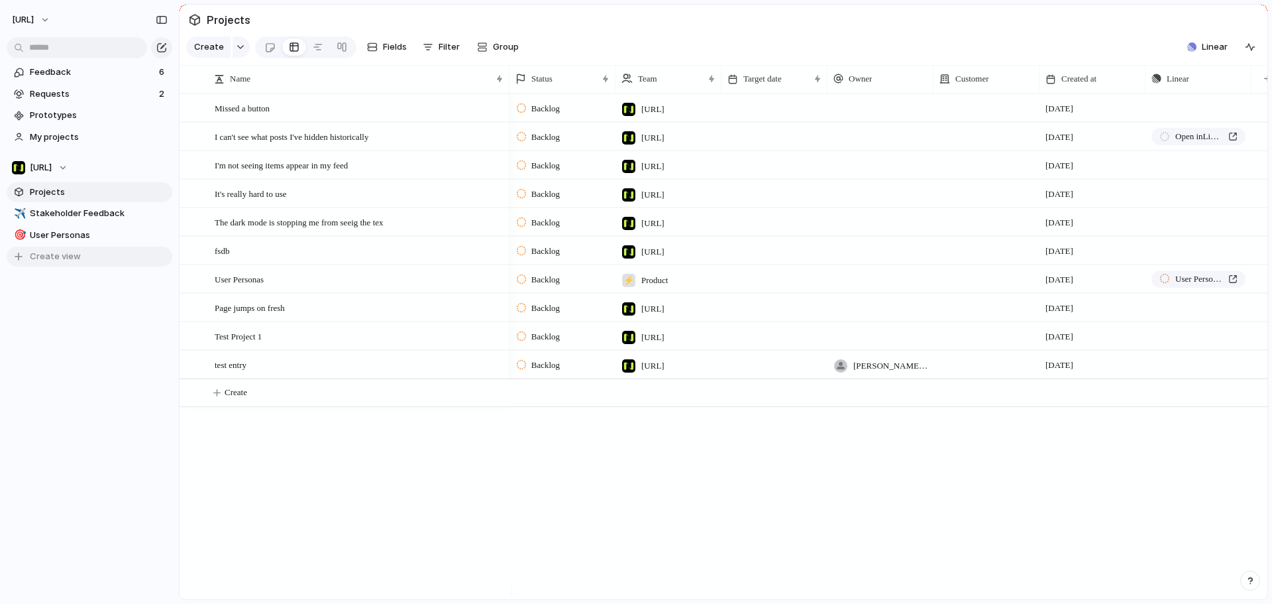
click at [71, 252] on span "Create view" at bounding box center [55, 256] width 51 height 13
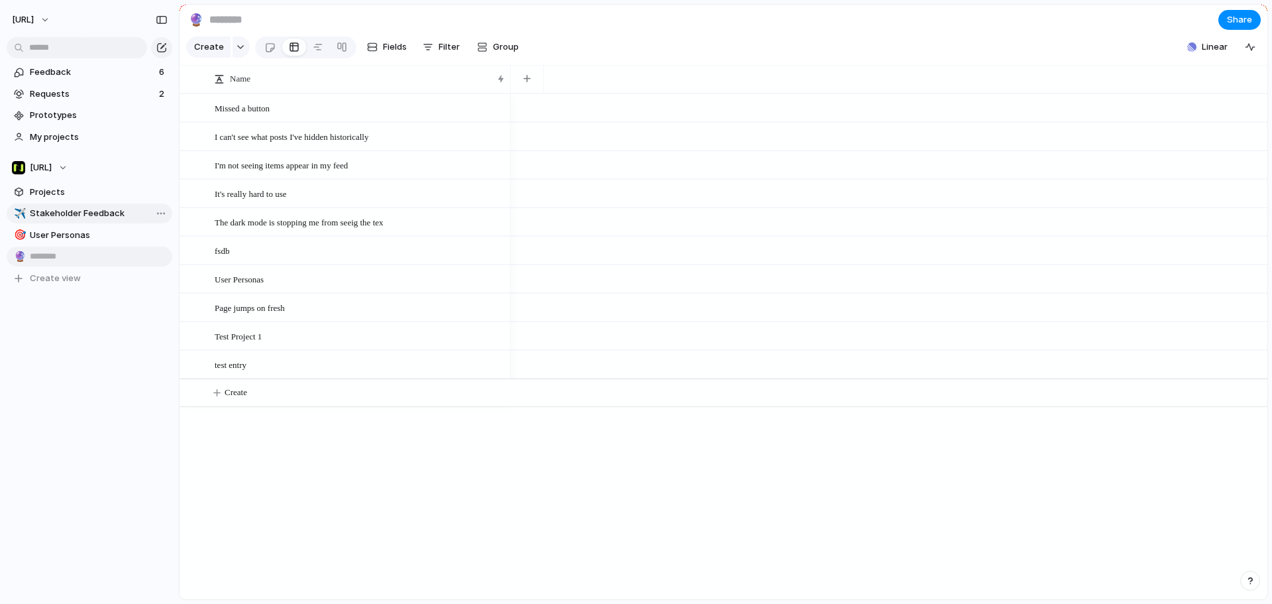
type input "*"
type input "**********"
click at [106, 211] on span "Stakeholder Feedback" at bounding box center [99, 213] width 138 height 13
type input "**********"
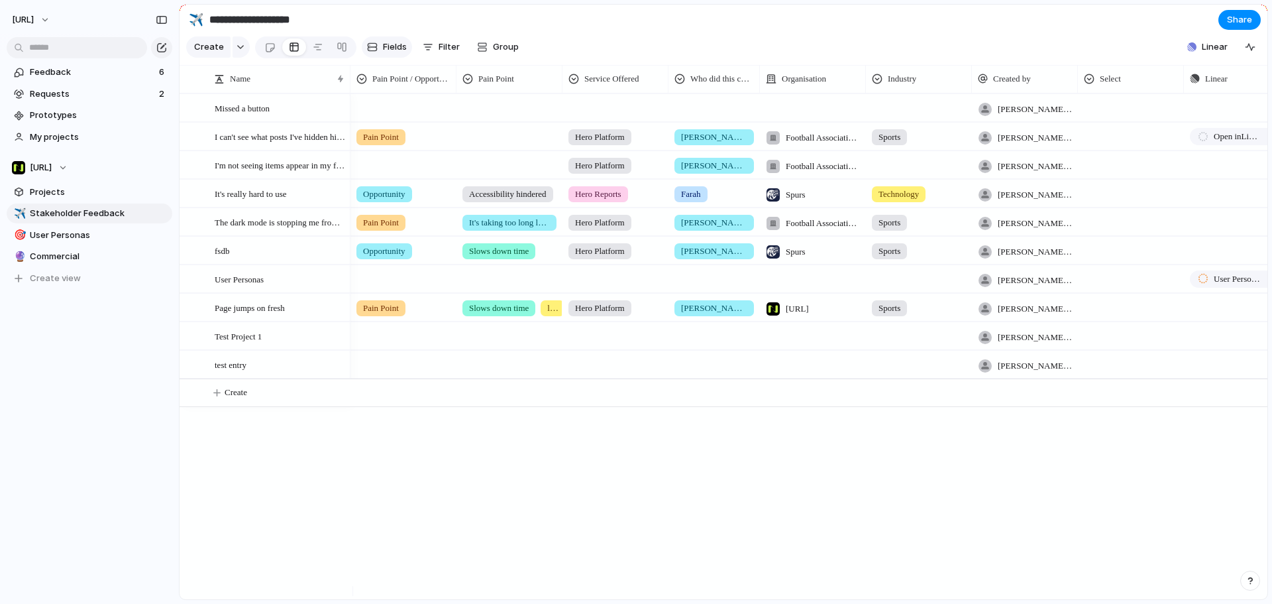
click at [402, 54] on span "Fields" at bounding box center [395, 46] width 24 height 13
click at [618, 40] on section "Create Fields Filter Group Zoom Collapse Linear" at bounding box center [724, 50] width 1088 height 32
click at [429, 45] on button "Filter" at bounding box center [442, 46] width 48 height 21
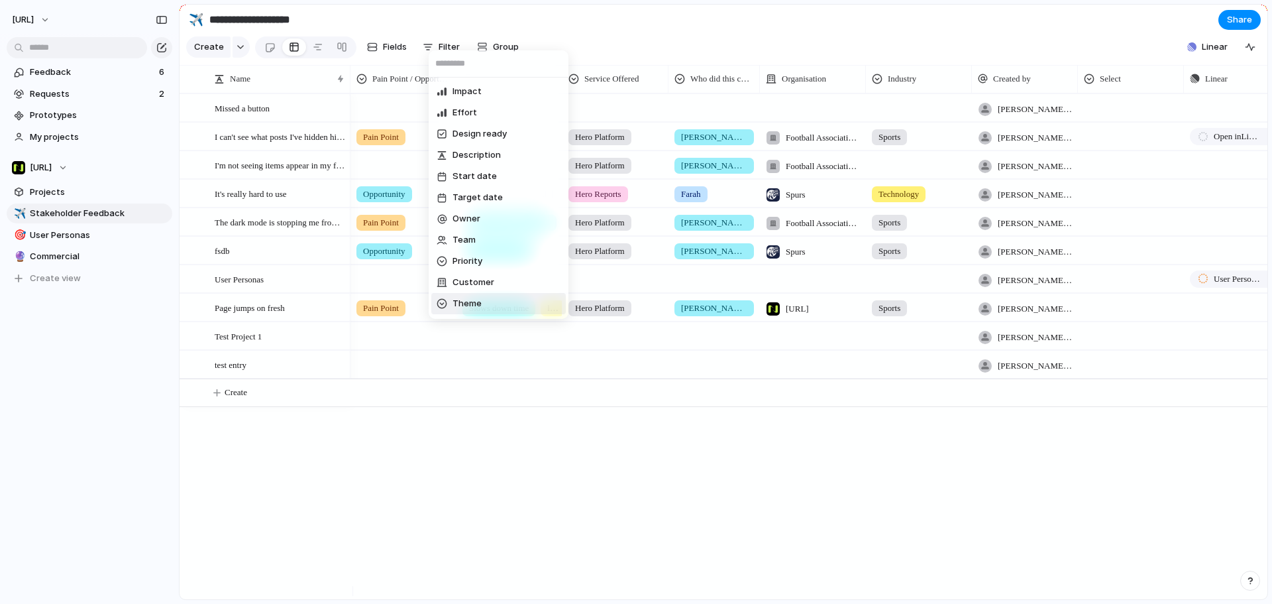
click at [480, 300] on span "Theme" at bounding box center [467, 303] width 29 height 13
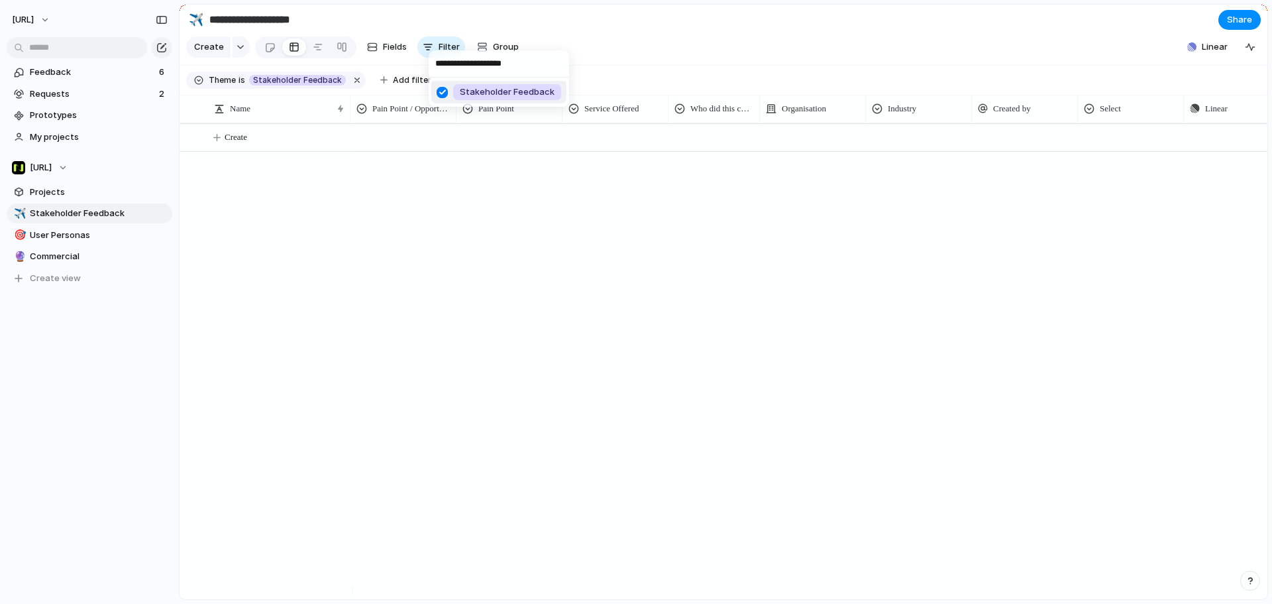
type input "**********"
click at [510, 286] on div "**********" at bounding box center [636, 302] width 1272 height 604
click at [83, 135] on span "My projects" at bounding box center [99, 137] width 138 height 13
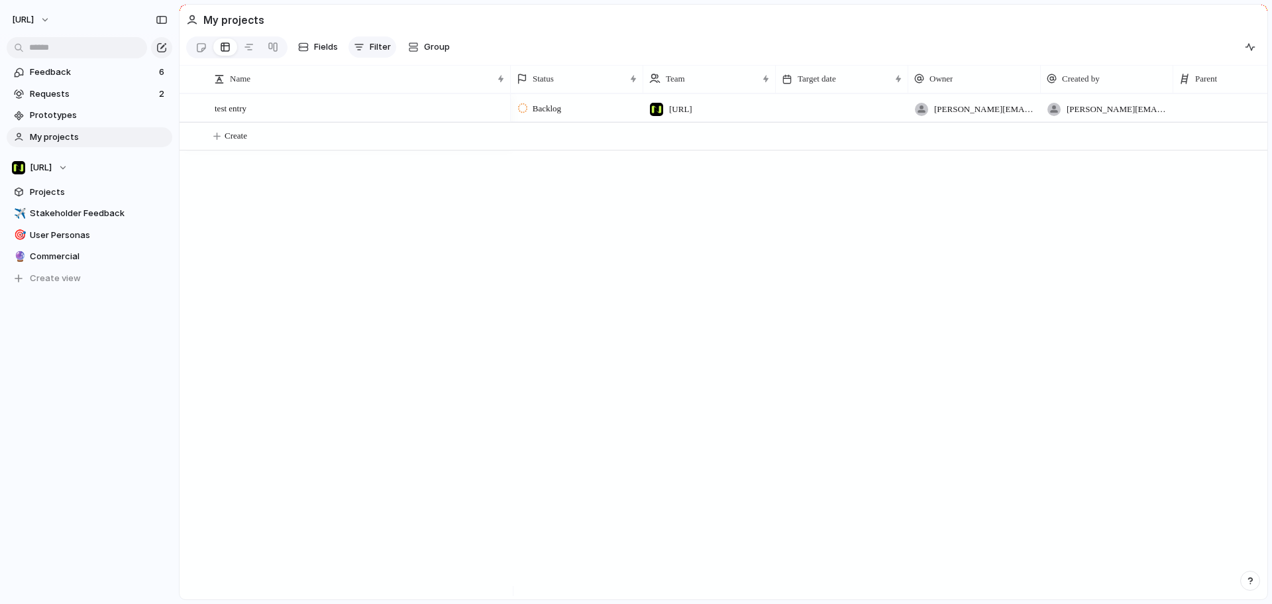
click at [383, 54] on span "Filter" at bounding box center [380, 46] width 21 height 13
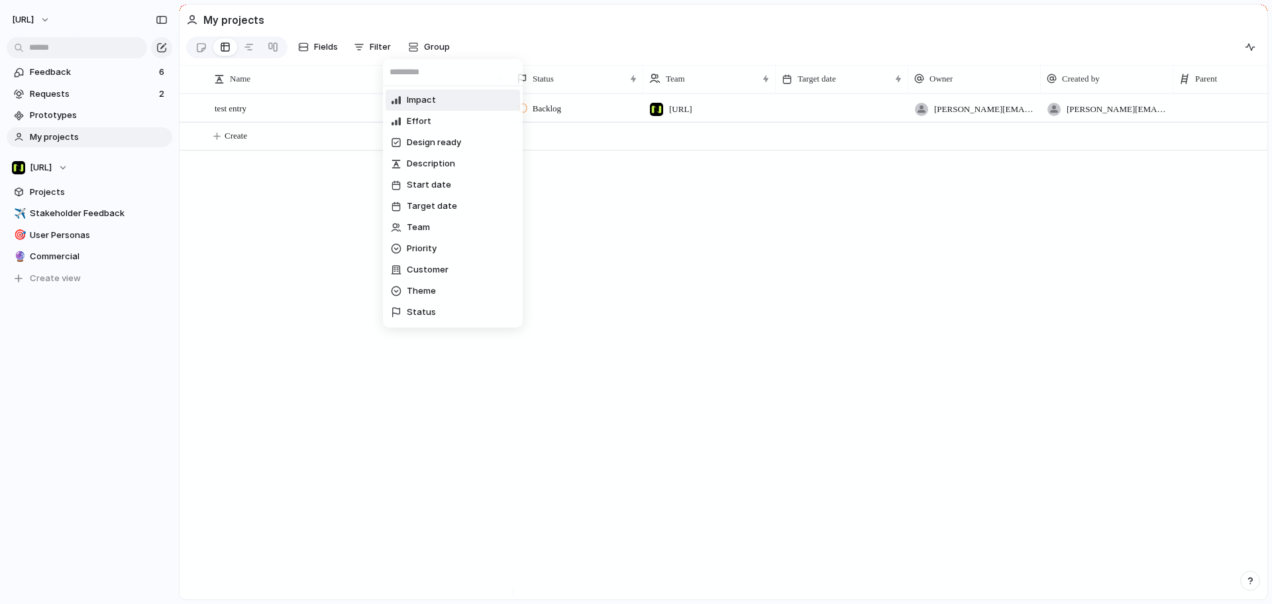
click at [323, 44] on div "Impact Effort Design ready Description Start date Target date Team Priority Cus…" at bounding box center [636, 302] width 1272 height 604
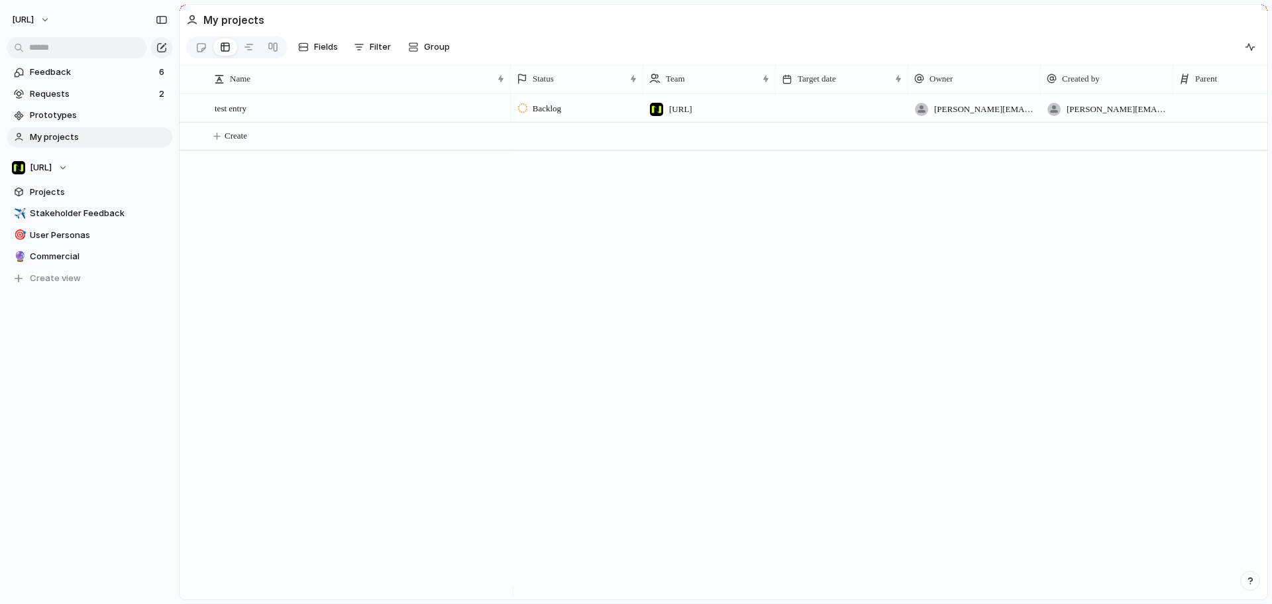
click at [323, 44] on span "Fields" at bounding box center [326, 46] width 24 height 13
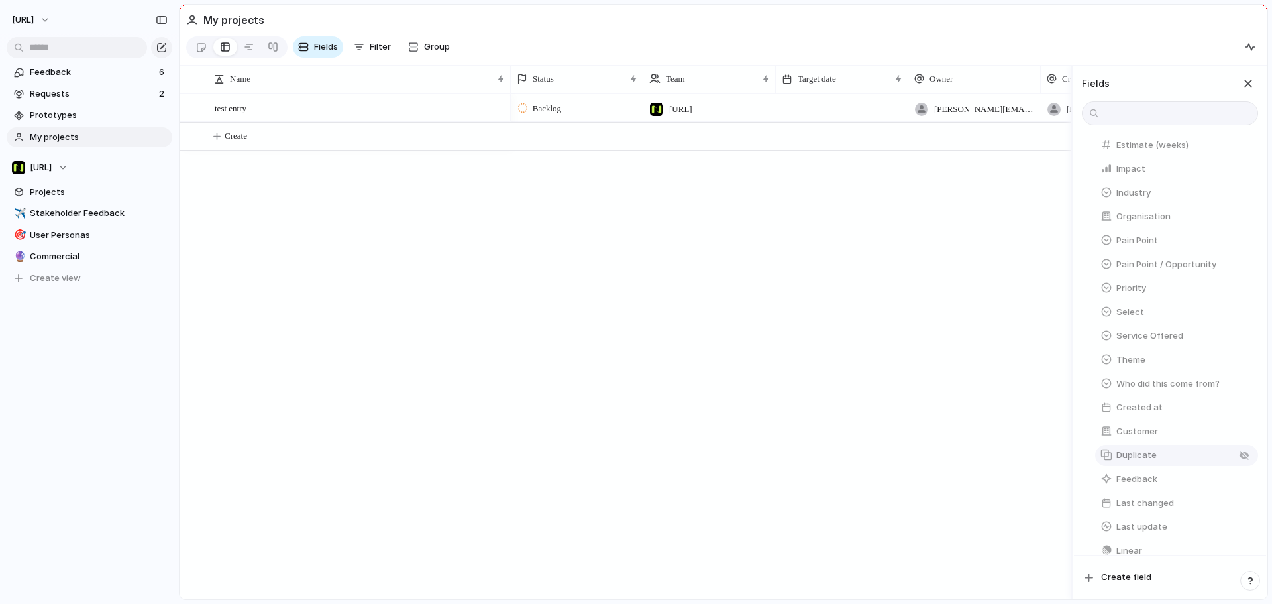
scroll to position [265, 0]
click at [1245, 366] on button "button" at bounding box center [1244, 359] width 17 height 17
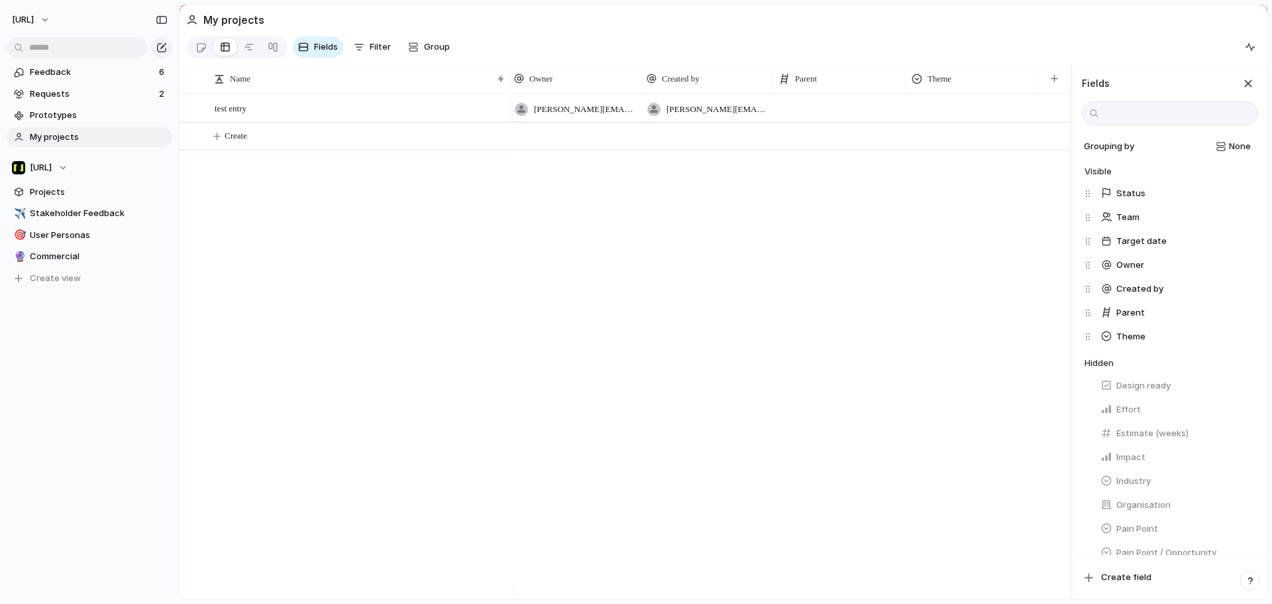
click at [824, 272] on div "tyrone.stewart@nisien.ai tyrone.stewart@nisien.ai" at bounding box center [791, 346] width 561 height 506
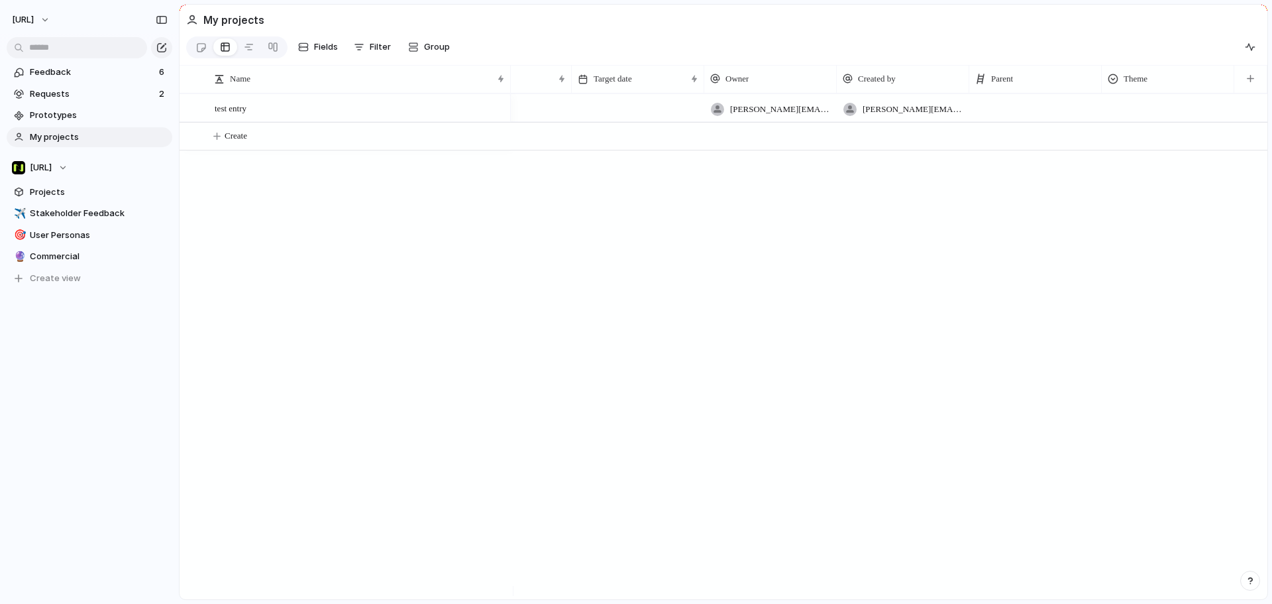
click at [1129, 112] on div at bounding box center [1168, 106] width 131 height 22
click at [1154, 170] on span "Stakeholder Feedback" at bounding box center [1181, 170] width 95 height 13
click at [66, 210] on span "Stakeholder Feedback" at bounding box center [99, 213] width 138 height 13
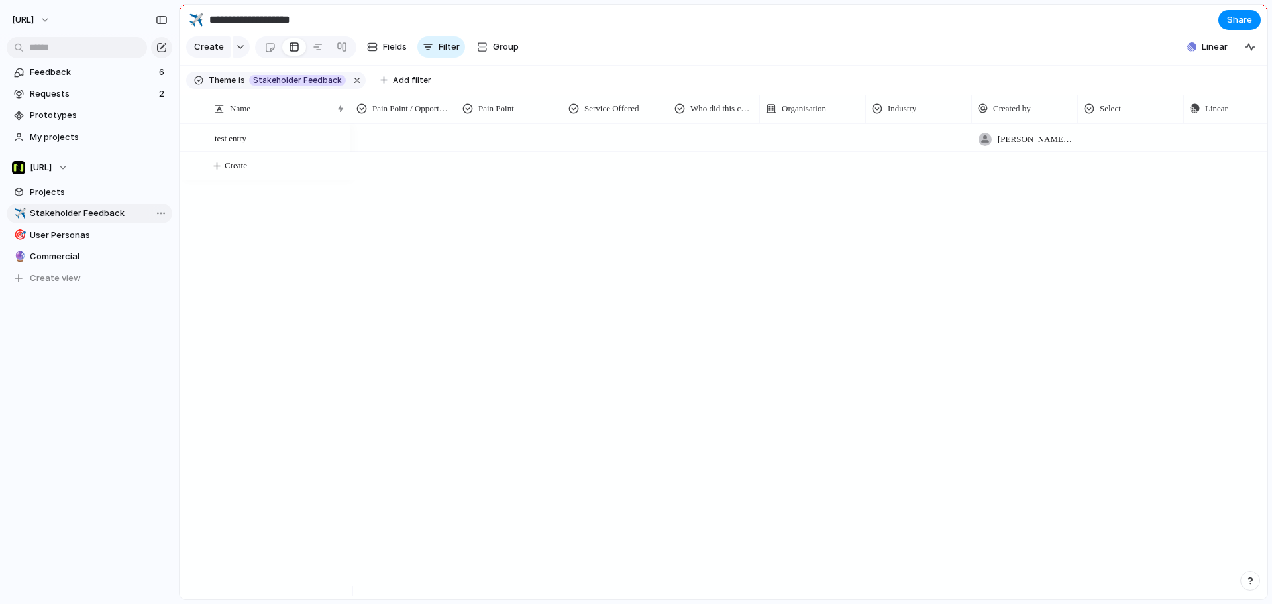
click at [7, 203] on link "✈️ Stakeholder Feedback" at bounding box center [90, 213] width 166 height 20
click at [74, 136] on span "My projects" at bounding box center [99, 137] width 138 height 13
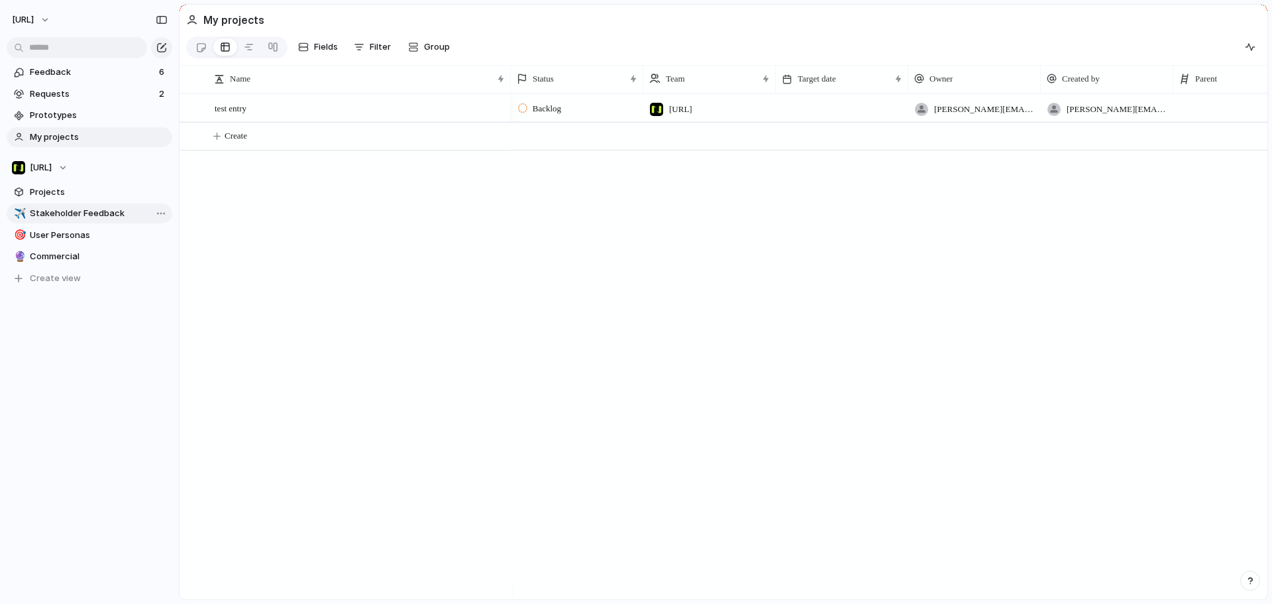
click at [50, 209] on span "Stakeholder Feedback" at bounding box center [99, 213] width 138 height 13
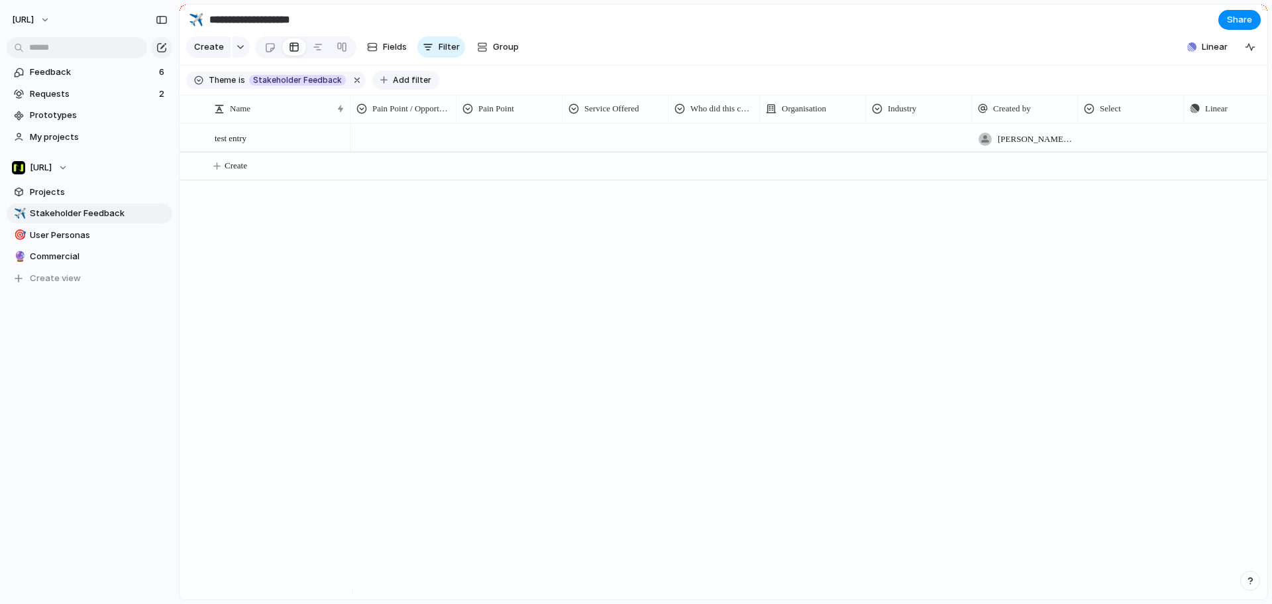
click at [393, 86] on span "Add filter" at bounding box center [412, 80] width 38 height 12
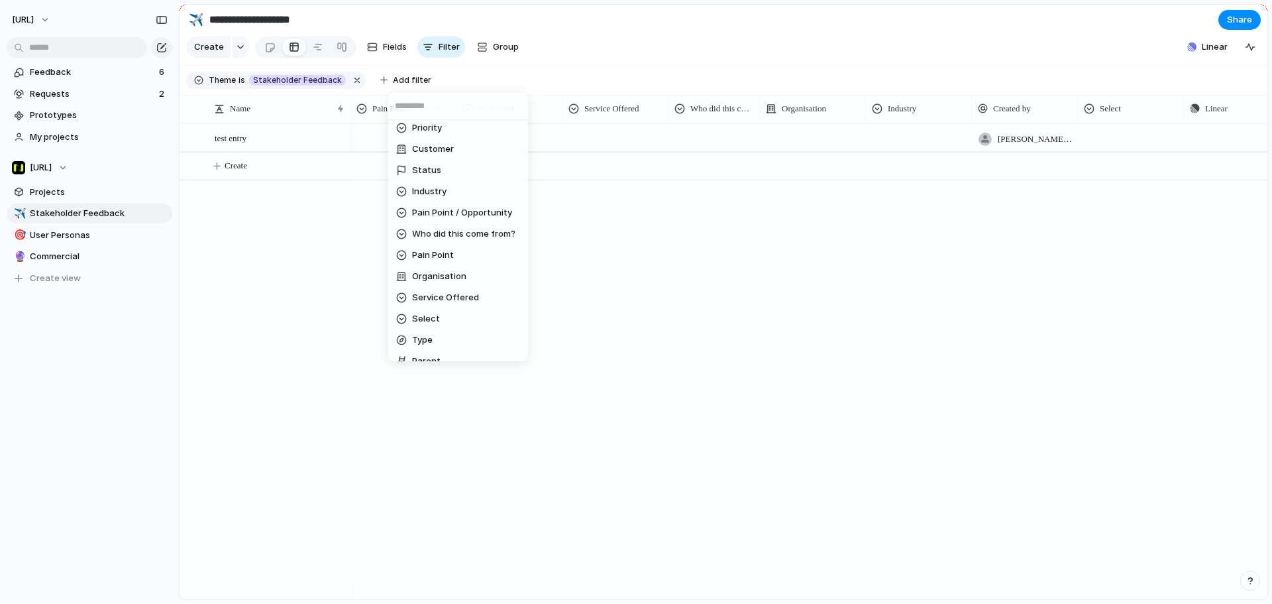
scroll to position [199, 0]
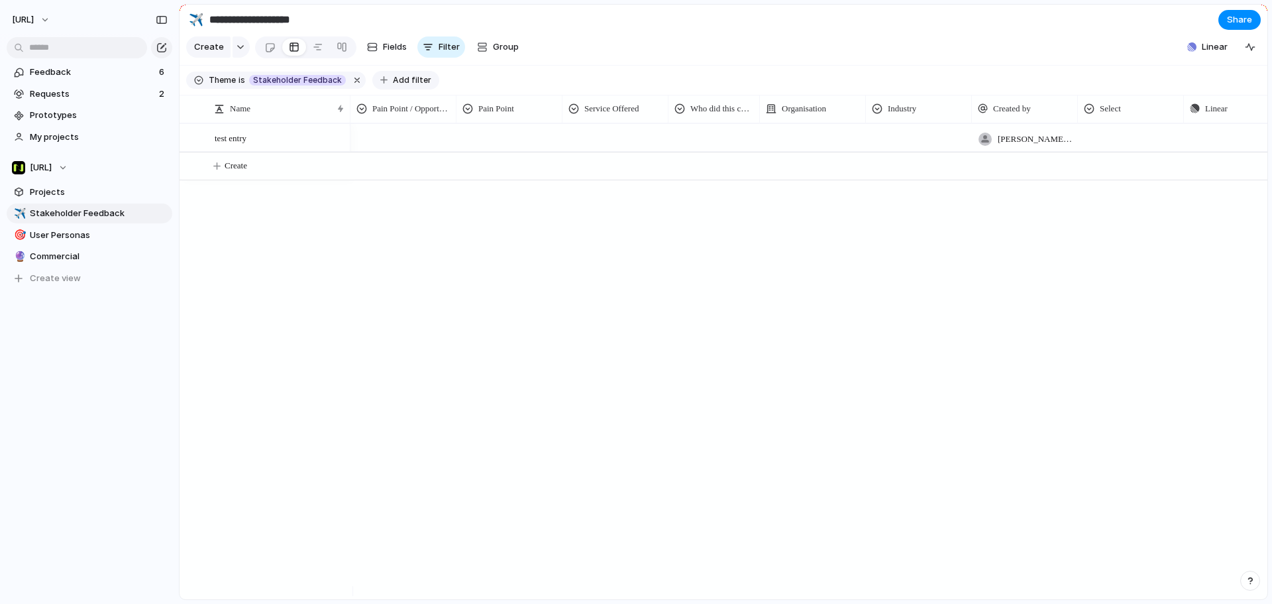
click at [402, 83] on span "Add filter" at bounding box center [412, 80] width 38 height 12
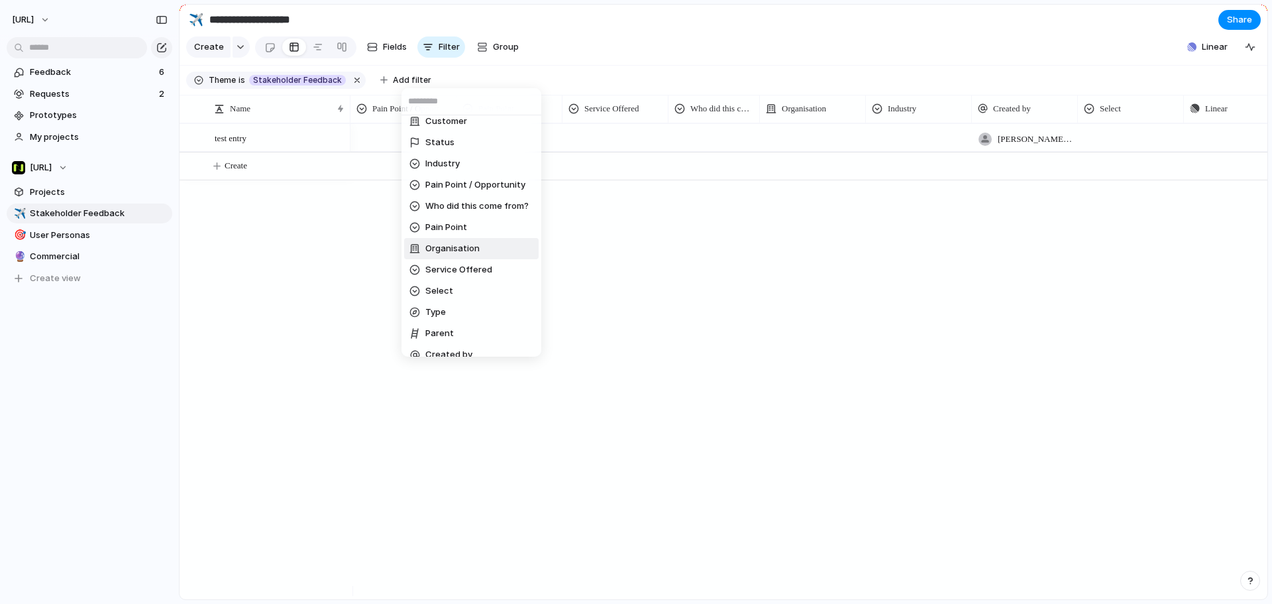
scroll to position [187, 0]
click at [490, 239] on li "Pain Point" at bounding box center [471, 239] width 135 height 21
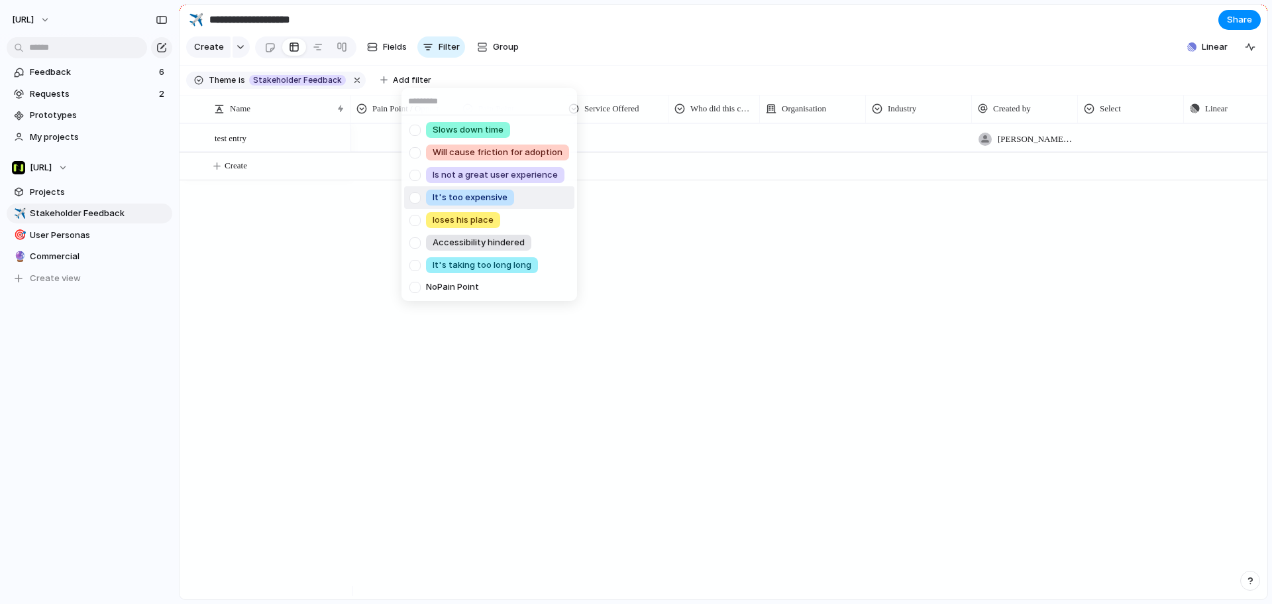
click at [633, 202] on div "Slows down time Will cause friction for adoption Is not a great user experience…" at bounding box center [636, 302] width 1272 height 604
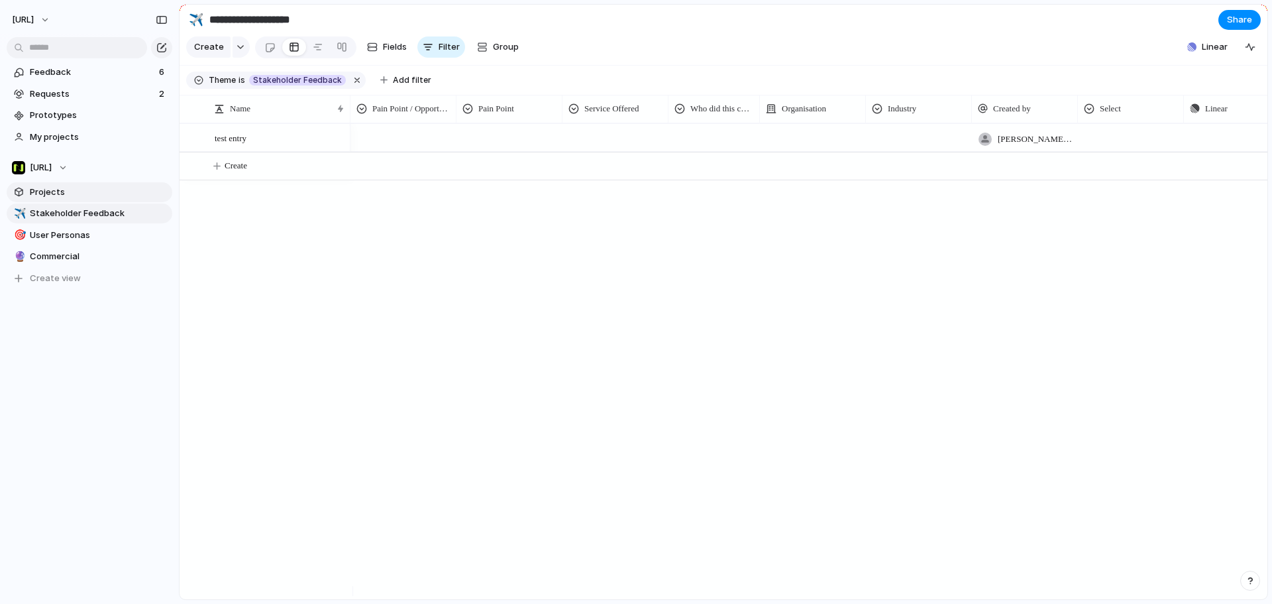
click at [84, 190] on span "Projects" at bounding box center [99, 192] width 138 height 13
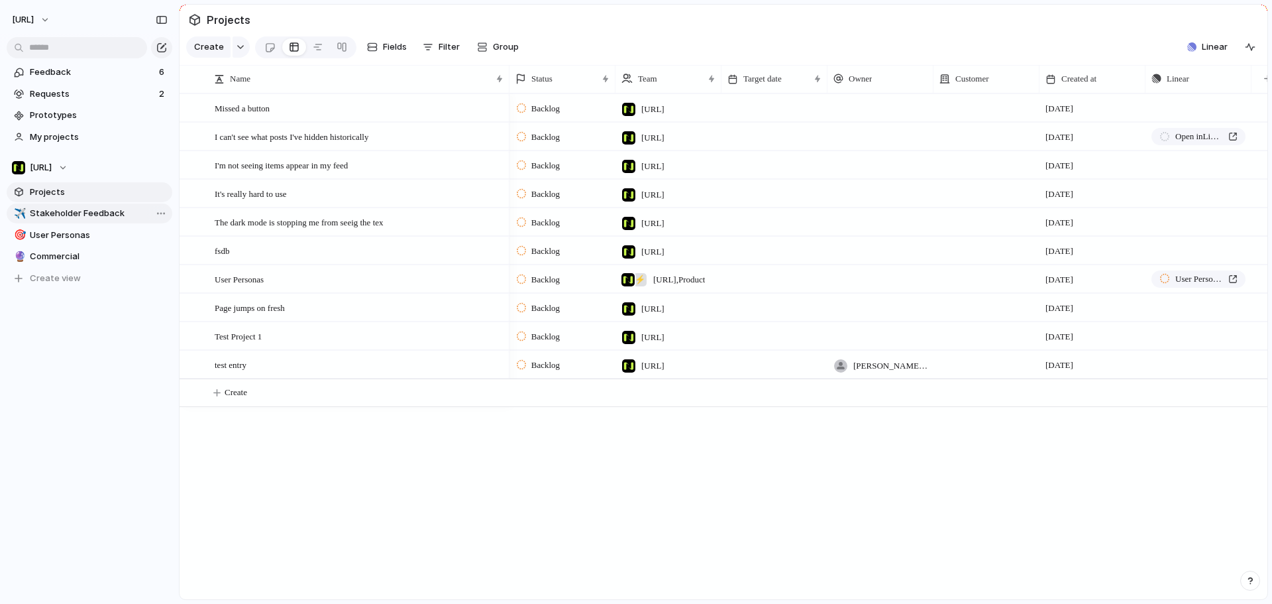
click at [76, 213] on span "Stakeholder Feedback" at bounding box center [99, 213] width 138 height 13
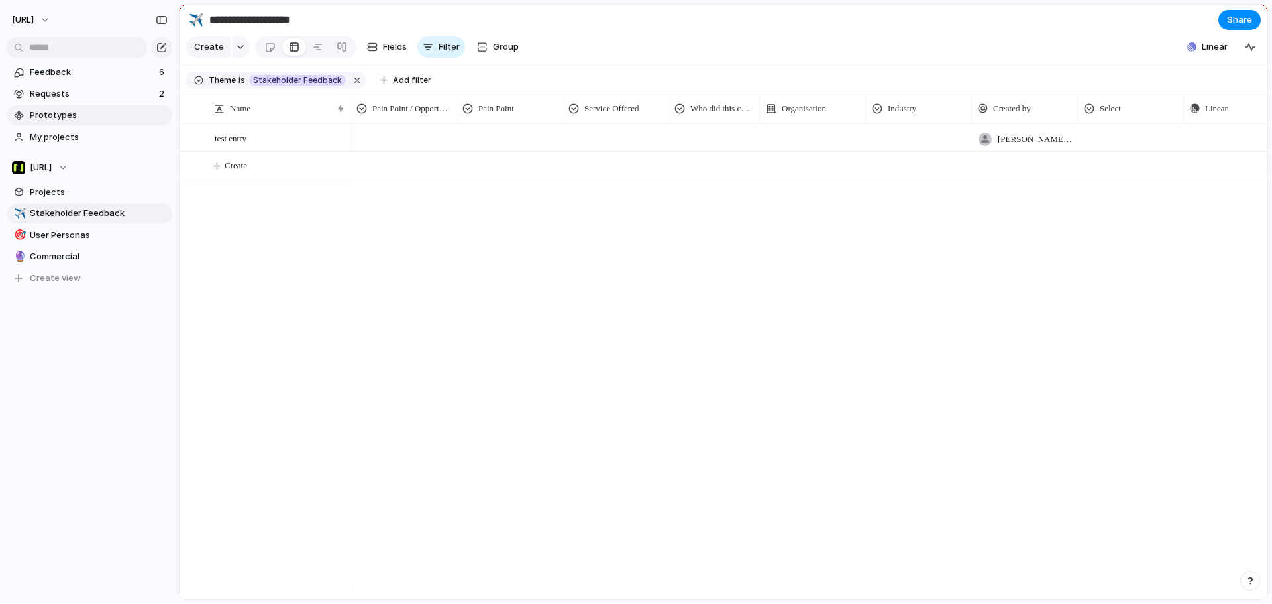
click at [91, 120] on span "Prototypes" at bounding box center [99, 115] width 138 height 13
click at [74, 137] on span "My projects" at bounding box center [99, 137] width 138 height 13
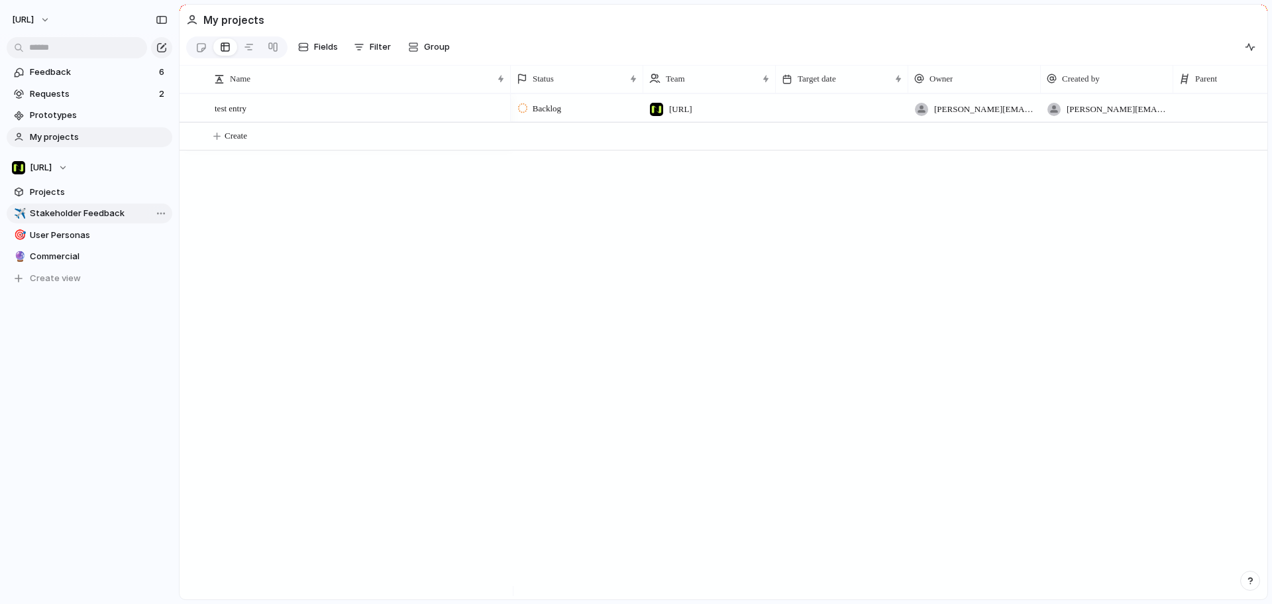
click at [66, 211] on span "Stakeholder Feedback" at bounding box center [99, 213] width 138 height 13
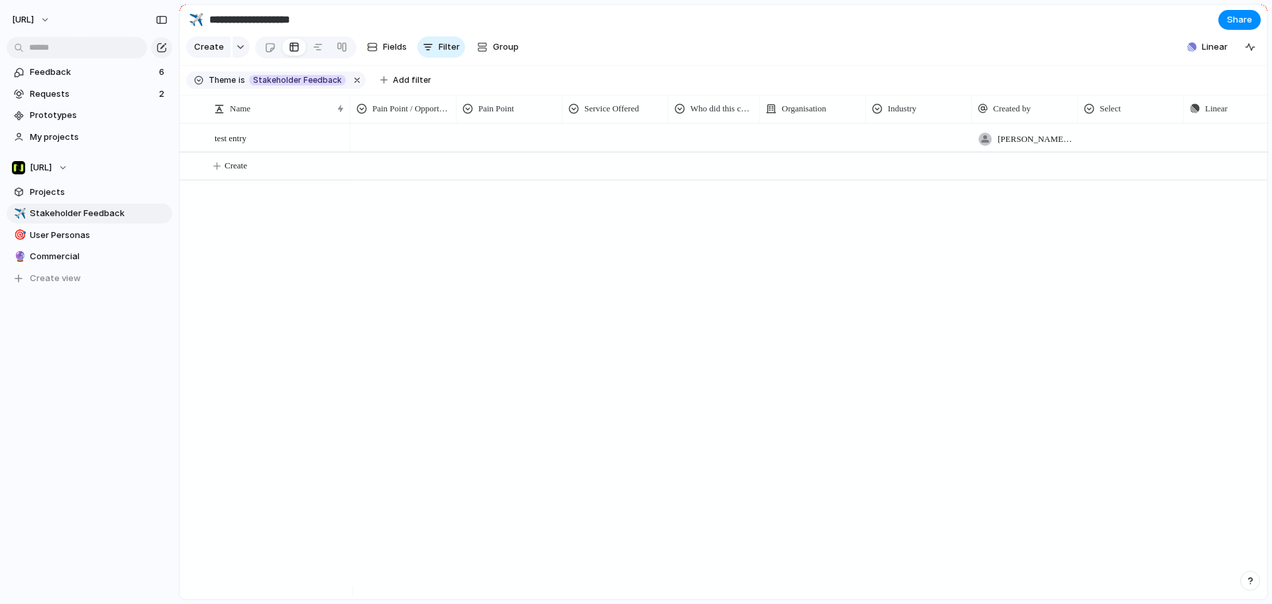
click at [515, 142] on div at bounding box center [509, 136] width 105 height 22
click at [777, 237] on div "Slows down time Will cause friction for adoption Is not a great user experience…" at bounding box center [636, 302] width 1272 height 604
click at [418, 267] on div "tyrone.stewart@nisien.ai Push" at bounding box center [809, 361] width 917 height 476
click at [41, 278] on span "Create view" at bounding box center [55, 278] width 51 height 13
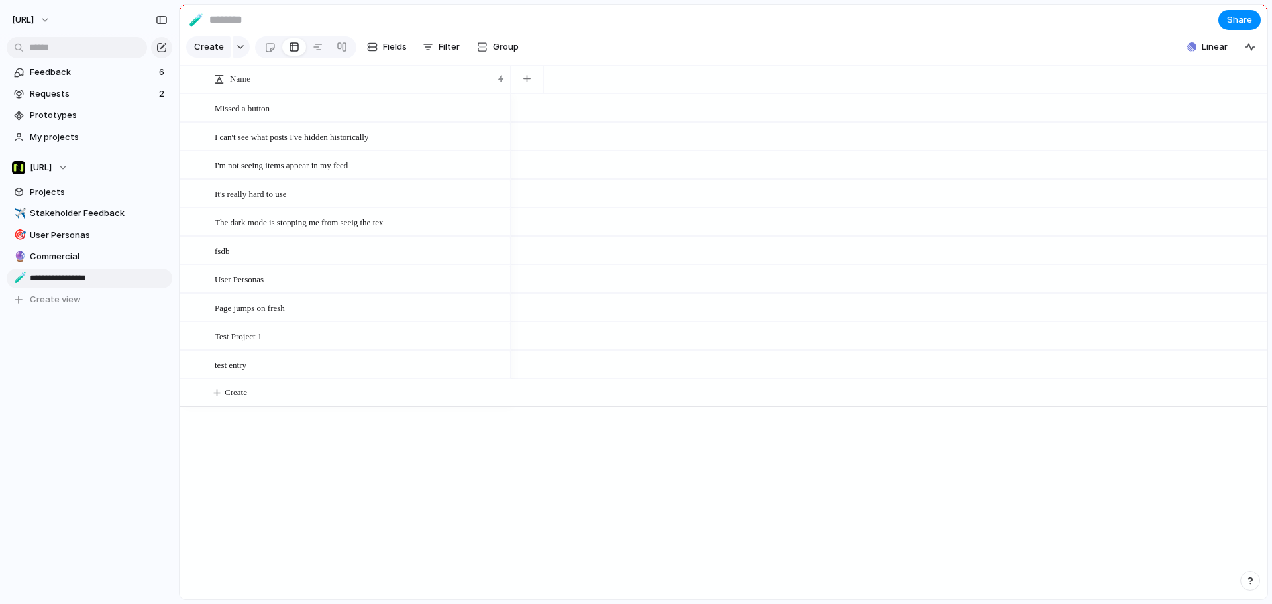
type input "**********"
click at [437, 44] on button "Filter" at bounding box center [442, 46] width 48 height 21
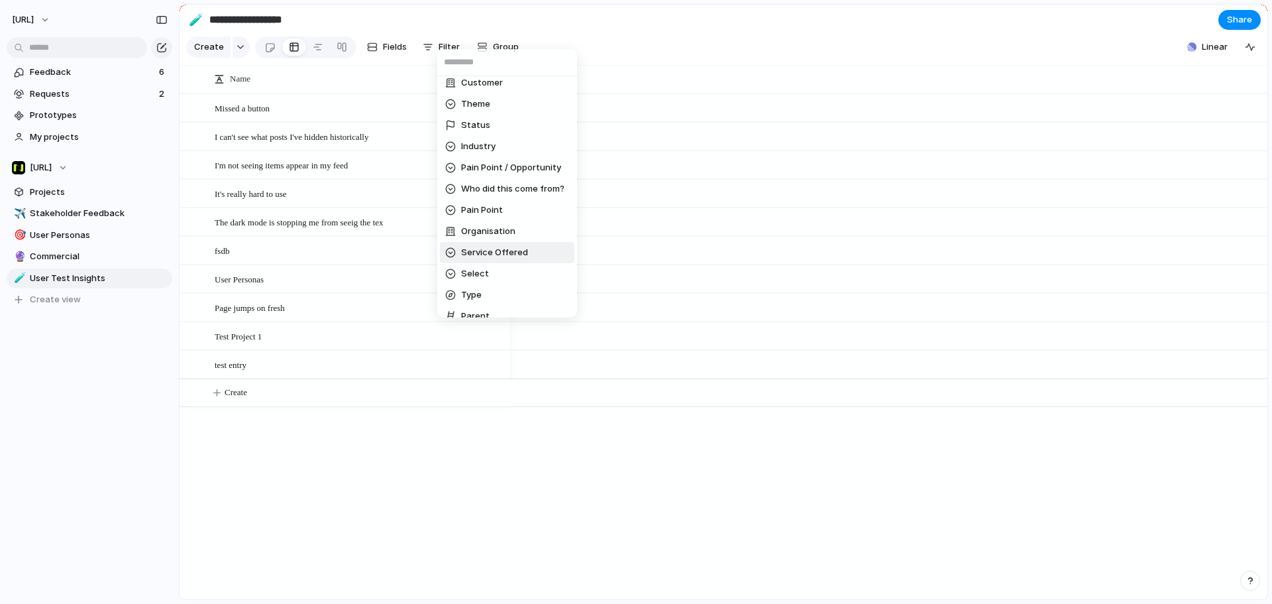
scroll to position [199, 0]
click at [476, 100] on span "Theme" at bounding box center [475, 103] width 29 height 13
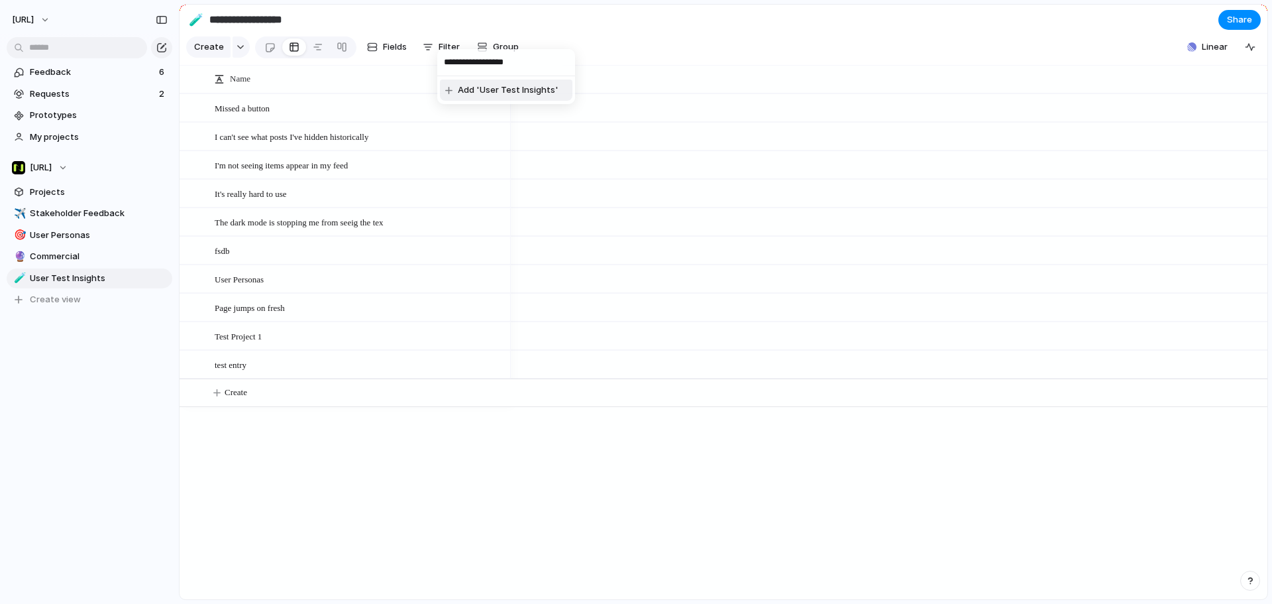
type input "**********"
click at [540, 84] on span "Add 'User Test Insights'" at bounding box center [508, 90] width 101 height 13
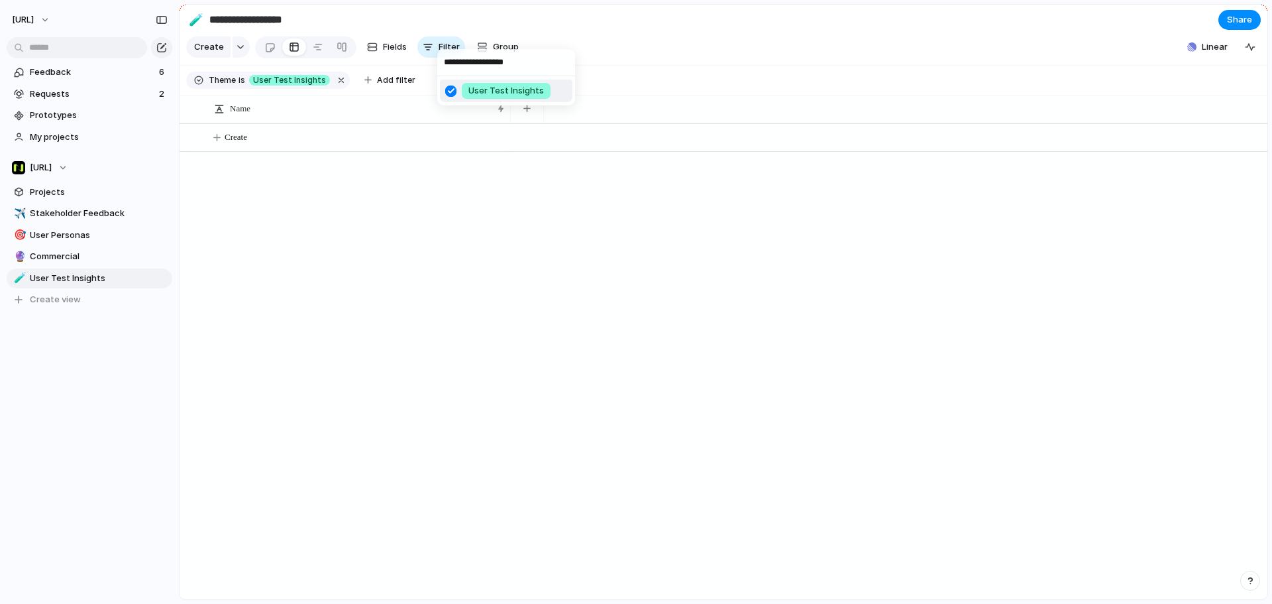
click at [56, 139] on div "**********" at bounding box center [636, 302] width 1272 height 604
click at [54, 133] on span "My projects" at bounding box center [99, 137] width 138 height 13
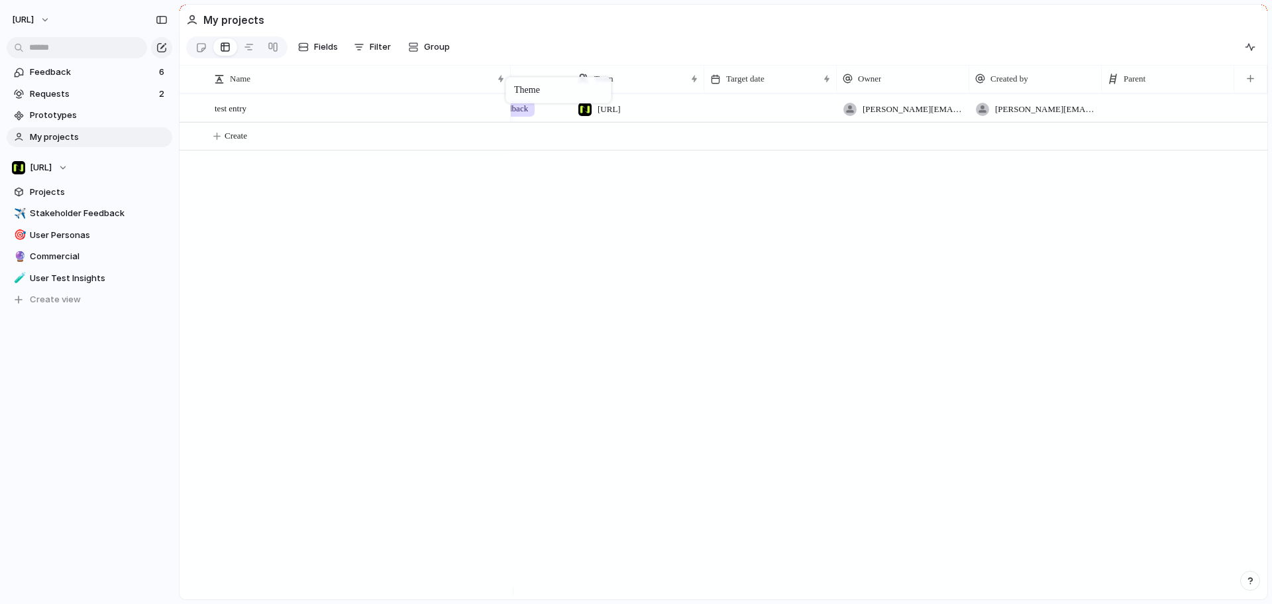
scroll to position [0, 194]
drag, startPoint x: 1148, startPoint y: 85, endPoint x: 512, endPoint y: 80, distance: 635.6
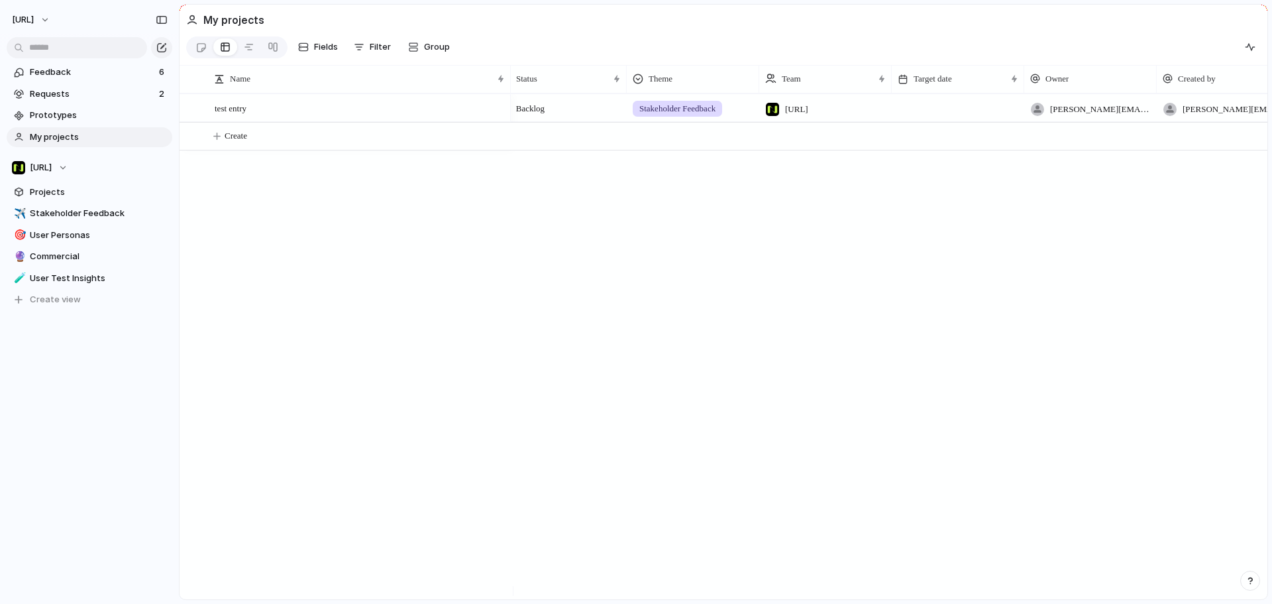
scroll to position [0, 0]
drag, startPoint x: 705, startPoint y: 79, endPoint x: 541, endPoint y: 74, distance: 164.4
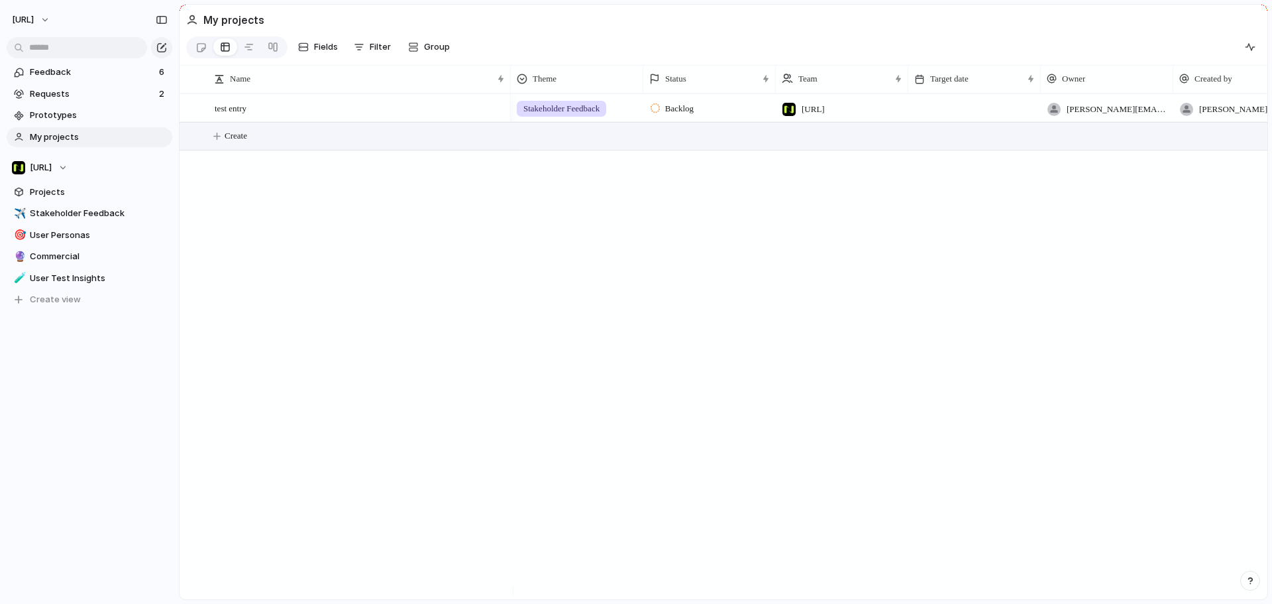
click at [284, 133] on button "Create" at bounding box center [740, 136] width 1095 height 27
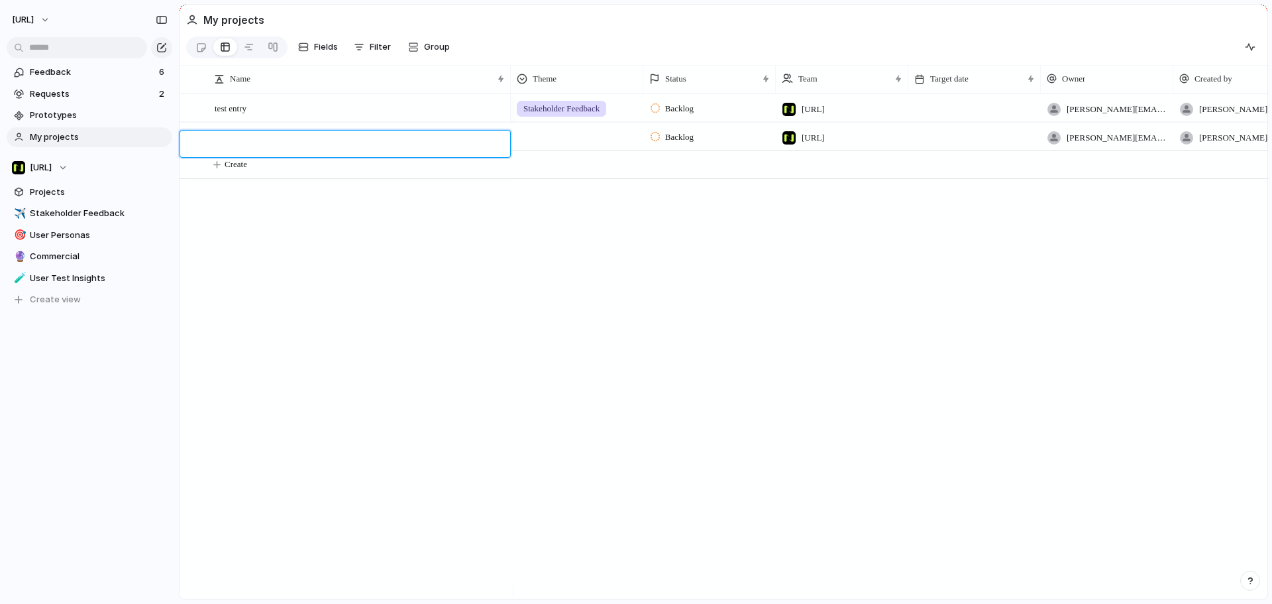
type textarea "*"
type textarea "**********"
click at [560, 140] on div at bounding box center [577, 134] width 131 height 22
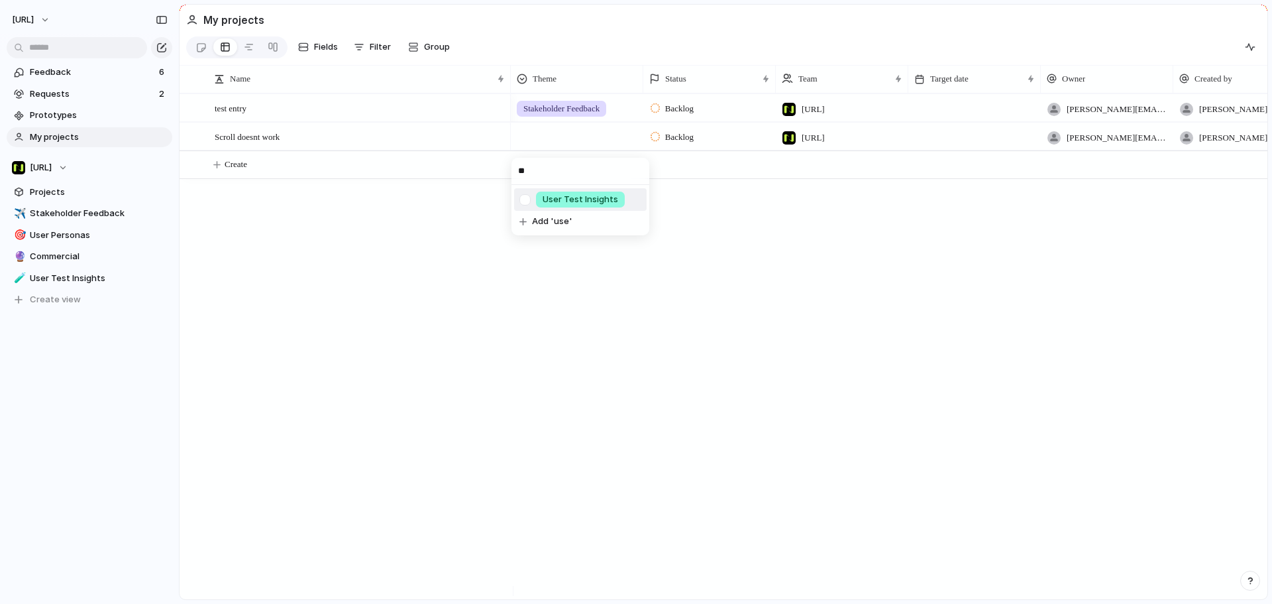
type input "*"
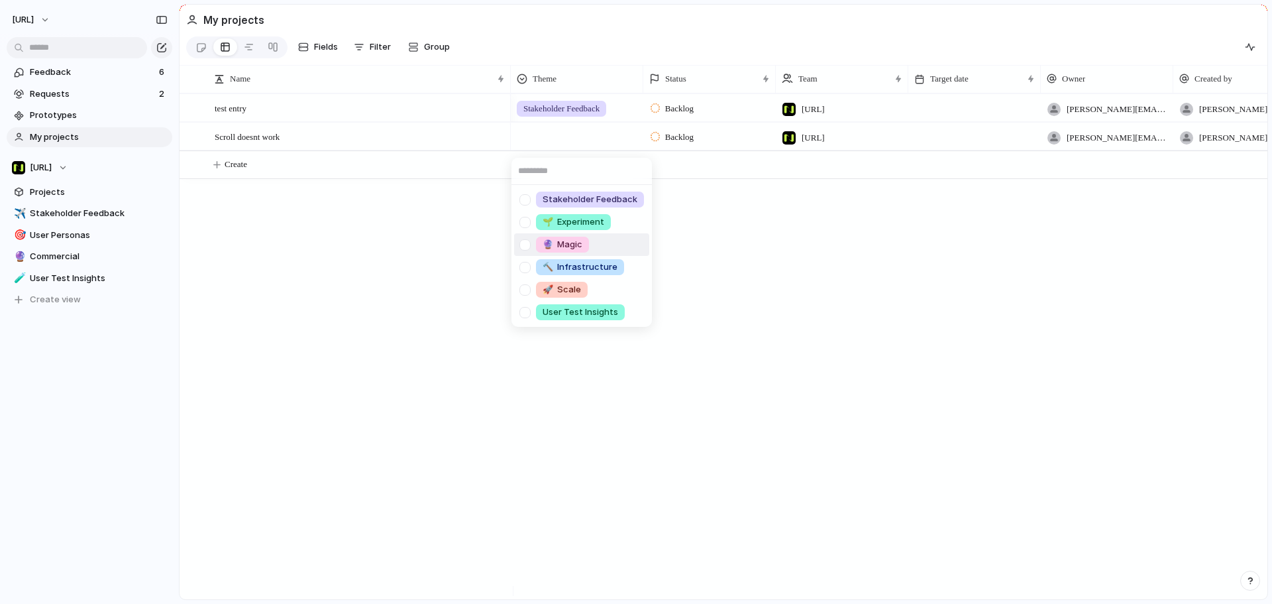
click at [264, 333] on div "Stakeholder Feedback 🌱 Experiment 🔮 Magic 🔨 Infrastructure 🚀 Scale User Test In…" at bounding box center [636, 302] width 1272 height 604
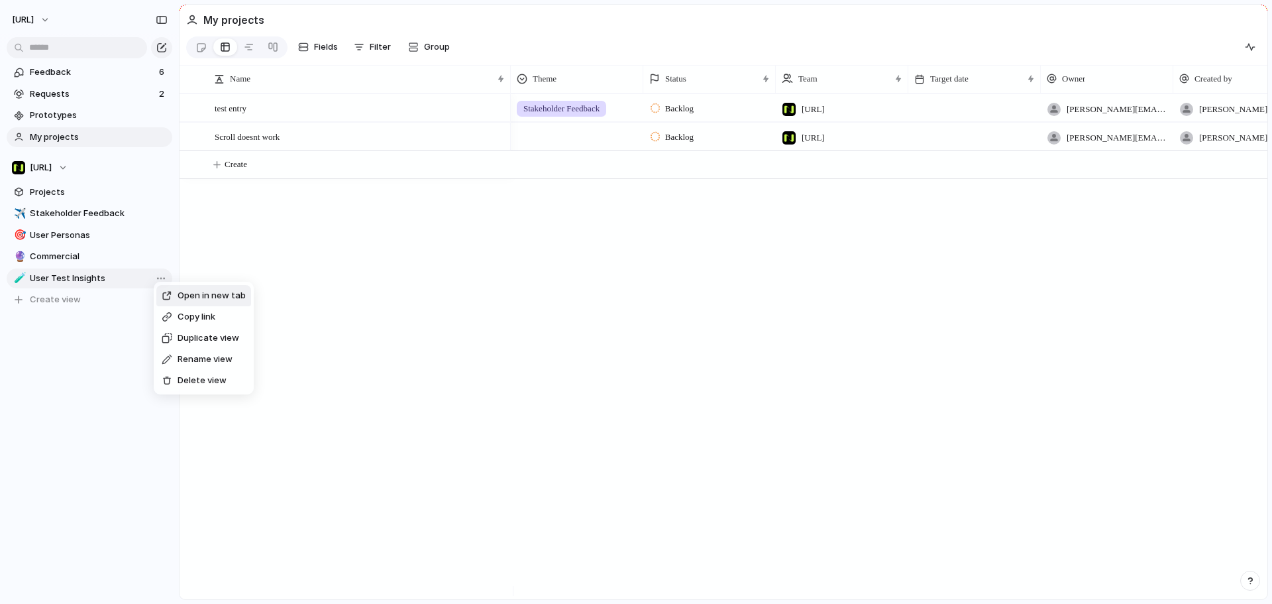
click at [200, 374] on span "Delete view" at bounding box center [202, 380] width 49 height 13
click at [67, 277] on span "Create view" at bounding box center [55, 278] width 51 height 13
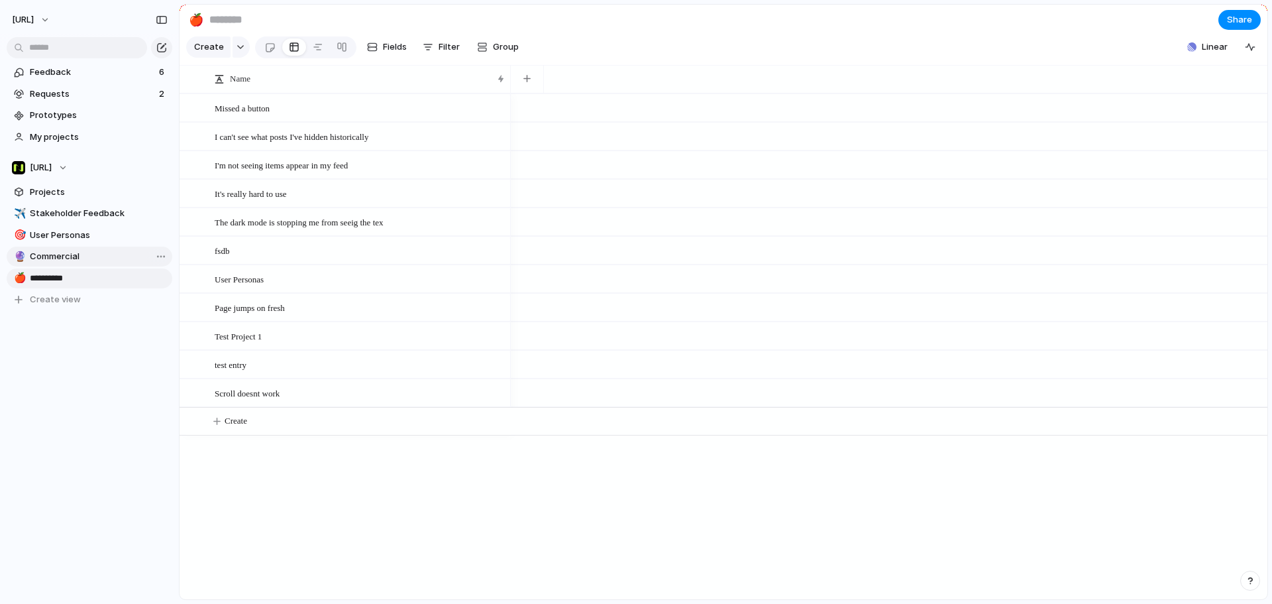
type input "**********"
click at [155, 374] on div "Open in new tab Copy link Duplicate view Rename view Delete view" at bounding box center [636, 302] width 1272 height 604
click at [99, 350] on div "Feedback 6 Requests 2 Prototypes My projects Nisien.Ai Projects ✈️ Stakeholder …" at bounding box center [89, 208] width 179 height 417
click at [89, 304] on button "Create view" at bounding box center [90, 300] width 166 height 20
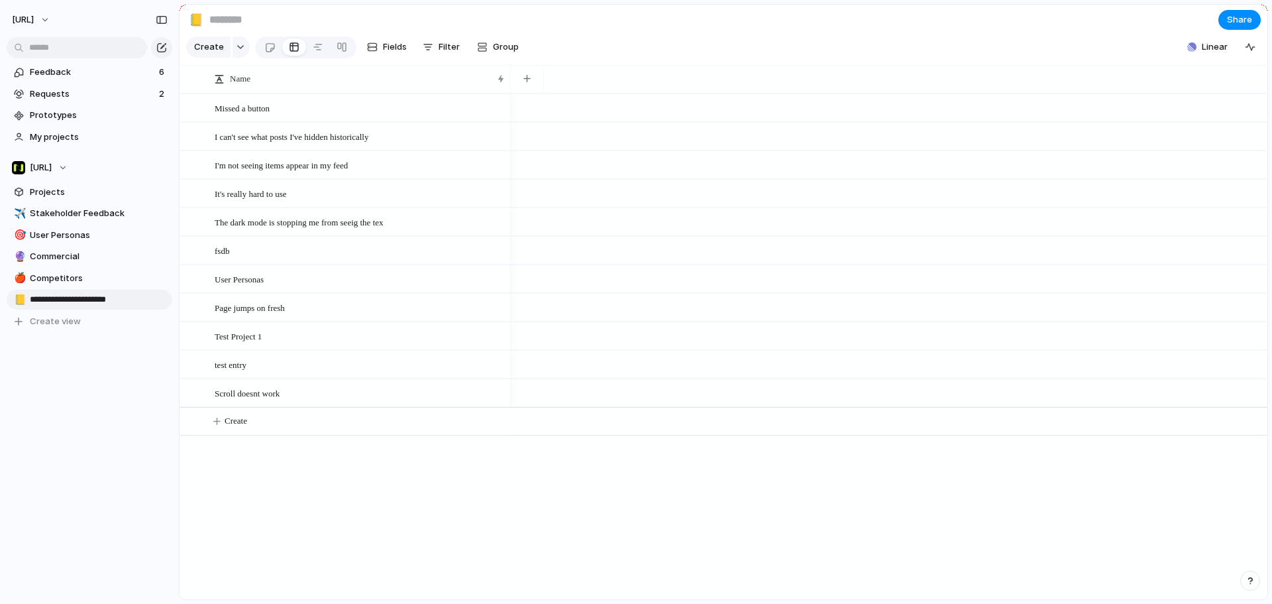
type input "**********"
click at [387, 48] on span "Fields" at bounding box center [395, 46] width 24 height 13
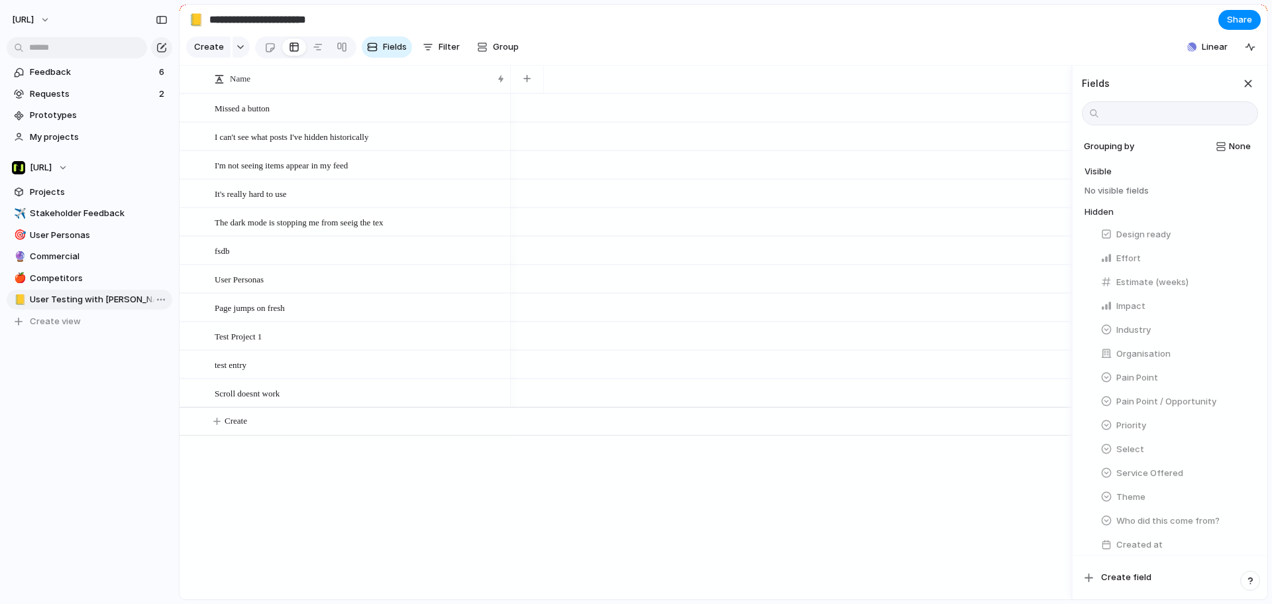
click at [652, 54] on section "Create Fields Filter Group Zoom Collapse Linear" at bounding box center [724, 50] width 1088 height 32
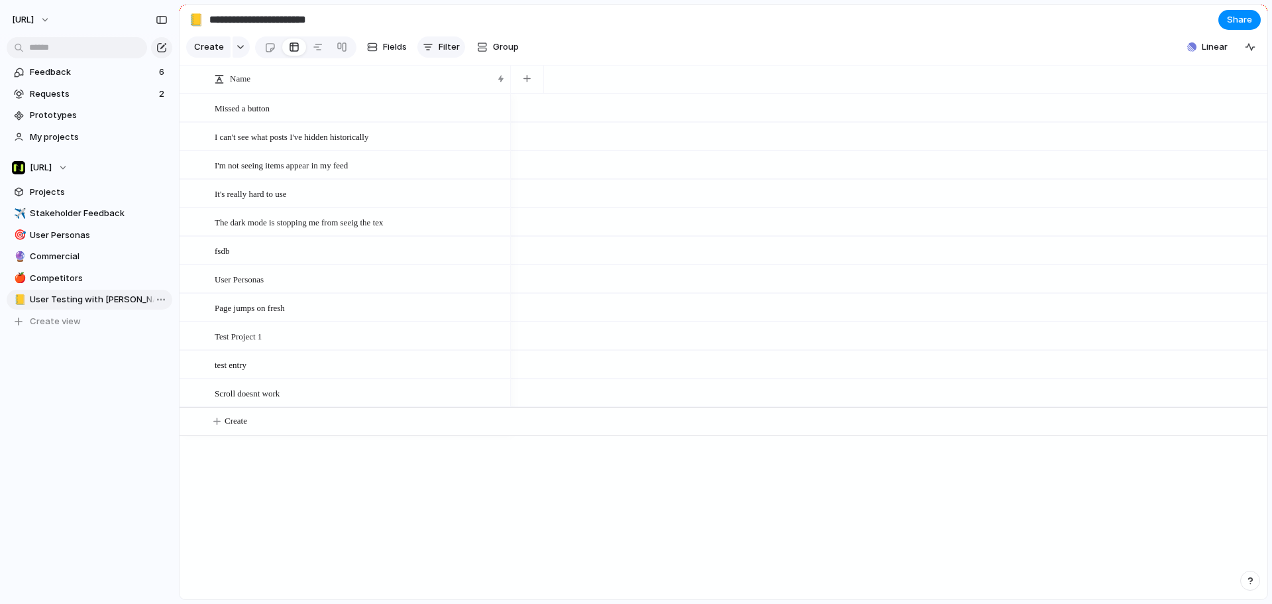
click at [449, 46] on span "Filter" at bounding box center [449, 46] width 21 height 13
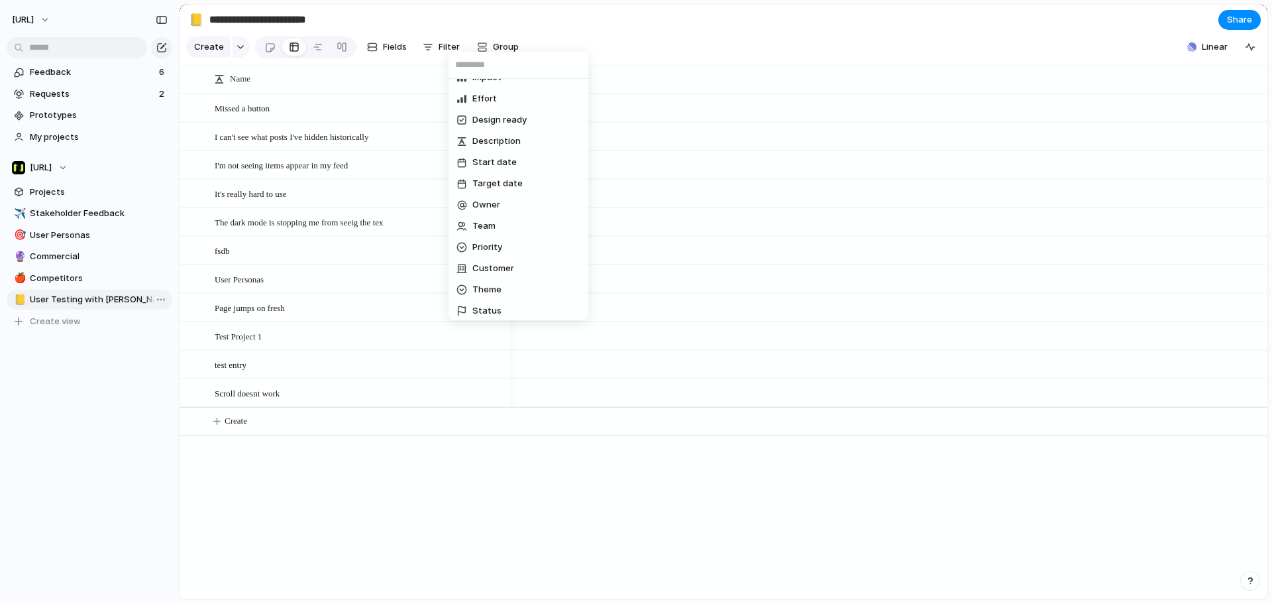
scroll to position [9, 0]
click at [506, 288] on li "Theme" at bounding box center [518, 295] width 135 height 21
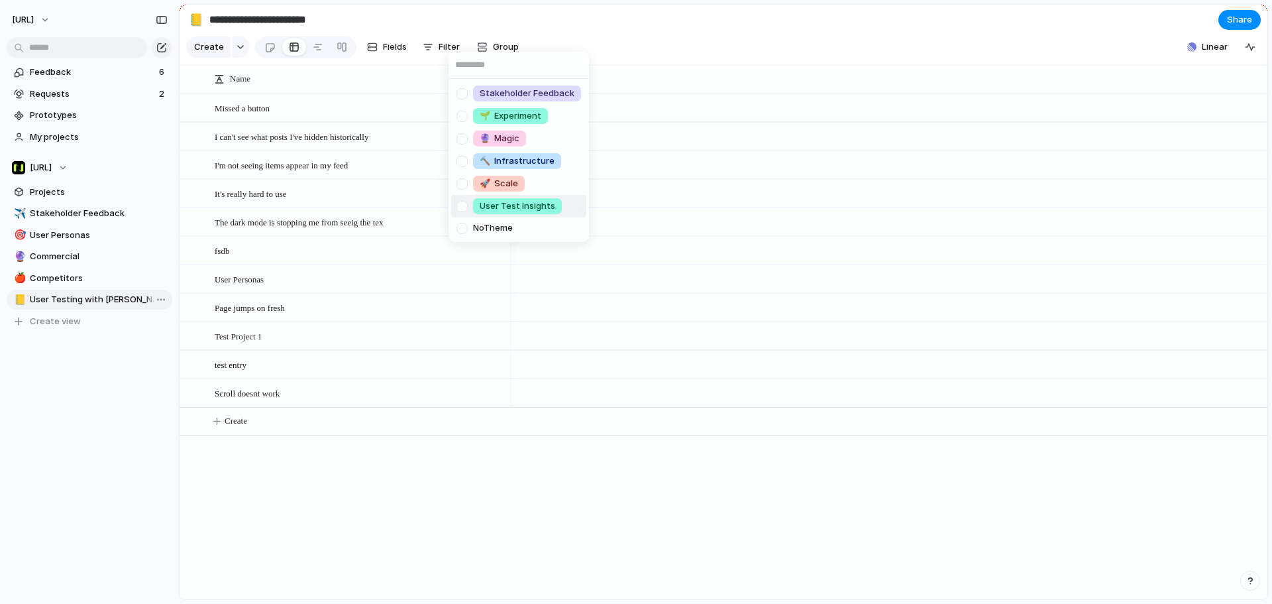
drag, startPoint x: 571, startPoint y: 209, endPoint x: 560, endPoint y: 208, distance: 11.3
click at [561, 208] on li "User Test Insights" at bounding box center [518, 206] width 135 height 23
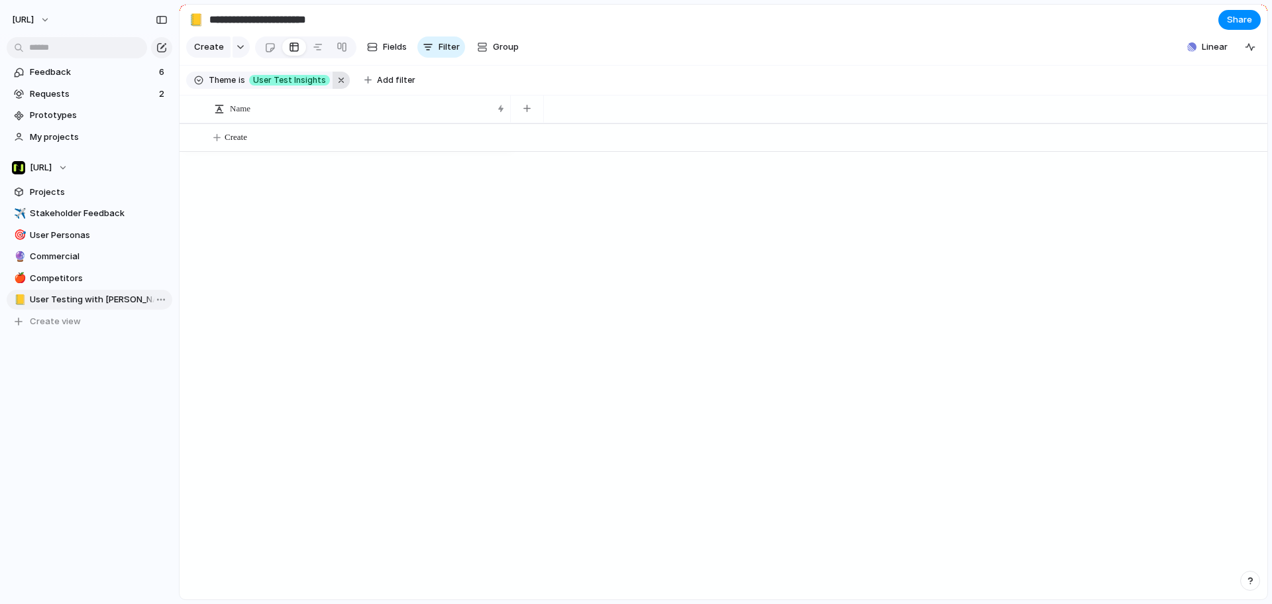
click at [333, 86] on button "button" at bounding box center [341, 80] width 17 height 17
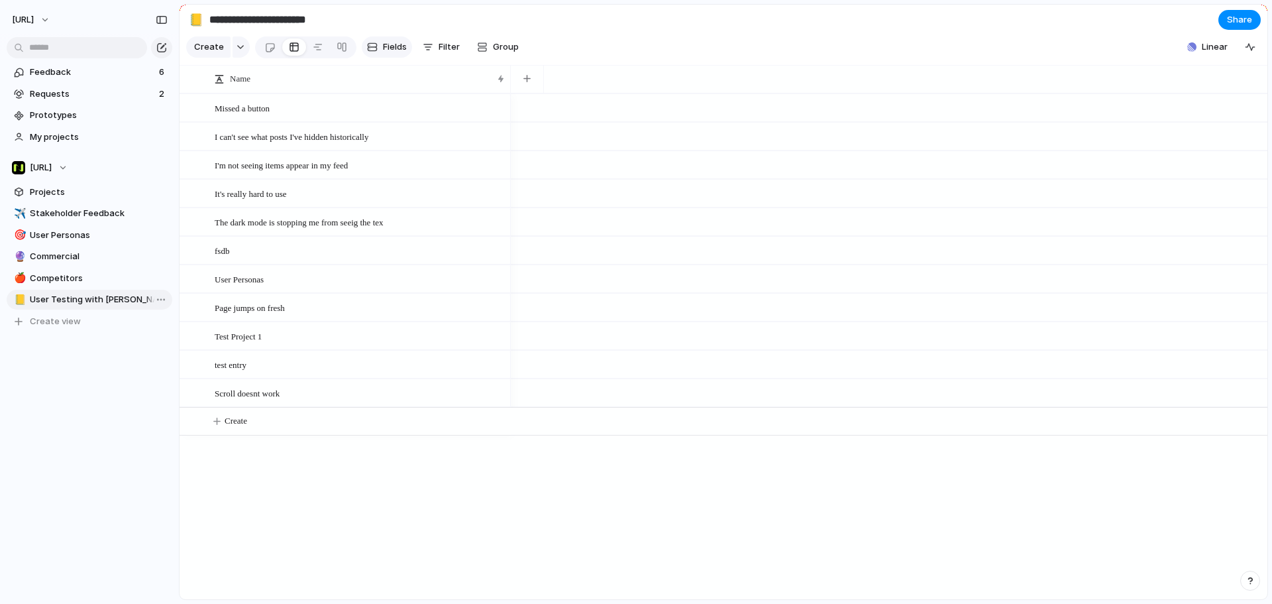
click at [403, 53] on span "Fields" at bounding box center [395, 46] width 24 height 13
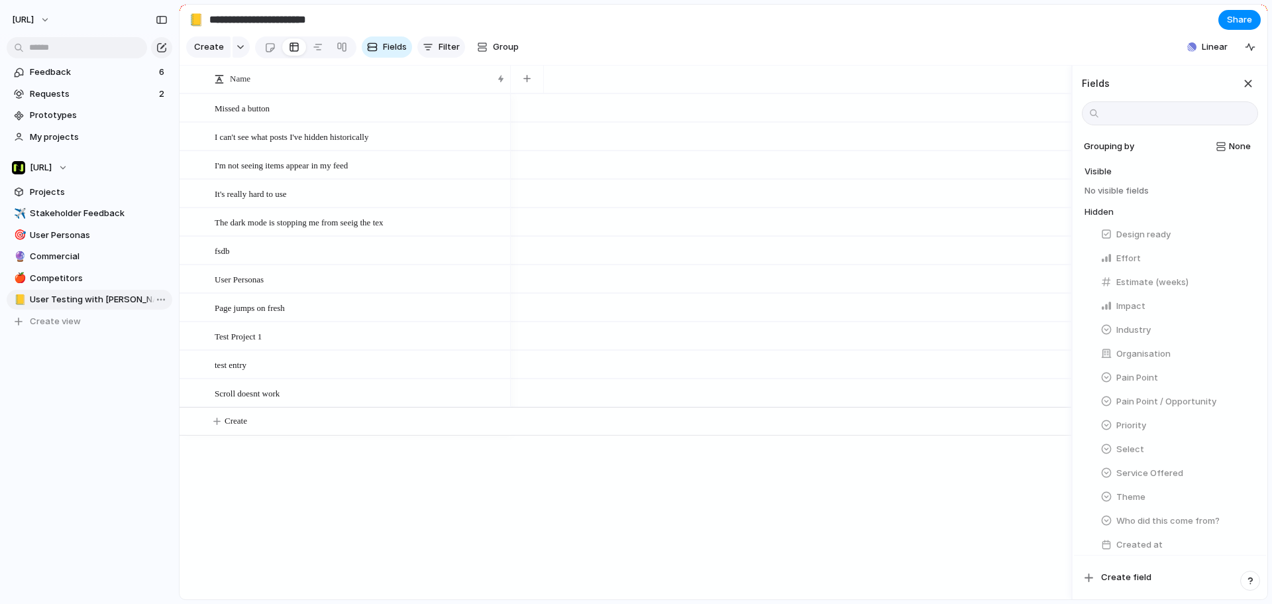
click at [435, 48] on button "Filter" at bounding box center [442, 46] width 48 height 21
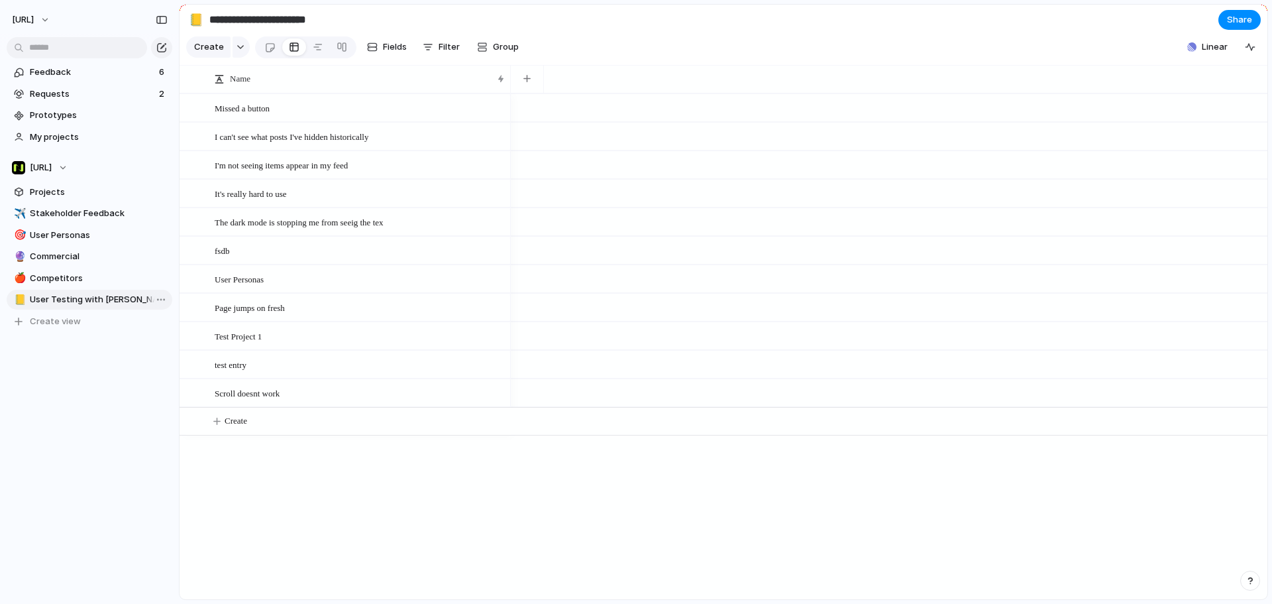
drag, startPoint x: 435, startPoint y: 49, endPoint x: 422, endPoint y: 52, distance: 13.5
click at [436, 52] on button "Filter" at bounding box center [442, 46] width 48 height 21
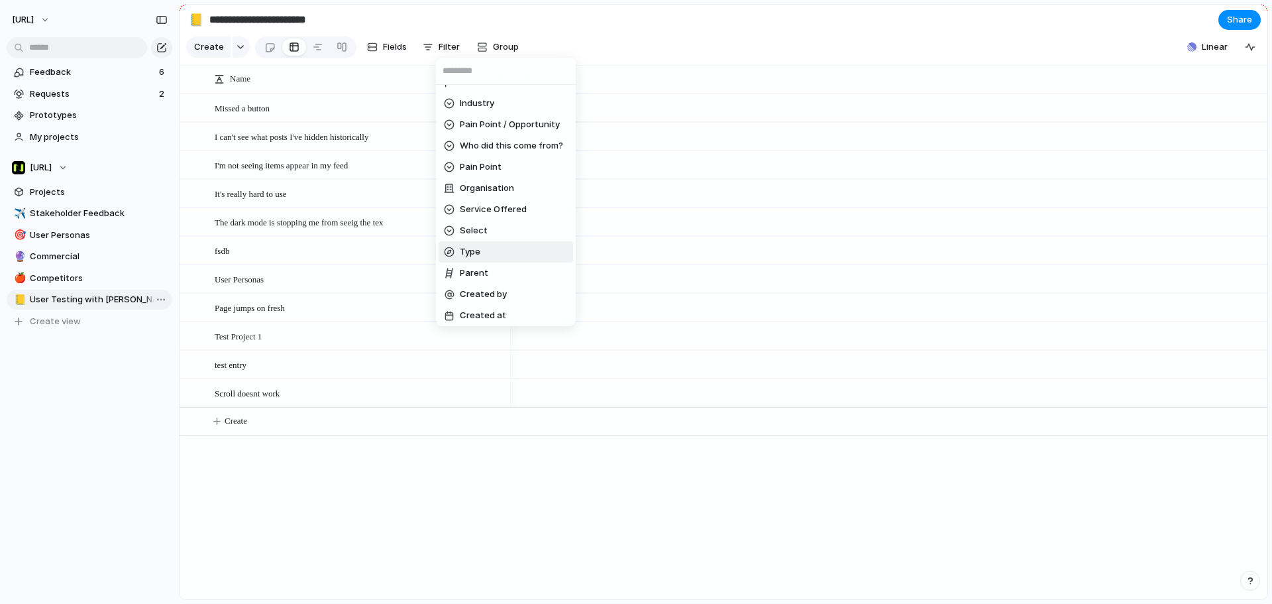
scroll to position [208, 0]
click at [475, 99] on span "Theme" at bounding box center [474, 102] width 29 height 13
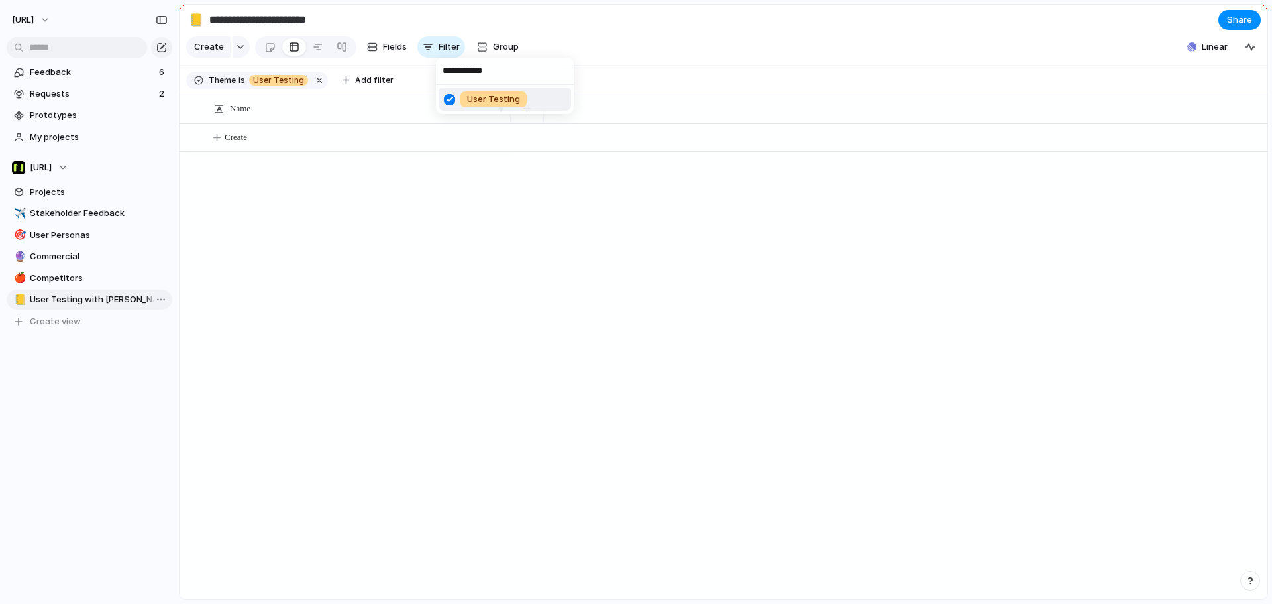
type input "**********"
click at [631, 52] on div "**********" at bounding box center [636, 302] width 1272 height 604
click at [366, 89] on button "Add filter" at bounding box center [368, 80] width 67 height 19
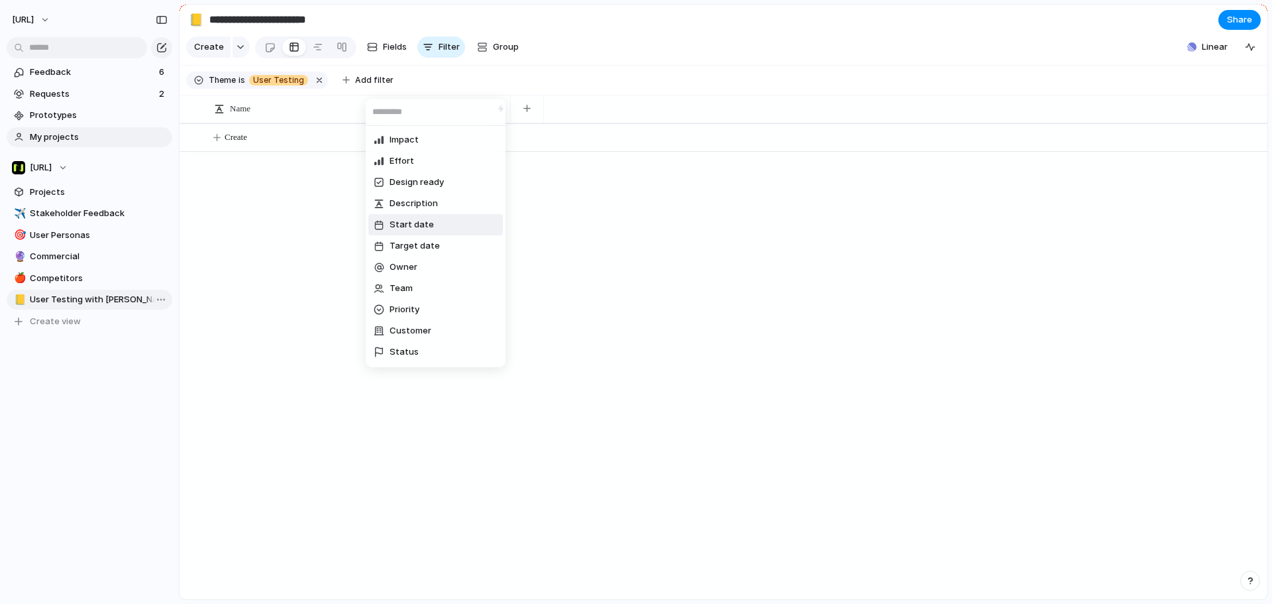
drag, startPoint x: 284, startPoint y: 207, endPoint x: 125, endPoint y: 141, distance: 172.1
click at [281, 206] on div "Impact Effort Design ready Description Start date Target date Owner Team Priori…" at bounding box center [636, 302] width 1272 height 604
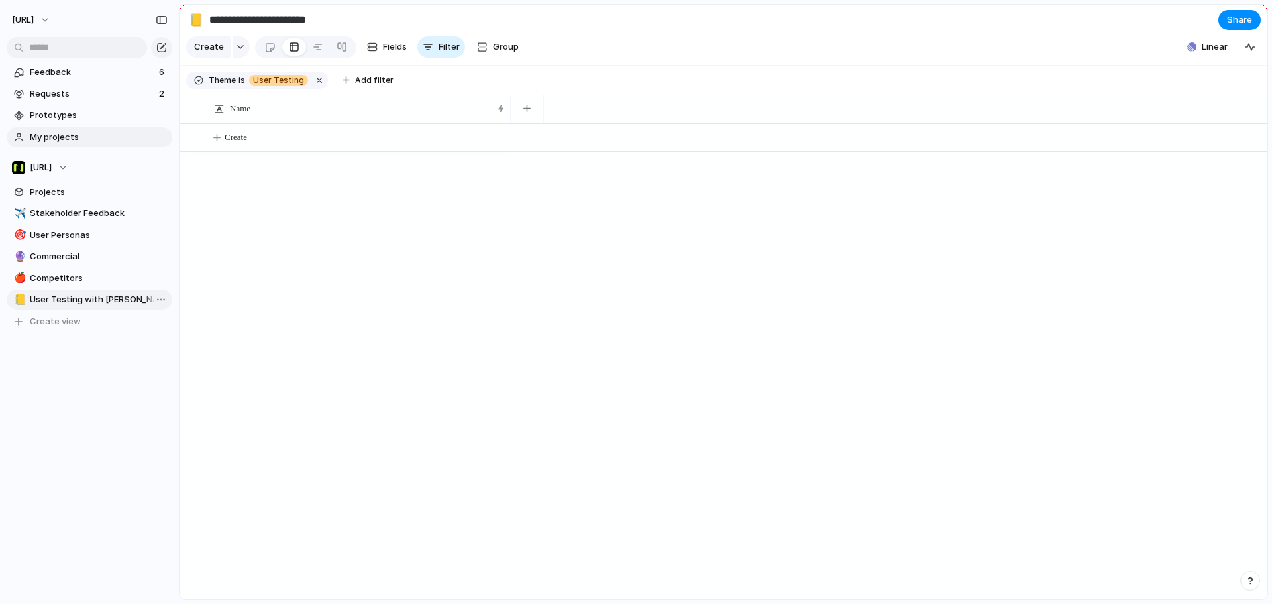
click at [82, 128] on link "My projects" at bounding box center [90, 137] width 166 height 20
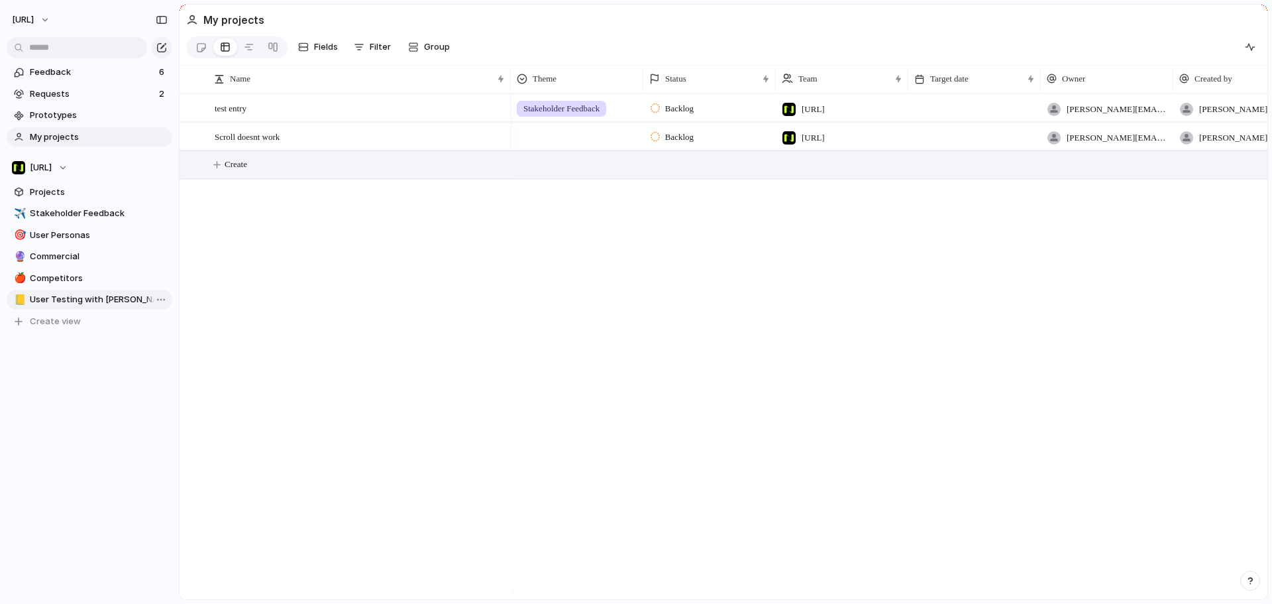
click at [247, 168] on span "Create" at bounding box center [236, 164] width 23 height 13
click at [325, 47] on span "Fields" at bounding box center [326, 46] width 24 height 13
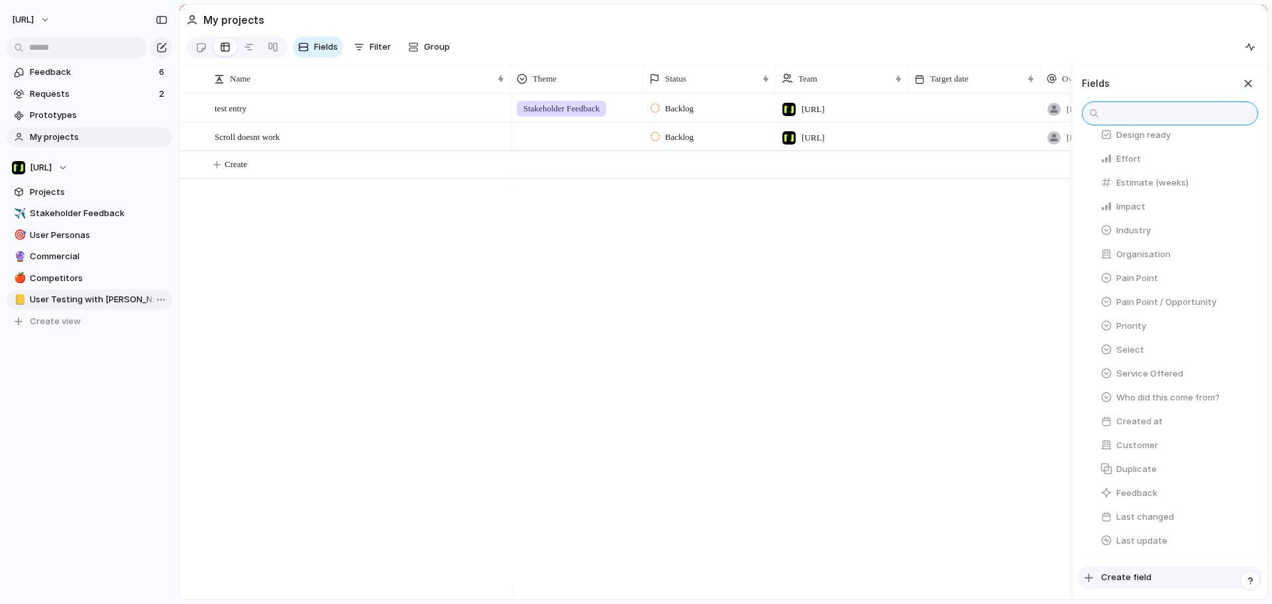
scroll to position [311, 0]
click at [1135, 576] on span "Create field" at bounding box center [1126, 577] width 50 height 13
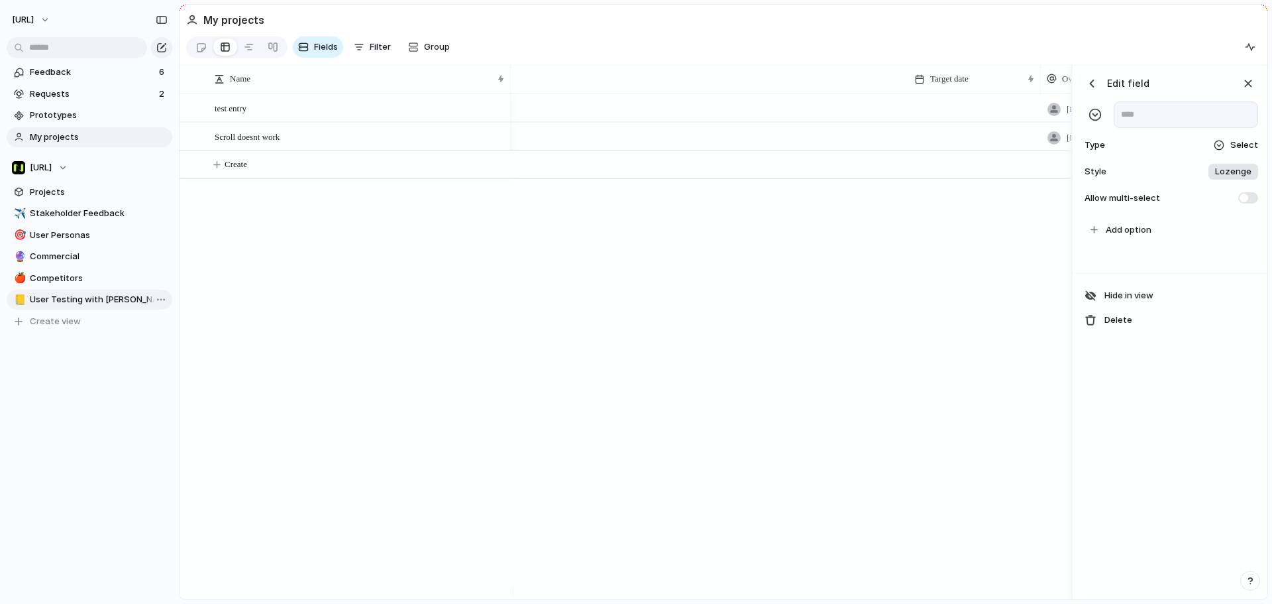
scroll to position [0, 533]
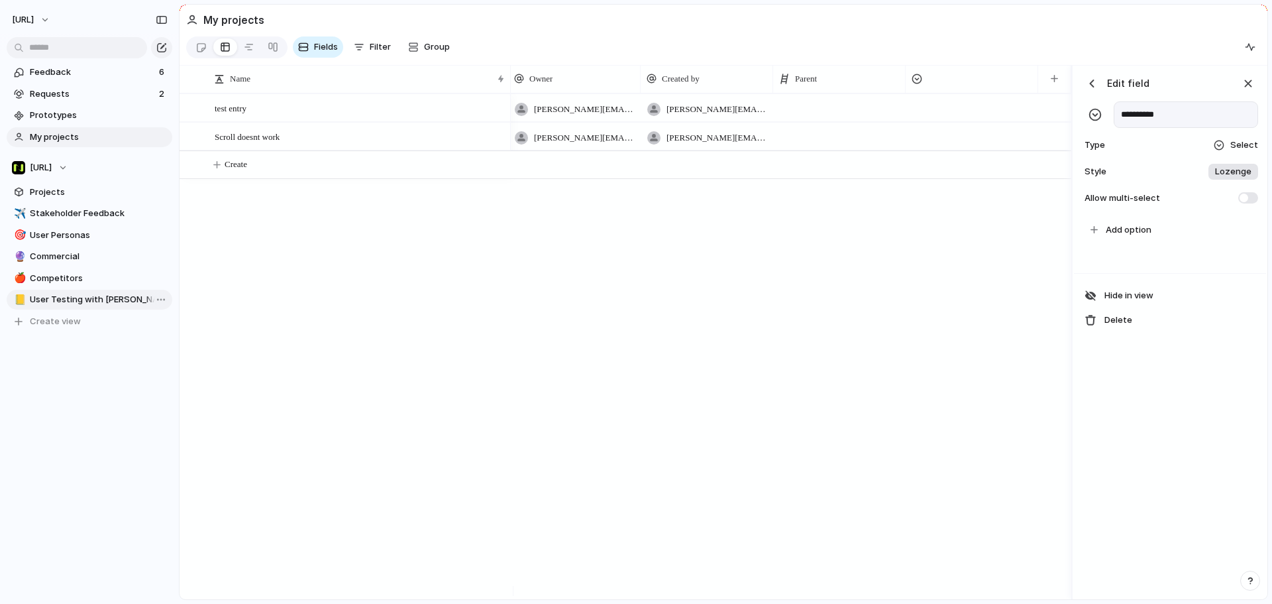
type input "**********"
click at [1236, 152] on span "Select" at bounding box center [1245, 145] width 28 height 13
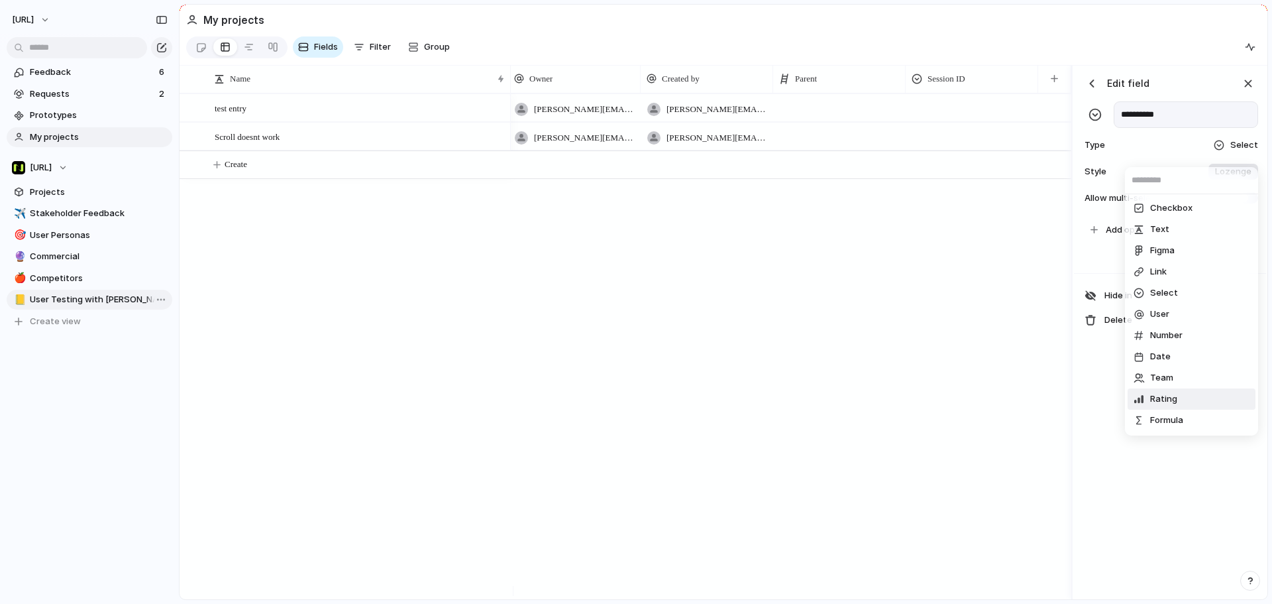
click at [1182, 516] on div "Checkbox Text Figma Link Select User Number Date Team Rating Formula Company" at bounding box center [636, 302] width 1272 height 604
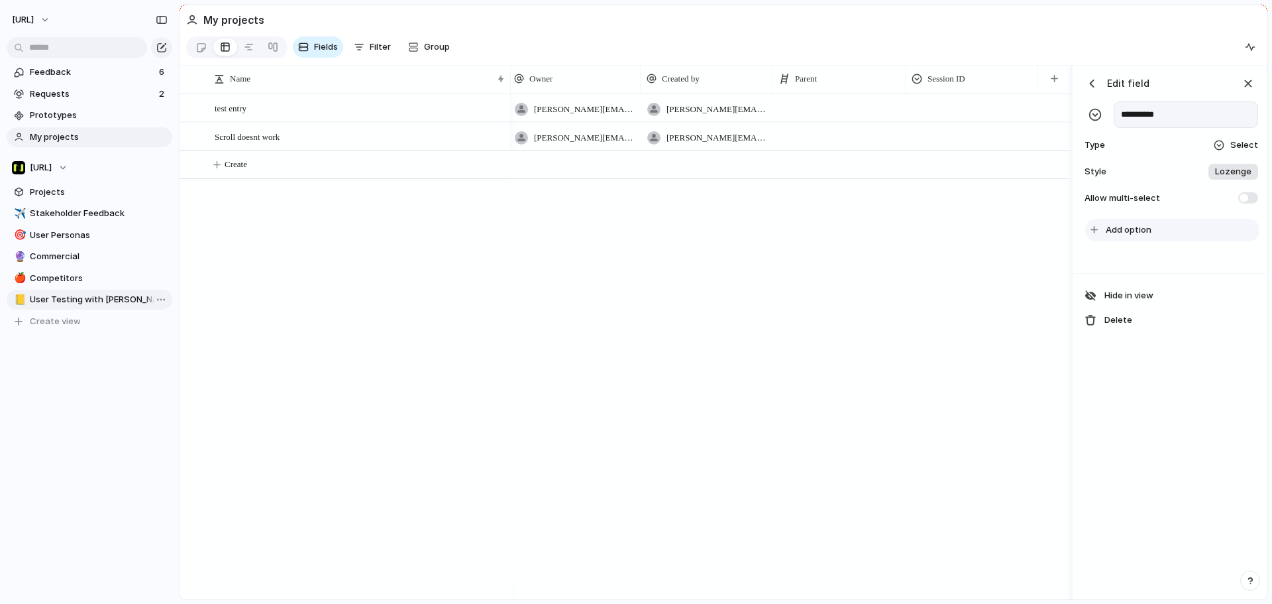
click at [1126, 232] on span "Add option" at bounding box center [1129, 229] width 46 height 13
type input "*"
type input "**********"
click at [783, 410] on div "tyrone.stewart@nisien.ai tyrone.stewart@nisien.ai tyrone.stewart@nisien.ai tyro…" at bounding box center [791, 346] width 561 height 506
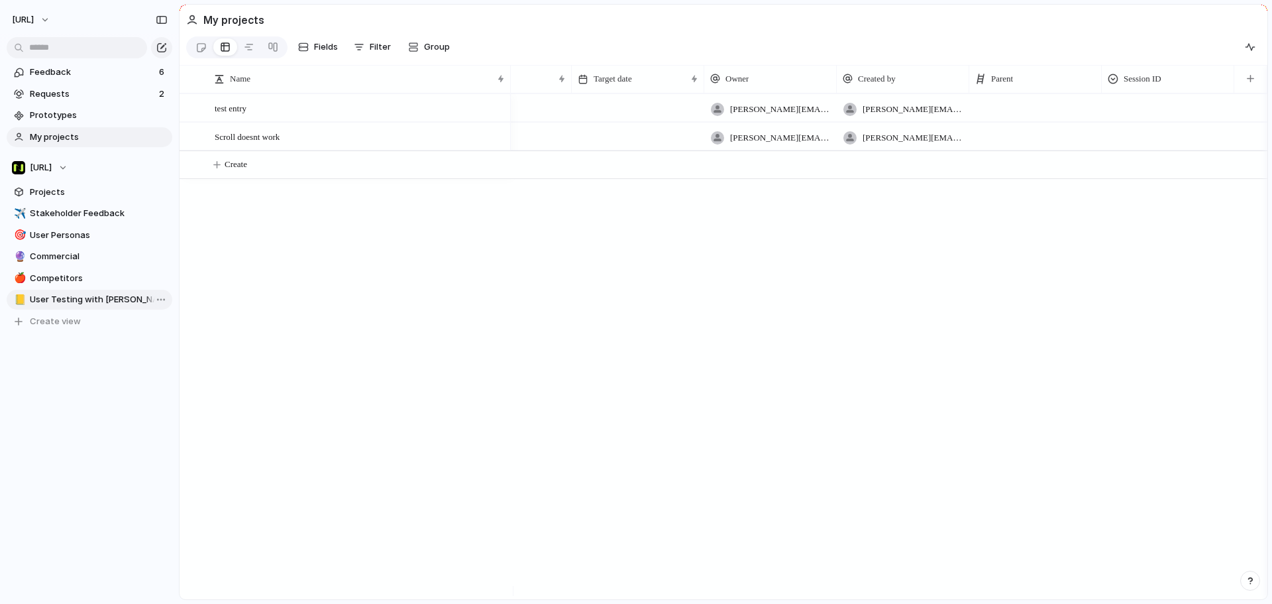
scroll to position [0, 337]
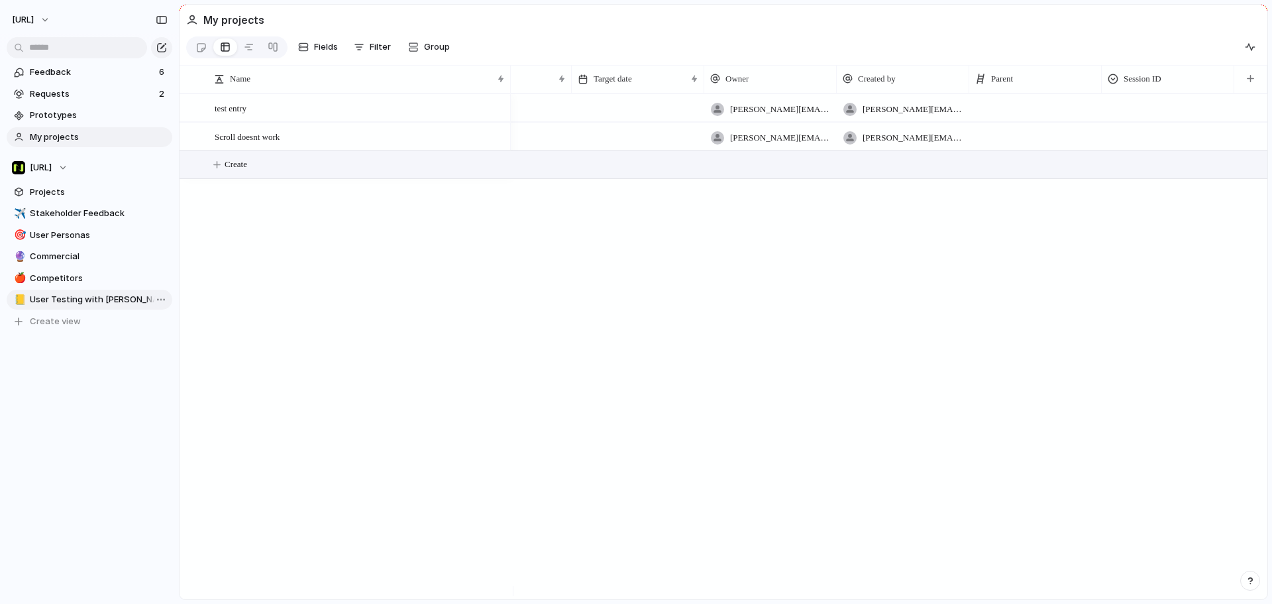
click at [272, 177] on button "Create" at bounding box center [740, 164] width 1095 height 27
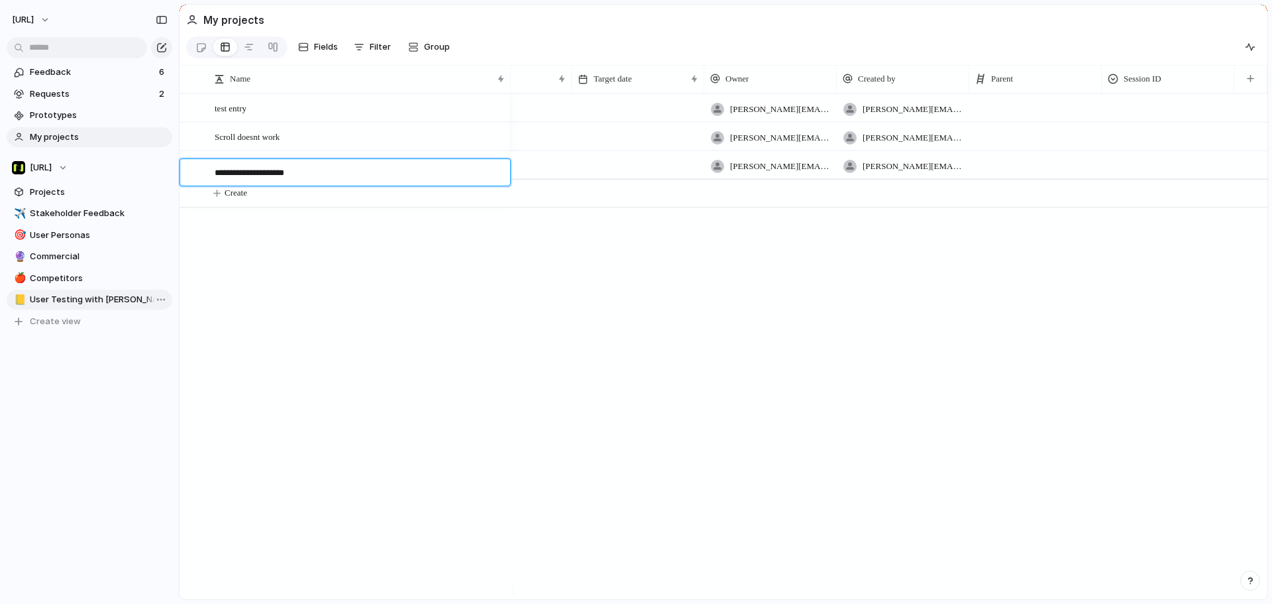
type textarea "**********"
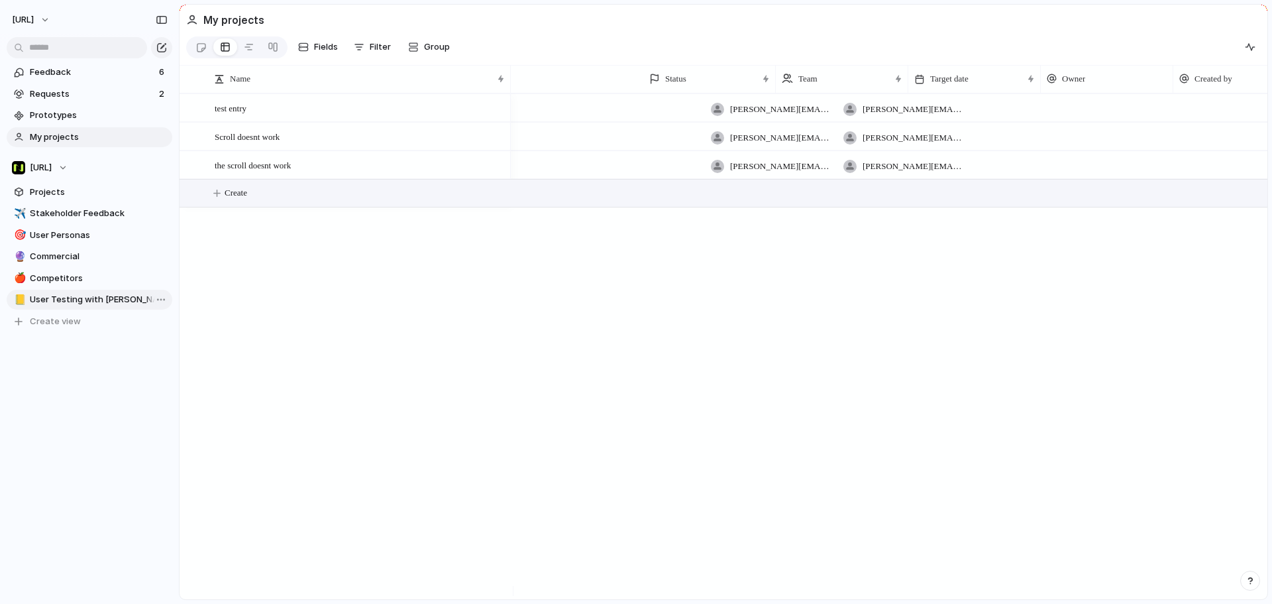
scroll to position [0, 0]
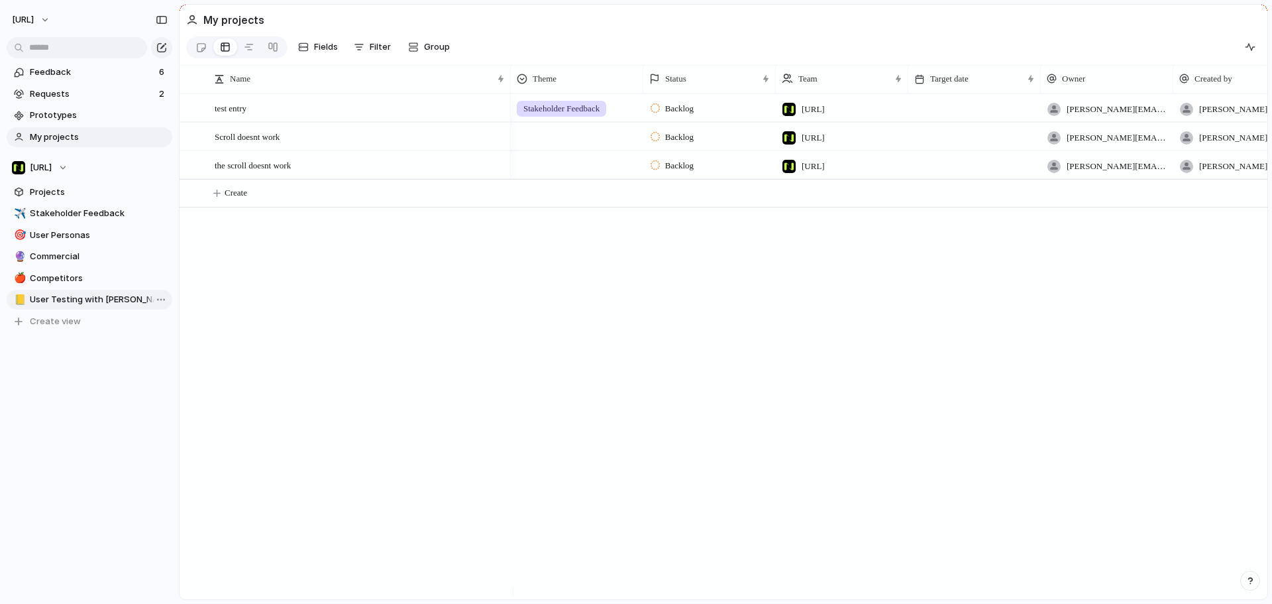
drag, startPoint x: 679, startPoint y: 588, endPoint x: 1003, endPoint y: 556, distance: 325.6
click at [1003, 556] on div "Name Theme Status Team Target date Owner Created by Parent test entry Scroll do…" at bounding box center [724, 332] width 1088 height 534
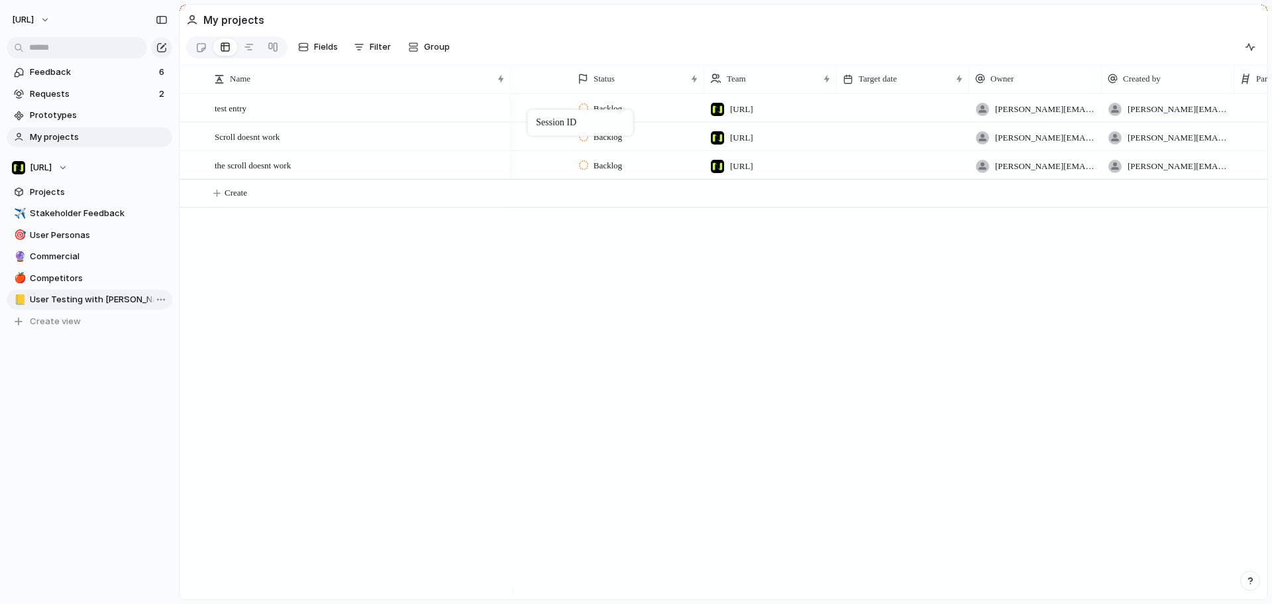
scroll to position [0, 181]
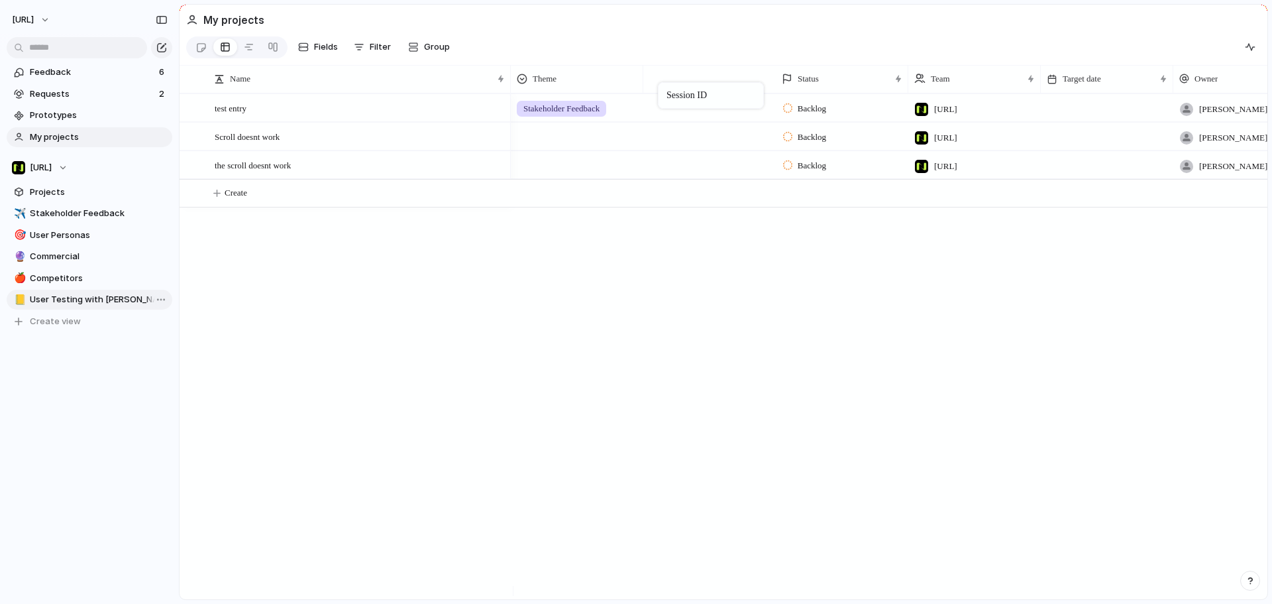
drag, startPoint x: 1186, startPoint y: 84, endPoint x: 665, endPoint y: 85, distance: 521.6
drag, startPoint x: 646, startPoint y: 588, endPoint x: 553, endPoint y: 577, distance: 94.1
click at [553, 577] on div "Name Theme Session ID Status Team Target date Owner Created by test entry Scrol…" at bounding box center [724, 332] width 1088 height 534
drag, startPoint x: 569, startPoint y: 585, endPoint x: 561, endPoint y: 586, distance: 7.3
click at [561, 586] on div "Name Theme Session ID Status Team Target date Owner Created by test entry Scrol…" at bounding box center [724, 332] width 1088 height 534
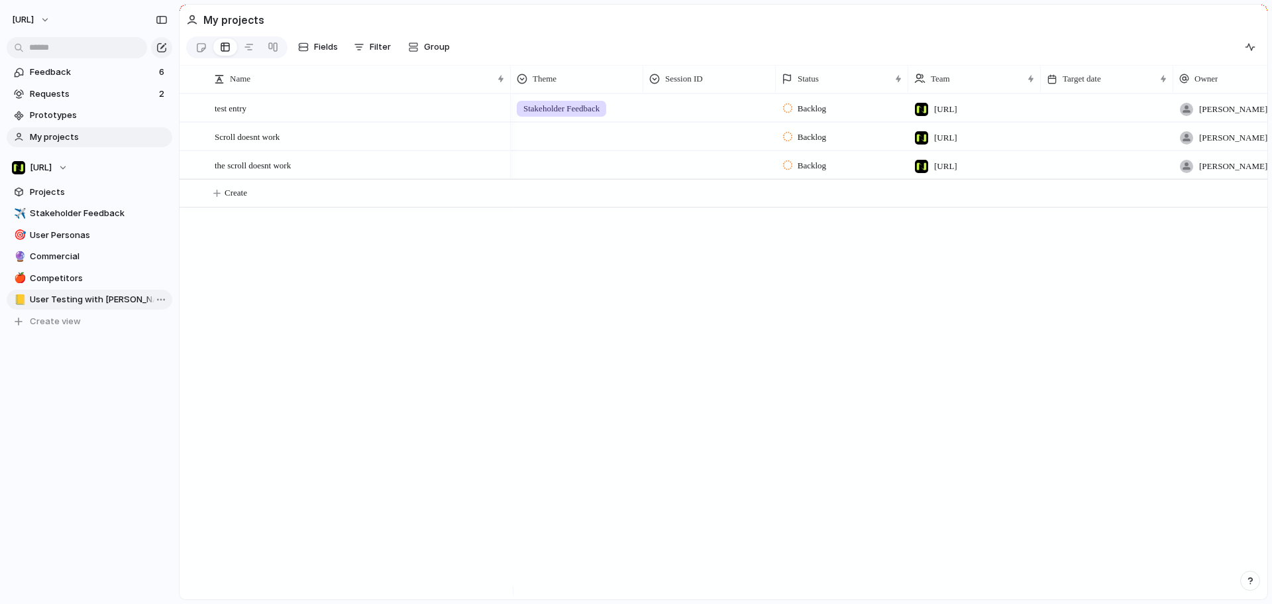
click at [97, 291] on div "✈️ Stakeholder Feedback 🎯 User Personas 🔮 Commercial 🍎 Competitors 📒 User Testi…" at bounding box center [90, 267] width 166 height 128
click at [101, 302] on span "User Testing with [PERSON_NAME]" at bounding box center [99, 299] width 138 height 13
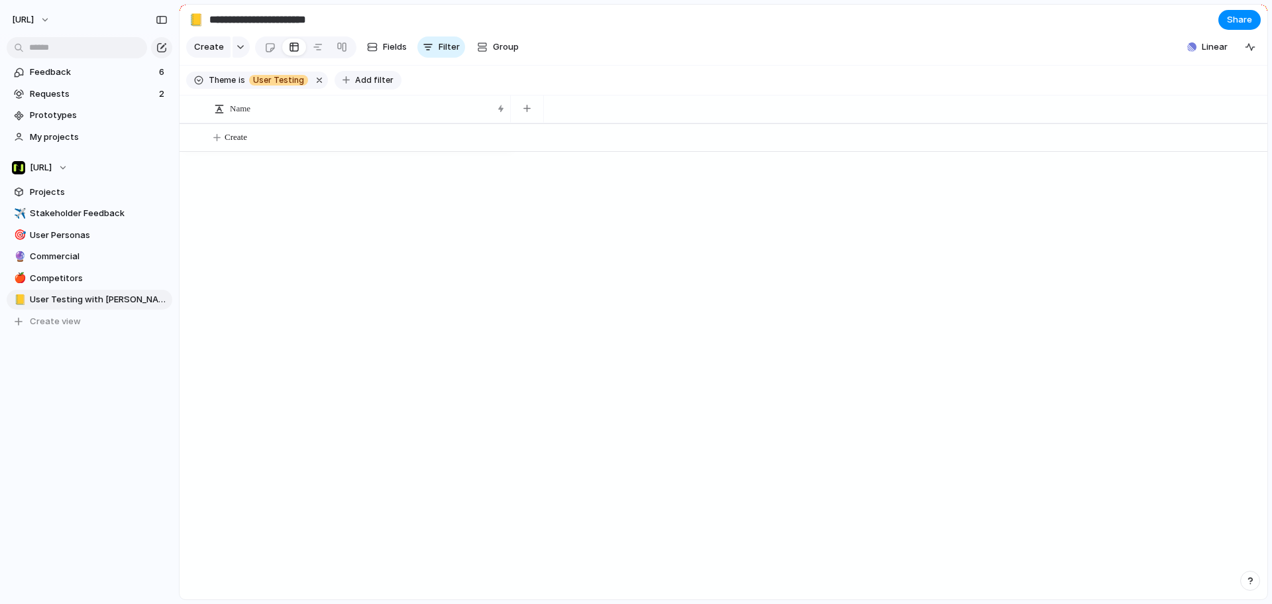
click at [368, 86] on span "Add filter" at bounding box center [374, 80] width 38 height 12
drag, startPoint x: 144, startPoint y: 202, endPoint x: 79, endPoint y: 141, distance: 89.6
click at [144, 202] on div "Status Industry Pain Point / Opportunity Who did this come from? Pain Point Org…" at bounding box center [636, 302] width 1272 height 604
click at [50, 111] on span "Prototypes" at bounding box center [99, 115] width 138 height 13
click at [98, 137] on span "My projects" at bounding box center [99, 137] width 138 height 13
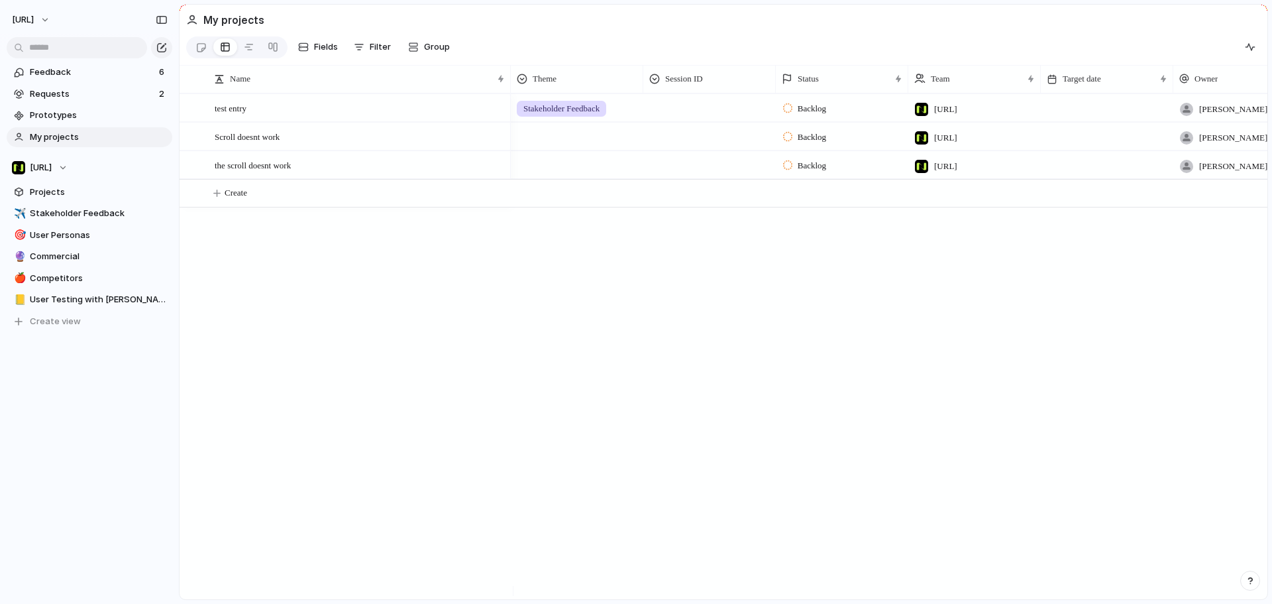
click at [556, 172] on div at bounding box center [577, 163] width 131 height 22
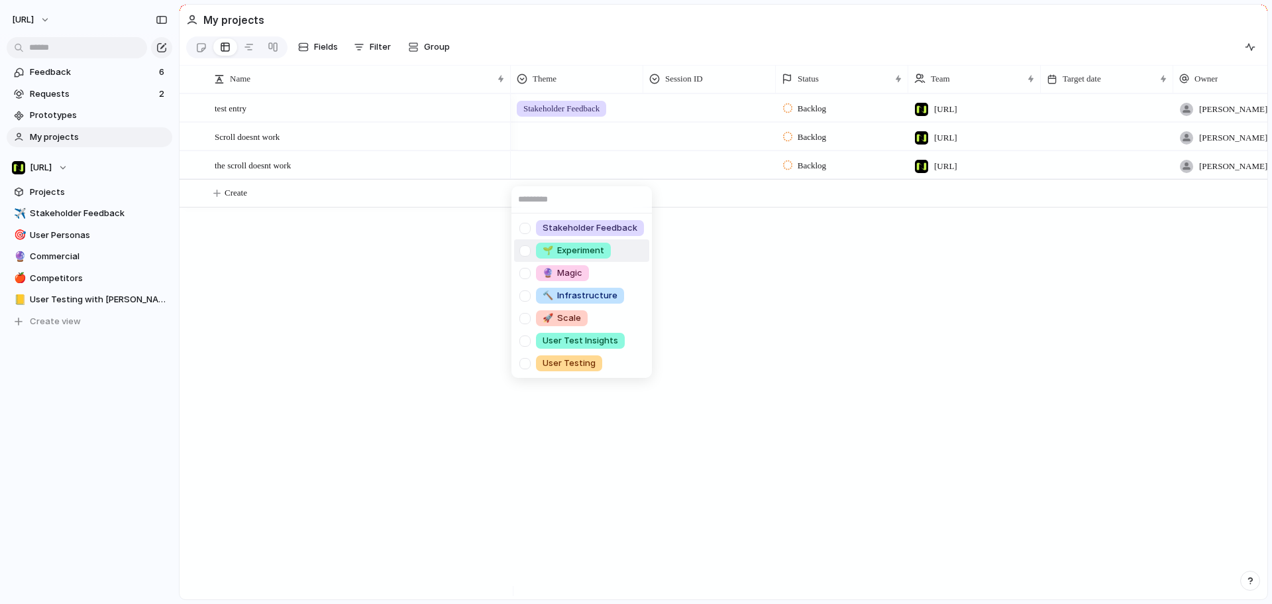
drag, startPoint x: 581, startPoint y: 359, endPoint x: 752, endPoint y: 313, distance: 176.5
click at [752, 313] on div "Stakeholder Feedback 🌱 Experiment 🔮 Magic 🔨 Infrastructure 🚀 Scale User Test In…" at bounding box center [636, 302] width 1272 height 604
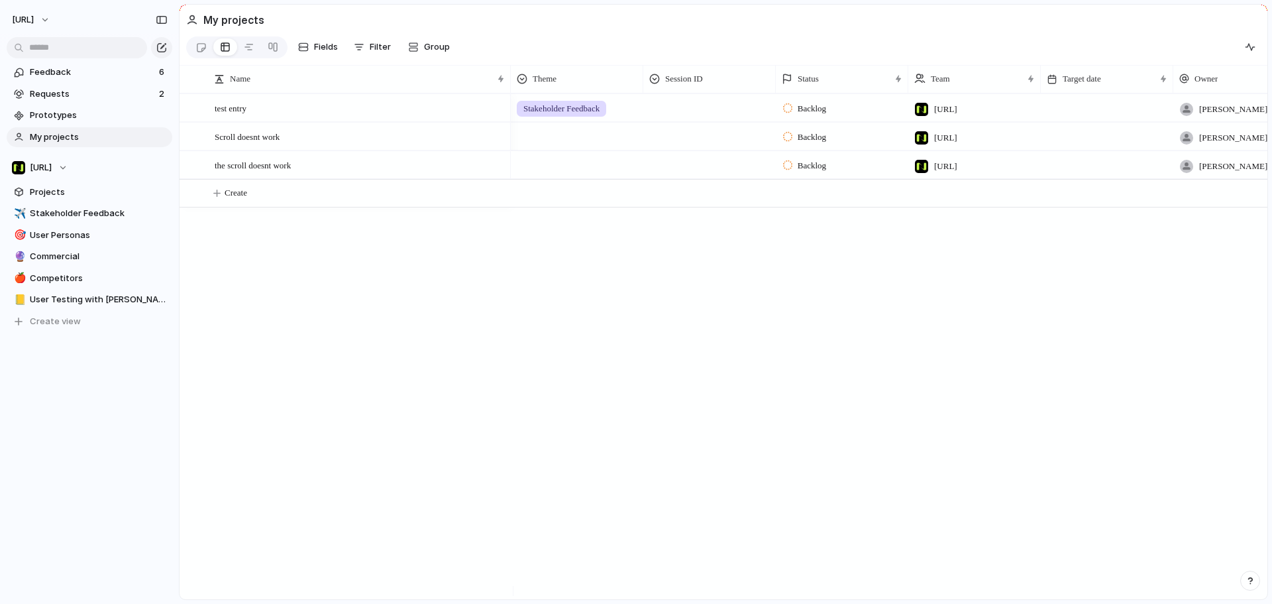
click at [774, 333] on div "Stakeholder Feedback 🌱 Experiment 🔮 Magic 🔨 Infrastructure 🚀 Scale User Test In…" at bounding box center [636, 302] width 1272 height 604
click at [56, 321] on span "Create view" at bounding box center [55, 321] width 51 height 13
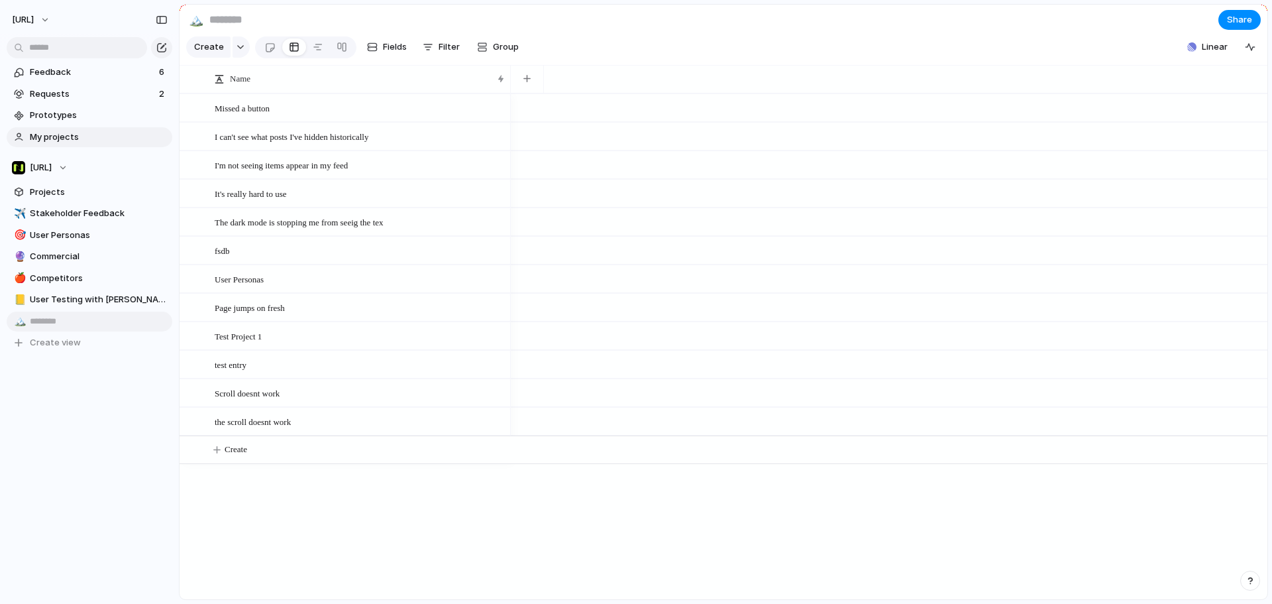
click at [95, 143] on span "My projects" at bounding box center [99, 137] width 138 height 13
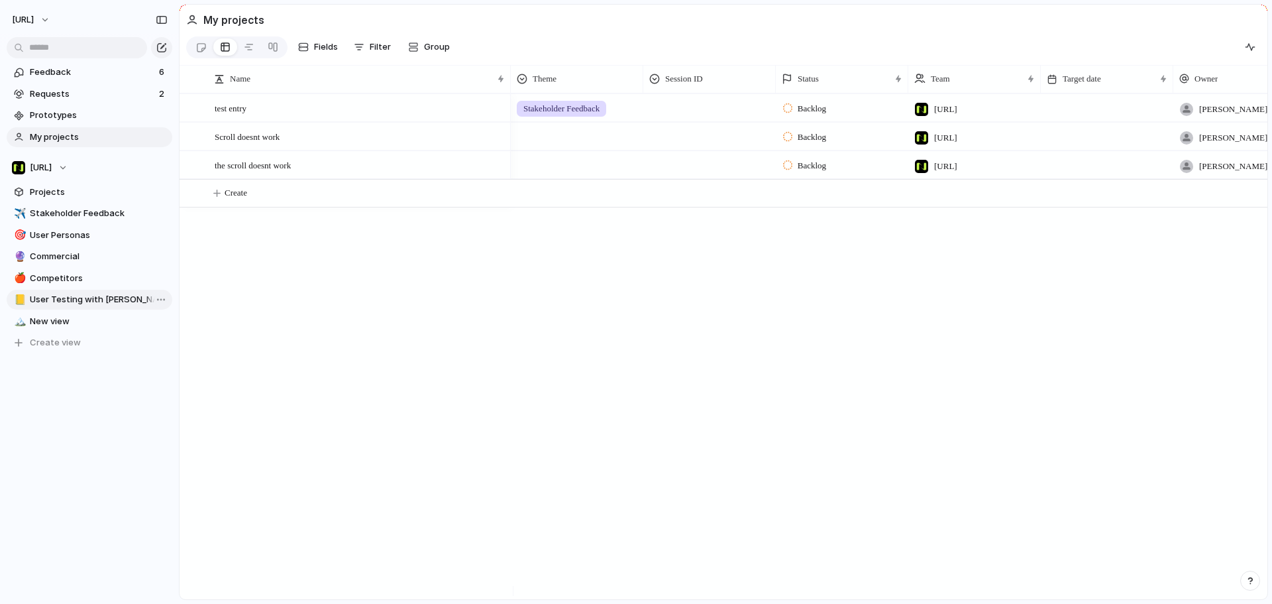
click at [68, 298] on span "User Testing with [PERSON_NAME]" at bounding box center [99, 299] width 138 height 13
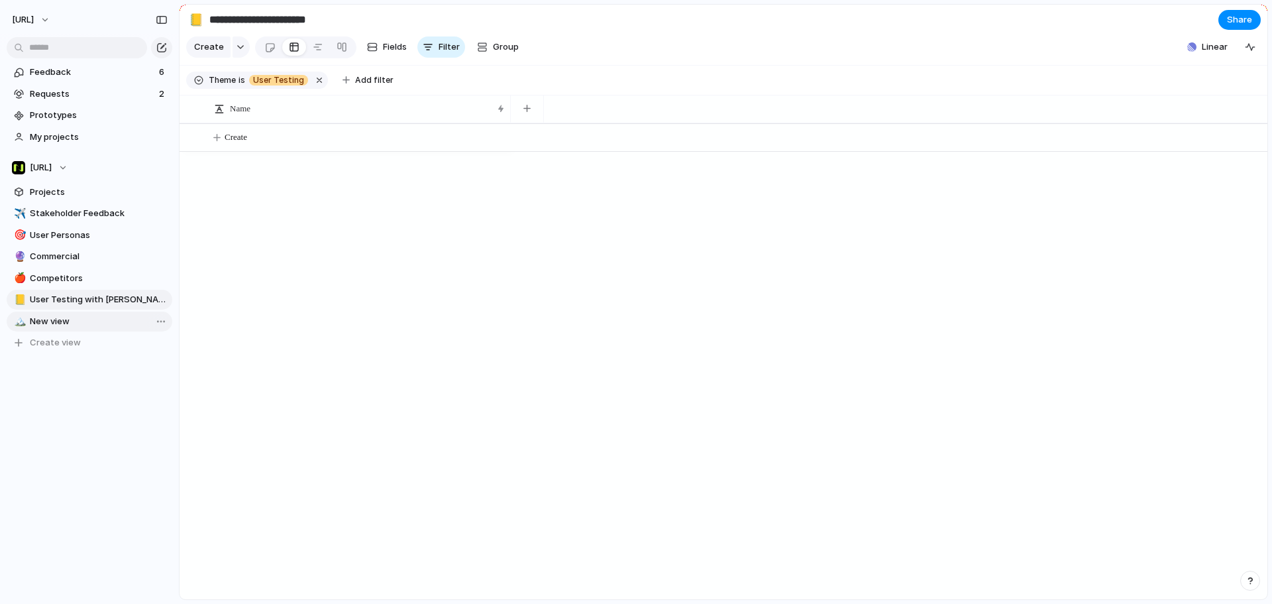
click at [61, 315] on span "New view" at bounding box center [99, 321] width 138 height 13
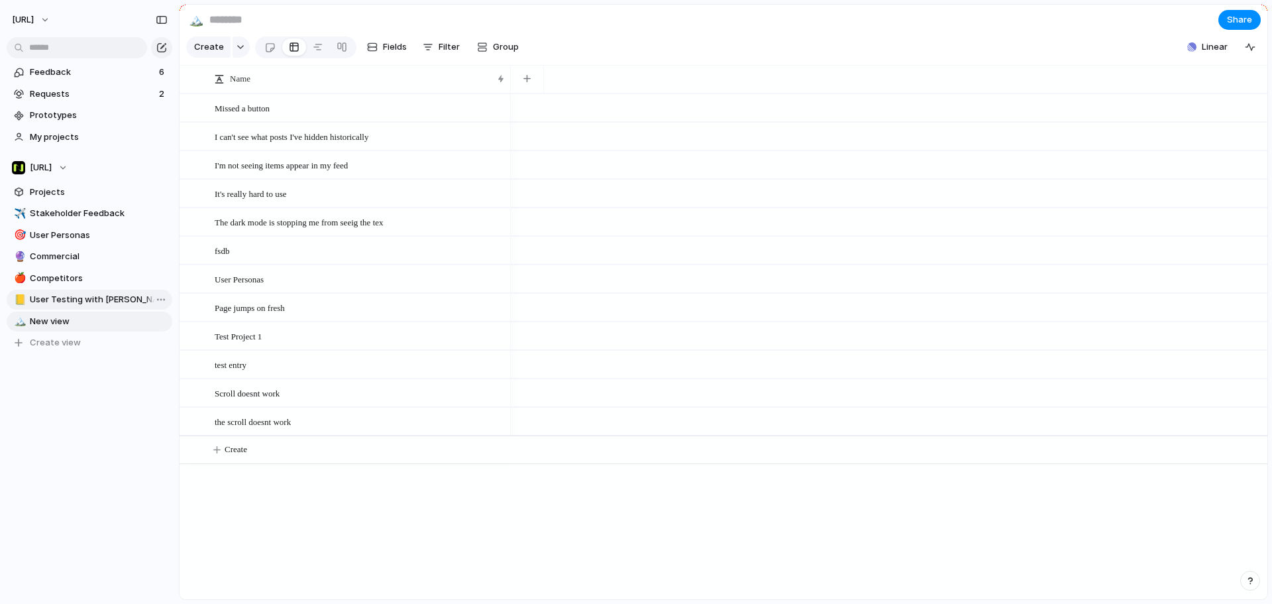
click at [66, 309] on link "📒 User Testing with Claire" at bounding box center [90, 300] width 166 height 20
type input "**********"
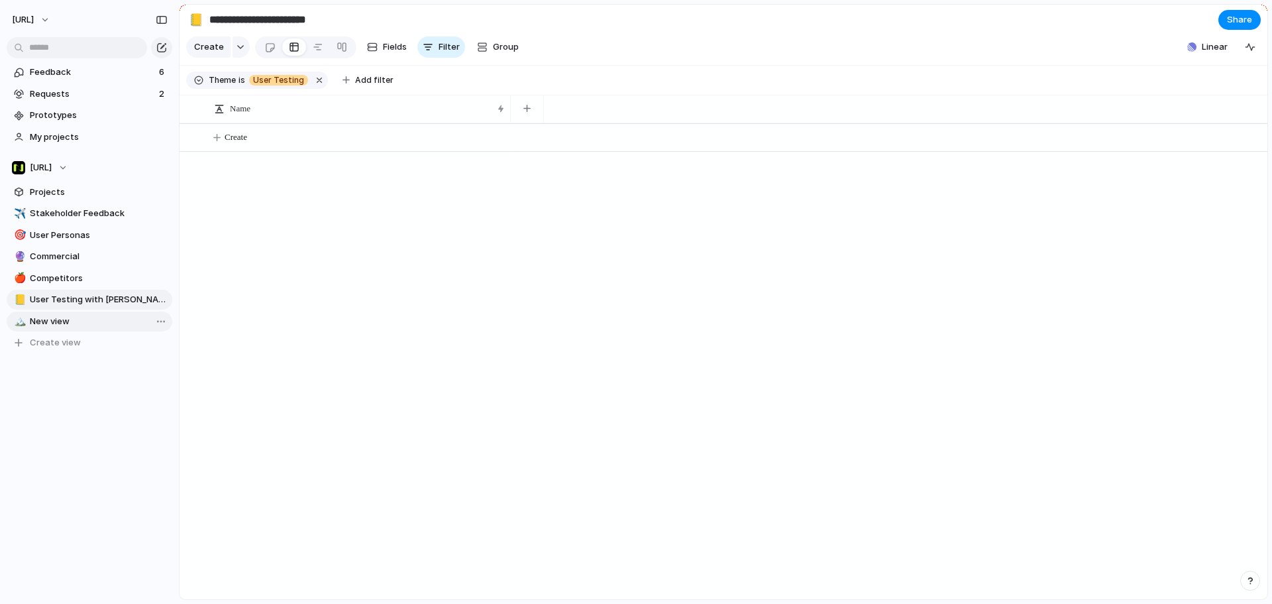
click at [65, 316] on span "New view" at bounding box center [99, 321] width 138 height 13
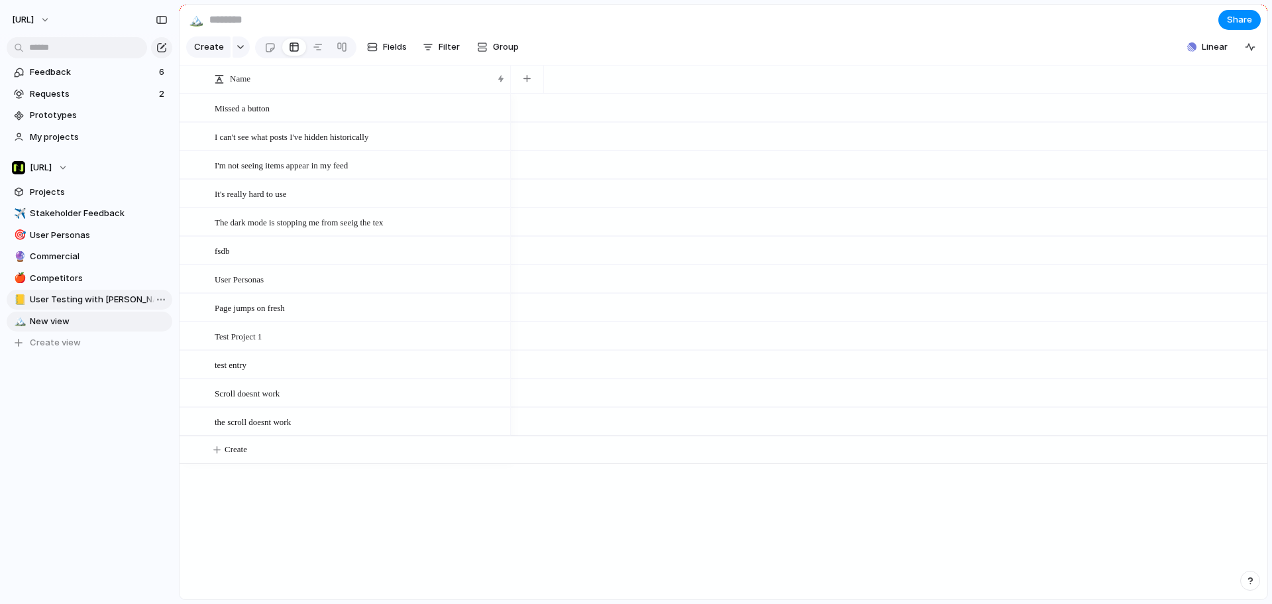
click at [66, 306] on span "User Testing with [PERSON_NAME]" at bounding box center [99, 299] width 138 height 13
type input "**********"
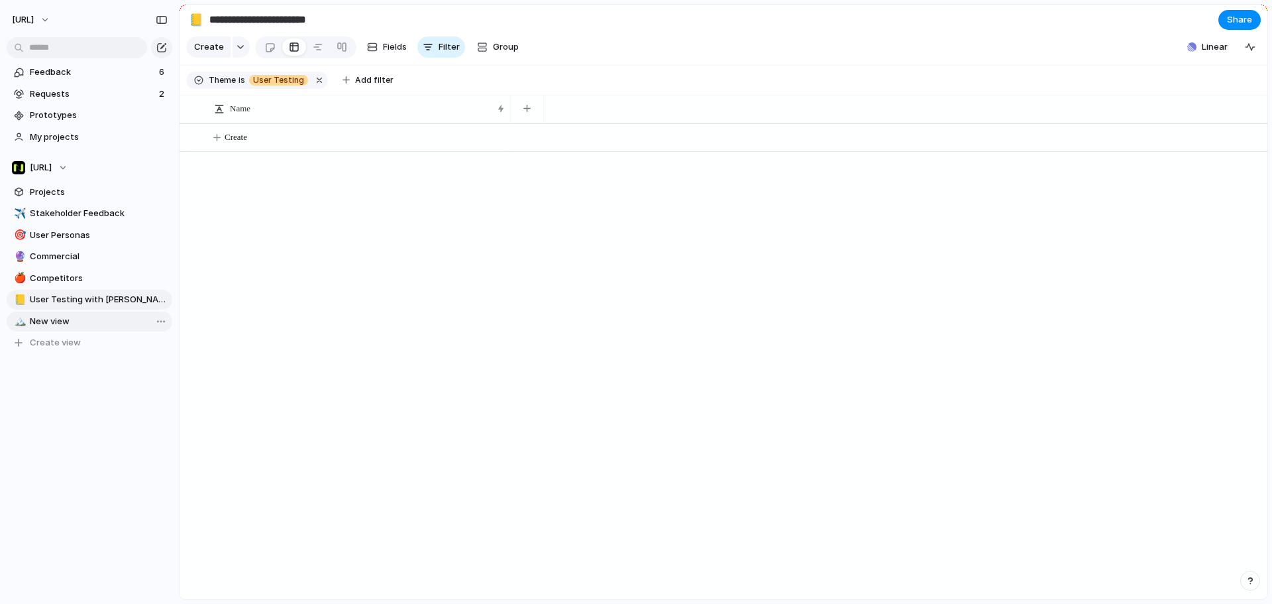
click at [56, 316] on span "New view" at bounding box center [99, 321] width 138 height 13
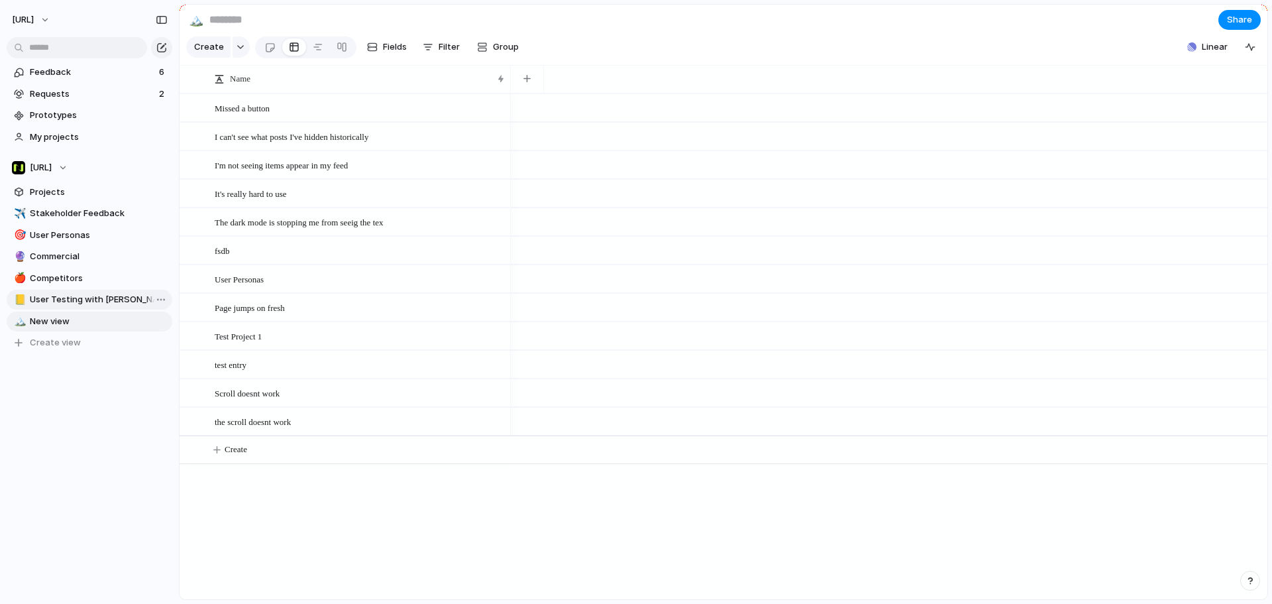
click at [85, 308] on link "📒 User Testing with Claire" at bounding box center [90, 300] width 166 height 20
type input "**********"
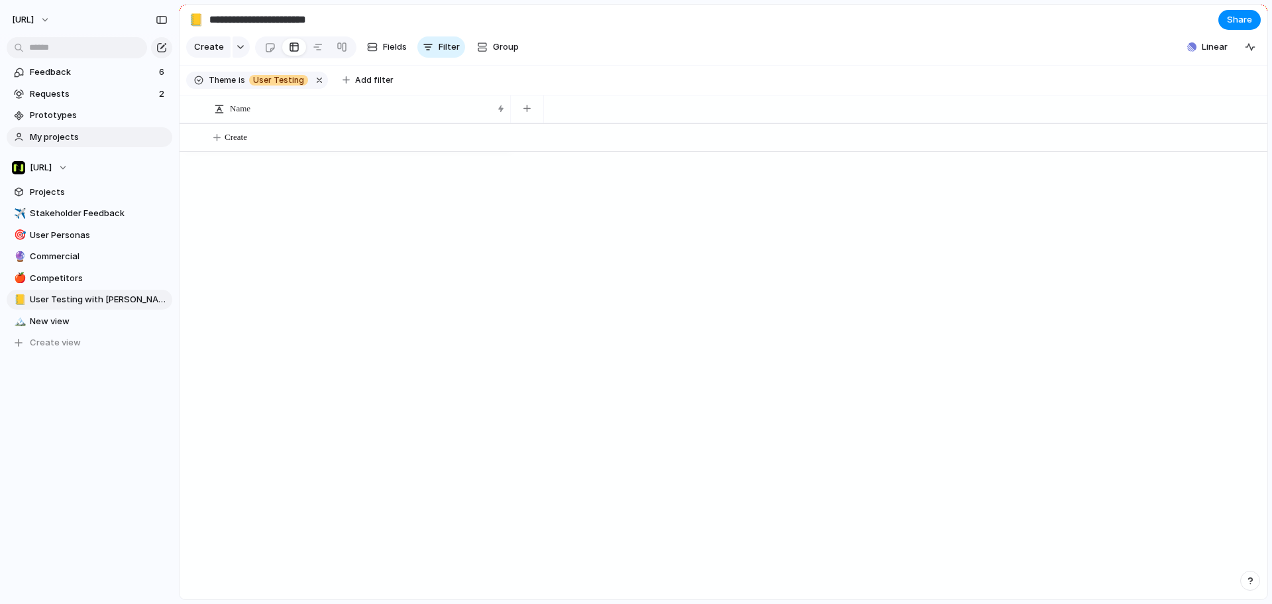
click at [76, 136] on span "My projects" at bounding box center [99, 137] width 138 height 13
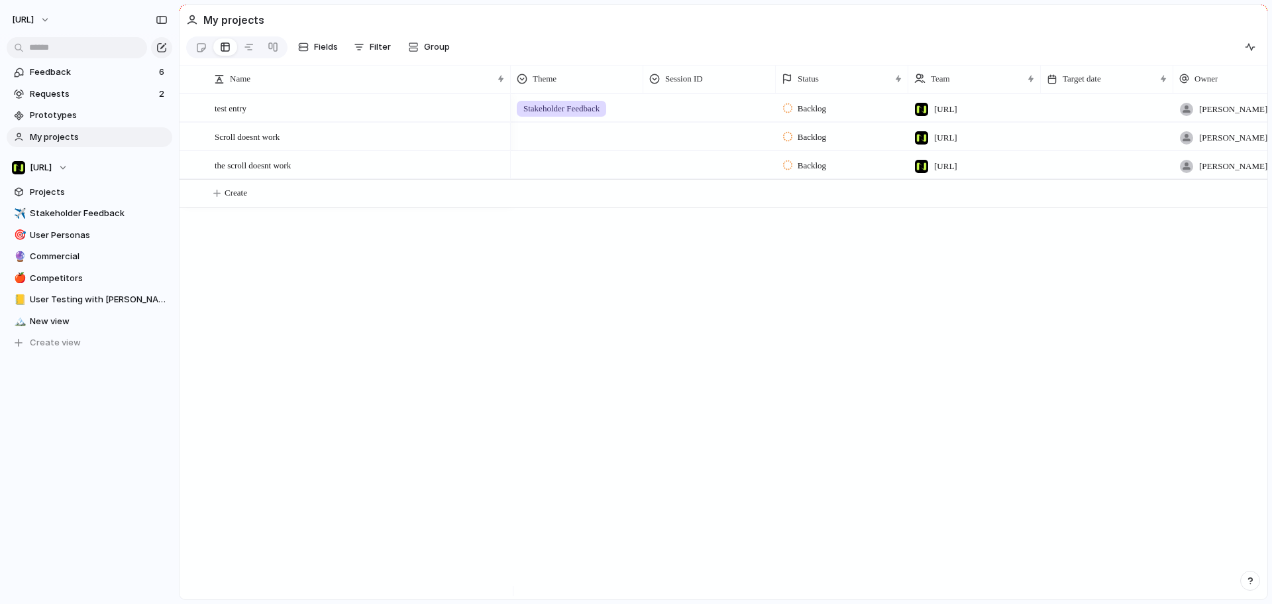
click at [565, 174] on div at bounding box center [577, 163] width 131 height 22
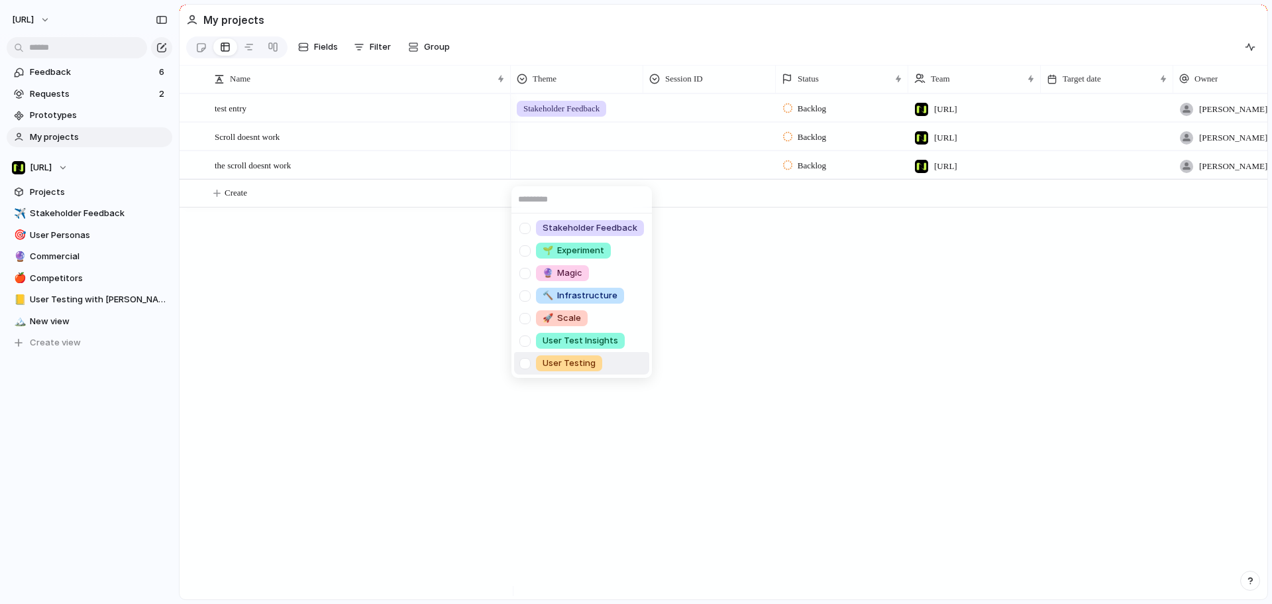
click at [583, 359] on span "User Testing" at bounding box center [569, 363] width 53 height 13
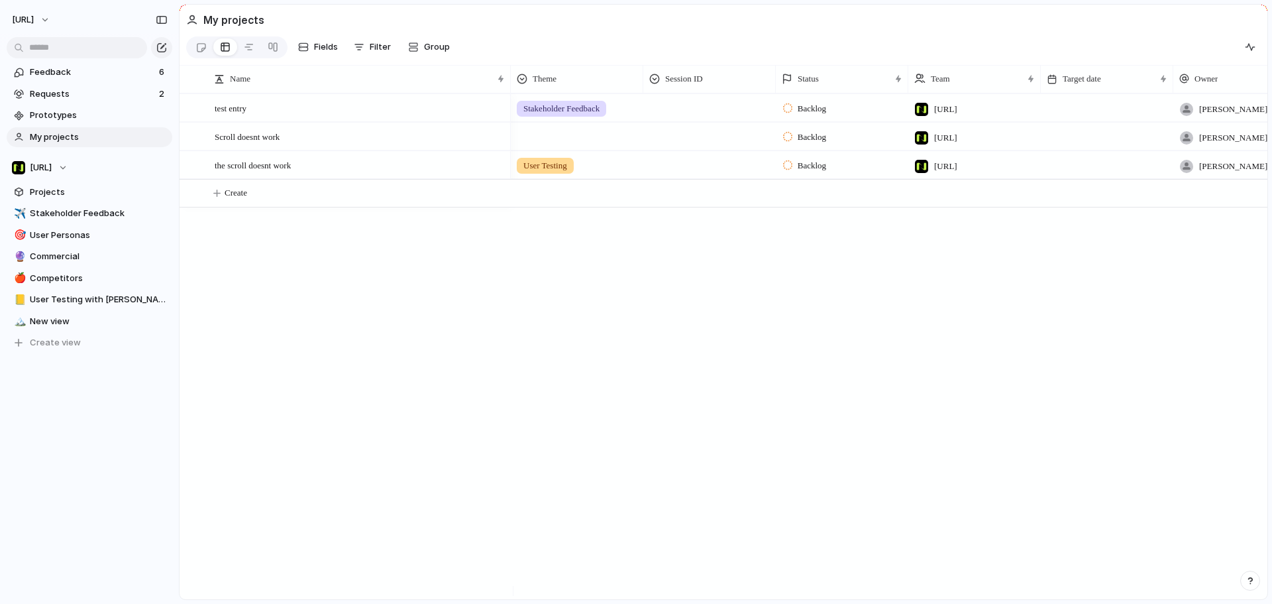
click at [655, 170] on div at bounding box center [709, 163] width 131 height 22
click at [659, 229] on div at bounding box center [657, 228] width 23 height 23
click at [613, 294] on div "Claire - Home Screen" at bounding box center [636, 302] width 1272 height 604
click at [78, 321] on span "New view" at bounding box center [99, 321] width 138 height 13
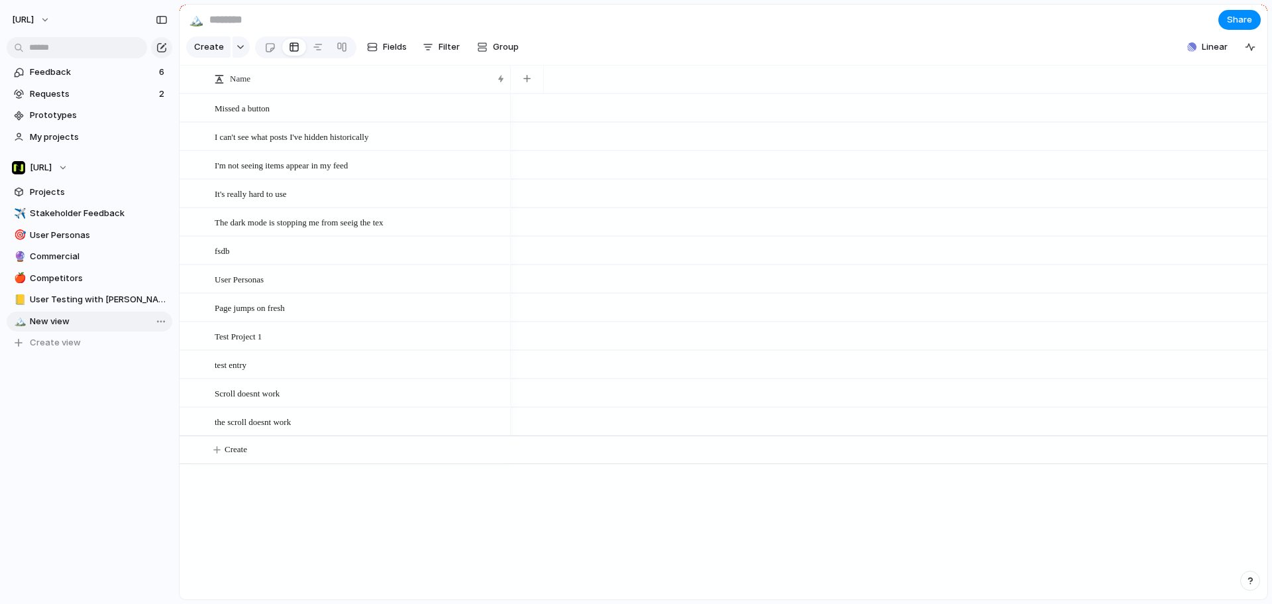
click at [66, 325] on span "New view" at bounding box center [99, 321] width 138 height 13
click at [76, 280] on span "Competitors" at bounding box center [99, 278] width 138 height 13
click at [78, 245] on div "✈️ Stakeholder Feedback 🎯 User Personas 🔮 Commercial 🍎 Competitors 📒 User Testi…" at bounding box center [90, 277] width 166 height 149
click at [80, 204] on link "✈️ Stakeholder Feedback" at bounding box center [90, 213] width 166 height 20
type input "**********"
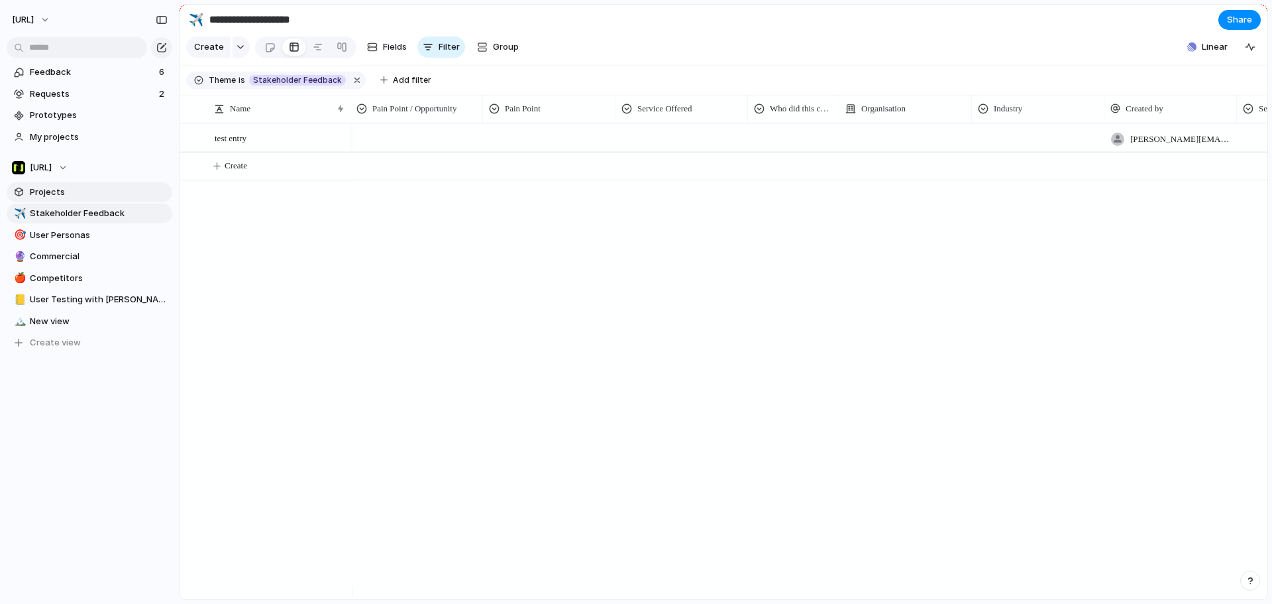
click at [78, 201] on link "Projects" at bounding box center [90, 192] width 166 height 20
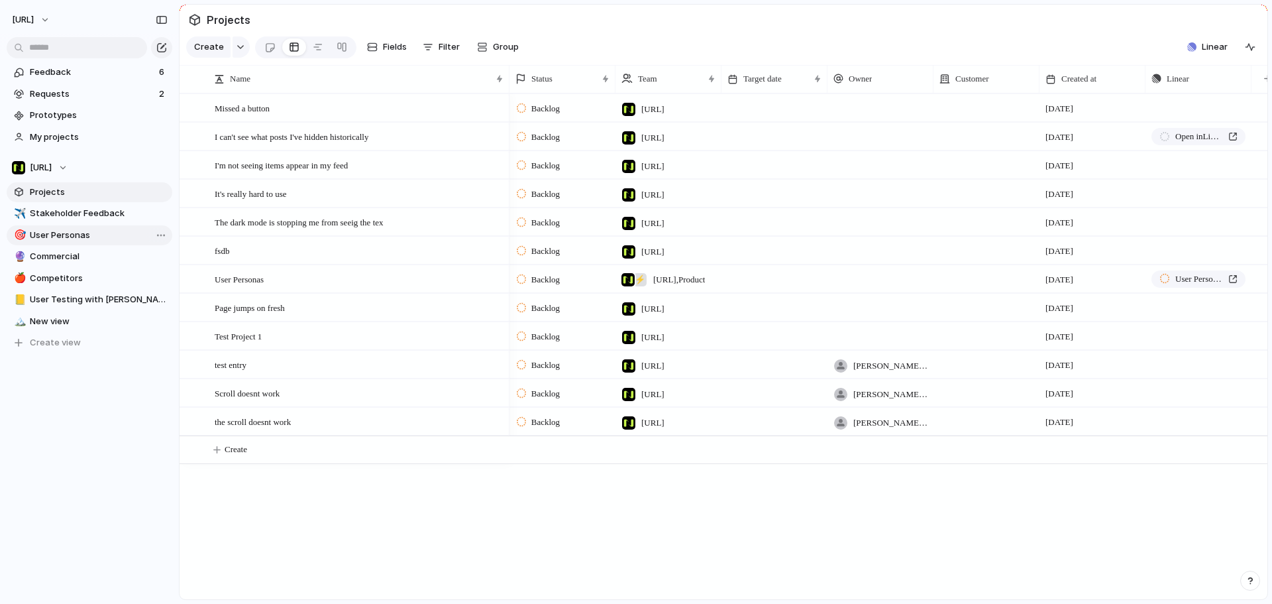
click at [66, 228] on link "🎯 User Personas" at bounding box center [90, 235] width 166 height 20
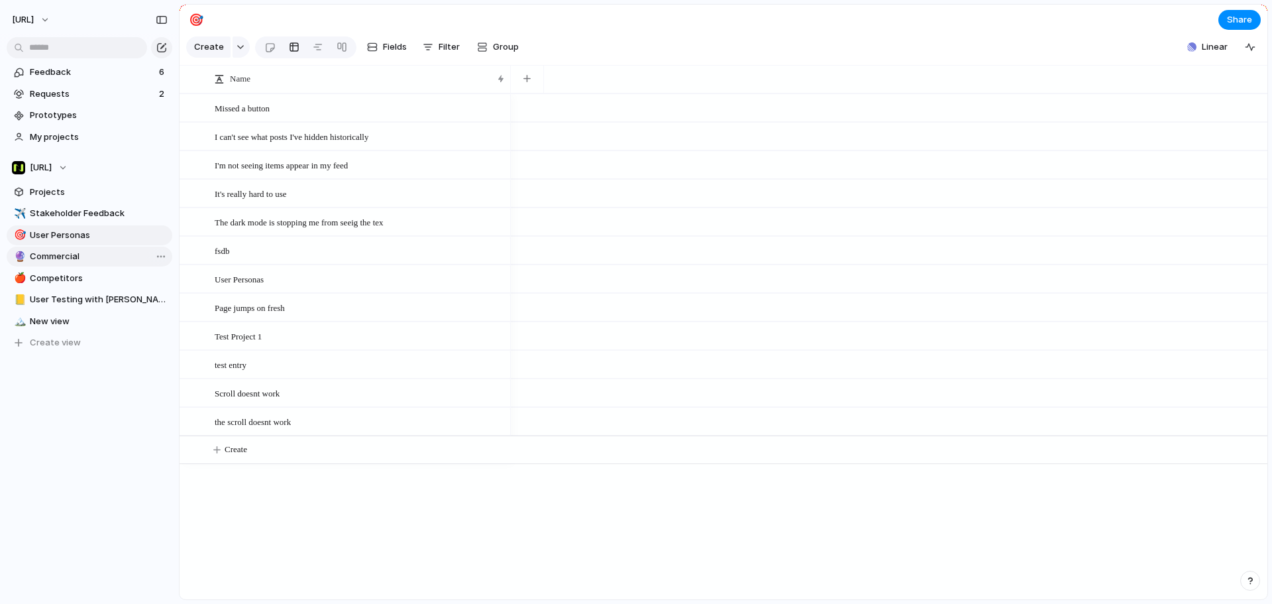
click at [64, 252] on span "Commercial" at bounding box center [99, 256] width 138 height 13
click at [68, 311] on div "📒 User Testing with Claire" at bounding box center [90, 321] width 166 height 20
click at [64, 298] on div "✈️ Stakeholder Feedback 🎯 User Personas 🔮 Commercial 🍎 Competitors 🏔️ New view …" at bounding box center [90, 277] width 166 height 149
click at [99, 304] on span "User Testing with [PERSON_NAME]" at bounding box center [99, 299] width 138 height 13
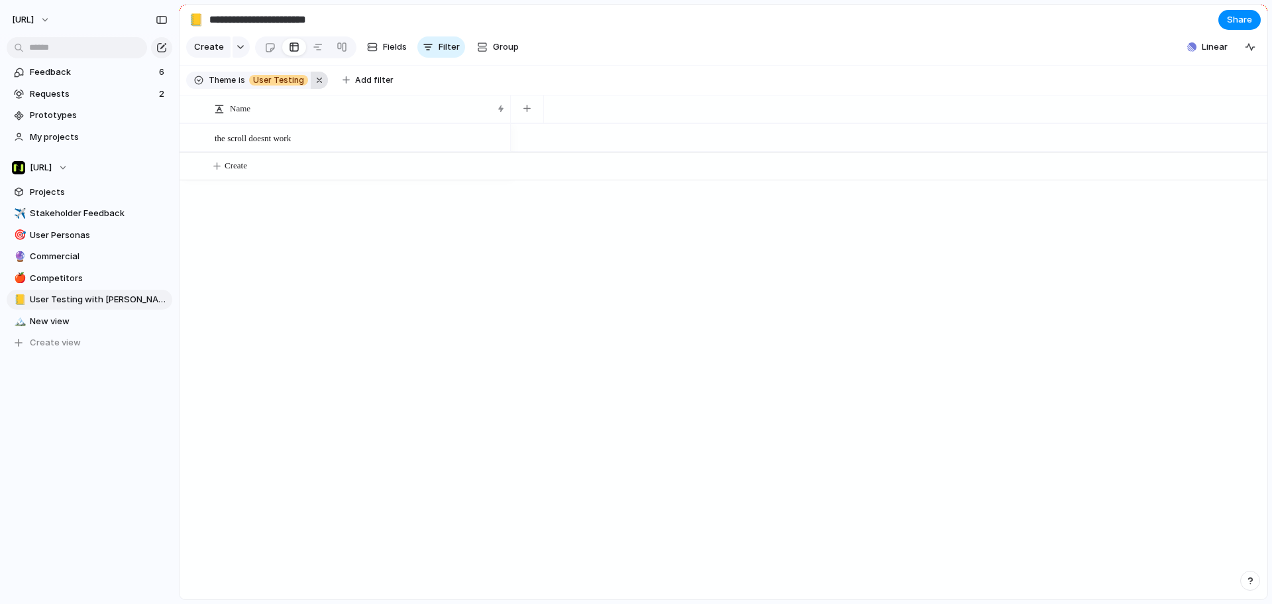
click at [311, 84] on button "button" at bounding box center [319, 80] width 17 height 17
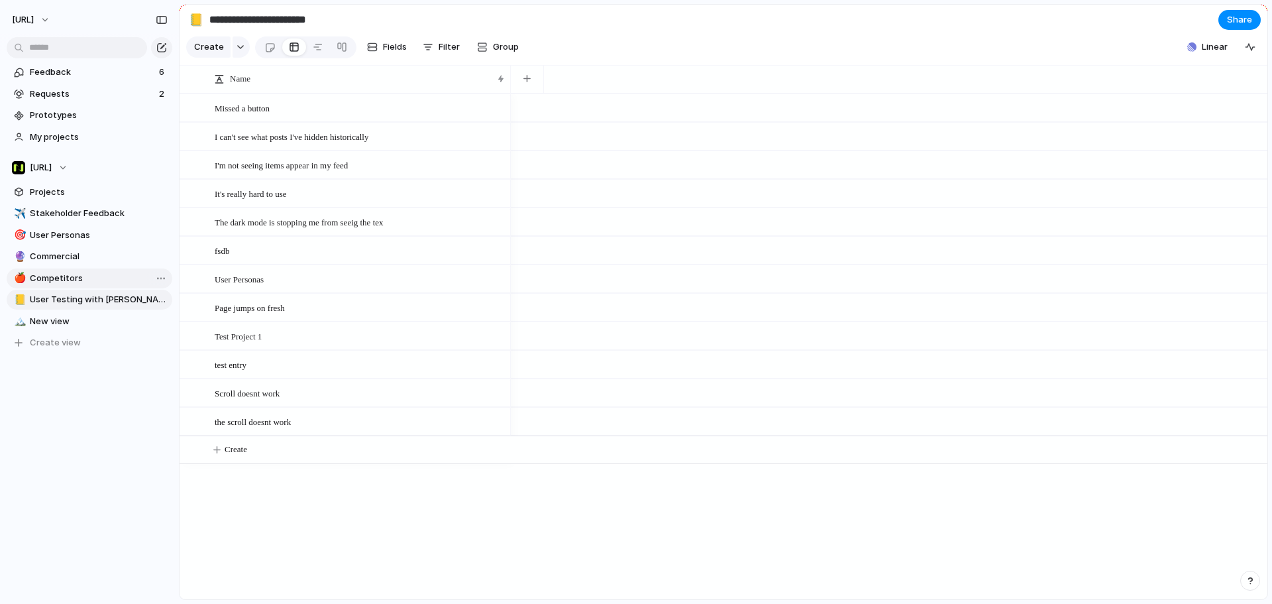
click at [79, 274] on span "Competitors" at bounding box center [99, 278] width 138 height 13
click at [76, 240] on span "User Personas" at bounding box center [99, 235] width 138 height 13
click at [76, 225] on div "🎯 User Personas" at bounding box center [90, 235] width 166 height 20
click at [74, 213] on span "Stakeholder Feedback" at bounding box center [99, 213] width 138 height 13
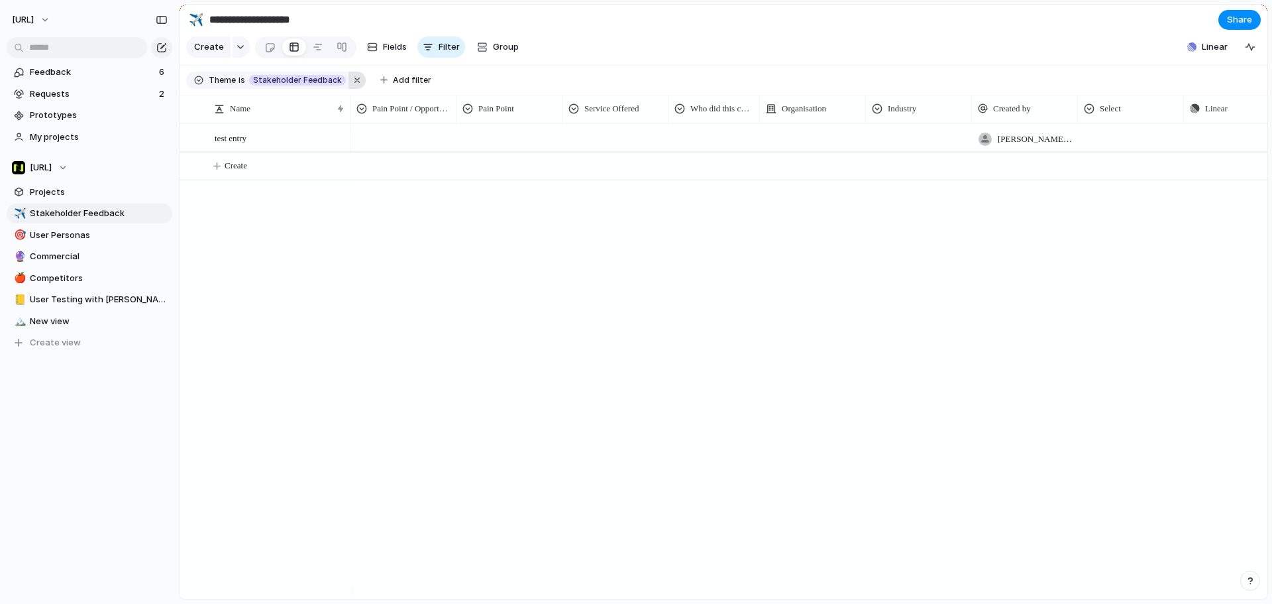
click at [357, 89] on button "button" at bounding box center [357, 80] width 17 height 17
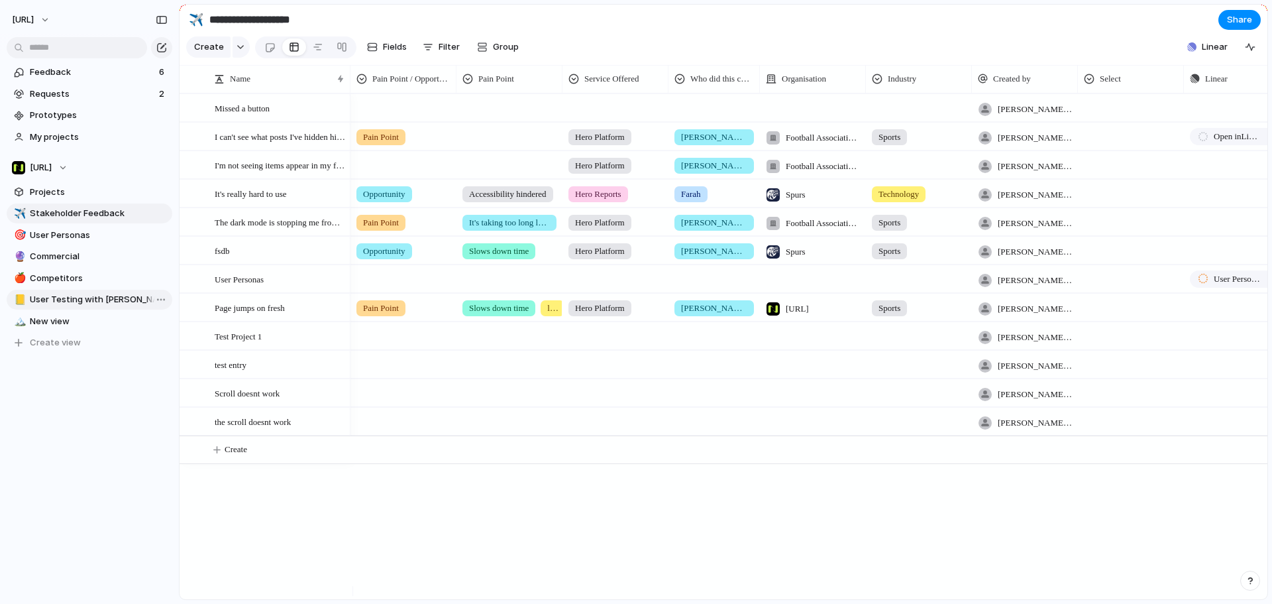
click at [88, 296] on span "User Testing with [PERSON_NAME]" at bounding box center [99, 299] width 138 height 13
type input "**********"
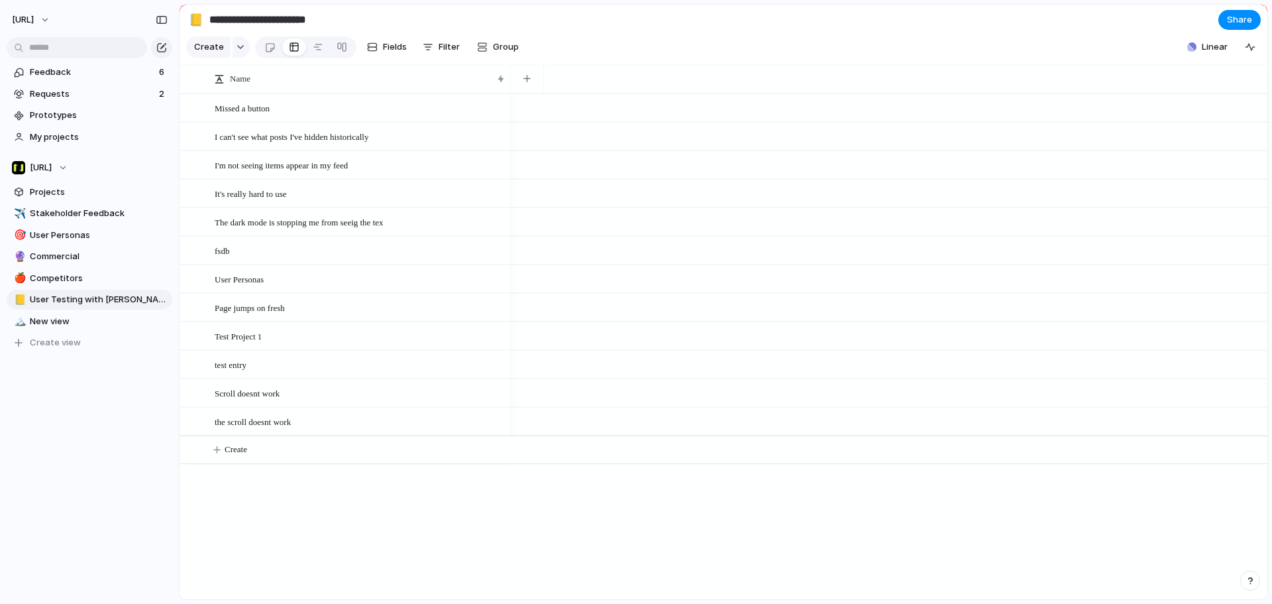
click at [61, 355] on div "Feedback 6 Requests 2 Prototypes My projects Nisien.Ai Projects ✈️ Stakeholder …" at bounding box center [89, 230] width 179 height 460
drag, startPoint x: 66, startPoint y: 233, endPoint x: 78, endPoint y: 226, distance: 13.4
click at [78, 226] on div "✈️ Stakeholder Feedback 🎯 User Personas 🔮 Commercial 🍎 Competitors 📒 User Testi…" at bounding box center [90, 277] width 166 height 149
drag, startPoint x: 82, startPoint y: 207, endPoint x: 71, endPoint y: 321, distance: 114.5
click at [64, 341] on span "Create view" at bounding box center [55, 342] width 51 height 13
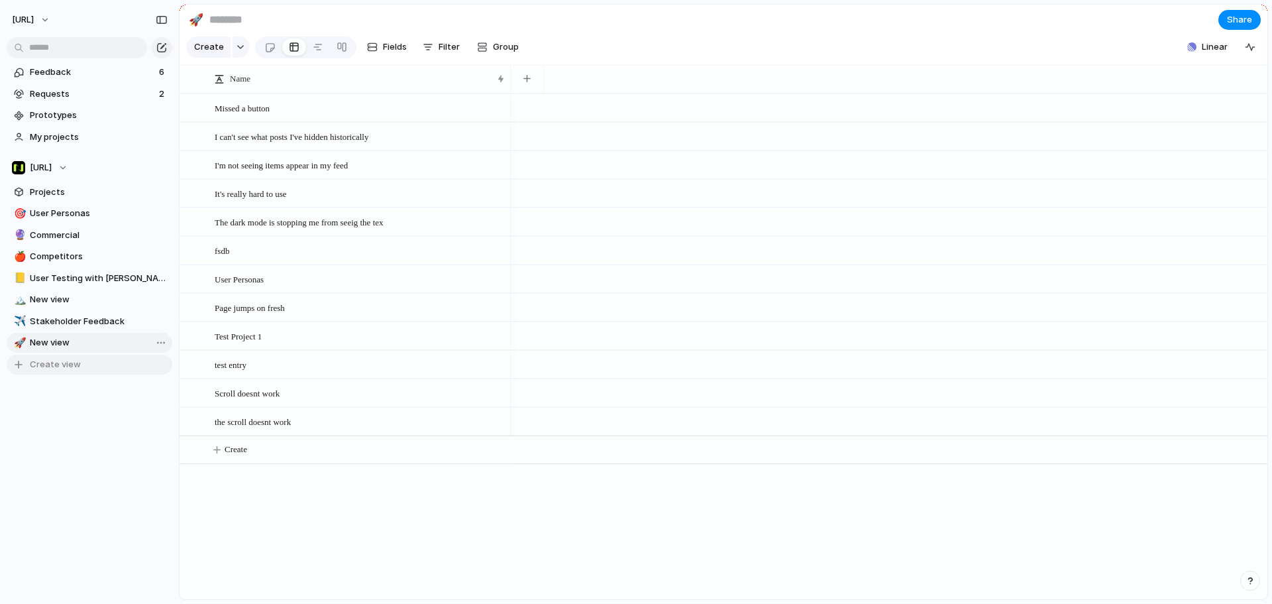
click at [74, 370] on span "Create view" at bounding box center [55, 364] width 51 height 13
click at [108, 419] on div "Feedback 6 Requests 2 Prototypes My projects Nisien.Ai Projects 🎯 User Personas…" at bounding box center [89, 262] width 179 height 525
drag, startPoint x: 188, startPoint y: 486, endPoint x: 170, endPoint y: 463, distance: 30.2
click at [189, 486] on span "Delete view" at bounding box center [196, 486] width 49 height 13
click at [203, 471] on span "Delete view" at bounding box center [202, 473] width 49 height 13
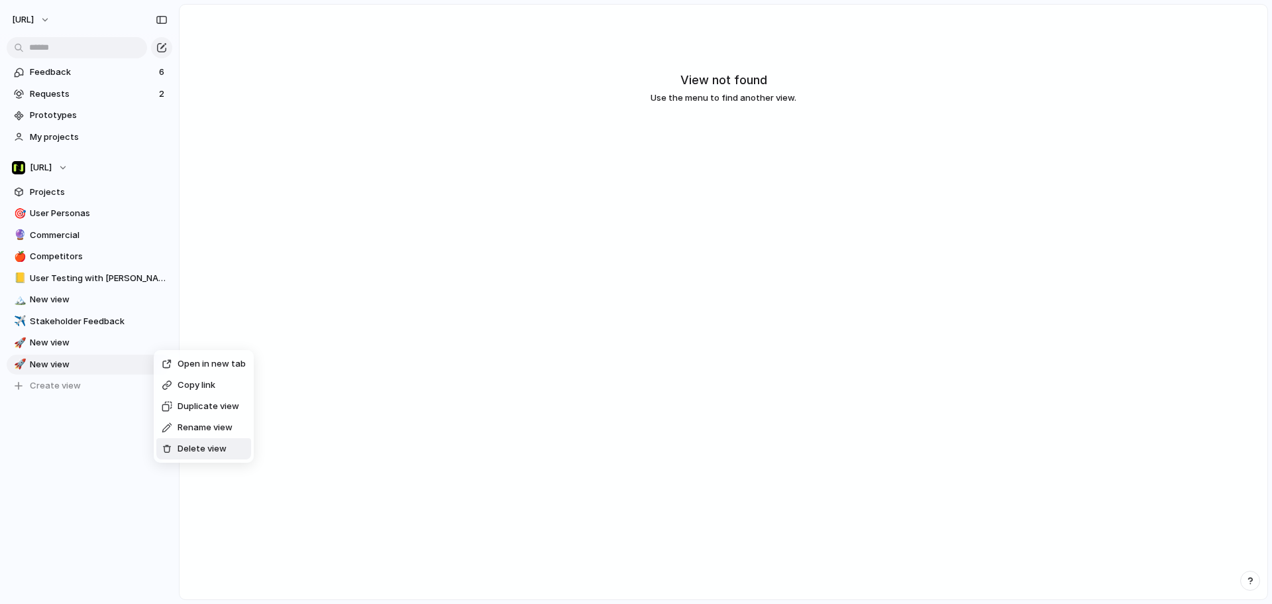
click at [186, 449] on span "Delete view" at bounding box center [202, 448] width 49 height 13
click at [188, 443] on span "Delete view" at bounding box center [204, 447] width 49 height 13
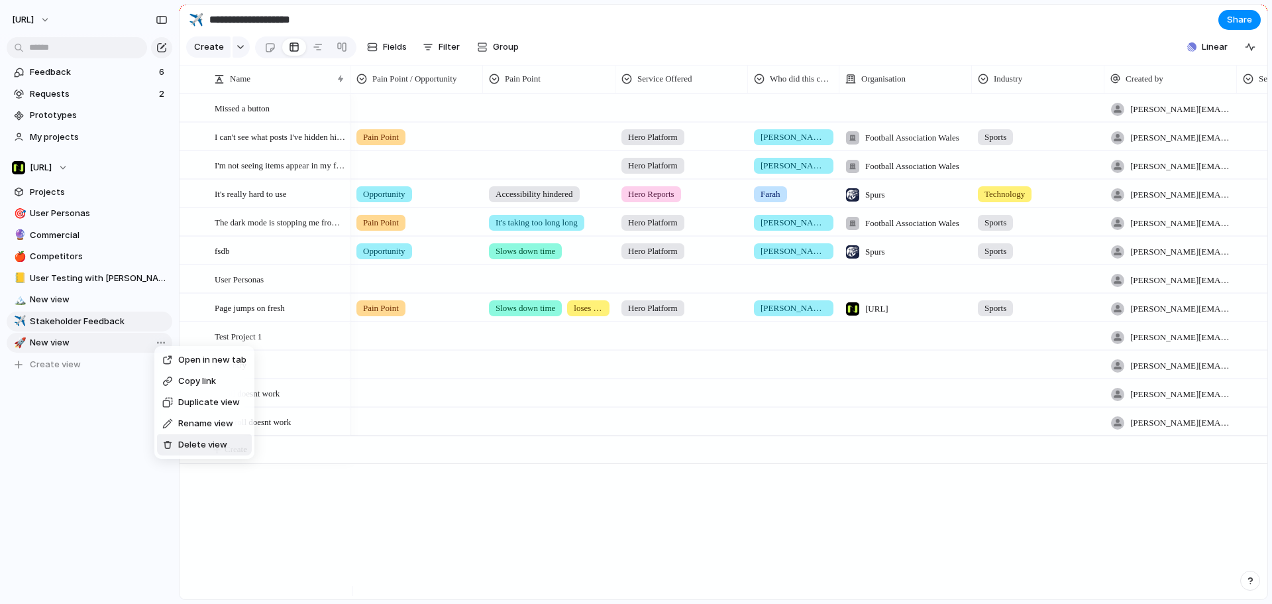
click at [191, 445] on span "Delete view" at bounding box center [202, 444] width 49 height 13
click at [83, 345] on span "New view" at bounding box center [99, 342] width 138 height 13
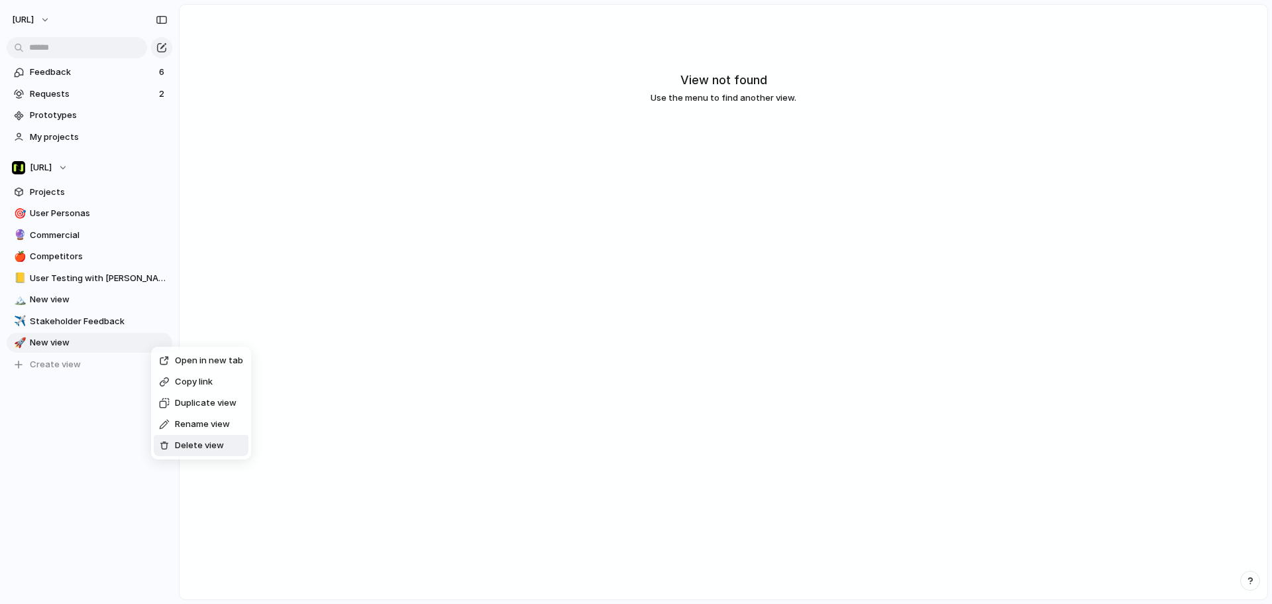
click at [203, 440] on span "Delete view" at bounding box center [199, 445] width 49 height 13
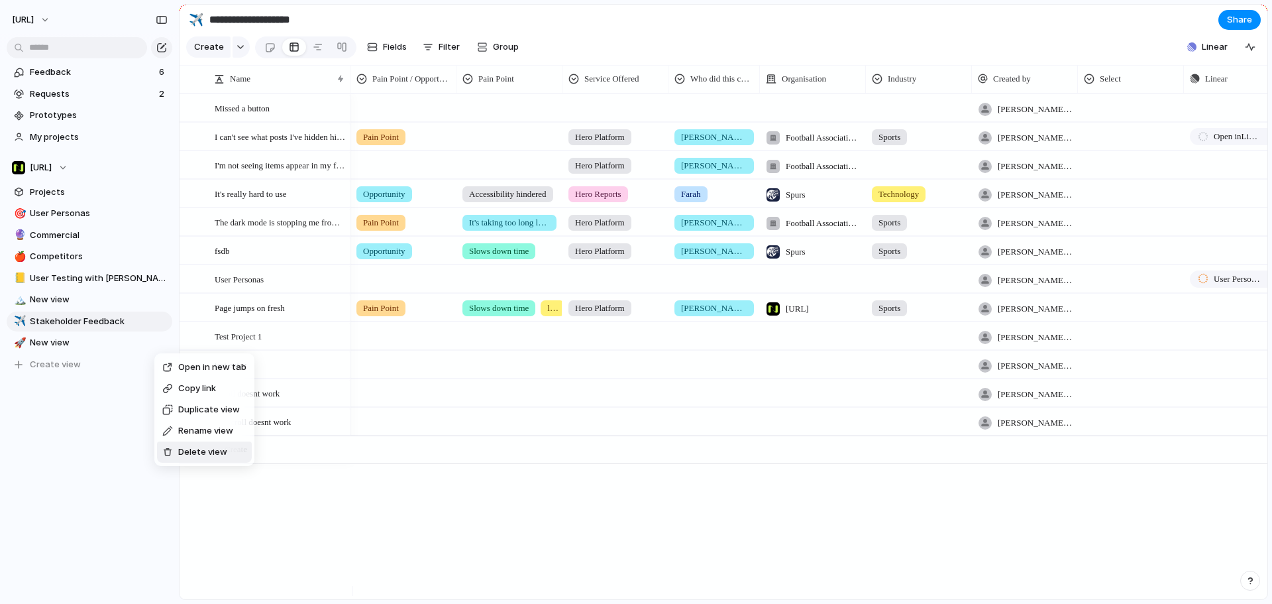
click at [192, 448] on span "Delete view" at bounding box center [202, 451] width 49 height 13
click at [127, 408] on div "Feedback 6 Requests 2 Prototypes My projects Nisien.Ai Projects 🎯 User Personas…" at bounding box center [89, 241] width 179 height 482
click at [189, 402] on span "Delete view" at bounding box center [204, 403] width 49 height 13
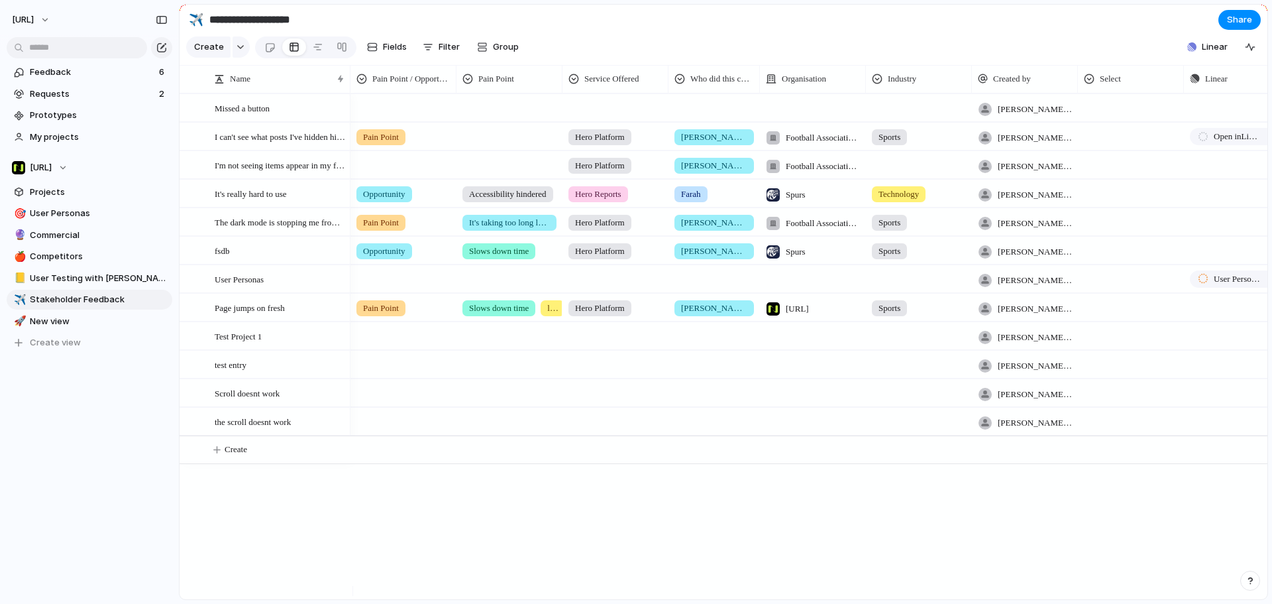
click at [84, 372] on div "Feedback 6 Requests 2 Prototypes My projects Nisien.Ai Projects 🎯 User Personas…" at bounding box center [89, 230] width 179 height 460
click at [70, 338] on span "Create view" at bounding box center [55, 342] width 51 height 13
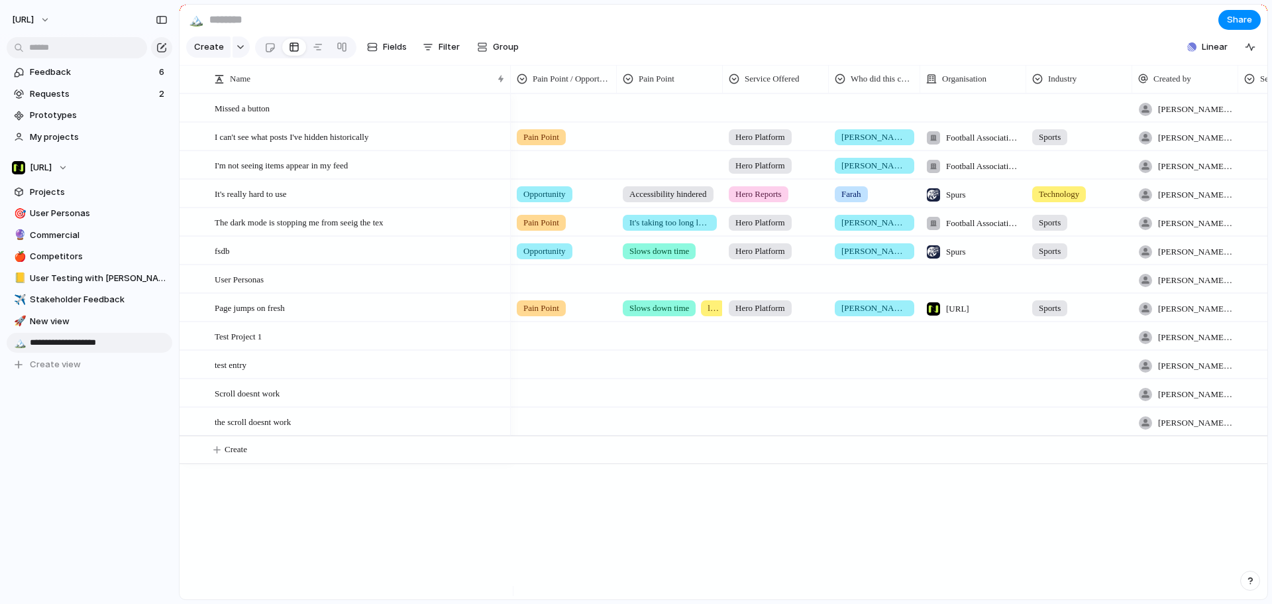
type input "**********"
click at [89, 421] on div "Feedback 6 Requests 2 Prototypes My projects Nisien.Ai Projects 🎯 User Personas…" at bounding box center [89, 241] width 179 height 482
click at [223, 50] on button "Create" at bounding box center [208, 46] width 44 height 21
click at [229, 53] on div "Create" at bounding box center [218, 46] width 64 height 21
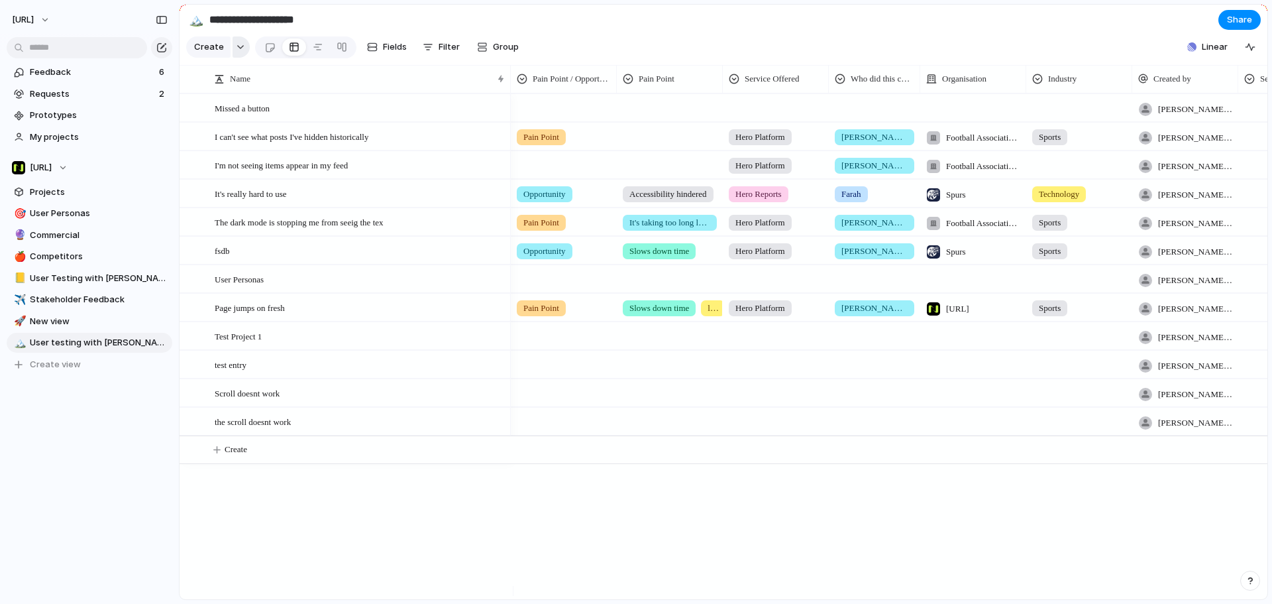
click at [236, 50] on div "button" at bounding box center [240, 46] width 9 height 5
click at [677, 44] on div "Insight Initiative Project Request Customize" at bounding box center [636, 302] width 1272 height 604
click at [127, 420] on div "Feedback 6 Requests 2 Prototypes My projects Nisien.Ai Projects 🎯 User Personas…" at bounding box center [89, 241] width 179 height 482
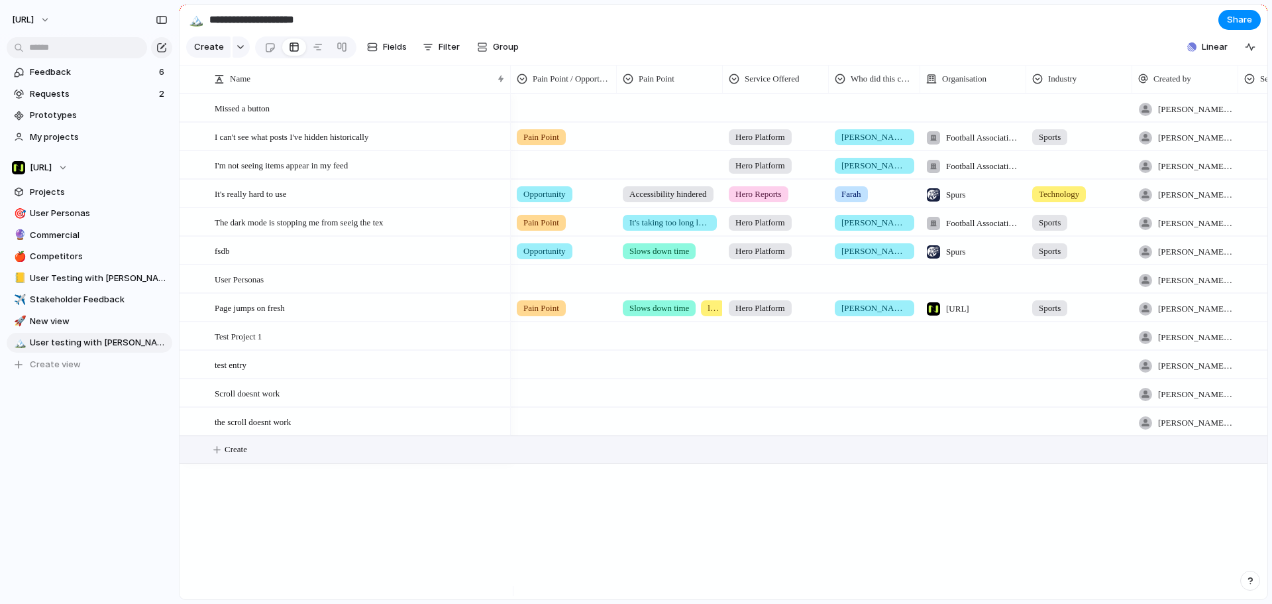
click at [243, 456] on span "Create" at bounding box center [236, 449] width 23 height 13
click at [264, 463] on button "Create" at bounding box center [740, 449] width 1095 height 27
click at [194, 84] on div at bounding box center [191, 79] width 10 height 10
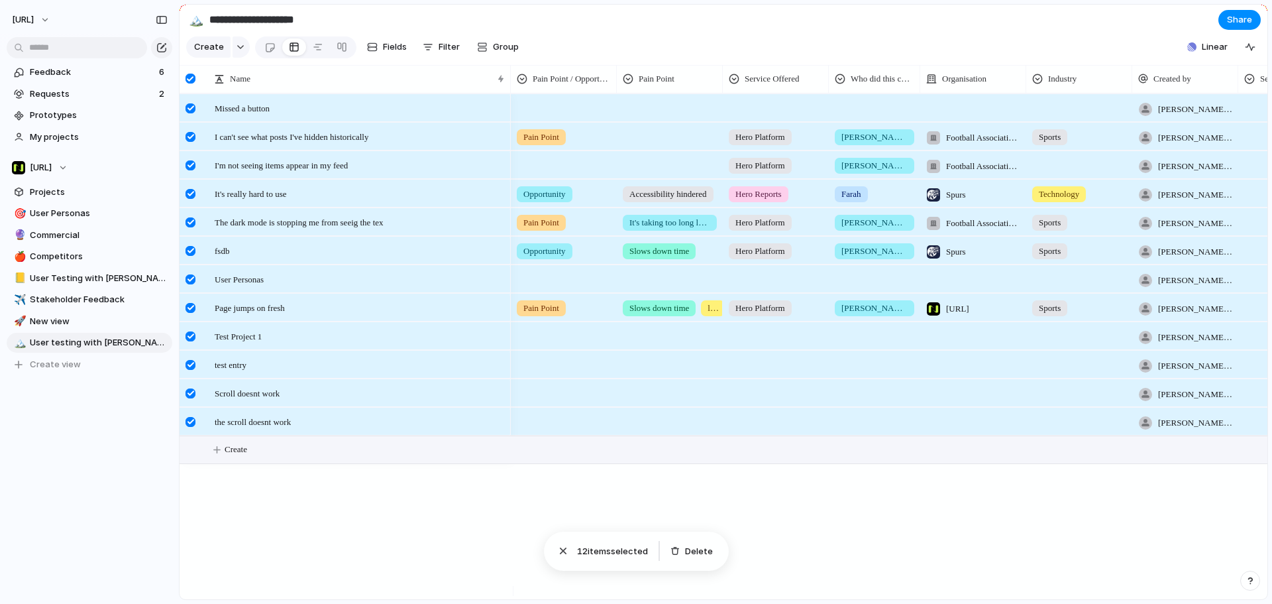
click at [871, 556] on div "tyrone.stewart@nisien.ai Push Pain Point Hero Platform Jason Football Associati…" at bounding box center [889, 346] width 757 height 506
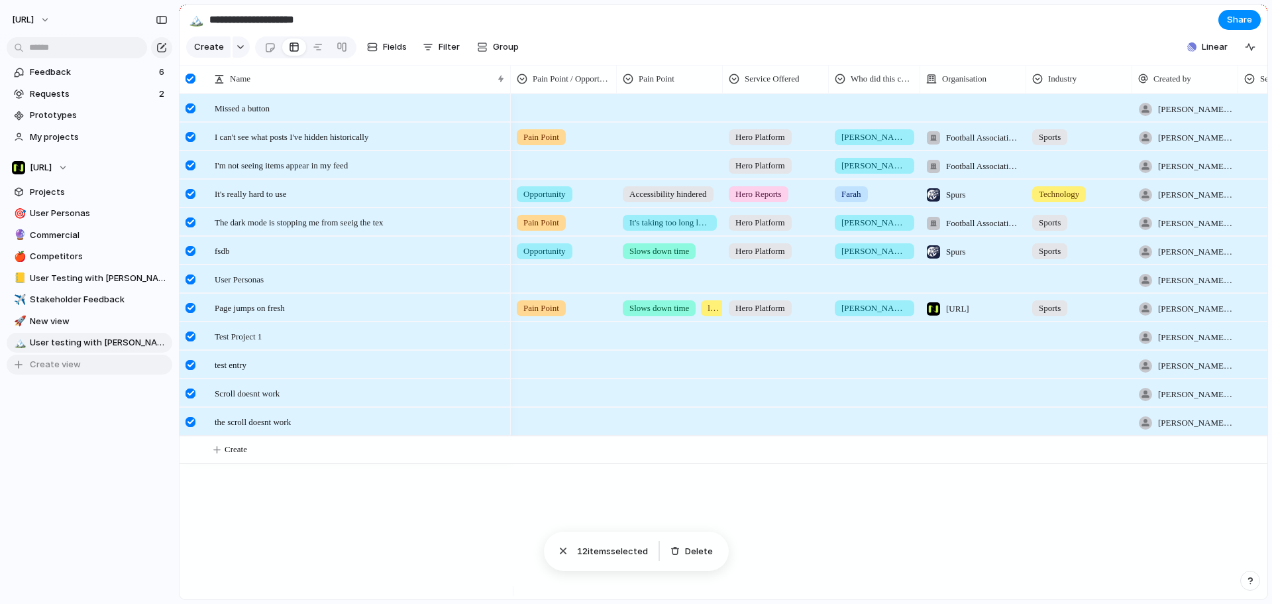
click at [60, 364] on span "Create view" at bounding box center [55, 364] width 51 height 13
click at [89, 406] on div "Feedback 6 Requests 2 Prototypes My projects Nisien.Ai Projects 🎯 User Personas…" at bounding box center [89, 251] width 179 height 503
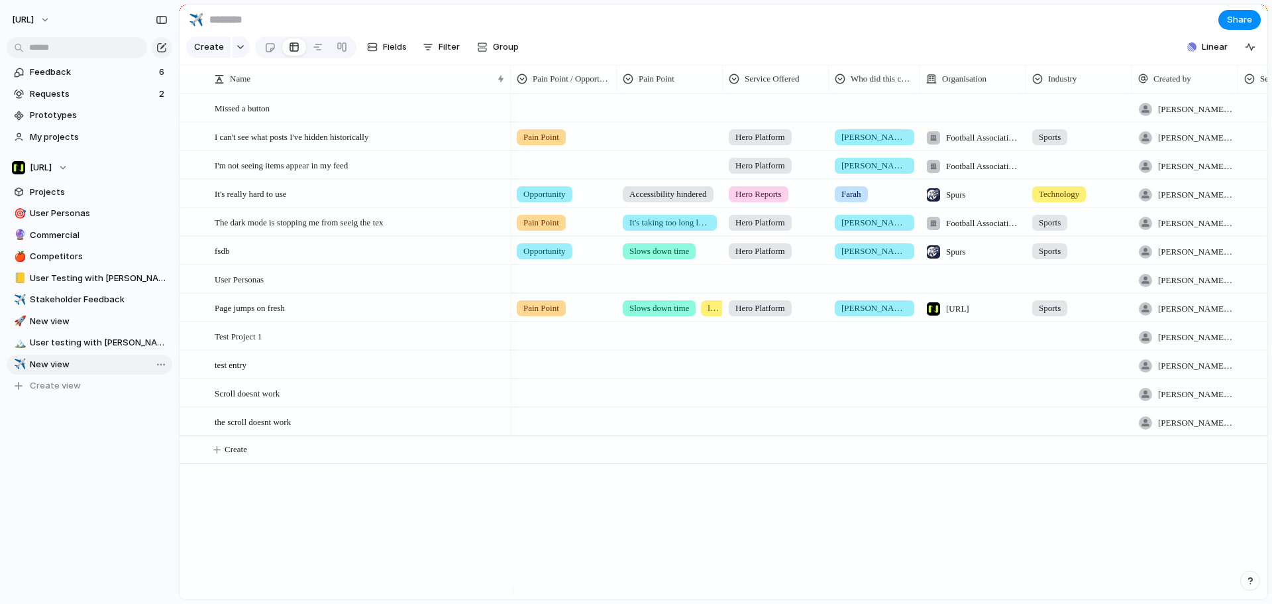
click at [60, 363] on span "New view" at bounding box center [99, 364] width 138 height 13
click at [62, 347] on span "User testing with [PERSON_NAME]" at bounding box center [99, 342] width 138 height 13
type input "**********"
click at [63, 370] on span "New view" at bounding box center [99, 364] width 138 height 13
click at [45, 188] on span "Projects" at bounding box center [99, 192] width 138 height 13
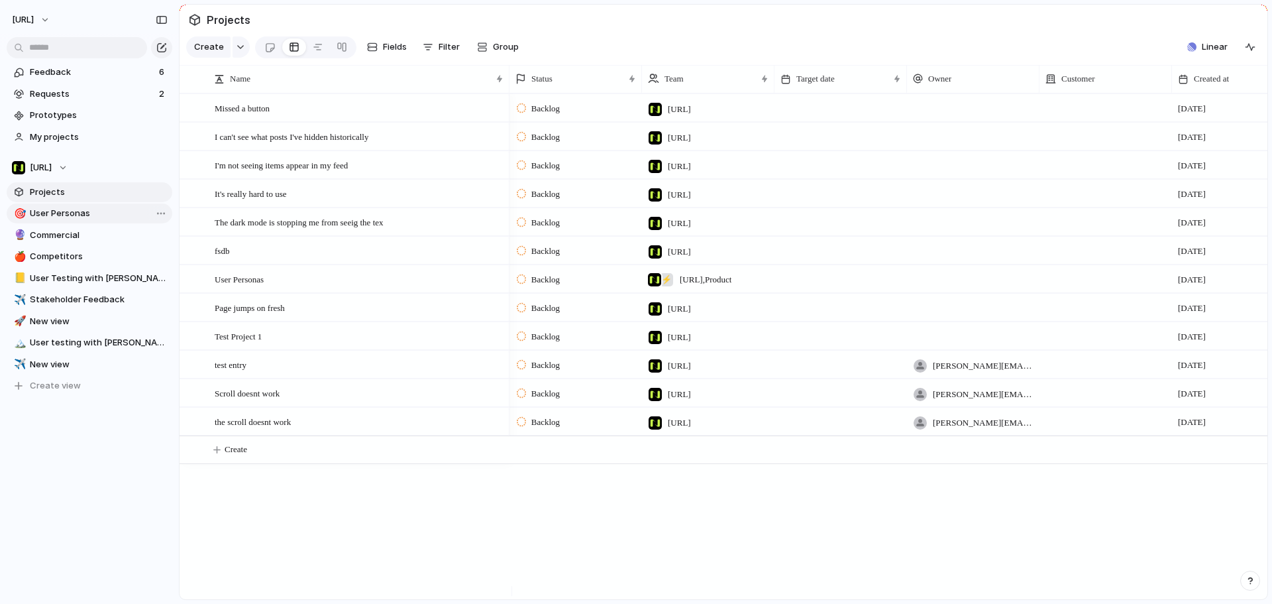
click at [36, 215] on span "User Personas" at bounding box center [99, 213] width 138 height 13
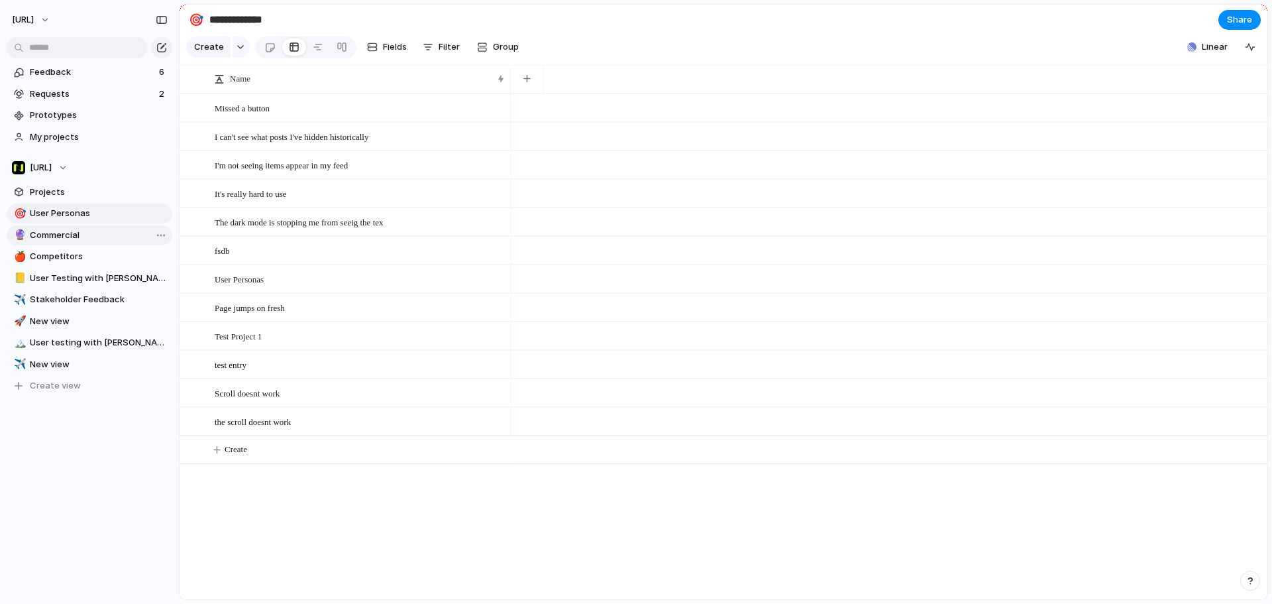
click at [44, 241] on span "Commercial" at bounding box center [99, 235] width 138 height 13
click at [48, 264] on link "🍎 Competitors" at bounding box center [90, 257] width 166 height 20
click at [55, 291] on link "✈️ Stakeholder Feedback" at bounding box center [90, 300] width 166 height 20
type input "**********"
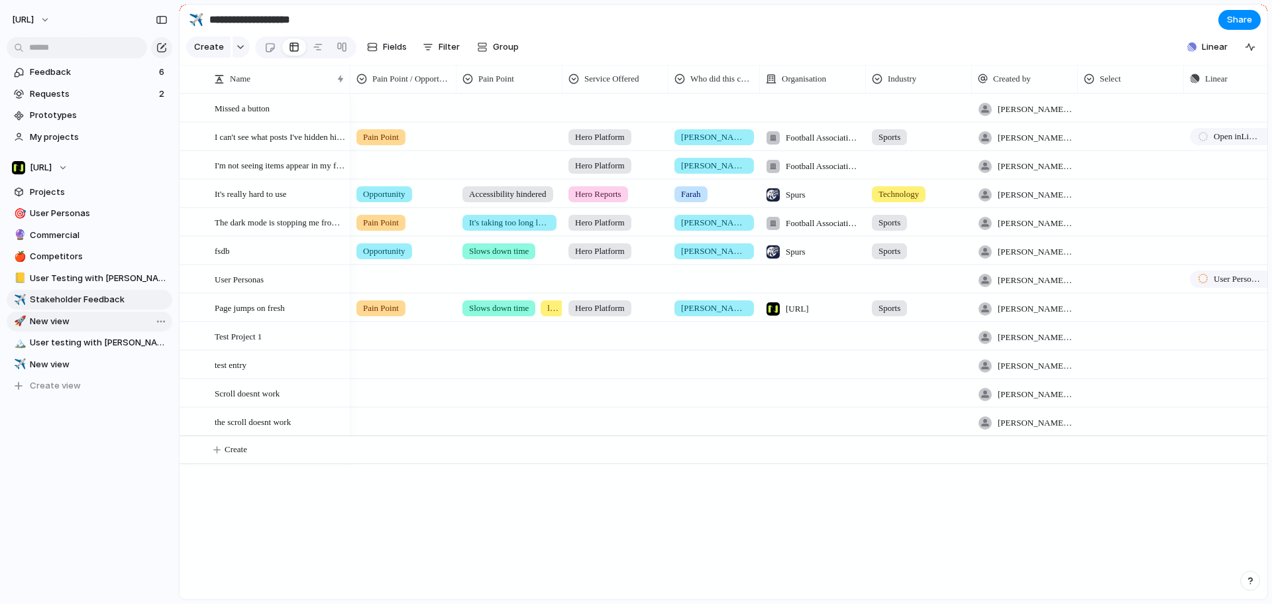
click at [60, 311] on link "🚀 New view" at bounding box center [90, 321] width 166 height 20
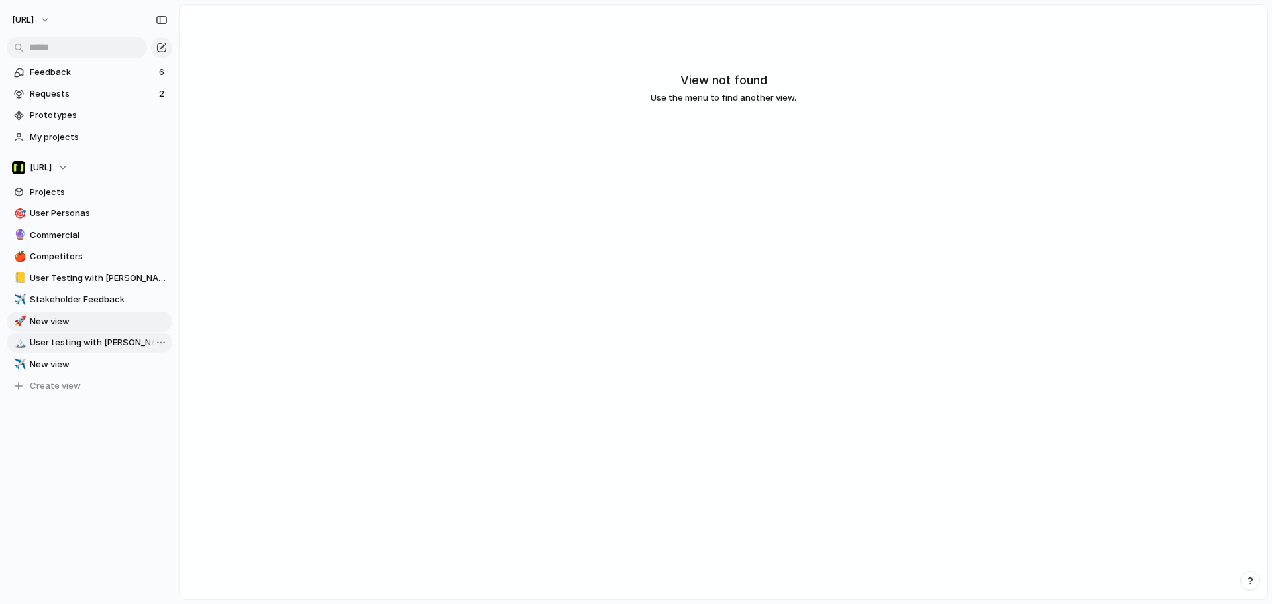
click at [70, 339] on div "🎯 User Personas 🔮 Commercial 🍎 Competitors 📒 User Testing with Claire ✈️ Stakeh…" at bounding box center [90, 299] width 166 height 192
click at [75, 366] on span "New view" at bounding box center [99, 364] width 138 height 13
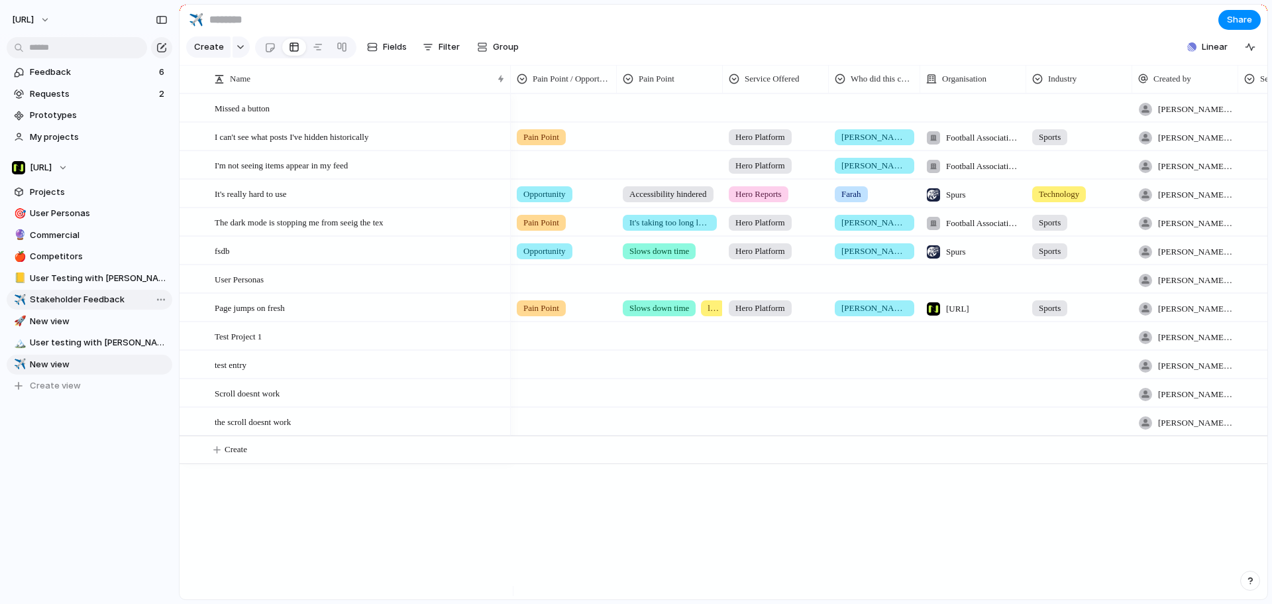
click at [98, 300] on span "Stakeholder Feedback" at bounding box center [99, 299] width 138 height 13
type input "**********"
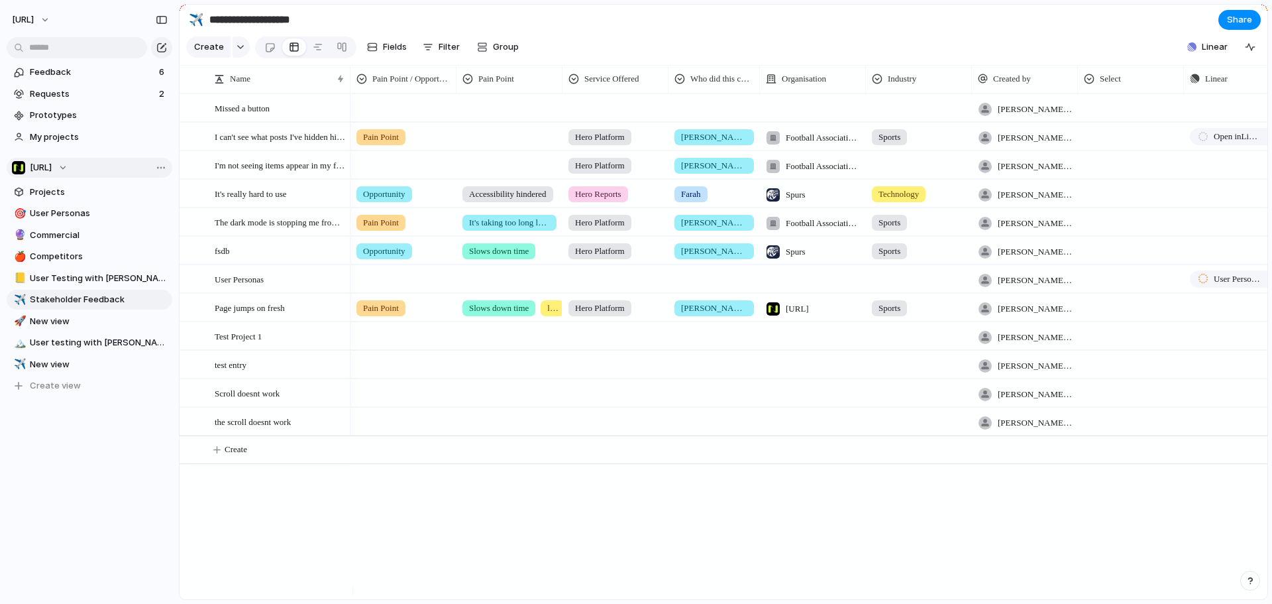
click at [166, 166] on section "Nisien.Ai Projects 🎯 User Personas 🔮 Commercial 🍎 Competitors 📒 User Testing wi…" at bounding box center [89, 271] width 179 height 249
click at [180, 201] on li "Team settings" at bounding box center [185, 194] width 87 height 21
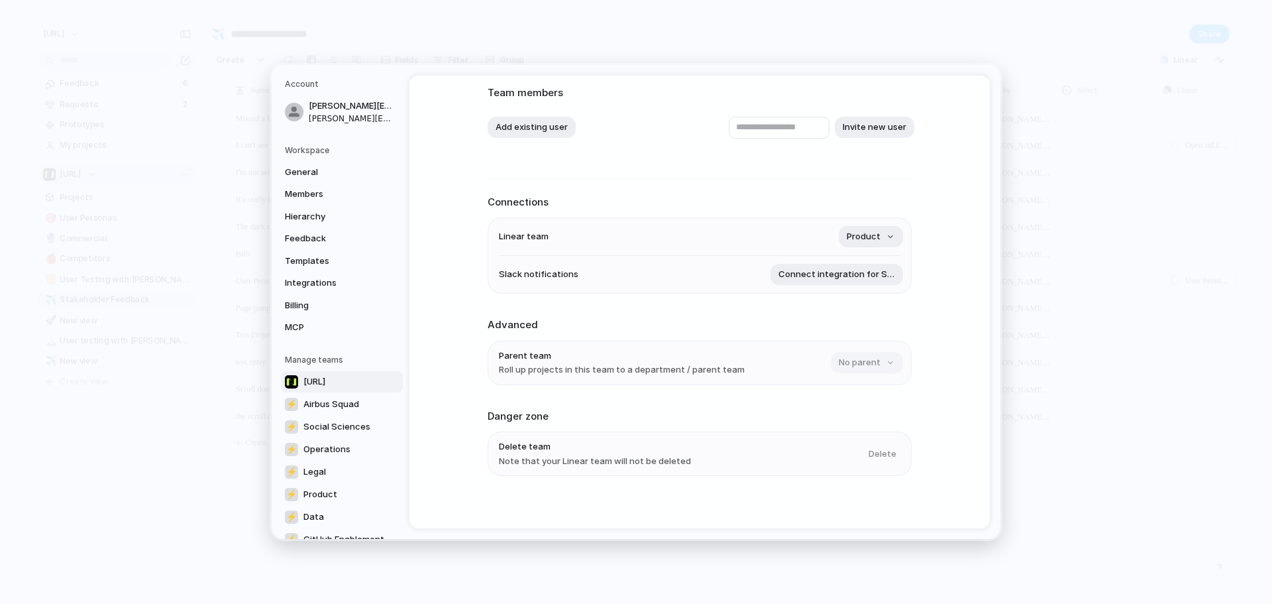
scroll to position [87, 0]
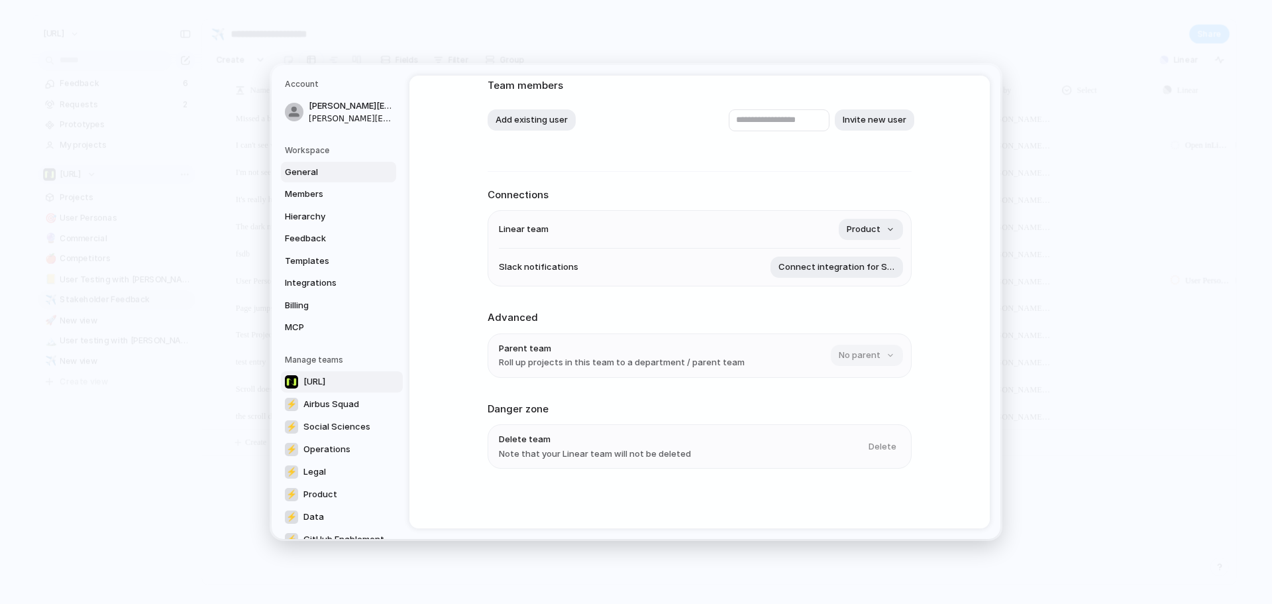
click at [304, 171] on span "General" at bounding box center [327, 172] width 85 height 13
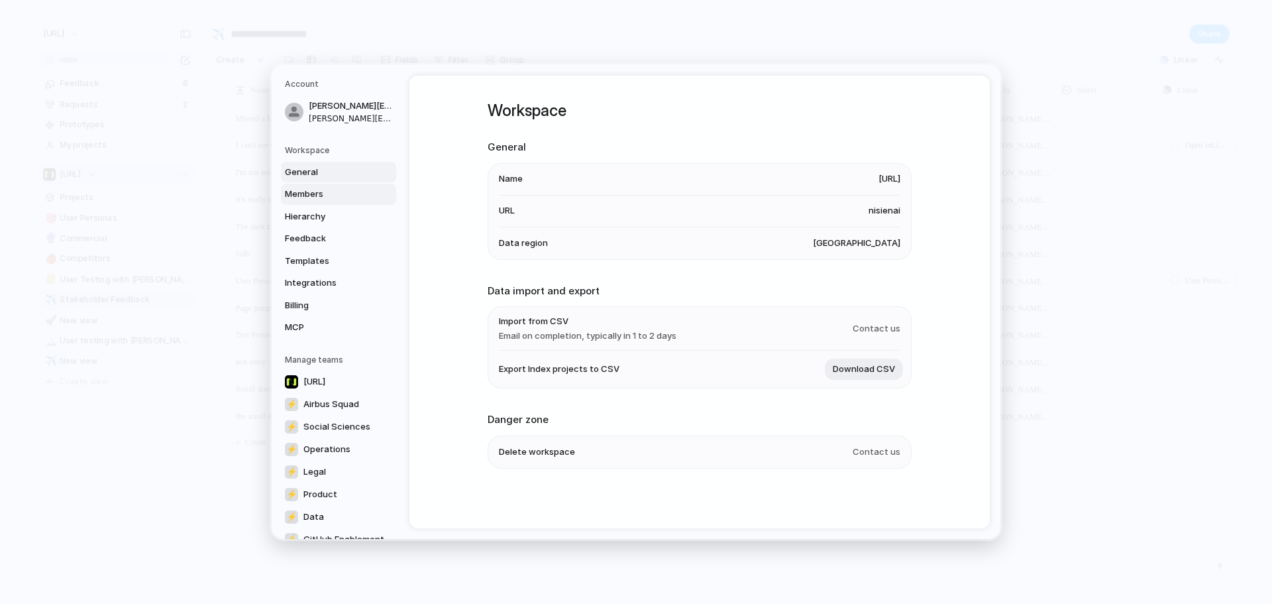
click at [315, 184] on link "Members" at bounding box center [338, 194] width 115 height 21
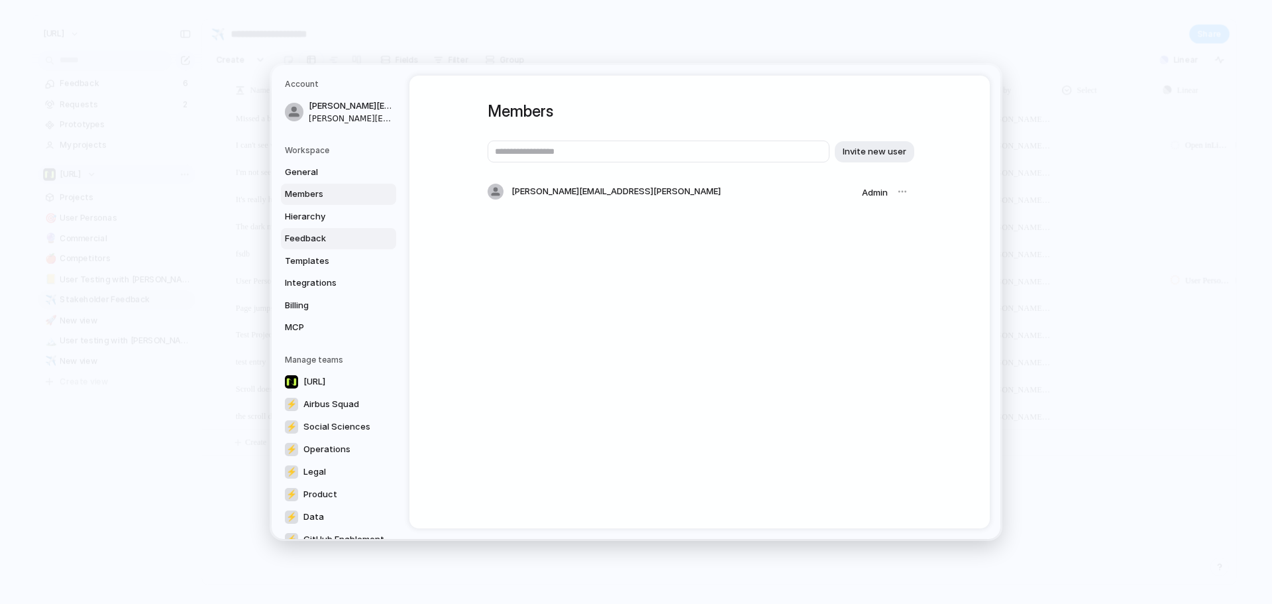
click at [317, 229] on link "Feedback" at bounding box center [338, 238] width 115 height 21
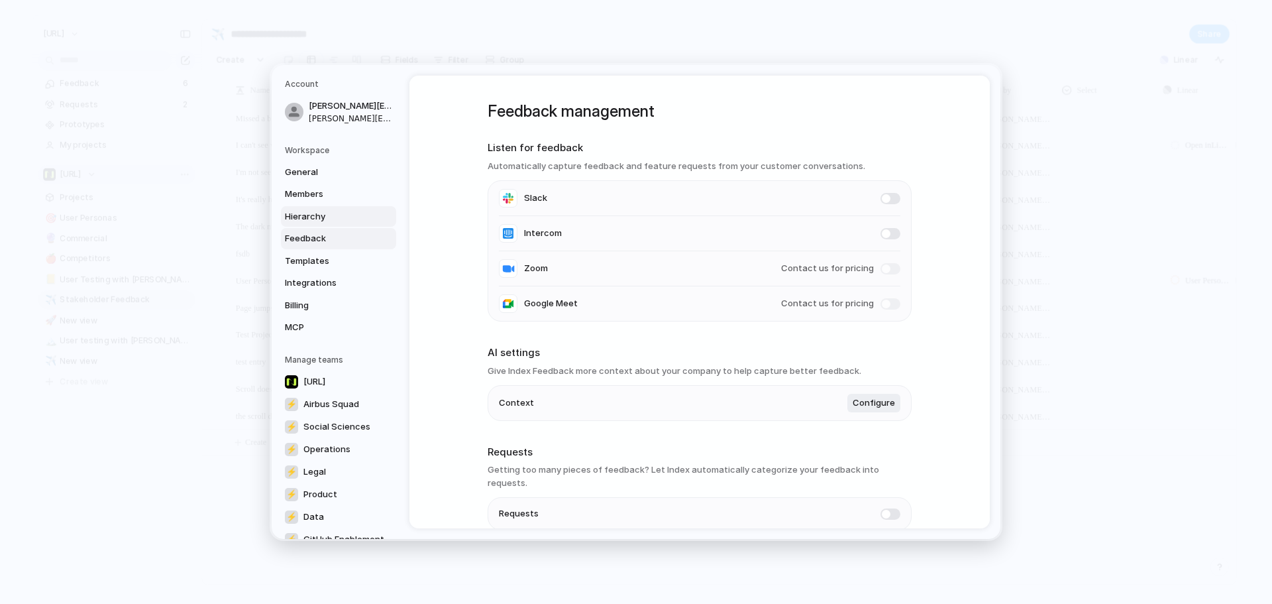
click at [323, 221] on span "Hierarchy" at bounding box center [327, 216] width 85 height 13
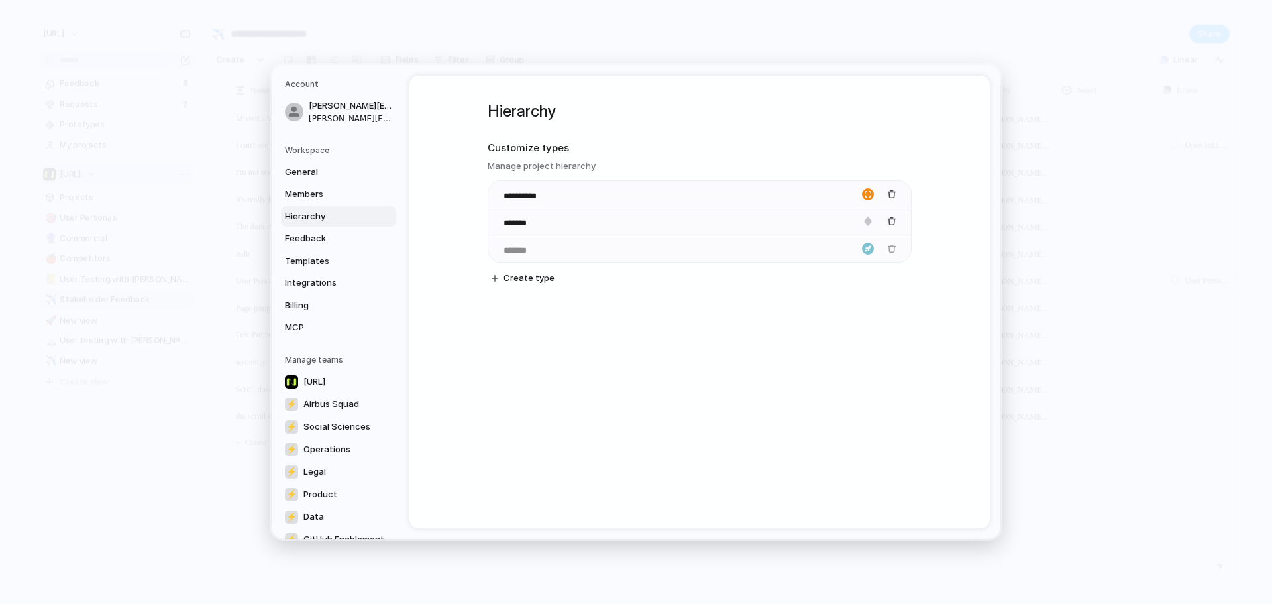
drag, startPoint x: 493, startPoint y: 194, endPoint x: 506, endPoint y: 258, distance: 65.0
click at [513, 251] on input "*******" at bounding box center [527, 250] width 46 height 13
click at [512, 250] on input "*******" at bounding box center [527, 250] width 46 height 13
click at [513, 250] on input "*******" at bounding box center [527, 250] width 46 height 13
click at [537, 244] on input "*******" at bounding box center [527, 250] width 46 height 13
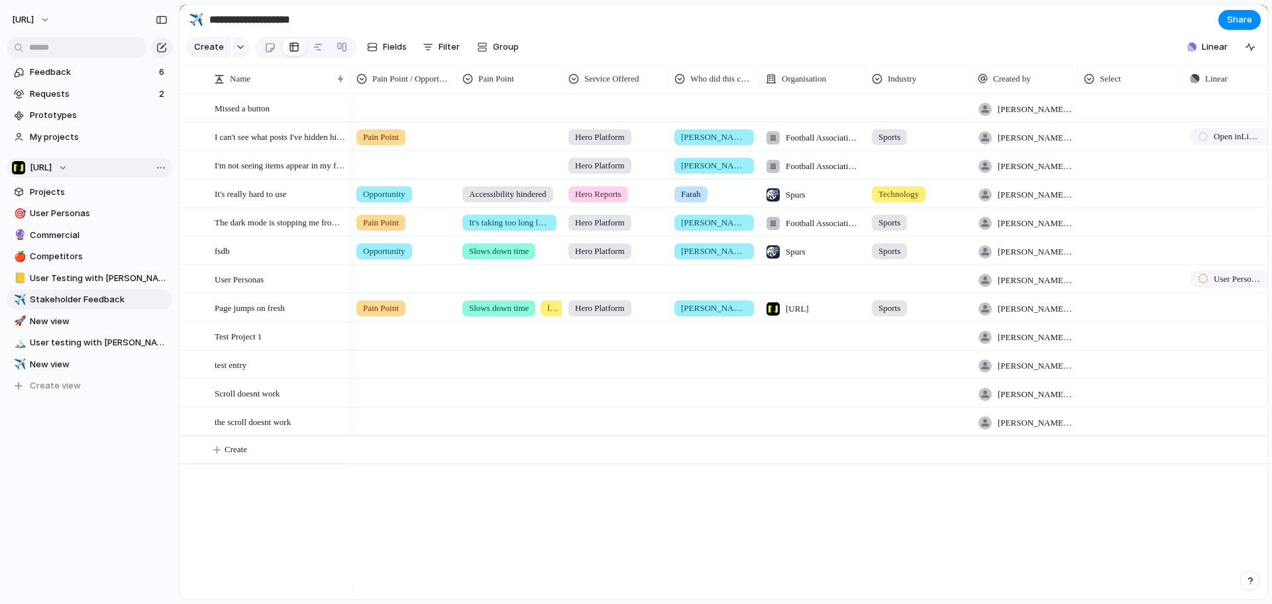
click at [718, 64] on section "Create Fields Filter Group Zoom Collapse Linear" at bounding box center [724, 50] width 1088 height 32
click at [1054, 111] on div "[PERSON_NAME][EMAIL_ADDRESS][PERSON_NAME]" at bounding box center [1025, 106] width 105 height 22
click at [1112, 85] on span "Select" at bounding box center [1110, 78] width 21 height 13
click at [1104, 70] on div "Modify Hide Sort ascending Sort descending" at bounding box center [636, 302] width 1272 height 604
click at [261, 50] on link at bounding box center [270, 46] width 25 height 21
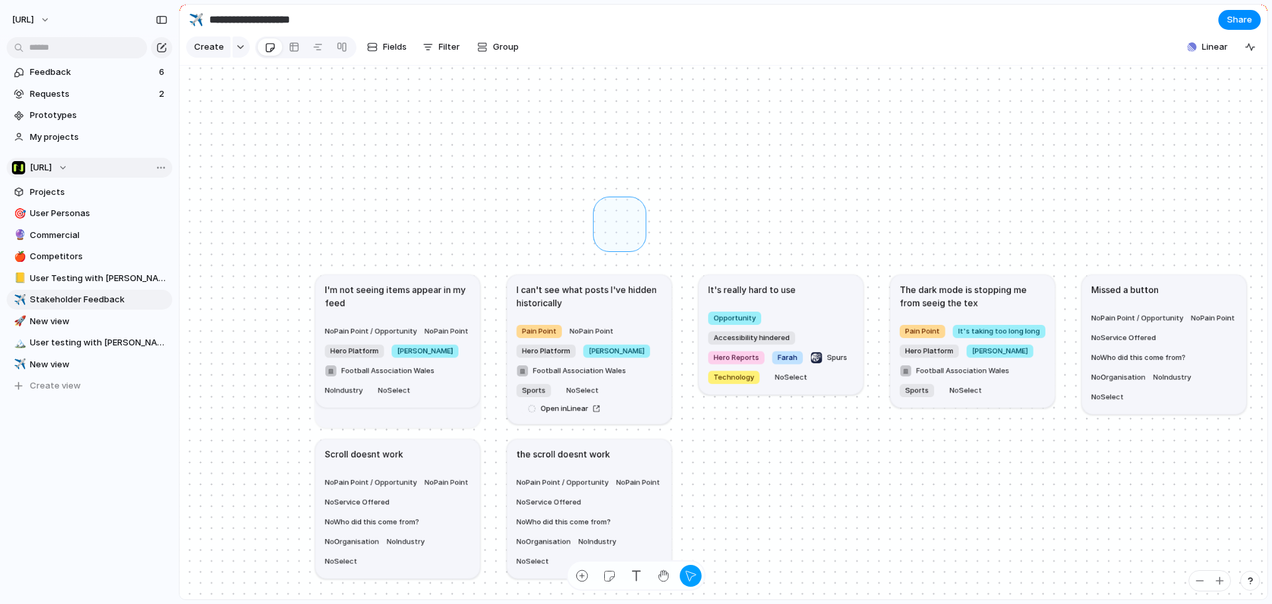
drag, startPoint x: 639, startPoint y: 253, endPoint x: 600, endPoint y: 212, distance: 56.7
click at [292, 47] on div at bounding box center [294, 46] width 11 height 21
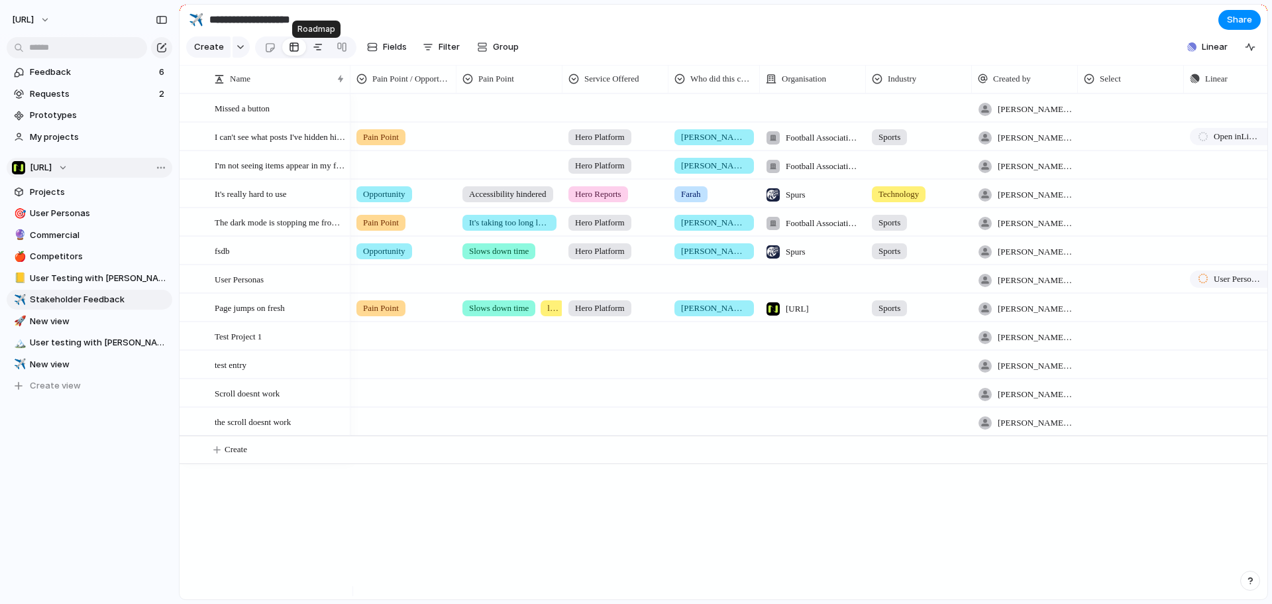
click at [313, 51] on div at bounding box center [318, 46] width 11 height 21
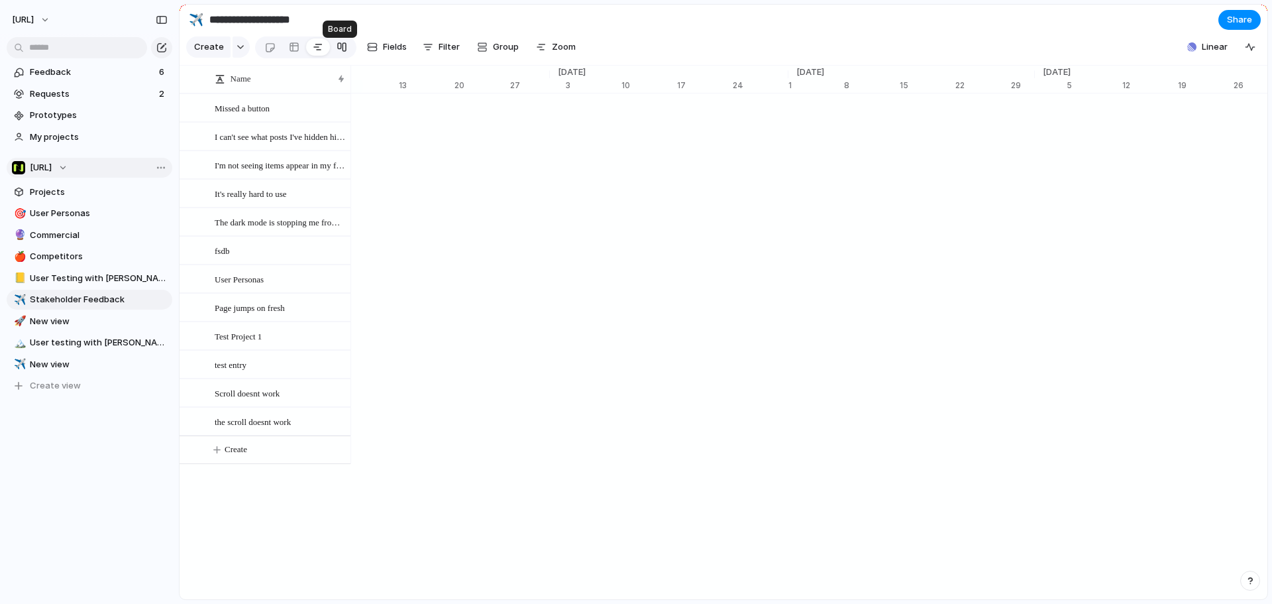
scroll to position [0, 8764]
click at [552, 54] on span "Zoom" at bounding box center [564, 46] width 24 height 13
click at [486, 54] on button "Group" at bounding box center [498, 46] width 55 height 21
click at [447, 50] on div "Status Industry Pain Point / Opportunity Who did this come from? Pain Point Org…" at bounding box center [636, 302] width 1272 height 604
click at [446, 50] on span "Filter" at bounding box center [449, 46] width 21 height 13
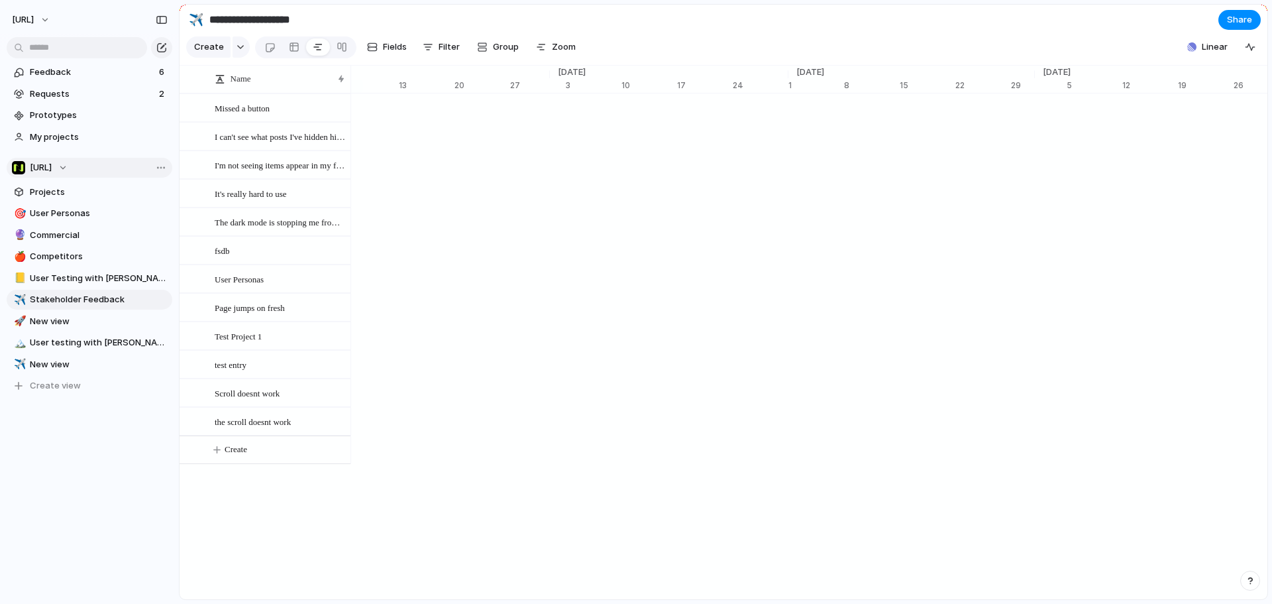
click at [379, 45] on button "Fields" at bounding box center [387, 46] width 50 height 21
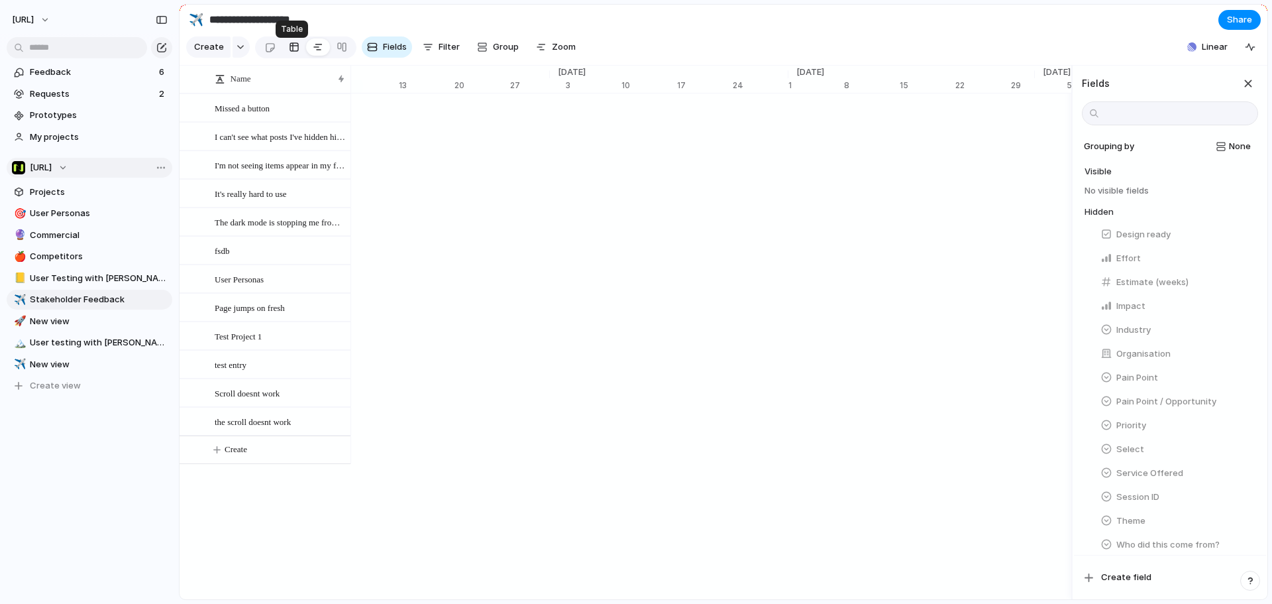
click at [290, 46] on div at bounding box center [294, 46] width 11 height 21
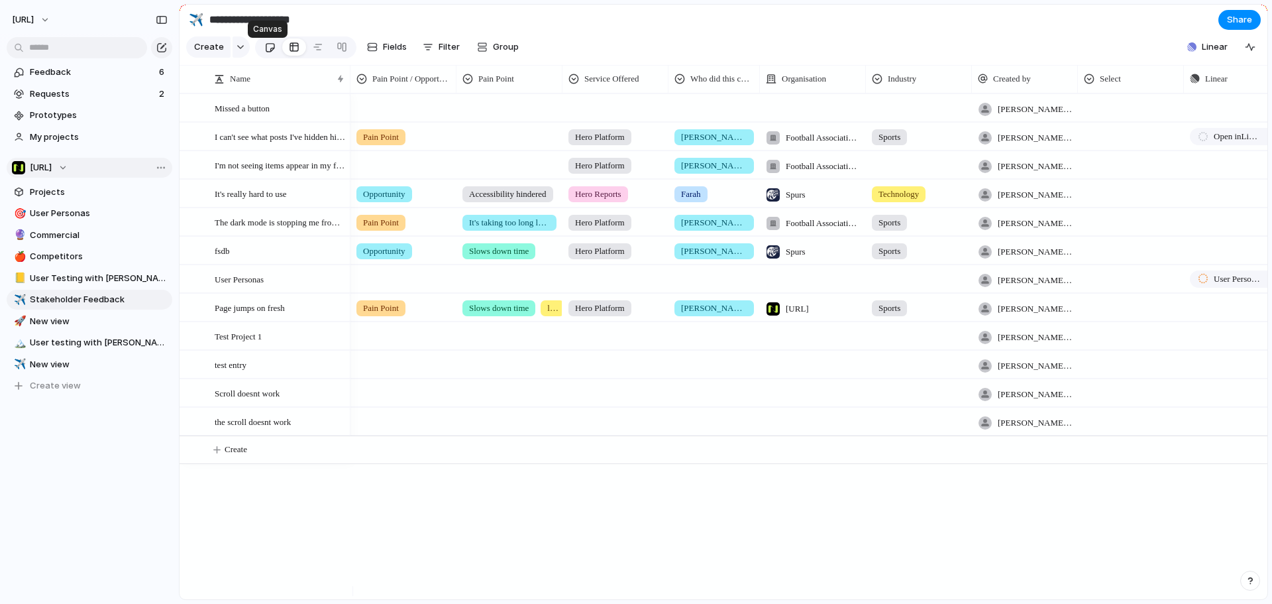
click at [267, 54] on div at bounding box center [269, 47] width 11 height 22
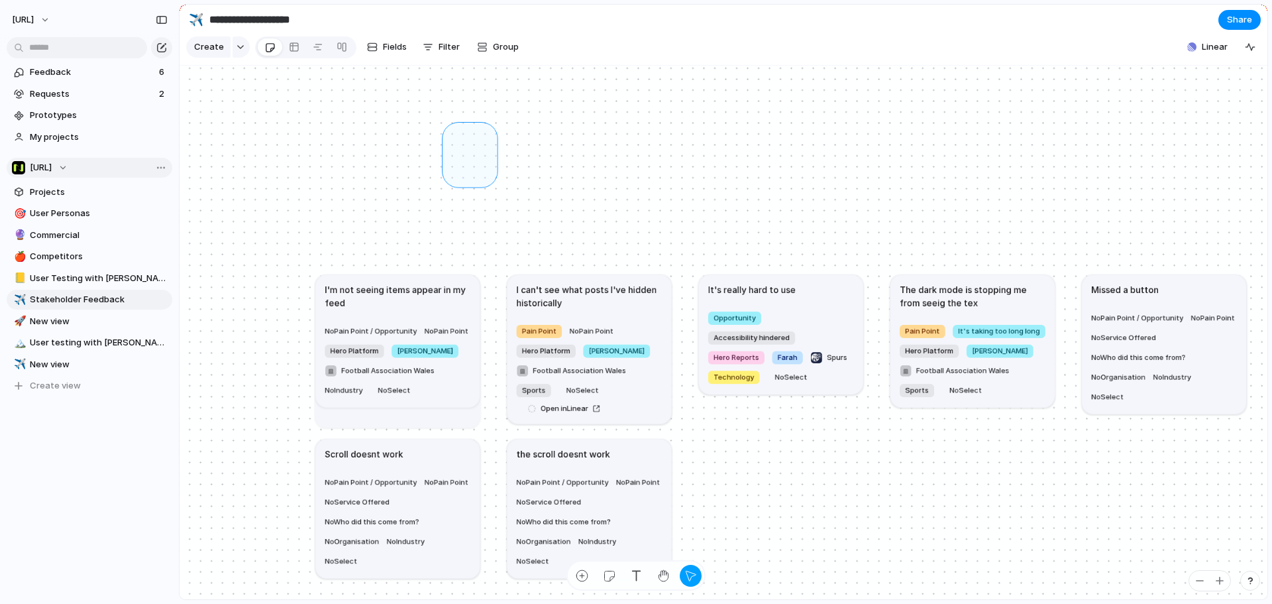
drag, startPoint x: 490, startPoint y: 189, endPoint x: 452, endPoint y: 141, distance: 61.3
drag, startPoint x: 87, startPoint y: 332, endPoint x: 89, endPoint y: 325, distance: 7.1
click at [87, 329] on div "🎯 User Personas 🔮 Commercial 🍎 Competitors 📒 User Testing with Claire ✈️ Stakeh…" at bounding box center [90, 299] width 166 height 192
click at [90, 325] on span "New view" at bounding box center [99, 321] width 138 height 13
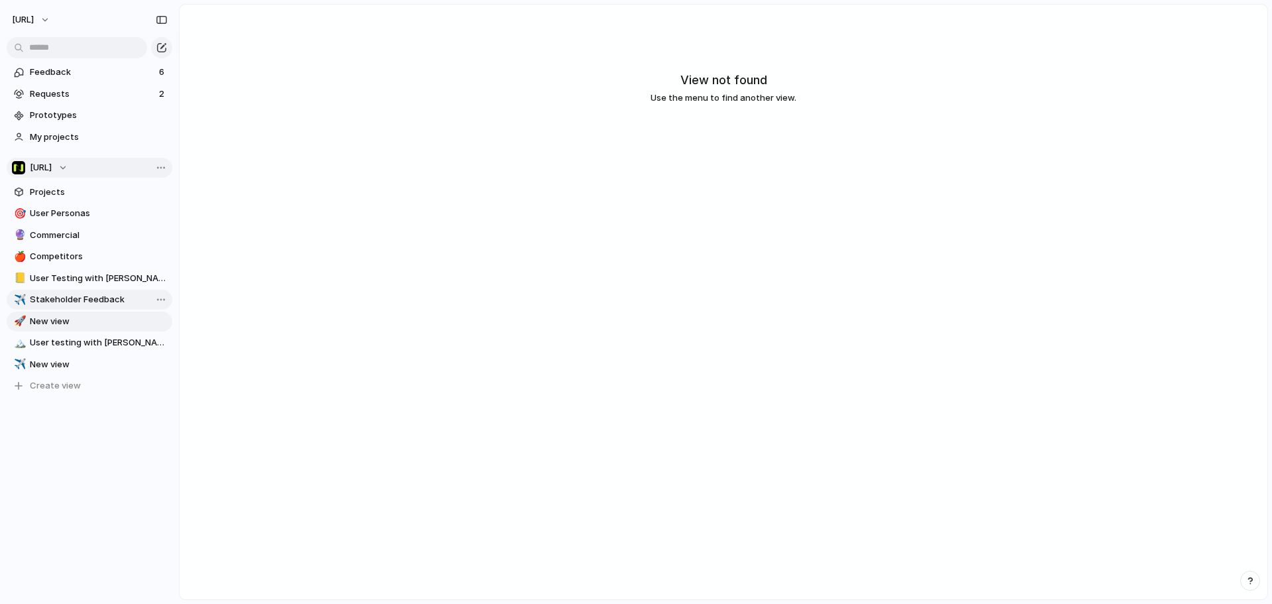
click at [102, 298] on span "Stakeholder Feedback" at bounding box center [99, 299] width 138 height 13
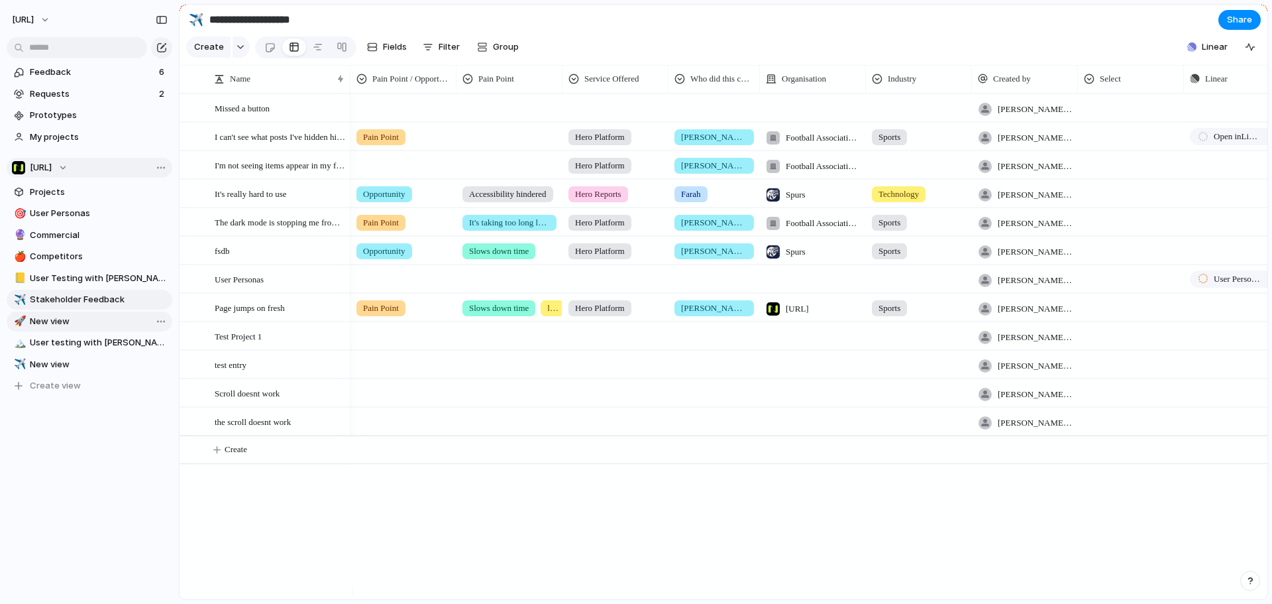
click at [103, 327] on span "New view" at bounding box center [99, 321] width 138 height 13
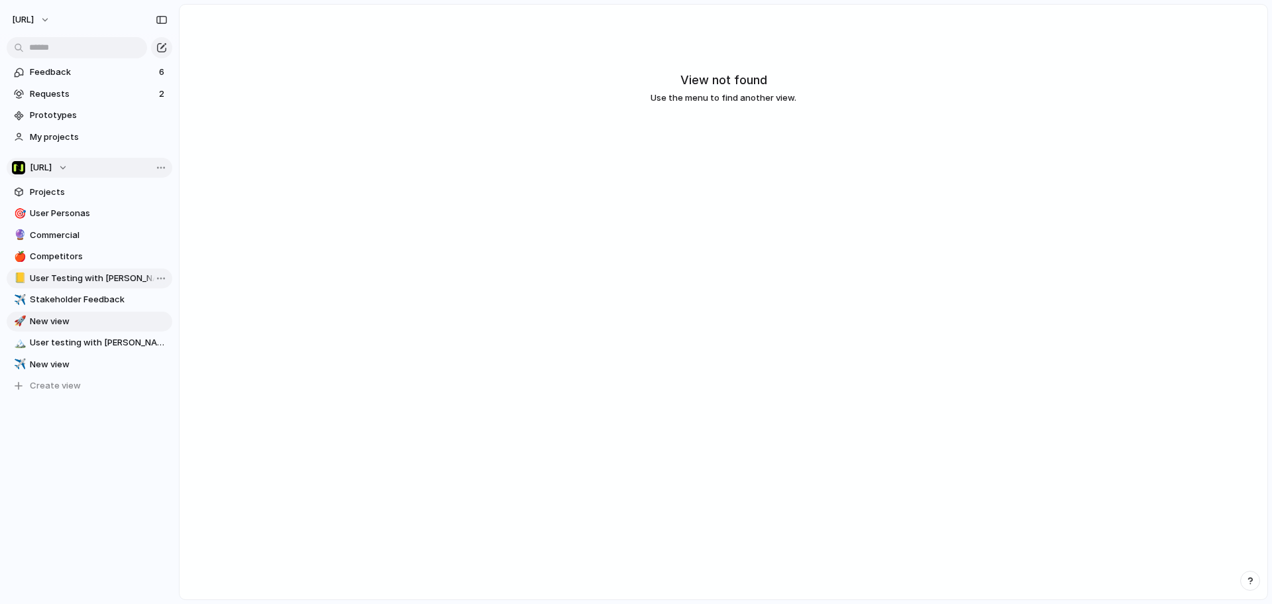
click at [113, 278] on span "User Testing with [PERSON_NAME]" at bounding box center [99, 278] width 138 height 13
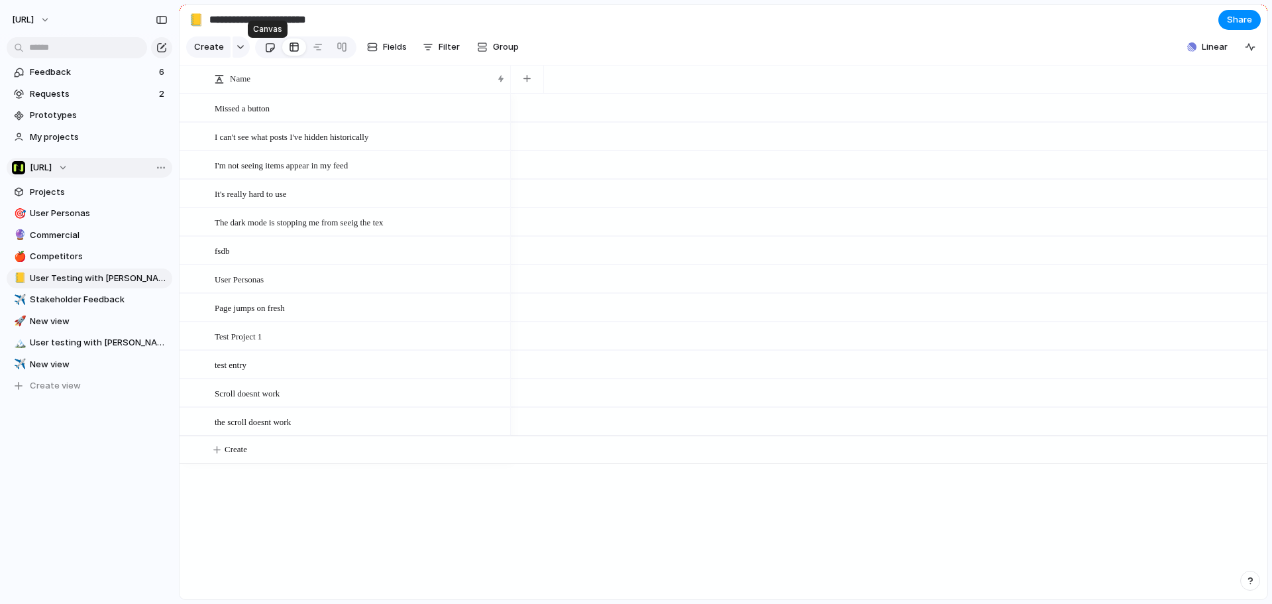
click at [270, 50] on div at bounding box center [269, 47] width 11 height 22
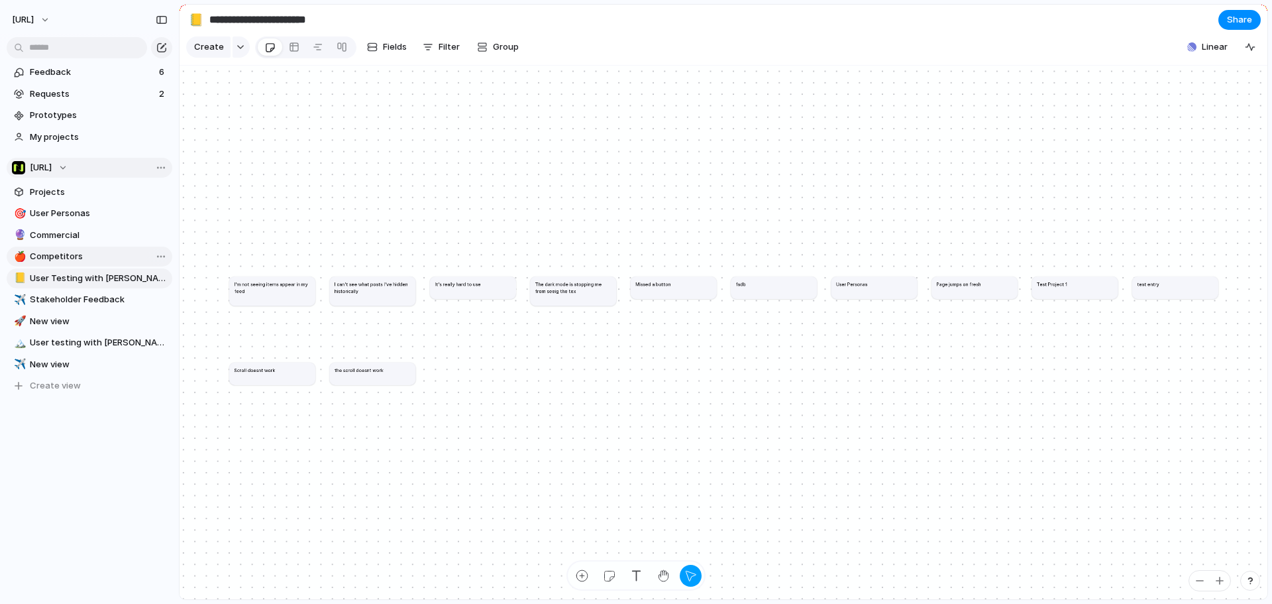
click at [99, 248] on link "🍎 Competitors" at bounding box center [90, 257] width 166 height 20
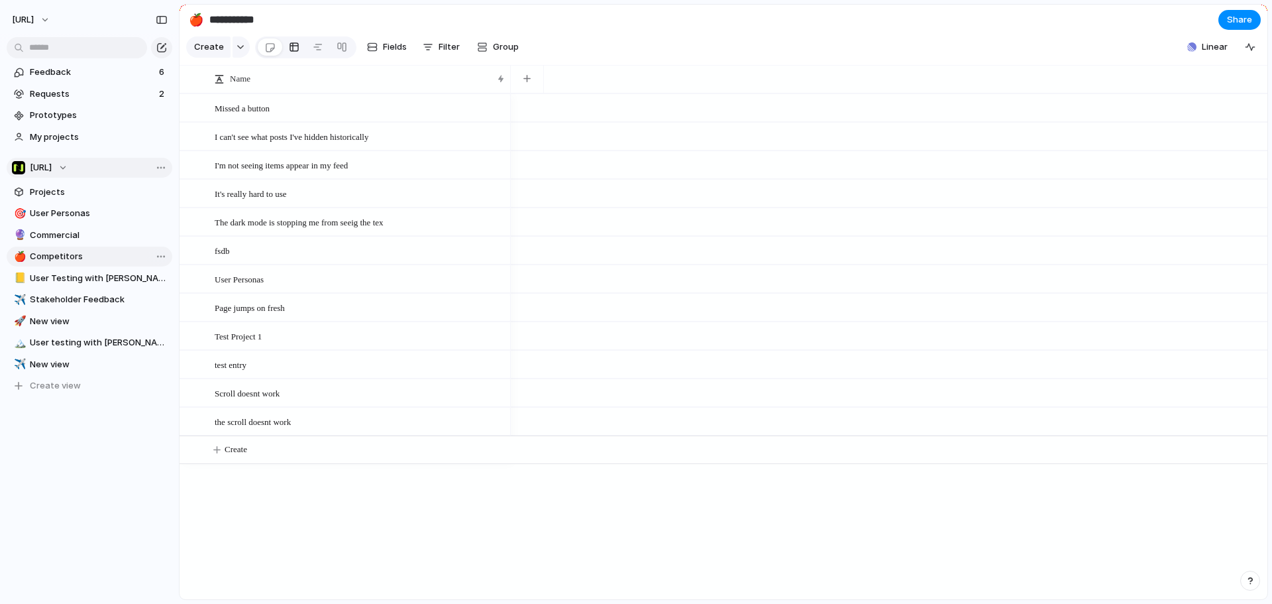
type input "**********"
click at [111, 270] on link "📒 User Testing with Claire" at bounding box center [90, 278] width 166 height 20
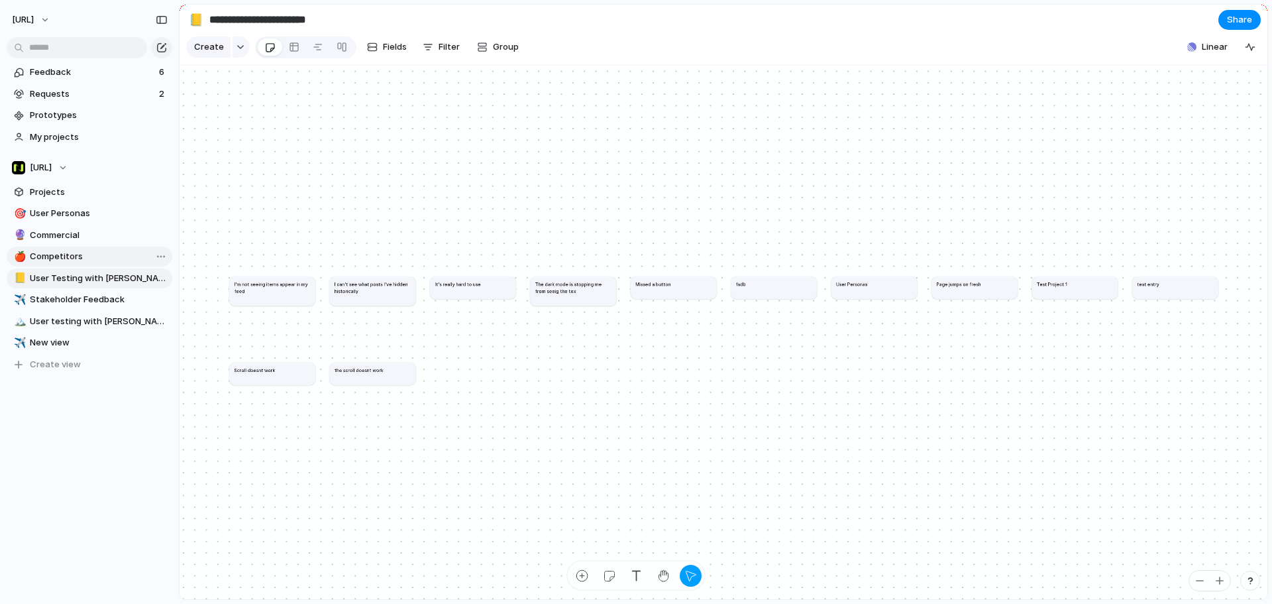
click at [98, 259] on span "Competitors" at bounding box center [99, 256] width 138 height 13
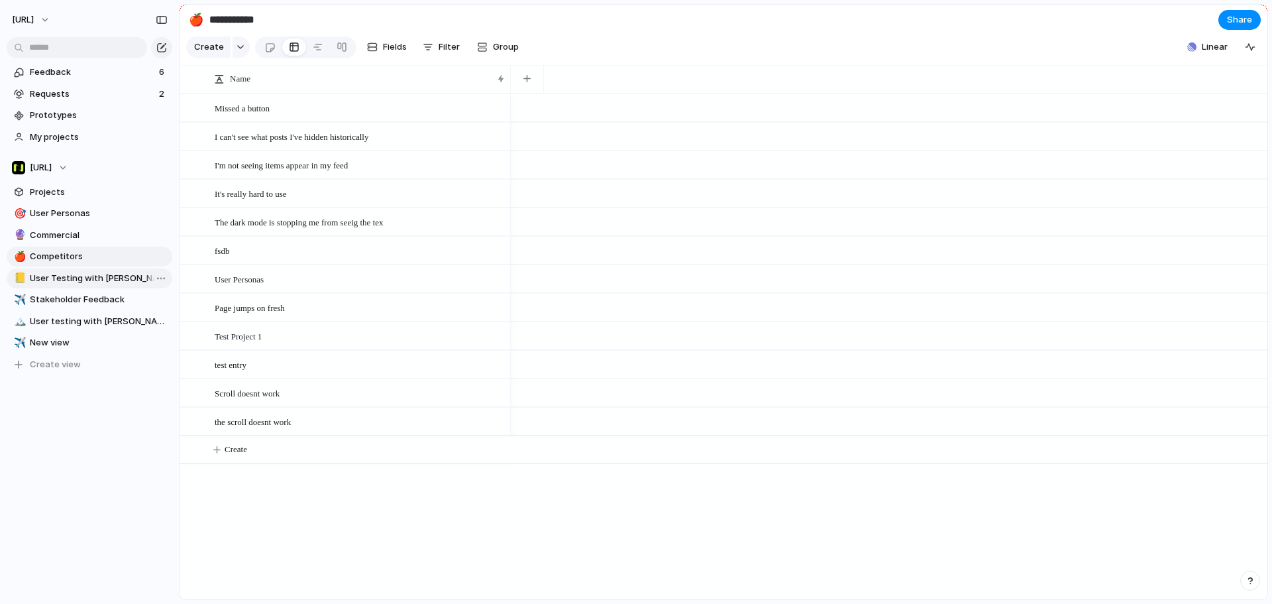
click at [98, 275] on span "User Testing with [PERSON_NAME]" at bounding box center [99, 278] width 138 height 13
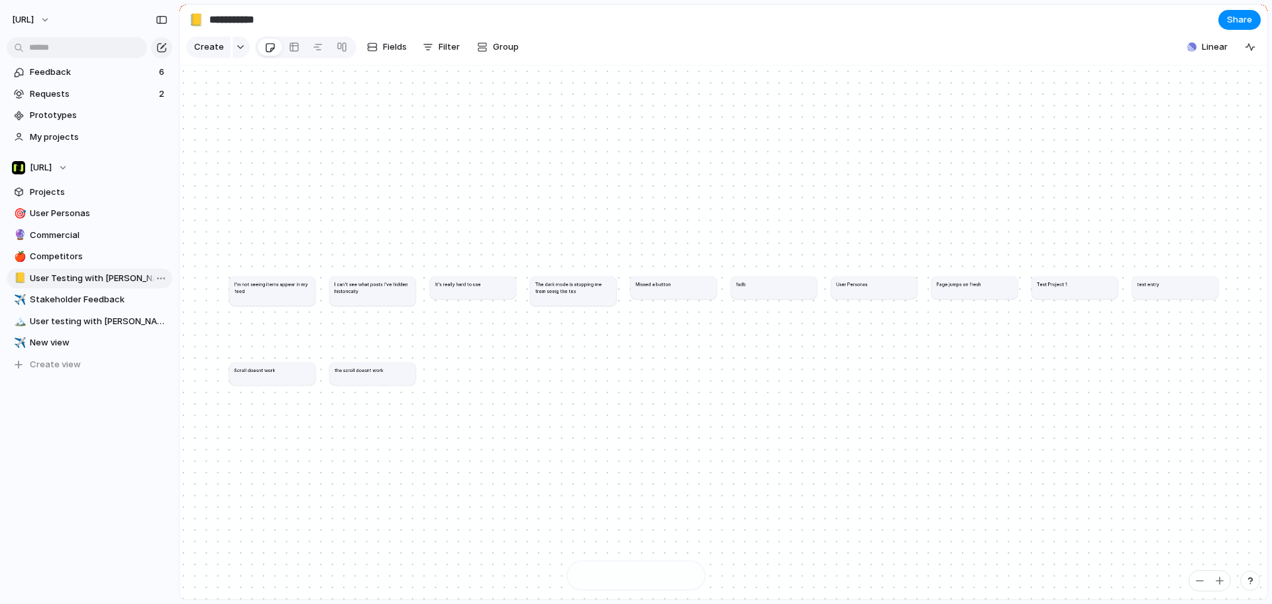
type input "**********"
click at [87, 184] on link "Projects" at bounding box center [90, 192] width 166 height 20
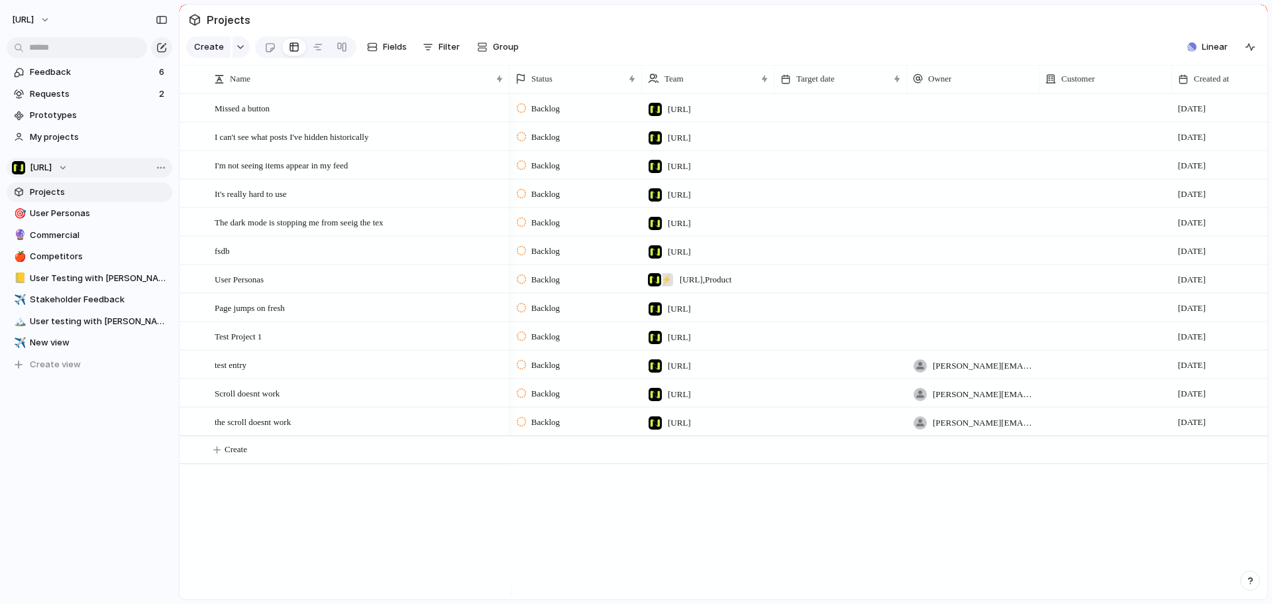
click at [68, 168] on div "[URL]" at bounding box center [40, 167] width 56 height 13
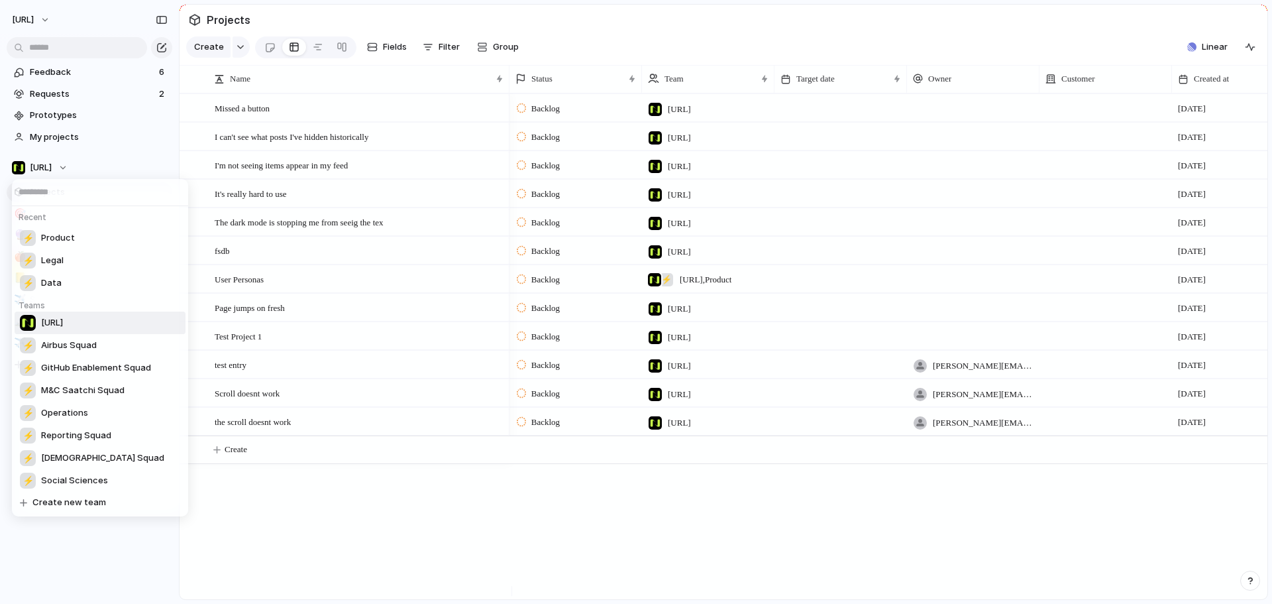
click at [79, 168] on div "Recent ⚡ Product ⚡ Legal ⚡ Data Teams [URL] ⚡ Airbus Squad ⚡ GitHub Enablement …" at bounding box center [636, 302] width 1272 height 604
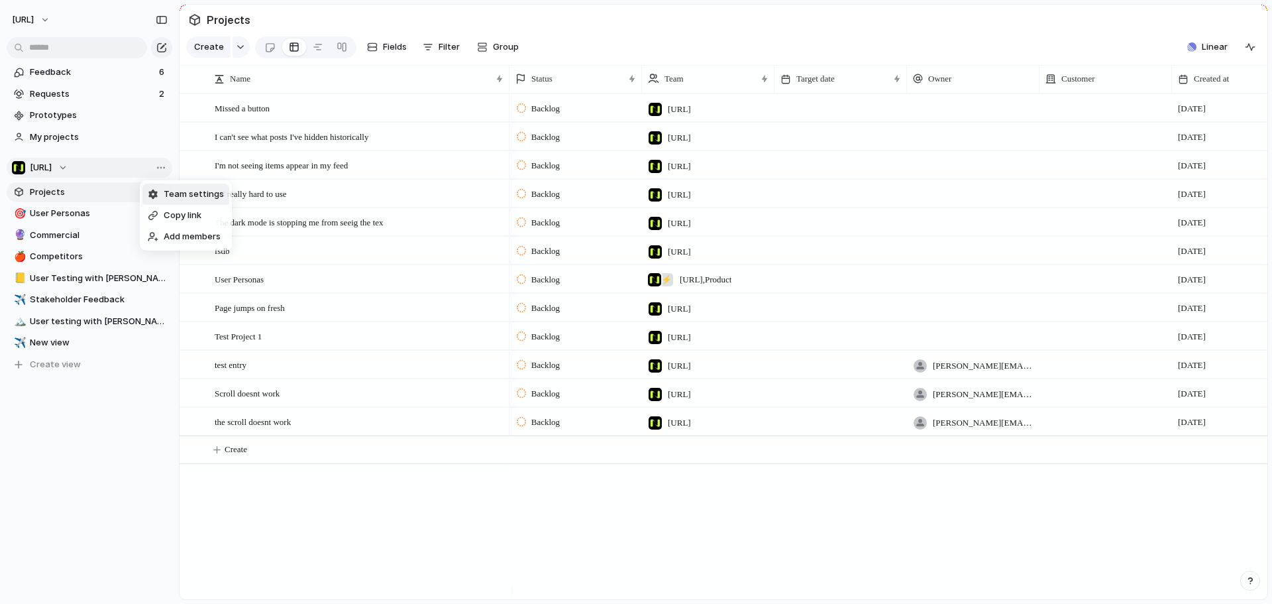
click at [162, 171] on div "Team settings Copy link Add members" at bounding box center [636, 302] width 1272 height 604
click at [76, 137] on span "My projects" at bounding box center [99, 137] width 138 height 13
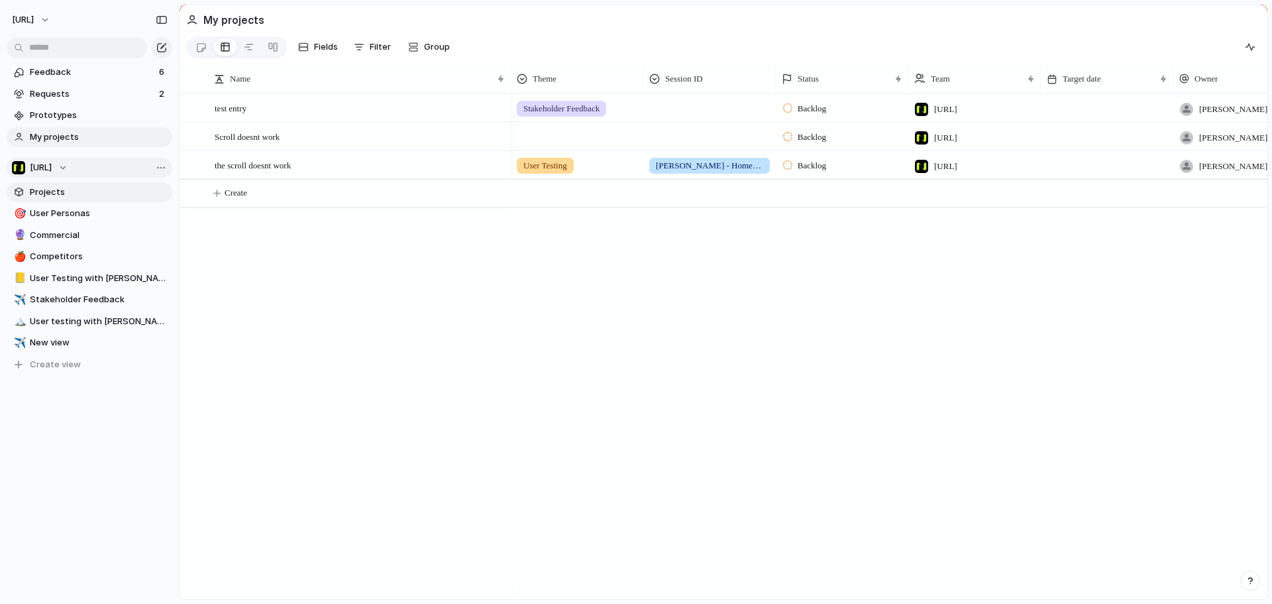
click at [78, 186] on span "Projects" at bounding box center [99, 192] width 138 height 13
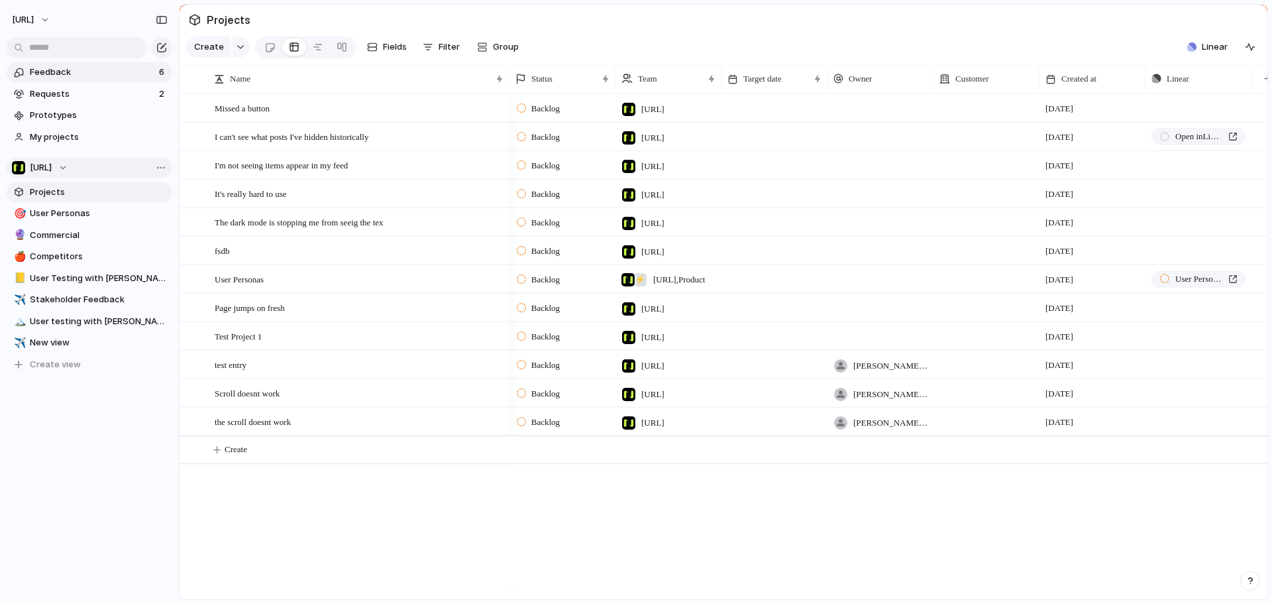
click at [73, 74] on span "Feedback" at bounding box center [92, 72] width 125 height 13
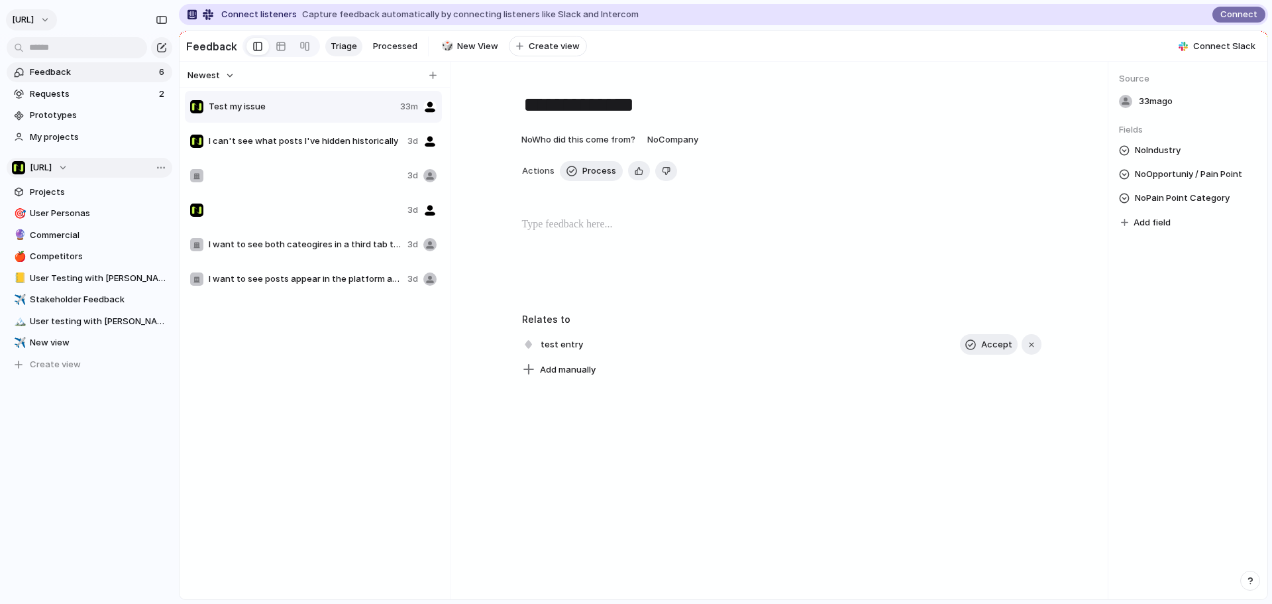
click at [57, 24] on button "[URL]" at bounding box center [31, 19] width 51 height 21
click at [61, 52] on span "Settings" at bounding box center [48, 49] width 36 height 13
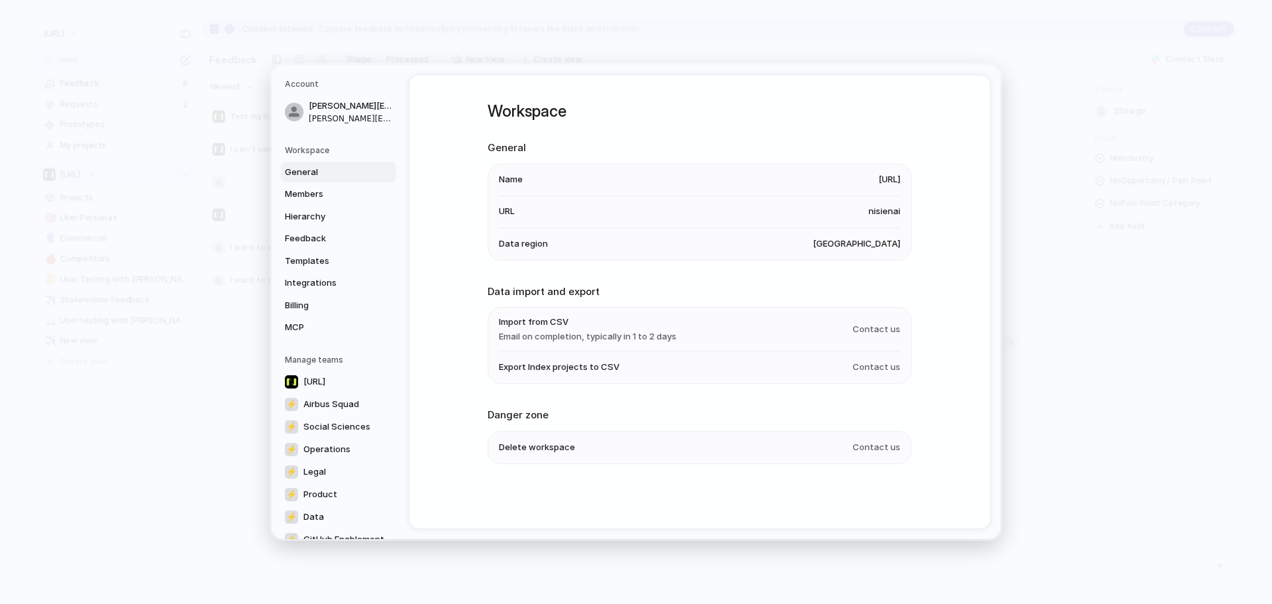
click at [871, 209] on span "nisienai" at bounding box center [885, 211] width 32 height 13
click at [647, 271] on div "Workspace General Name Nisien.Ai URL nisienai Data region United States Data im…" at bounding box center [700, 300] width 424 height 448
click at [335, 194] on span "Members" at bounding box center [327, 194] width 85 height 13
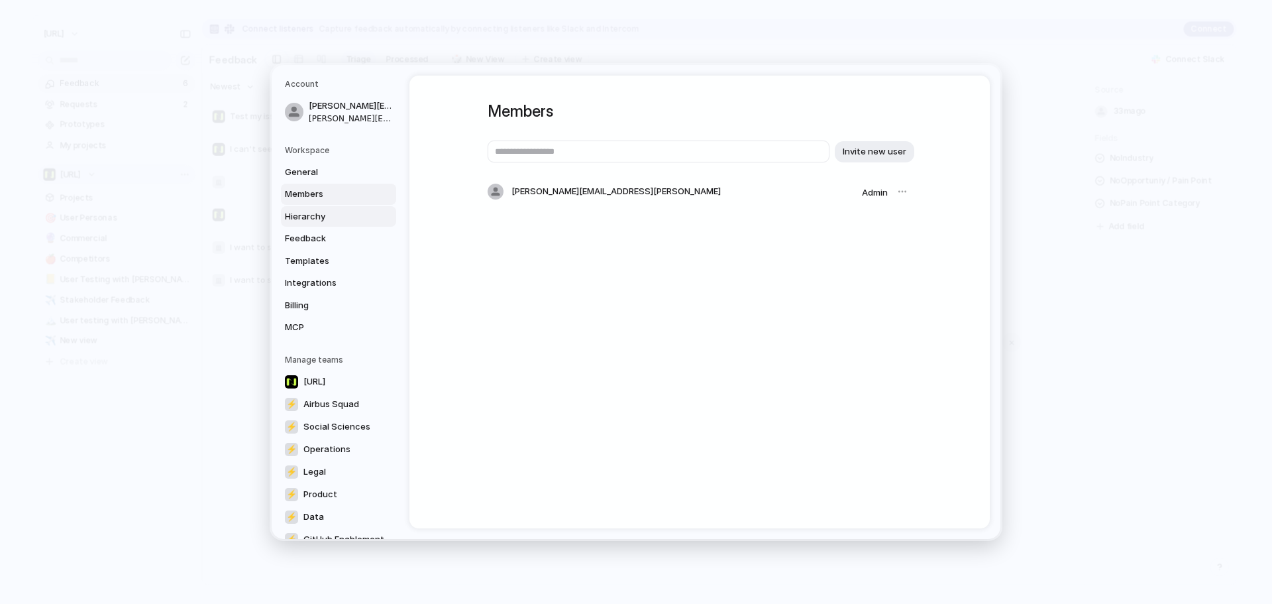
click at [339, 211] on span "Hierarchy" at bounding box center [327, 216] width 85 height 13
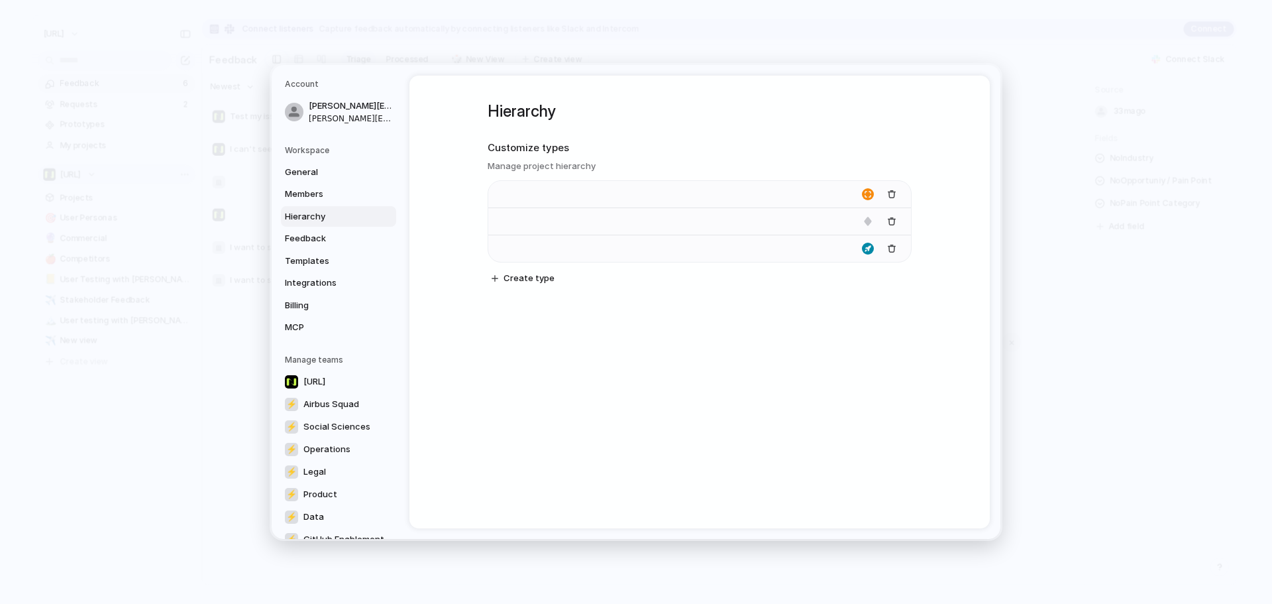
type input "**********"
type input "*******"
click at [342, 230] on link "Feedback" at bounding box center [338, 238] width 115 height 21
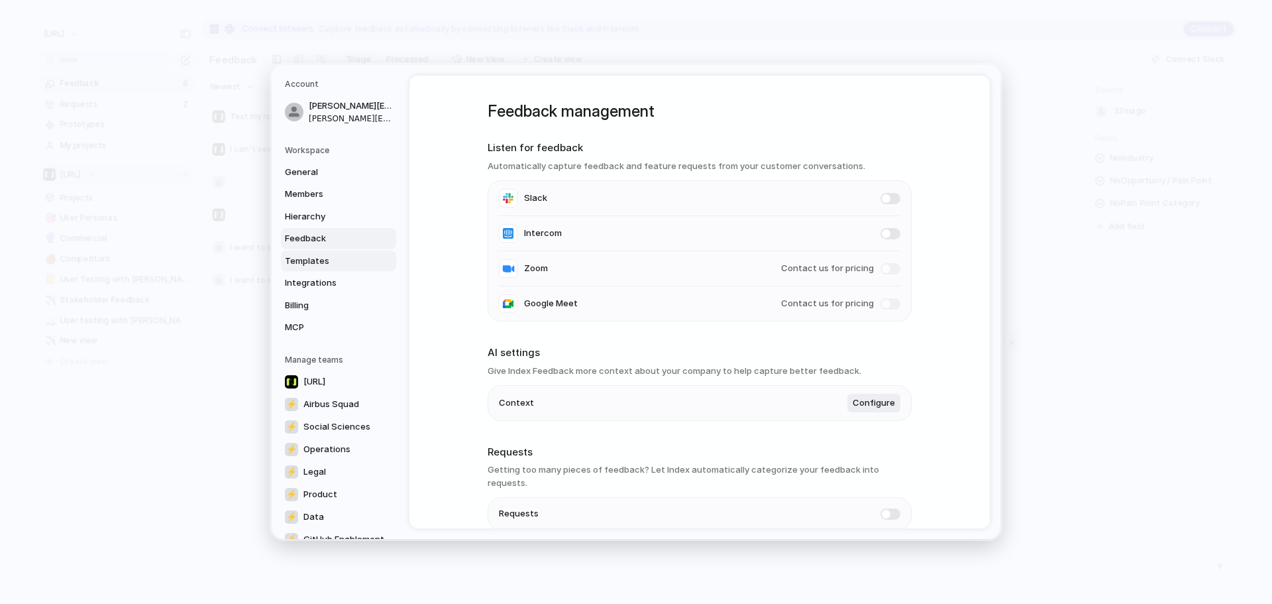
click at [340, 251] on link "Templates" at bounding box center [338, 261] width 115 height 21
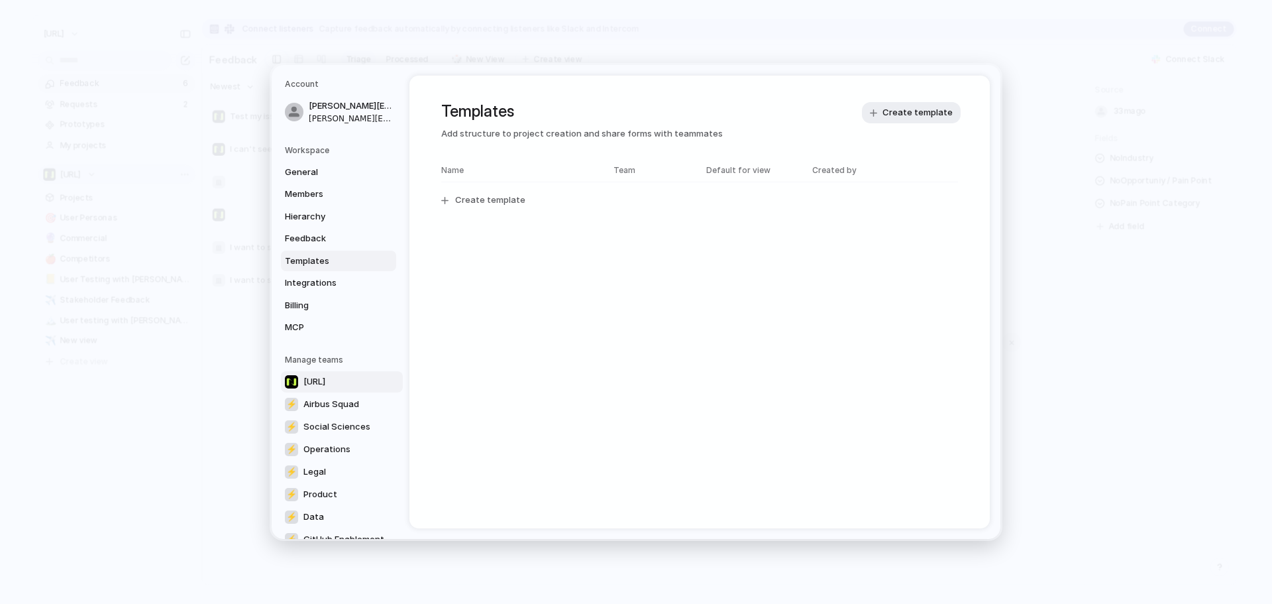
click at [330, 389] on link "[URL]" at bounding box center [342, 381] width 122 height 21
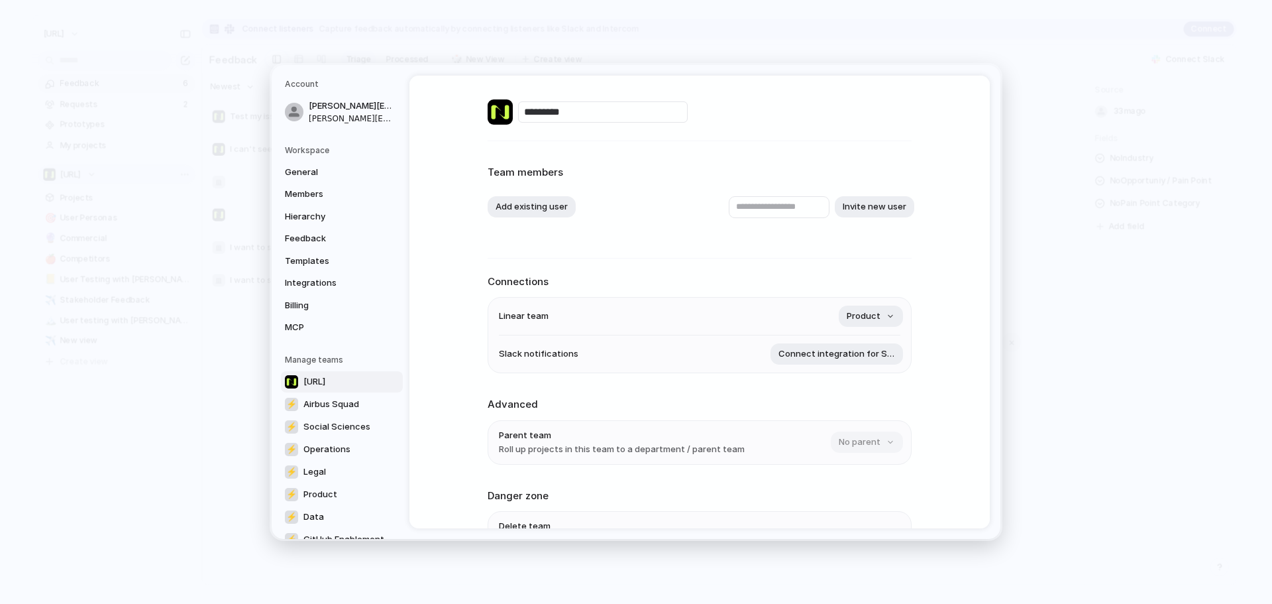
click at [592, 114] on input "*********" at bounding box center [603, 111] width 170 height 21
type input "*********"
click at [846, 442] on div "No parent" at bounding box center [866, 441] width 70 height 21
click at [875, 300] on li "Linear team Product" at bounding box center [700, 317] width 402 height 38
click at [877, 313] on span "Product" at bounding box center [864, 315] width 34 height 13
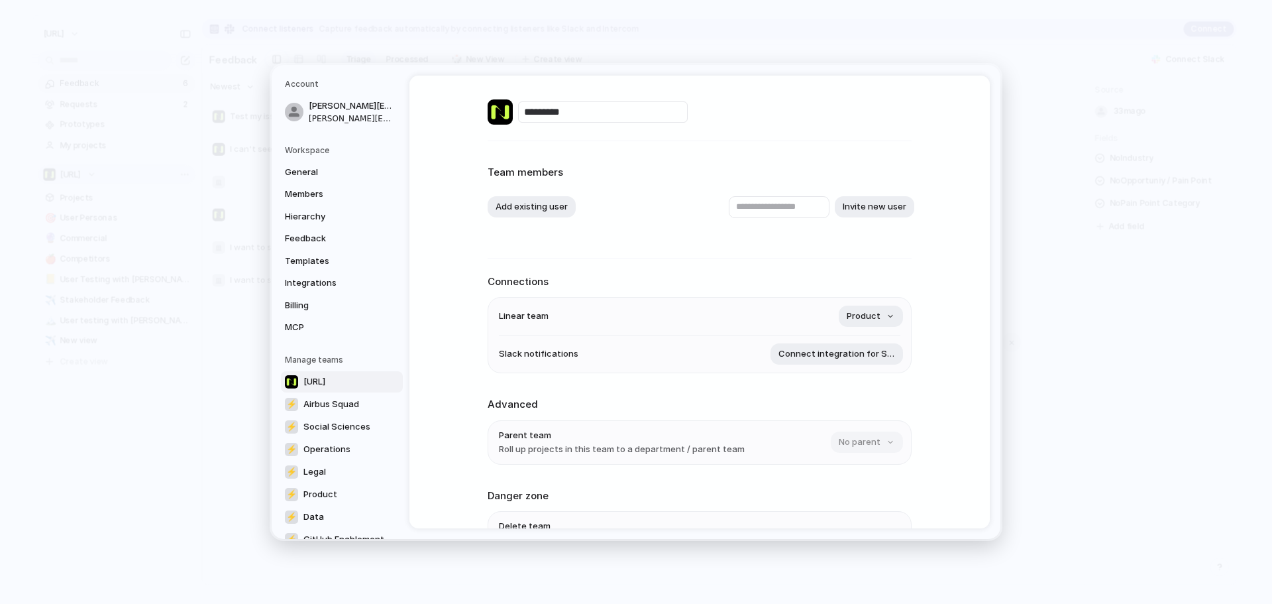
click at [962, 451] on div "Remove team ⚡ GitHub Enablement Squad ⚡ M&C Saatchi Squad ⚡ Samaritans Squad ⚡ …" at bounding box center [636, 302] width 1272 height 604
drag, startPoint x: 827, startPoint y: 142, endPoint x: 856, endPoint y: 123, distance: 34.4
click at [828, 142] on div "********* Team members Add existing user Invite new user Connections Linear tea…" at bounding box center [700, 345] width 424 height 539
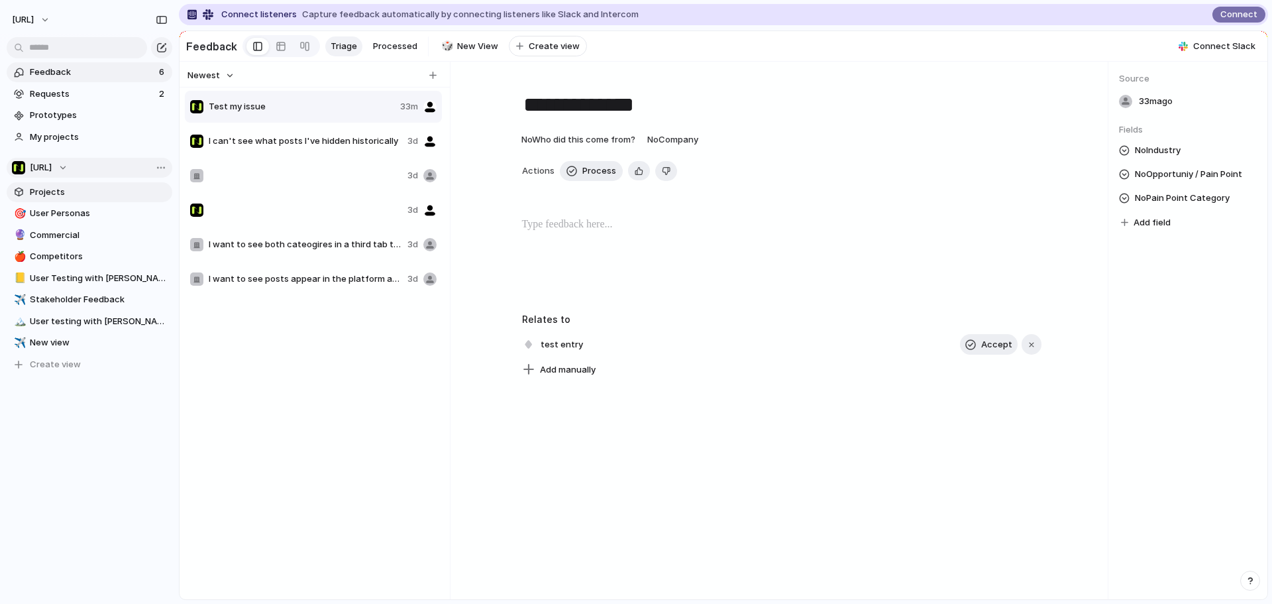
click at [62, 192] on span "Projects" at bounding box center [99, 192] width 138 height 13
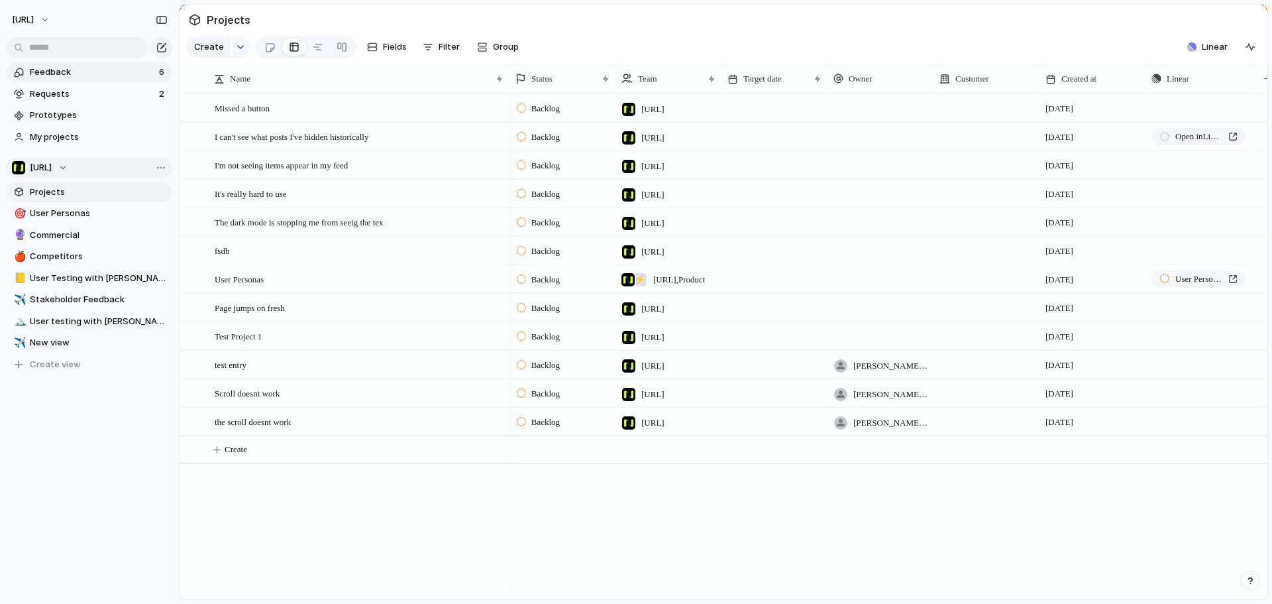
drag, startPoint x: 129, startPoint y: 74, endPoint x: 122, endPoint y: 80, distance: 9.9
click at [122, 80] on link "Feedback 6" at bounding box center [90, 72] width 166 height 20
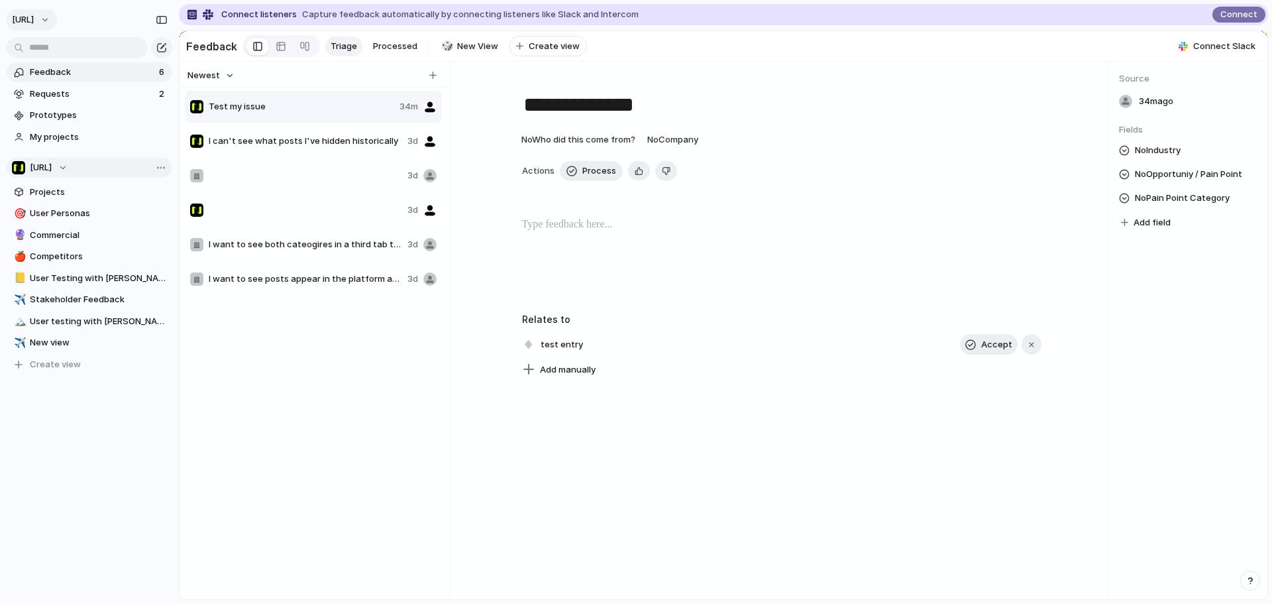
click at [50, 21] on button "[URL]" at bounding box center [31, 19] width 51 height 21
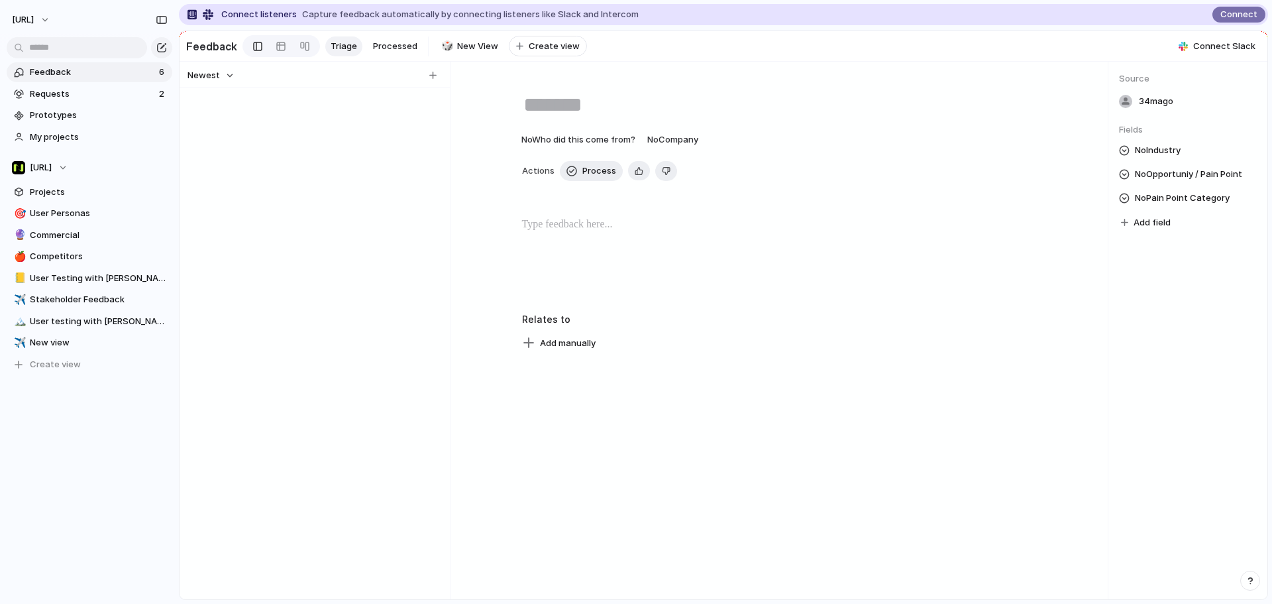
type textarea "**********"
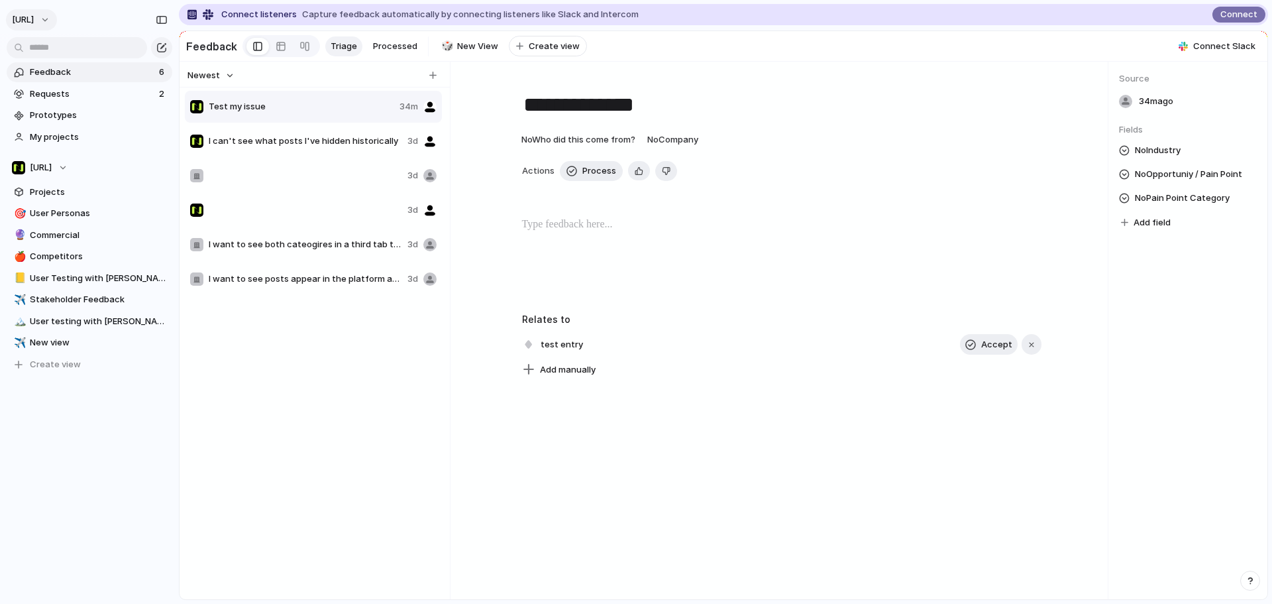
click at [57, 19] on button "[URL]" at bounding box center [31, 19] width 51 height 21
click at [64, 42] on li "Settings" at bounding box center [64, 49] width 110 height 21
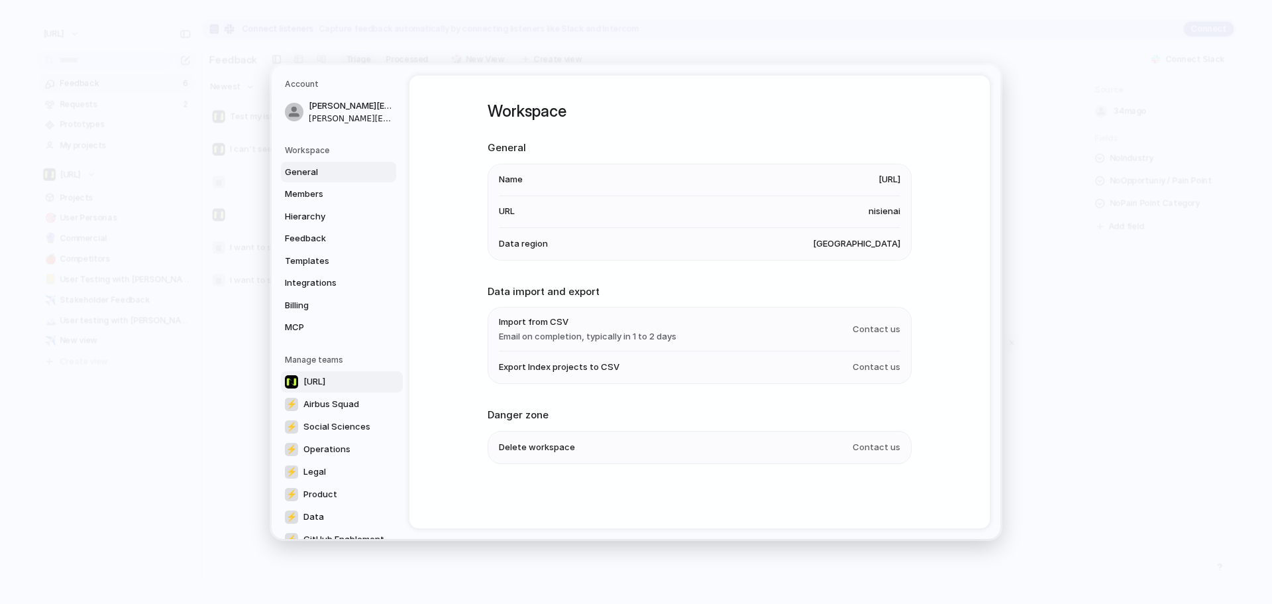
click at [345, 385] on link "[URL]" at bounding box center [342, 381] width 122 height 21
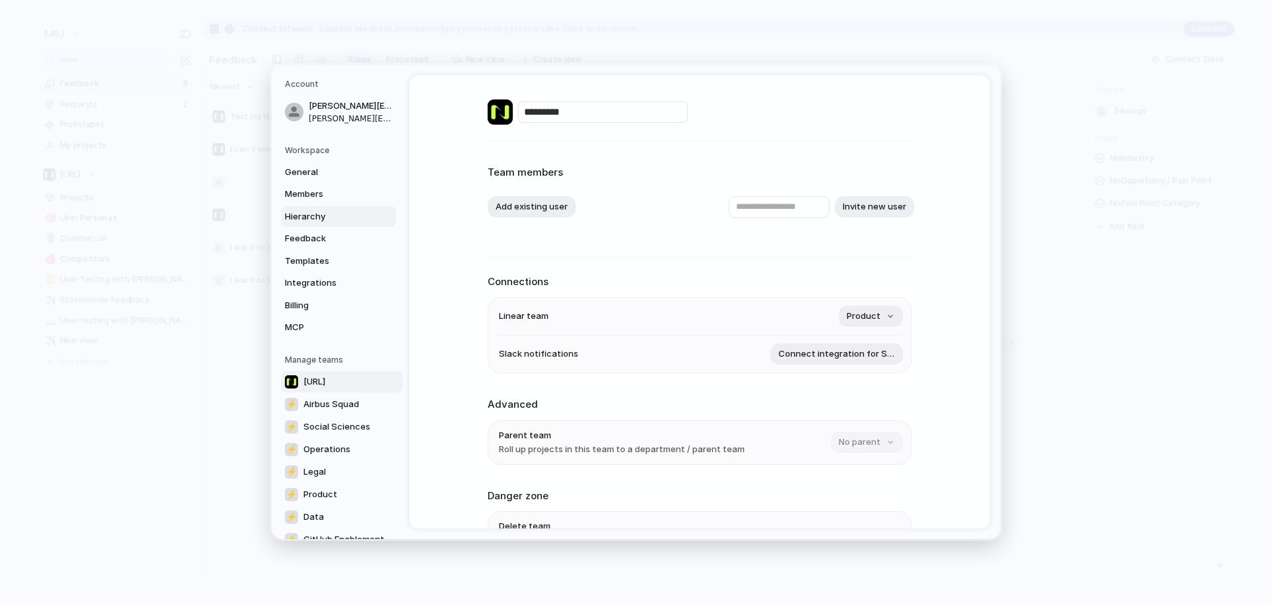
click at [328, 213] on span "Hierarchy" at bounding box center [327, 216] width 85 height 13
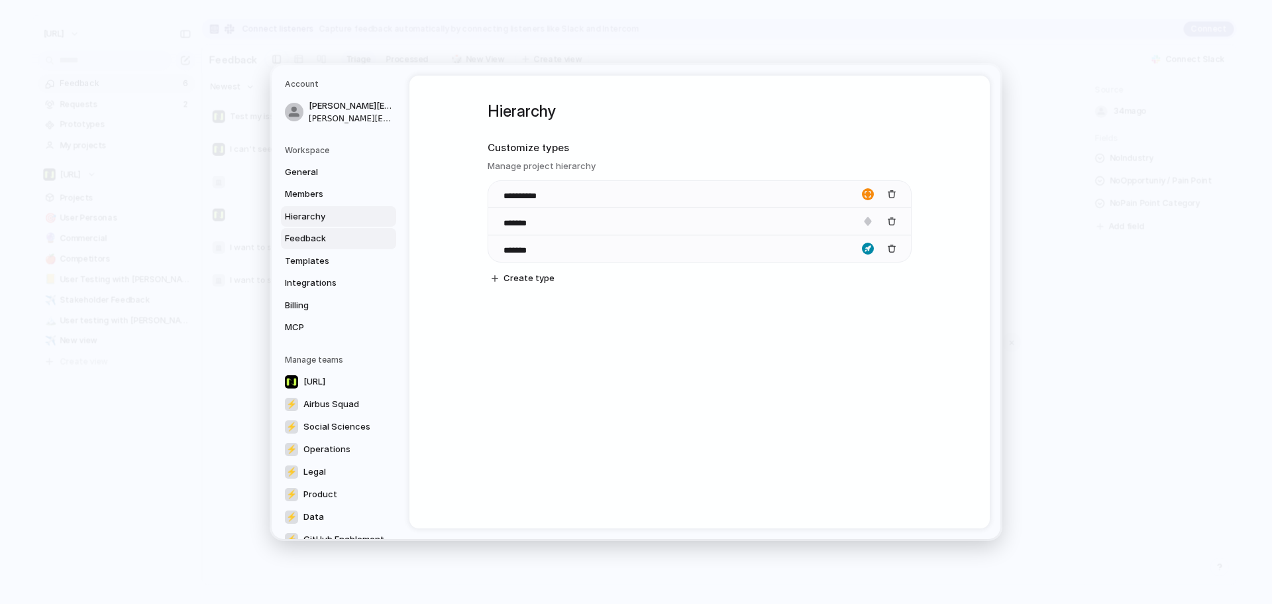
click at [323, 235] on span "Feedback" at bounding box center [327, 238] width 85 height 13
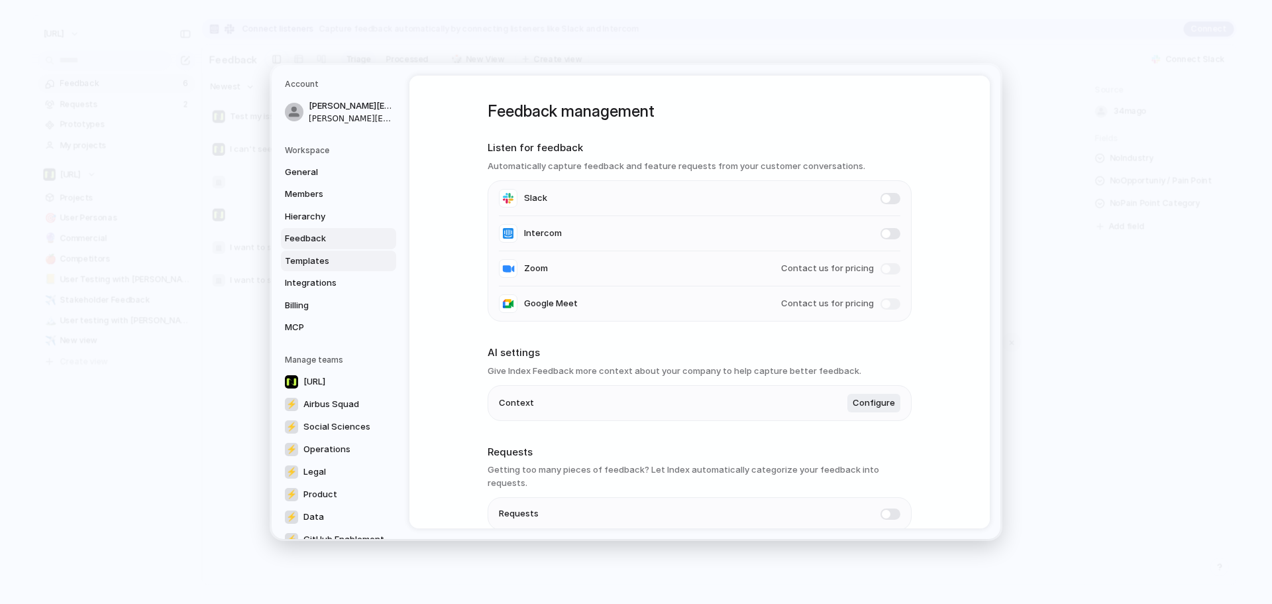
click at [327, 270] on link "Templates" at bounding box center [338, 261] width 115 height 21
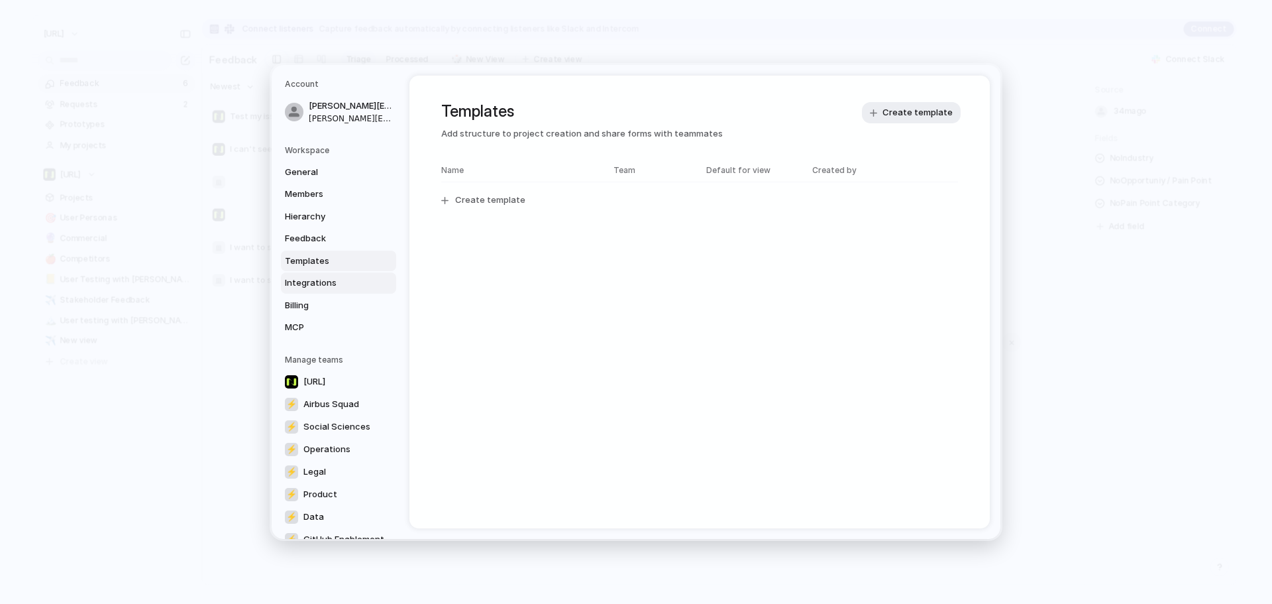
click at [326, 292] on link "Integrations" at bounding box center [338, 282] width 115 height 21
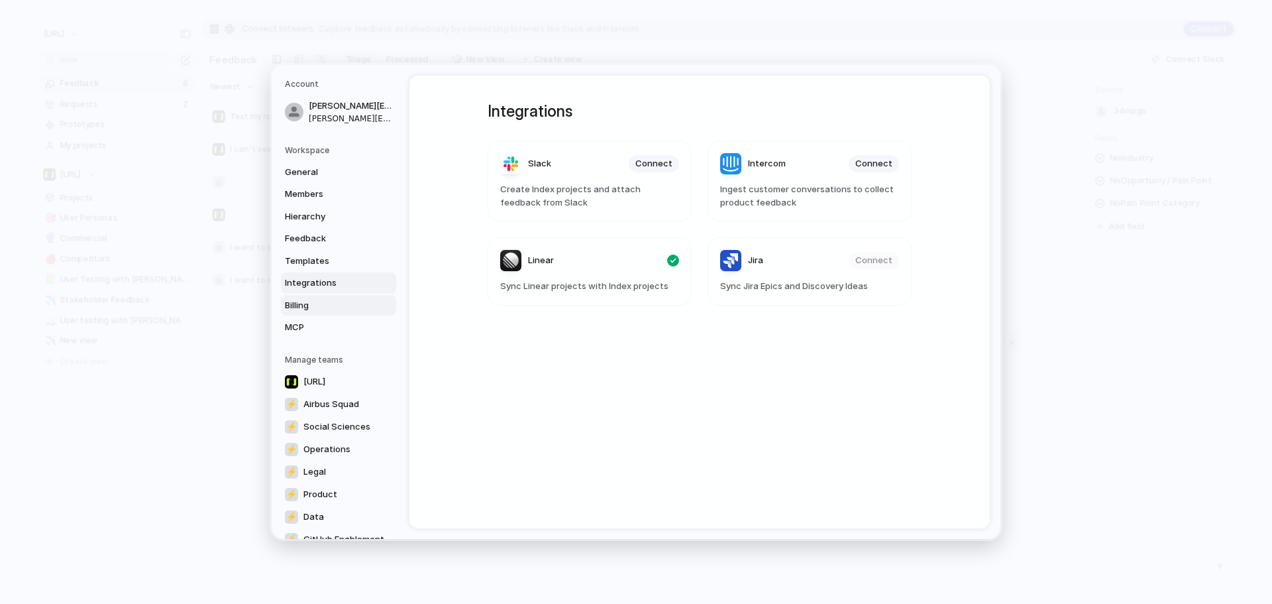
click at [321, 315] on link "Billing" at bounding box center [338, 305] width 115 height 21
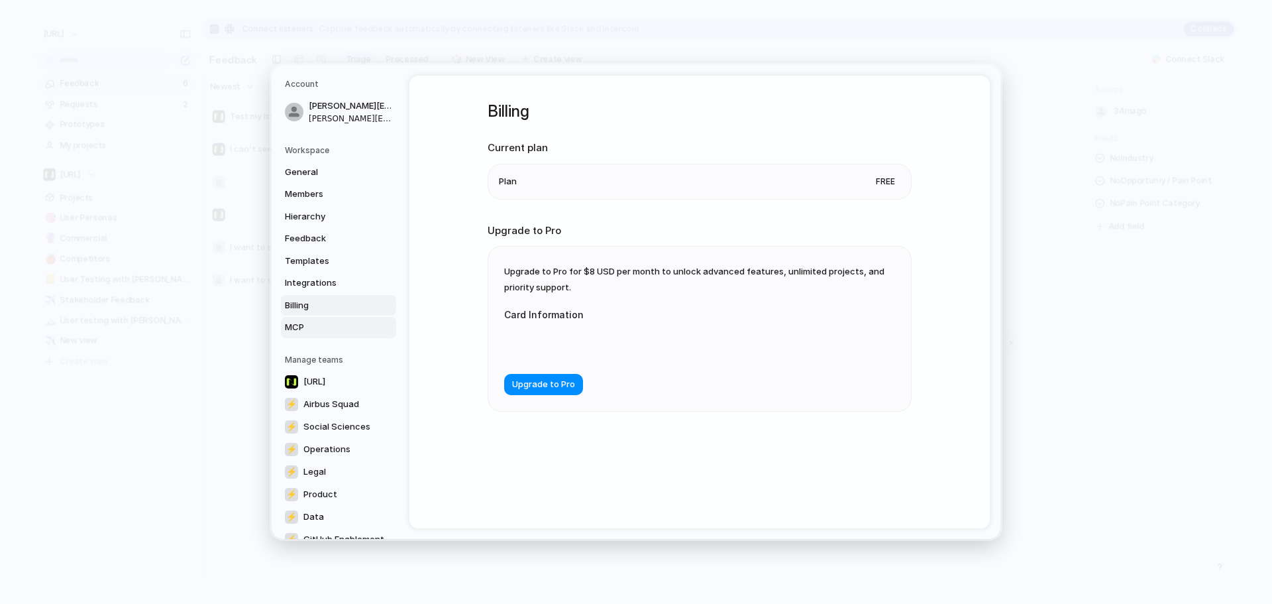
click at [322, 327] on span "MCP" at bounding box center [327, 327] width 85 height 13
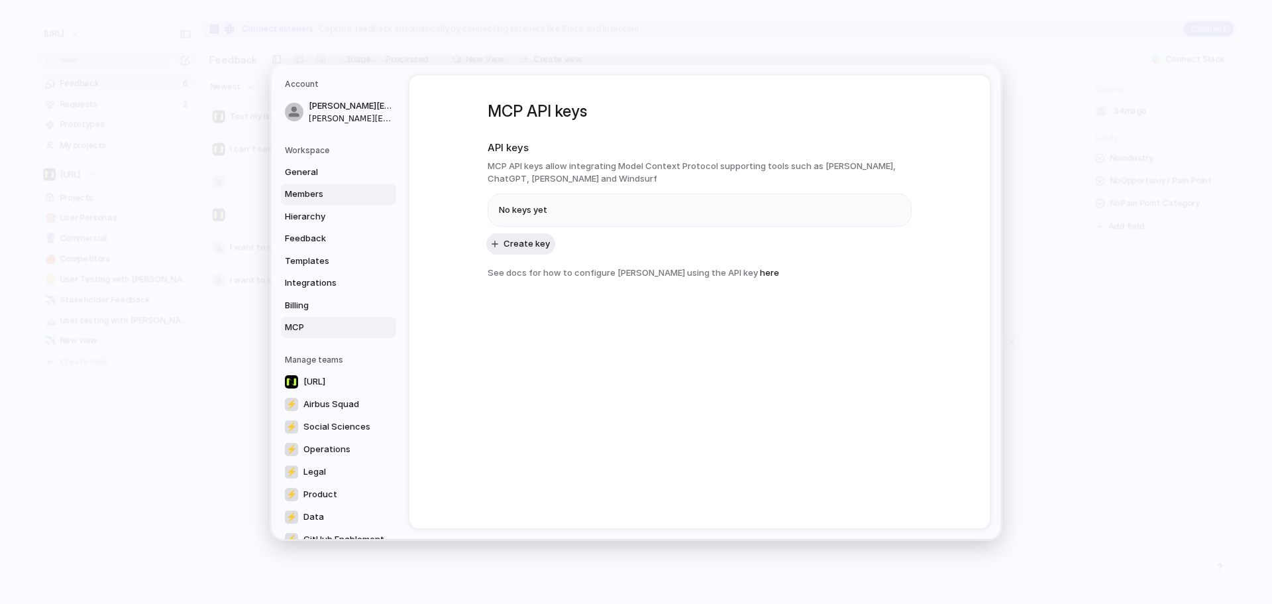
click at [320, 187] on link "Members" at bounding box center [338, 194] width 115 height 21
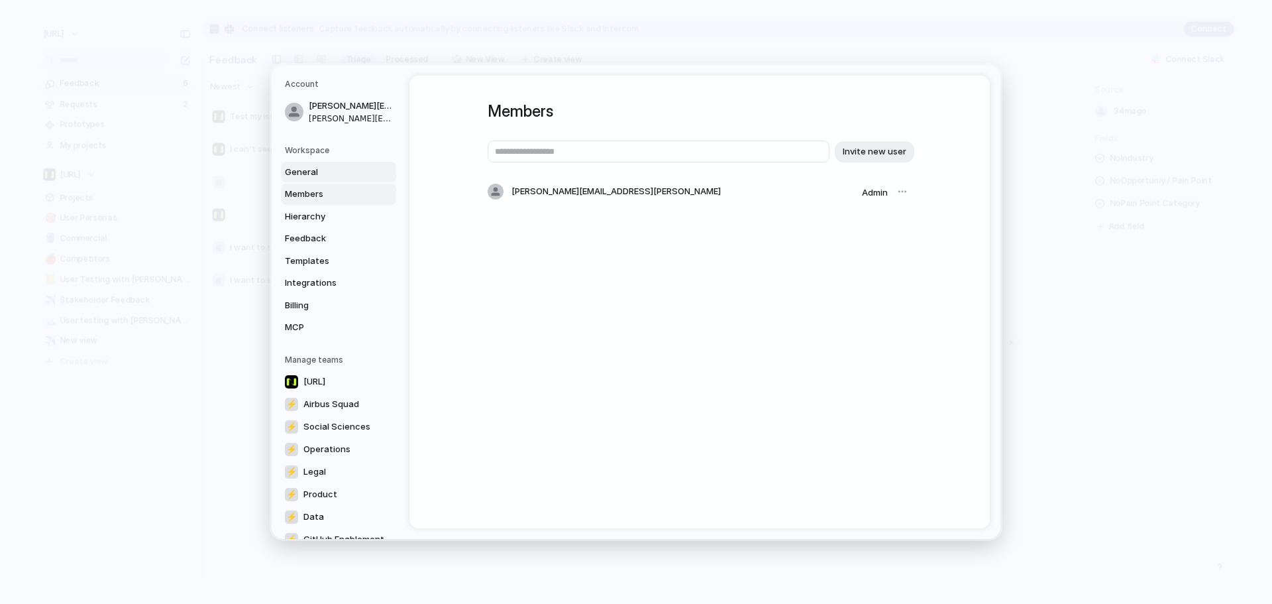
click at [324, 172] on span "General" at bounding box center [327, 172] width 85 height 13
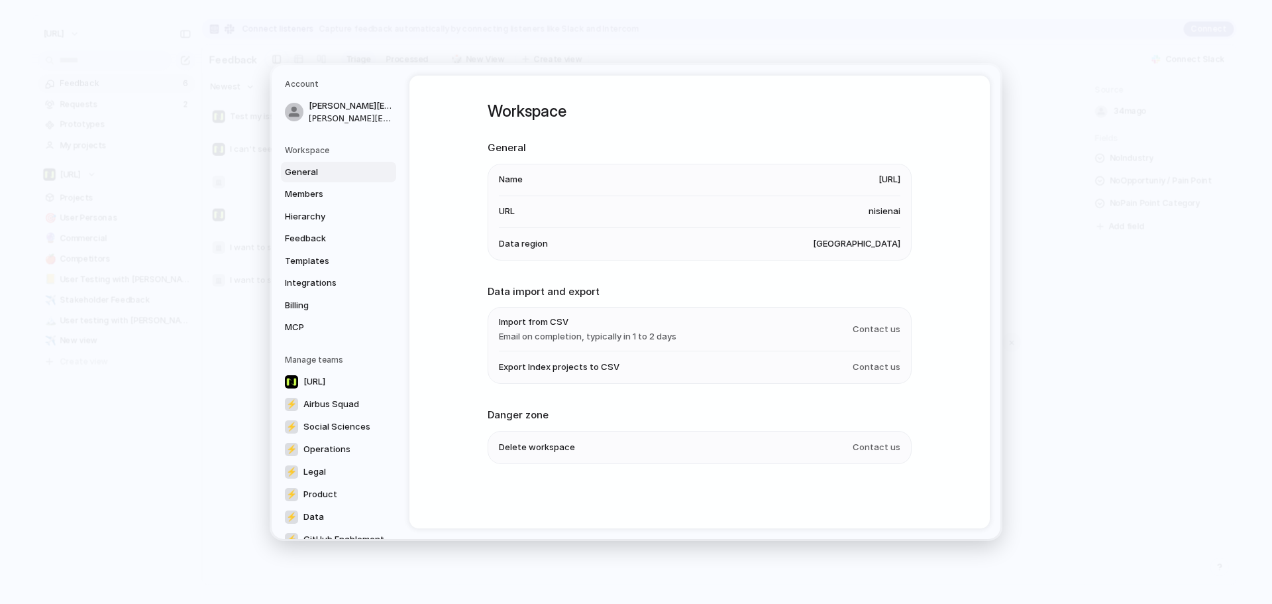
click at [896, 176] on span "[URL]" at bounding box center [890, 179] width 22 height 13
click at [897, 184] on span "[URL]" at bounding box center [890, 179] width 22 height 13
click at [896, 186] on span "[URL]" at bounding box center [890, 179] width 22 height 13
click at [895, 186] on span "[URL]" at bounding box center [890, 179] width 22 height 13
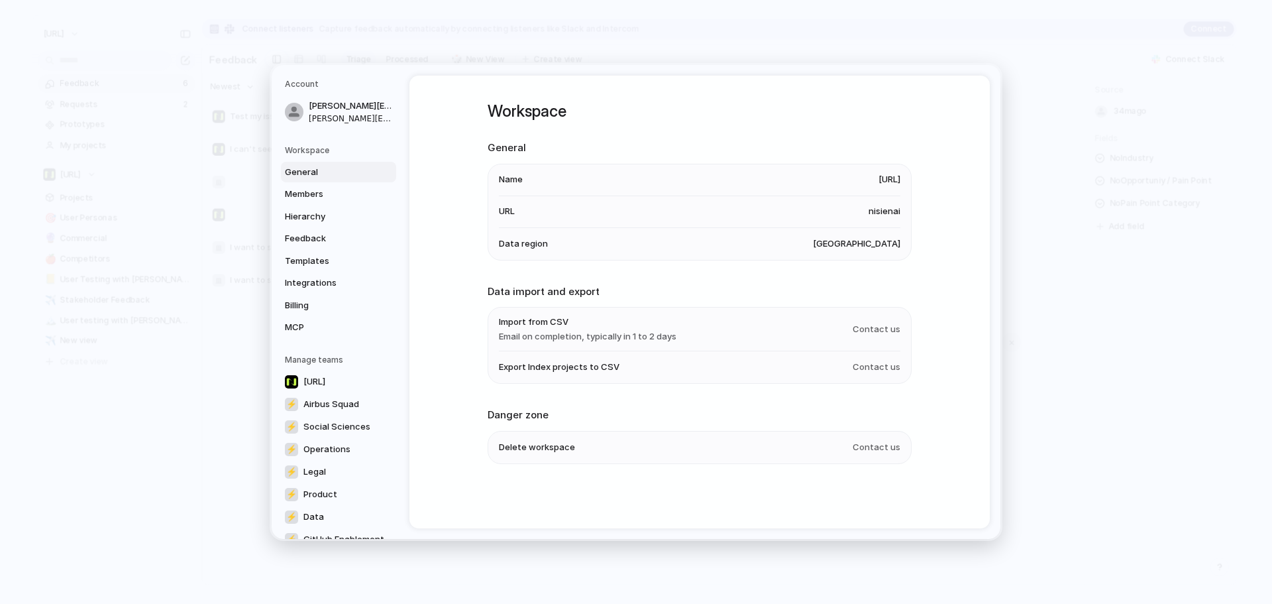
click at [893, 189] on li "Name [URL]" at bounding box center [700, 180] width 402 height 32
click at [893, 190] on li "Name [URL]" at bounding box center [700, 180] width 402 height 32
click at [542, 180] on li "Name [URL]" at bounding box center [700, 180] width 402 height 32
drag, startPoint x: 530, startPoint y: 168, endPoint x: 504, endPoint y: 175, distance: 26.7
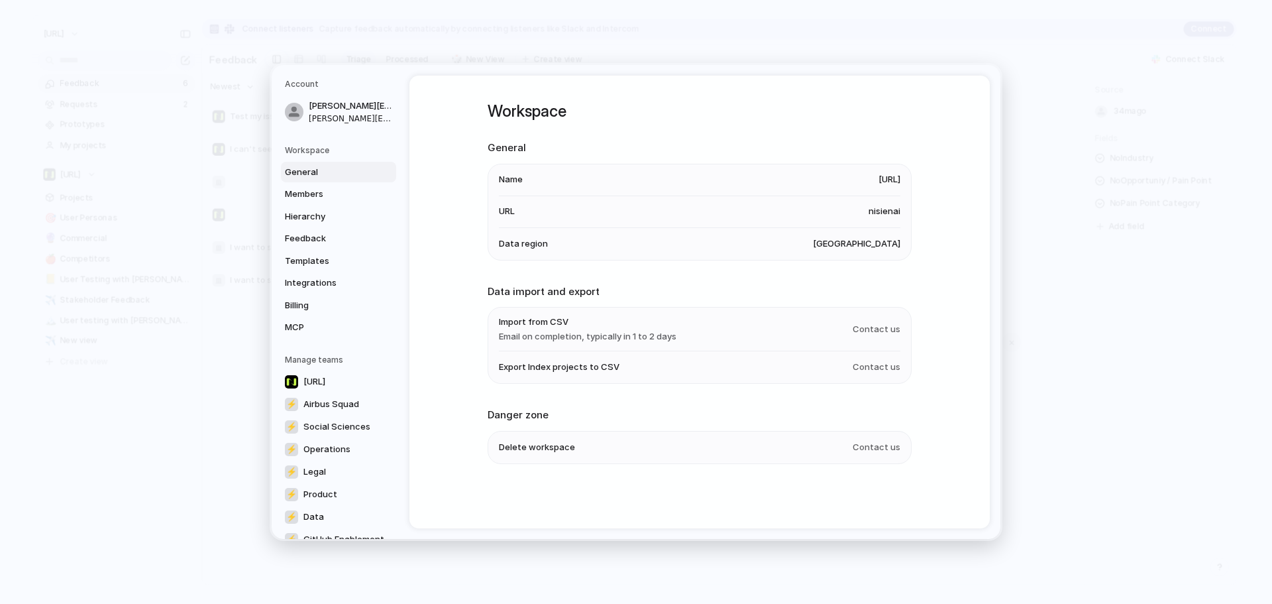
click at [528, 168] on li "Name [URL]" at bounding box center [700, 180] width 402 height 32
click at [337, 195] on span "Members" at bounding box center [327, 194] width 85 height 13
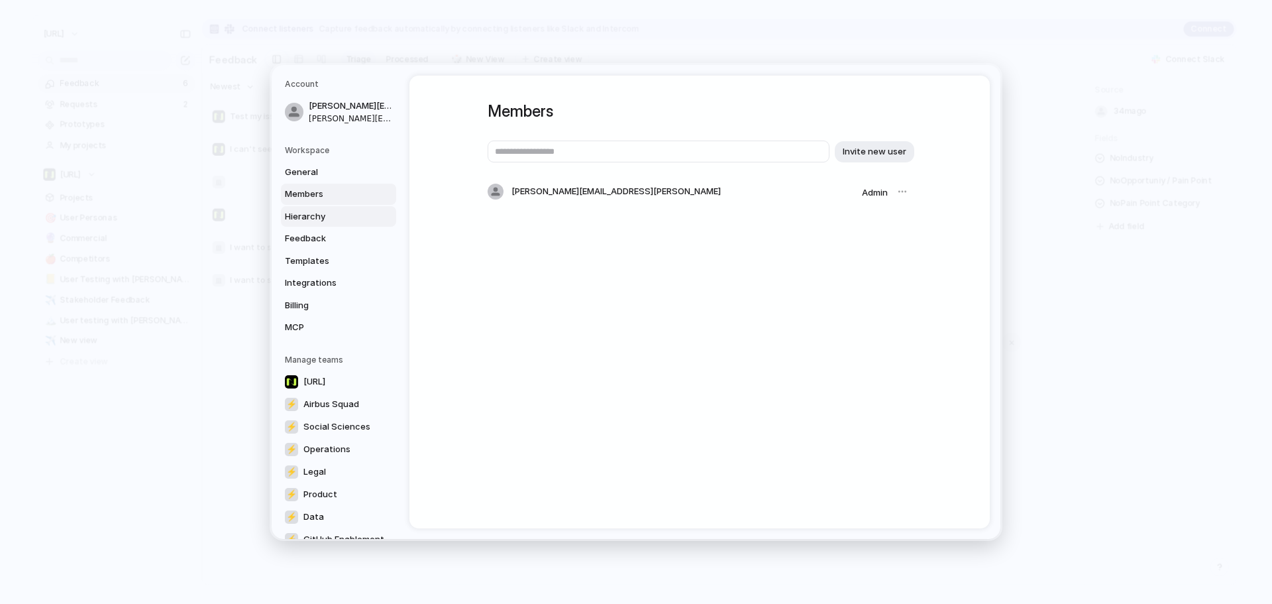
click at [341, 213] on span "Hierarchy" at bounding box center [327, 216] width 85 height 13
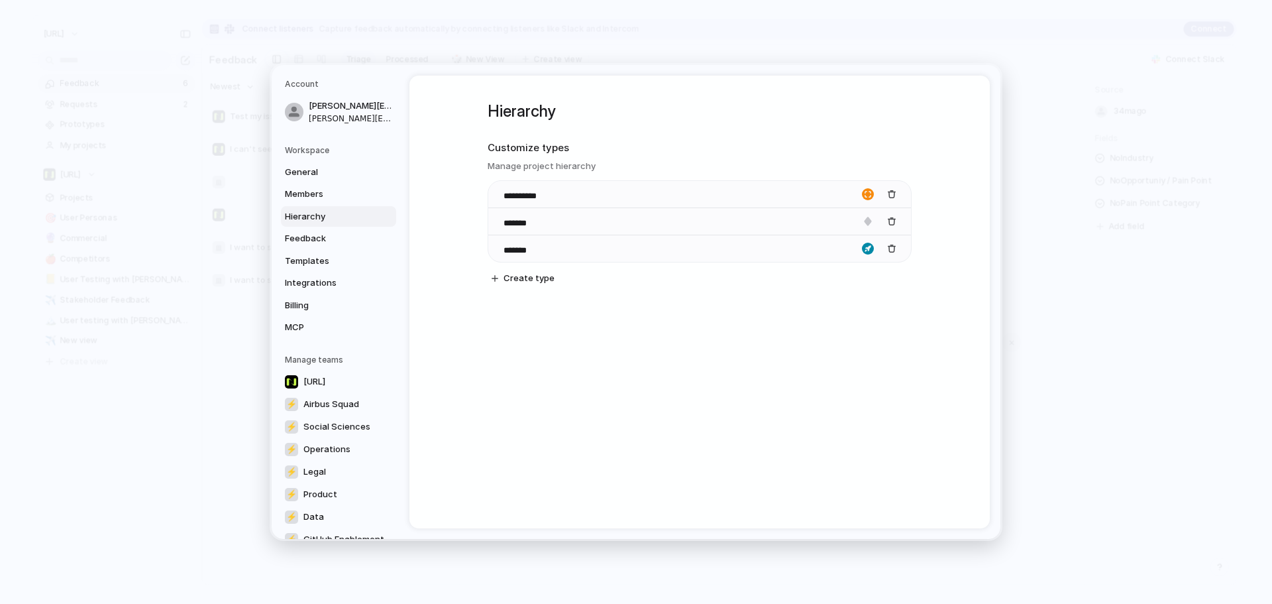
click at [338, 227] on div "General Members Hierarchy Feedback Templates Integrations Billing MCP" at bounding box center [340, 250] width 111 height 176
click at [338, 235] on span "Feedback" at bounding box center [327, 238] width 85 height 13
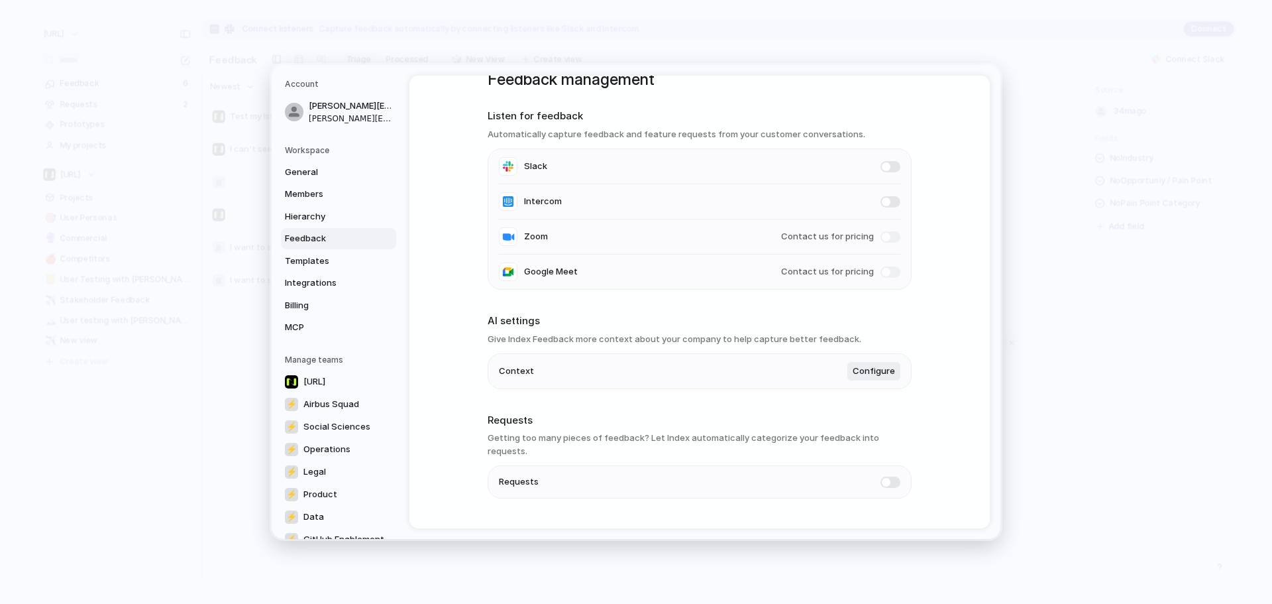
scroll to position [49, 0]
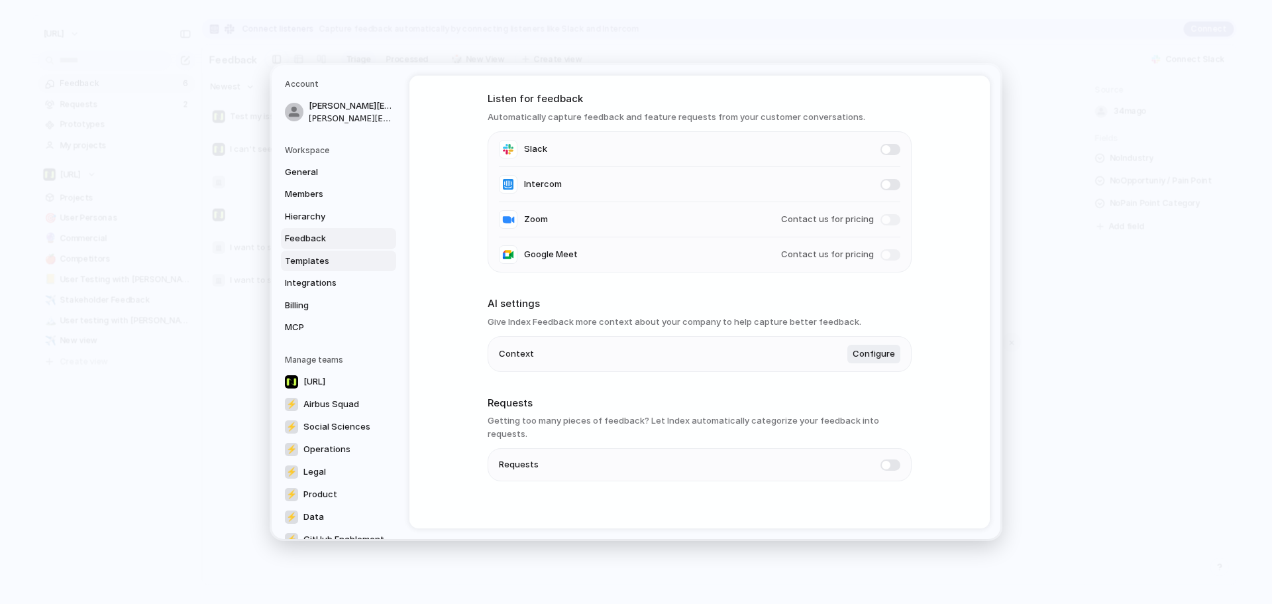
click at [327, 256] on span "Templates" at bounding box center [327, 260] width 85 height 13
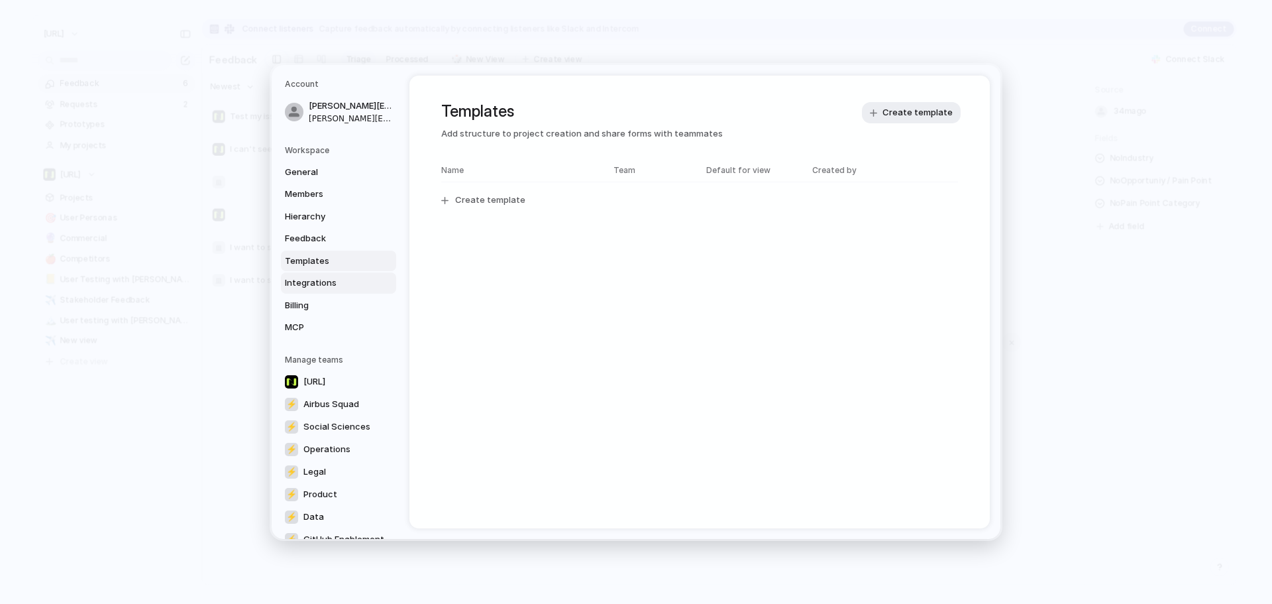
click at [335, 278] on span "Integrations" at bounding box center [327, 282] width 85 height 13
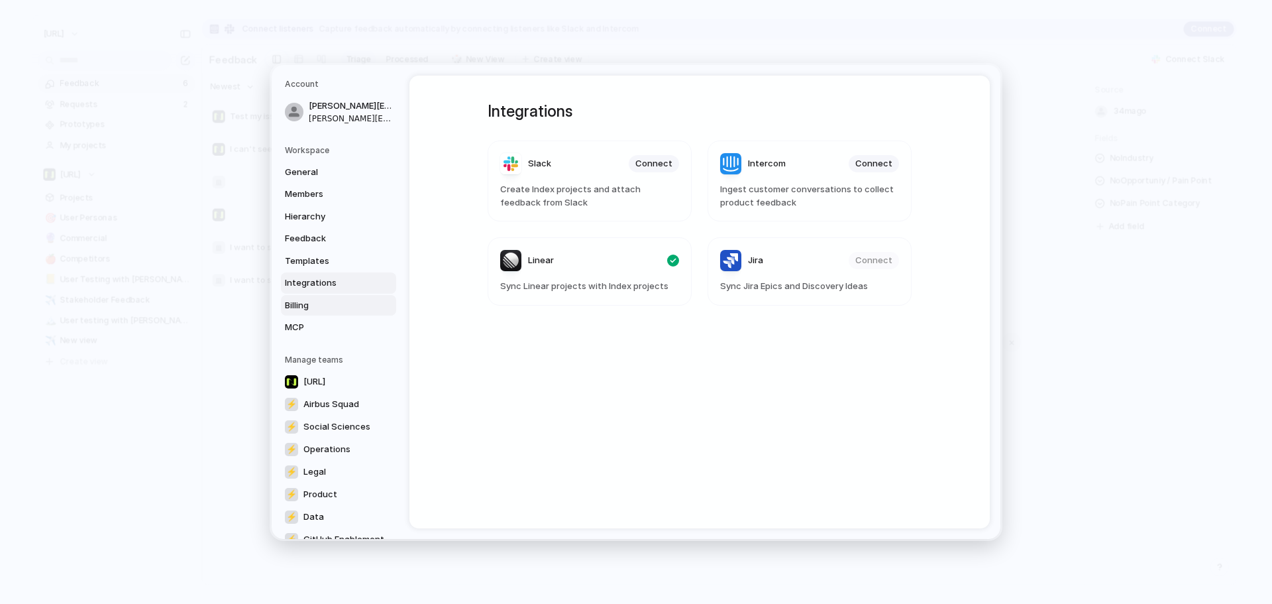
click at [326, 310] on span "Billing" at bounding box center [327, 305] width 85 height 13
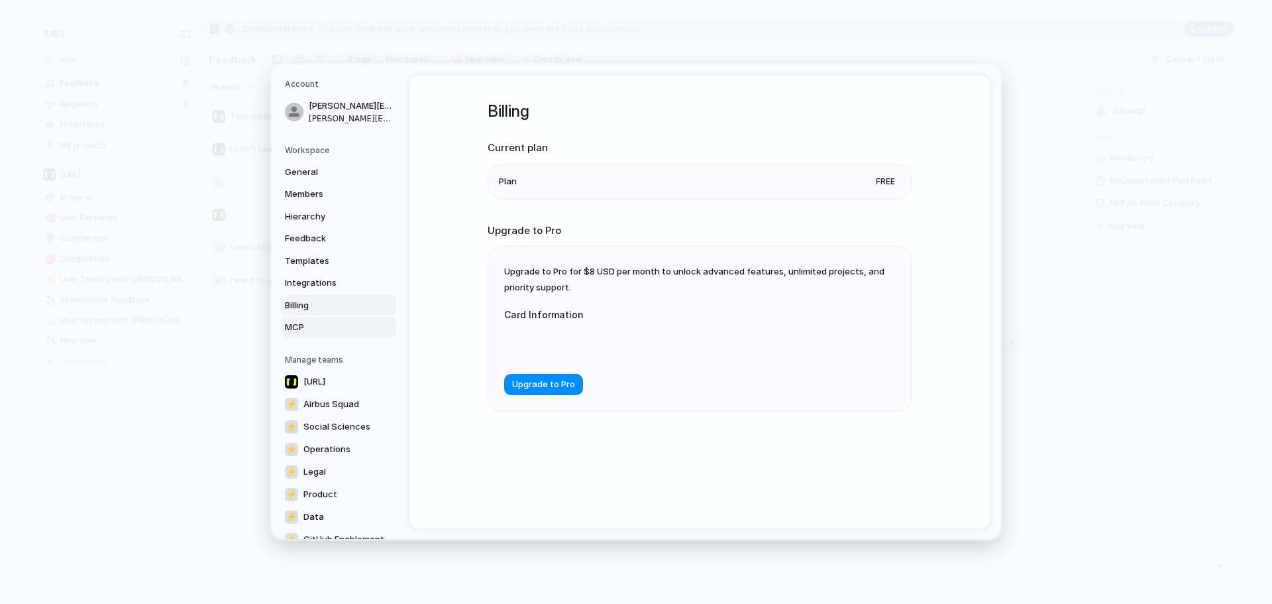
click at [321, 326] on span "MCP" at bounding box center [327, 327] width 85 height 13
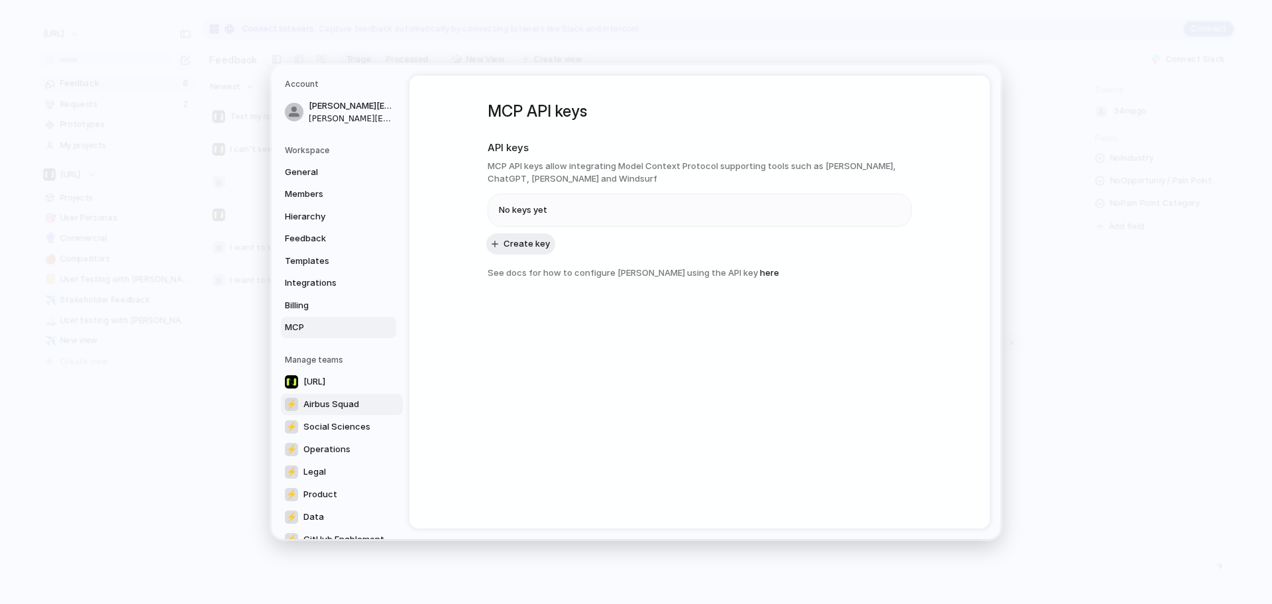
click at [337, 394] on link "⚡ Airbus Squad" at bounding box center [342, 404] width 122 height 21
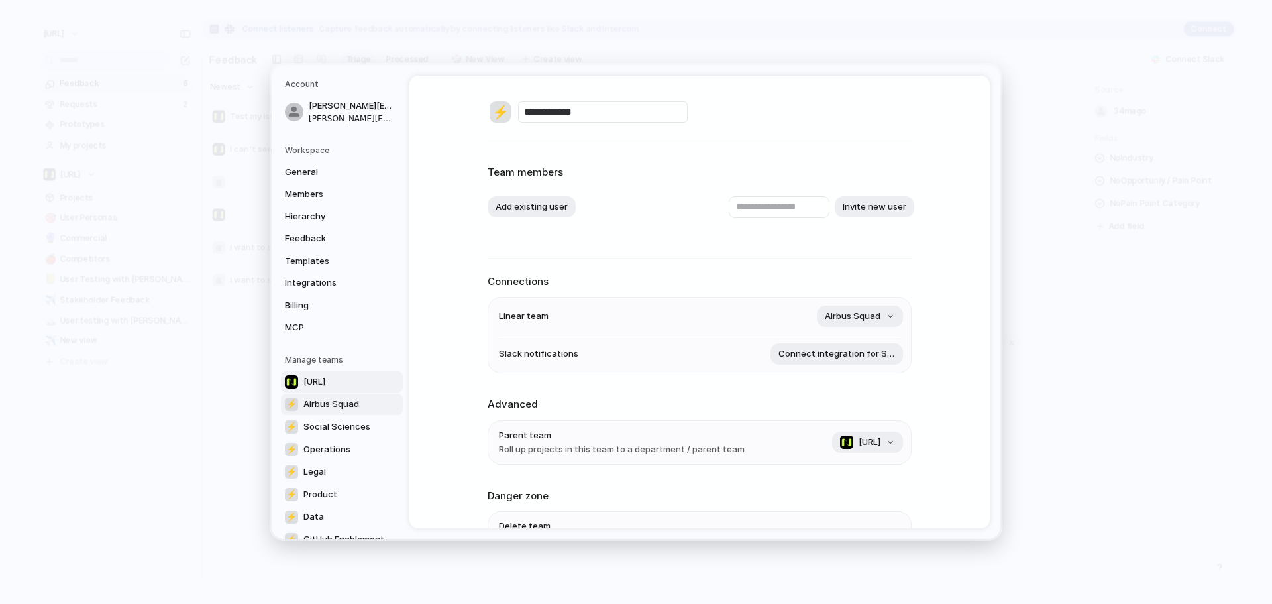
click at [325, 375] on span "[URL]" at bounding box center [315, 381] width 22 height 13
type input "*********"
click at [339, 390] on link "[URL]" at bounding box center [342, 381] width 122 height 21
click at [880, 315] on button "Product" at bounding box center [871, 316] width 64 height 21
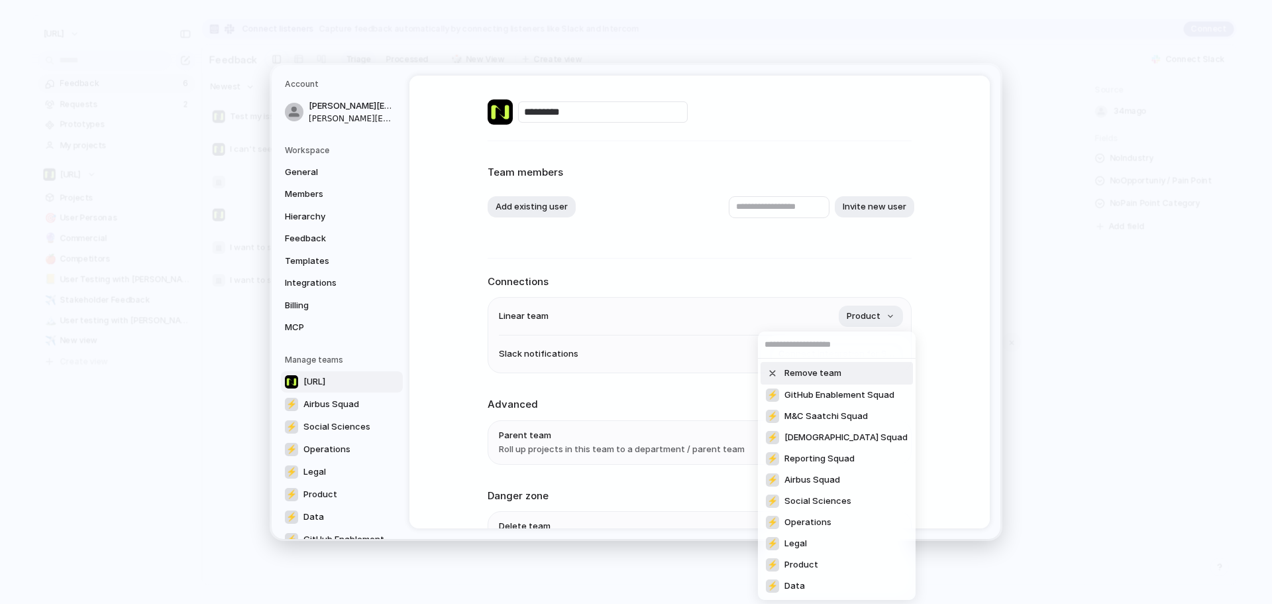
click at [950, 308] on div "Remove team ⚡ GitHub Enablement Squad ⚡ M&C Saatchi Squad ⚡ Samaritans Squad ⚡ …" at bounding box center [636, 302] width 1272 height 604
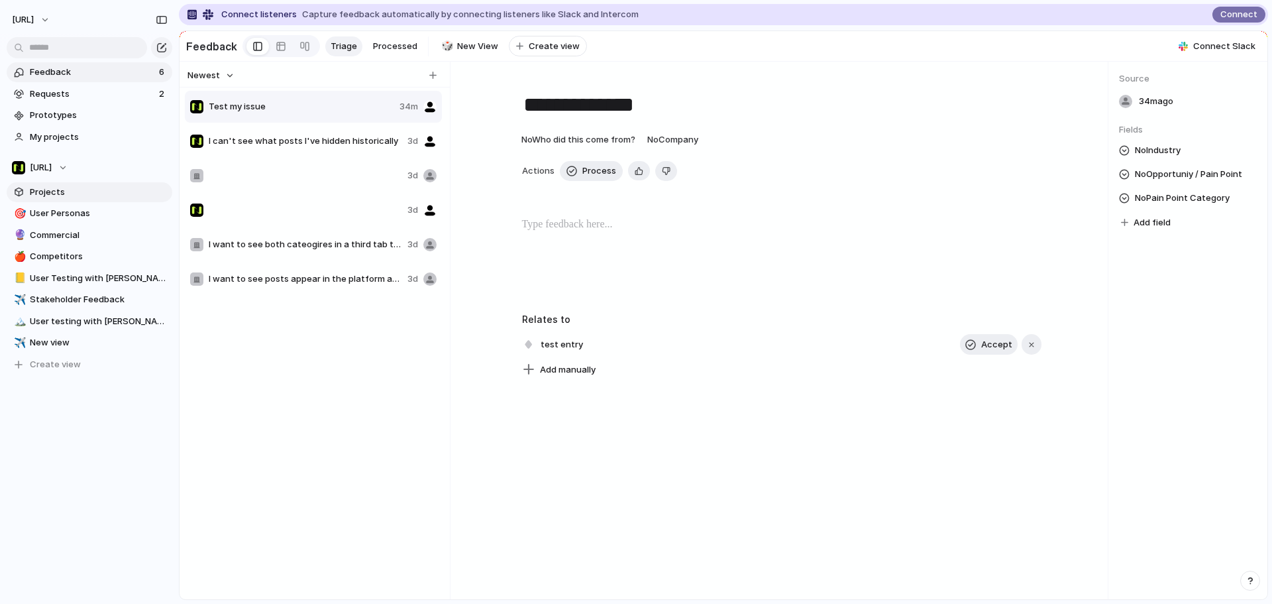
click at [71, 187] on span "Projects" at bounding box center [99, 192] width 138 height 13
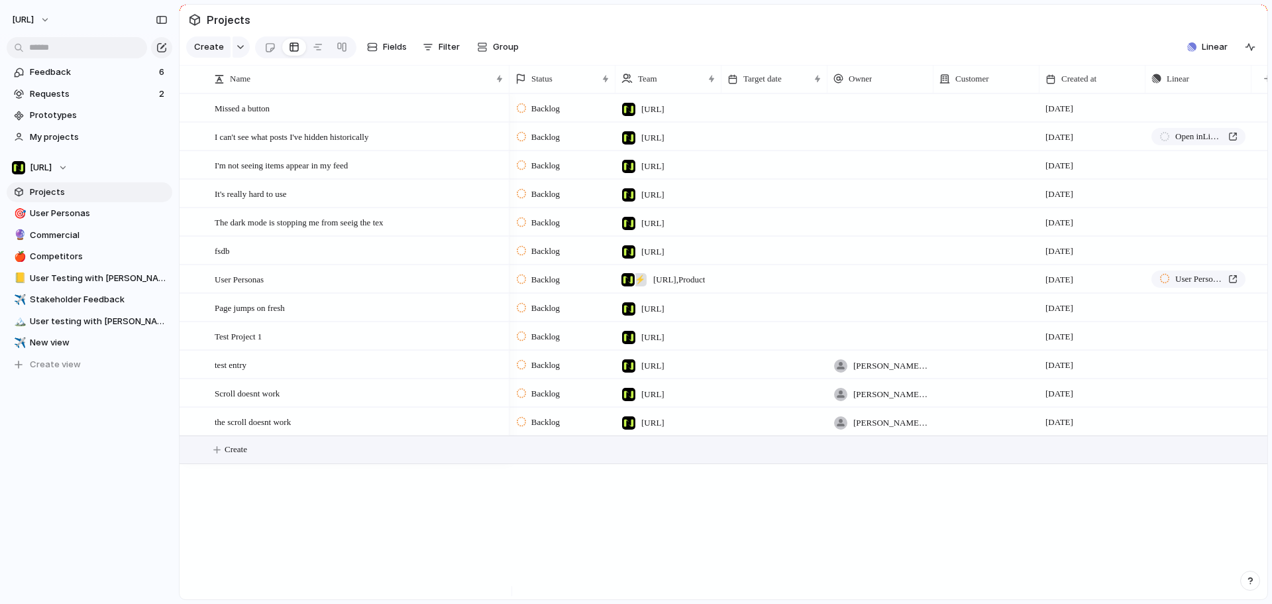
click at [258, 463] on button "Create" at bounding box center [740, 449] width 1095 height 27
click at [121, 427] on div "Feedback 6 Requests 2 Prototypes My projects Nisien.ai Projects 🎯 User Personas…" at bounding box center [89, 241] width 179 height 482
click at [57, 23] on button "[URL]" at bounding box center [31, 19] width 51 height 21
click at [152, 535] on div "Settings Invite members Change theme Sign out" at bounding box center [636, 302] width 1272 height 604
click at [74, 344] on span "New view" at bounding box center [99, 342] width 138 height 13
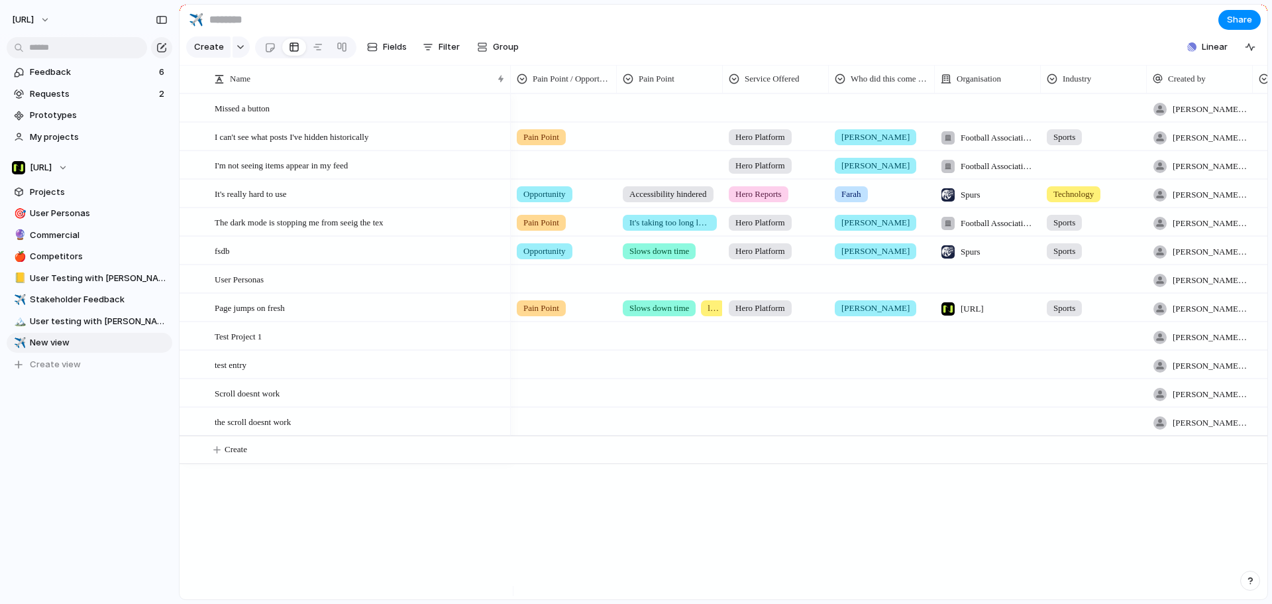
click at [249, 18] on input at bounding box center [285, 20] width 156 height 24
type input "*"
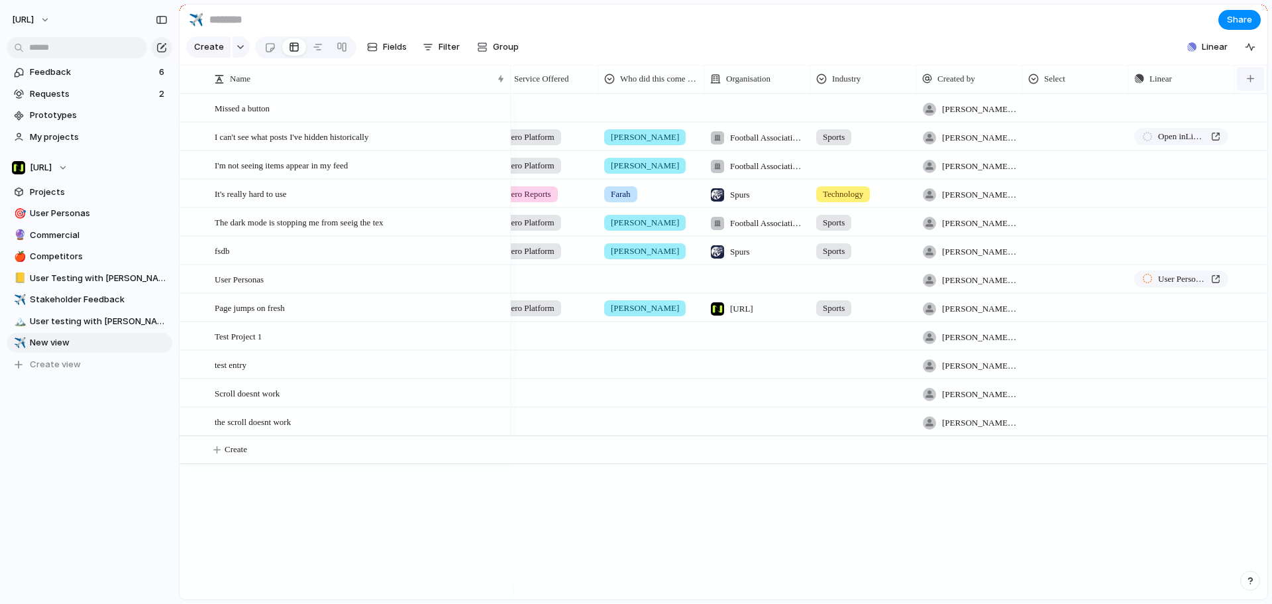
click at [1248, 84] on button "button" at bounding box center [1250, 79] width 27 height 24
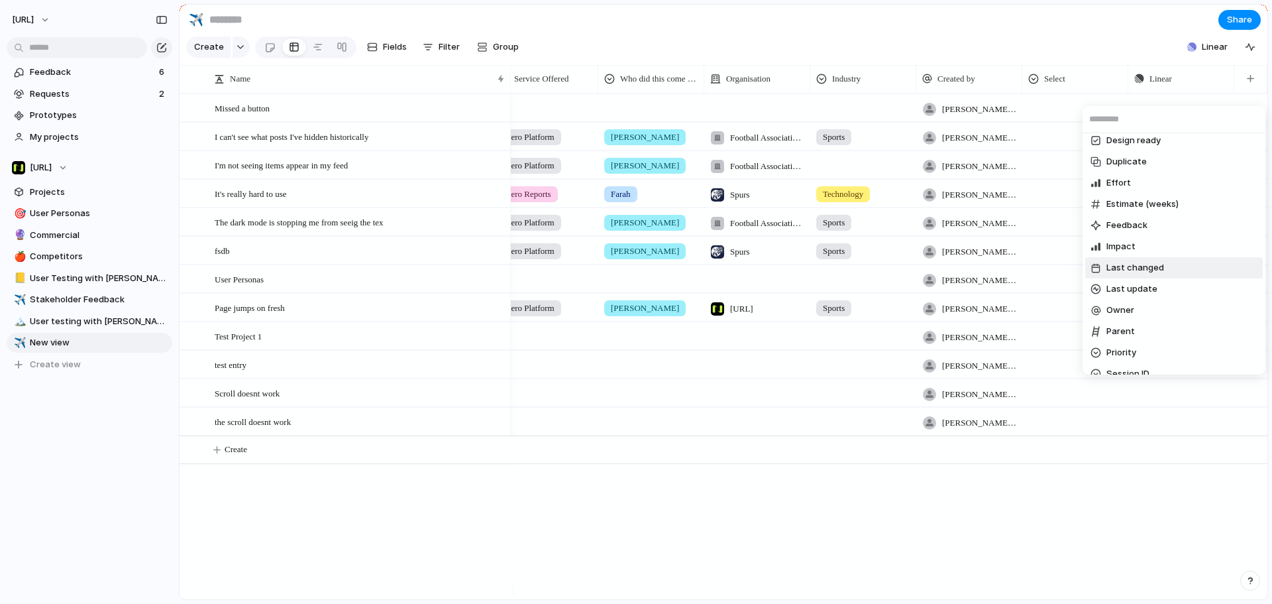
scroll to position [0, 0]
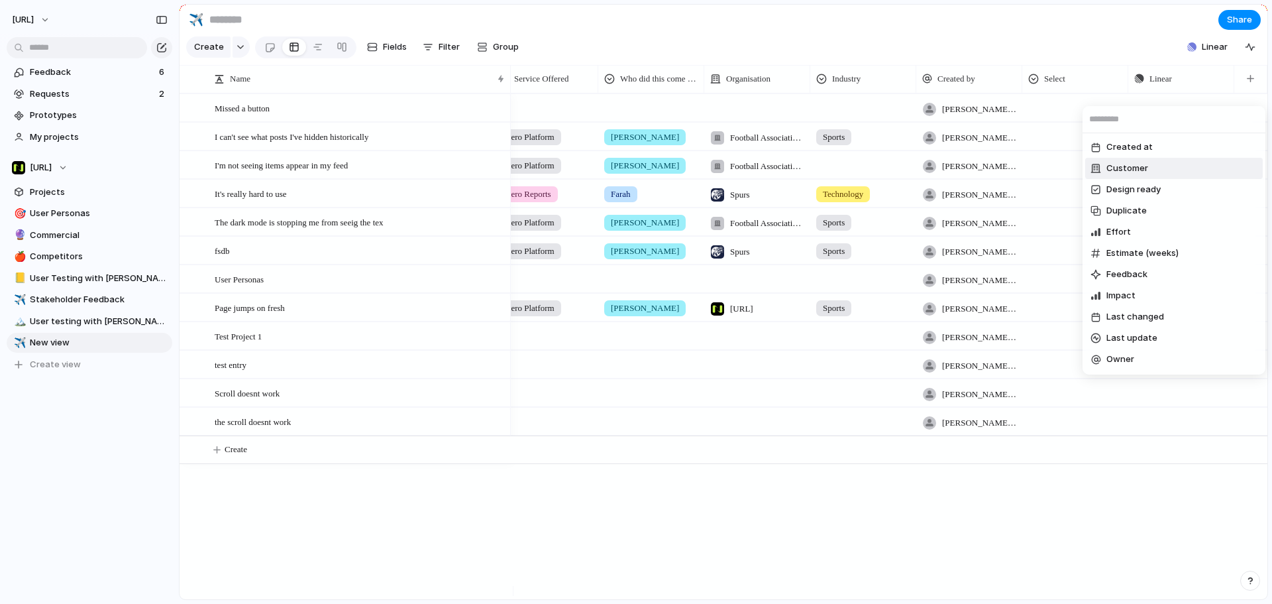
click at [1125, 166] on span "Customer" at bounding box center [1128, 168] width 42 height 13
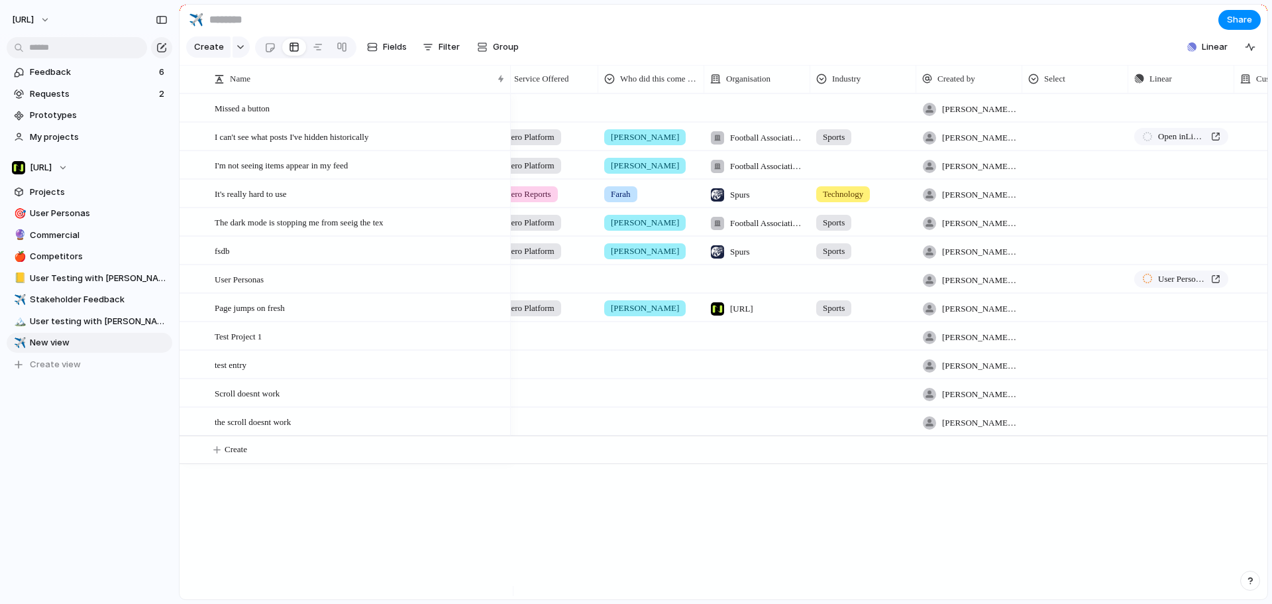
scroll to position [0, 337]
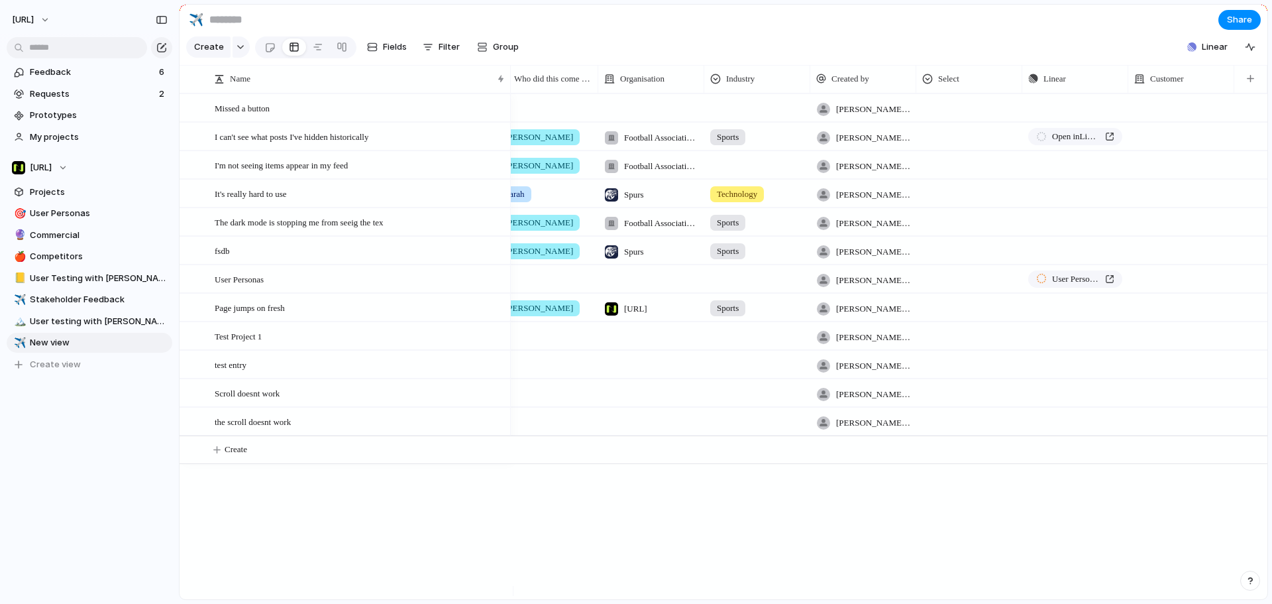
click at [1190, 111] on div at bounding box center [1182, 107] width 106 height 27
click at [1178, 122] on div "Spurs Nisien.Ai Football Association Wales" at bounding box center [636, 302] width 1272 height 604
click at [31, 23] on span "[URL]" at bounding box center [23, 19] width 22 height 13
click at [44, 53] on span "Settings" at bounding box center [48, 49] width 36 height 13
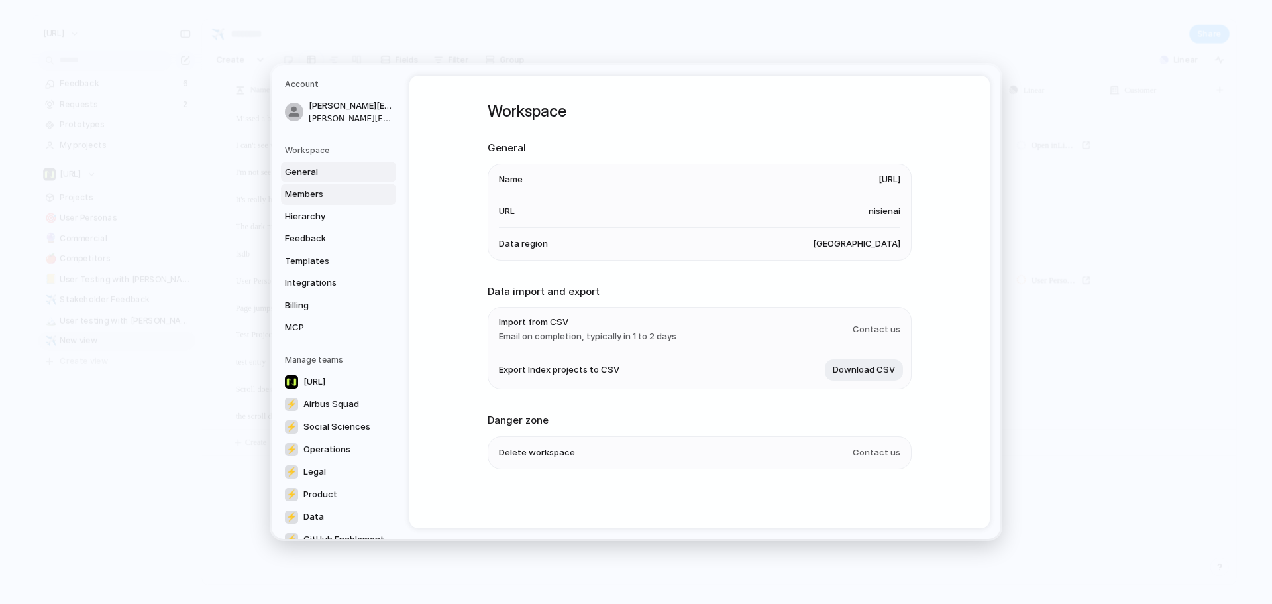
click at [312, 201] on link "Members" at bounding box center [338, 194] width 115 height 21
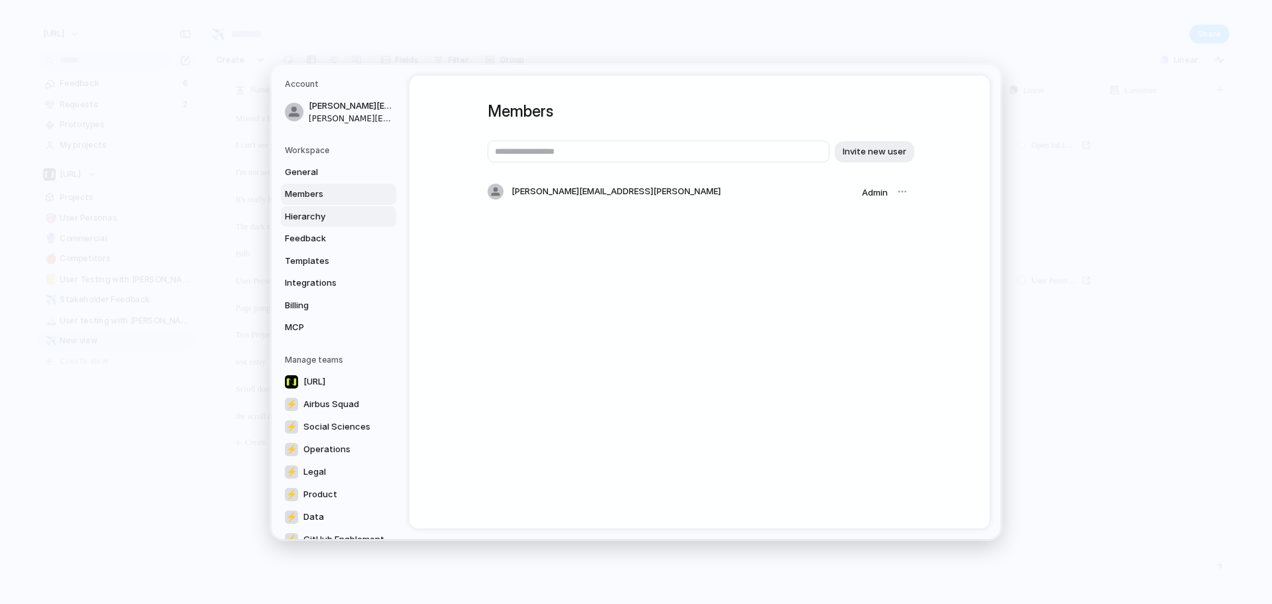
click at [315, 221] on span "Hierarchy" at bounding box center [327, 216] width 85 height 13
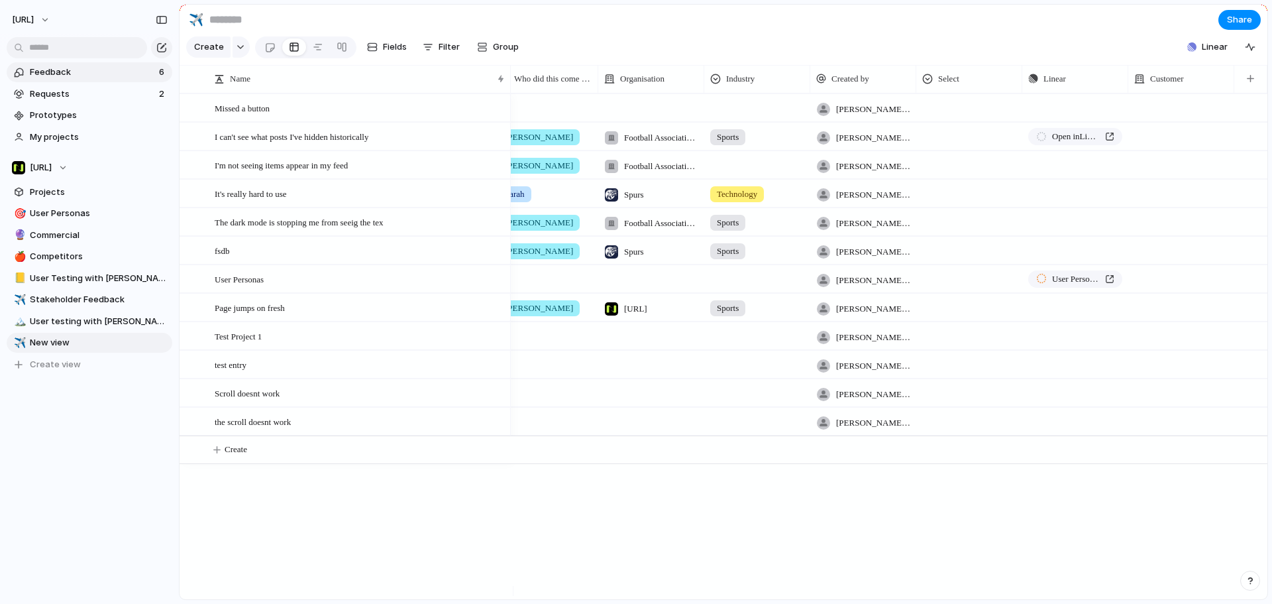
click at [84, 78] on span "Feedback" at bounding box center [92, 72] width 125 height 13
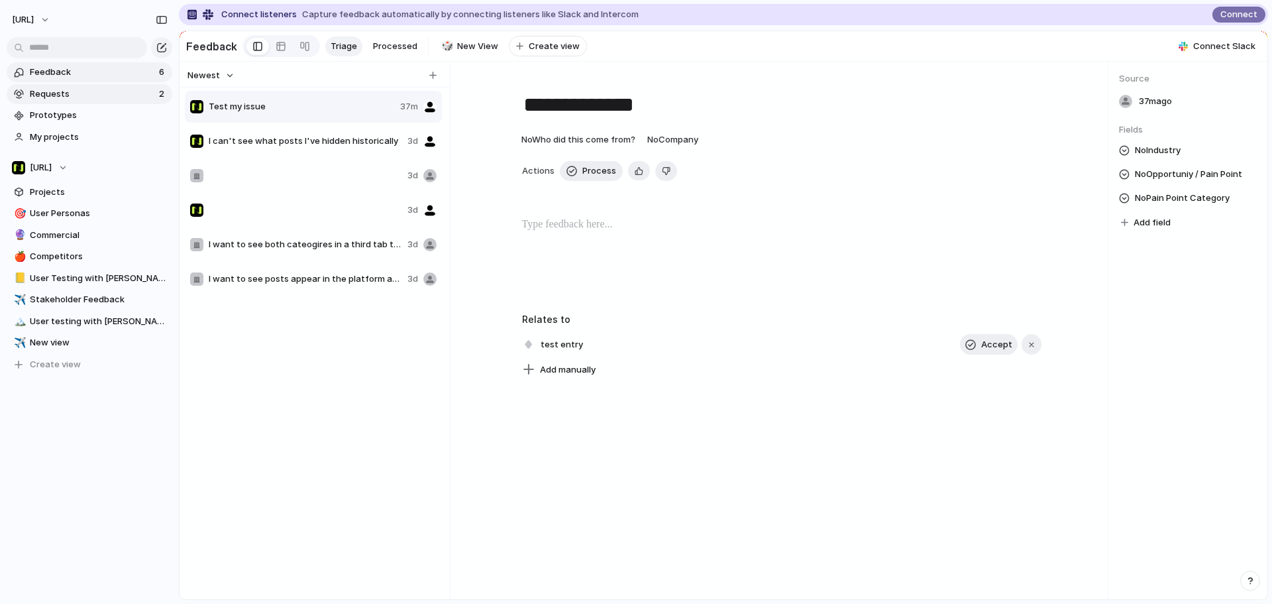
click at [75, 99] on span "Requests" at bounding box center [92, 93] width 125 height 13
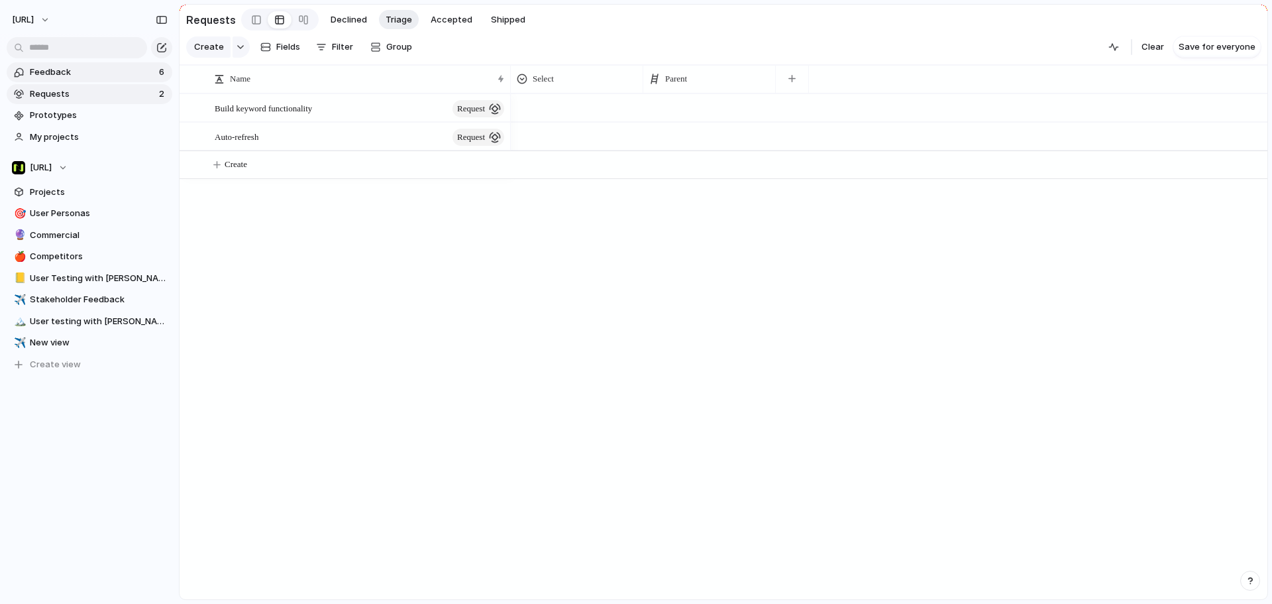
click at [82, 74] on span "Feedback" at bounding box center [92, 72] width 125 height 13
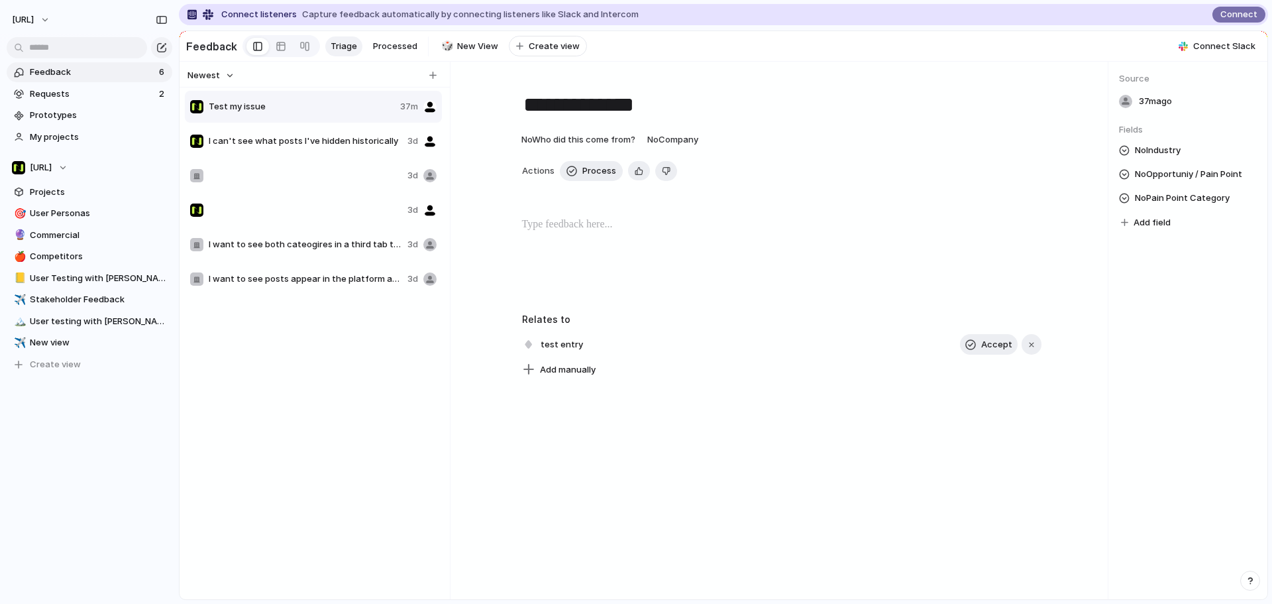
click at [1133, 107] on div "37m ago" at bounding box center [1188, 101] width 138 height 19
click at [1129, 108] on div at bounding box center [1125, 101] width 13 height 13
click at [70, 363] on span "Create view" at bounding box center [55, 364] width 51 height 13
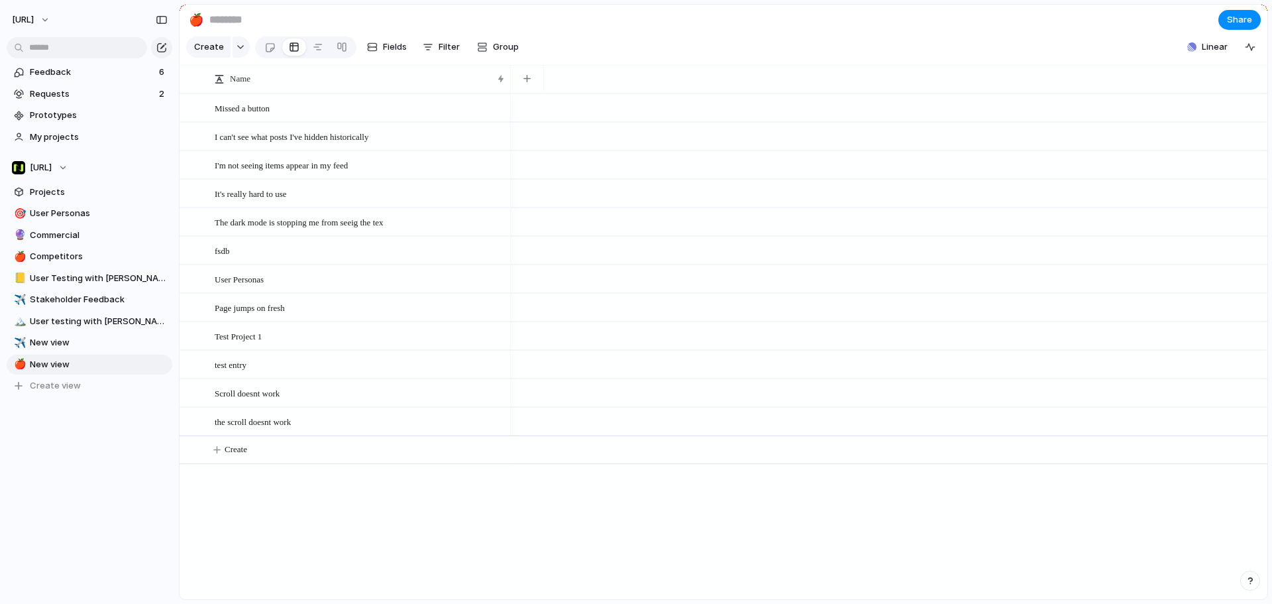
drag, startPoint x: 396, startPoint y: 18, endPoint x: 345, endPoint y: 24, distance: 51.4
click at [396, 18] on section "🍎 Share" at bounding box center [724, 20] width 1088 height 30
click at [258, 19] on input at bounding box center [285, 20] width 156 height 24
type input "*"
type input "**********"
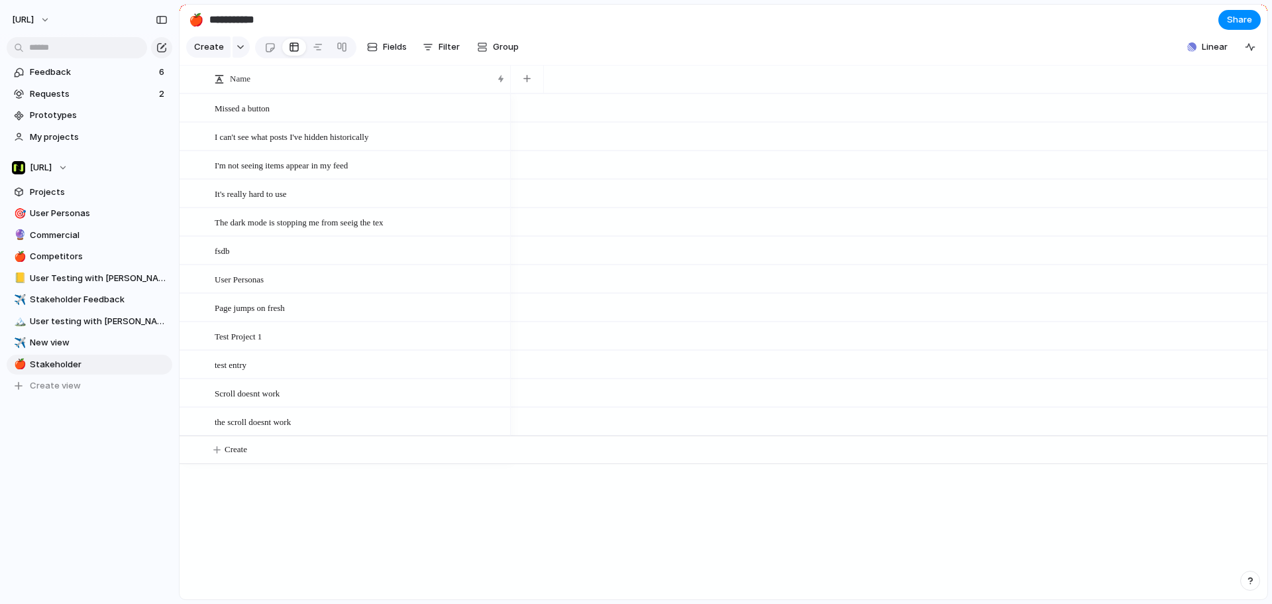
click at [378, 61] on div "Create Fields Filter Group Zoom Collapse" at bounding box center [355, 47] width 339 height 27
click at [384, 54] on span "Fields" at bounding box center [395, 46] width 24 height 13
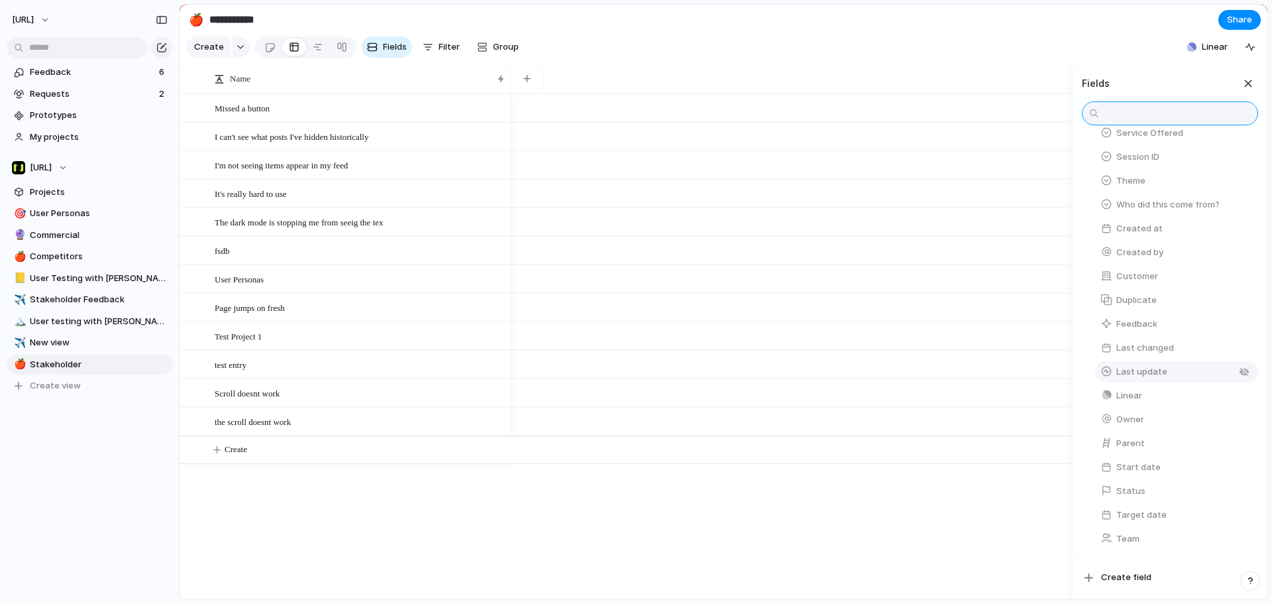
scroll to position [353, 0]
click at [1138, 579] on span "Create field" at bounding box center [1126, 577] width 50 height 13
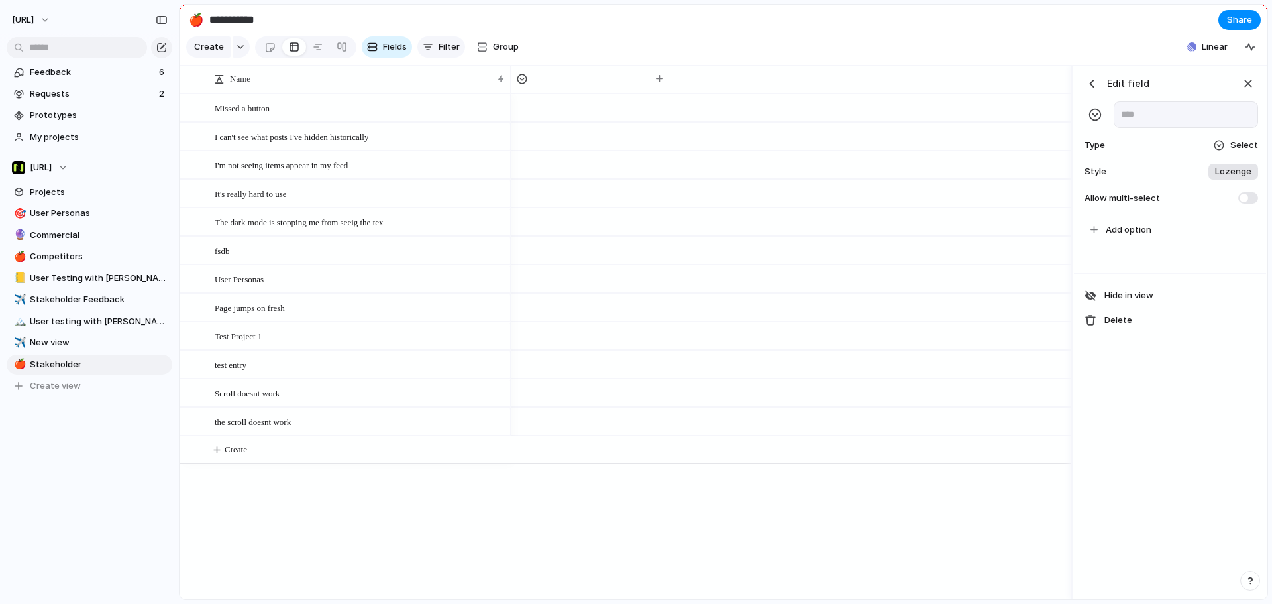
click at [418, 48] on button "Filter" at bounding box center [442, 46] width 48 height 21
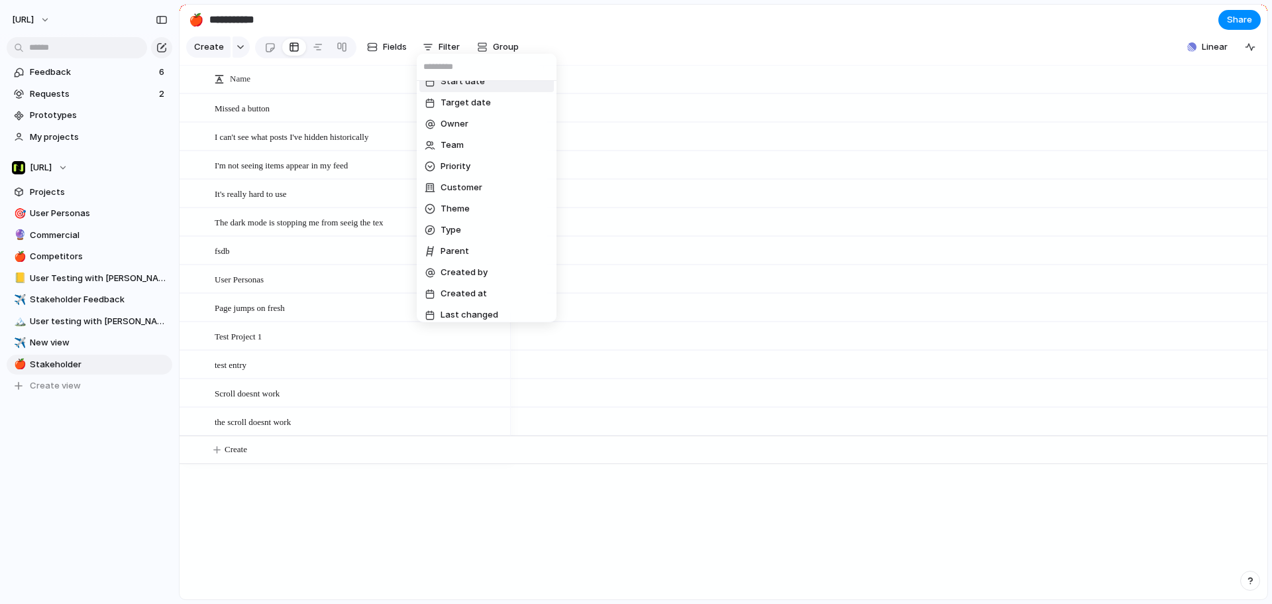
scroll to position [296, 0]
click at [463, 174] on span "Customer" at bounding box center [462, 180] width 42 height 13
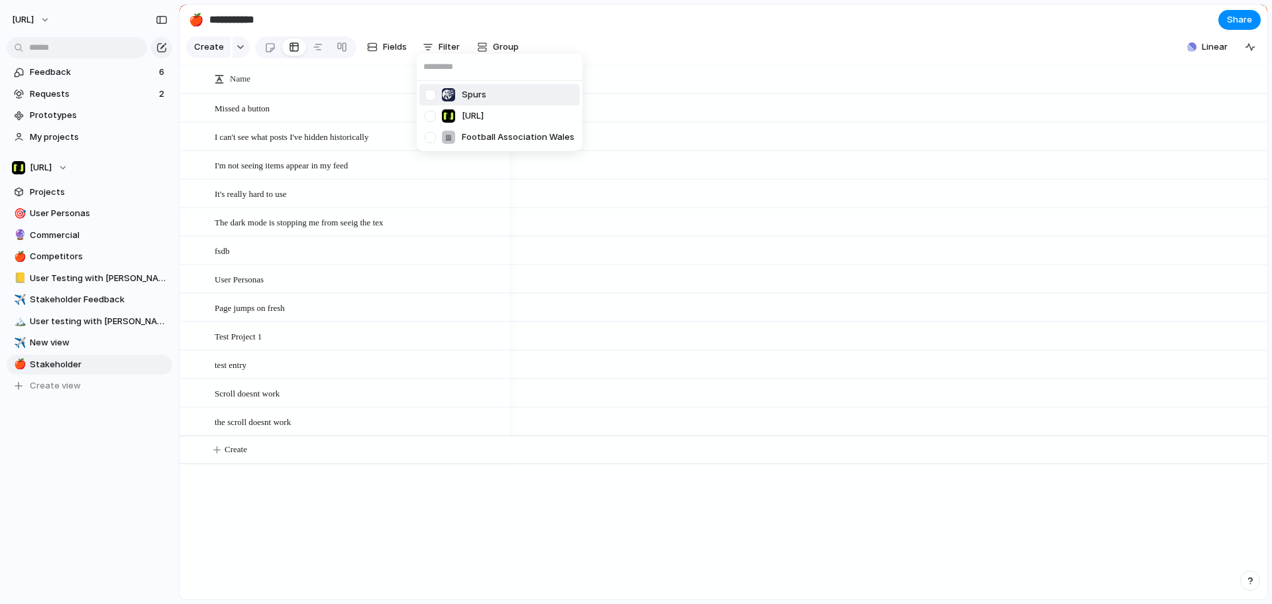
click at [697, 52] on div "Spurs Nisien.Ai Football Association Wales" at bounding box center [636, 302] width 1272 height 604
click at [89, 66] on span "Feedback" at bounding box center [92, 72] width 125 height 13
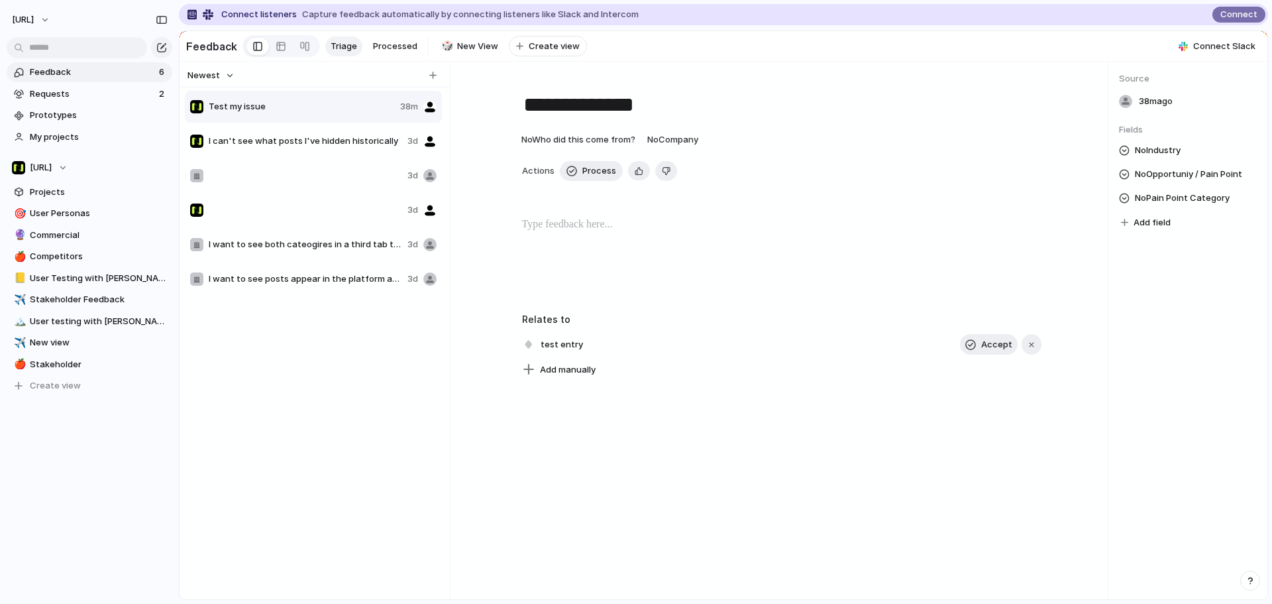
click at [1158, 229] on span "Add field" at bounding box center [1152, 222] width 37 height 13
click at [1214, 298] on div "Industry Opportunity Type Opportuniy / Pain Point Pain Point Category Select" at bounding box center [636, 302] width 1272 height 604
click at [220, 84] on button "Newest" at bounding box center [211, 75] width 51 height 17
click at [220, 84] on div "Newest Oldest" at bounding box center [636, 302] width 1272 height 604
click at [420, 121] on div "Test my issue 38m" at bounding box center [313, 107] width 257 height 32
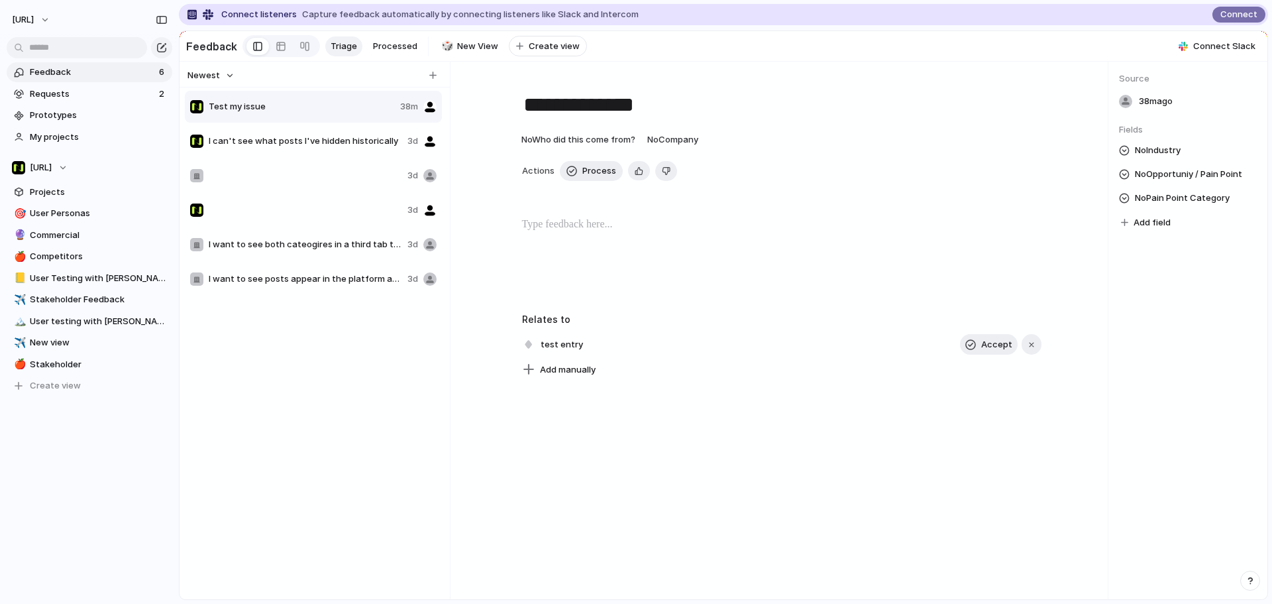
drag, startPoint x: 563, startPoint y: 323, endPoint x: 561, endPoint y: 309, distance: 14.2
click at [567, 319] on h3 "Relates to" at bounding box center [782, 319] width 520 height 14
click at [557, 251] on div at bounding box center [782, 259] width 600 height 85
click at [619, 230] on p at bounding box center [782, 225] width 520 height 16
click at [634, 146] on button "No Who did this come from?" at bounding box center [578, 139] width 121 height 21
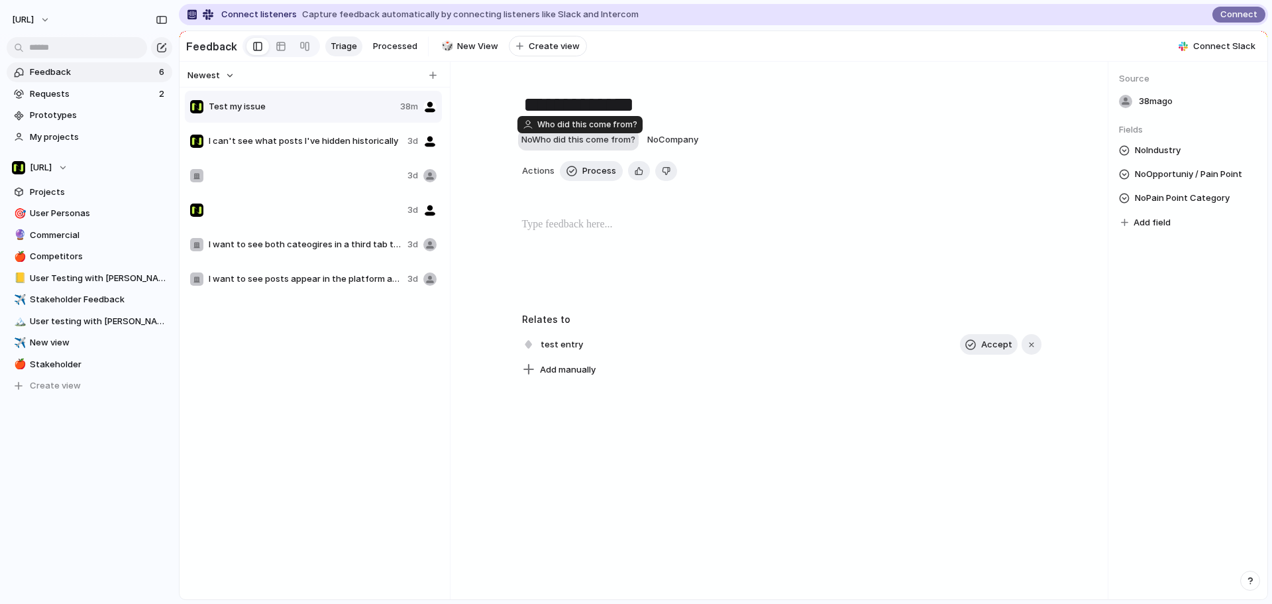
click at [606, 144] on span "No Who did this come from?" at bounding box center [579, 139] width 114 height 11
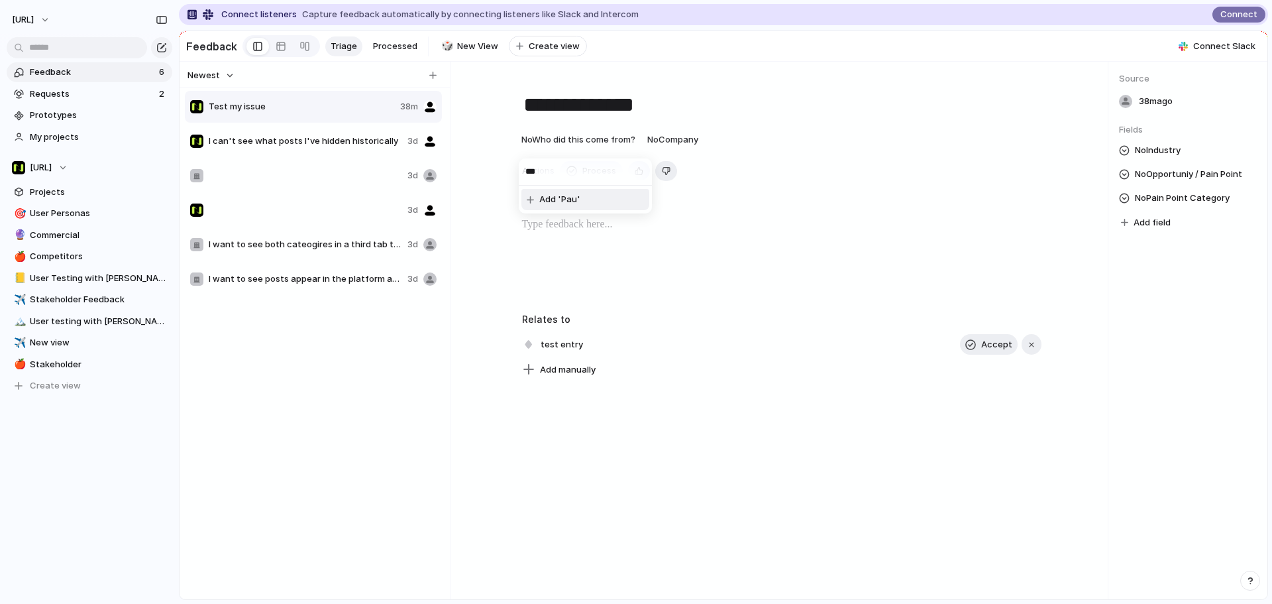
type input "****"
click at [533, 140] on div "Paul" at bounding box center [565, 140] width 87 height 15
click at [754, 218] on div "Jason Paul" at bounding box center [636, 302] width 1272 height 604
click at [54, 363] on span "Stakeholder" at bounding box center [99, 364] width 138 height 13
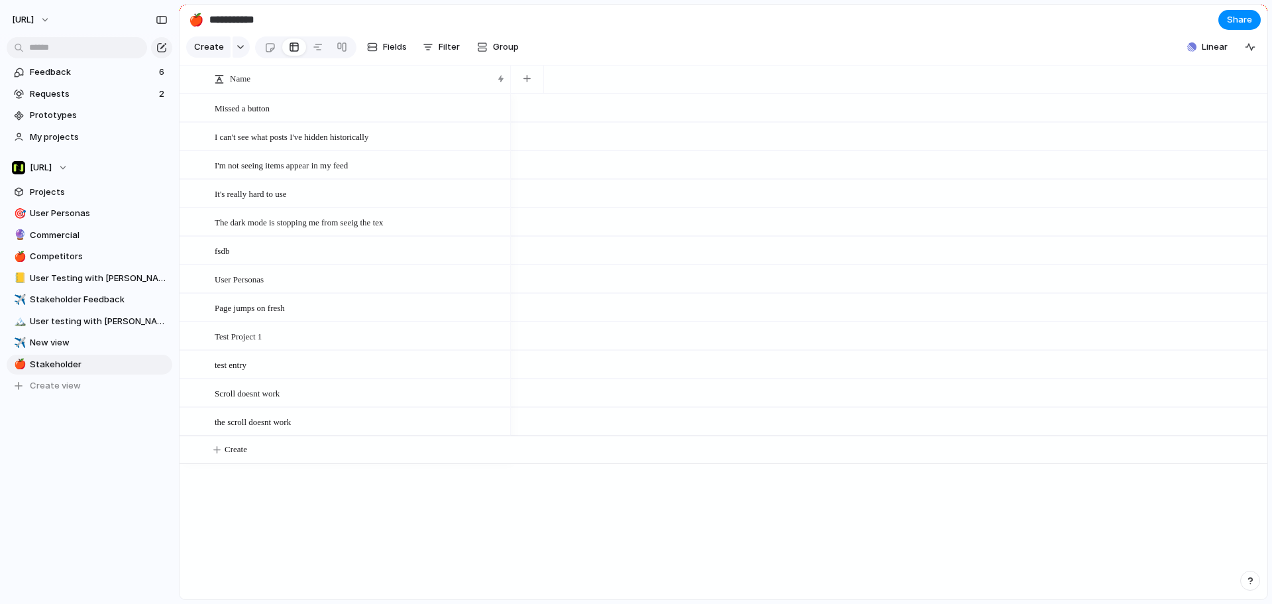
drag, startPoint x: 451, startPoint y: 506, endPoint x: 431, endPoint y: 480, distance: 31.7
click at [446, 498] on div "Missed a button I can't see what posts I've hidden historically I'm not seeing …" at bounding box center [724, 346] width 1088 height 506
click at [191, 113] on div at bounding box center [191, 108] width 10 height 10
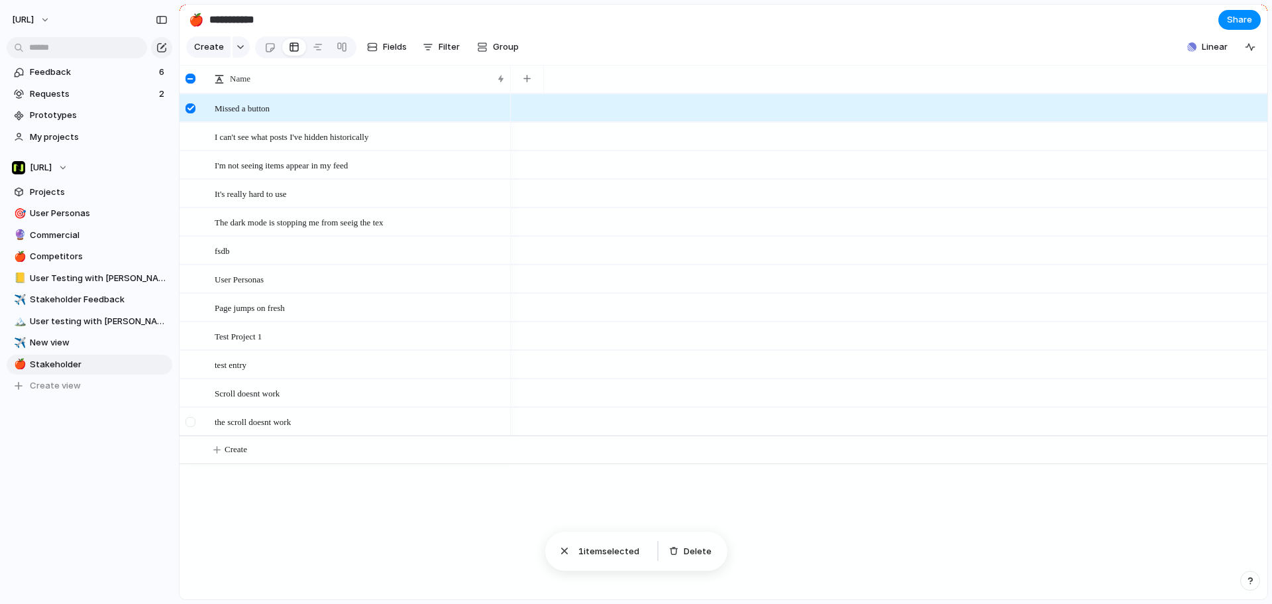
click at [201, 436] on div at bounding box center [192, 426] width 24 height 36
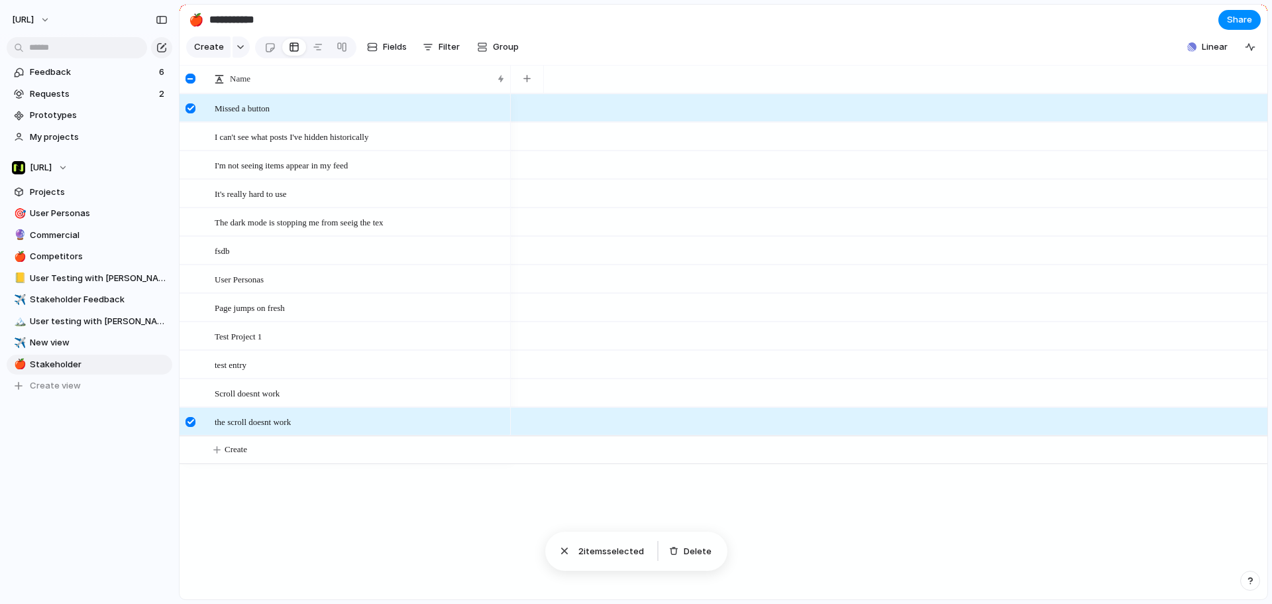
click at [190, 111] on div at bounding box center [192, 113] width 24 height 36
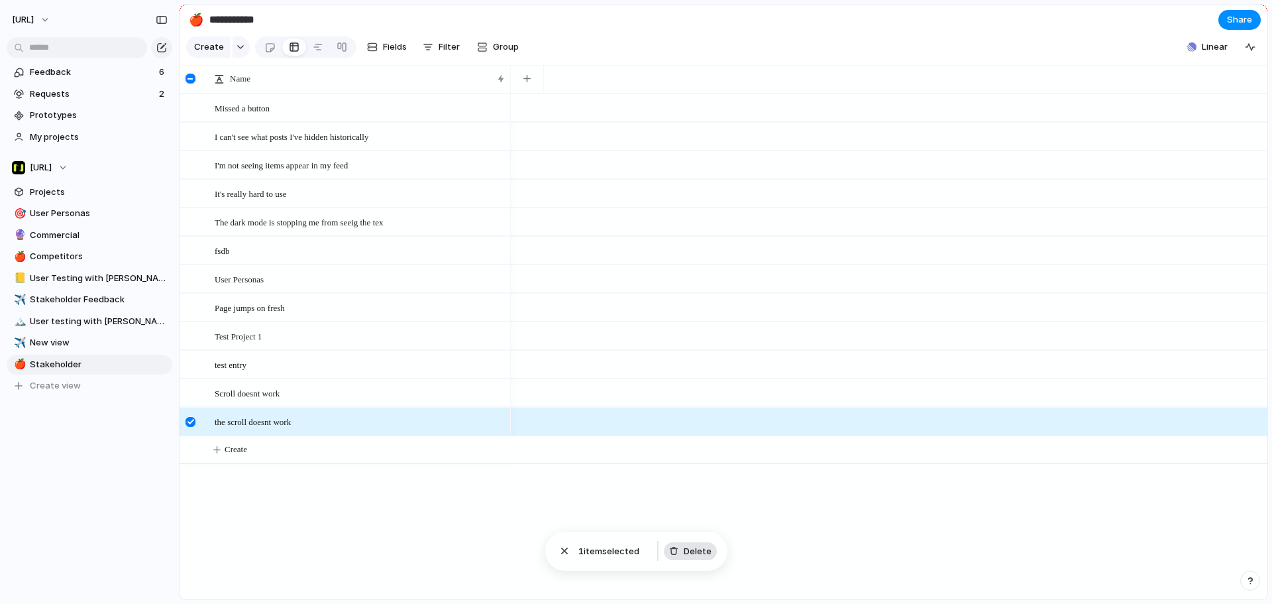
click at [701, 551] on span "Delete" at bounding box center [698, 551] width 28 height 13
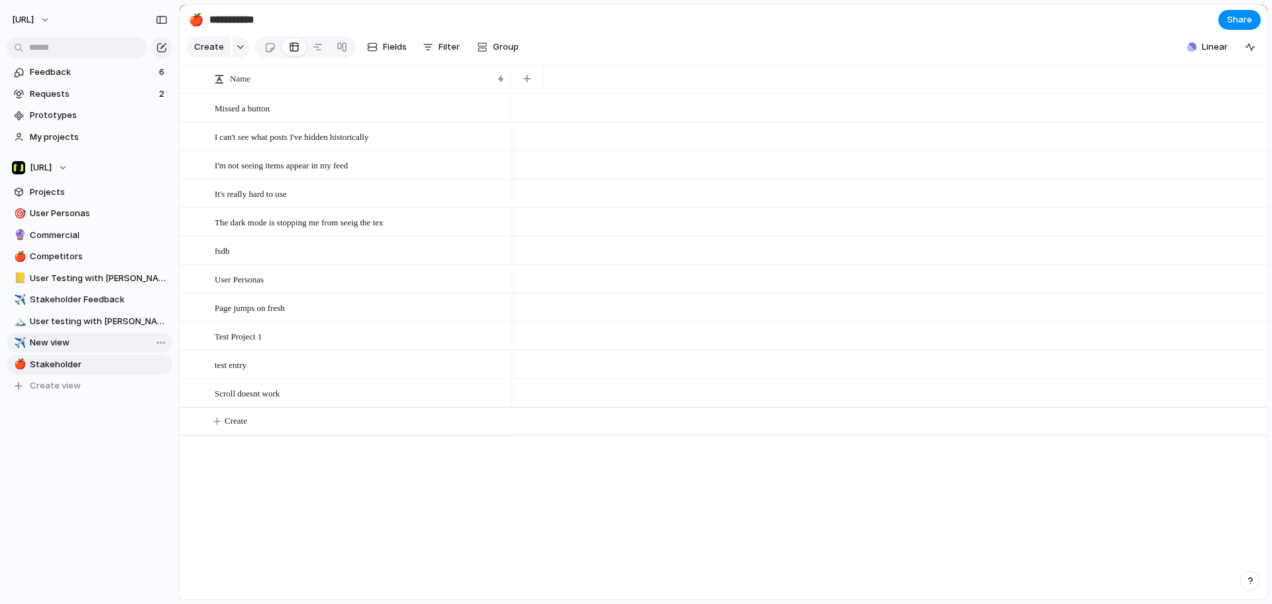
click at [48, 344] on span "New view" at bounding box center [99, 342] width 138 height 13
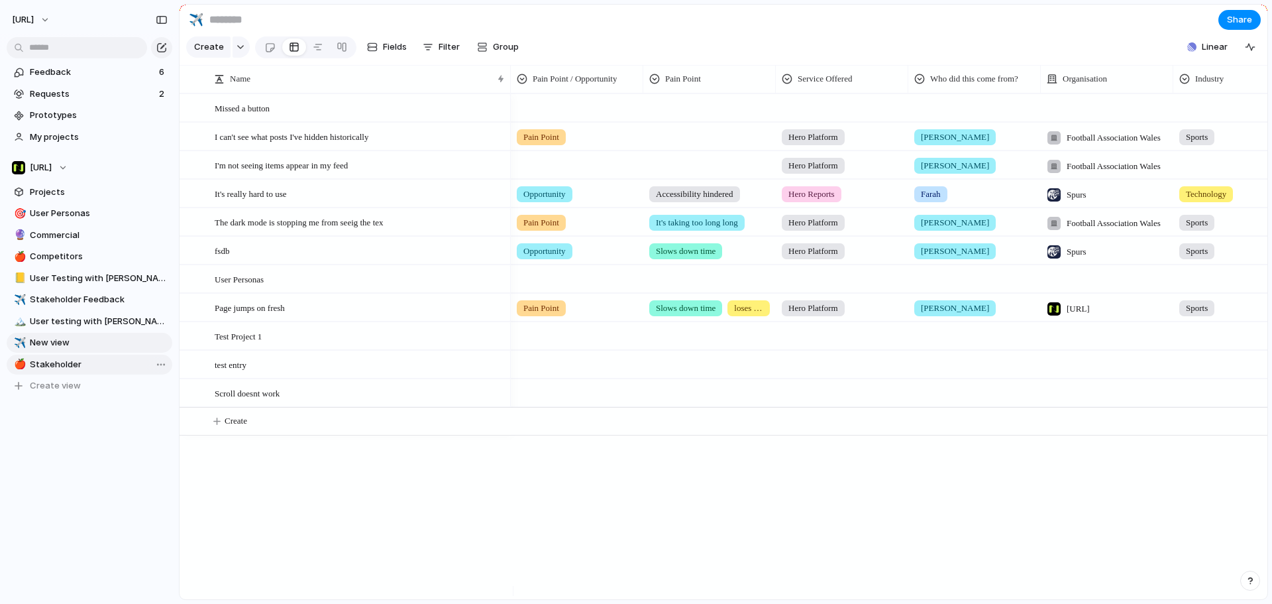
click at [54, 355] on link "🍎 Stakeholder" at bounding box center [90, 365] width 166 height 20
type input "**********"
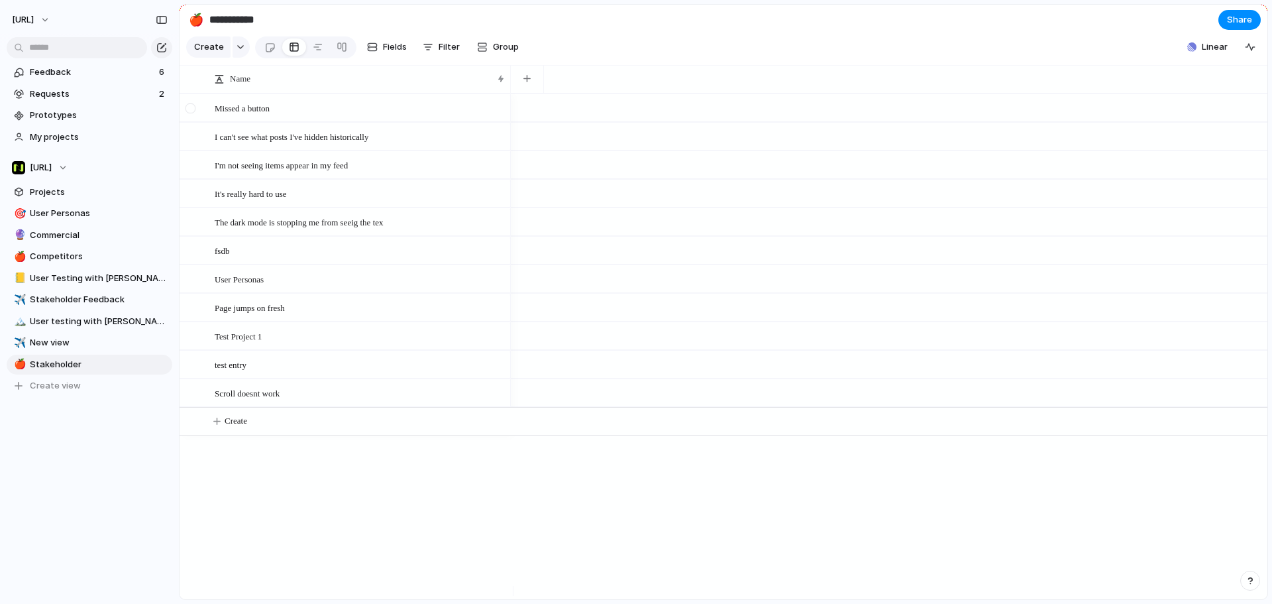
drag, startPoint x: 205, startPoint y: 70, endPoint x: 213, endPoint y: 123, distance: 53.6
click at [213, 123] on main "**********" at bounding box center [724, 302] width 1090 height 596
click at [81, 189] on span "Projects" at bounding box center [99, 192] width 138 height 13
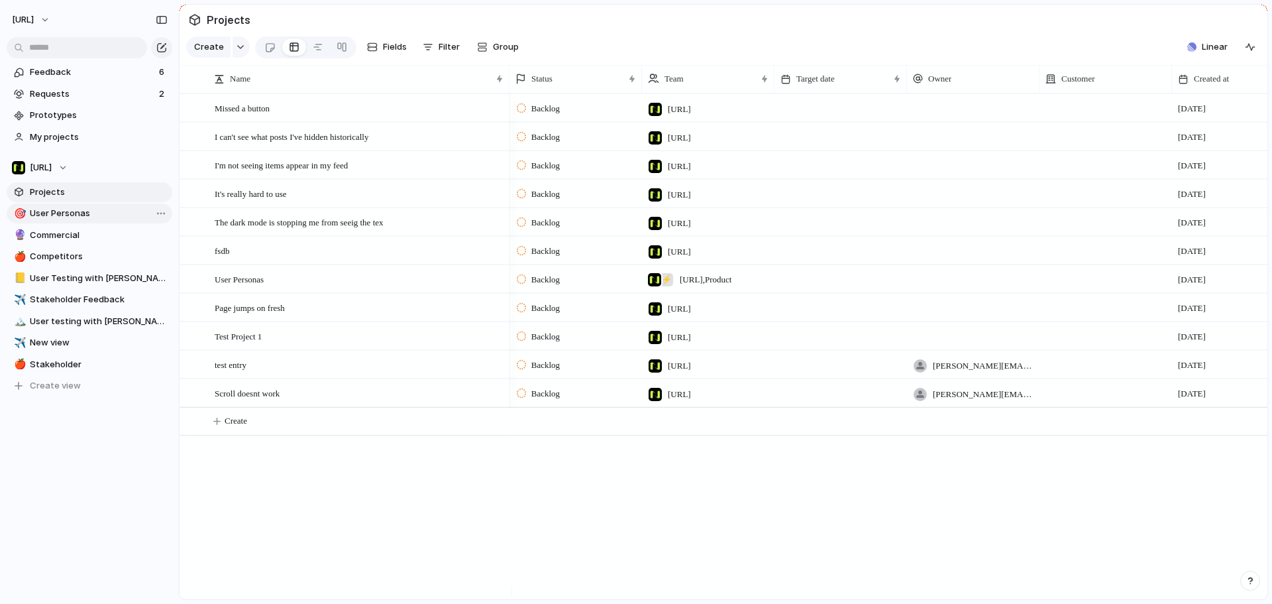
click at [82, 209] on span "User Personas" at bounding box center [99, 213] width 138 height 13
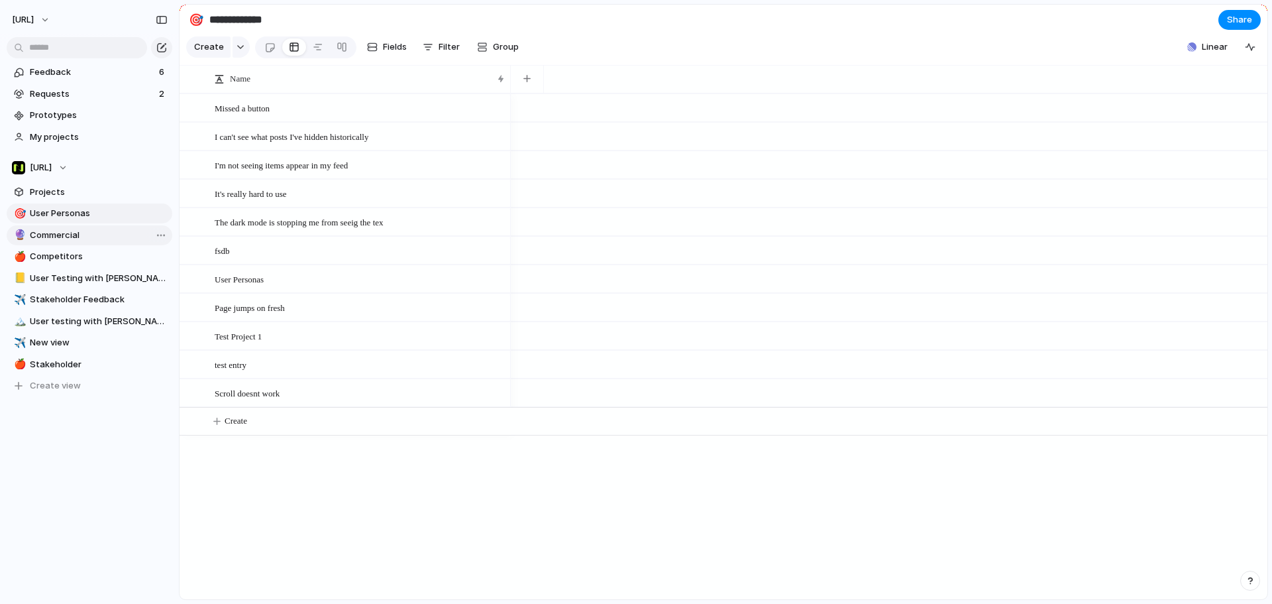
click at [79, 228] on link "🔮 Commercial" at bounding box center [90, 235] width 166 height 20
click at [80, 245] on link "🔮 Commercial" at bounding box center [90, 235] width 166 height 20
click at [79, 258] on span "Competitors" at bounding box center [99, 256] width 138 height 13
click at [78, 269] on link "📒 User Testing with Claire" at bounding box center [90, 278] width 166 height 20
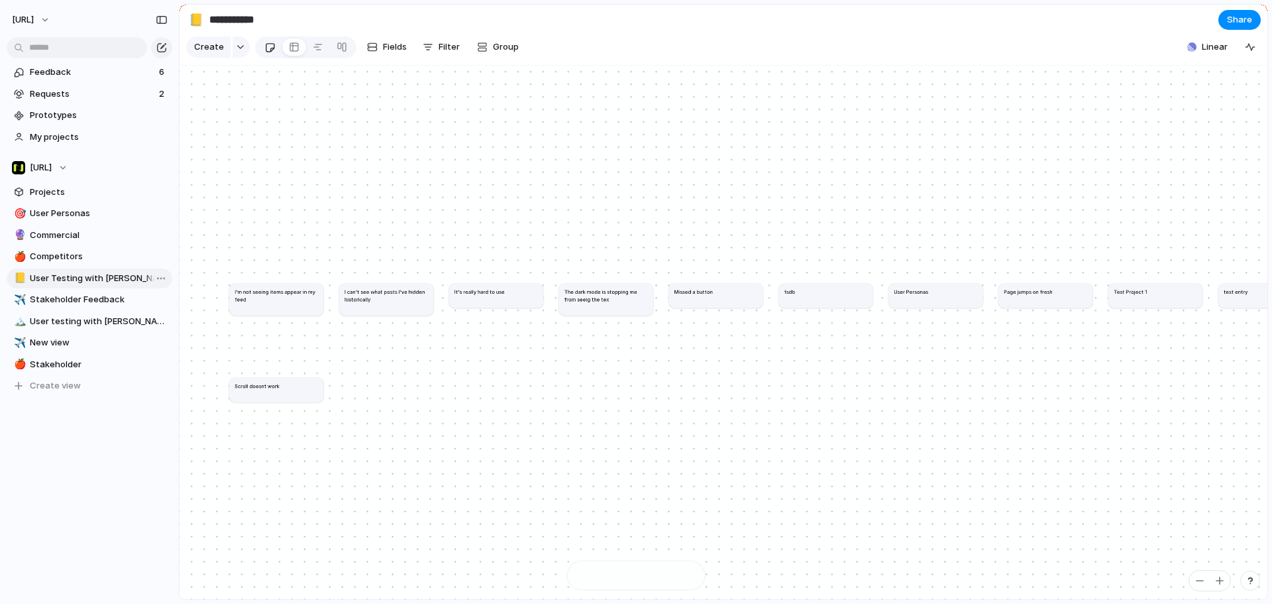
type input "**********"
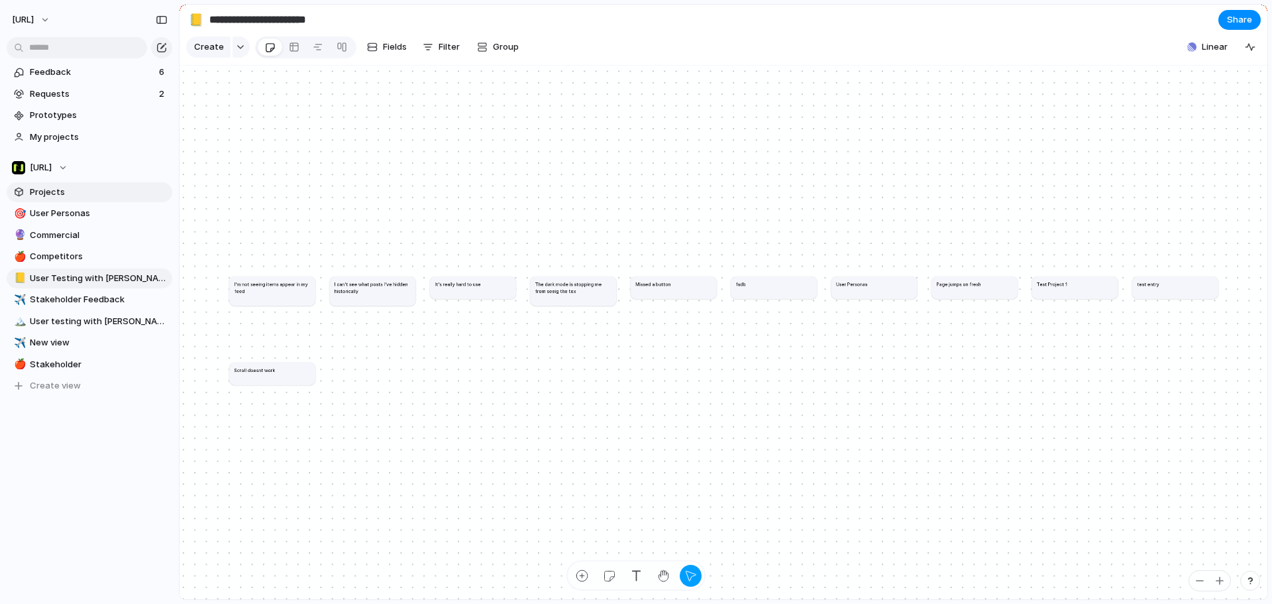
click at [74, 196] on span "Projects" at bounding box center [99, 192] width 138 height 13
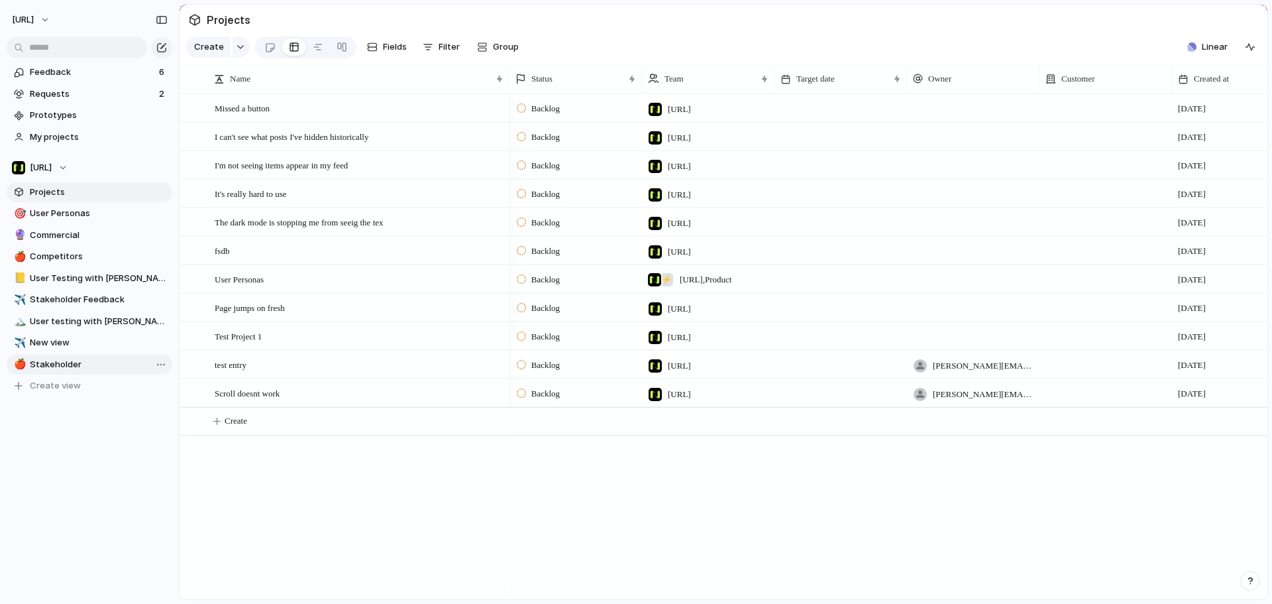
click at [82, 372] on link "🍎 Stakeholder" at bounding box center [90, 365] width 166 height 20
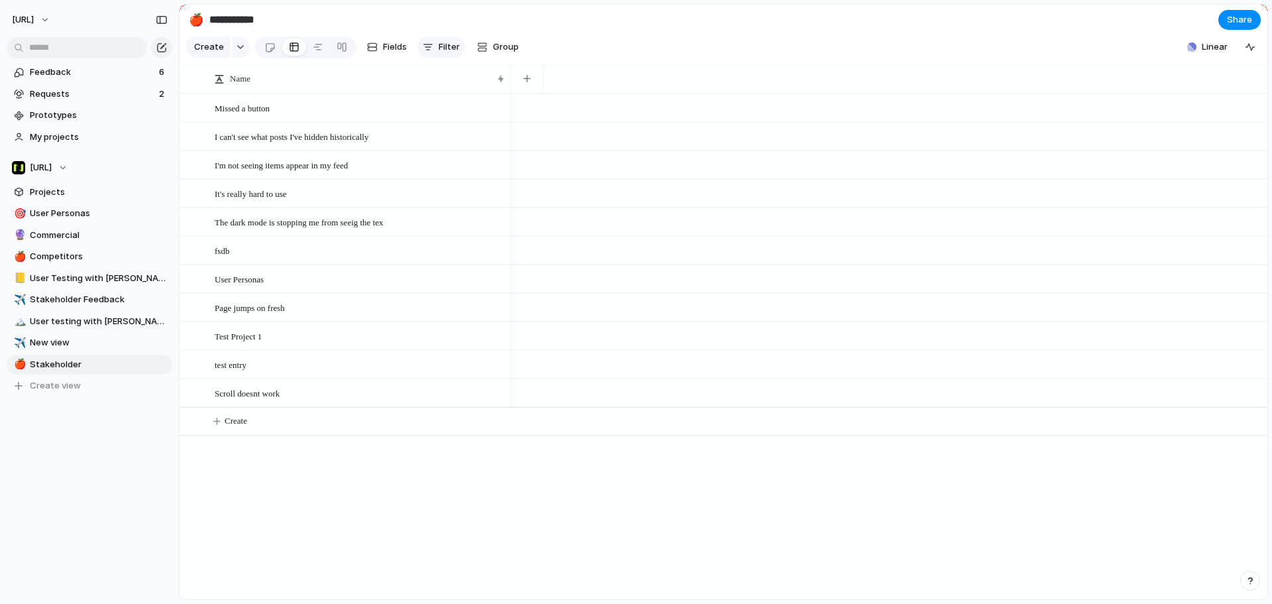
click at [435, 50] on button "Filter" at bounding box center [442, 46] width 48 height 21
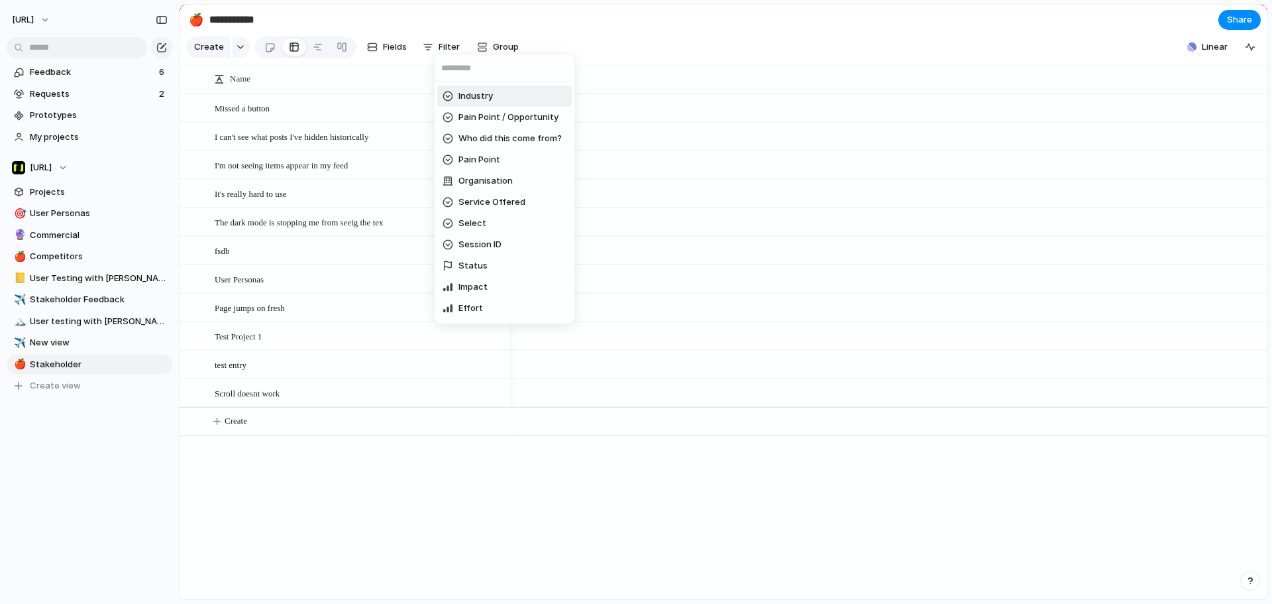
click at [394, 52] on div "Industry Pain Point / Opportunity Who did this come from? Pain Point Organisati…" at bounding box center [636, 302] width 1272 height 604
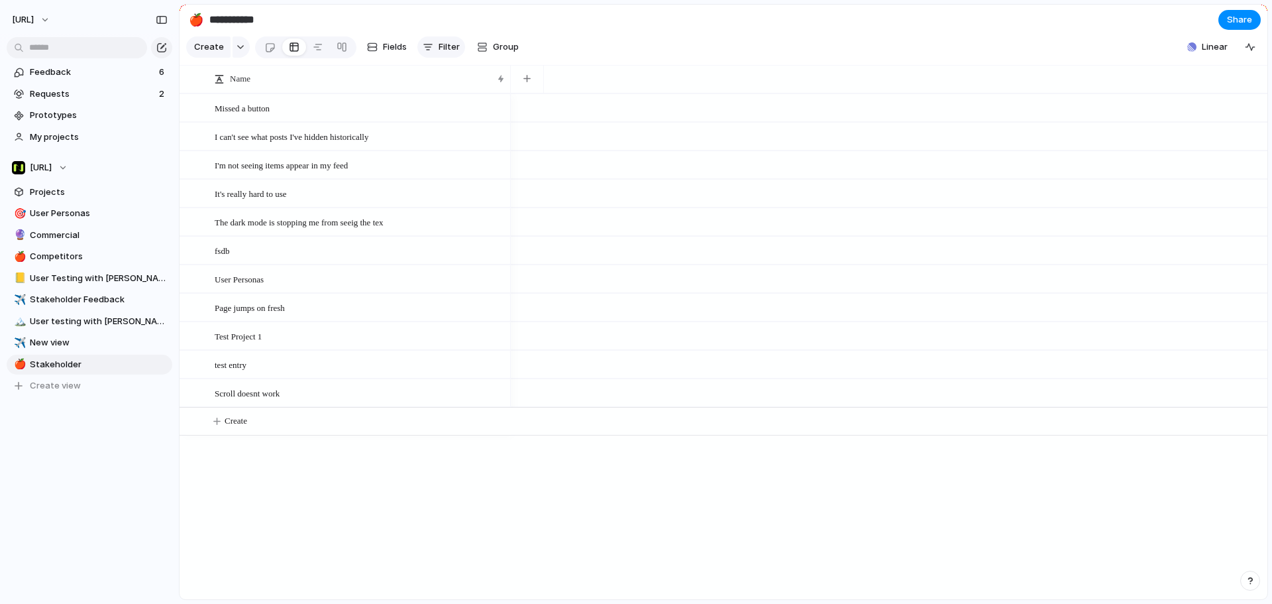
click at [439, 54] on span "Filter" at bounding box center [449, 46] width 21 height 13
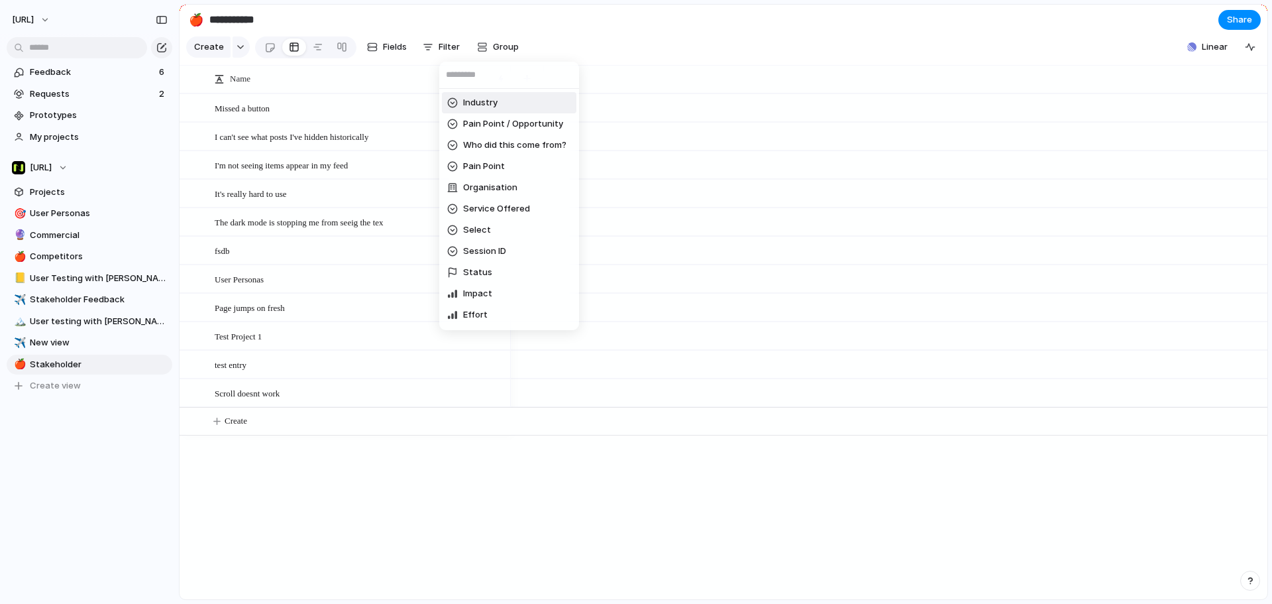
drag, startPoint x: 502, startPoint y: 46, endPoint x: 494, endPoint y: 49, distance: 8.6
click at [502, 46] on div "Industry Pain Point / Opportunity Who did this come from? Pain Point Organisati…" at bounding box center [636, 302] width 1272 height 604
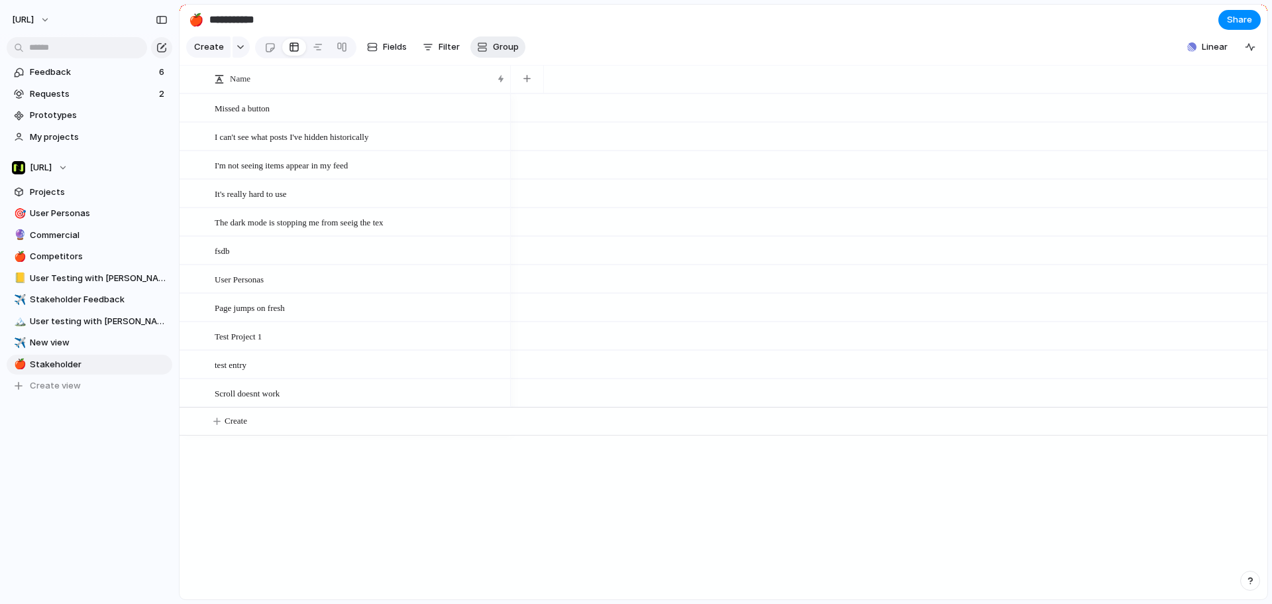
click at [494, 49] on span "Group" at bounding box center [506, 46] width 26 height 13
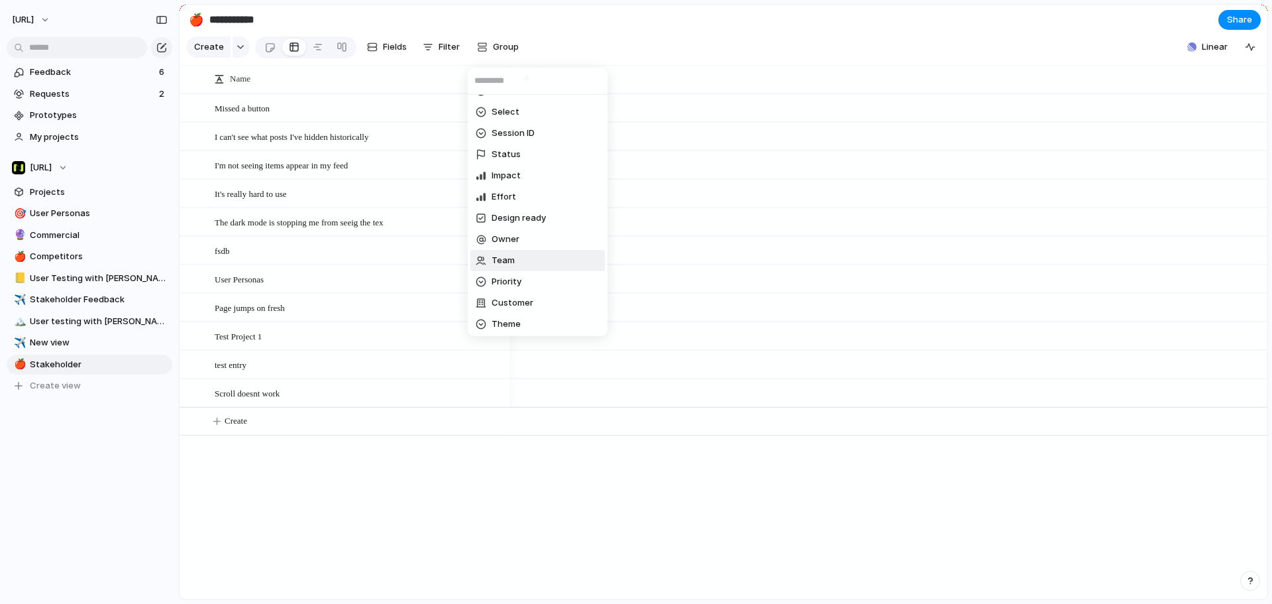
scroll to position [147, 0]
click at [380, 54] on div "Industry Pain Point / Opportunity Who did this come from? Pain Point Organisati…" at bounding box center [636, 302] width 1272 height 604
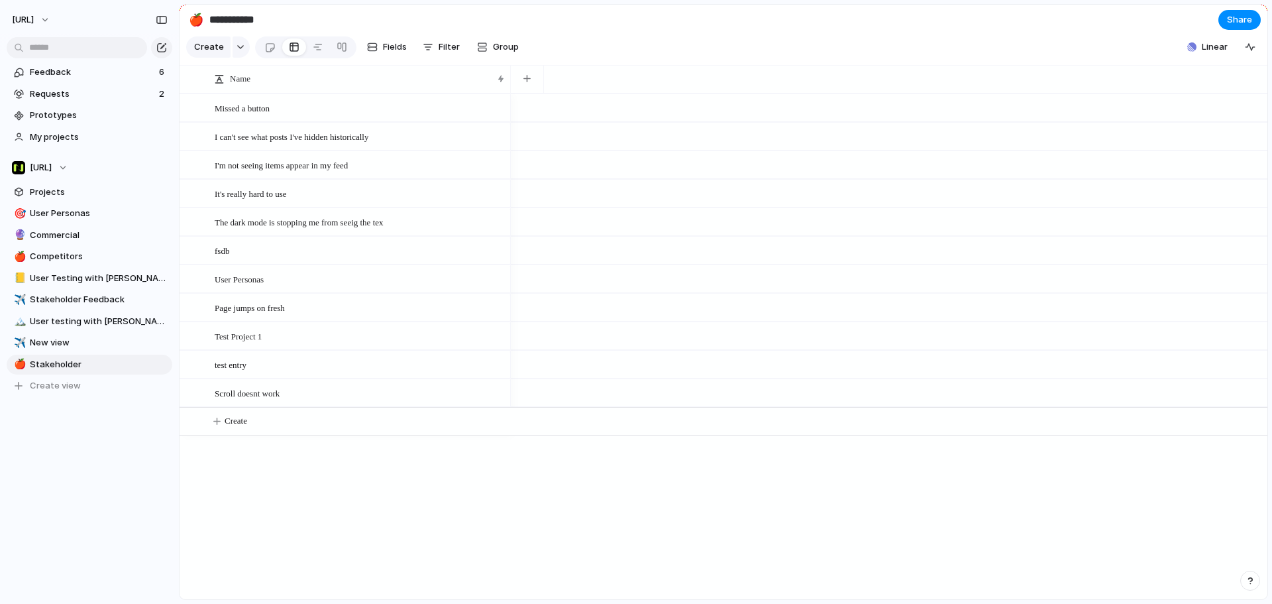
click at [383, 54] on span "Fields" at bounding box center [395, 46] width 24 height 13
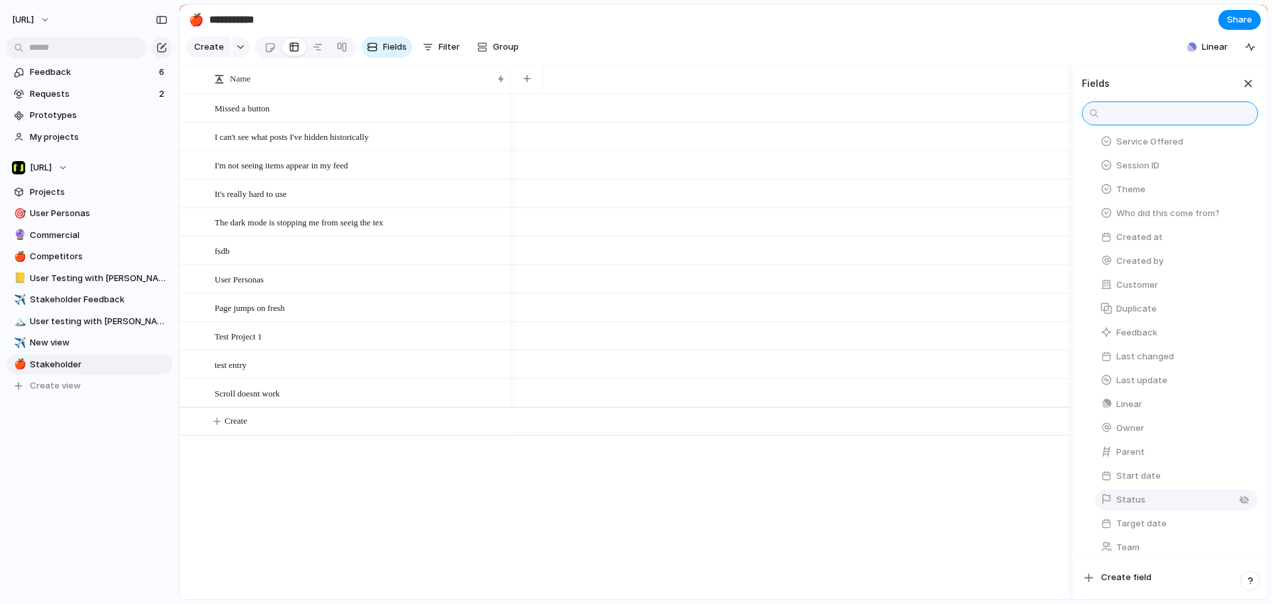
scroll to position [353, 0]
click at [1133, 581] on span "Create field" at bounding box center [1126, 577] width 50 height 13
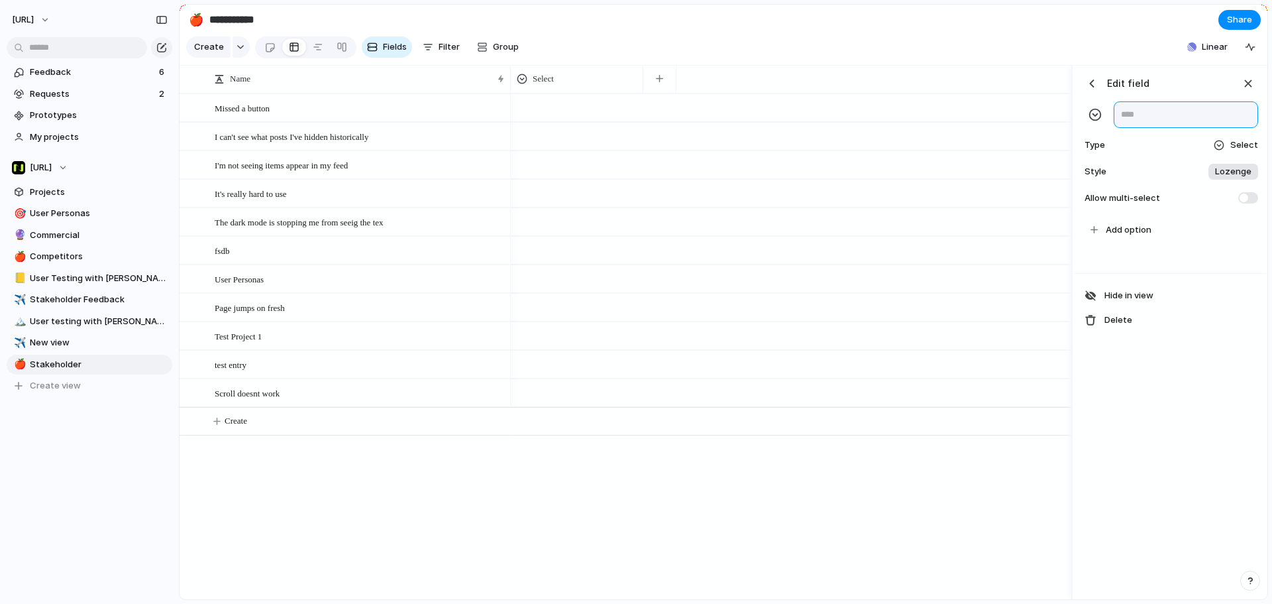
click at [1158, 123] on input "text" at bounding box center [1186, 114] width 144 height 27
type input "*"
type input "*******"
click at [889, 16] on section "**********" at bounding box center [724, 20] width 1088 height 30
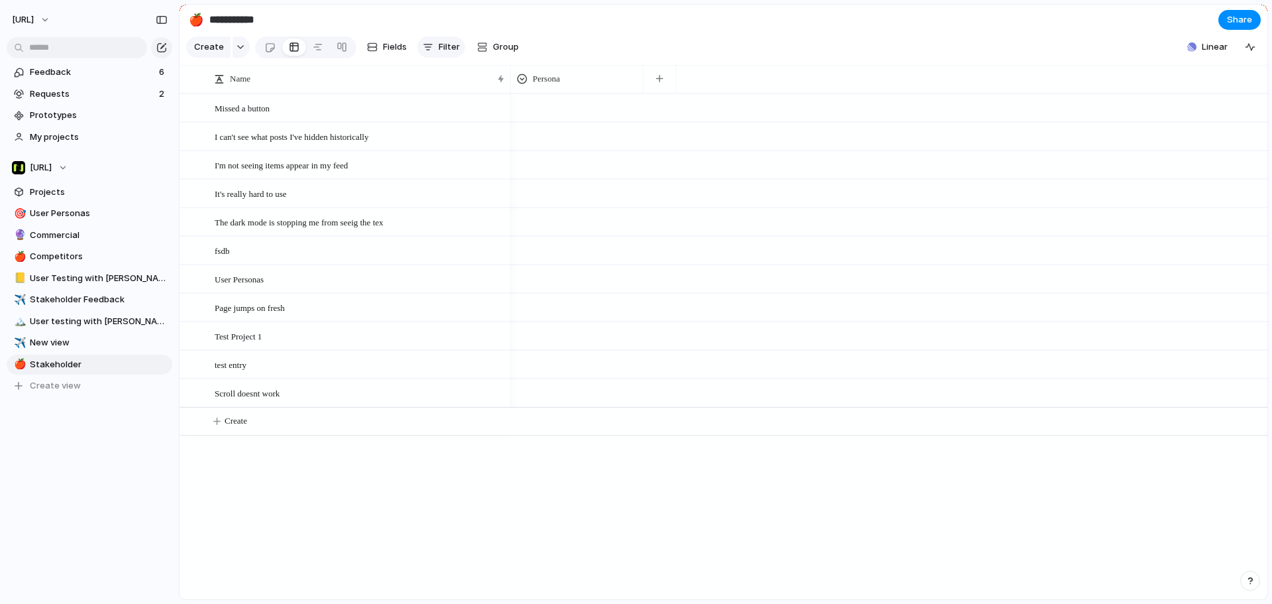
click at [449, 54] on span "Filter" at bounding box center [449, 46] width 21 height 13
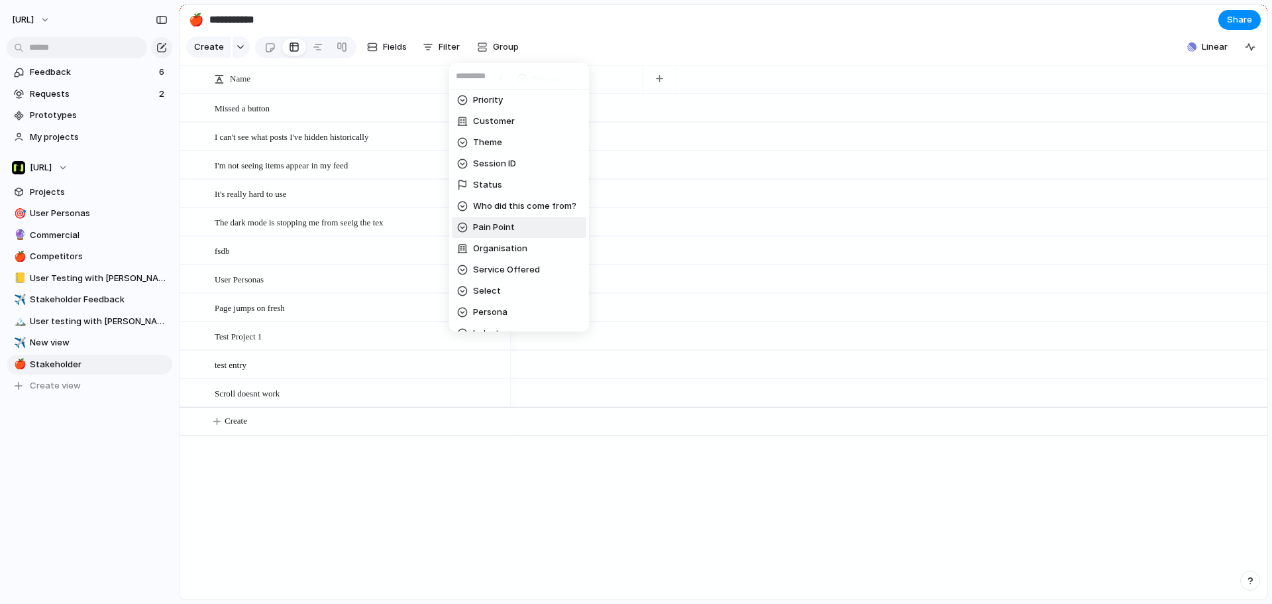
scroll to position [133, 0]
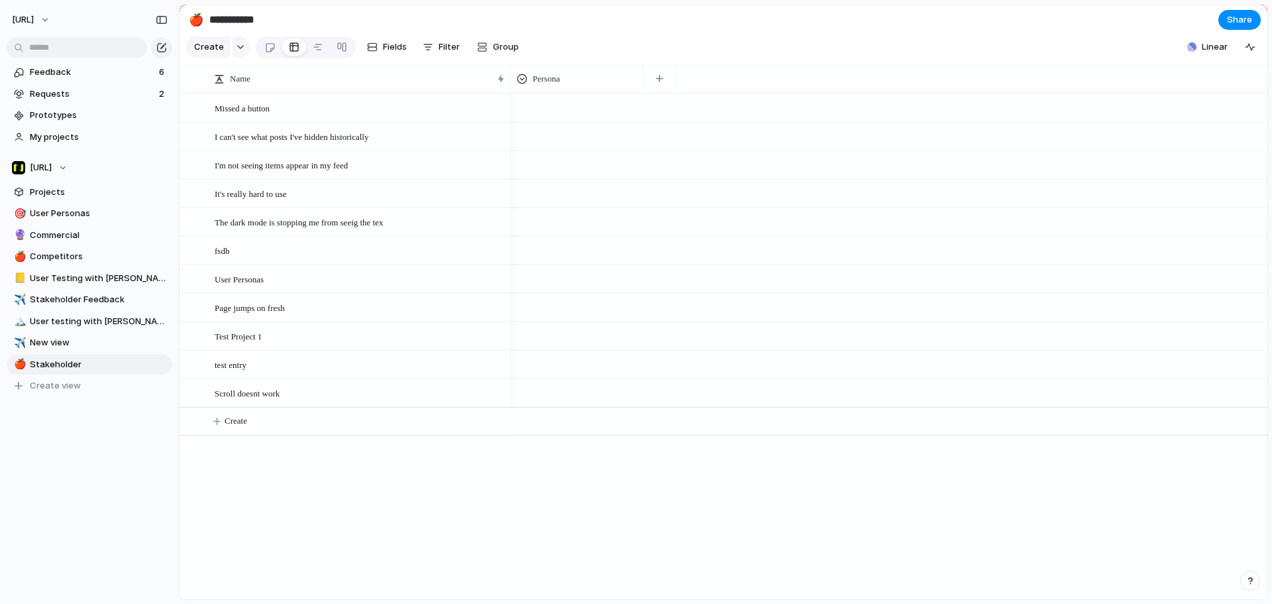
click at [399, 52] on div "Impact Effort Design ready Description Start date Target date Owner Team Priori…" at bounding box center [636, 302] width 1272 height 604
click at [399, 52] on span "Fields" at bounding box center [395, 46] width 24 height 13
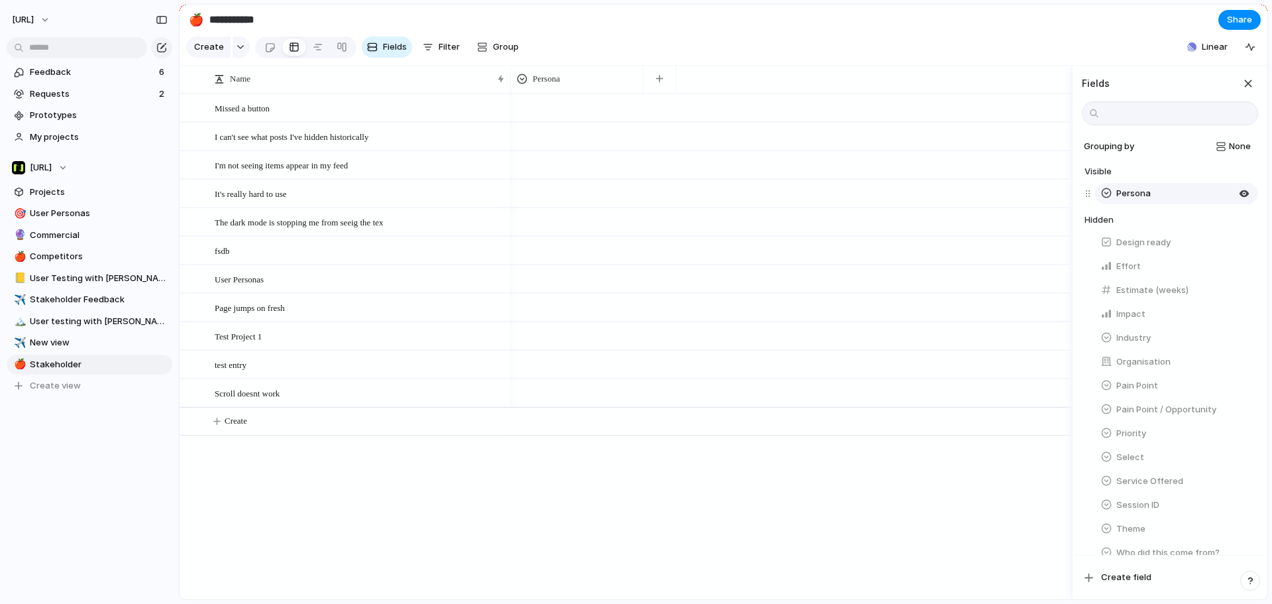
click at [1116, 200] on div "Persona" at bounding box center [1126, 193] width 50 height 13
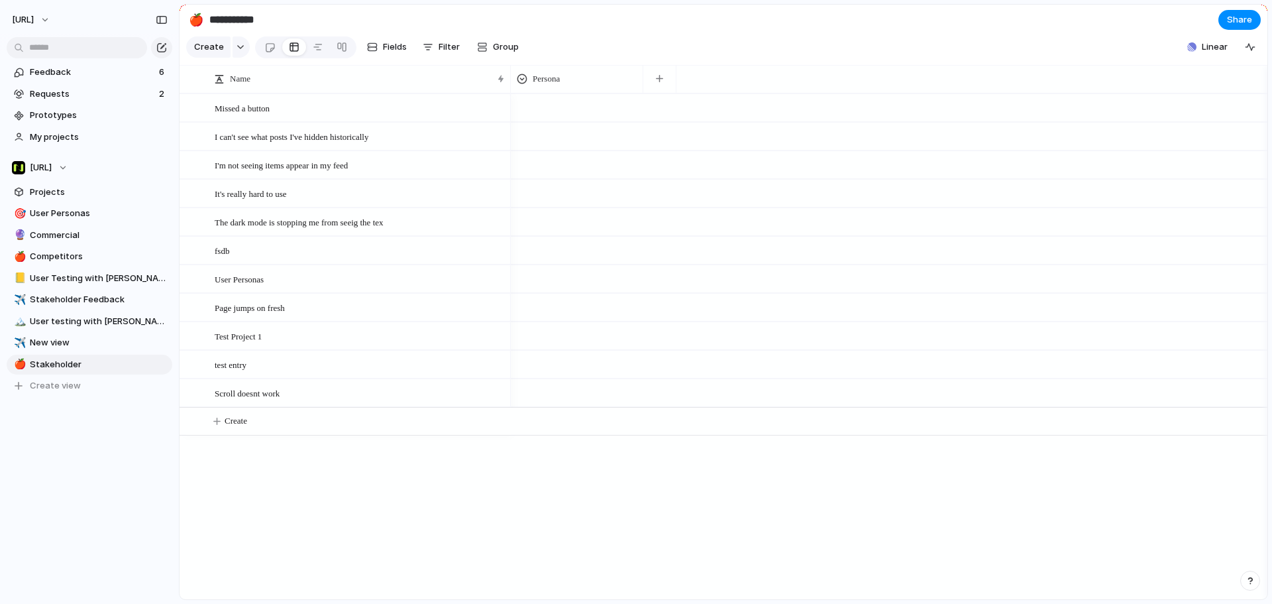
click at [960, 65] on section "Create Fields Filter Group Zoom Collapse Linear" at bounding box center [724, 50] width 1088 height 32
click at [477, 50] on div "button" at bounding box center [482, 47] width 11 height 11
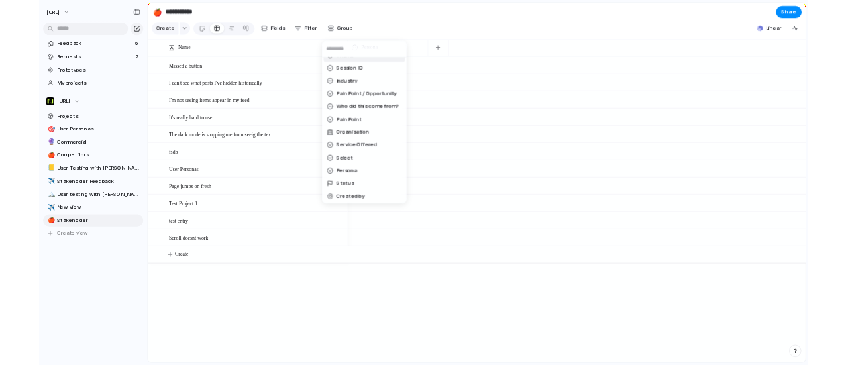
scroll to position [168, 0]
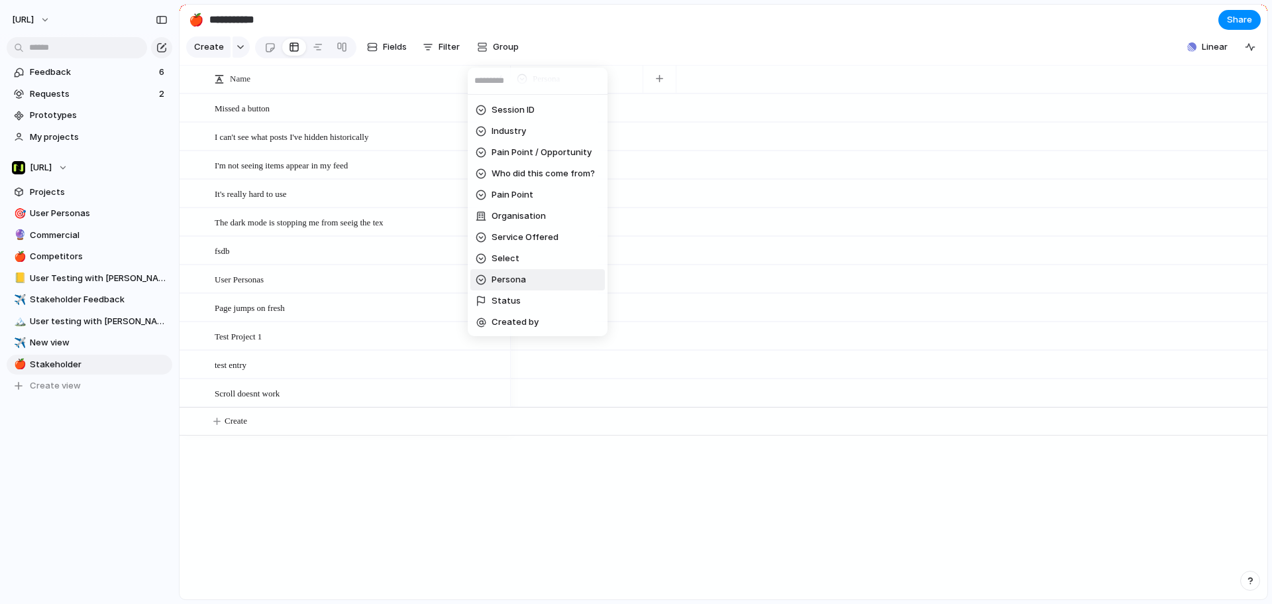
click at [534, 284] on li "Persona" at bounding box center [538, 279] width 135 height 21
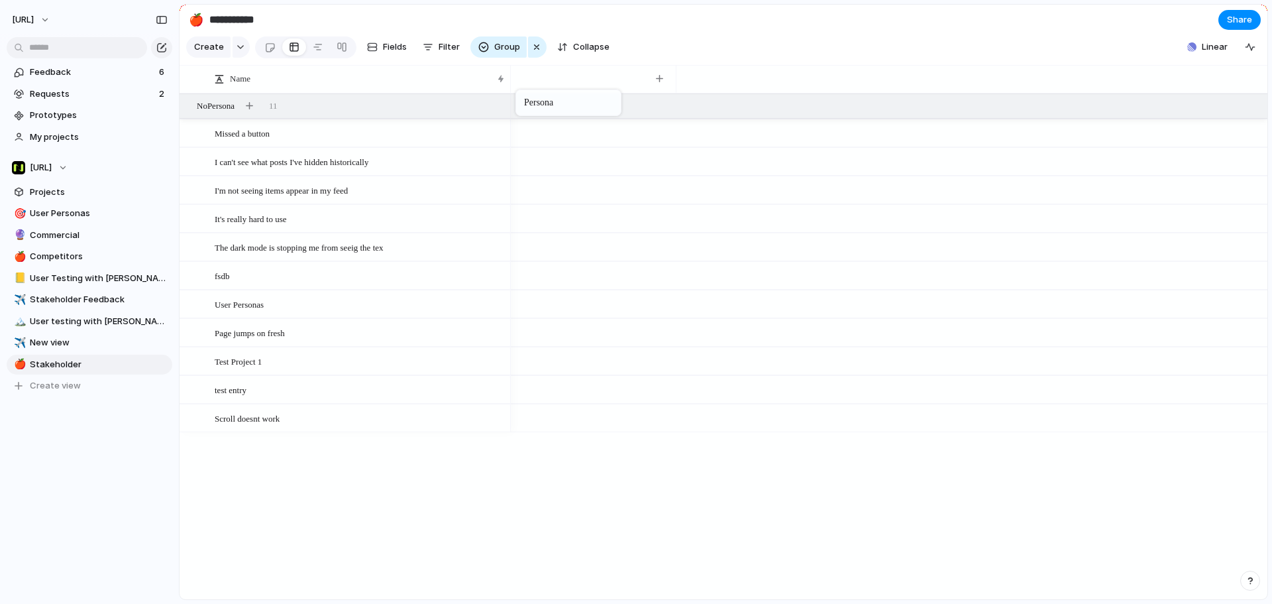
drag, startPoint x: 568, startPoint y: 83, endPoint x: 522, endPoint y: 92, distance: 46.7
click at [182, 112] on div at bounding box center [188, 106] width 12 height 12
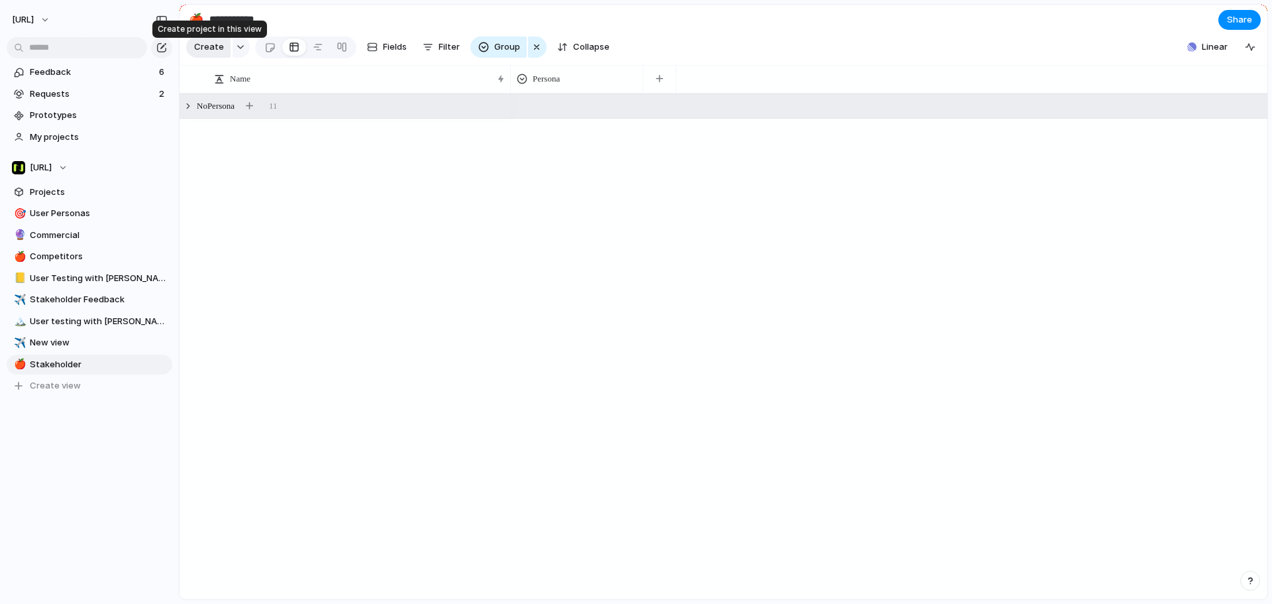
click at [210, 53] on span "Create" at bounding box center [209, 46] width 30 height 13
drag, startPoint x: 370, startPoint y: 203, endPoint x: 205, endPoint y: 109, distance: 190.5
click at [369, 203] on div "No Persona 11" at bounding box center [724, 346] width 1088 height 506
click at [187, 112] on div at bounding box center [188, 106] width 12 height 12
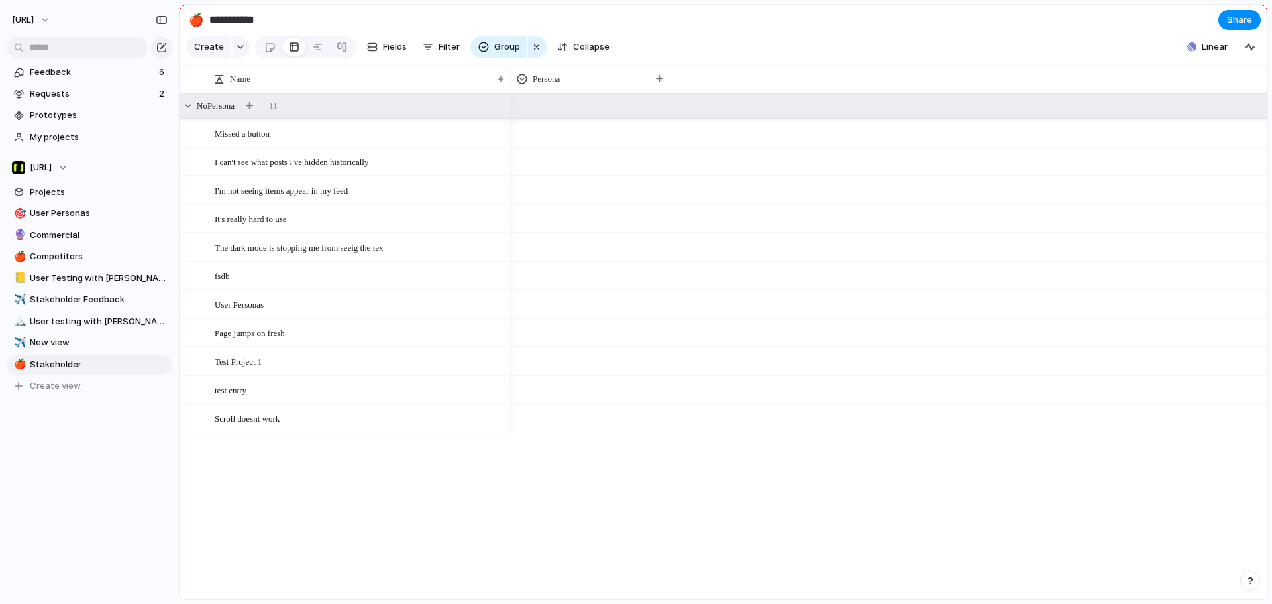
click at [548, 116] on div "No Persona 11" at bounding box center [725, 106] width 1091 height 24
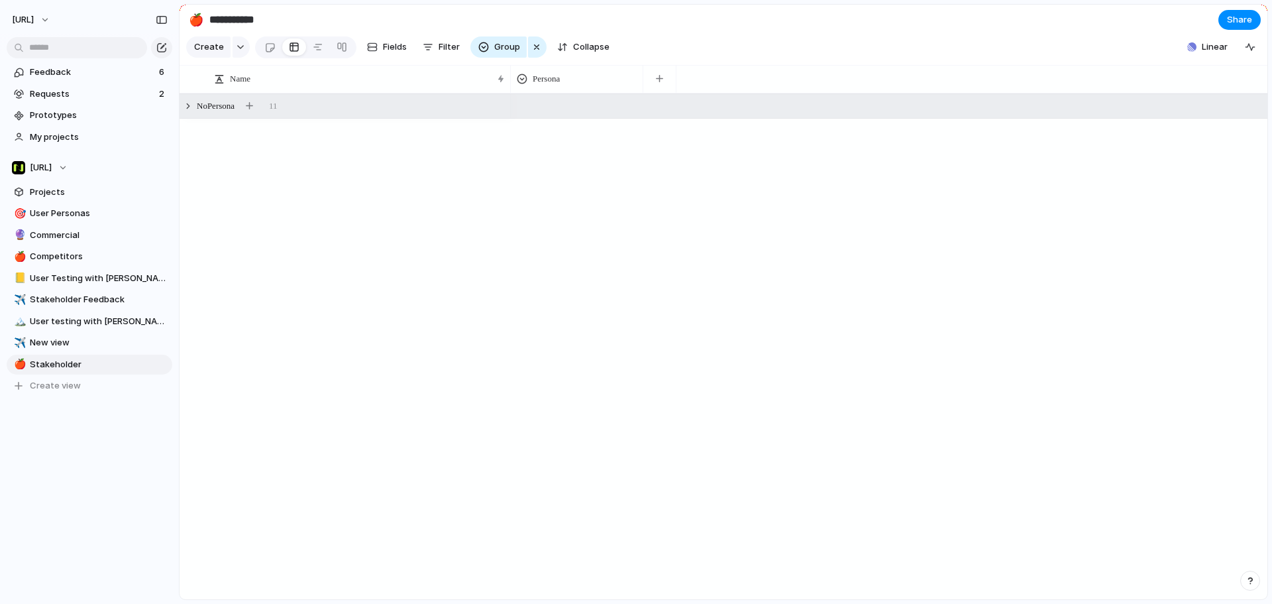
click at [548, 116] on div "No Persona 11" at bounding box center [725, 106] width 1091 height 24
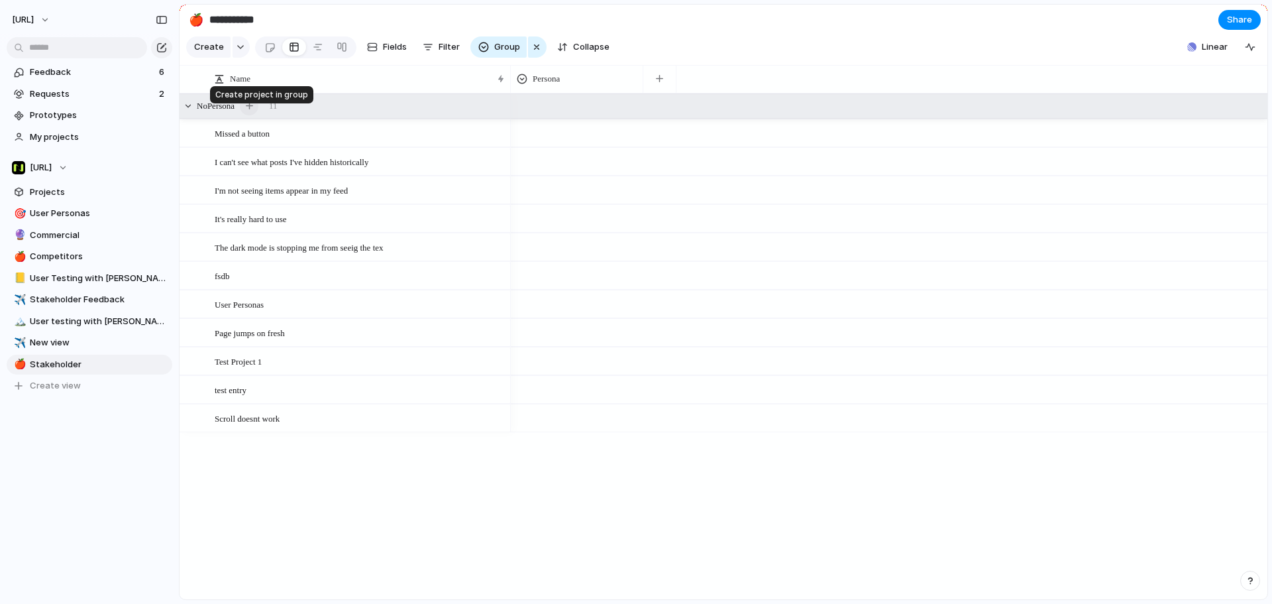
click at [258, 113] on button "button" at bounding box center [249, 106] width 19 height 19
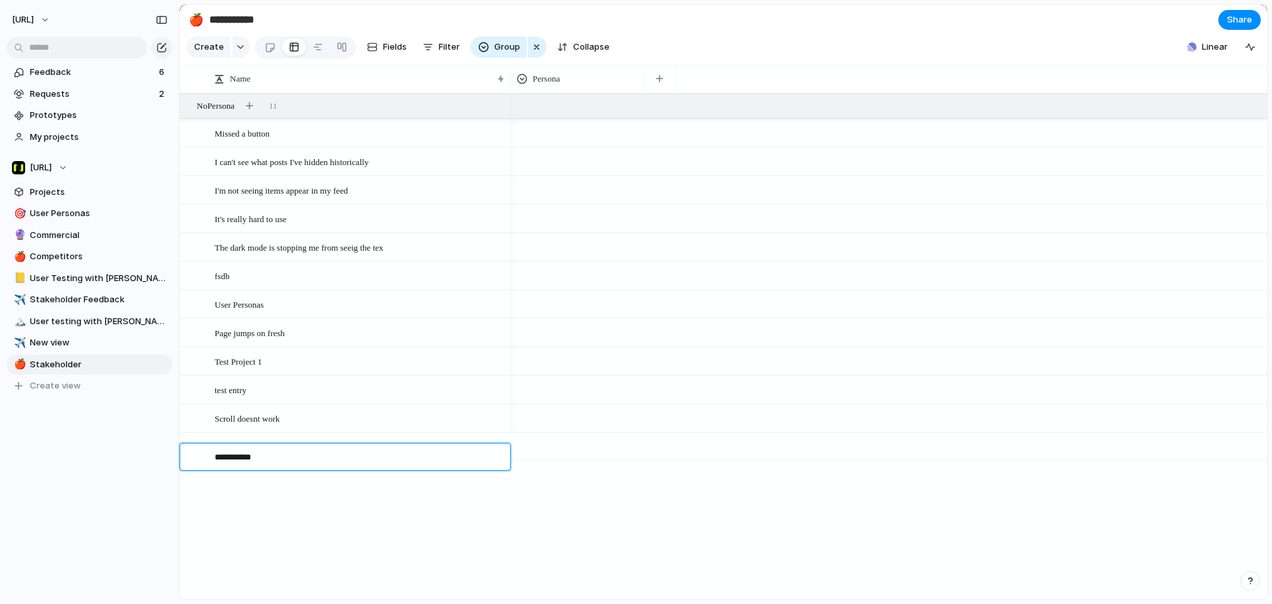
type textarea "**********"
click at [572, 451] on div at bounding box center [577, 444] width 131 height 22
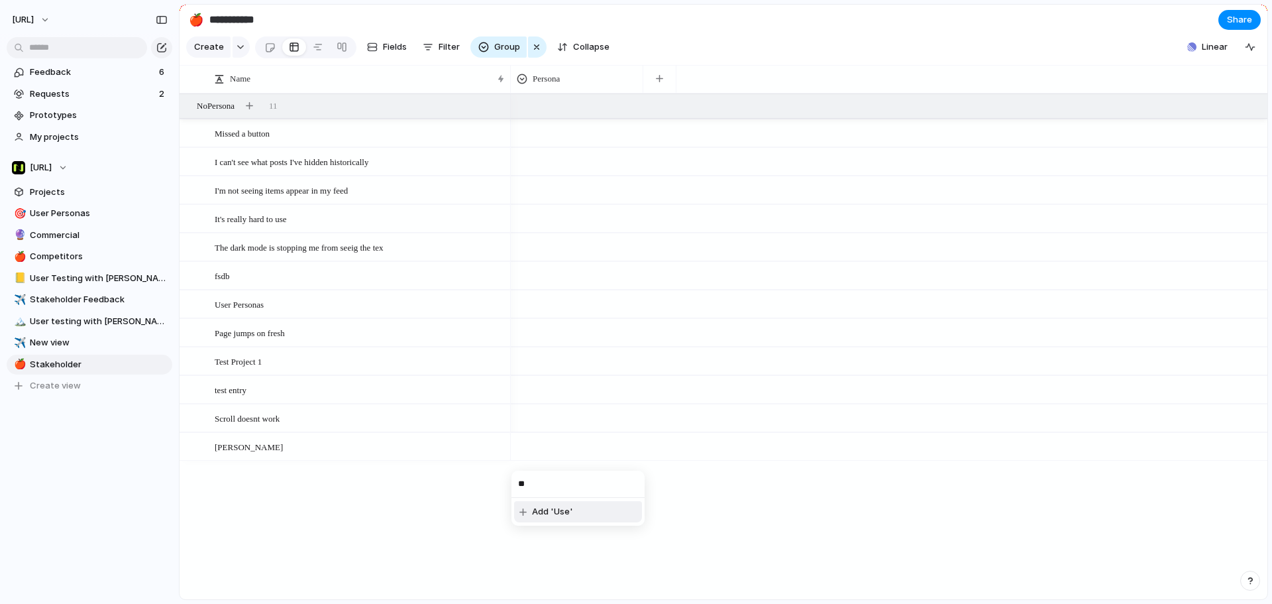
type input "*"
type input "**********"
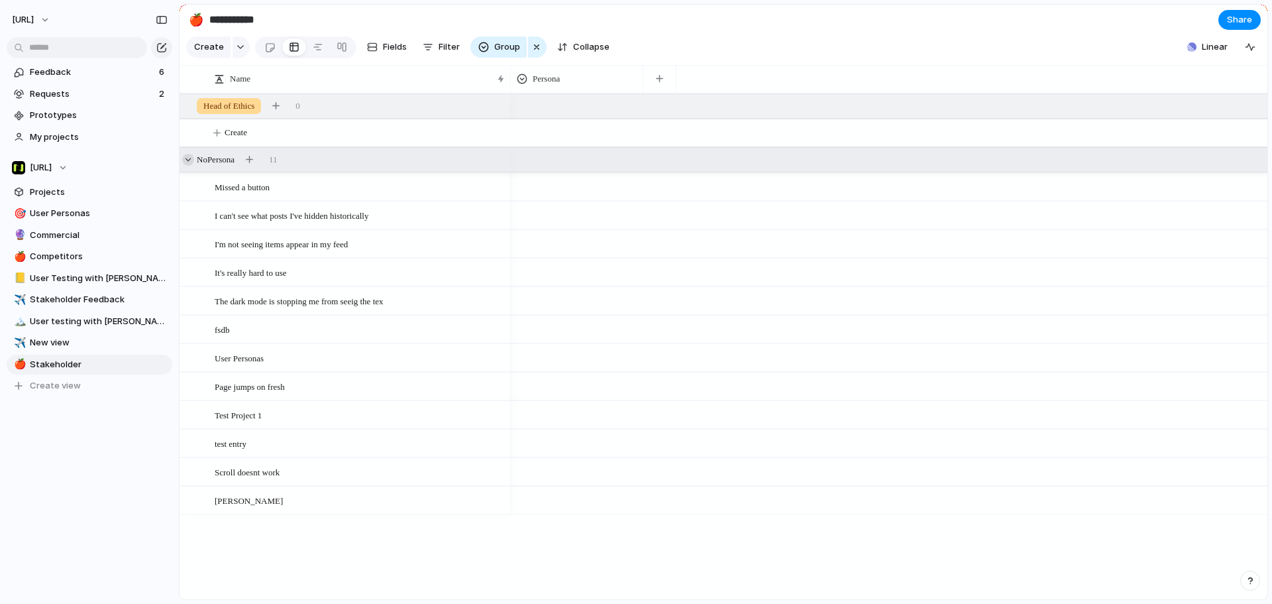
click at [185, 165] on div at bounding box center [188, 160] width 12 height 12
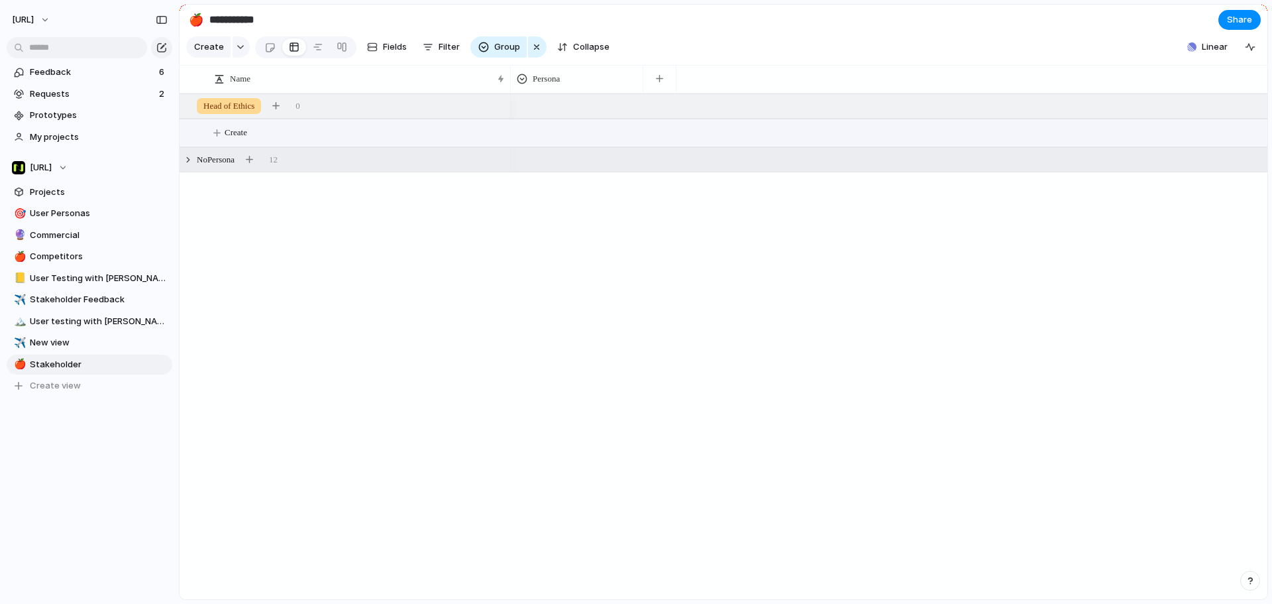
click at [256, 141] on button "Create" at bounding box center [740, 132] width 1095 height 27
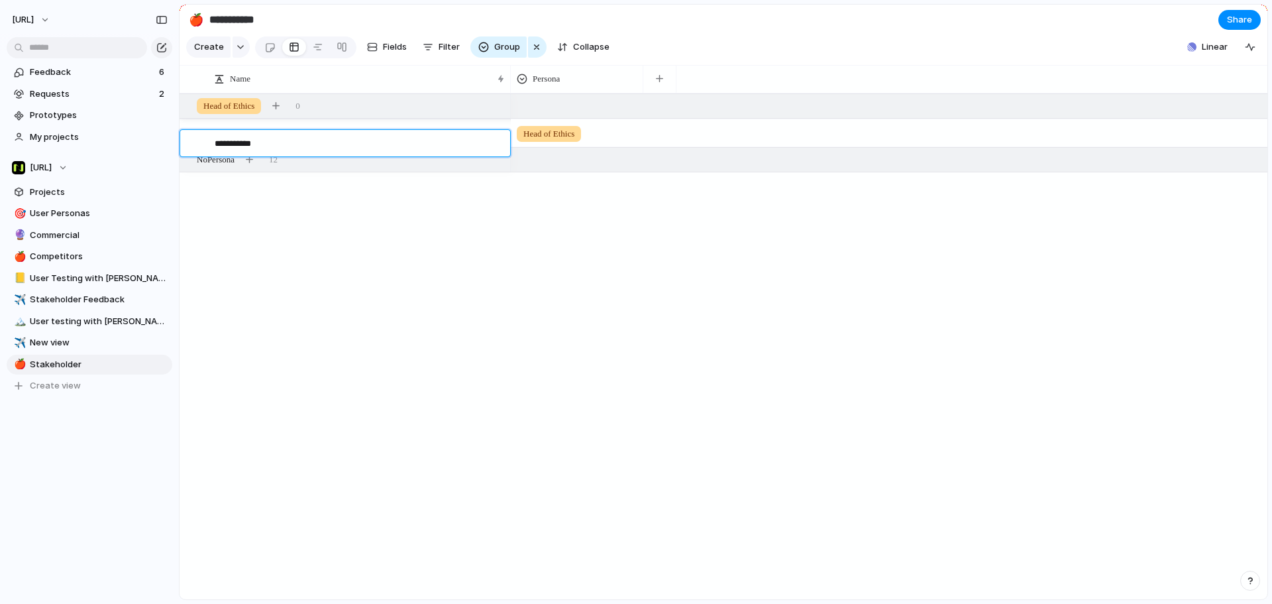
type textarea "**********"
click at [264, 268] on div "Claire Smith Head of Ethics No Persona 12 Head of Ethics 0" at bounding box center [724, 346] width 1088 height 506
click at [64, 205] on link "🎯 User Personas" at bounding box center [90, 213] width 166 height 20
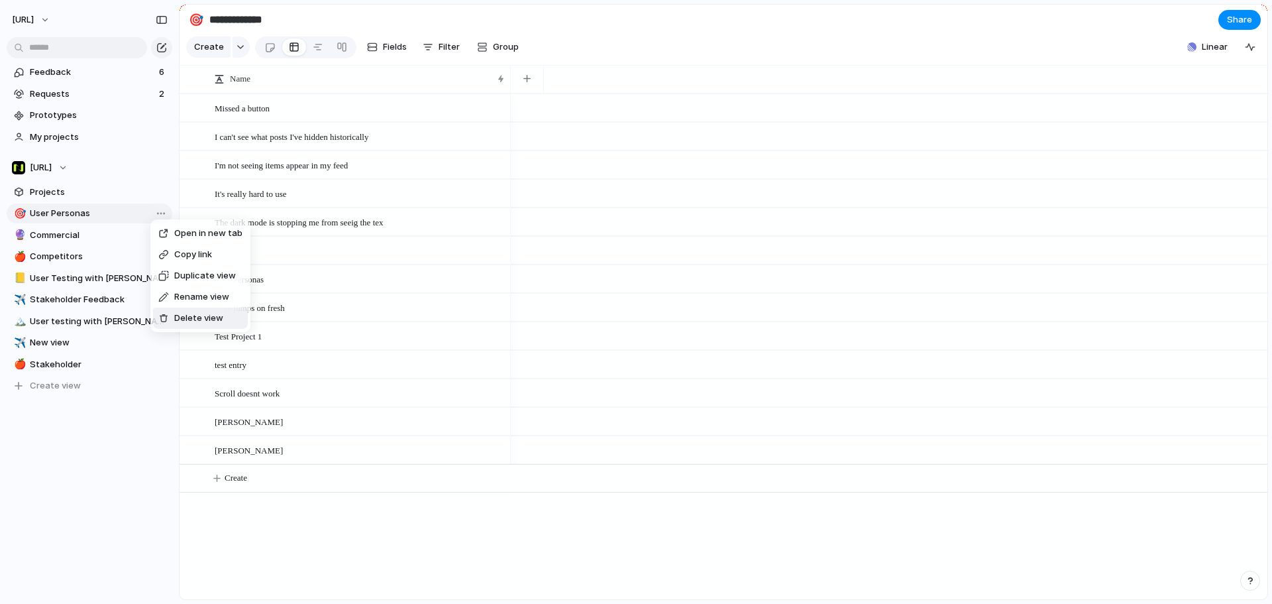
click at [196, 322] on span "Delete view" at bounding box center [198, 317] width 49 height 13
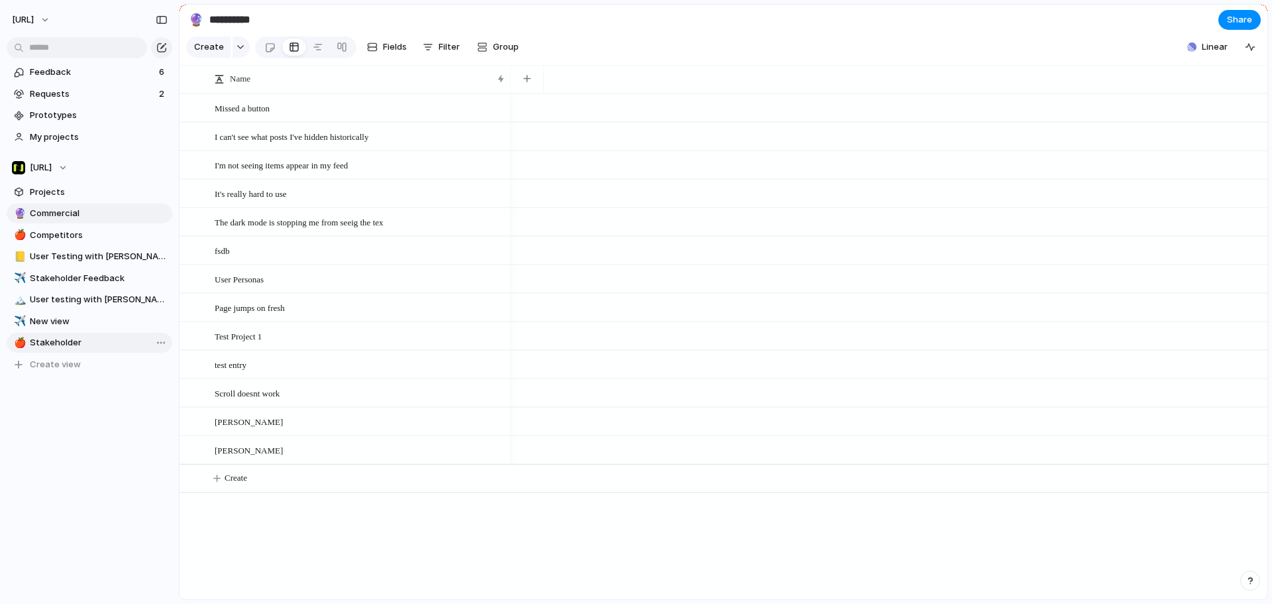
click at [94, 350] on link "🍎 Stakeholder" at bounding box center [90, 343] width 166 height 20
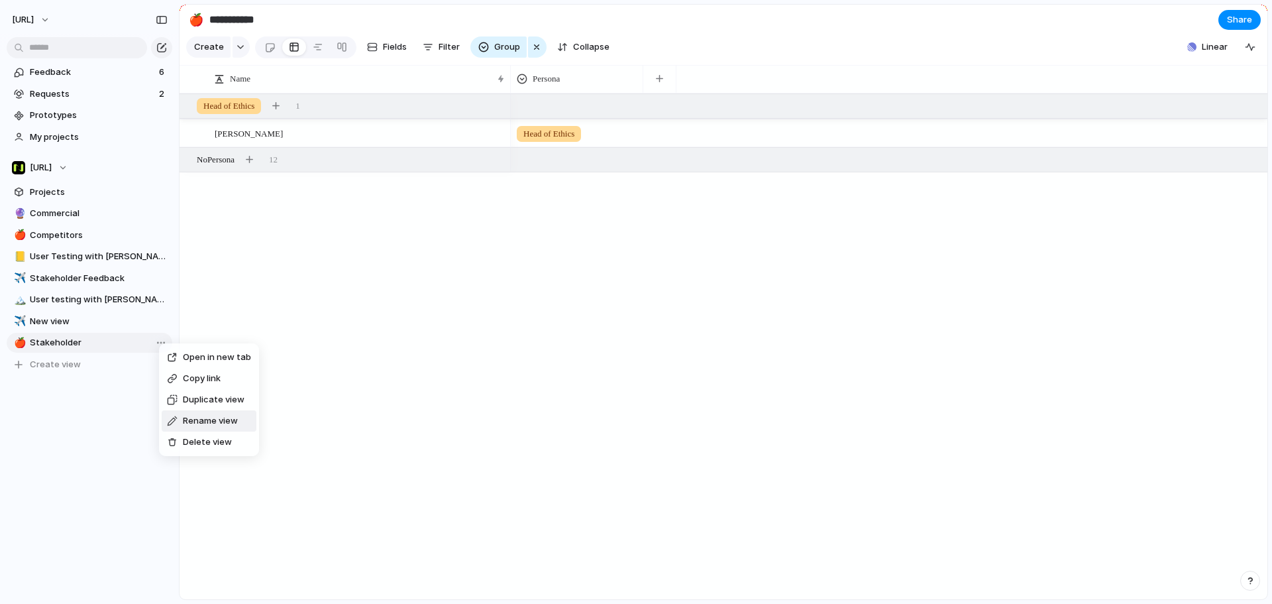
click at [93, 409] on div "Open in new tab Copy link Duplicate view Rename view Delete view" at bounding box center [636, 302] width 1272 height 604
click at [135, 341] on span "Stakeholder" at bounding box center [99, 342] width 138 height 13
click at [290, 27] on input "**********" at bounding box center [285, 20] width 156 height 24
type input "**********"
click at [190, 23] on div "🍎" at bounding box center [196, 20] width 15 height 18
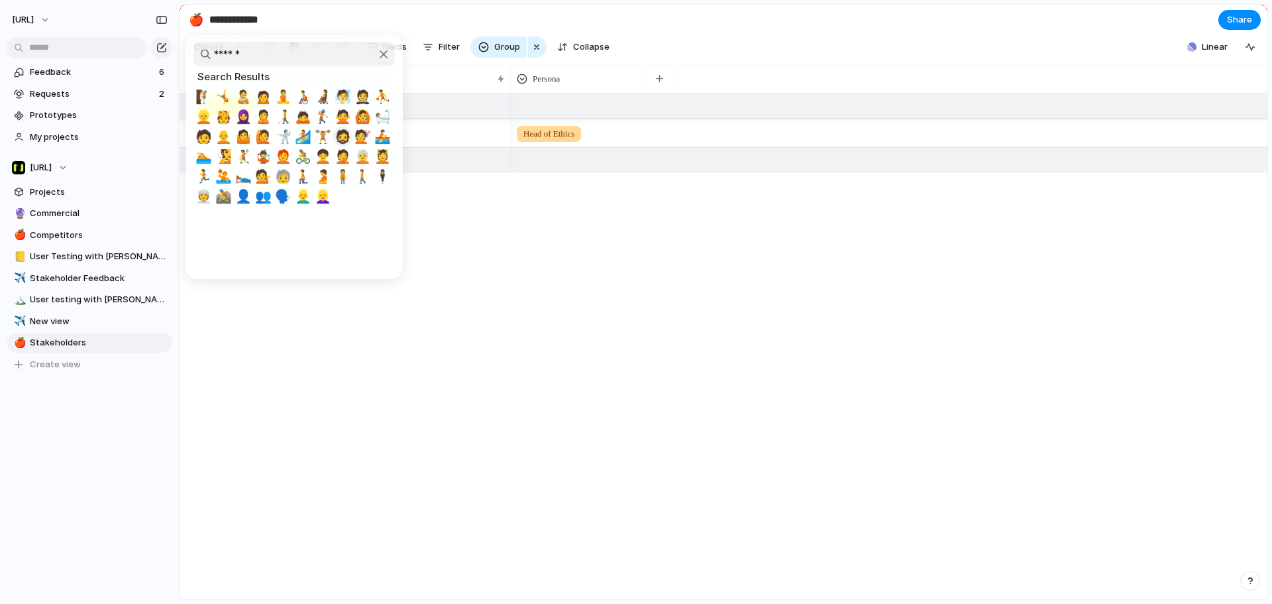
type input "******"
click at [343, 135] on span "🧔" at bounding box center [343, 137] width 17 height 16
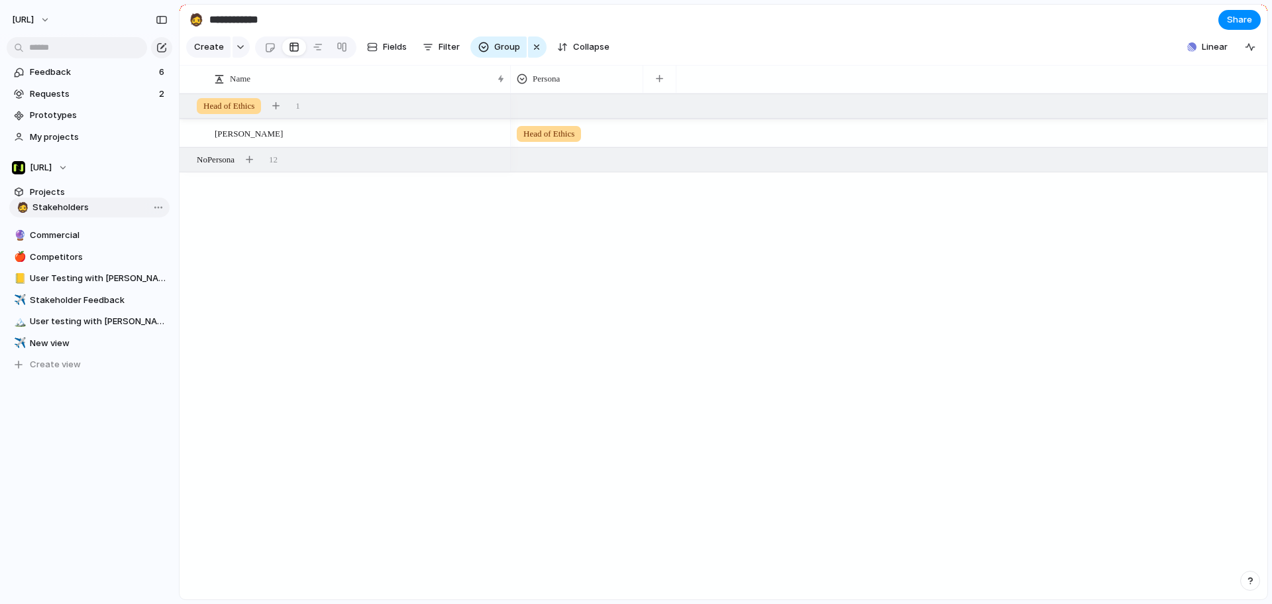
drag, startPoint x: 70, startPoint y: 341, endPoint x: 72, endPoint y: 205, distance: 135.2
click at [72, 205] on div "🔮 Commercial 🍎 Competitors 📒 User Testing with Claire ✈️ Stakeholder Feedback 🏔…" at bounding box center [90, 288] width 166 height 171
click at [55, 187] on span "Projects" at bounding box center [99, 192] width 138 height 13
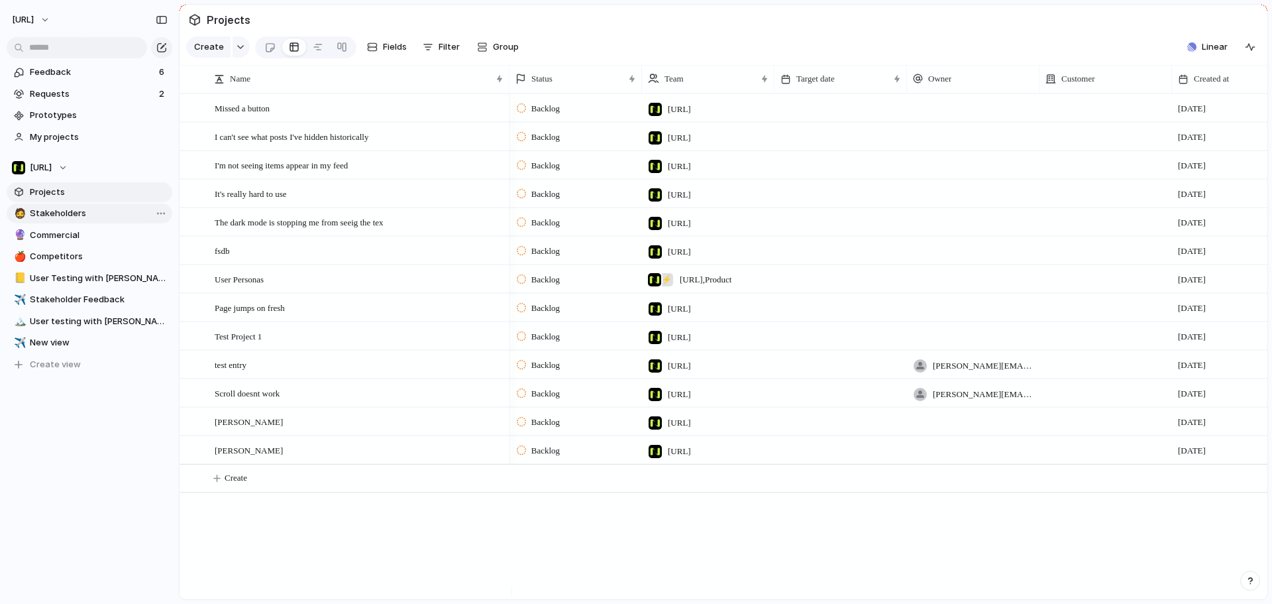
click at [74, 205] on link "🧔 Stakeholders" at bounding box center [90, 213] width 166 height 20
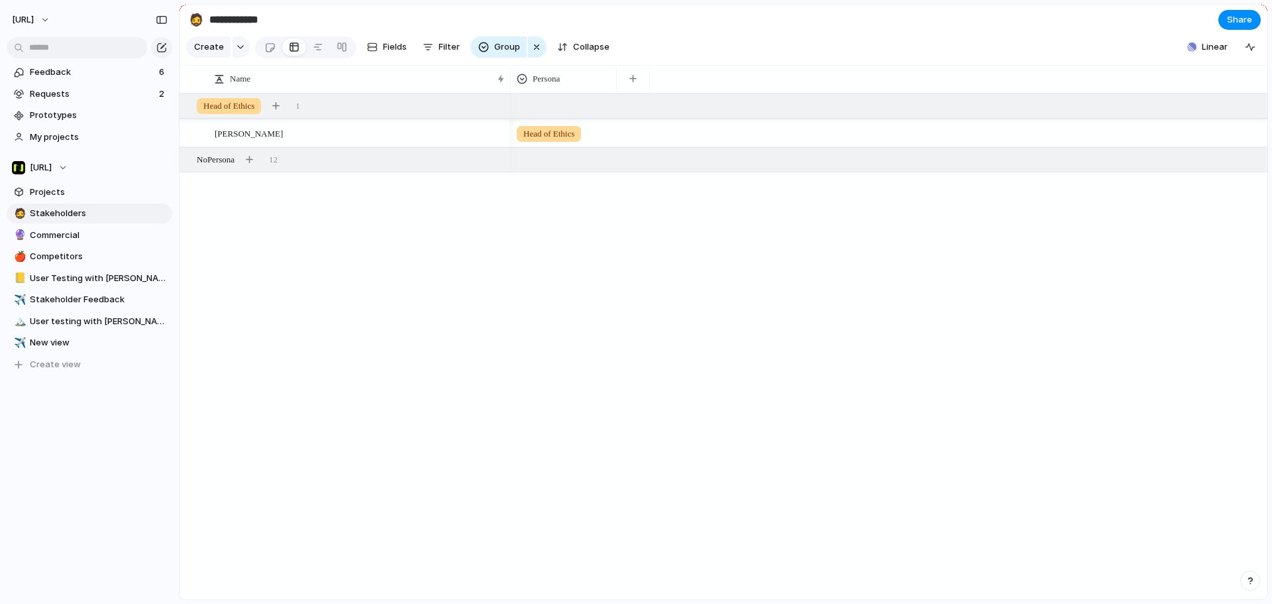
click at [362, 248] on div "Claire Smith Head of Ethics Head of Ethics 1 No Persona 12" at bounding box center [724, 346] width 1088 height 506
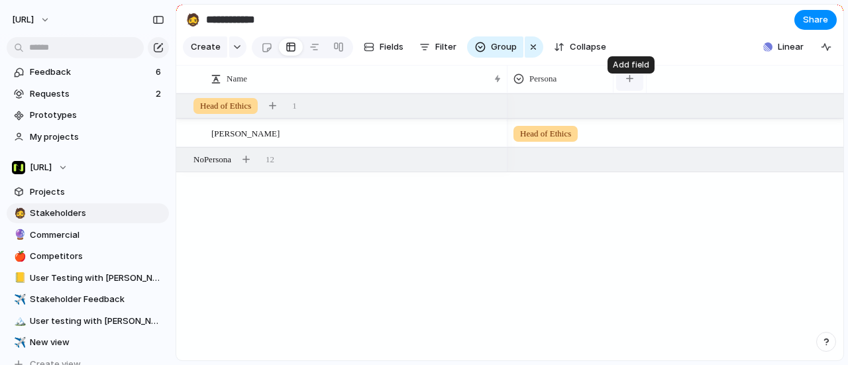
click at [636, 87] on button "button" at bounding box center [629, 79] width 27 height 24
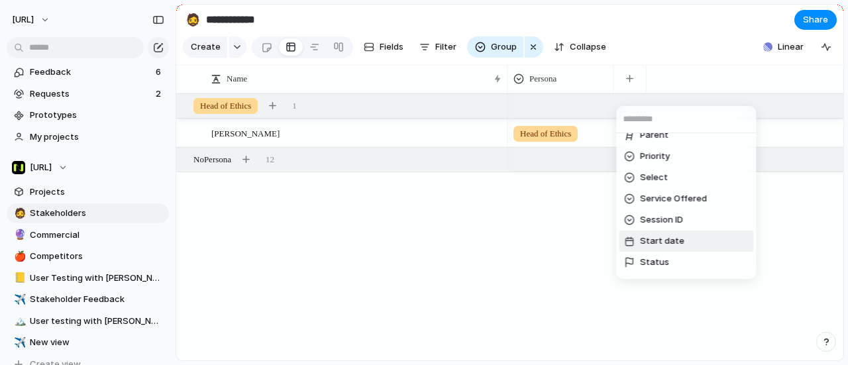
scroll to position [496, 0]
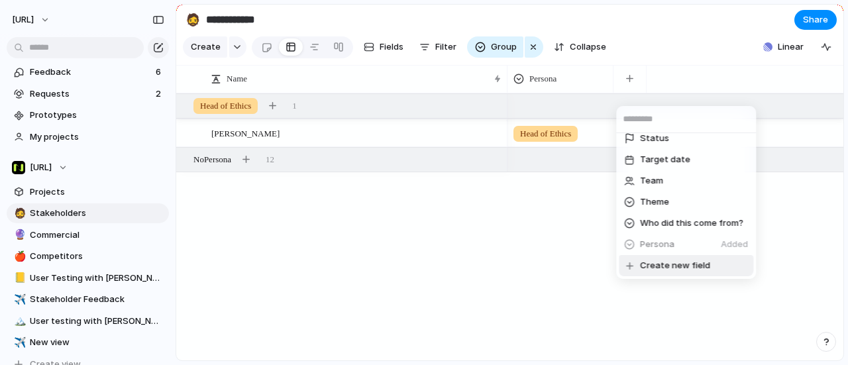
click at [660, 258] on li "Create new field" at bounding box center [686, 265] width 135 height 21
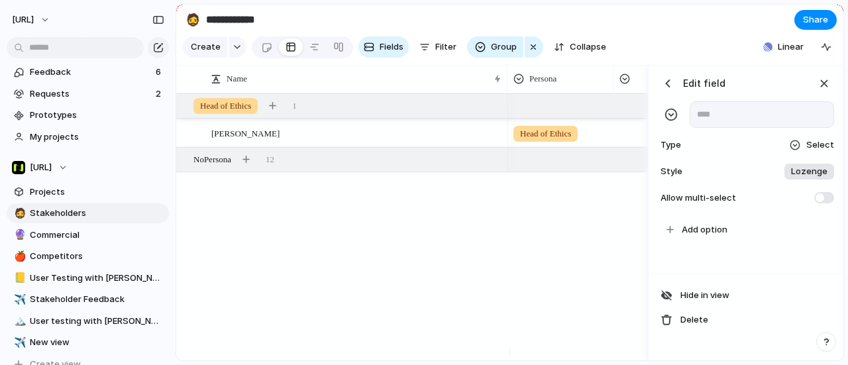
scroll to position [0, 264]
type input "**********"
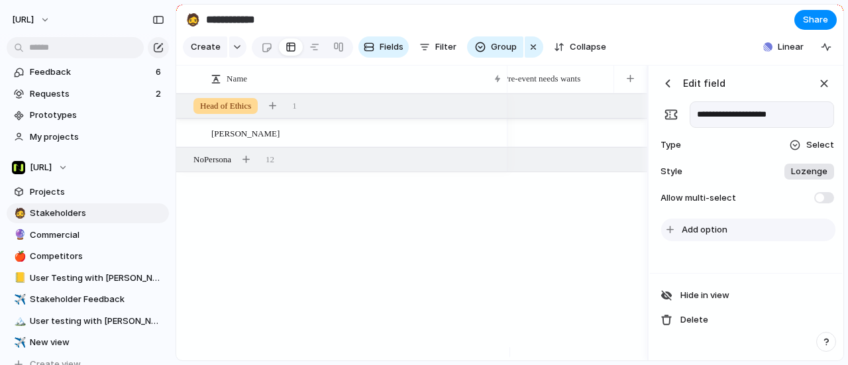
click at [718, 236] on span "Add option" at bounding box center [705, 229] width 46 height 13
click at [709, 241] on button "Add option" at bounding box center [748, 230] width 174 height 23
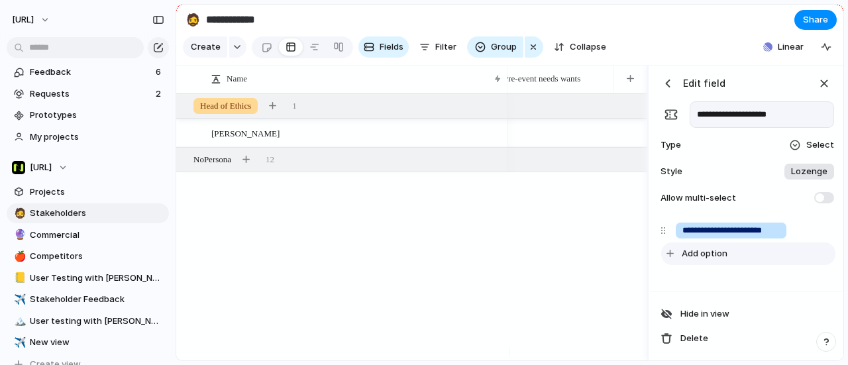
type input "**********"
click at [732, 260] on button "Add option" at bounding box center [748, 254] width 174 height 23
type input "*"
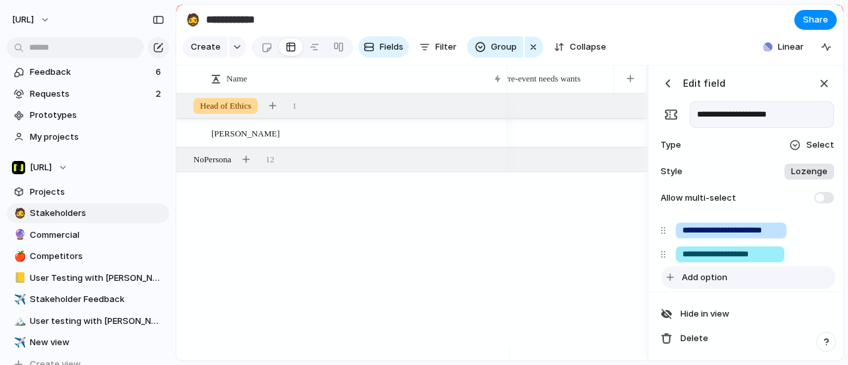
type input "**********"
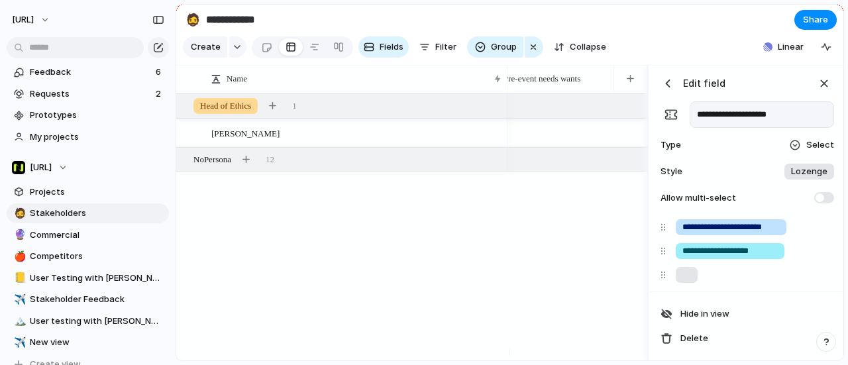
click at [605, 281] on div "Head of Ethics" at bounding box center [578, 226] width 140 height 267
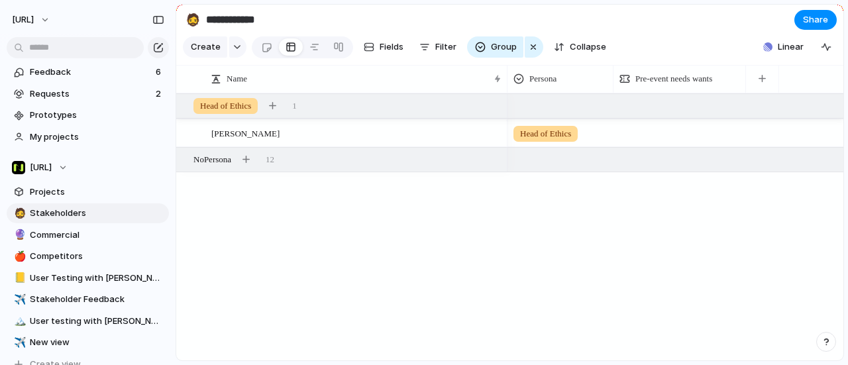
click at [647, 142] on div at bounding box center [679, 131] width 131 height 22
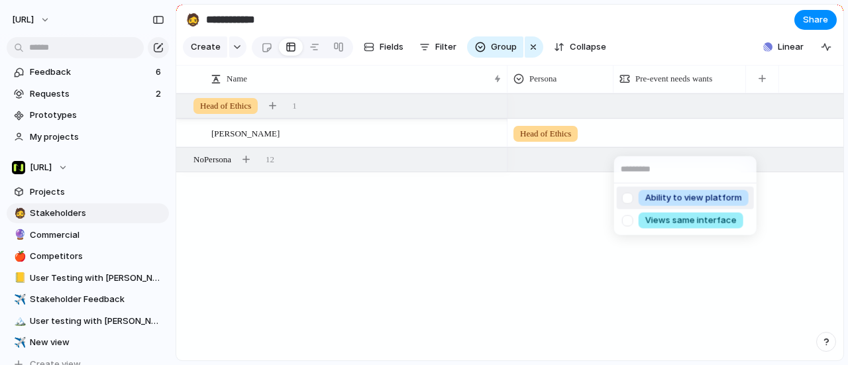
click at [630, 200] on div at bounding box center [627, 197] width 23 height 23
click at [630, 219] on div at bounding box center [627, 220] width 23 height 23
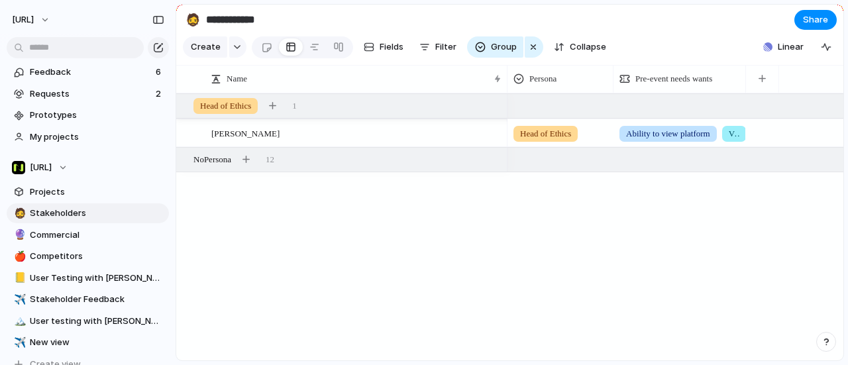
click at [553, 243] on div "Ability to view platform Views same interface" at bounding box center [424, 182] width 848 height 365
click at [93, 317] on div "Keep using Index You're approaching the free limit of 300 items Upgrade plan" at bounding box center [88, 316] width 176 height 89
click at [80, 286] on div "Keep using Index You're approaching the free limit of 300 items Upgrade plan" at bounding box center [88, 316] width 176 height 89
click at [69, 295] on div "Keep using Index You're approaching the free limit of 300 items Upgrade plan" at bounding box center [88, 316] width 176 height 89
click at [72, 295] on div "Keep using Index You're approaching the free limit of 300 items Upgrade plan" at bounding box center [88, 316] width 176 height 89
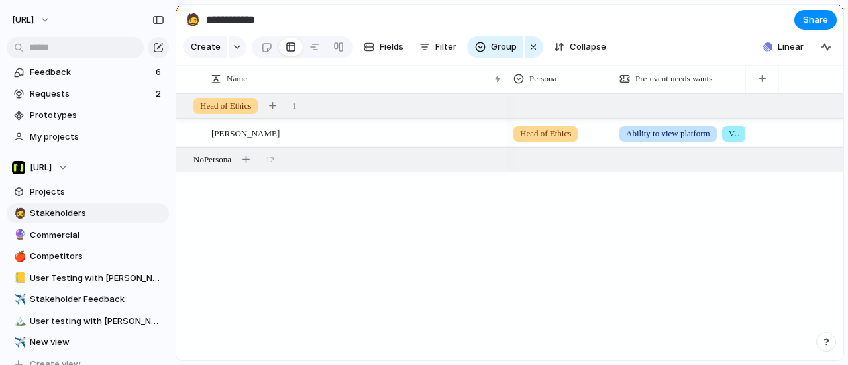
click at [58, 296] on div "Keep using Index You're approaching the free limit of 300 items Upgrade plan" at bounding box center [88, 316] width 176 height 89
click at [97, 249] on link "🍎 Competitors" at bounding box center [88, 257] width 162 height 20
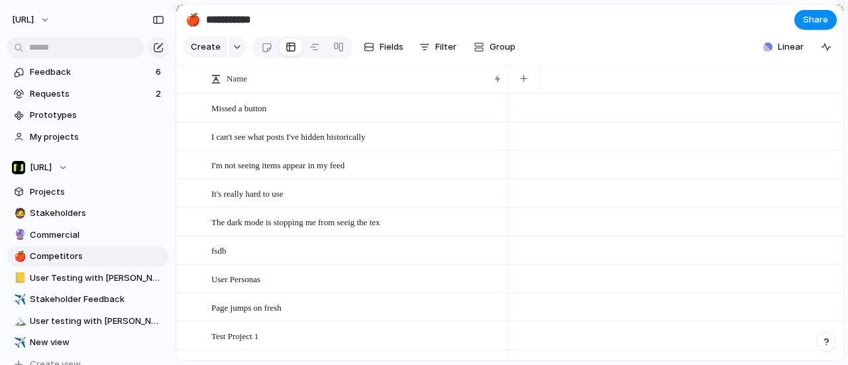
click at [78, 302] on div "Keep using Index You're approaching the free limit of 300 items Upgrade plan" at bounding box center [88, 316] width 176 height 89
click at [84, 296] on div "Keep using Index You're approaching the free limit of 300 items Upgrade plan" at bounding box center [88, 316] width 176 height 89
click at [100, 276] on div "Keep using Index You're approaching the free limit of 300 items Upgrade plan" at bounding box center [88, 316] width 176 height 89
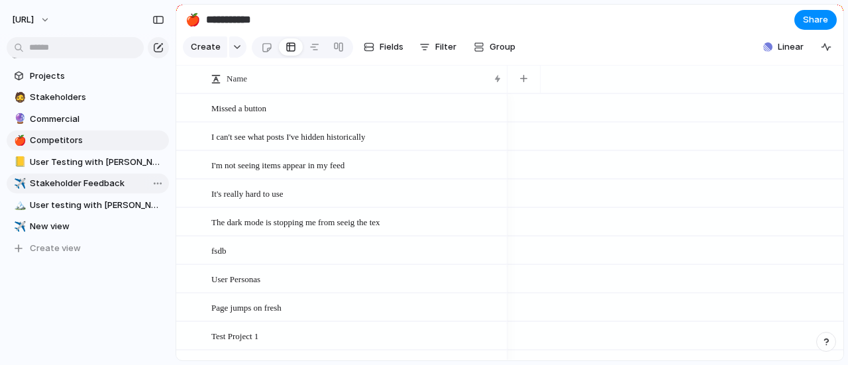
click at [95, 180] on span "Stakeholder Feedback" at bounding box center [97, 183] width 135 height 13
type input "**********"
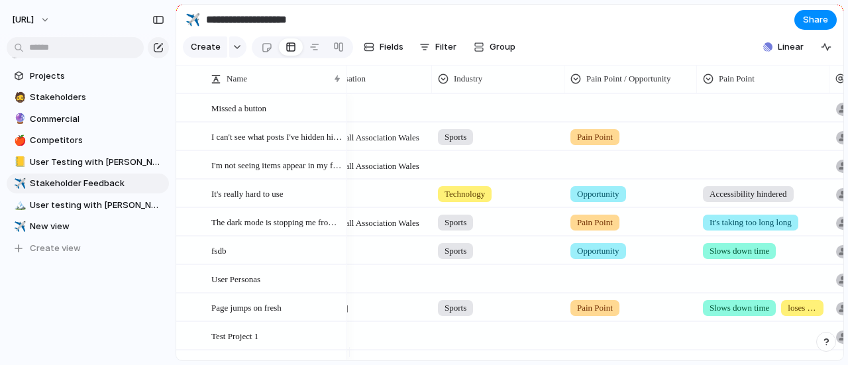
scroll to position [0, 322]
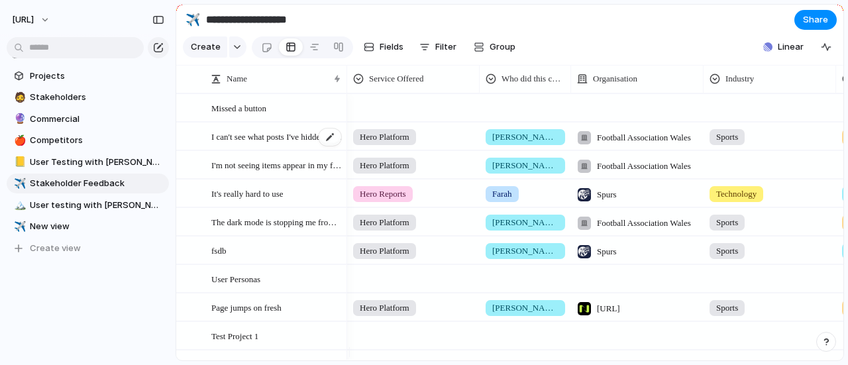
click at [251, 144] on span "I can't see what posts I've hidden historically" at bounding box center [276, 136] width 131 height 15
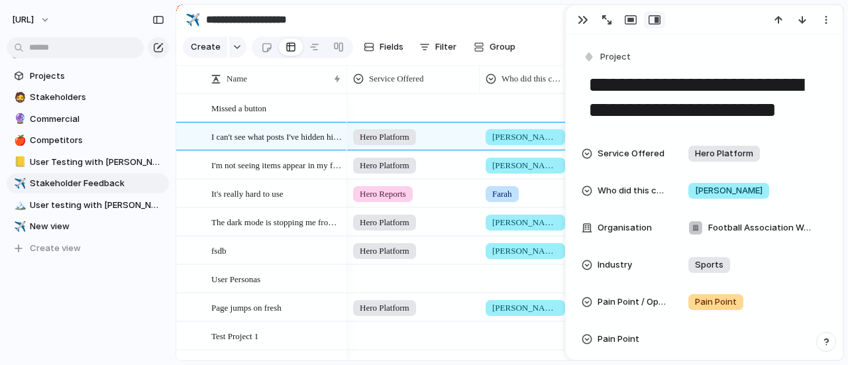
click at [439, 163] on div "Hero Platform" at bounding box center [413, 163] width 131 height 22
click at [532, 34] on div "Hero Platform Hero Reports Dashboard Consultancy" at bounding box center [424, 182] width 848 height 365
click at [590, 16] on button "button" at bounding box center [583, 19] width 21 height 17
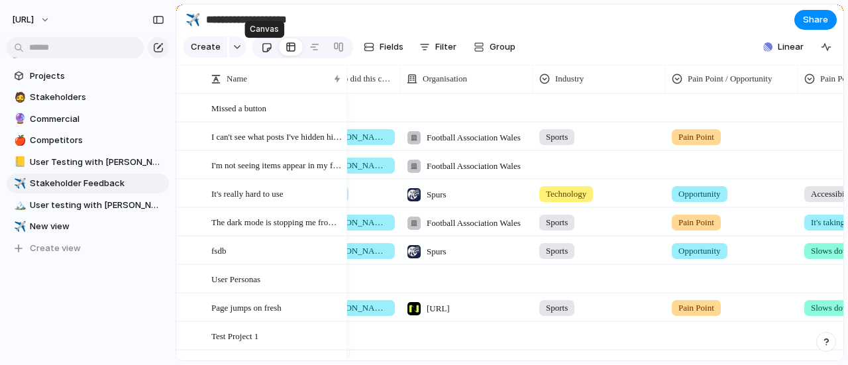
click at [275, 48] on link at bounding box center [266, 46] width 25 height 21
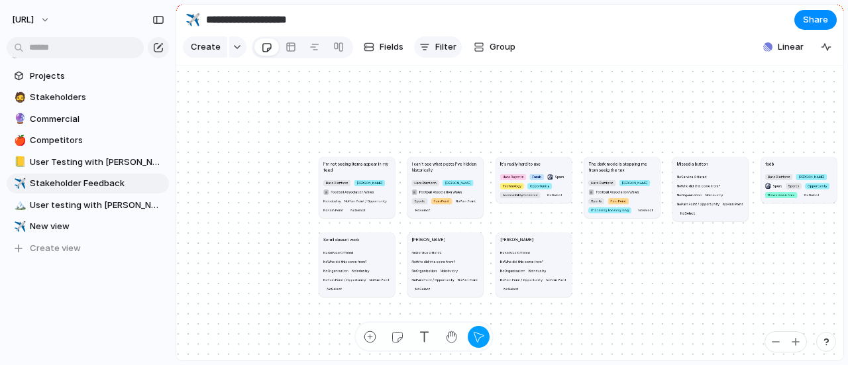
click at [450, 50] on span "Filter" at bounding box center [445, 46] width 21 height 13
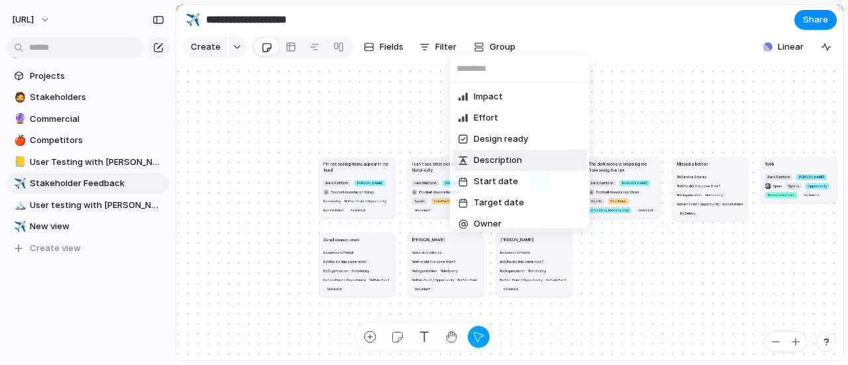
click at [508, 56] on input "text" at bounding box center [520, 69] width 140 height 27
click at [496, 51] on div "Impact Effort Design ready Description Start date Target date Owner Team Priori…" at bounding box center [424, 182] width 848 height 365
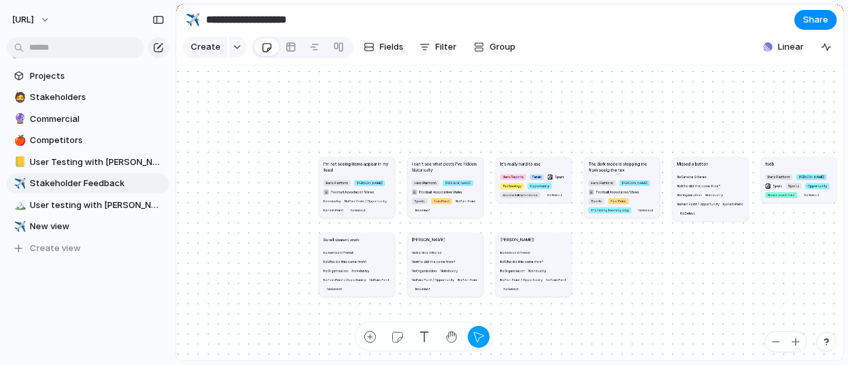
click at [496, 51] on span "Group" at bounding box center [503, 46] width 26 height 13
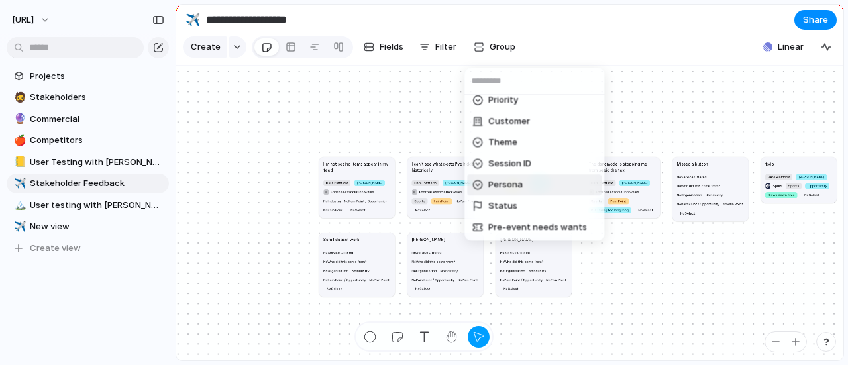
click at [508, 176] on li "Persona" at bounding box center [534, 184] width 135 height 21
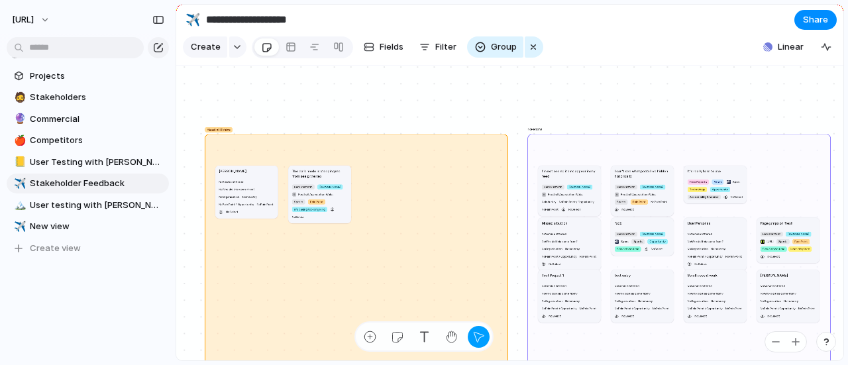
drag, startPoint x: 454, startPoint y: 156, endPoint x: 319, endPoint y: 188, distance: 138.1
click at [319, 188] on article "The dark mode is stopping me from seeig the tex Hero Platform [PERSON_NAME] Foo…" at bounding box center [319, 194] width 62 height 58
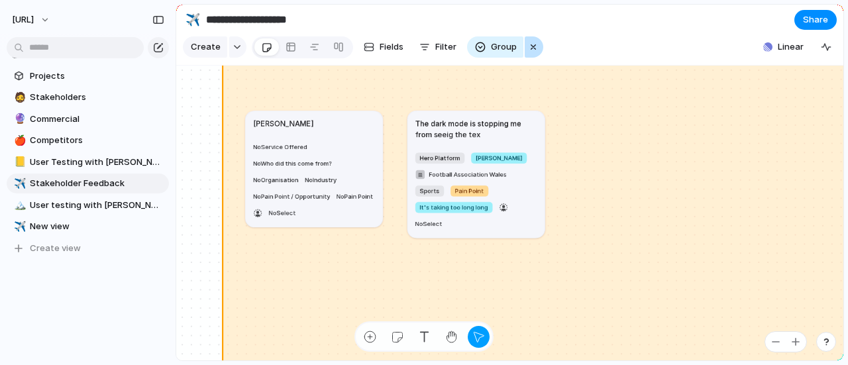
click at [535, 52] on div "button" at bounding box center [533, 47] width 11 height 16
